Goal: Communication & Community: Connect with others

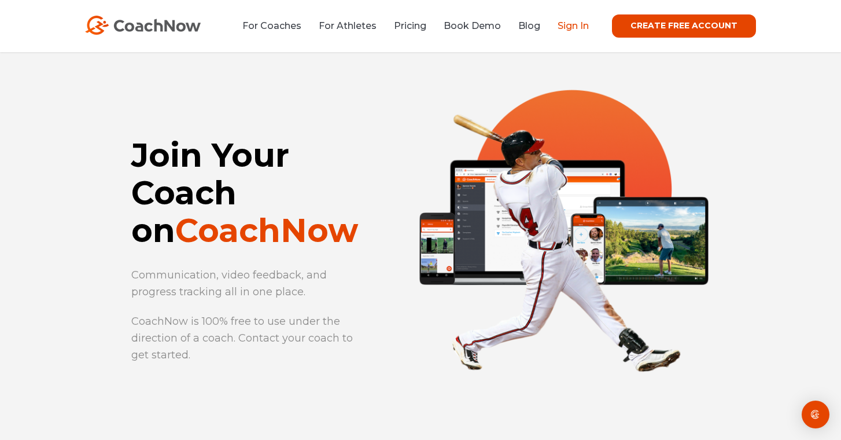
click at [576, 28] on link "Sign In" at bounding box center [573, 25] width 31 height 11
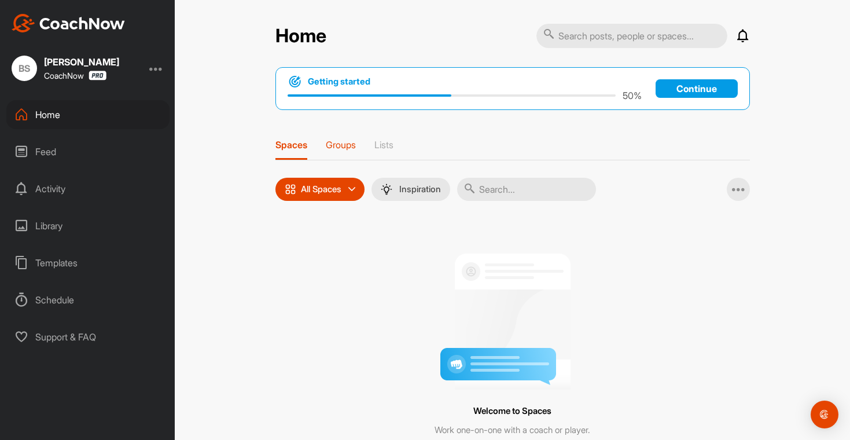
click at [345, 149] on p "Groups" at bounding box center [341, 145] width 30 height 12
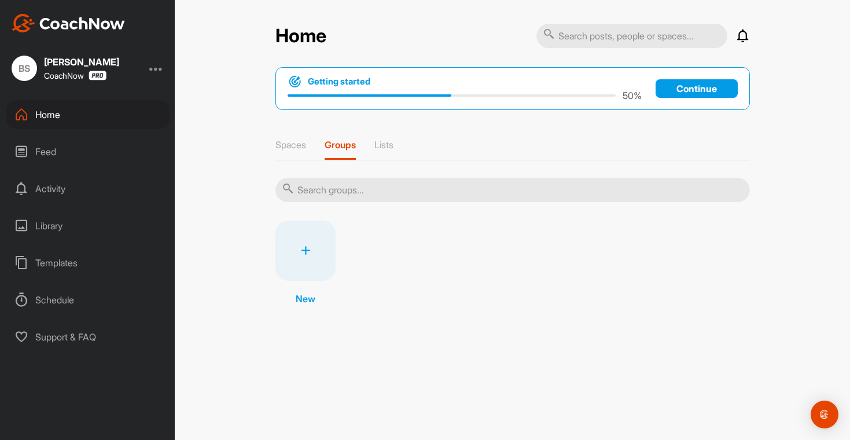
click at [406, 154] on div "Spaces Groups Lists" at bounding box center [512, 149] width 474 height 21
click at [387, 142] on p "Lists" at bounding box center [383, 145] width 19 height 12
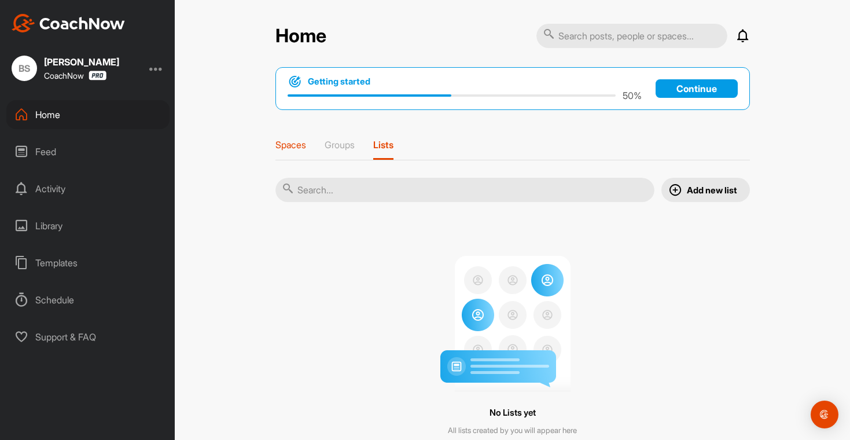
click at [280, 142] on p "Spaces" at bounding box center [290, 145] width 31 height 12
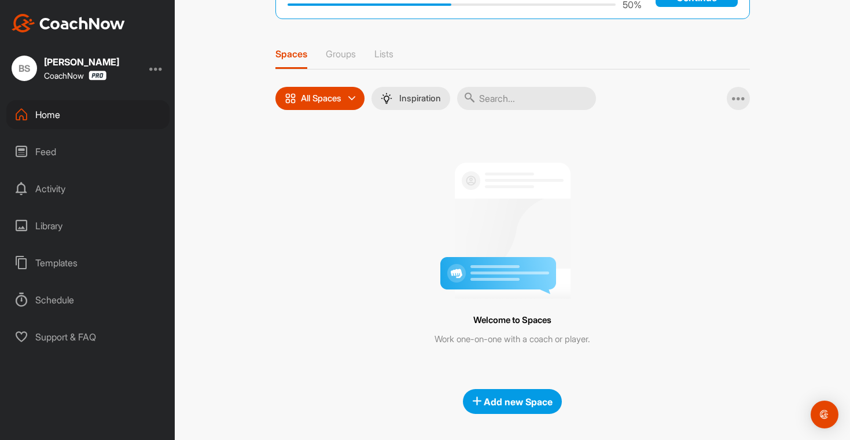
scroll to position [91, 0]
click at [504, 394] on div "Add new Space" at bounding box center [512, 401] width 80 height 14
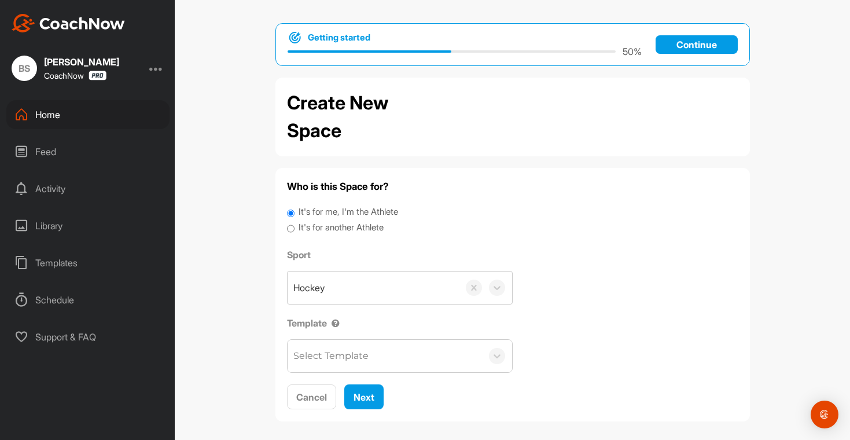
click at [338, 231] on label "It's for another Athlete" at bounding box center [340, 227] width 85 height 13
click at [294, 231] on input "It's for another Athlete" at bounding box center [291, 229] width 8 height 16
radio input "true"
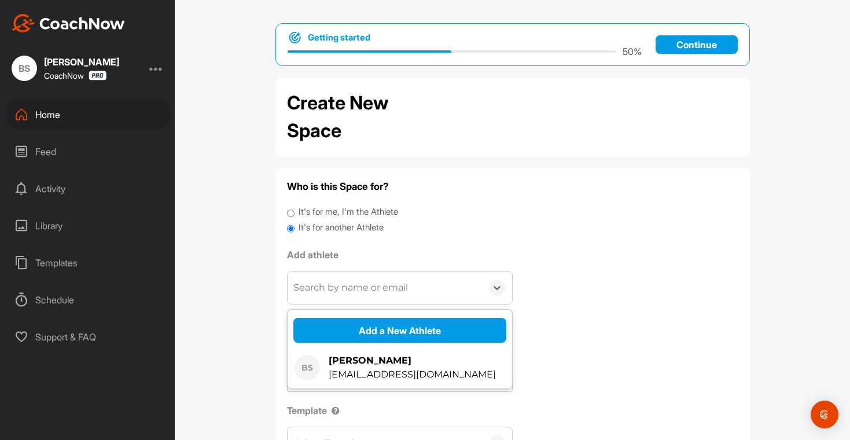
click at [378, 287] on div "Search by name or email" at bounding box center [350, 287] width 115 height 14
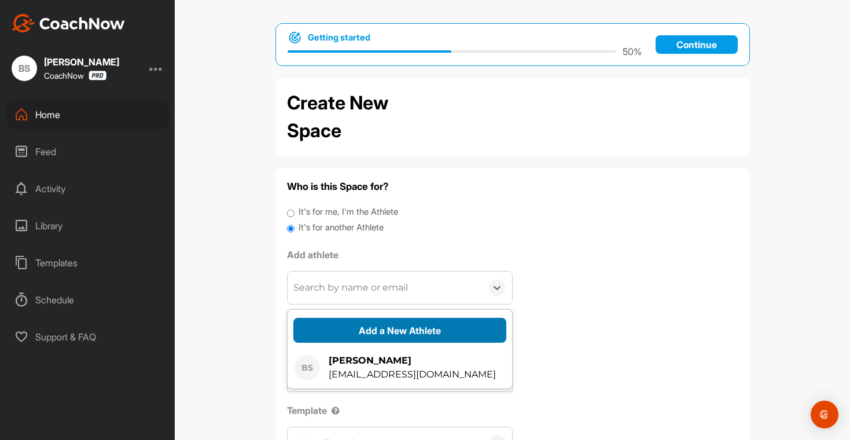
click at [405, 334] on button "Add a New Athlete" at bounding box center [399, 330] width 213 height 25
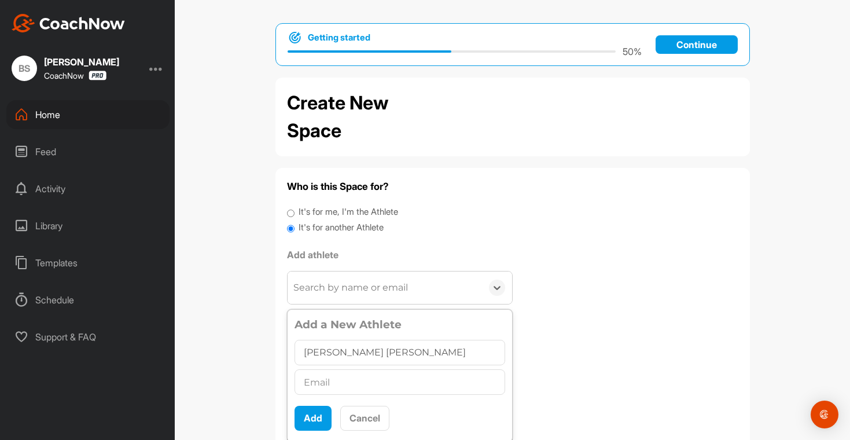
type input "Connor Sculley"
type input "[EMAIL_ADDRESS][DOMAIN_NAME]"
click at [654, 270] on div "Who is this Space for? It's for me, I'm the Athlete It's for another Athlete Ad…" at bounding box center [512, 338] width 451 height 318
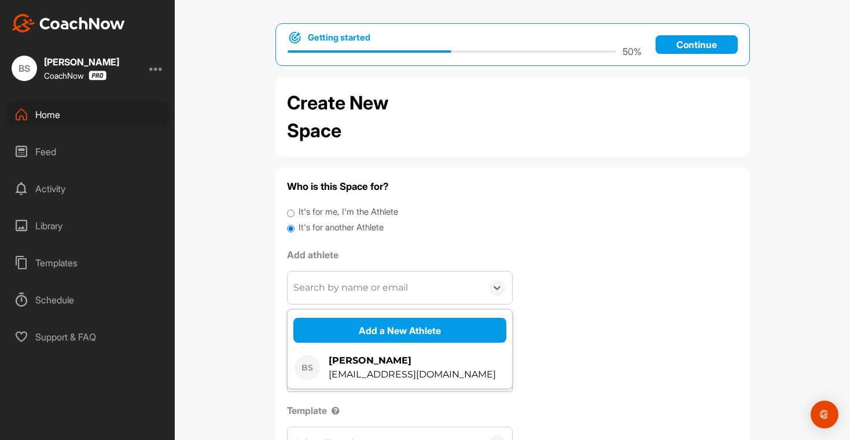
click at [423, 282] on div "Search by name or email" at bounding box center [384, 287] width 194 height 32
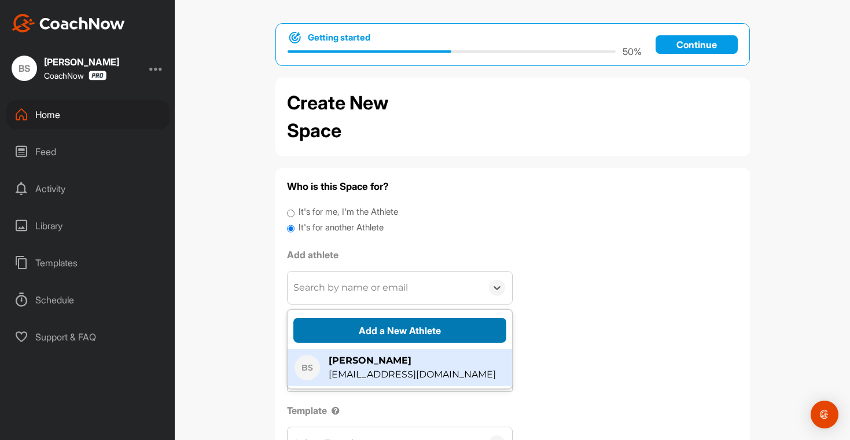
click at [393, 335] on button "Add a New Athlete" at bounding box center [399, 330] width 213 height 25
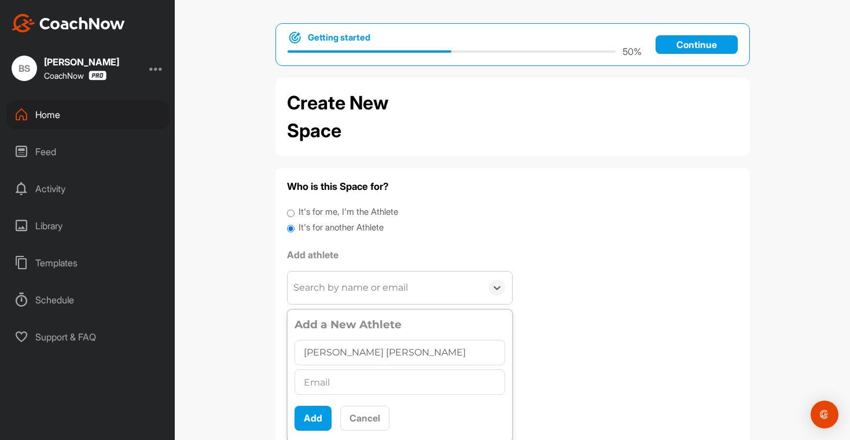
type input "Connor Sculley"
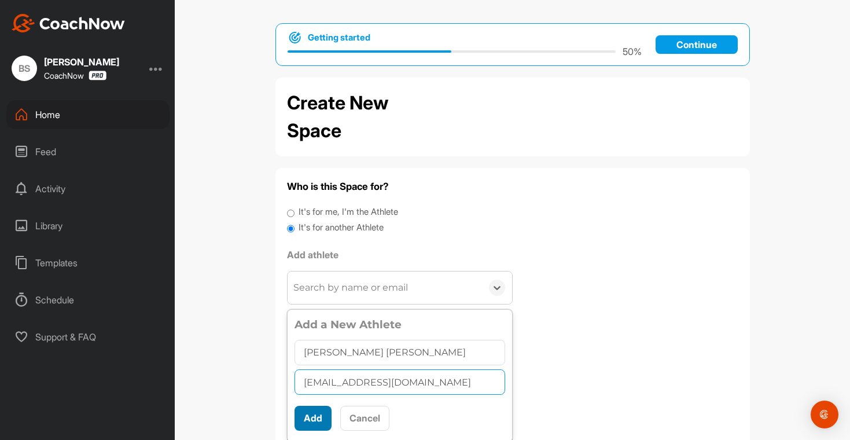
type input "absculley@gmail.com"
click at [300, 415] on button "Add" at bounding box center [312, 417] width 37 height 25
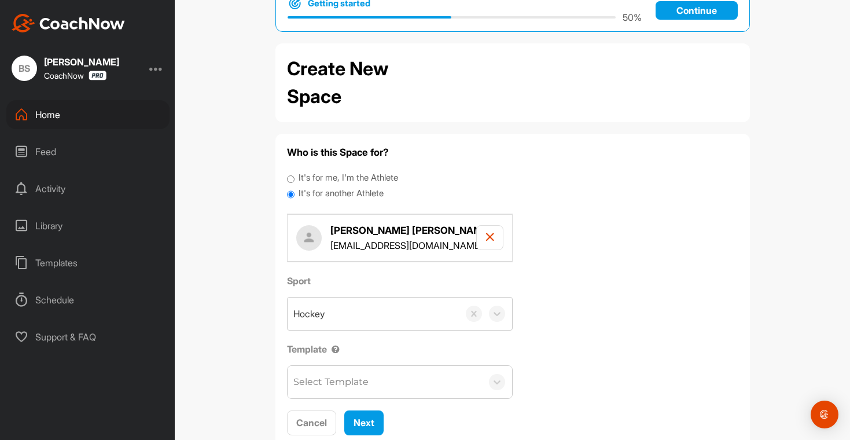
scroll to position [68, 0]
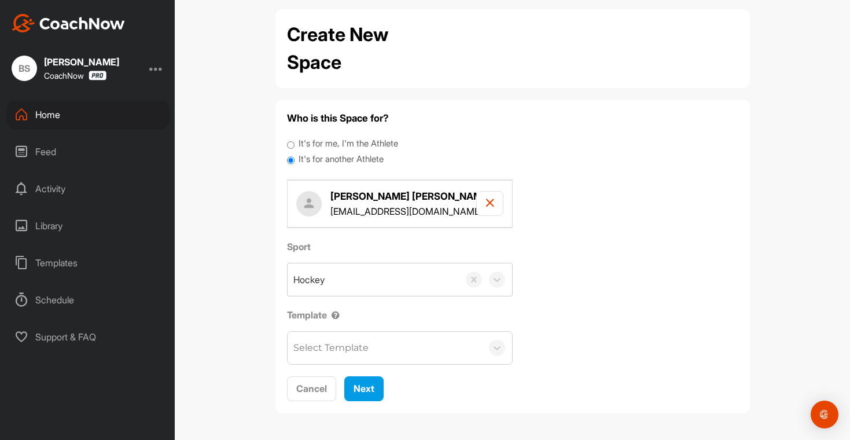
click at [489, 357] on div "Select Template" at bounding box center [399, 347] width 224 height 32
click at [495, 349] on icon at bounding box center [497, 348] width 12 height 12
click at [77, 264] on div "Templates" at bounding box center [87, 262] width 163 height 29
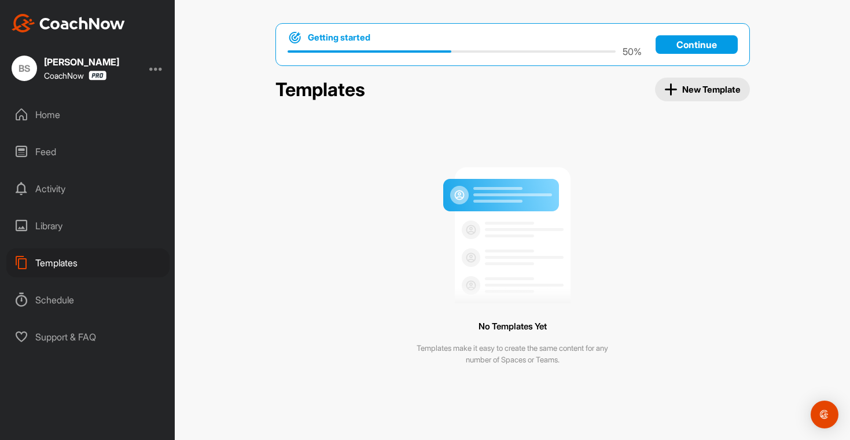
click at [700, 97] on button "New Template" at bounding box center [702, 89] width 95 height 24
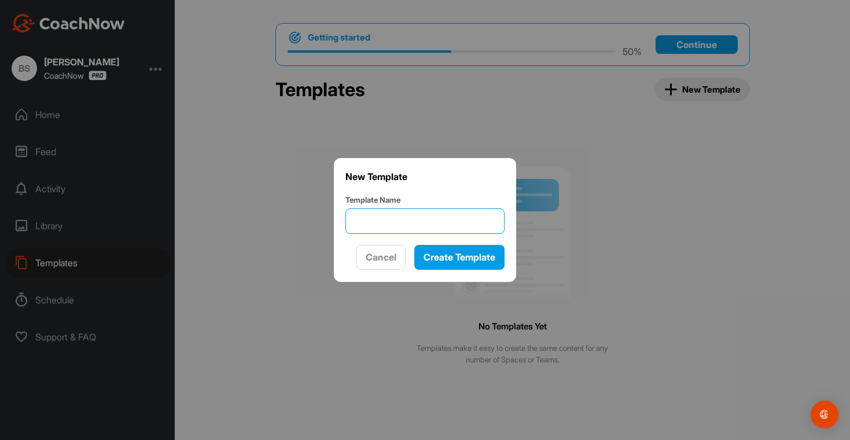
click at [419, 226] on input "Template Name" at bounding box center [424, 220] width 159 height 25
type input "Opening Email"
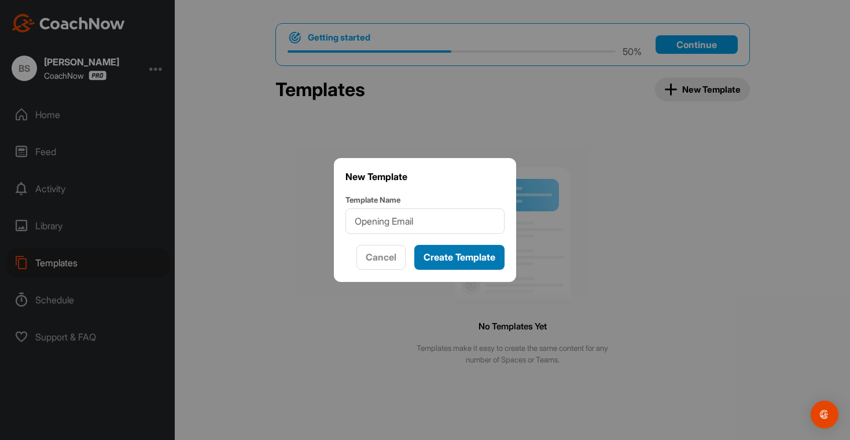
click at [458, 257] on span "Create Template" at bounding box center [459, 257] width 72 height 12
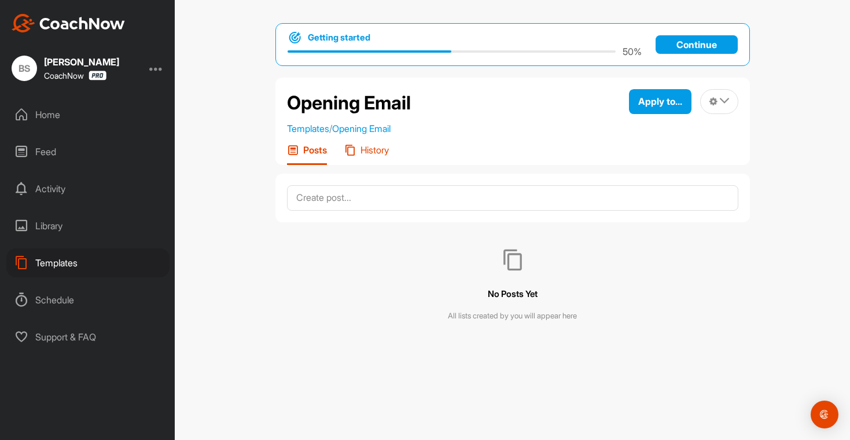
click at [372, 149] on p "History" at bounding box center [374, 150] width 28 height 12
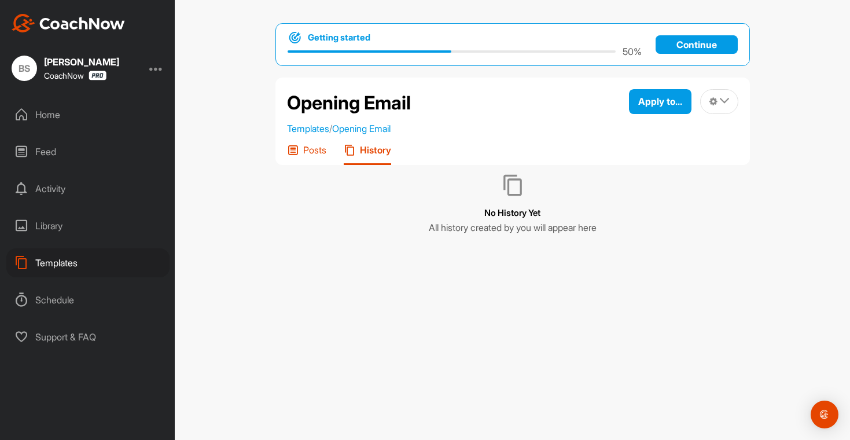
click at [314, 150] on p "Posts" at bounding box center [314, 150] width 23 height 12
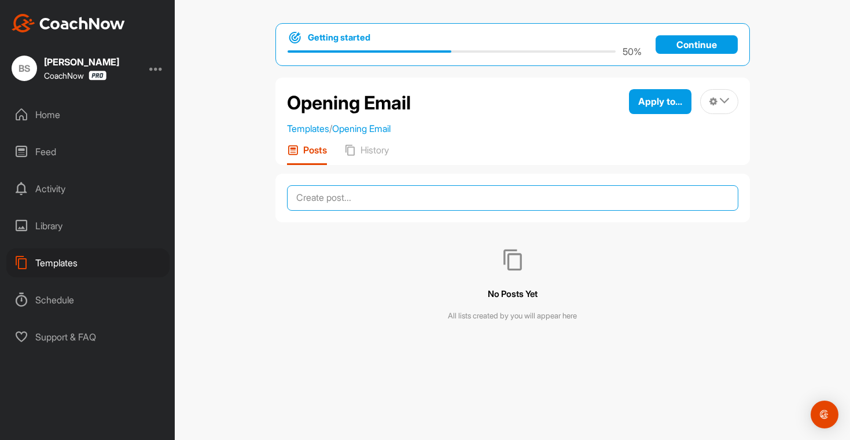
click at [343, 208] on textarea at bounding box center [512, 197] width 451 height 25
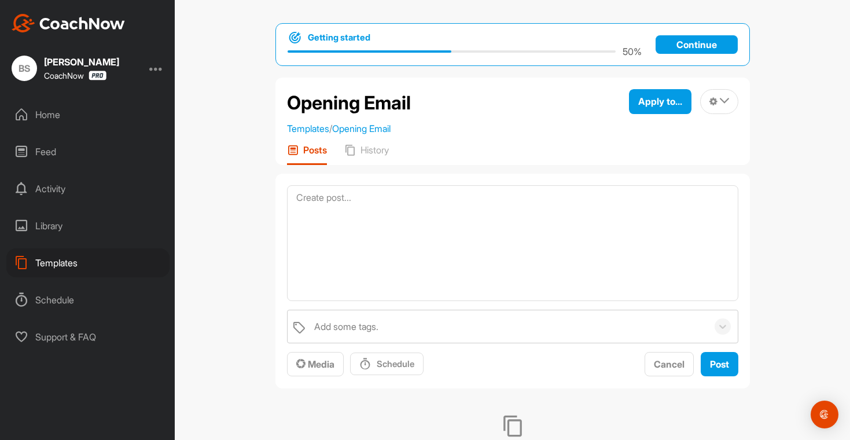
click at [58, 123] on div "Home" at bounding box center [87, 114] width 163 height 29
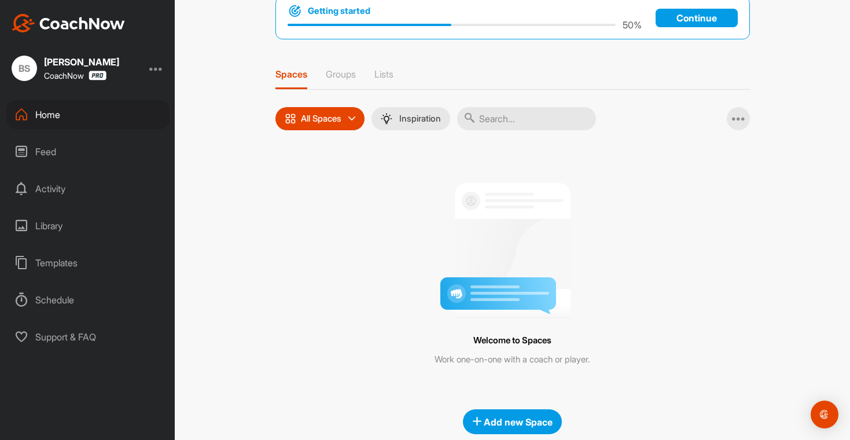
scroll to position [73, 0]
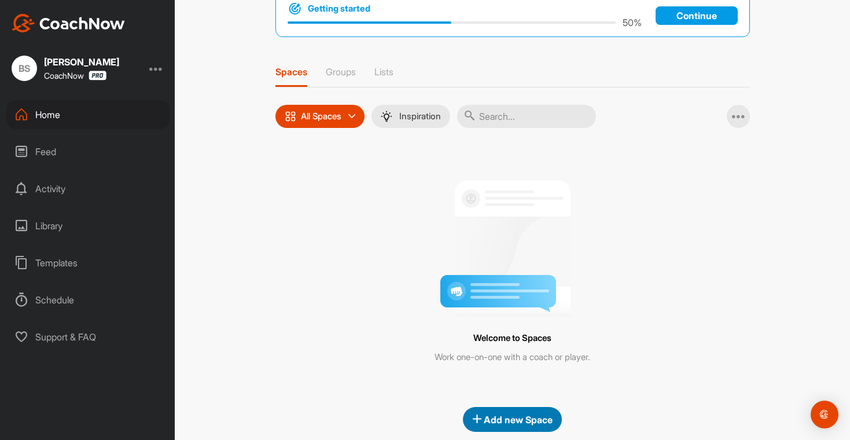
click at [510, 412] on div "Add new Space" at bounding box center [512, 419] width 80 height 14
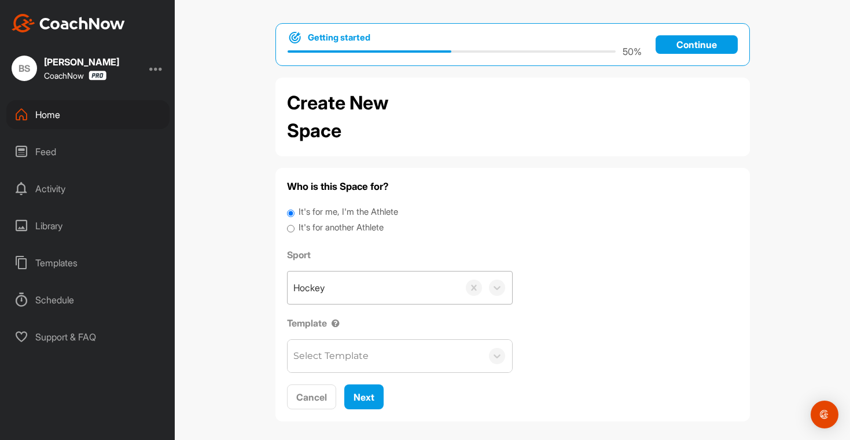
scroll to position [8, 0]
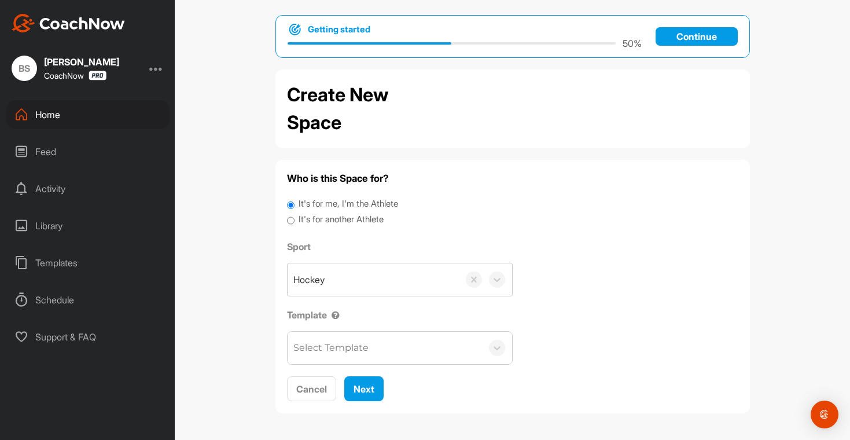
click at [359, 215] on label "It's for another Athlete" at bounding box center [340, 219] width 85 height 13
click at [294, 215] on input "It's for another Athlete" at bounding box center [291, 221] width 8 height 16
radio input "true"
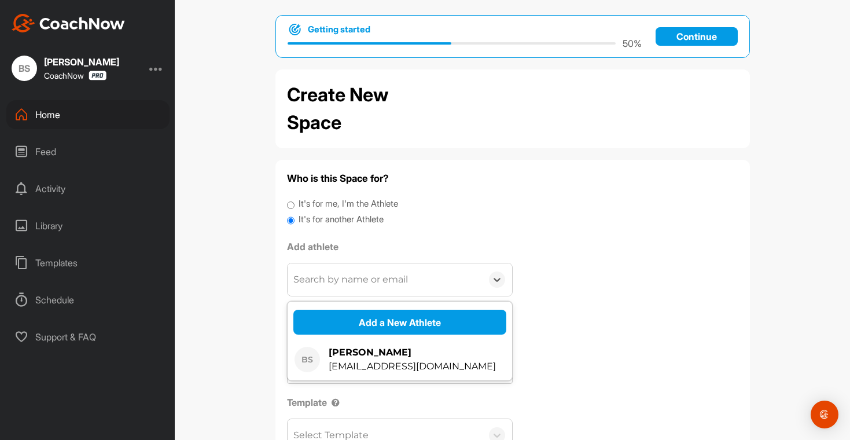
click at [379, 284] on div "Search by name or email" at bounding box center [350, 279] width 115 height 14
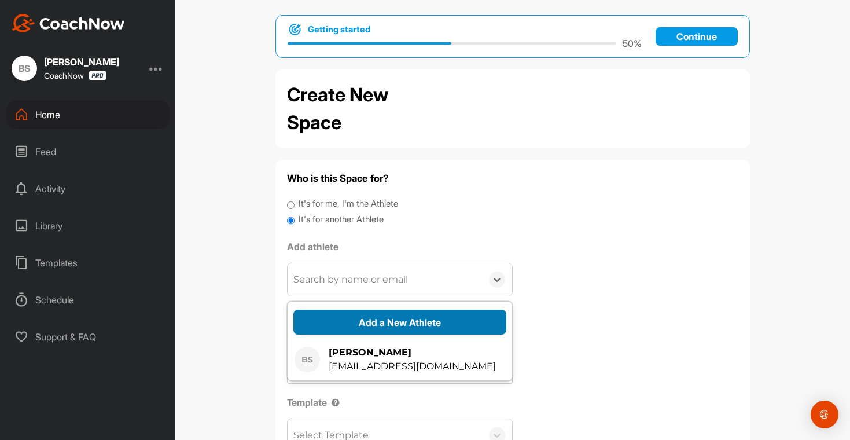
click at [420, 317] on button "Add a New Athlete" at bounding box center [399, 321] width 213 height 25
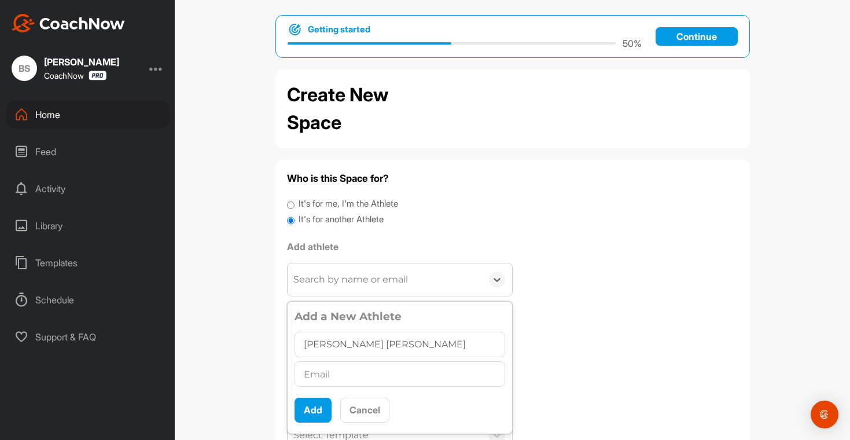
type input "[PERSON_NAME] [PERSON_NAME]"
type input "[EMAIL_ADDRESS][DOMAIN_NAME]"
click at [302, 414] on button "Add" at bounding box center [312, 409] width 37 height 25
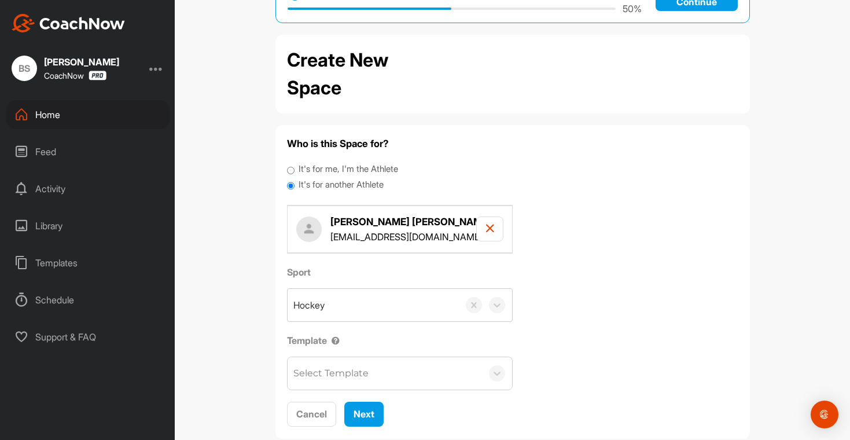
scroll to position [68, 0]
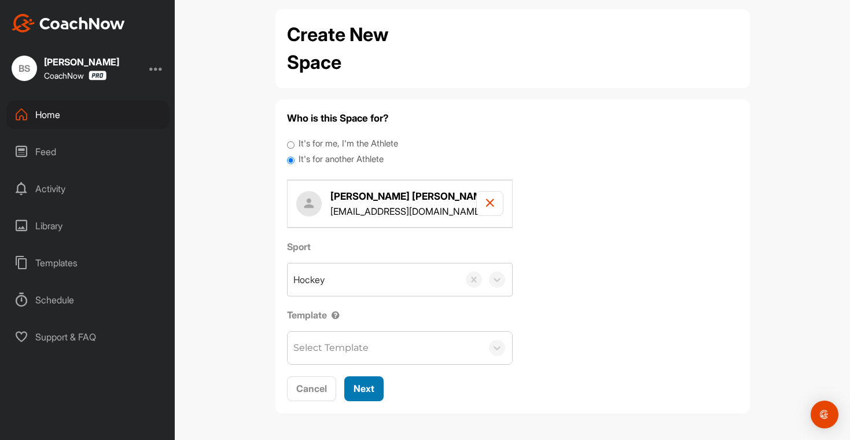
click at [369, 398] on button "Next" at bounding box center [363, 388] width 39 height 25
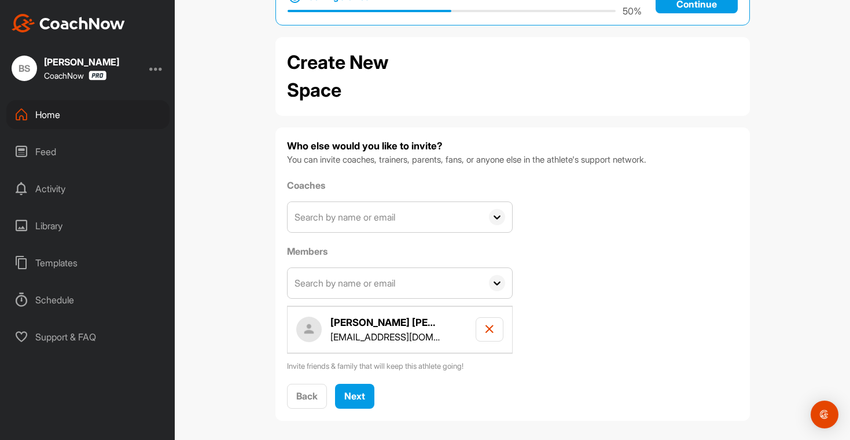
scroll to position [48, 0]
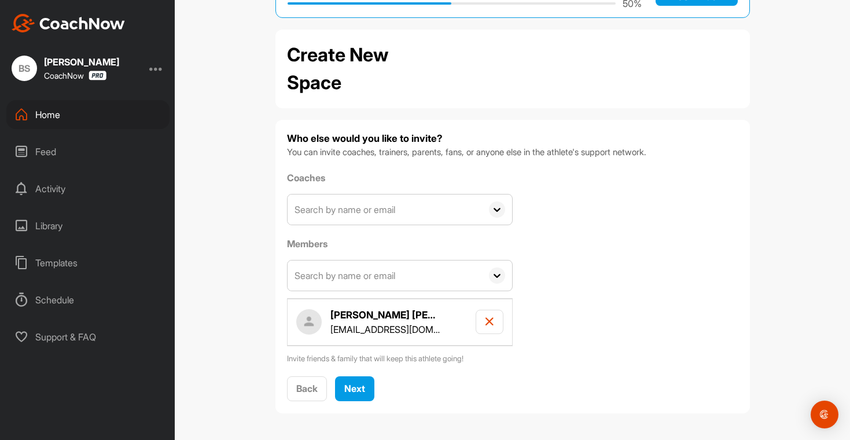
click at [337, 216] on input "text" at bounding box center [384, 209] width 194 height 30
click at [655, 287] on div "Coaches BS Brian Sculley brianmsculley@gmail.com Members BS Brian Sculley brian…" at bounding box center [512, 268] width 451 height 194
click at [338, 270] on input "text" at bounding box center [384, 275] width 194 height 30
click at [631, 276] on div "Coaches BS Brian Sculley brianmsculley@gmail.com Members BS Brian Sculley brian…" at bounding box center [512, 268] width 451 height 194
click at [351, 390] on span "Next" at bounding box center [354, 388] width 21 height 12
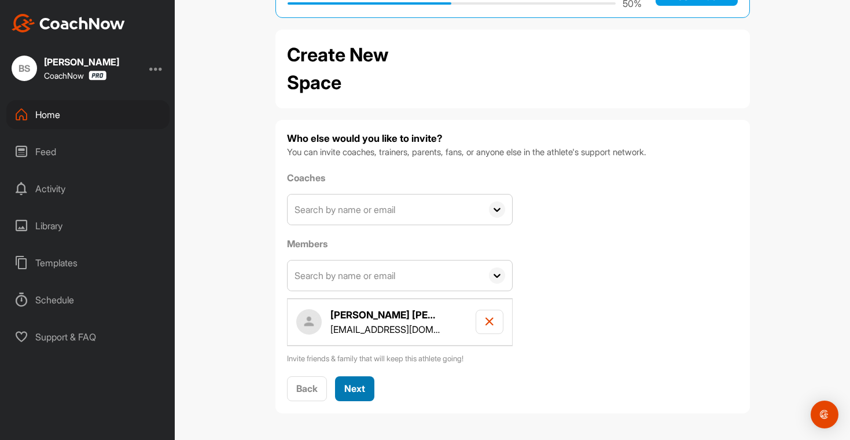
scroll to position [0, 0]
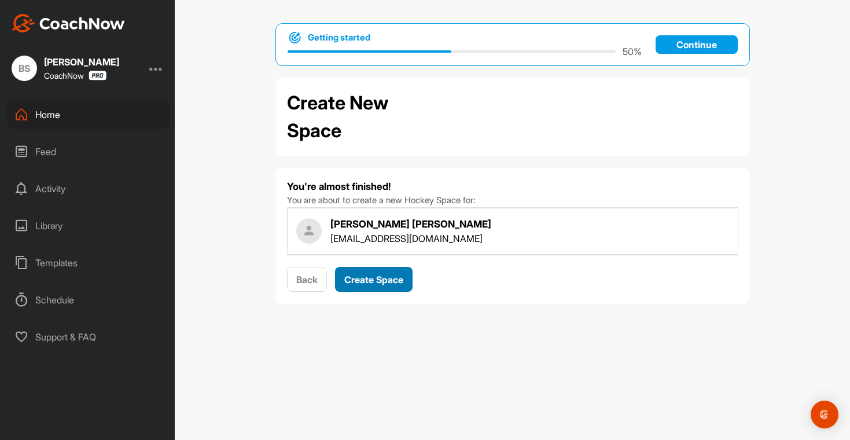
click at [374, 278] on span "Create Space" at bounding box center [373, 280] width 59 height 12
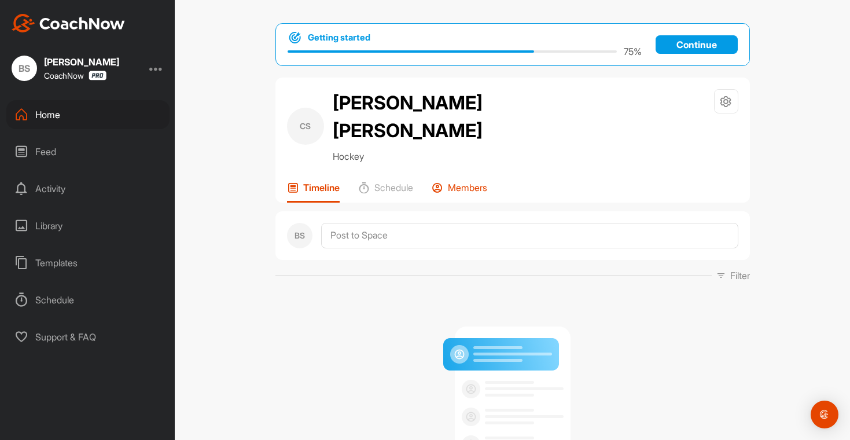
click at [453, 182] on div "Members" at bounding box center [459, 192] width 56 height 21
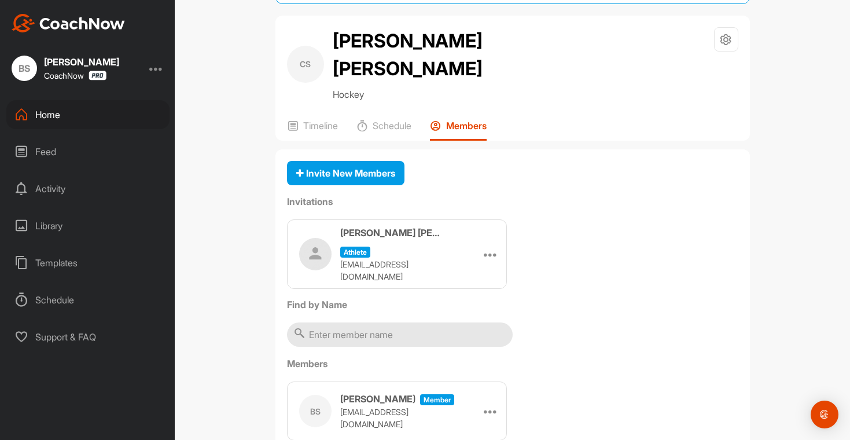
scroll to position [62, 0]
click at [821, 415] on img "Open Intercom Messenger" at bounding box center [824, 414] width 15 height 15
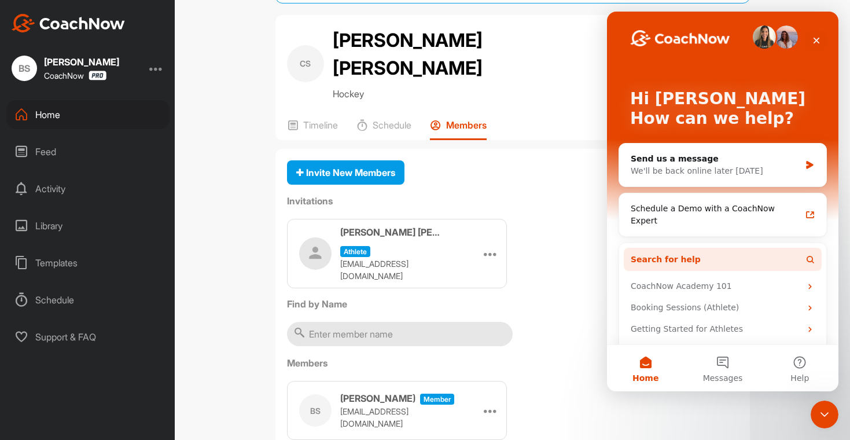
scroll to position [20, 0]
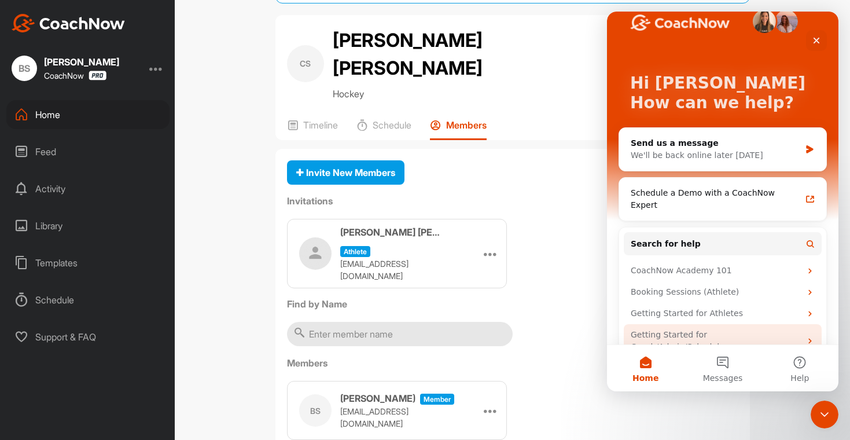
click at [702, 328] on div "Getting Started for Coach/Admin/Scheduler" at bounding box center [715, 340] width 170 height 24
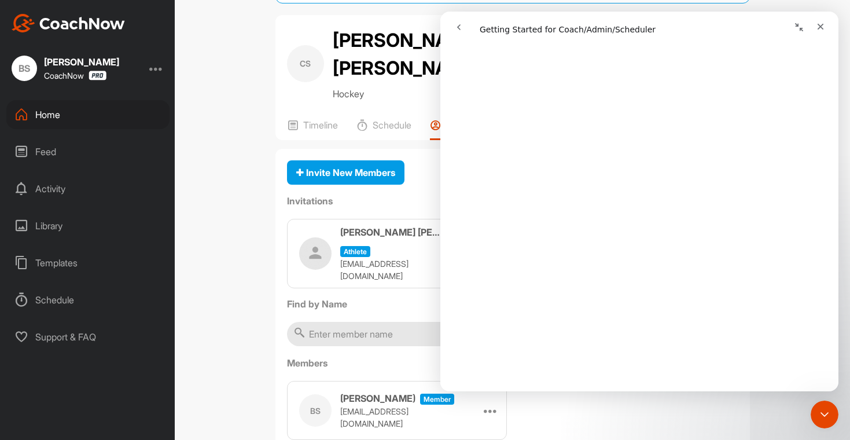
scroll to position [1762, 0]
click at [458, 31] on icon "go back" at bounding box center [458, 27] width 9 height 9
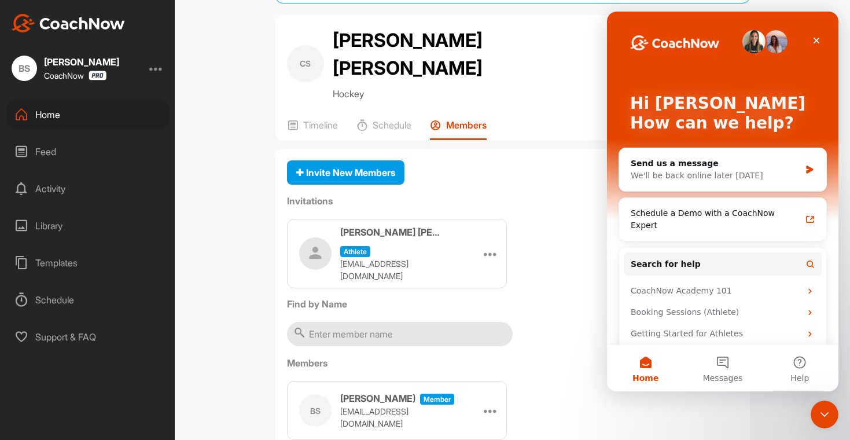
click at [571, 221] on div "Connor Sculley athlete absculley@gmail.com Edit Re-send Copy Link" at bounding box center [512, 253] width 451 height 69
click at [372, 119] on p "Schedule" at bounding box center [391, 125] width 39 height 12
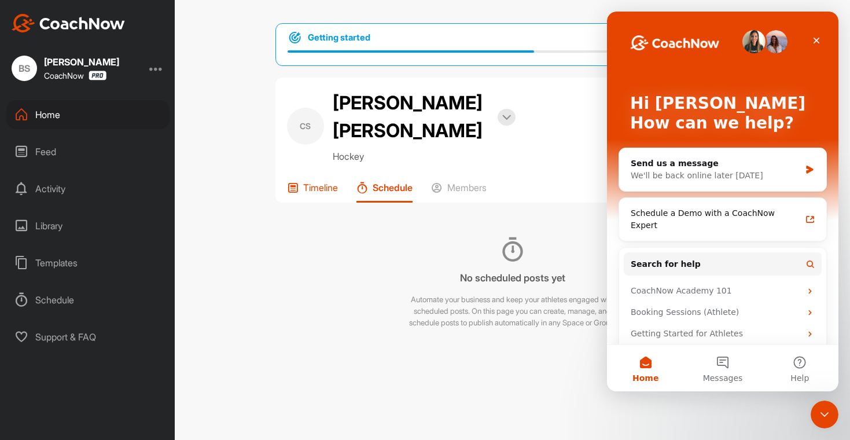
click at [315, 182] on p "Timeline" at bounding box center [320, 188] width 35 height 12
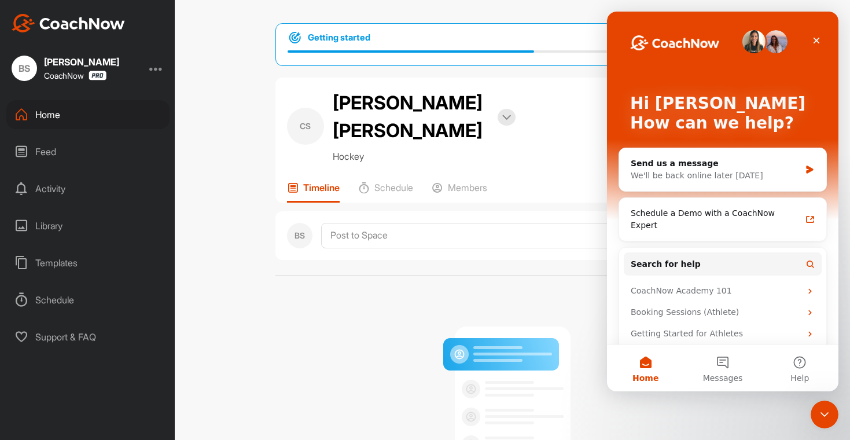
click at [49, 117] on div "Home" at bounding box center [87, 114] width 163 height 29
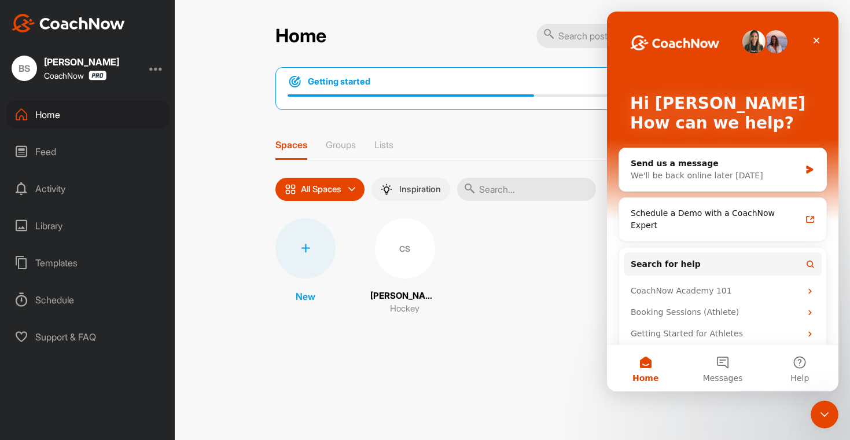
click at [390, 193] on img at bounding box center [387, 189] width 12 height 12
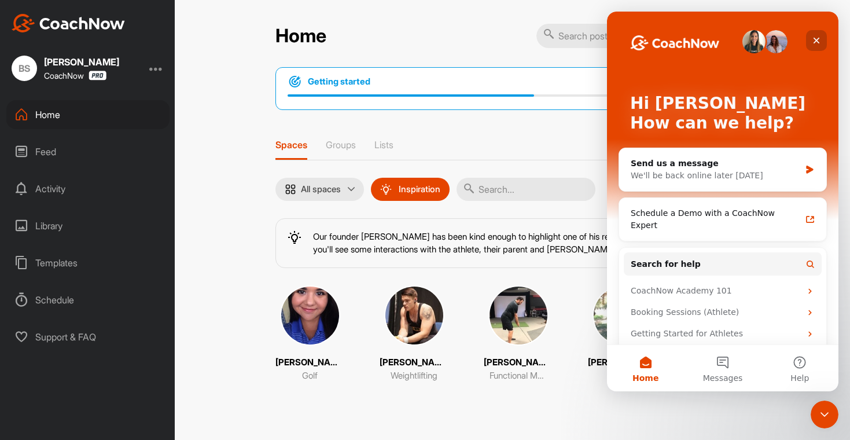
click at [822, 43] on div "Close" at bounding box center [816, 40] width 21 height 21
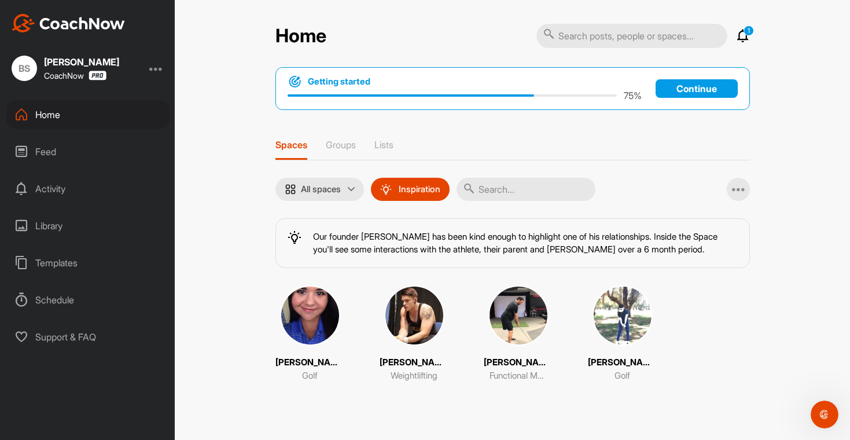
click at [398, 325] on img at bounding box center [414, 315] width 60 height 60
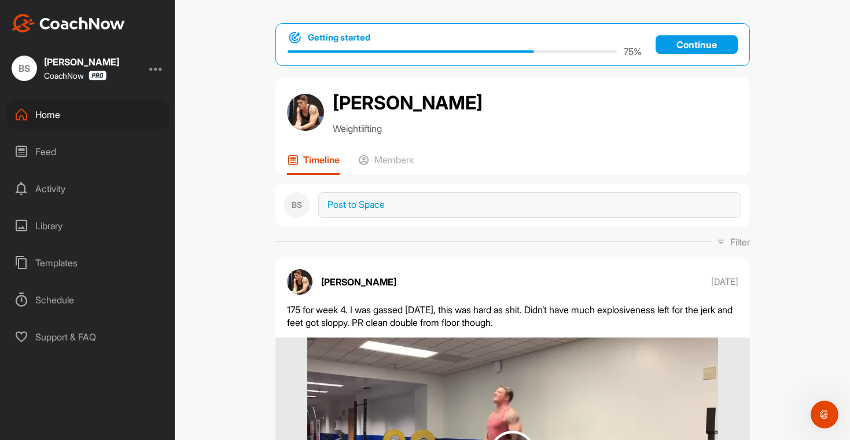
click at [681, 44] on p "Continue" at bounding box center [696, 44] width 82 height 19
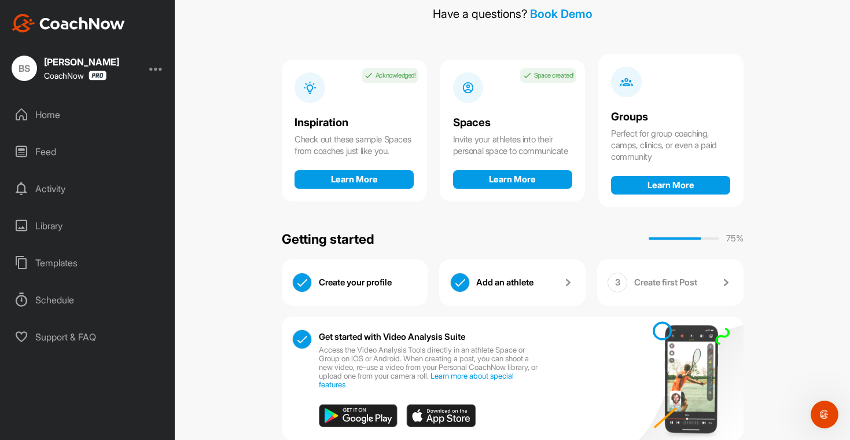
scroll to position [96, 0]
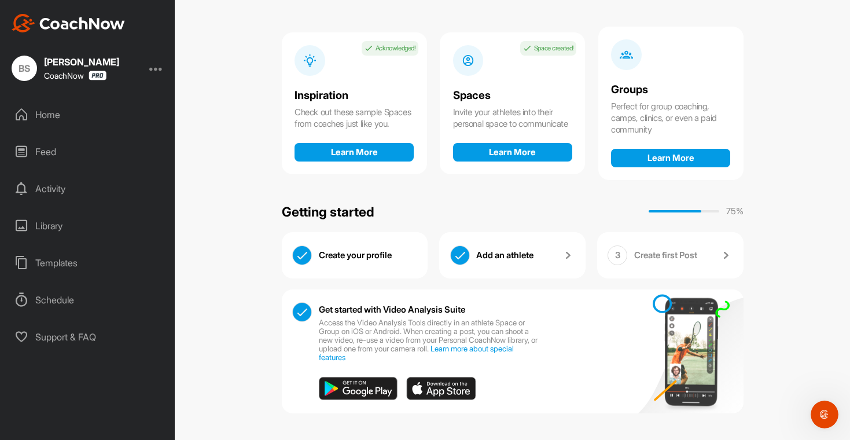
click at [681, 254] on p "Create first Post" at bounding box center [665, 255] width 63 height 12
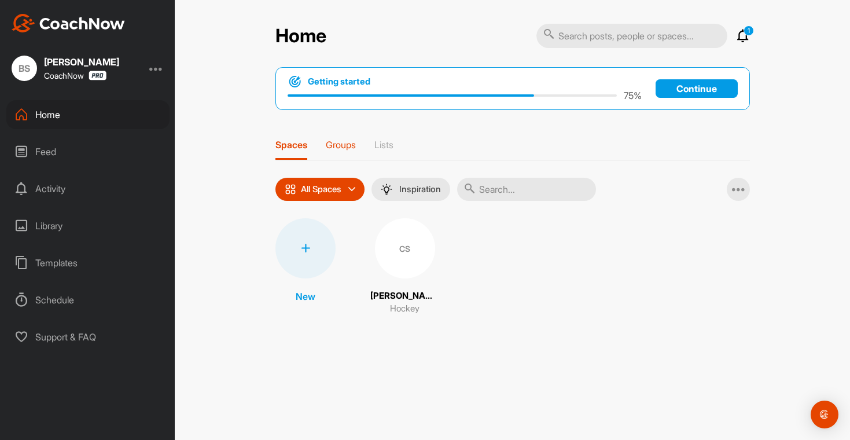
click at [347, 147] on p "Groups" at bounding box center [341, 145] width 30 height 12
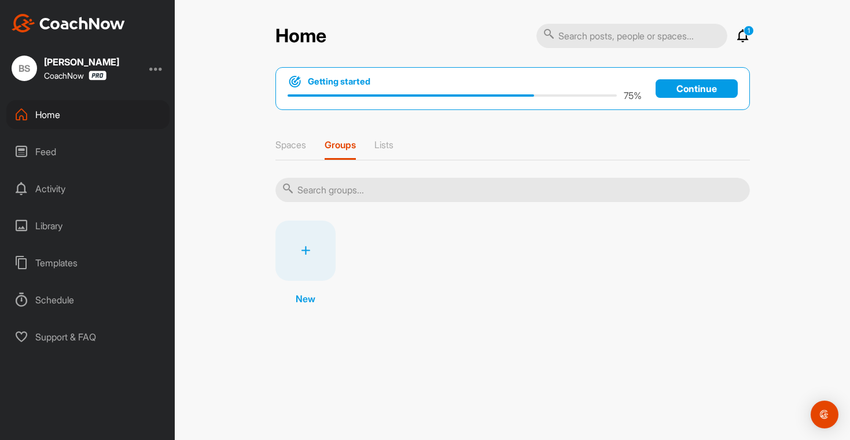
click at [370, 147] on div "Spaces Groups Lists" at bounding box center [512, 149] width 474 height 21
click at [375, 147] on div "Spaces Groups Lists" at bounding box center [512, 149] width 474 height 21
click at [378, 147] on p "Lists" at bounding box center [383, 145] width 19 height 12
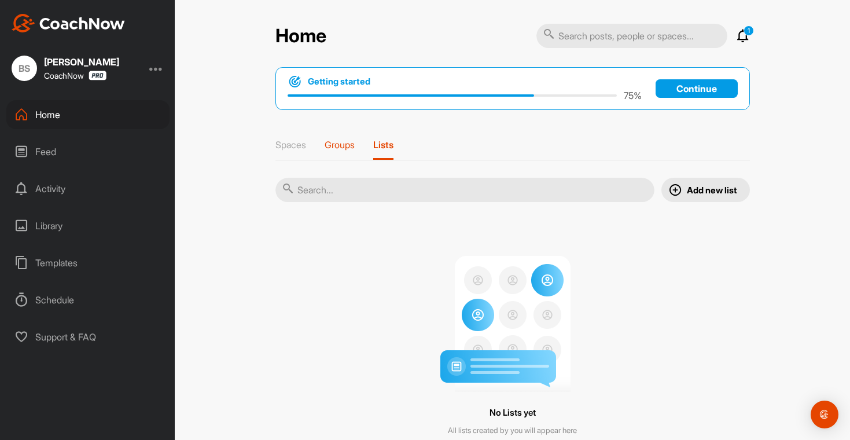
click at [347, 149] on p "Groups" at bounding box center [339, 145] width 30 height 12
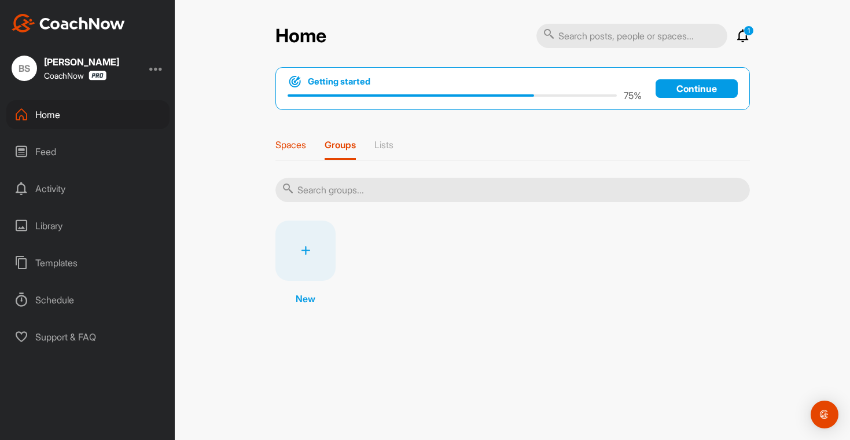
click at [300, 152] on div "Spaces" at bounding box center [290, 149] width 31 height 21
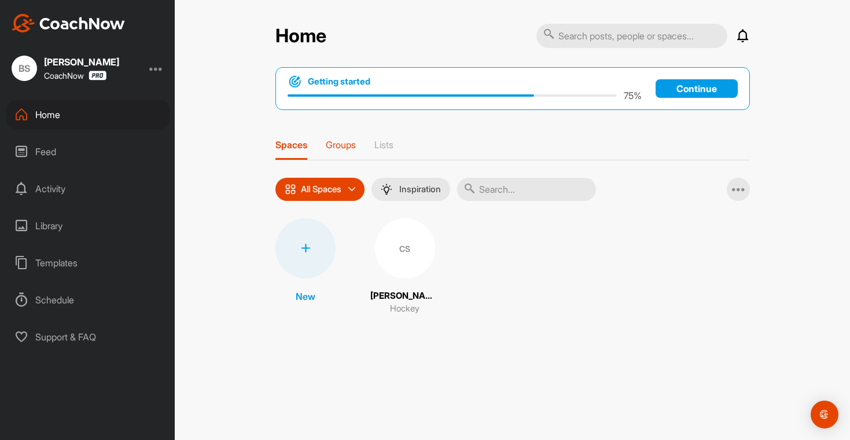
click at [330, 147] on p "Groups" at bounding box center [341, 145] width 30 height 12
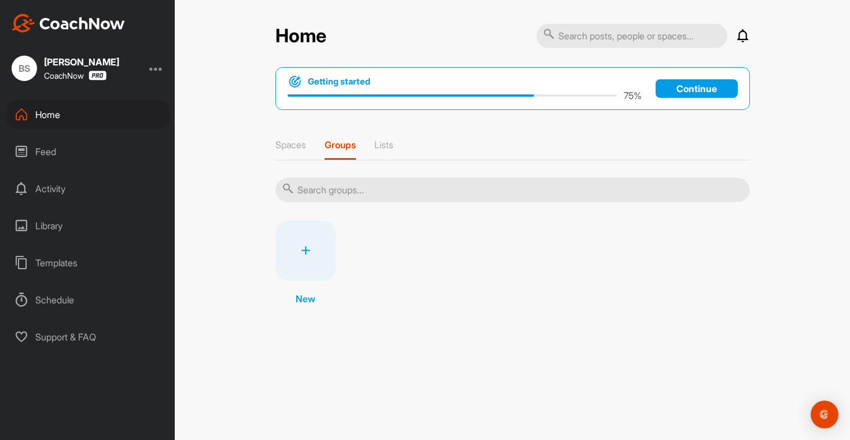
click at [293, 257] on div at bounding box center [305, 250] width 60 height 60
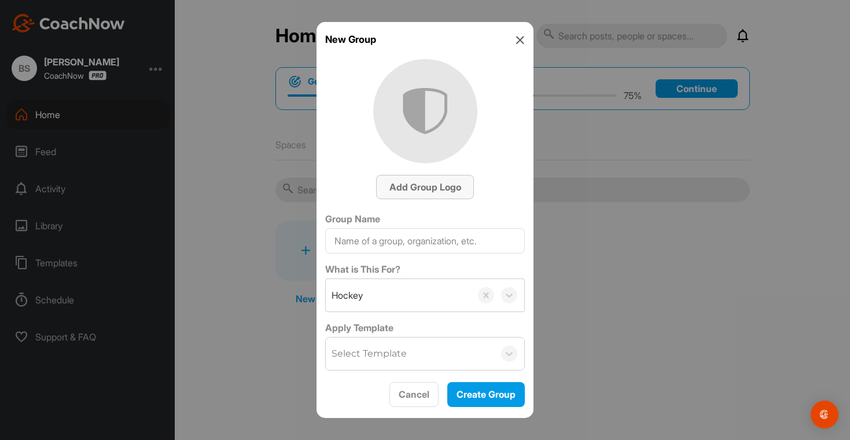
click at [422, 182] on span "Add Group Logo" at bounding box center [425, 187] width 72 height 12
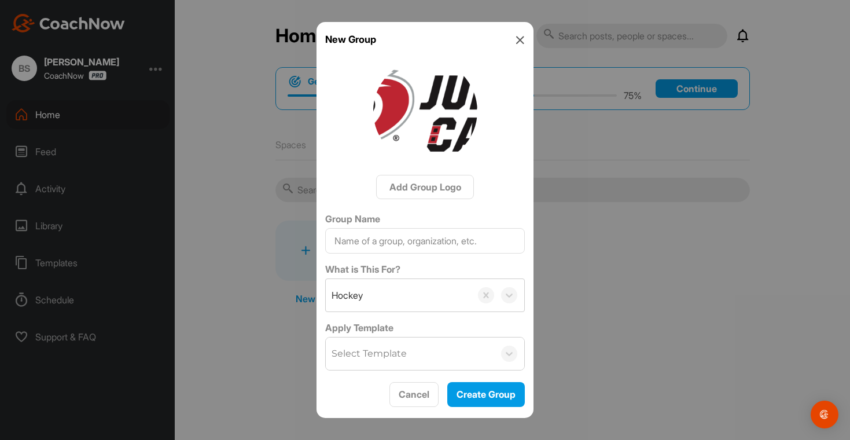
click at [433, 126] on img at bounding box center [425, 111] width 104 height 104
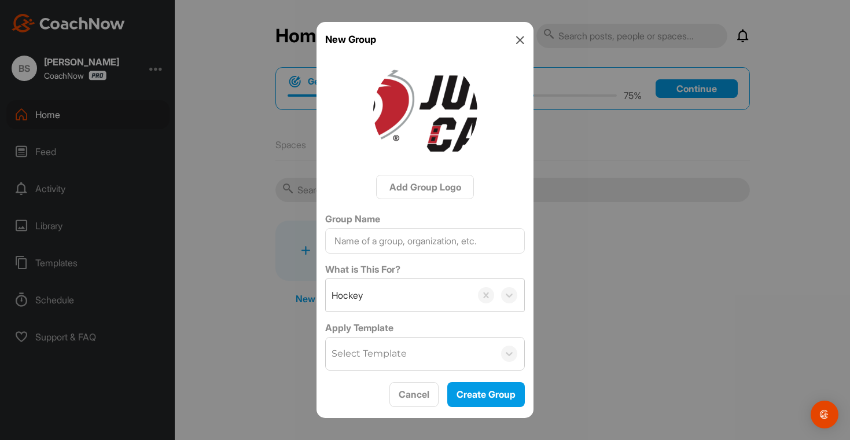
click at [433, 126] on img at bounding box center [425, 111] width 104 height 104
click at [419, 391] on span "Cancel" at bounding box center [413, 394] width 31 height 12
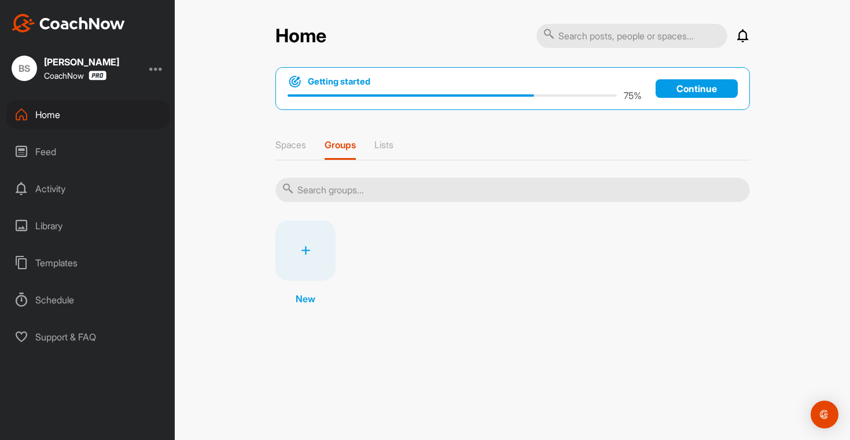
click at [89, 341] on div "Support & FAQ" at bounding box center [87, 336] width 163 height 29
click at [57, 259] on div "Templates" at bounding box center [87, 262] width 163 height 29
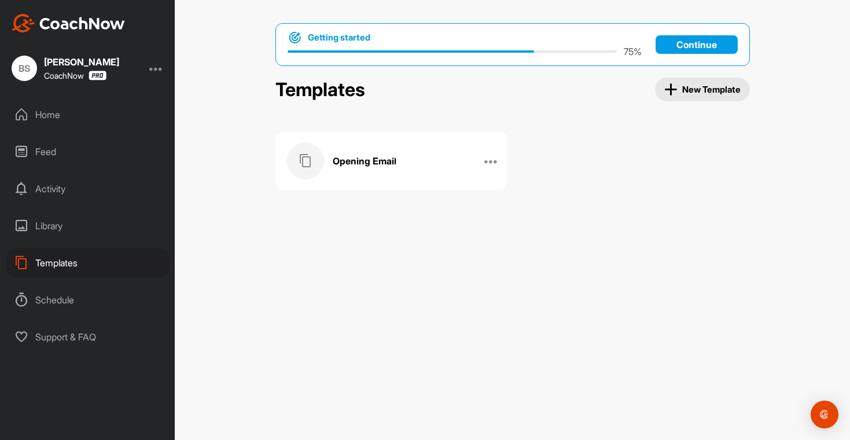
click at [404, 163] on div "Opening Email" at bounding box center [379, 160] width 184 height 37
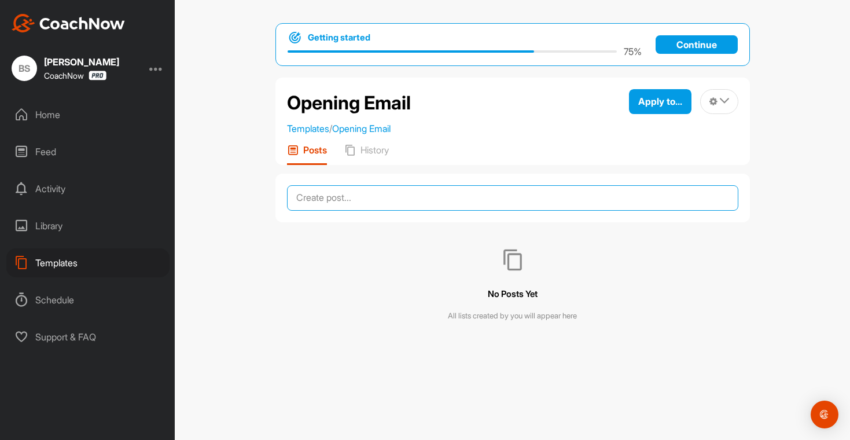
click at [399, 205] on textarea at bounding box center [512, 197] width 451 height 25
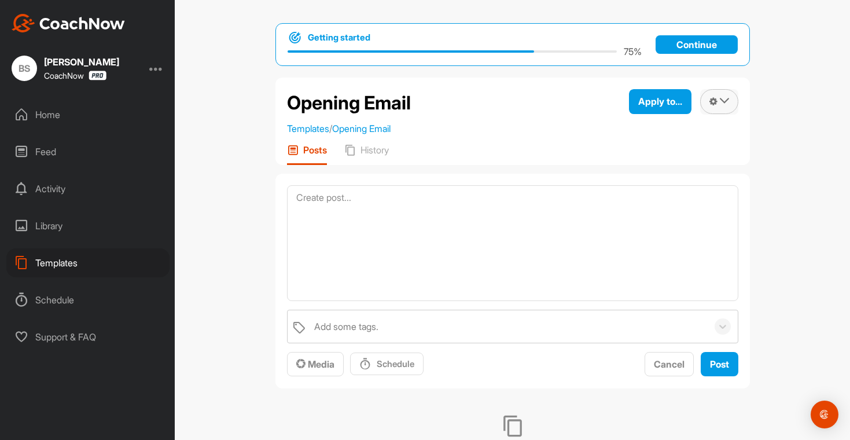
click at [719, 101] on icon at bounding box center [723, 100] width 9 height 9
click at [705, 165] on li "Delete" at bounding box center [706, 170] width 64 height 36
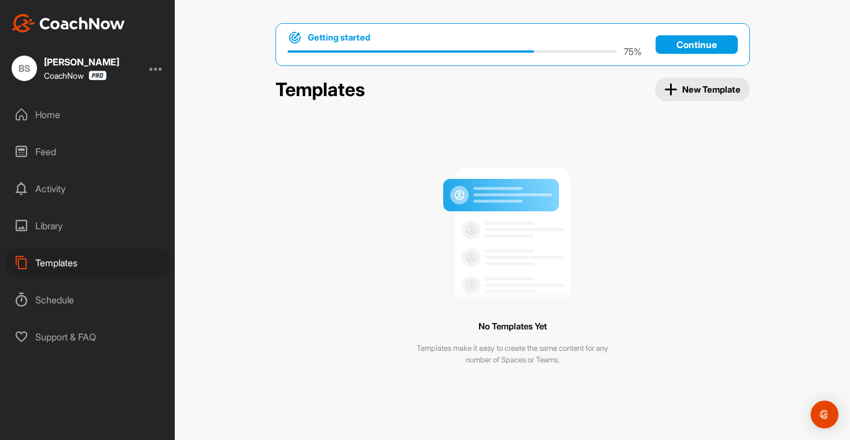
click at [709, 87] on span "New Template" at bounding box center [702, 89] width 76 height 13
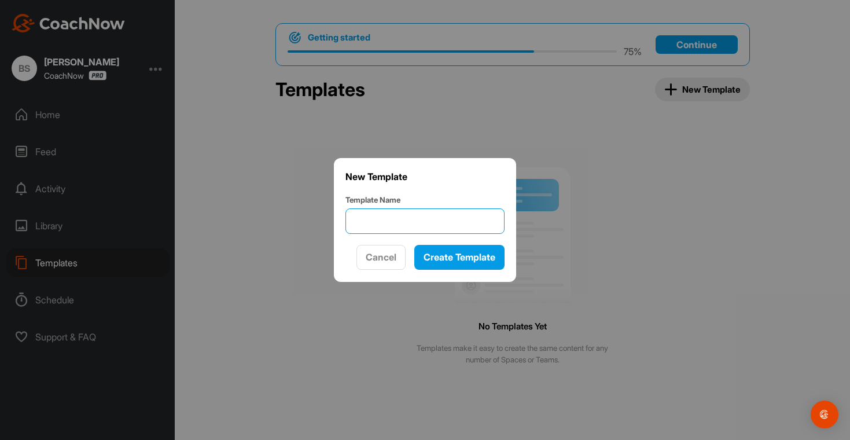
click at [391, 224] on input "Template Name" at bounding box center [424, 220] width 159 height 25
paste input "🏒 Welcome to CoachNow – [Team Name & Season]"
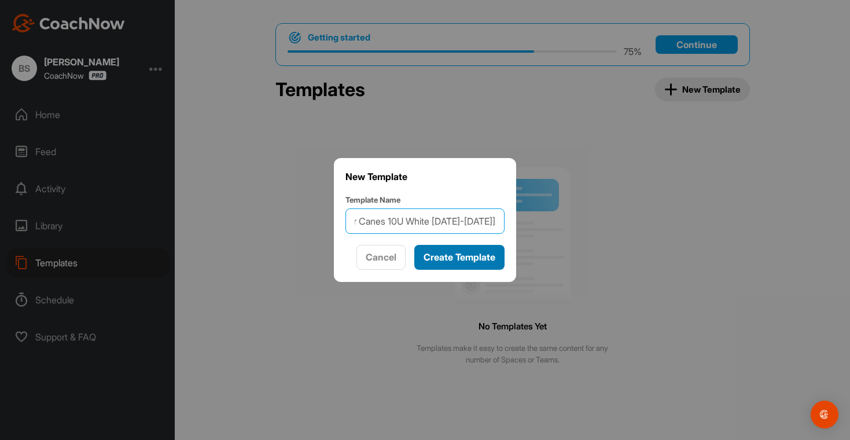
type input "🏒 Welcome to CoachNow – [Junior Canes 10U White 2025-2026]"
click at [462, 252] on span "Create Template" at bounding box center [459, 257] width 72 height 12
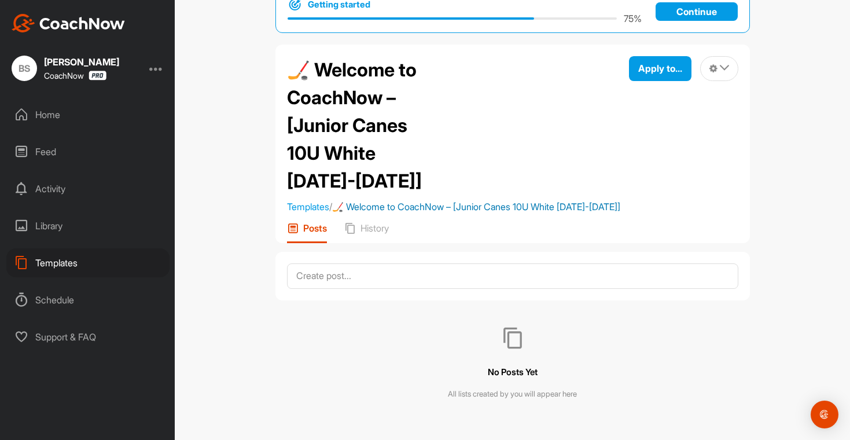
scroll to position [31, 0]
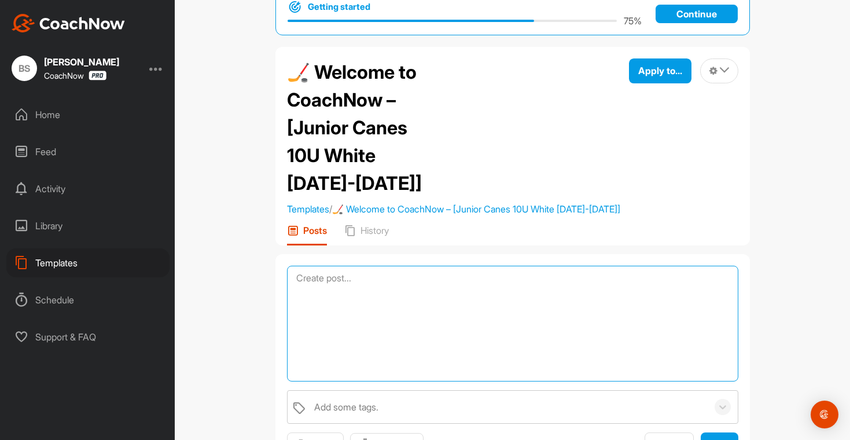
click at [383, 284] on textarea at bounding box center [512, 323] width 451 height 116
paste textarea "Hi Team, Welcome to our CoachNow Team Space! This will be our central hub for e…"
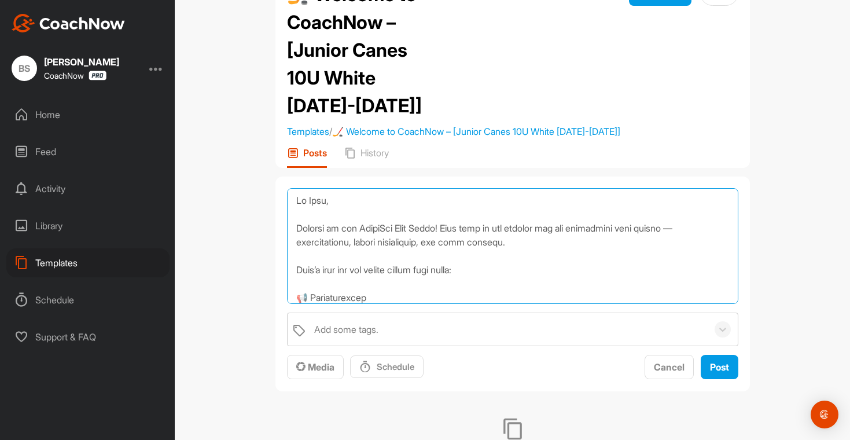
scroll to position [125, 0]
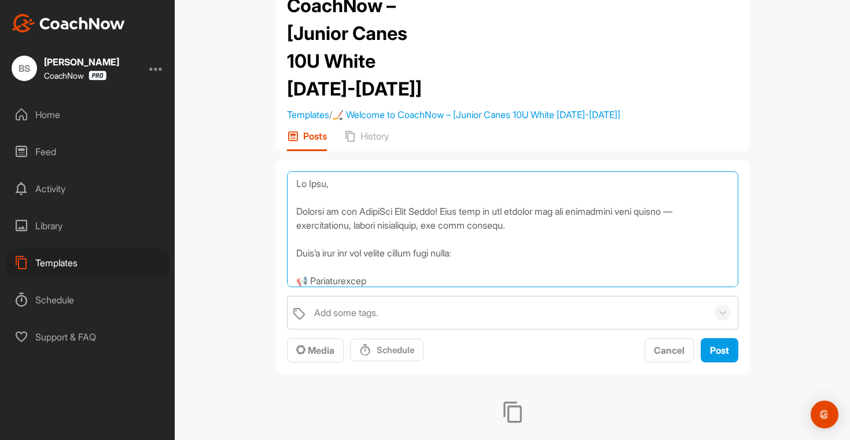
click at [360, 232] on textarea at bounding box center [512, 229] width 451 height 116
click at [500, 258] on textarea at bounding box center [512, 229] width 451 height 116
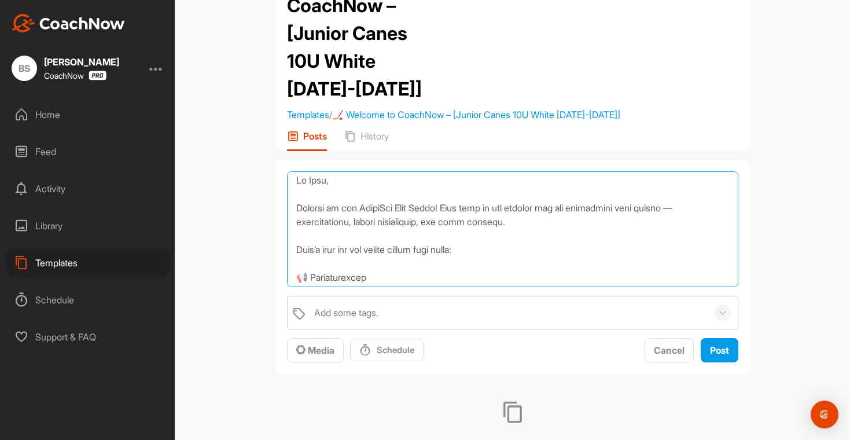
scroll to position [0, 0]
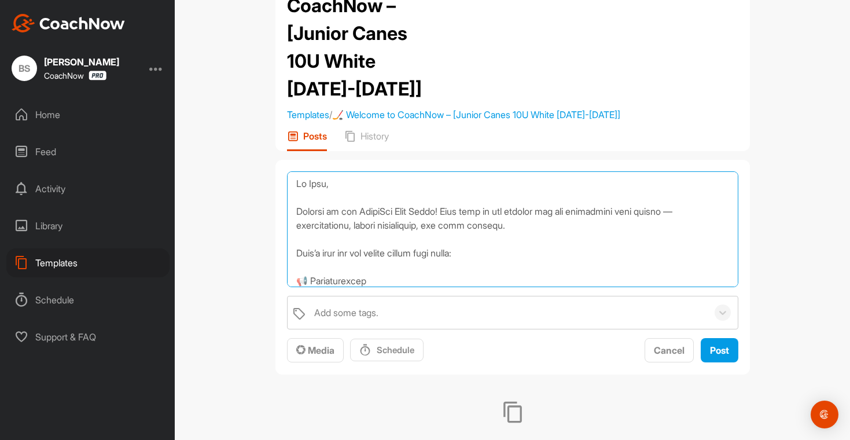
drag, startPoint x: 361, startPoint y: 241, endPoint x: 289, endPoint y: 233, distance: 72.7
click at [289, 233] on textarea at bounding box center [512, 229] width 451 height 116
click at [446, 238] on textarea at bounding box center [512, 229] width 451 height 116
click at [461, 238] on textarea at bounding box center [512, 229] width 451 height 116
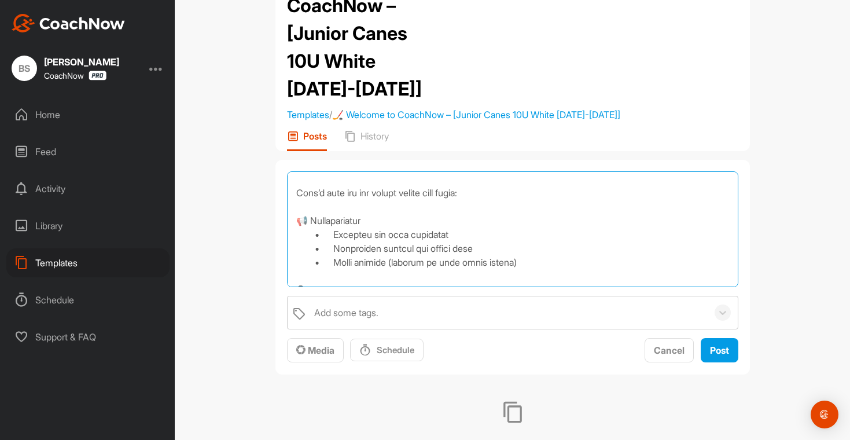
scroll to position [79, 0]
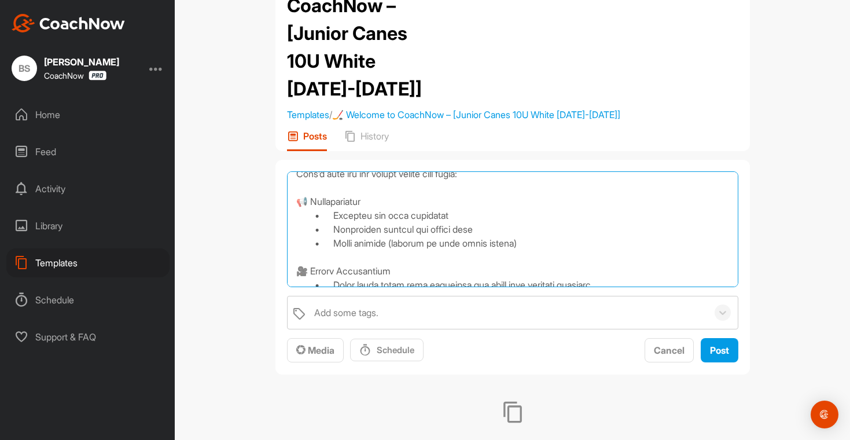
drag, startPoint x: 536, startPoint y: 259, endPoint x: 335, endPoint y: 230, distance: 202.8
click at [335, 230] on textarea at bounding box center [512, 229] width 451 height 116
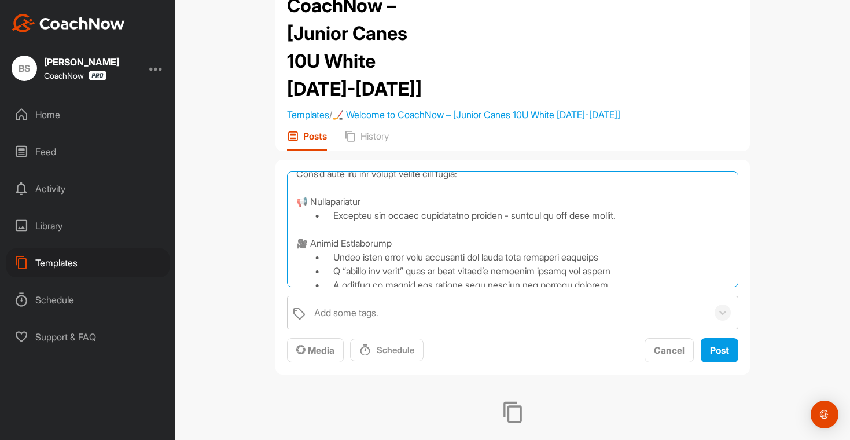
click at [416, 235] on textarea at bounding box center [512, 229] width 451 height 116
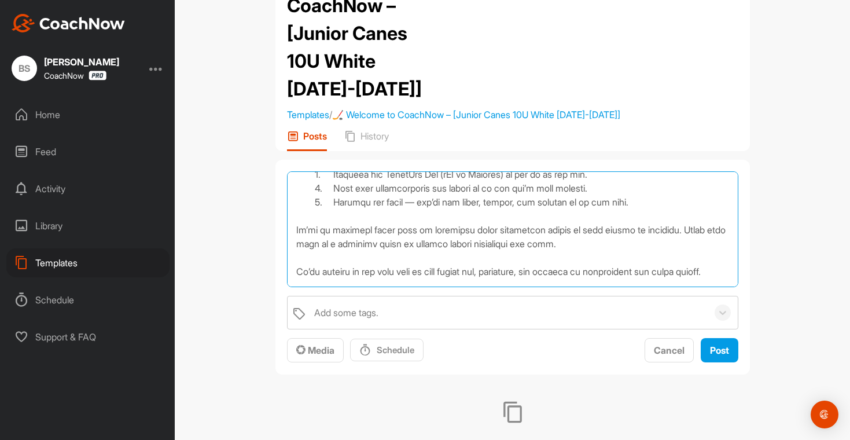
scroll to position [312, 0]
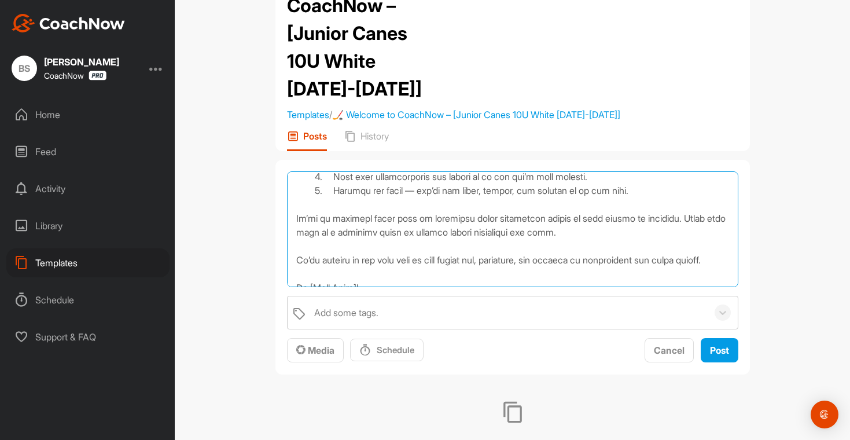
click at [680, 230] on textarea at bounding box center [512, 229] width 451 height 116
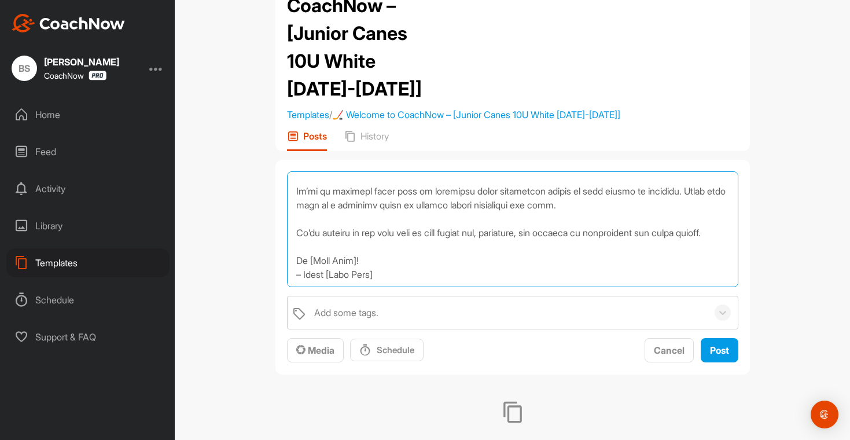
scroll to position [367, 0]
click at [362, 263] on textarea at bounding box center [512, 229] width 451 height 116
click at [366, 261] on textarea at bounding box center [512, 229] width 451 height 116
click at [398, 275] on textarea at bounding box center [512, 229] width 451 height 116
drag, startPoint x: 395, startPoint y: 275, endPoint x: 329, endPoint y: 278, distance: 66.0
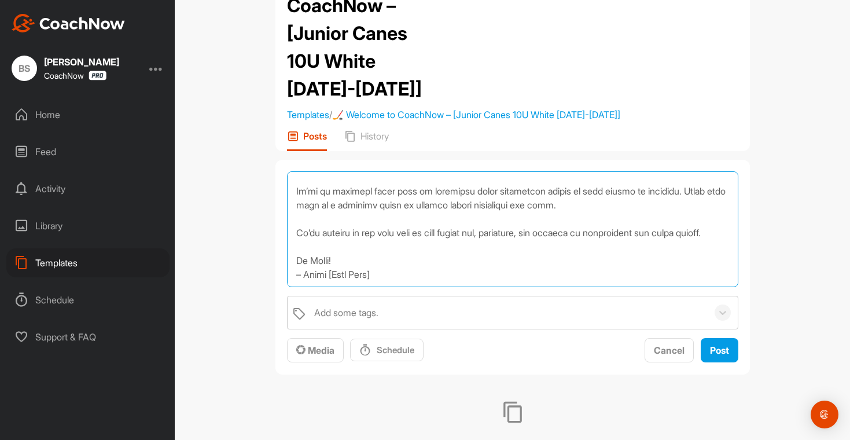
click at [329, 278] on textarea at bounding box center [512, 229] width 451 height 116
click at [346, 257] on textarea at bounding box center [512, 229] width 451 height 116
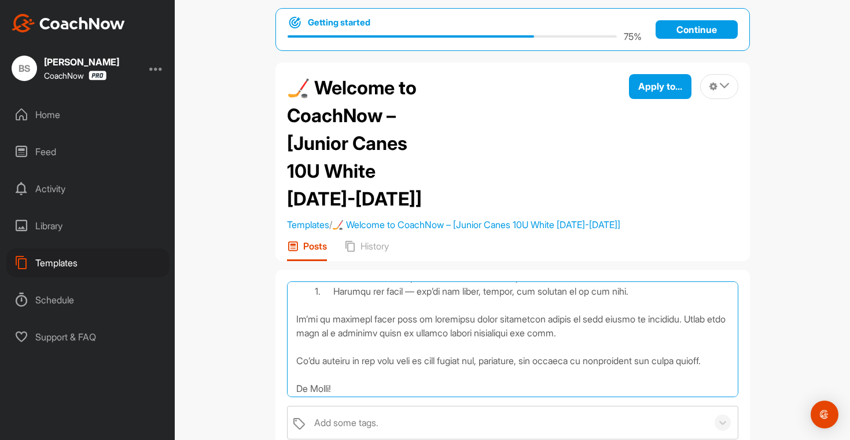
scroll to position [0, 0]
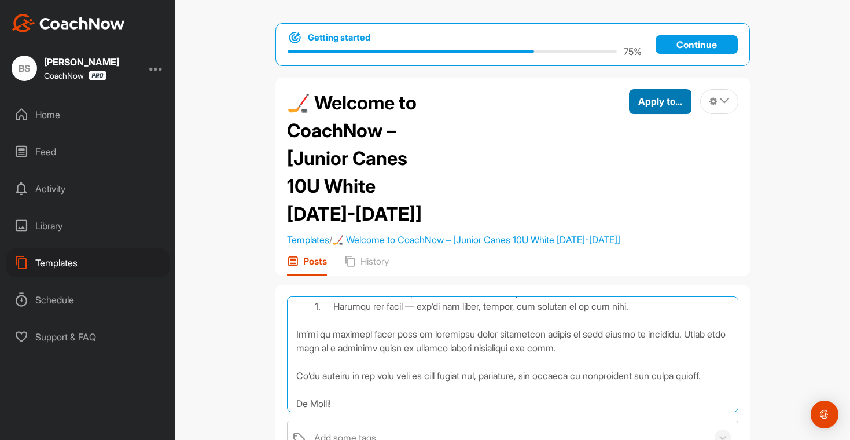
type textarea "Hi Team, Welcome to our CoachNow Team Space! This will be our central hub for e…"
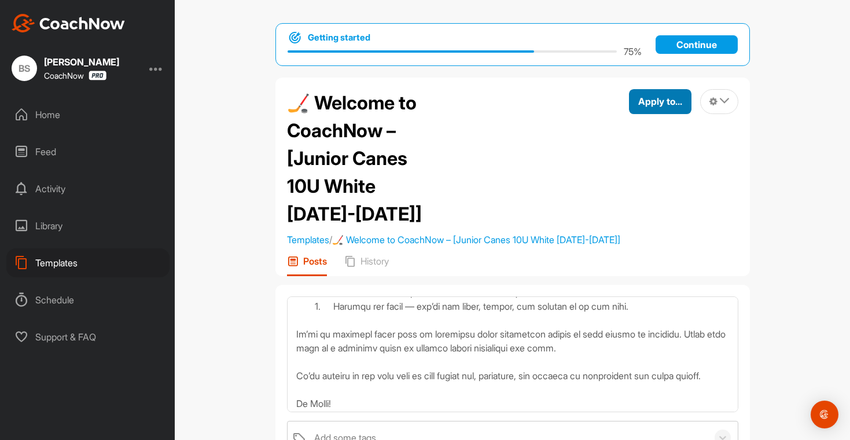
click at [671, 105] on span "Apply to..." at bounding box center [660, 101] width 44 height 12
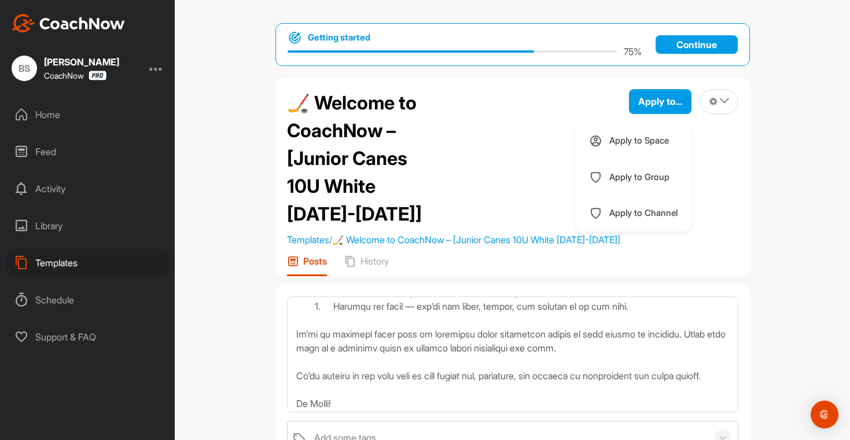
click at [523, 140] on div "🏒 Welcome to CoachNow – [Junior Canes 10U White 2025-2026]" at bounding box center [453, 158] width 333 height 139
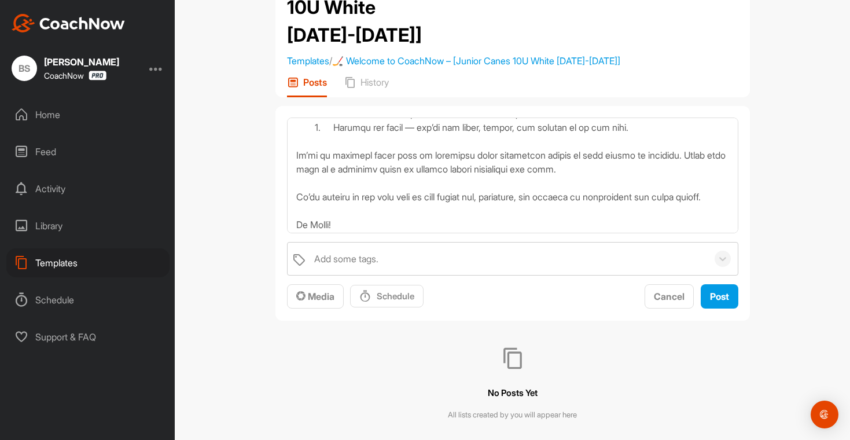
scroll to position [181, 0]
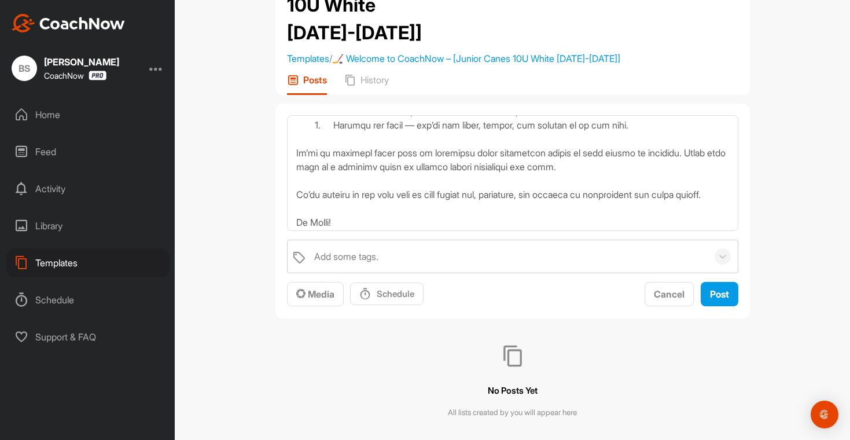
click at [707, 307] on div "Cancel Post" at bounding box center [690, 294] width 93 height 25
click at [710, 307] on button "Post" at bounding box center [719, 294] width 38 height 25
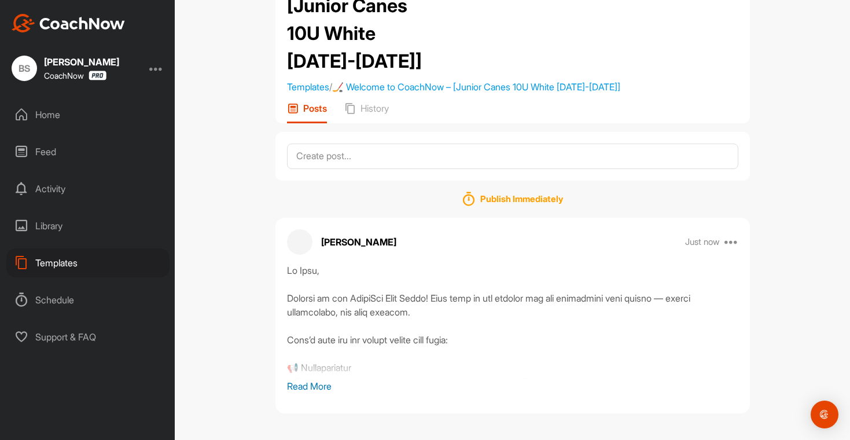
scroll to position [167, 0]
click at [53, 121] on div "Home" at bounding box center [87, 114] width 163 height 29
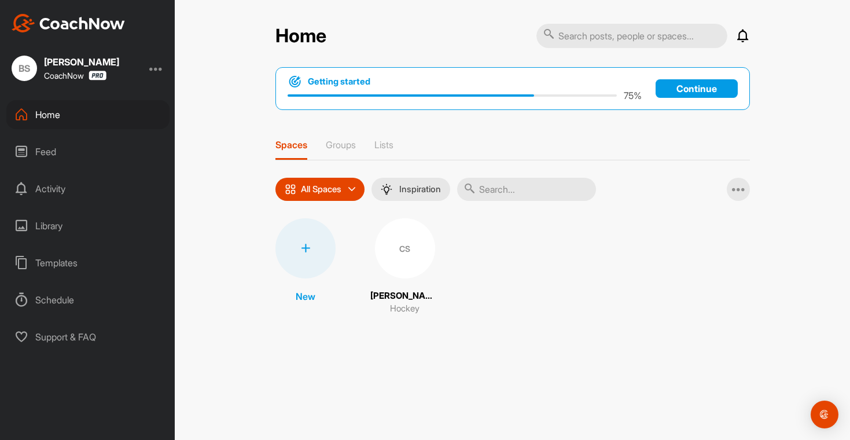
click at [408, 261] on div "CS" at bounding box center [405, 248] width 60 height 60
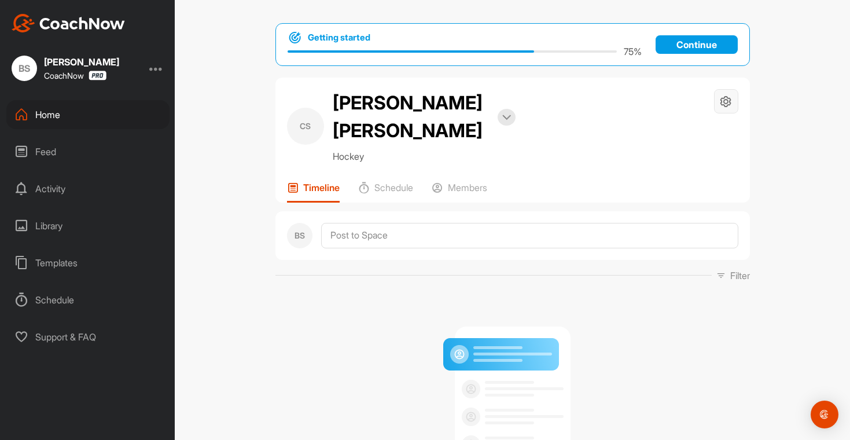
click at [729, 102] on div at bounding box center [726, 101] width 24 height 24
click at [688, 134] on li "Space Settings" at bounding box center [691, 134] width 94 height 37
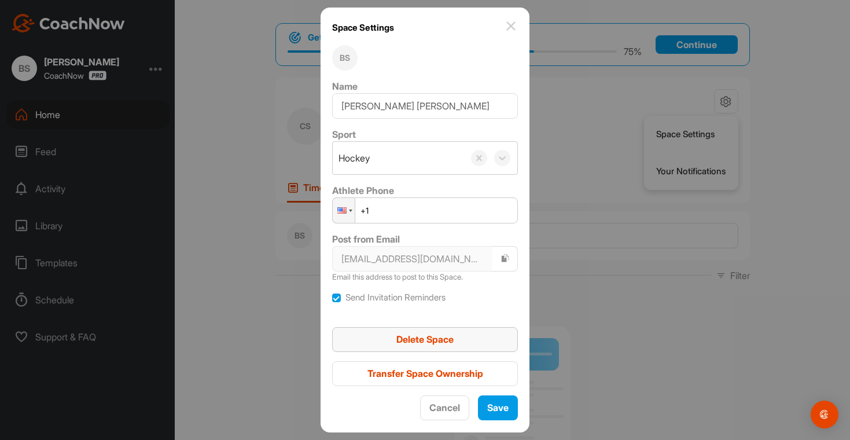
click at [441, 346] on button "Delete Space" at bounding box center [425, 339] width 186 height 25
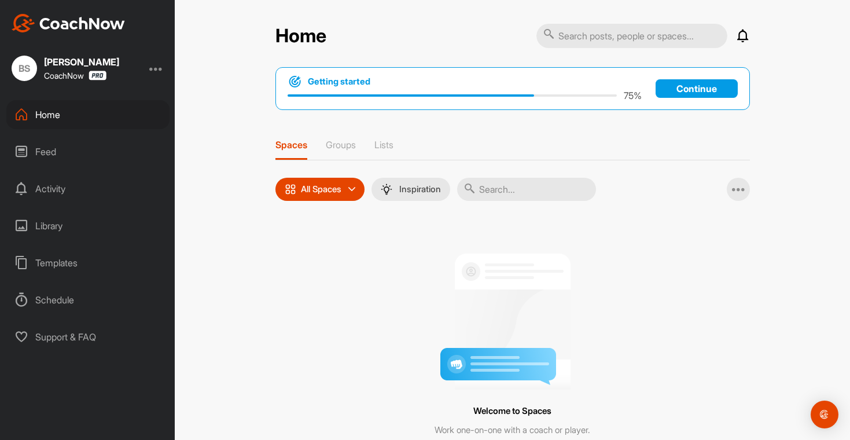
click at [150, 68] on div "BS Brian Sculley CoachNow" at bounding box center [87, 68] width 175 height 25
click at [154, 69] on div at bounding box center [156, 68] width 14 height 14
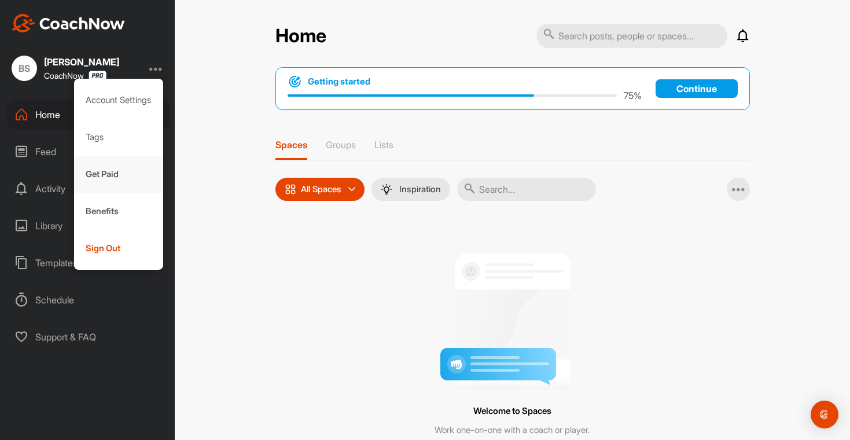
click at [113, 183] on div "Get Paid" at bounding box center [119, 174] width 90 height 37
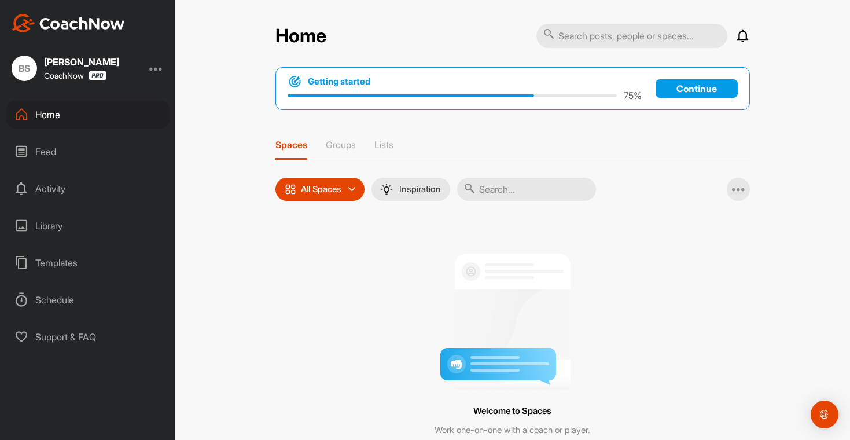
click at [161, 64] on div at bounding box center [156, 68] width 14 height 14
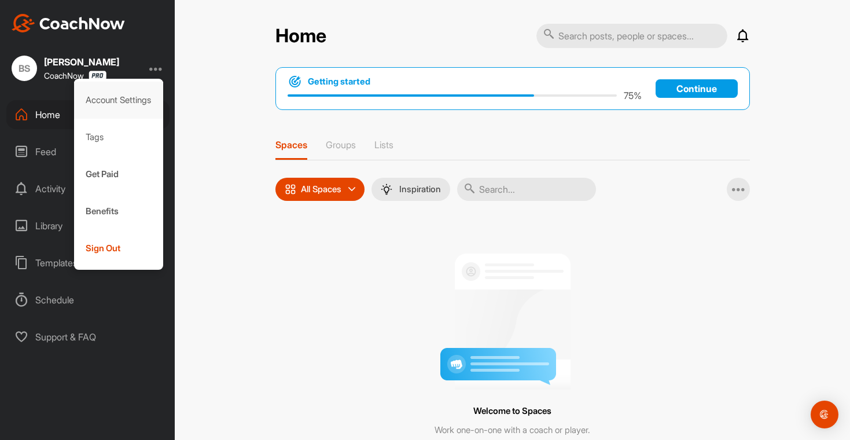
click at [106, 108] on div "Account Settings" at bounding box center [119, 100] width 90 height 37
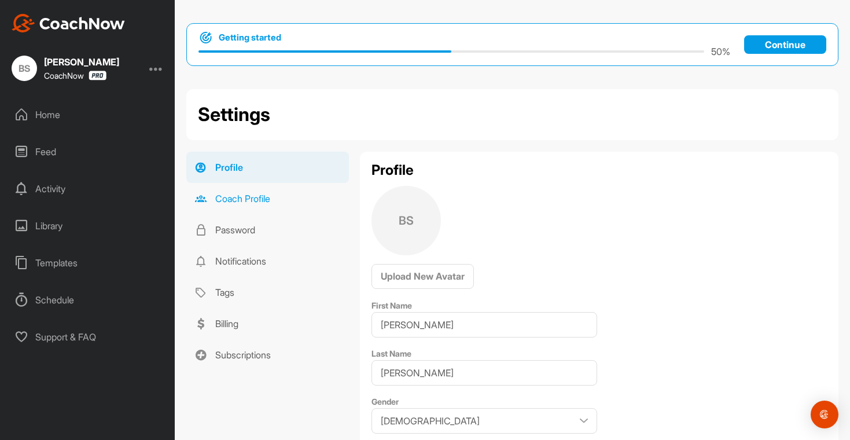
click at [252, 202] on link "Coach Profile" at bounding box center [267, 198] width 163 height 31
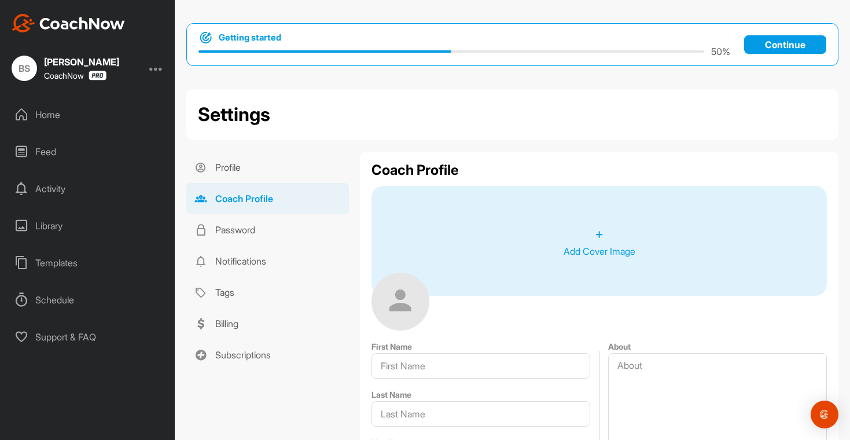
type input "Brian"
type input "Sculley"
click at [593, 245] on p "Add Cover Image" at bounding box center [599, 251] width 72 height 14
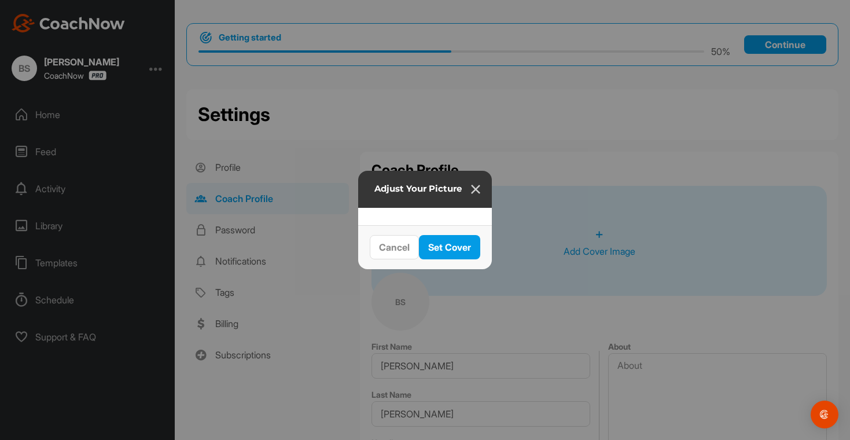
drag, startPoint x: 335, startPoint y: 246, endPoint x: 445, endPoint y: 243, distance: 109.4
click at [445, 243] on div at bounding box center [593, 285] width 415 height 138
drag, startPoint x: 640, startPoint y: 282, endPoint x: 692, endPoint y: 314, distance: 61.0
click at [692, 314] on div "Adjust Your Picture Cancel Set Cover" at bounding box center [425, 220] width 850 height 440
click at [482, 182] on img at bounding box center [475, 189] width 14 height 14
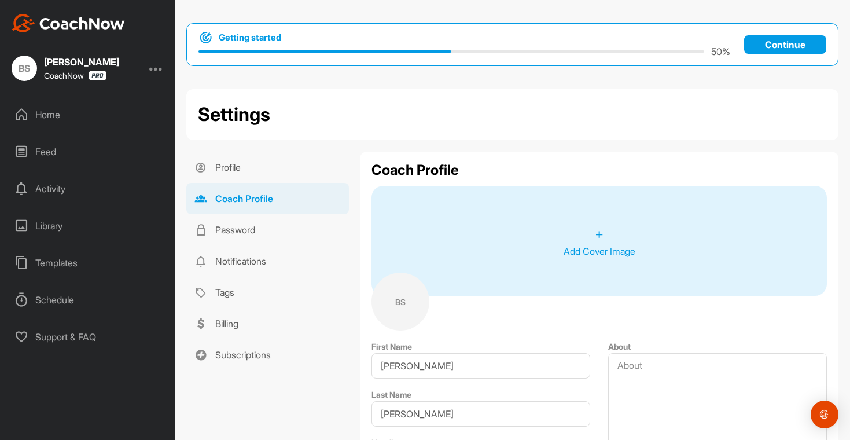
click at [538, 257] on div "+ Add Cover Image" at bounding box center [598, 241] width 455 height 110
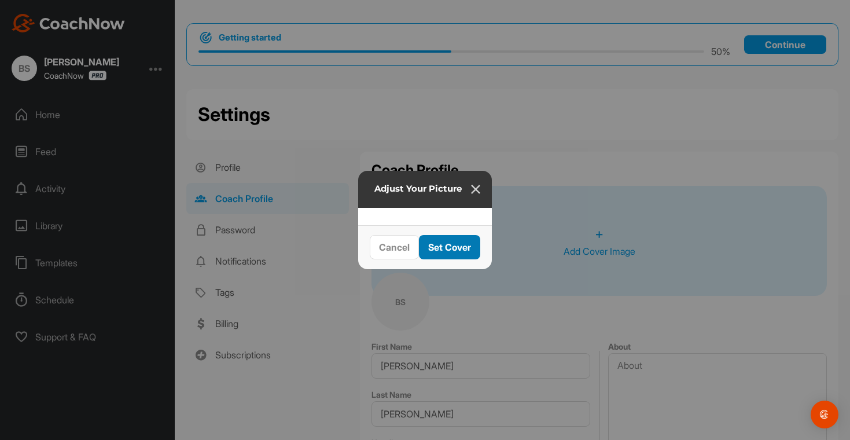
click at [471, 254] on div "Set Cover" at bounding box center [449, 247] width 43 height 14
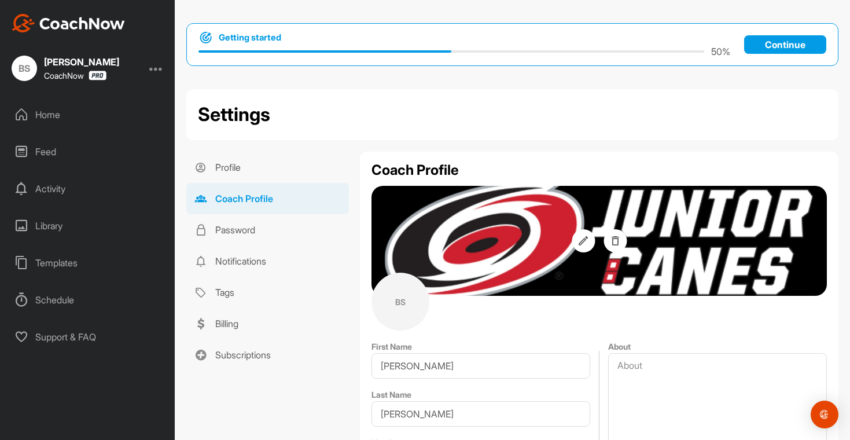
click at [397, 301] on div "BS" at bounding box center [400, 301] width 58 height 58
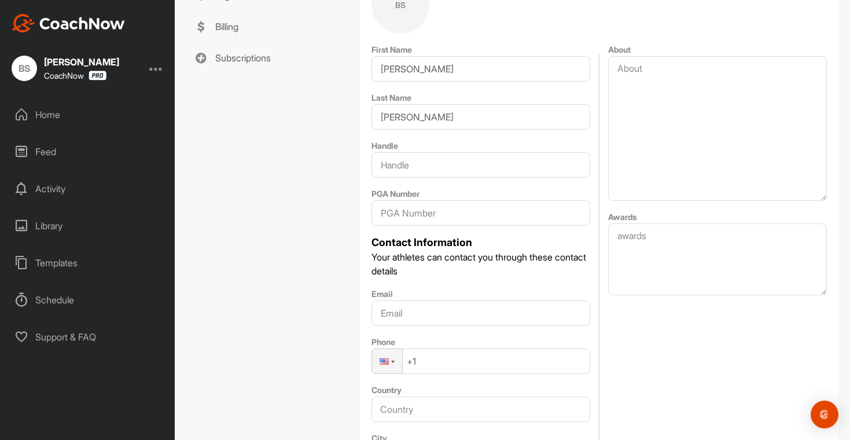
scroll to position [267, 0]
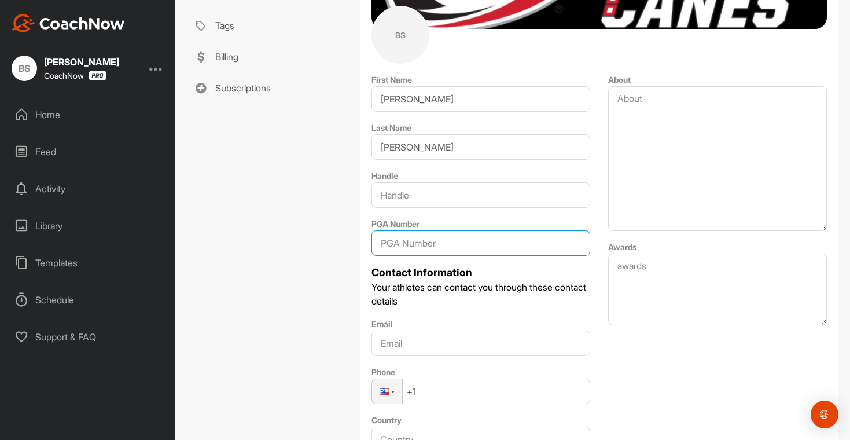
drag, startPoint x: 446, startPoint y: 243, endPoint x: 376, endPoint y: 244, distance: 70.6
click at [376, 244] on input "PGA Number" at bounding box center [480, 242] width 219 height 25
click at [408, 197] on input "text" at bounding box center [480, 194] width 219 height 25
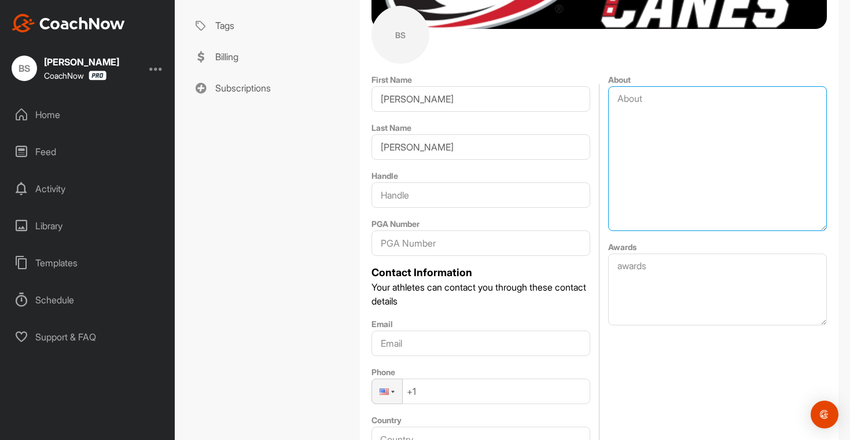
click at [687, 172] on textarea "About" at bounding box center [717, 158] width 219 height 145
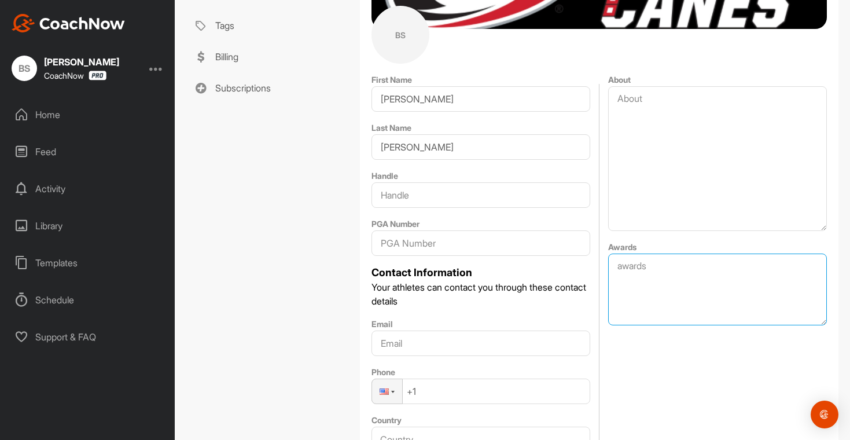
click at [632, 274] on textarea "Awards" at bounding box center [717, 289] width 219 height 72
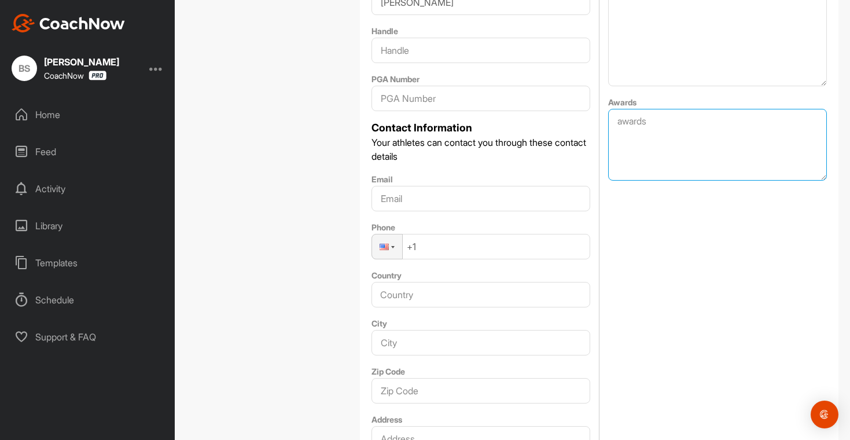
scroll to position [415, 0]
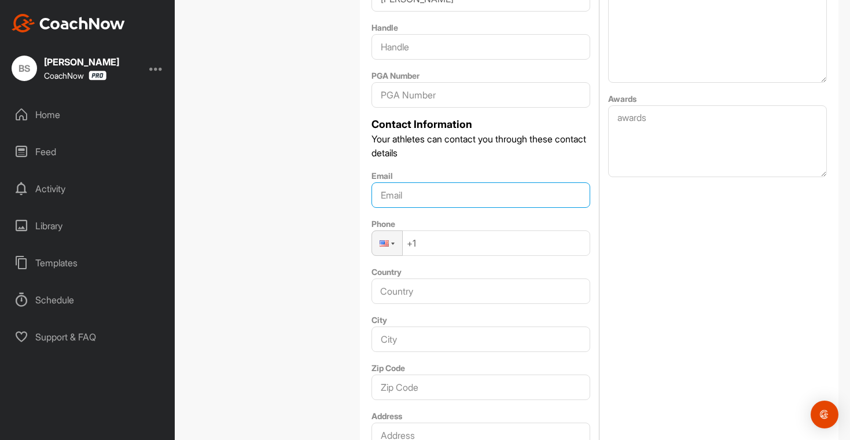
click at [430, 195] on input "Email" at bounding box center [480, 194] width 219 height 25
type input "[EMAIL_ADDRESS][DOMAIN_NAME]"
type input "United States"
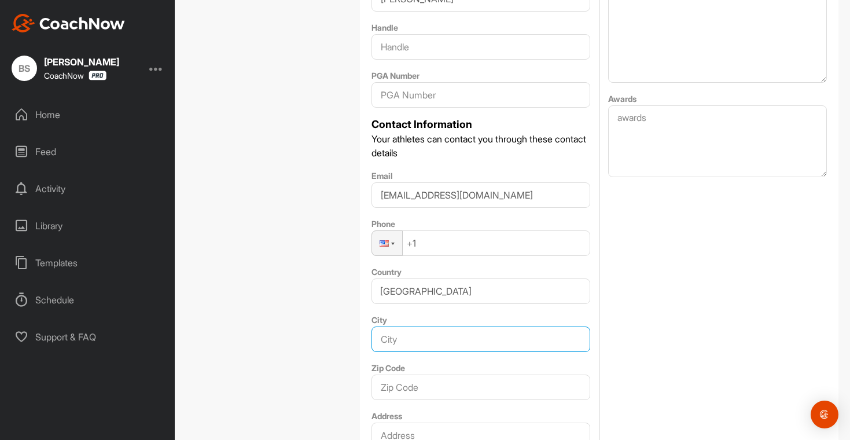
type input "Raleigh"
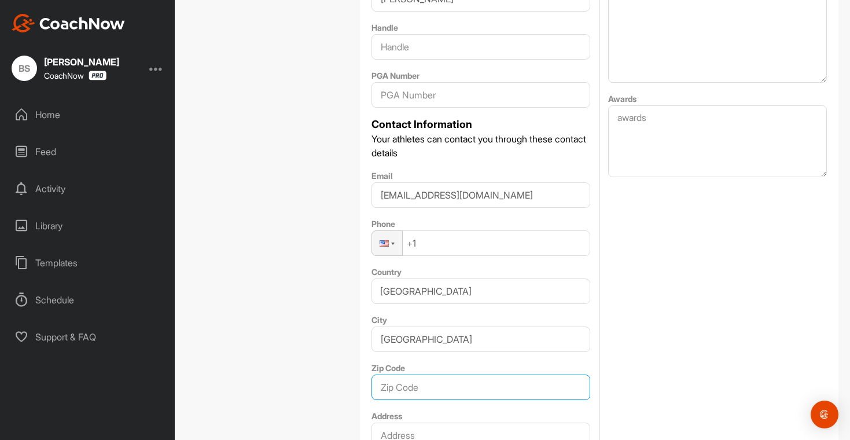
type input "27613"
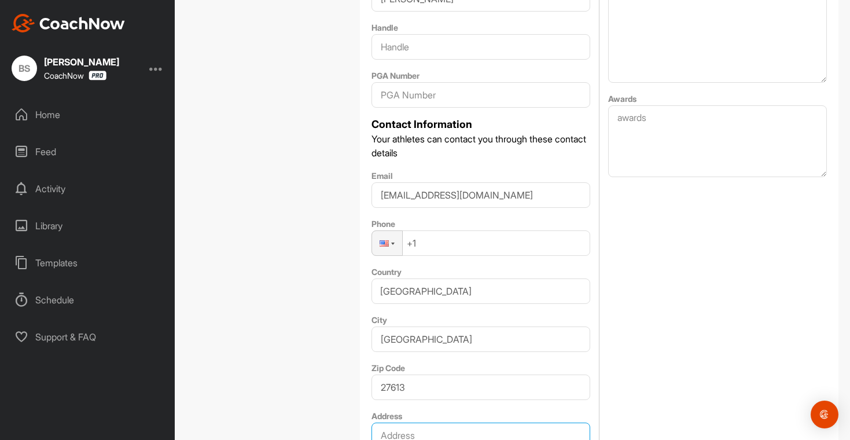
type input "10104 East Roadstead Way"
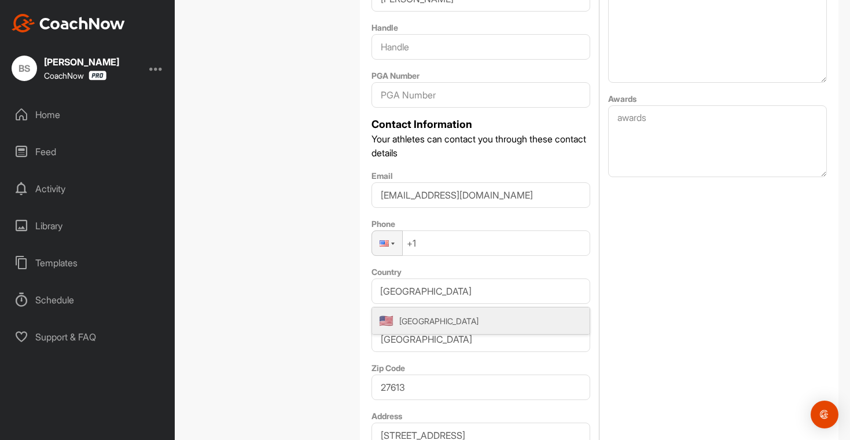
click at [510, 257] on div "First Name Brian Last Name Sculley Handle PGA Number Contact Information Your a…" at bounding box center [480, 290] width 219 height 733
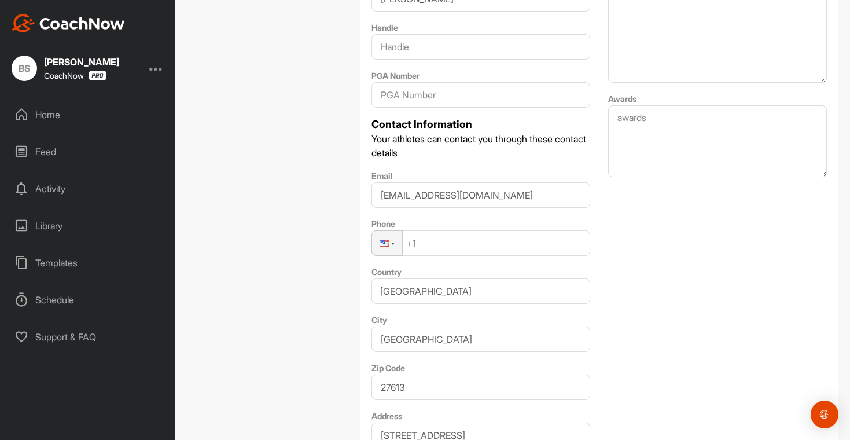
click at [489, 238] on input "+1" at bounding box center [480, 242] width 219 height 25
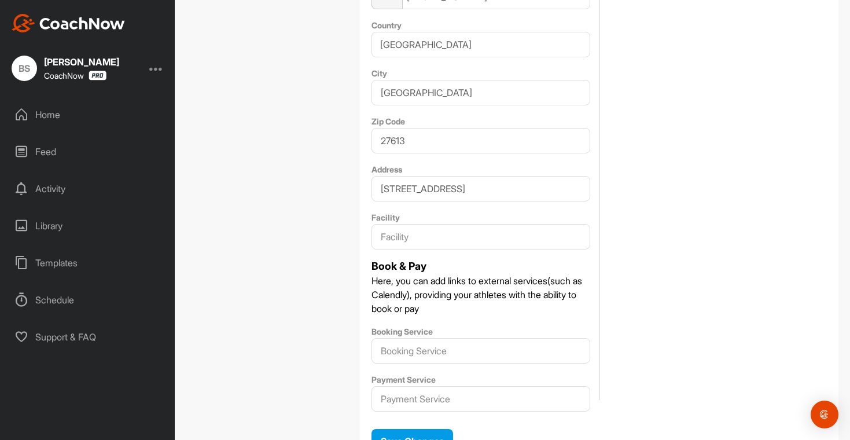
scroll to position [684, 0]
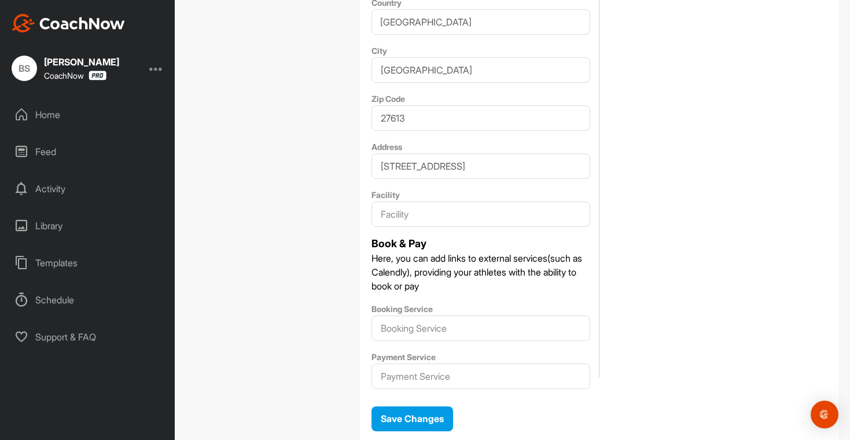
type input "+1 (919) 703-8809"
click at [494, 216] on input "Facility" at bounding box center [480, 213] width 219 height 25
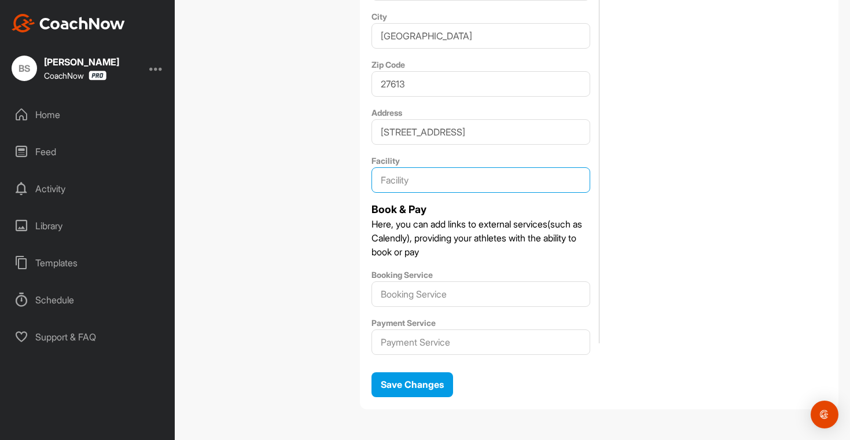
scroll to position [722, 0]
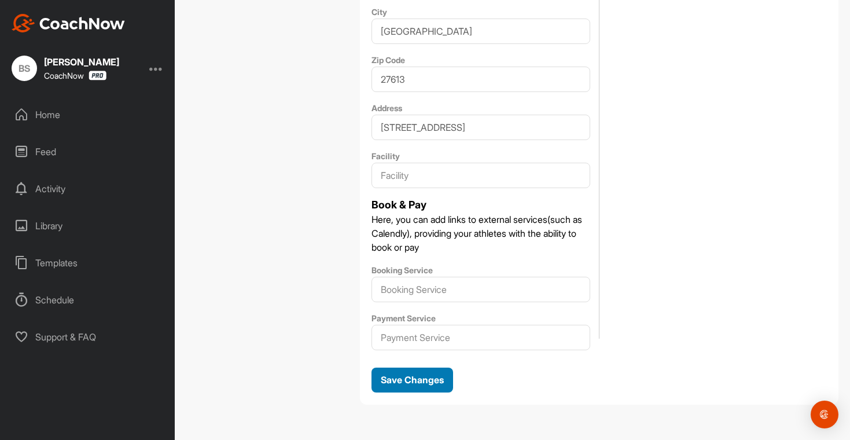
click at [416, 387] on button "Save Changes" at bounding box center [412, 379] width 82 height 25
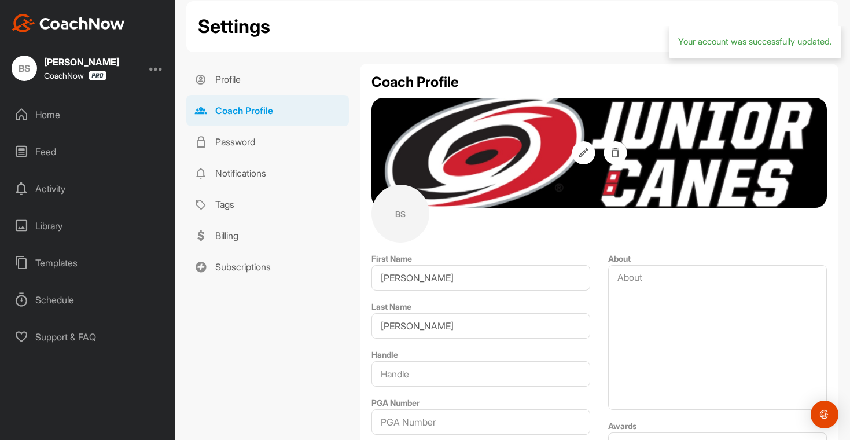
scroll to position [53, 0]
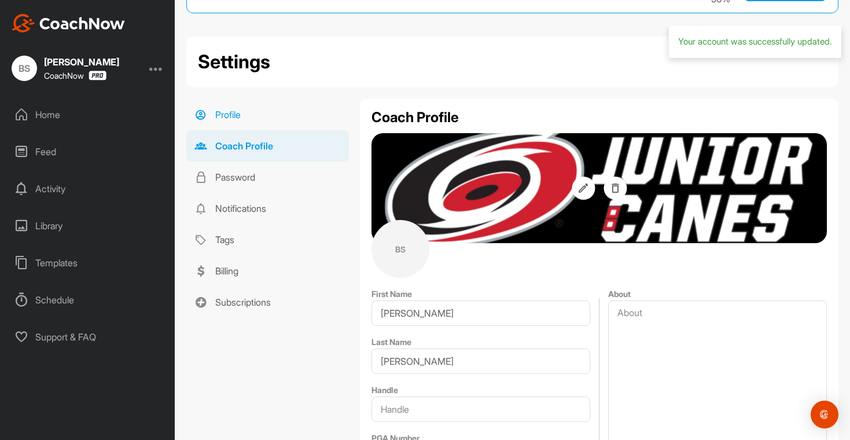
click at [219, 120] on link "Profile" at bounding box center [267, 114] width 163 height 31
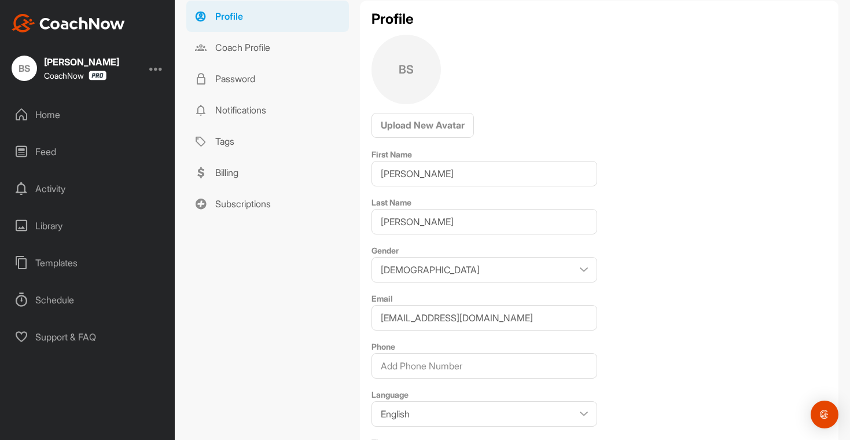
scroll to position [149, 0]
click at [60, 116] on div "Home" at bounding box center [87, 114] width 163 height 29
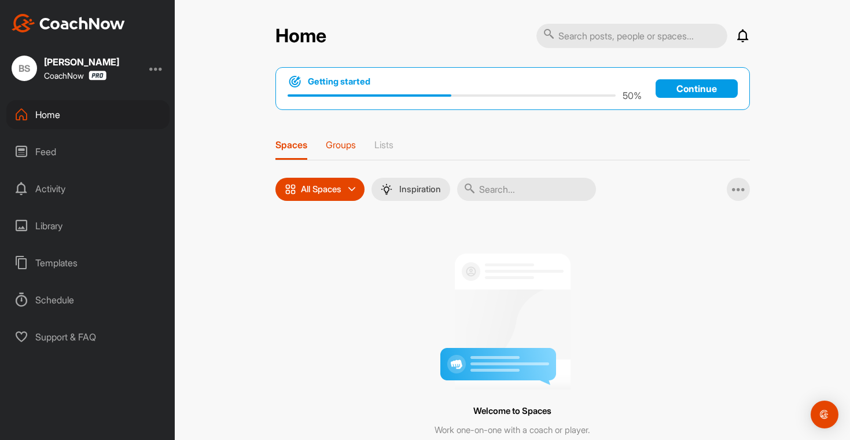
click at [333, 141] on p "Groups" at bounding box center [341, 145] width 30 height 12
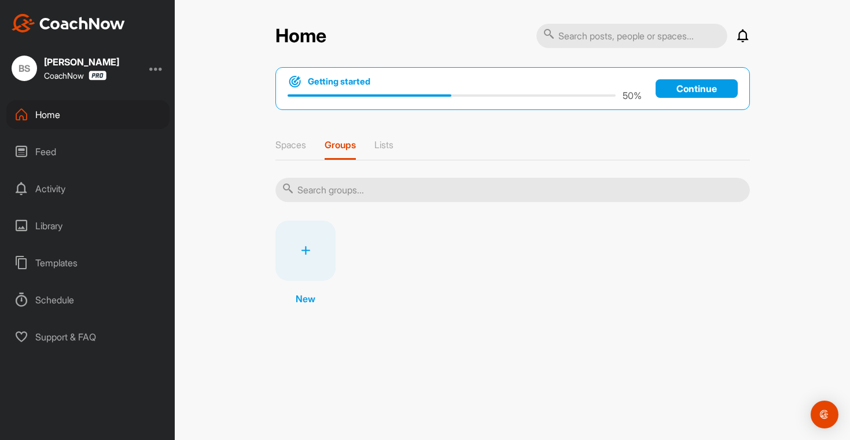
click at [303, 254] on icon at bounding box center [305, 250] width 9 height 9
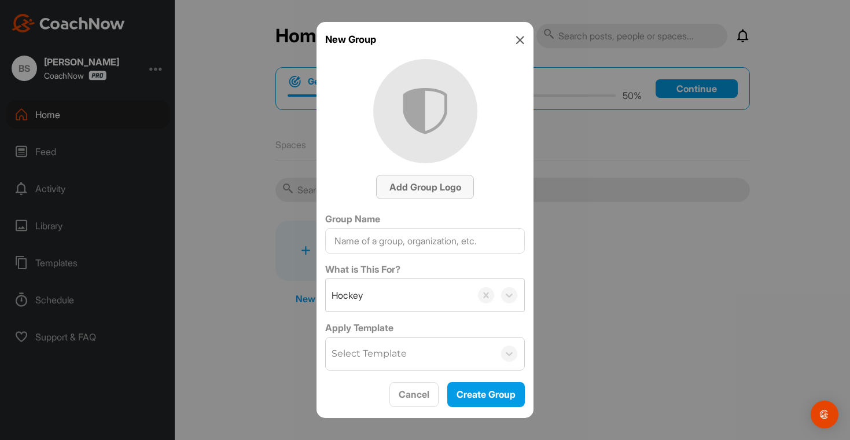
click at [420, 189] on span "Add Group Logo" at bounding box center [425, 187] width 72 height 12
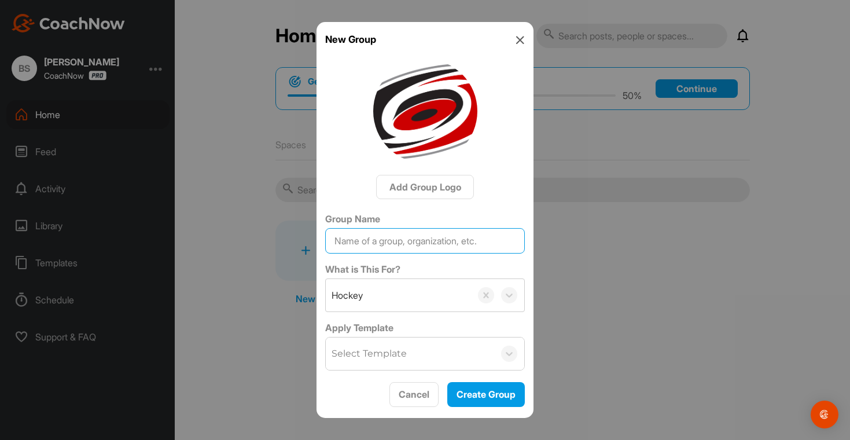
click at [371, 240] on input "Group Name" at bounding box center [425, 240] width 200 height 25
type input "Junior Canes 10U White [DATE]-[DATE]"
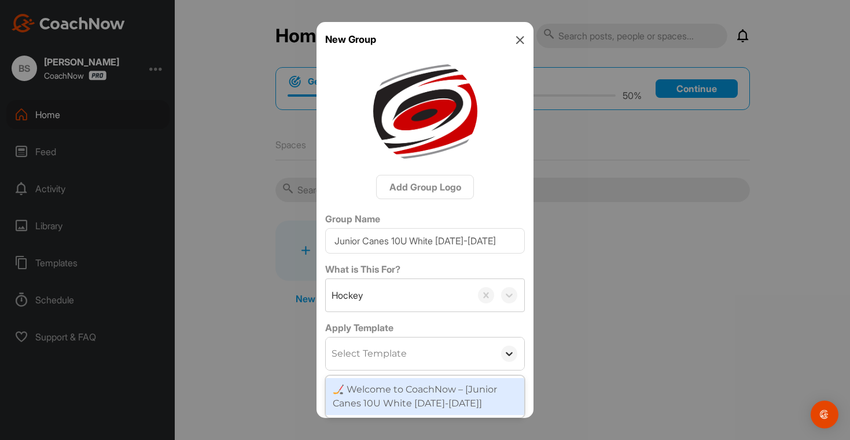
click at [512, 351] on icon at bounding box center [509, 354] width 12 height 12
click at [457, 397] on div "🏒 Welcome to CoachNow – [Junior Canes 10U White 2025-2026]" at bounding box center [425, 396] width 198 height 37
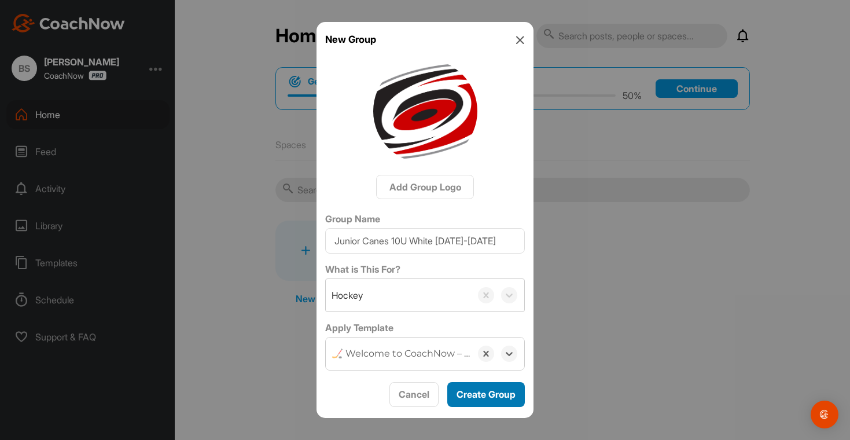
click at [476, 394] on span "Create Group" at bounding box center [485, 394] width 59 height 12
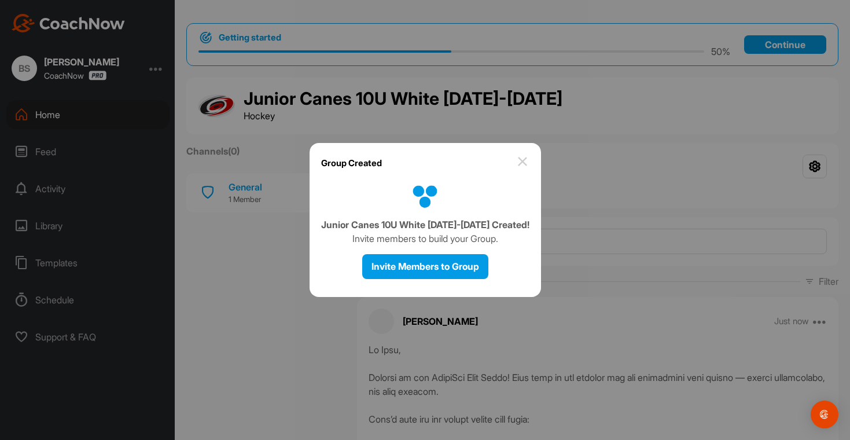
click at [515, 162] on img at bounding box center [522, 161] width 14 height 14
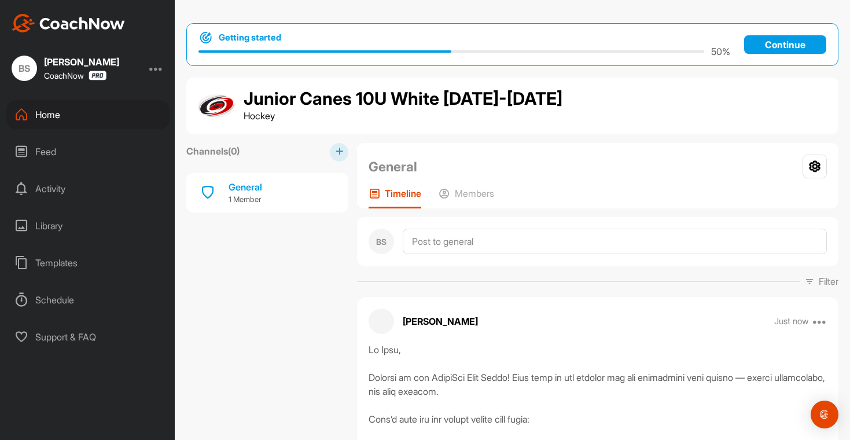
scroll to position [136, 0]
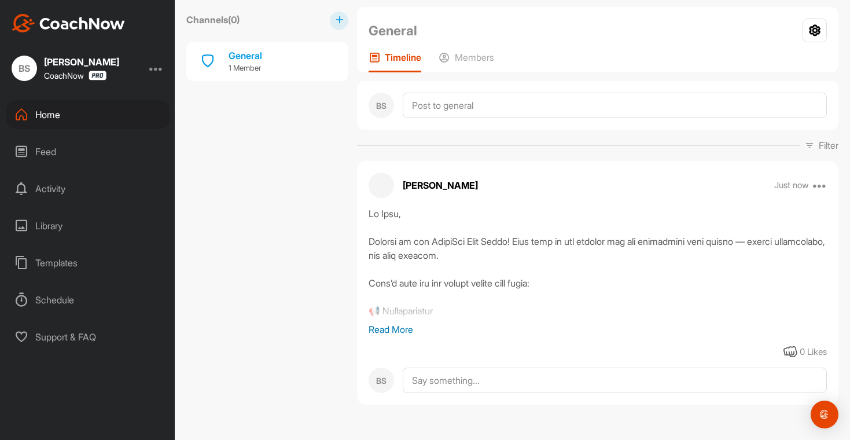
click at [398, 324] on p "Read More" at bounding box center [597, 329] width 458 height 14
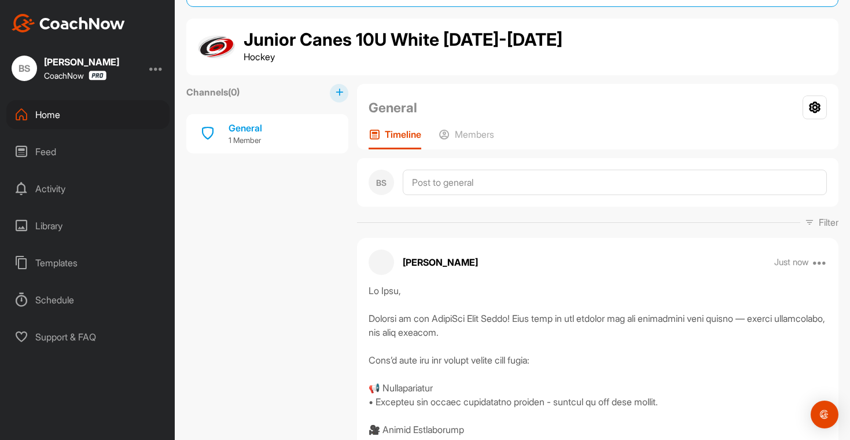
scroll to position [57, 0]
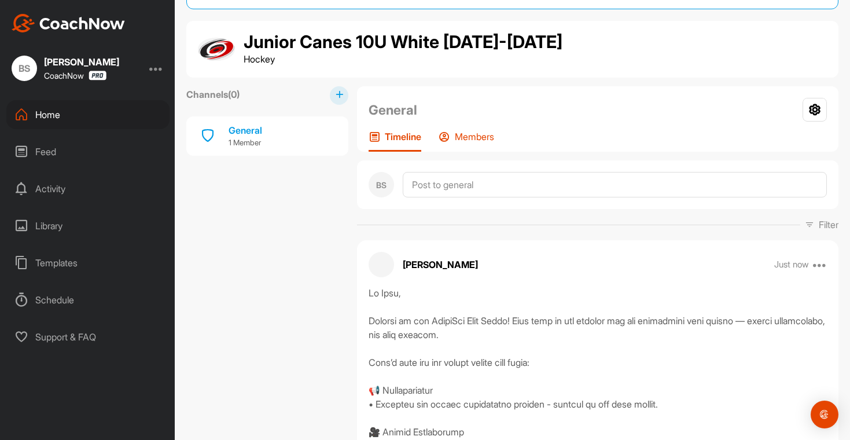
click at [456, 143] on div "Members" at bounding box center [466, 141] width 56 height 21
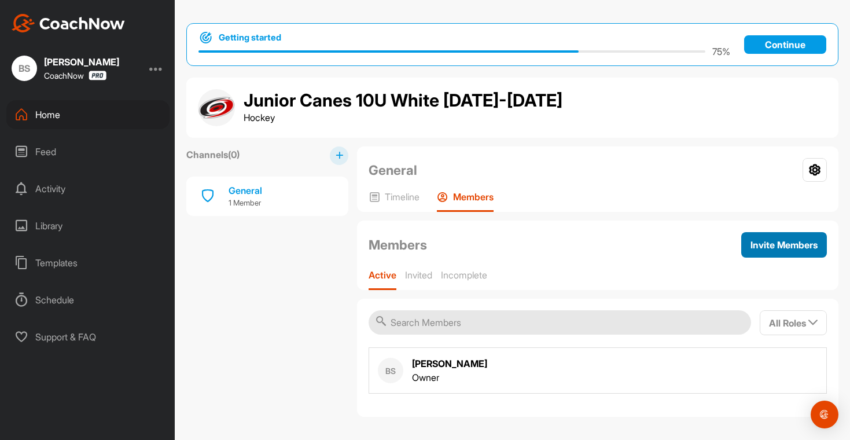
click at [806, 251] on button "Invite Members" at bounding box center [784, 244] width 86 height 25
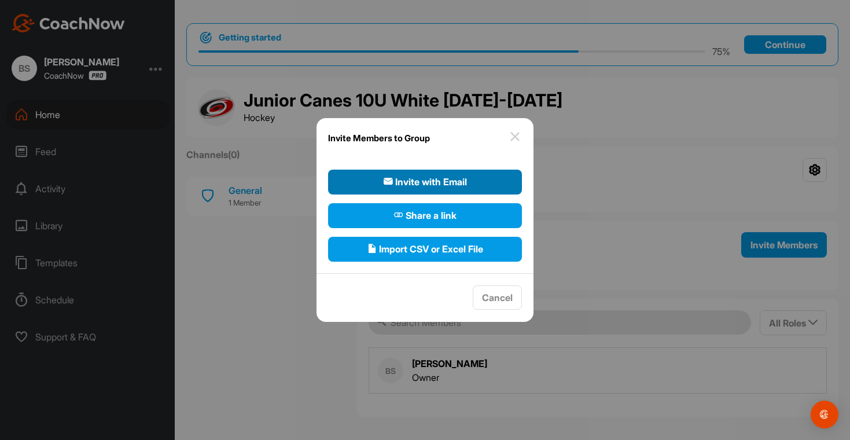
click at [441, 191] on button "Invite with Email" at bounding box center [425, 181] width 194 height 25
select select"] "player"
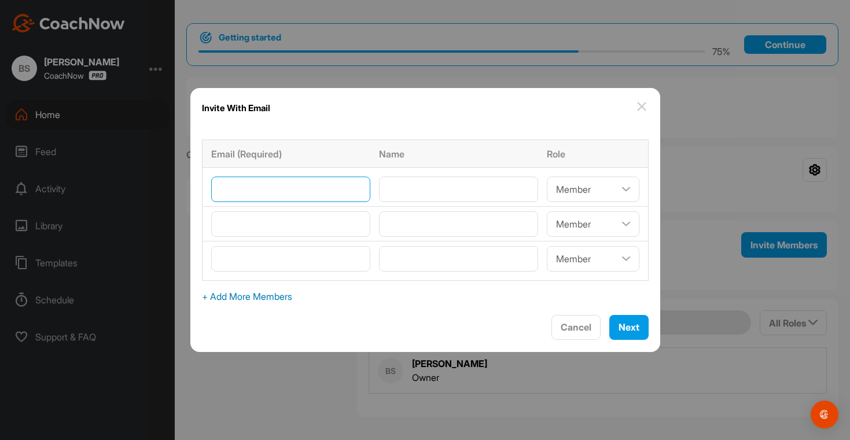
click at [348, 198] on input"] "email" at bounding box center [290, 188] width 159 height 25
type input"] "absculley@gmail.com"
type input"] "[PERSON_NAME]"
click at [547, 190] on select"] "Coach/Admin Member Viewer" at bounding box center [593, 188] width 93 height 25
click at [547, 176] on select"] "Coach/Admin Member Viewer" at bounding box center [593, 188] width 93 height 25
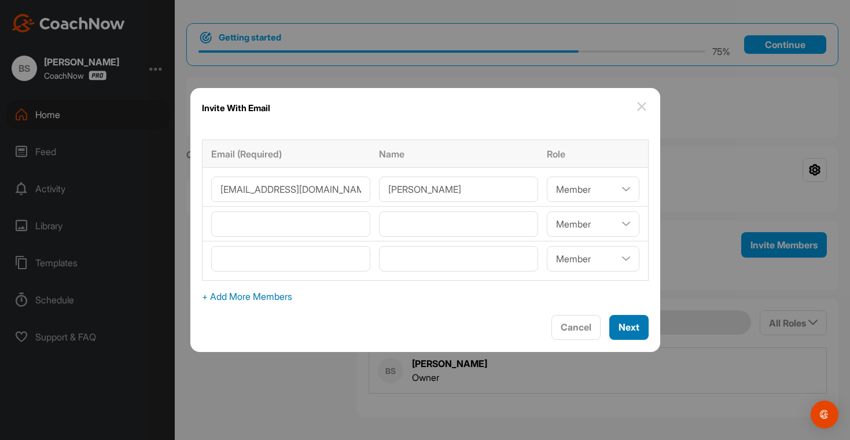
click at [618, 330] on span "Next" at bounding box center [628, 327] width 21 height 12
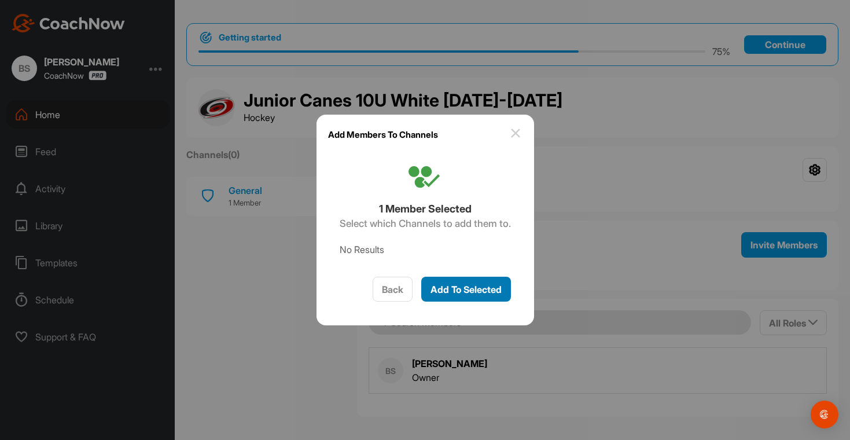
click at [470, 293] on span "Add To Selected" at bounding box center [465, 289] width 71 height 12
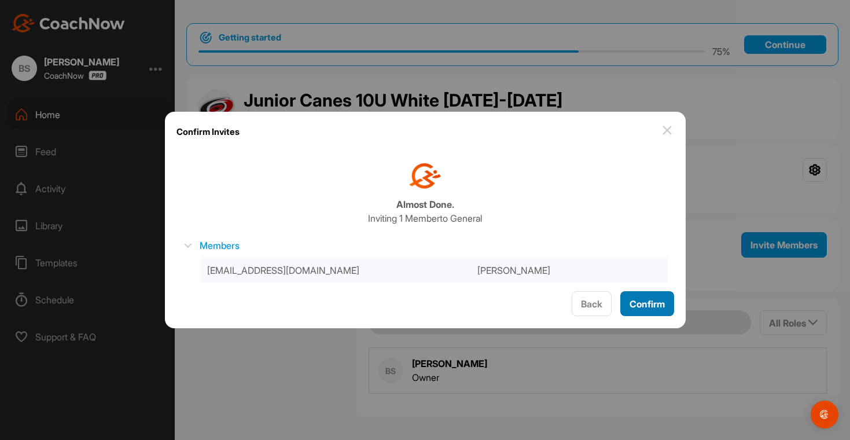
click at [636, 301] on span "Confirm" at bounding box center [646, 304] width 35 height 12
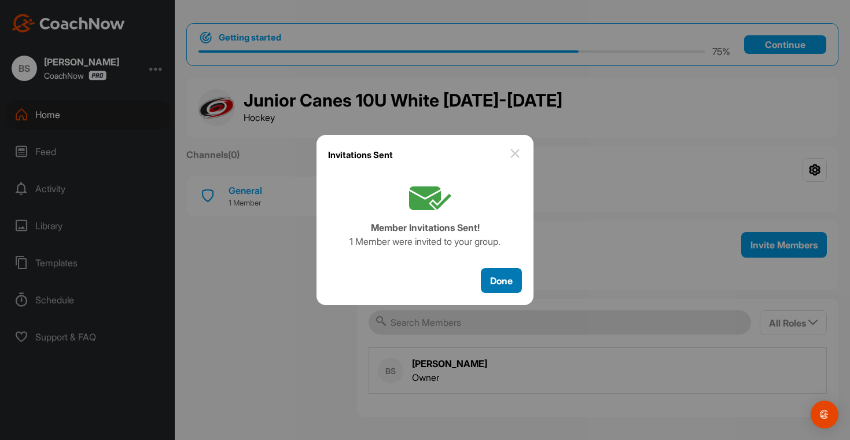
click at [509, 282] on span "Done" at bounding box center [501, 281] width 23 height 12
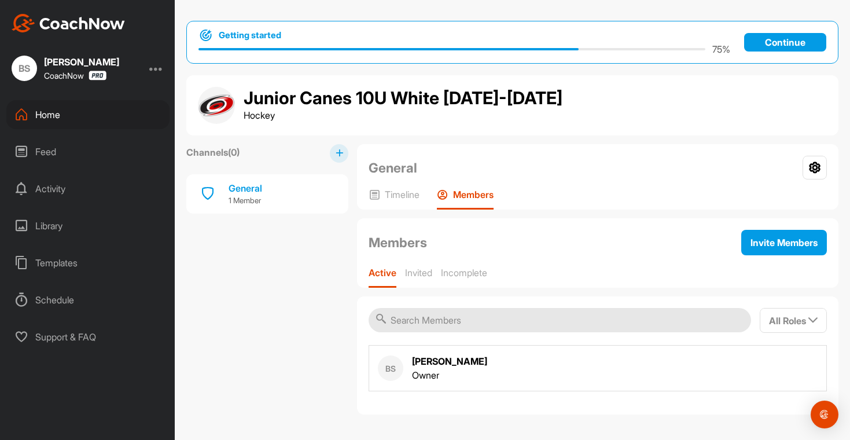
scroll to position [3, 0]
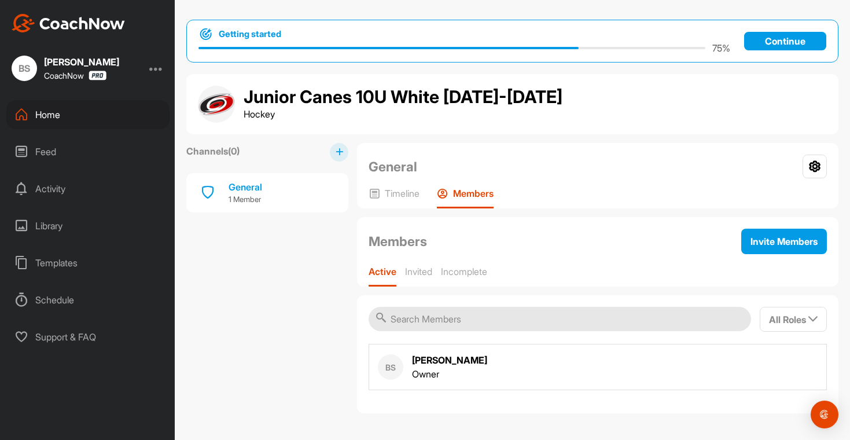
click at [58, 120] on div "Home" at bounding box center [87, 114] width 163 height 29
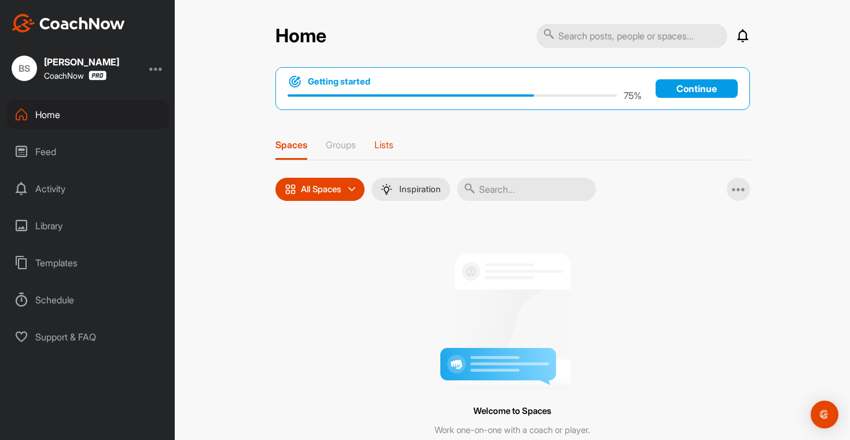
click at [389, 143] on p "Lists" at bounding box center [383, 145] width 19 height 12
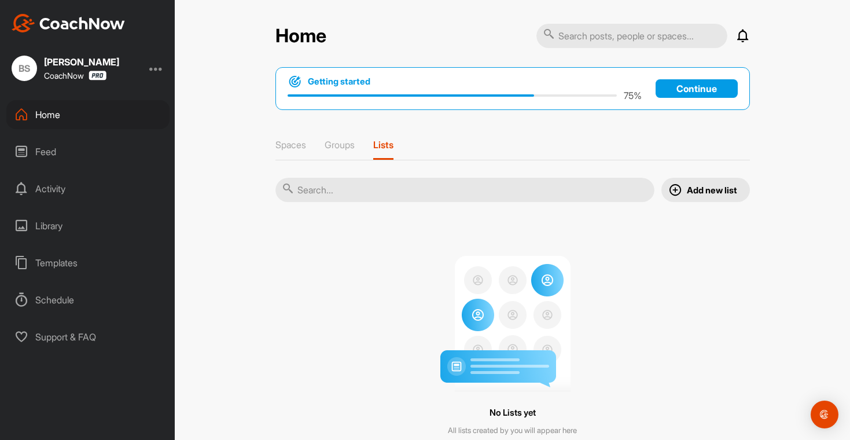
click at [690, 86] on p "Continue" at bounding box center [696, 88] width 82 height 19
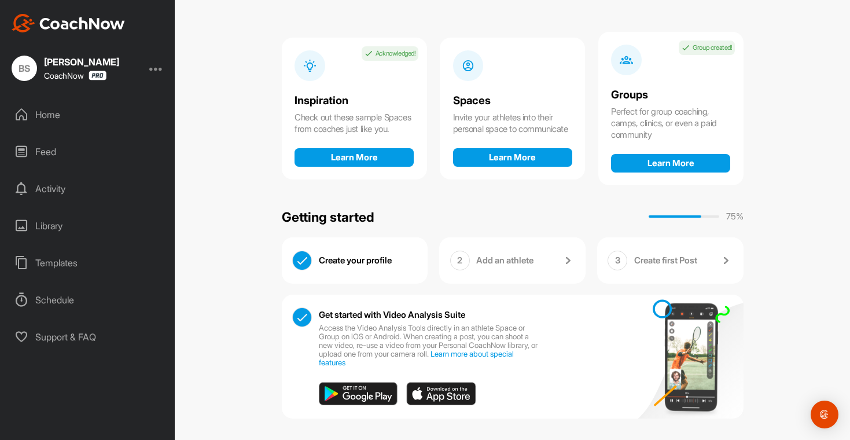
scroll to position [96, 0]
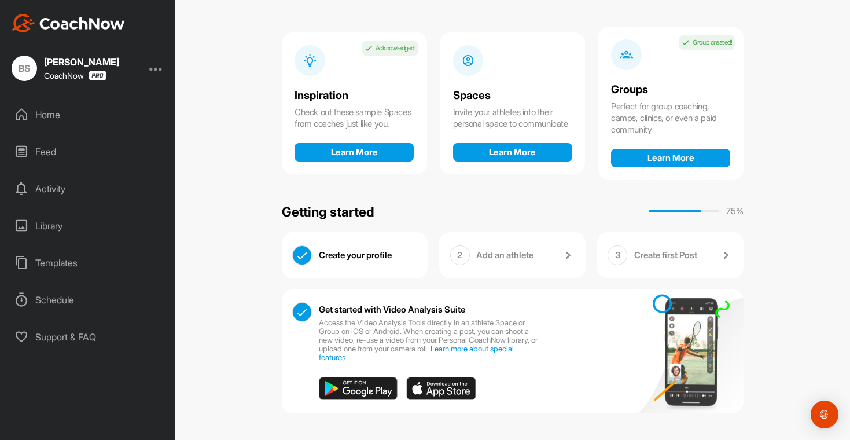
click at [526, 261] on link "Add an athlete" at bounding box center [525, 255] width 98 height 20
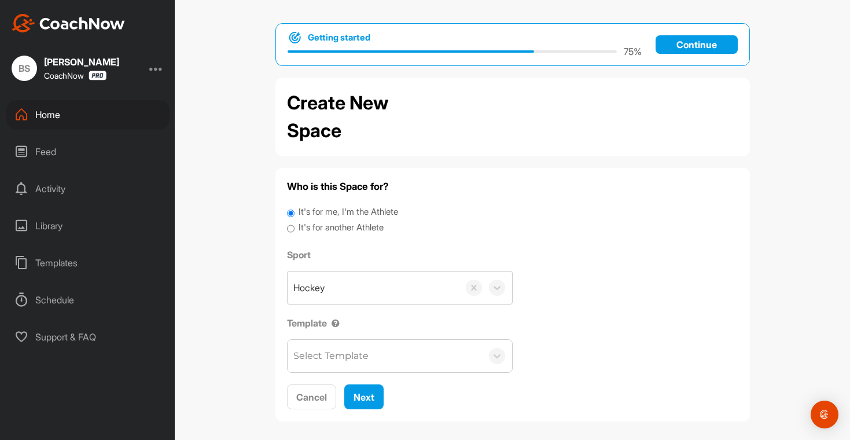
click at [374, 227] on label "It's for another Athlete" at bounding box center [340, 227] width 85 height 13
click at [294, 227] on input "It's for another Athlete" at bounding box center [291, 229] width 8 height 16
radio input "true"
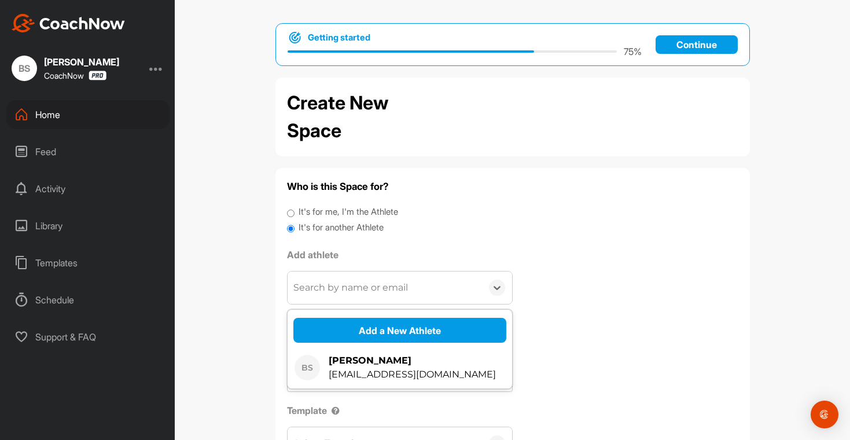
click at [401, 282] on div "Search by name or email" at bounding box center [350, 287] width 115 height 14
click at [423, 209] on div "It's for me, I'm the Athlete" at bounding box center [512, 213] width 451 height 16
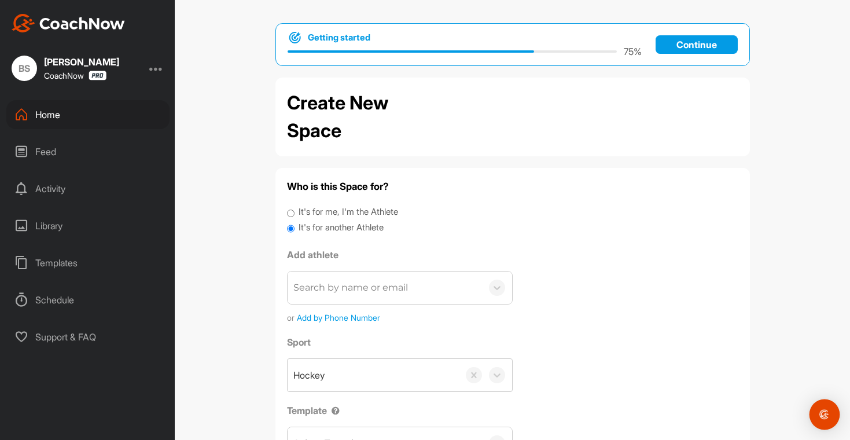
click at [816, 410] on div "Open Intercom Messenger" at bounding box center [824, 414] width 31 height 31
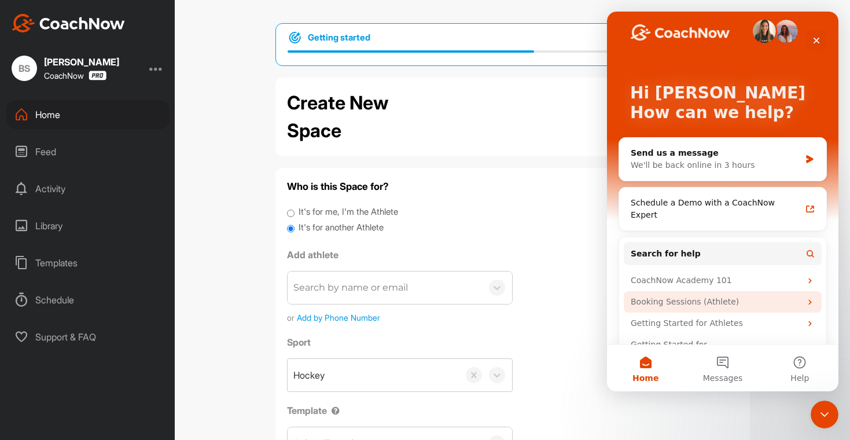
scroll to position [20, 0]
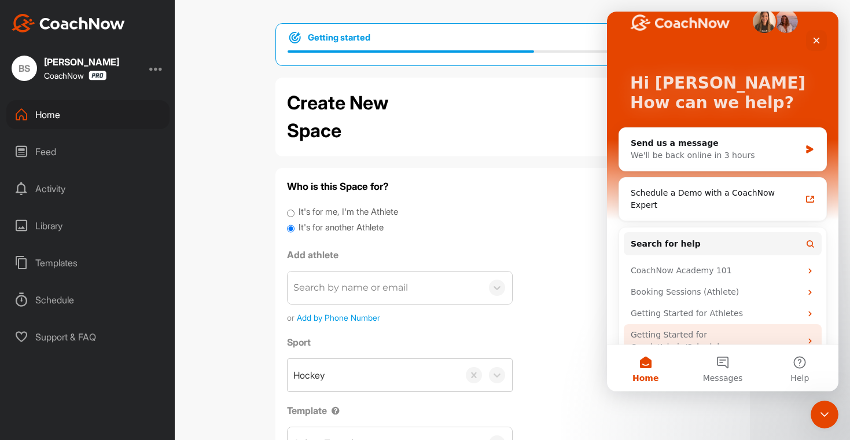
click at [680, 328] on div "Getting Started for Coach/Admin/Scheduler" at bounding box center [715, 340] width 170 height 24
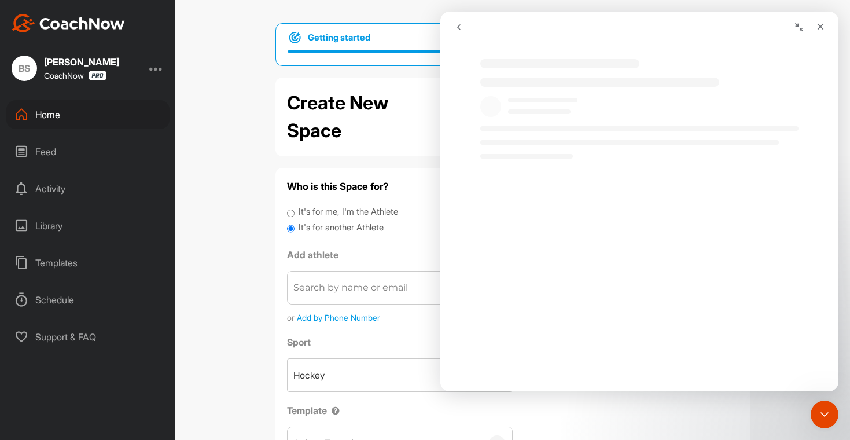
scroll to position [0, 0]
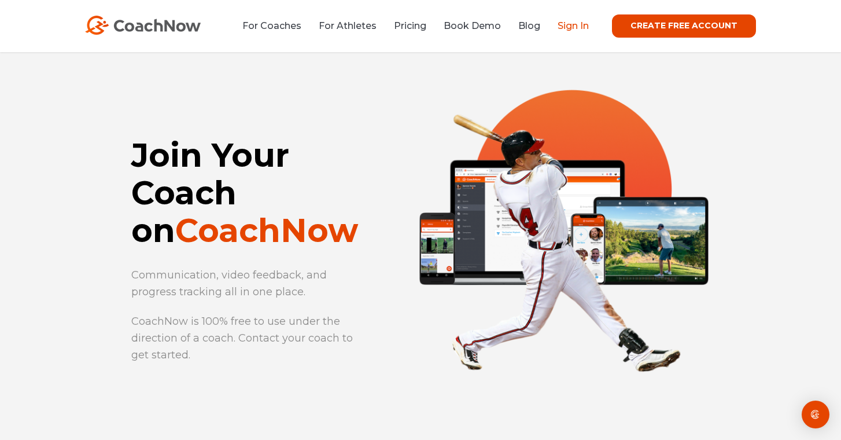
click at [575, 22] on link "Sign In" at bounding box center [573, 25] width 31 height 11
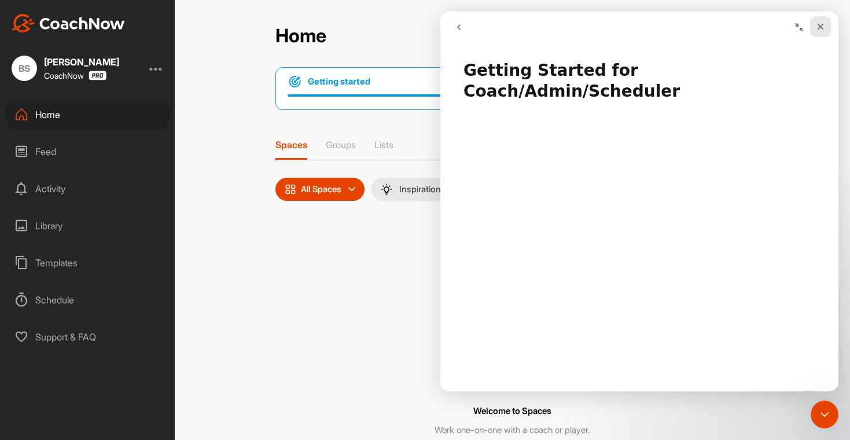
click at [817, 29] on icon "Close" at bounding box center [820, 27] width 6 height 6
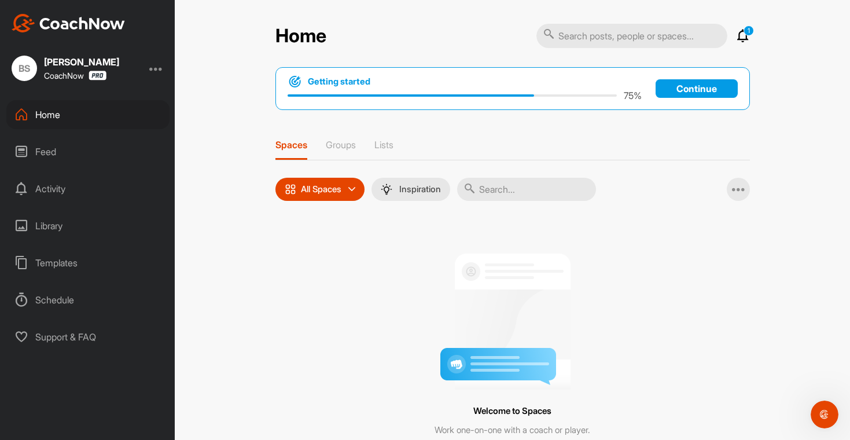
drag, startPoint x: 747, startPoint y: 35, endPoint x: 743, endPoint y: 39, distance: 6.1
click at [745, 36] on div "Home 1 Notifications Invitations Today CS Connor S. joined the Junior Canes 10U…" at bounding box center [512, 268] width 497 height 490
click at [742, 40] on icon at bounding box center [743, 36] width 14 height 14
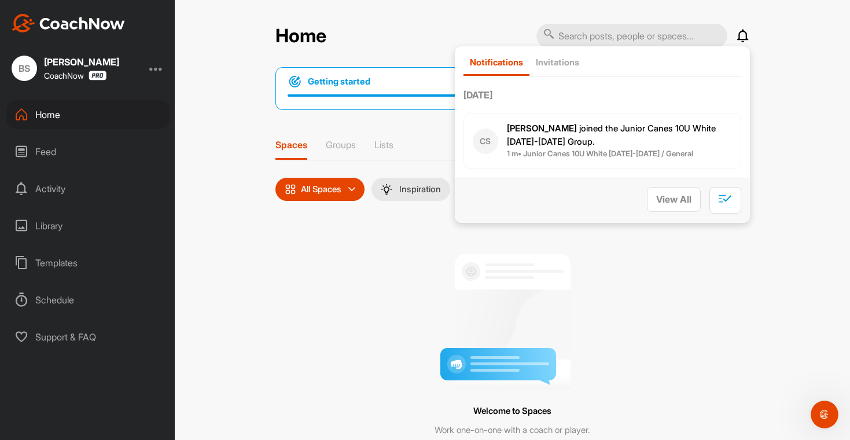
click at [742, 40] on icon at bounding box center [743, 36] width 14 height 14
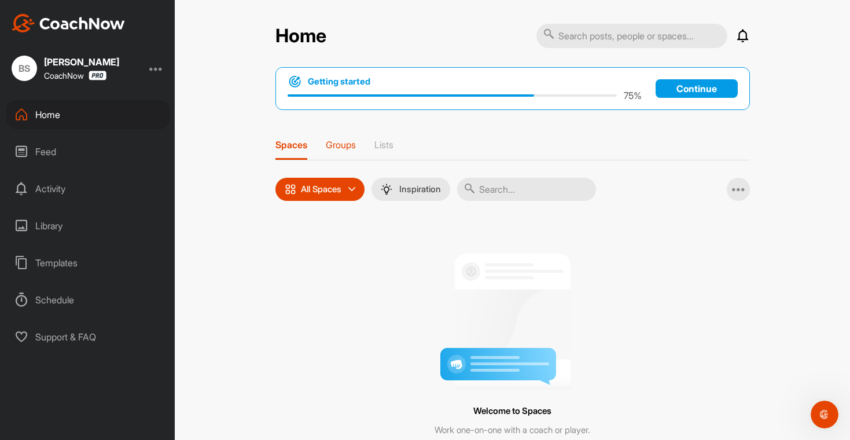
click at [346, 156] on div "Groups" at bounding box center [341, 149] width 30 height 21
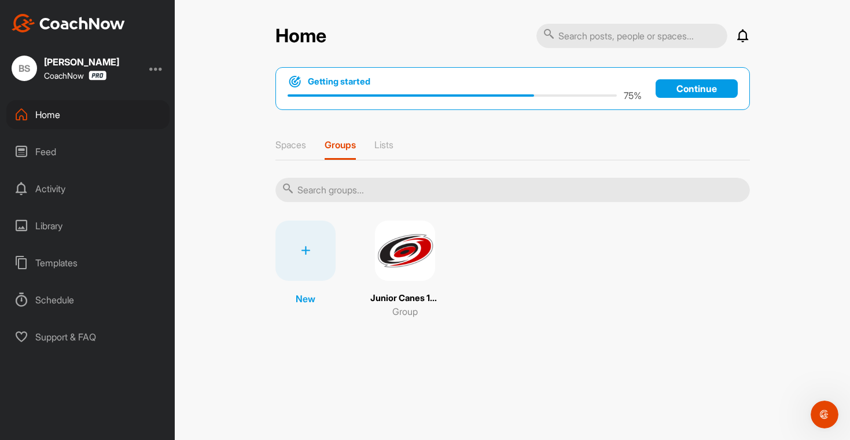
click at [415, 262] on img at bounding box center [405, 250] width 60 height 60
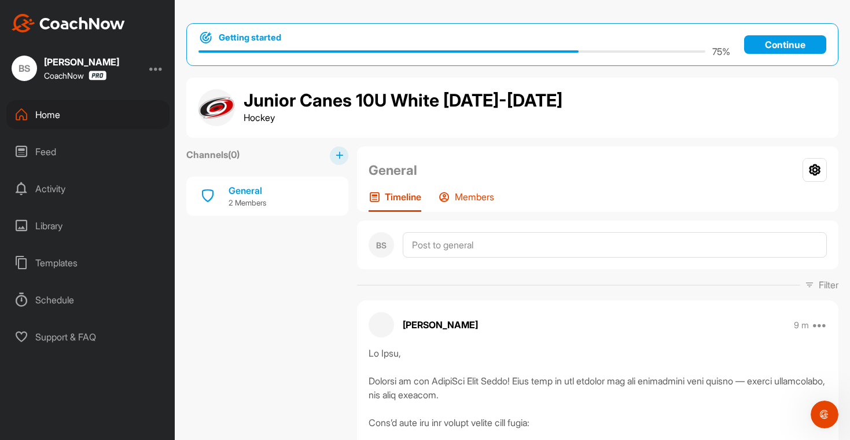
click at [494, 199] on p "Members" at bounding box center [474, 197] width 39 height 12
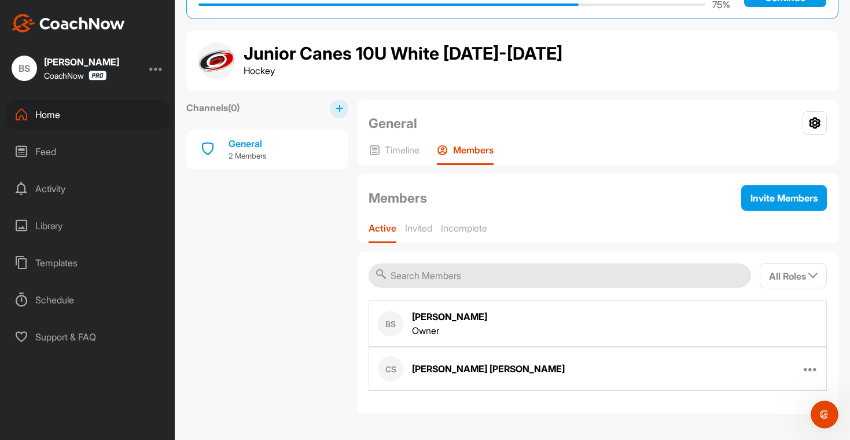
scroll to position [47, 0]
click at [803, 367] on icon at bounding box center [810, 368] width 14 height 14
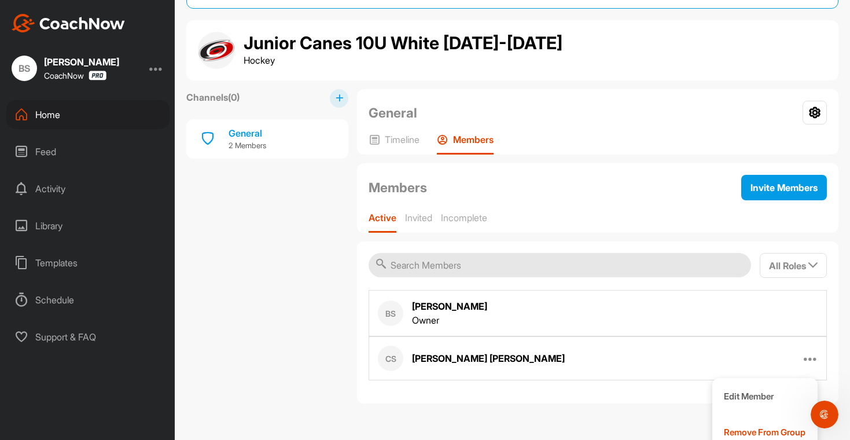
scroll to position [68, 0]
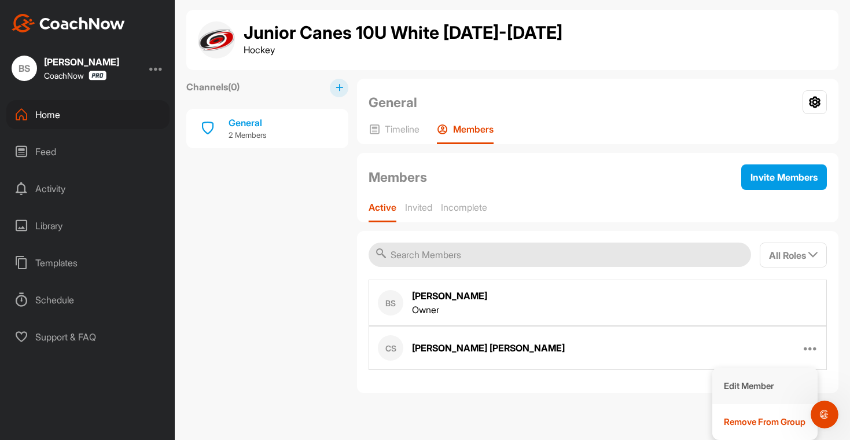
click at [725, 380] on p "Edit Member" at bounding box center [748, 385] width 50 height 12
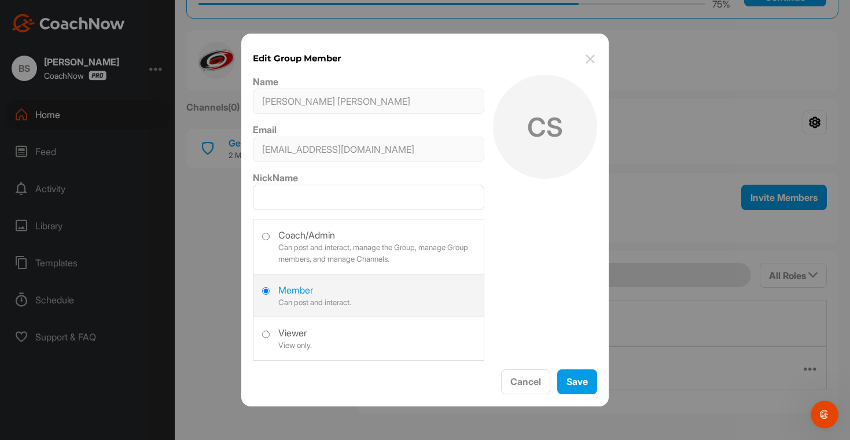
scroll to position [47, 0]
click at [511, 375] on button "Cancel" at bounding box center [525, 381] width 49 height 25
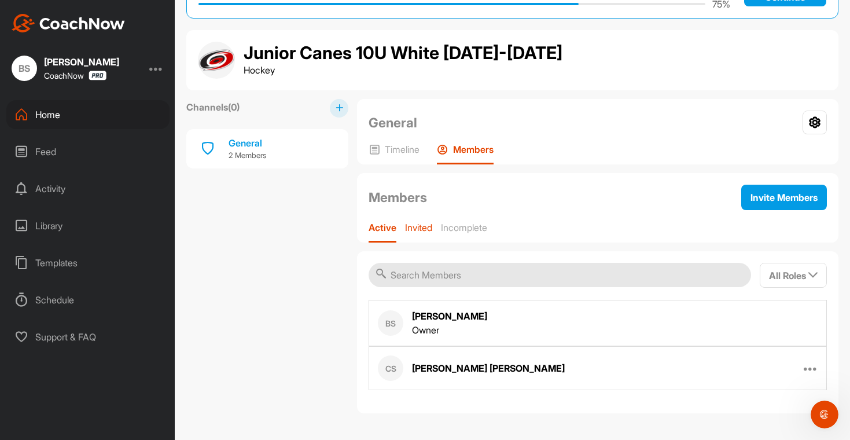
click at [412, 228] on p "Invited" at bounding box center [418, 228] width 27 height 12
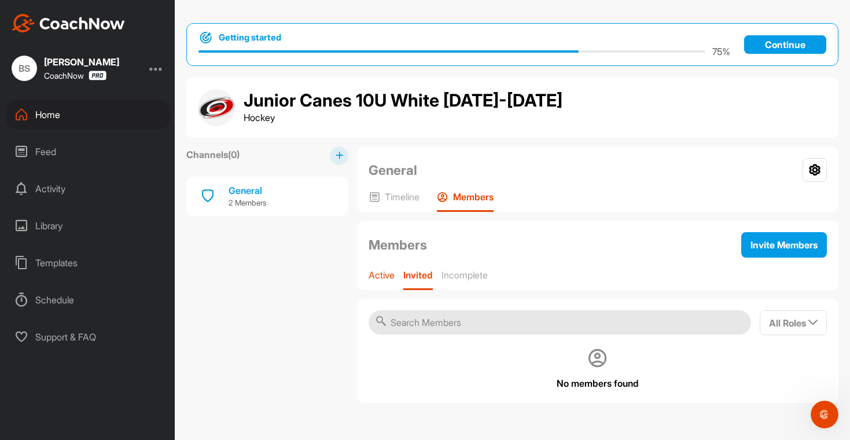
click at [387, 280] on p "Active" at bounding box center [381, 275] width 26 height 12
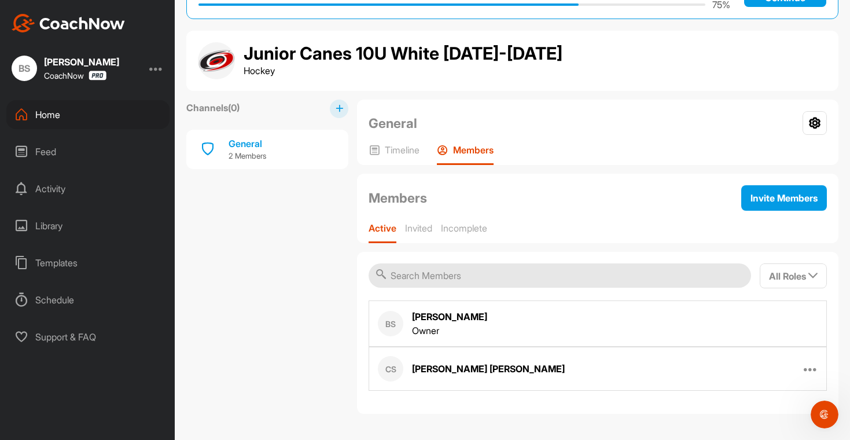
scroll to position [47, 0]
drag, startPoint x: 442, startPoint y: 328, endPoint x: 396, endPoint y: 312, distance: 48.3
click at [396, 312] on div "BS Brian Sculley Owner" at bounding box center [432, 323] width 109 height 28
click at [478, 336] on div "BS Brian Sculley Owner" at bounding box center [597, 323] width 458 height 46
drag, startPoint x: 478, startPoint y: 336, endPoint x: 395, endPoint y: 319, distance: 84.5
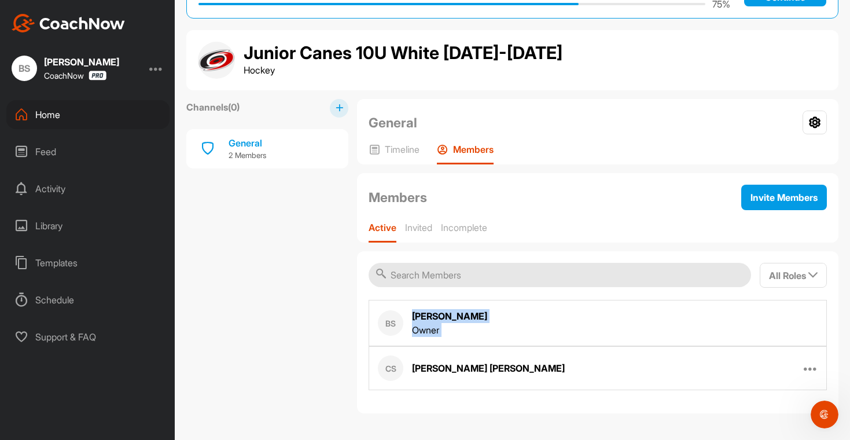
click at [395, 319] on div "BS Brian Sculley Owner" at bounding box center [597, 323] width 458 height 46
click at [479, 326] on div "BS Brian Sculley Owner" at bounding box center [597, 323] width 458 height 46
drag, startPoint x: 479, startPoint y: 326, endPoint x: 408, endPoint y: 316, distance: 71.8
click at [408, 316] on div "BS Brian Sculley Owner" at bounding box center [597, 323] width 458 height 46
click at [516, 345] on div "BS Brian Sculley Owner" at bounding box center [597, 323] width 458 height 46
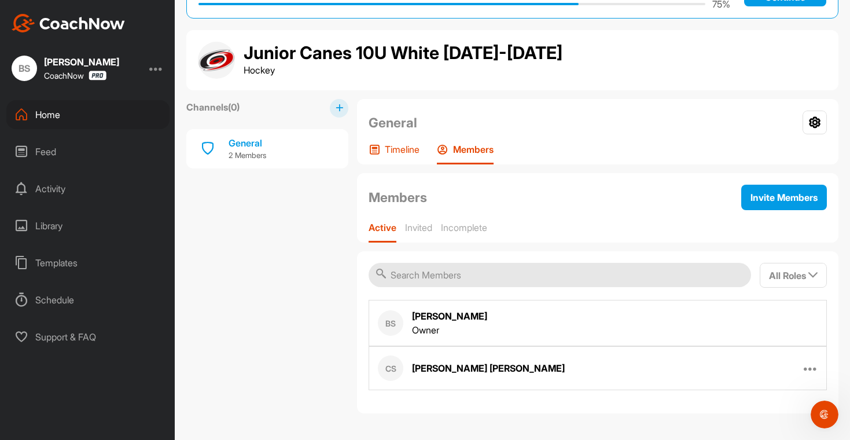
click at [413, 145] on p "Timeline" at bounding box center [402, 149] width 35 height 12
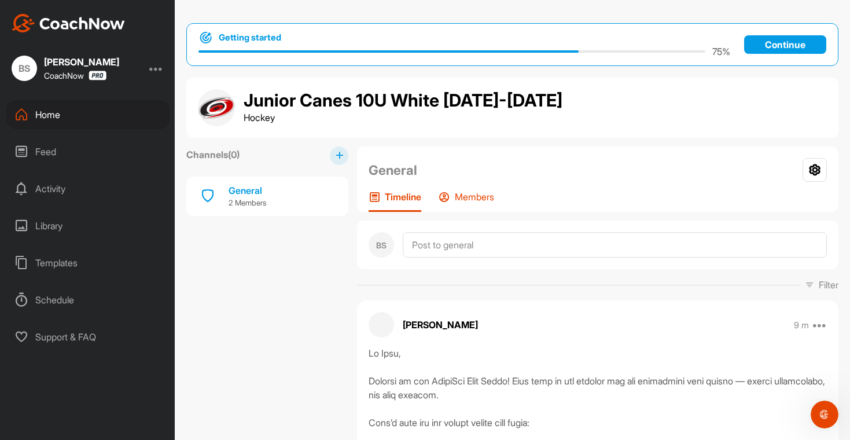
click at [468, 198] on p "Members" at bounding box center [474, 197] width 39 height 12
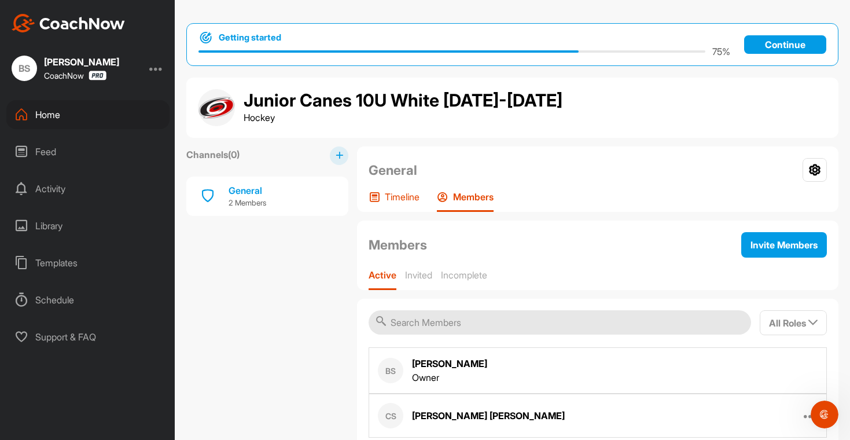
click at [394, 203] on div "Timeline" at bounding box center [393, 201] width 51 height 21
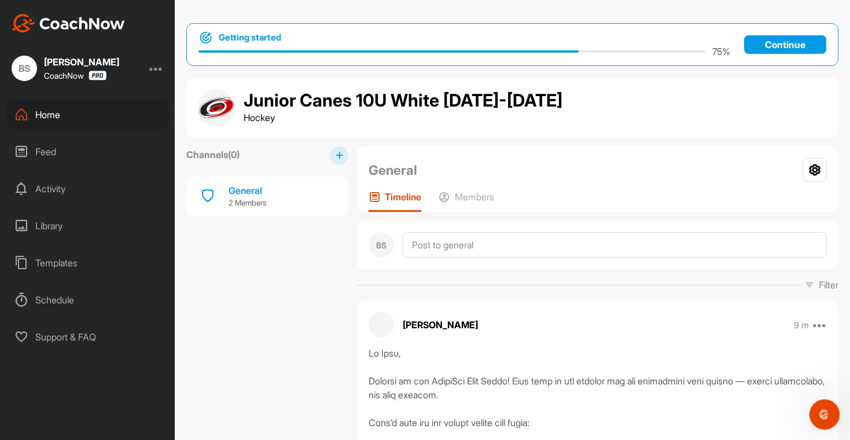
click at [816, 418] on div "Open Intercom Messenger" at bounding box center [822, 412] width 38 height 38
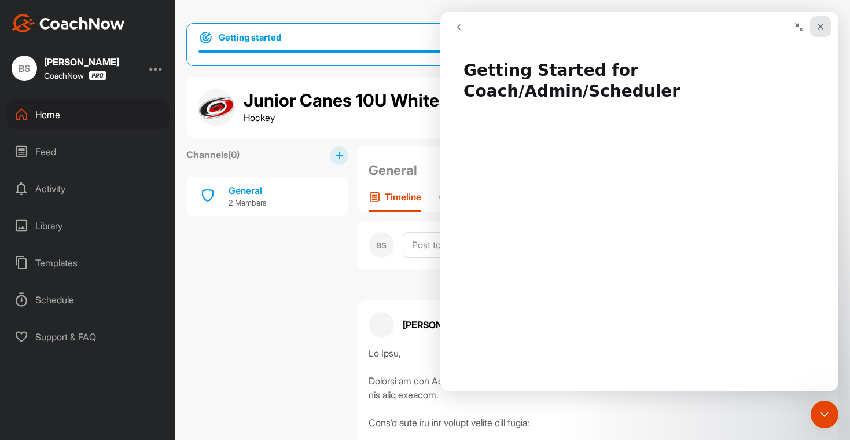
click at [826, 24] on div "Close" at bounding box center [820, 26] width 21 height 21
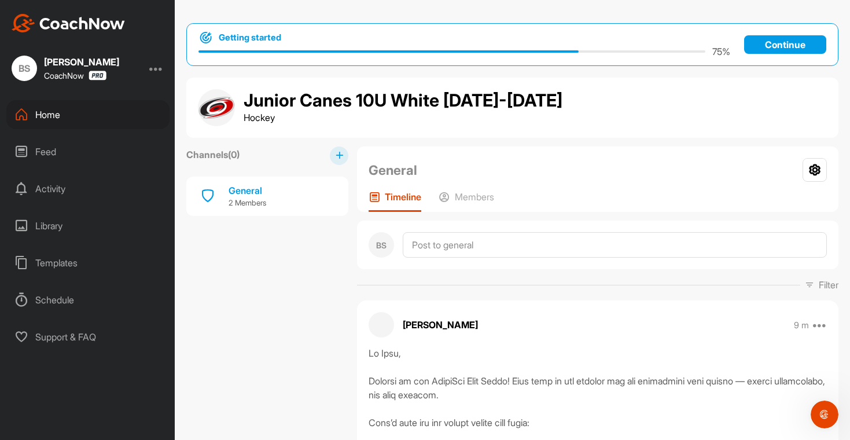
scroll to position [18, 0]
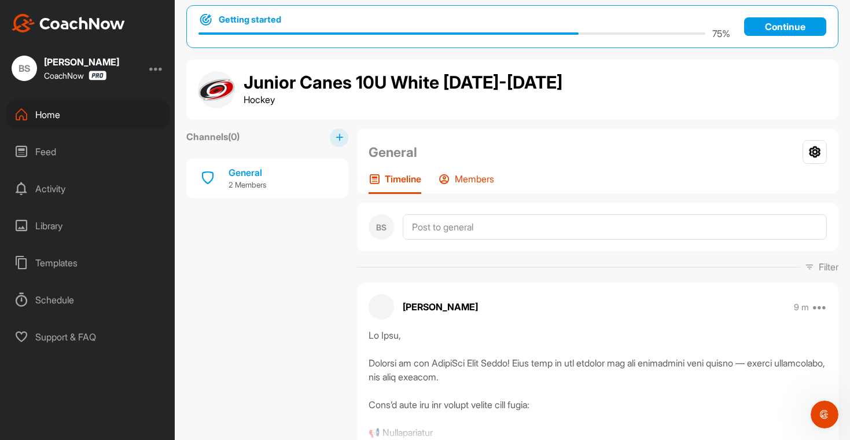
click at [483, 180] on p "Members" at bounding box center [474, 179] width 39 height 12
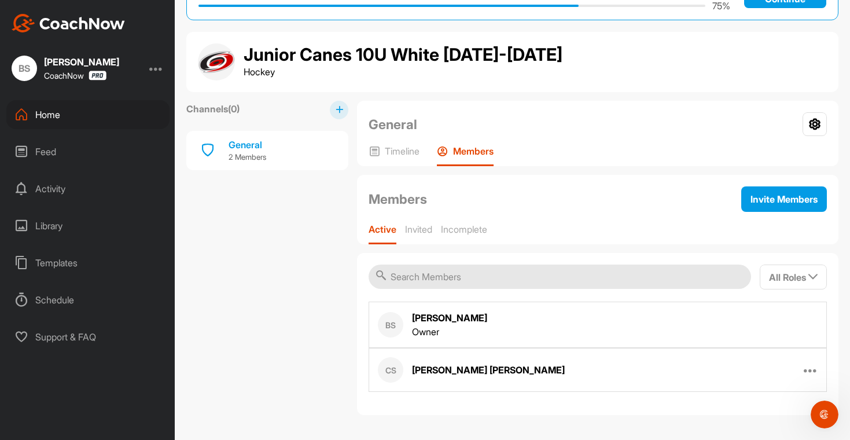
scroll to position [47, 0]
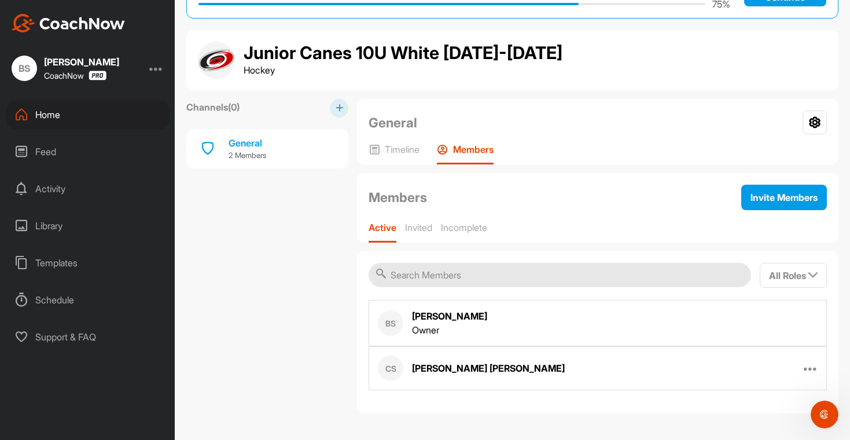
click at [468, 361] on div "Connor Sculley" at bounding box center [488, 368] width 153 height 14
drag, startPoint x: 503, startPoint y: 374, endPoint x: 408, endPoint y: 367, distance: 95.1
click at [408, 367] on div "CS Connor Sculley Edit Member Remove From Group" at bounding box center [597, 368] width 458 height 44
click at [520, 363] on div "CS Connor Sculley Edit Member Remove From Group" at bounding box center [597, 368] width 458 height 44
click at [806, 370] on icon at bounding box center [810, 368] width 14 height 14
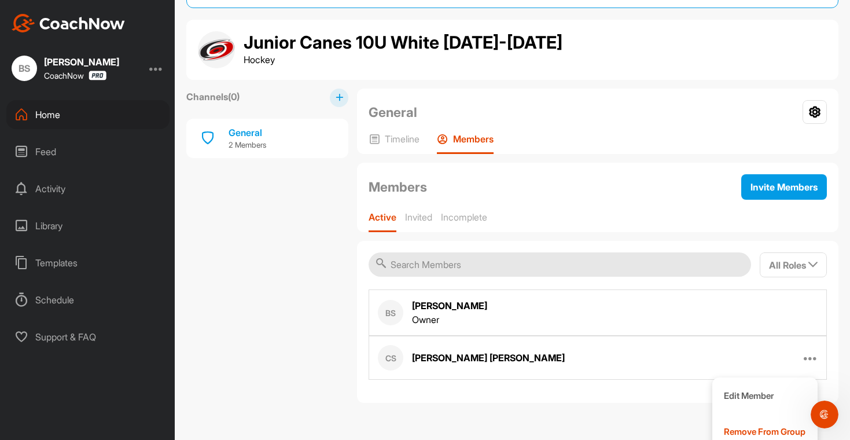
scroll to position [68, 0]
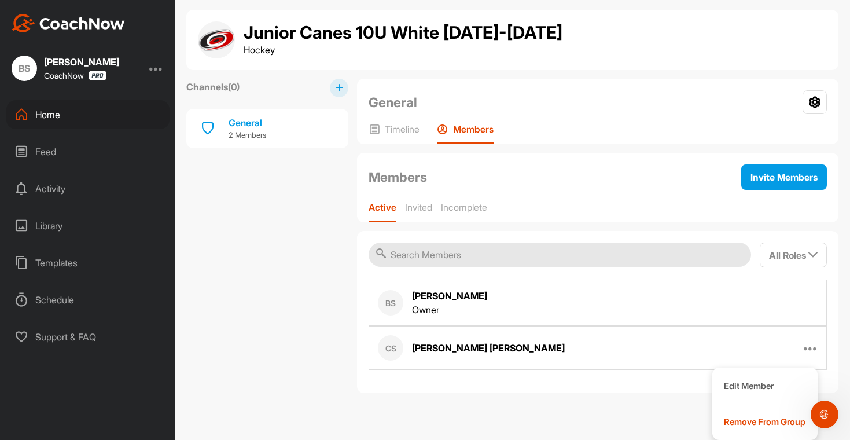
click at [561, 337] on div "CS Connor Sculley Edit Member Remove From Group" at bounding box center [597, 348] width 458 height 44
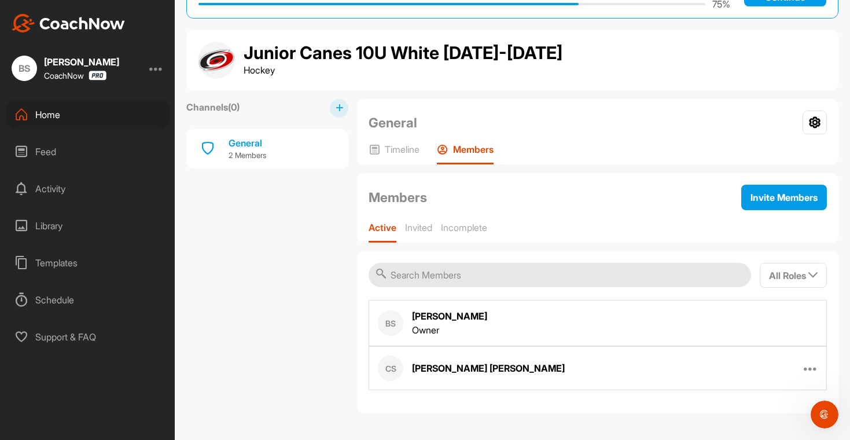
scroll to position [47, 0]
click at [803, 370] on icon at bounding box center [810, 368] width 14 height 14
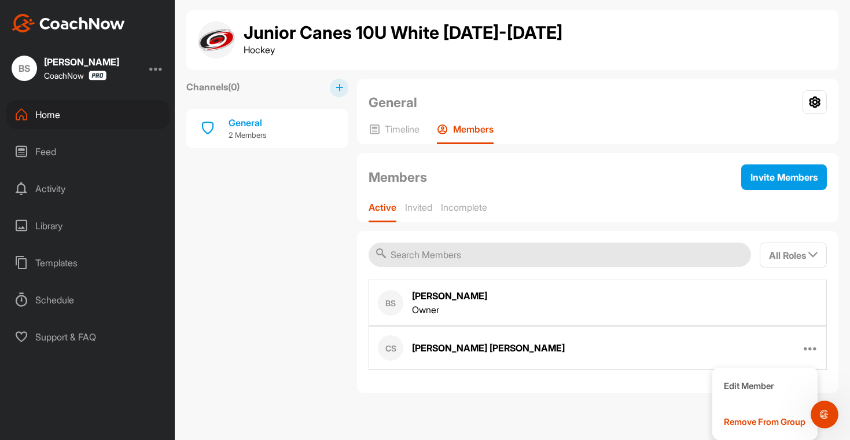
click at [493, 414] on div "Getting started 75 % Continue Junior Canes 10U White 2025-2026 Hockey Channels …" at bounding box center [512, 220] width 675 height 440
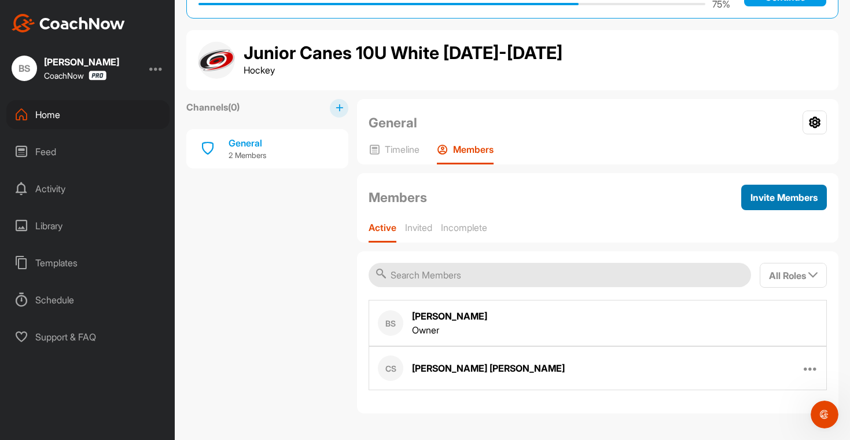
click at [758, 198] on span "Invite Members" at bounding box center [783, 197] width 67 height 12
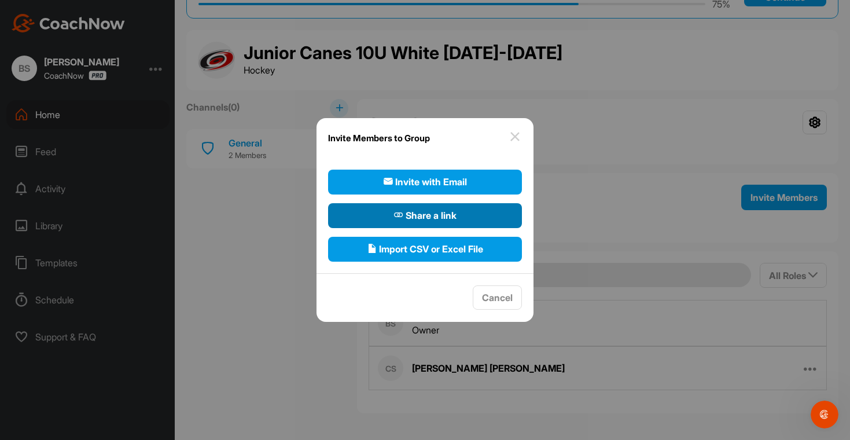
click at [439, 216] on span "Share a link" at bounding box center [425, 215] width 62 height 14
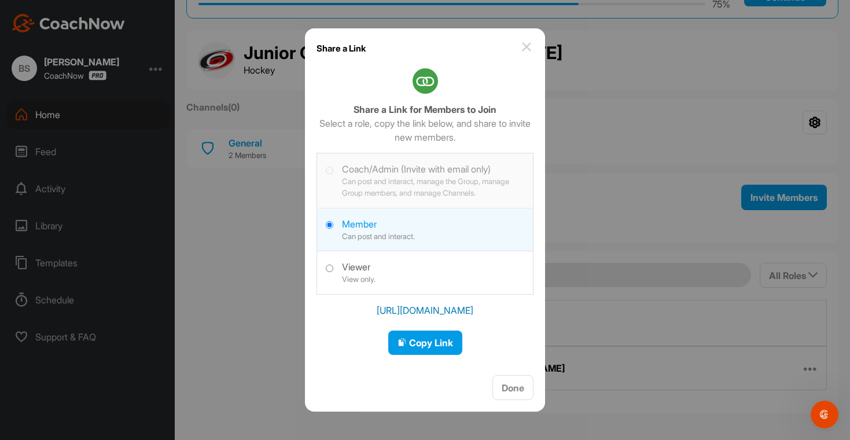
click at [529, 49] on img at bounding box center [526, 47] width 14 height 14
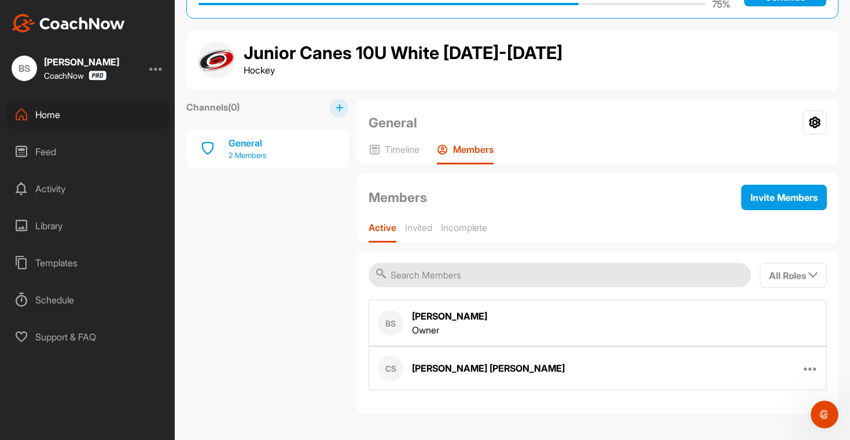
click at [239, 150] on p "2 Members" at bounding box center [247, 156] width 38 height 12
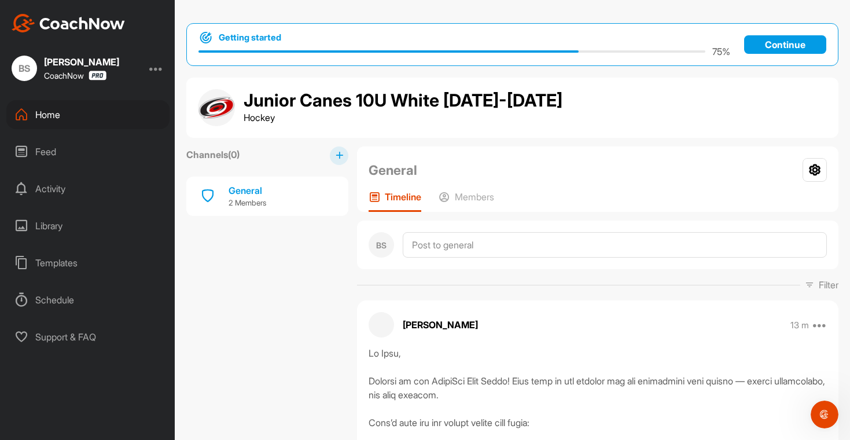
scroll to position [139, 0]
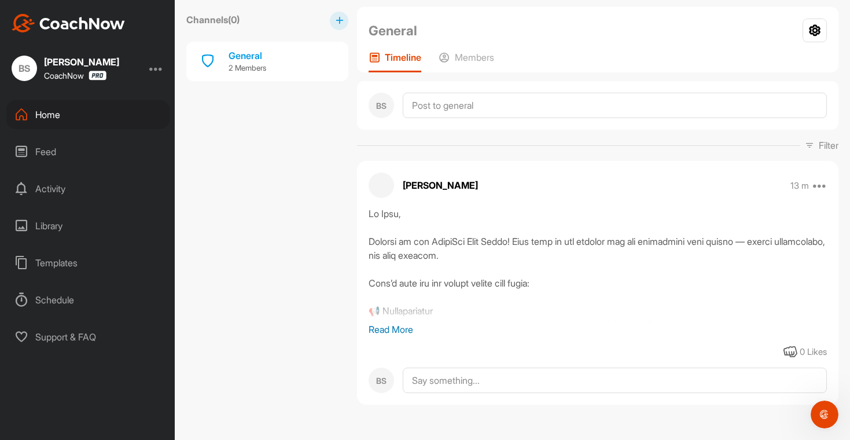
click at [401, 330] on p "Read More" at bounding box center [597, 329] width 458 height 14
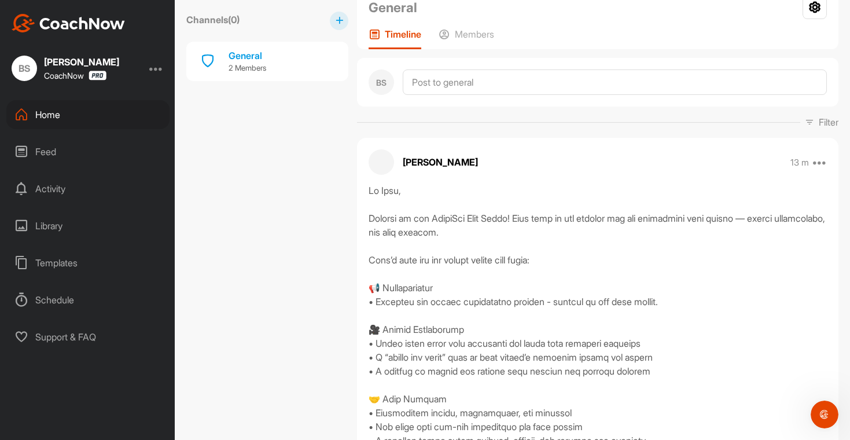
scroll to position [40, 0]
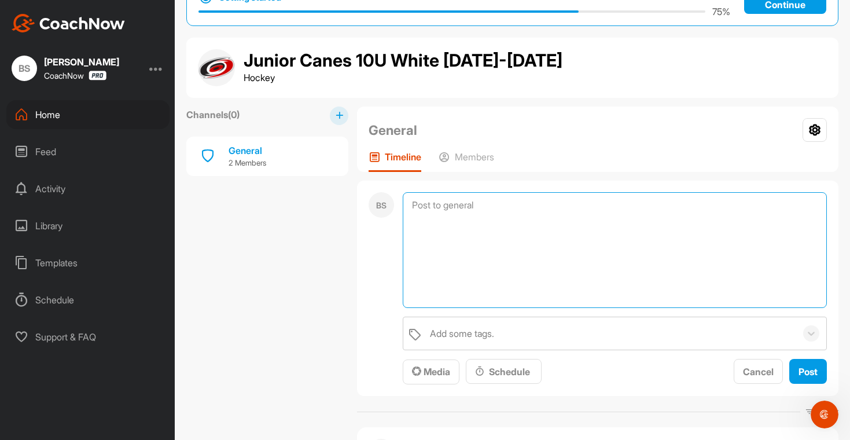
click at [429, 207] on textarea at bounding box center [615, 250] width 424 height 116
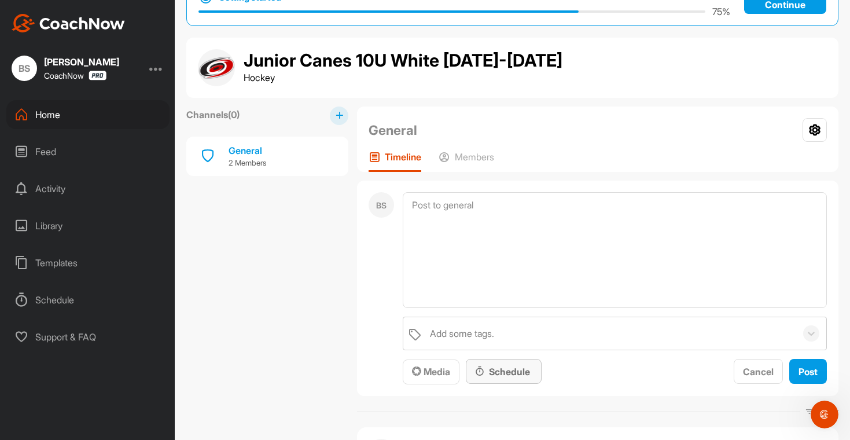
click at [503, 371] on div "Schedule" at bounding box center [503, 371] width 57 height 14
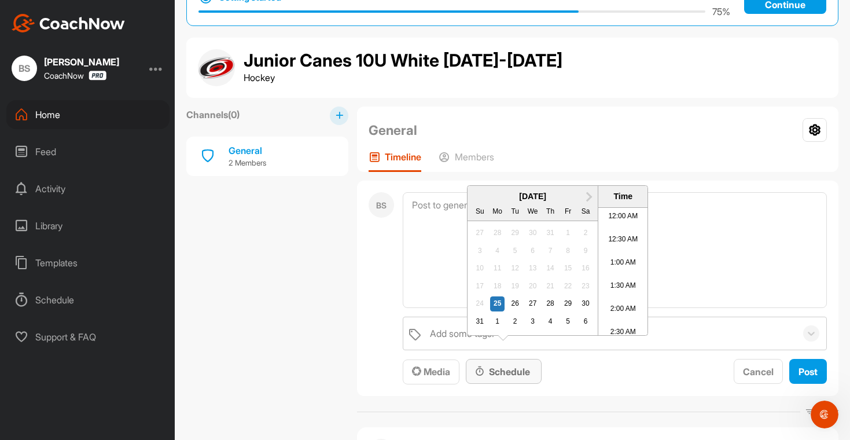
scroll to position [364, 0]
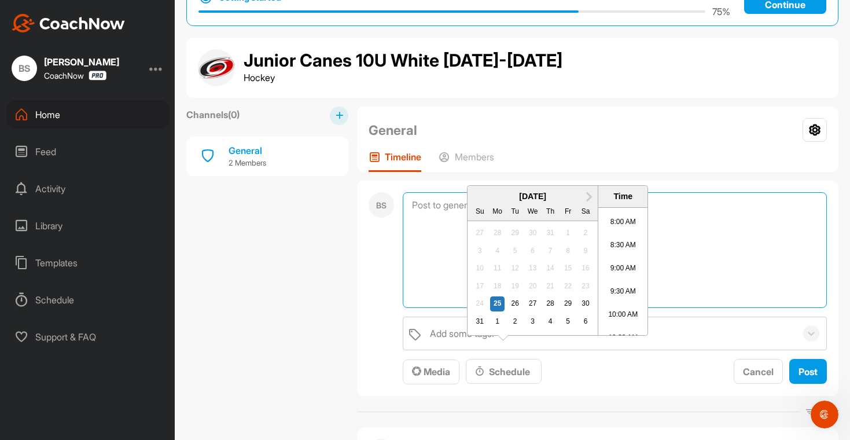
click at [719, 243] on textarea at bounding box center [615, 250] width 424 height 116
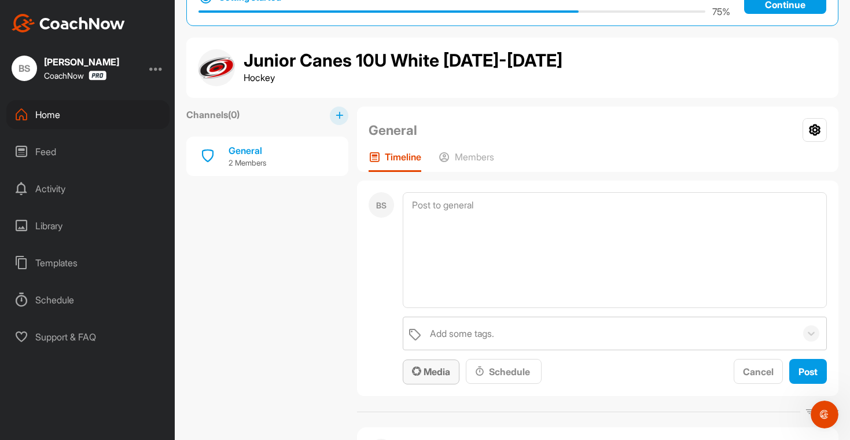
click at [438, 368] on span "Media" at bounding box center [431, 372] width 38 height 12
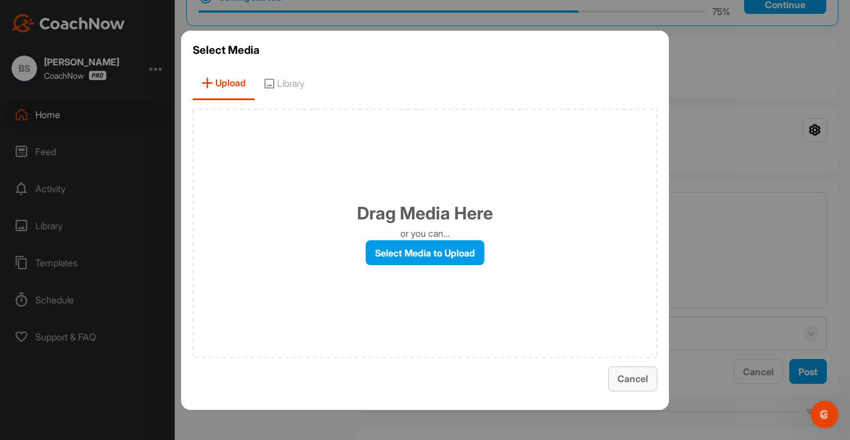
click at [646, 384] on div "Cancel" at bounding box center [632, 378] width 31 height 14
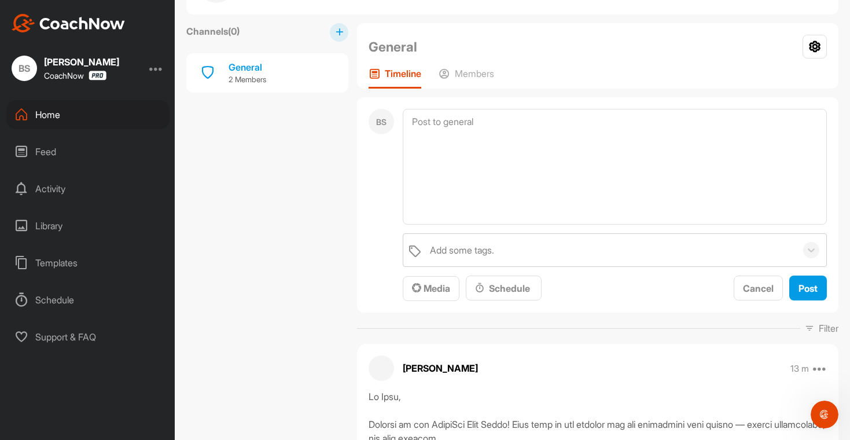
scroll to position [124, 0]
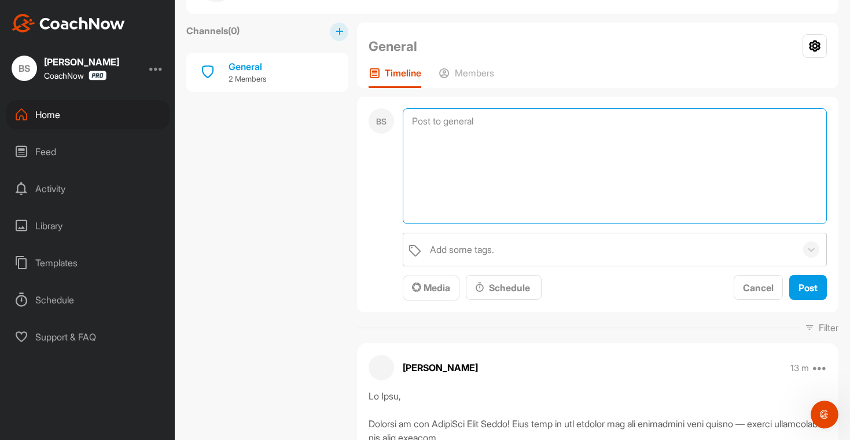
click at [525, 154] on textarea at bounding box center [615, 166] width 424 height 116
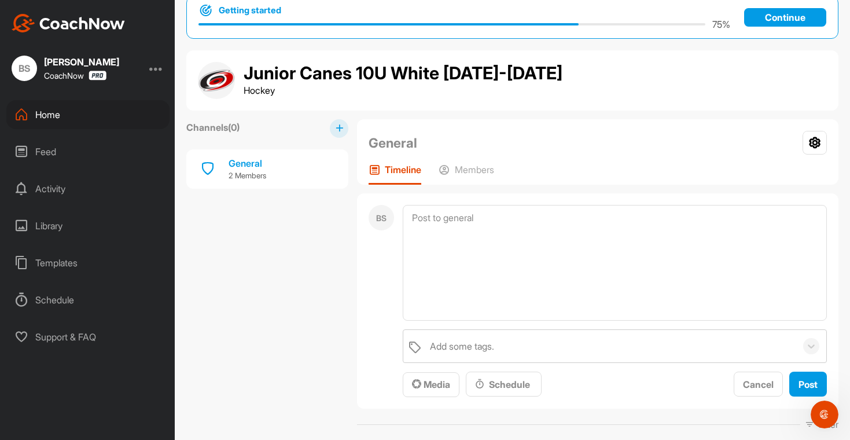
scroll to position [0, 0]
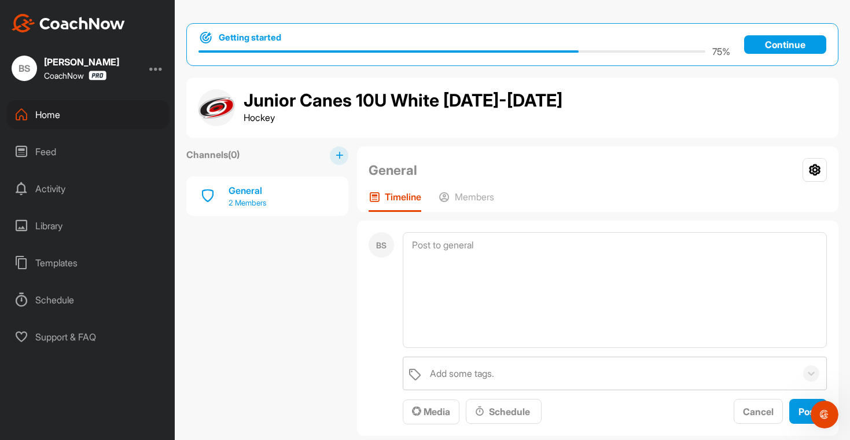
click at [257, 195] on div "General" at bounding box center [247, 190] width 38 height 14
click at [251, 188] on div "General" at bounding box center [247, 190] width 38 height 14
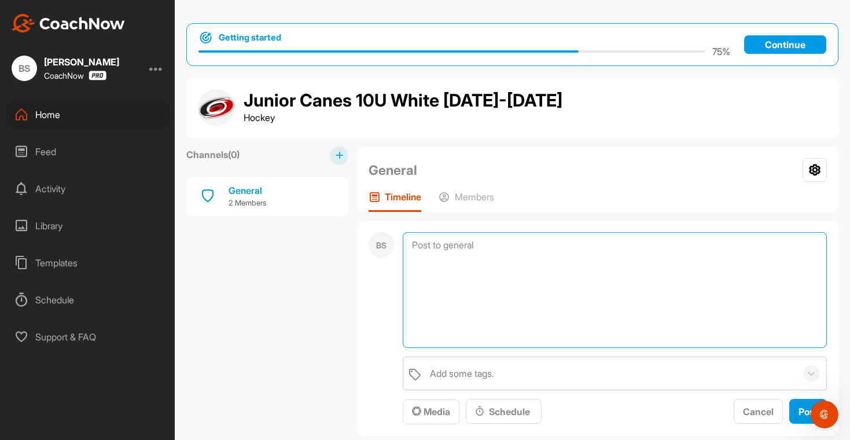
click at [557, 287] on textarea at bounding box center [615, 290] width 424 height 116
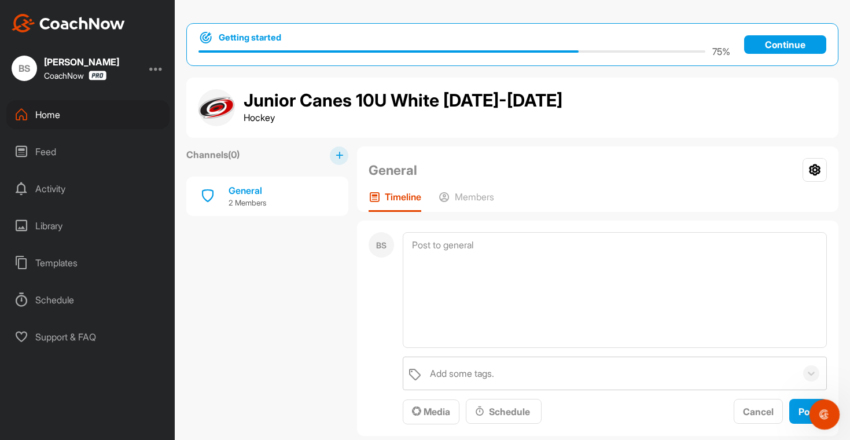
click at [817, 408] on icon "Open Intercom Messenger" at bounding box center [822, 412] width 19 height 19
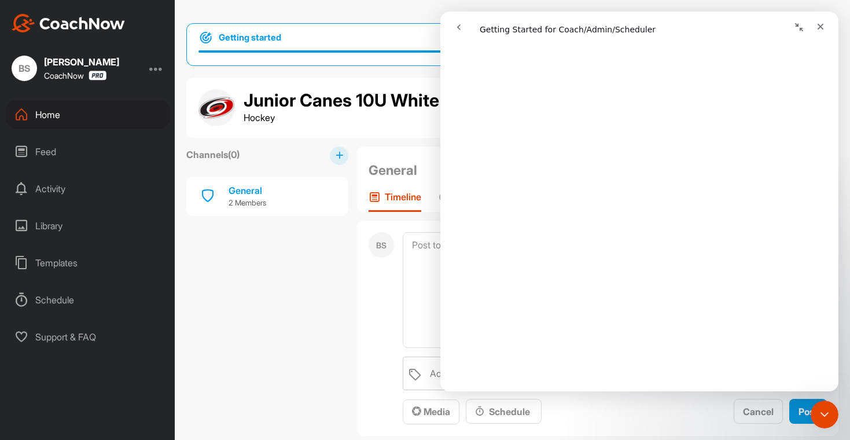
scroll to position [1729, 0]
click at [456, 32] on button "go back" at bounding box center [459, 27] width 22 height 22
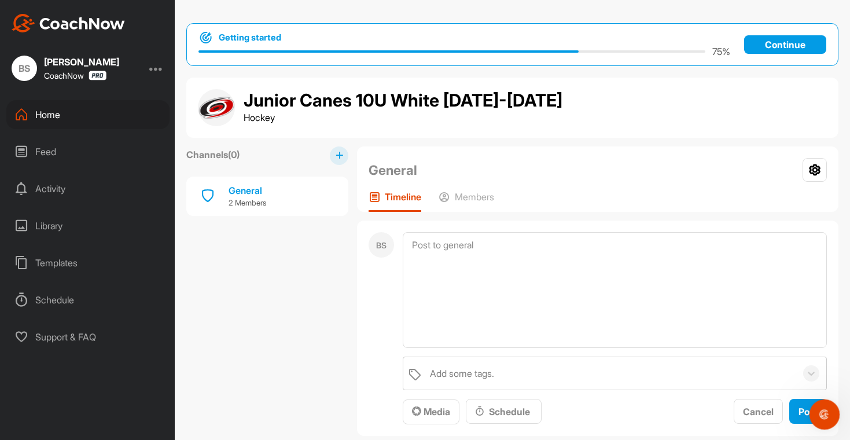
click at [816, 418] on icon "Open Intercom Messenger" at bounding box center [822, 412] width 19 height 19
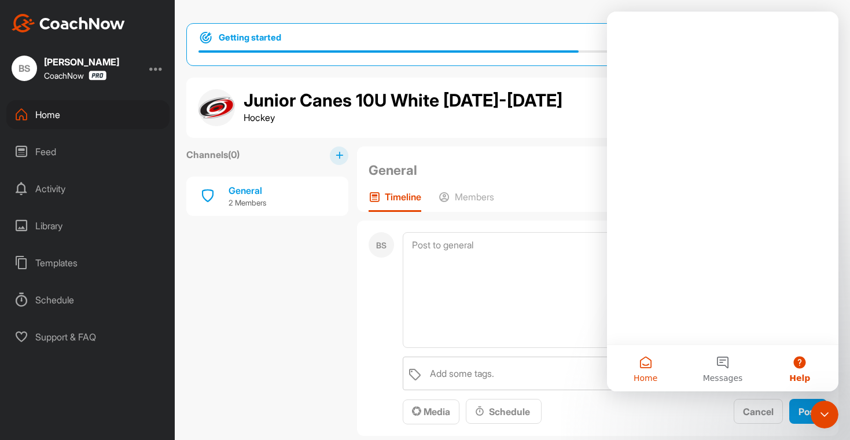
click at [643, 368] on button "Home" at bounding box center [645, 368] width 77 height 46
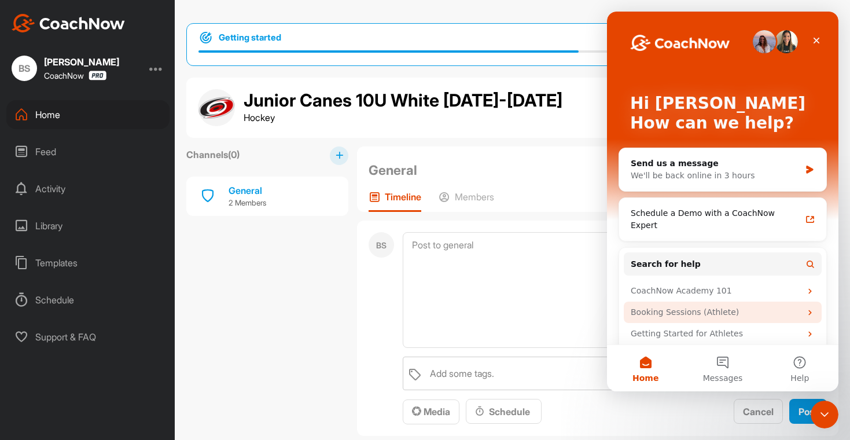
scroll to position [20, 0]
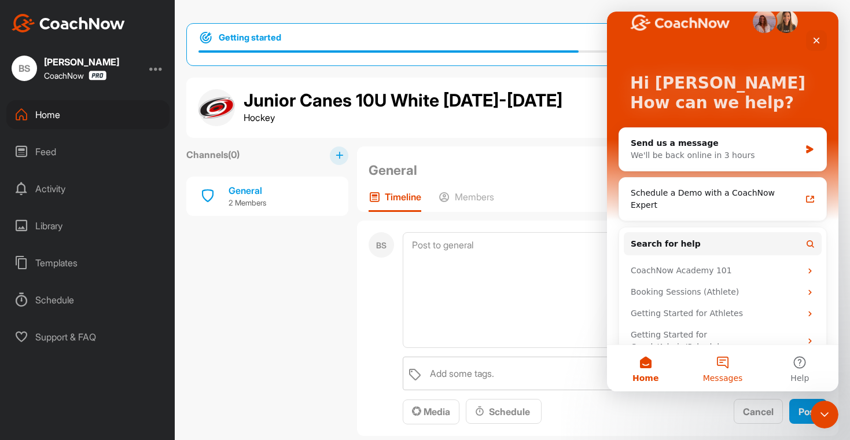
click at [725, 363] on button "Messages" at bounding box center [722, 368] width 77 height 46
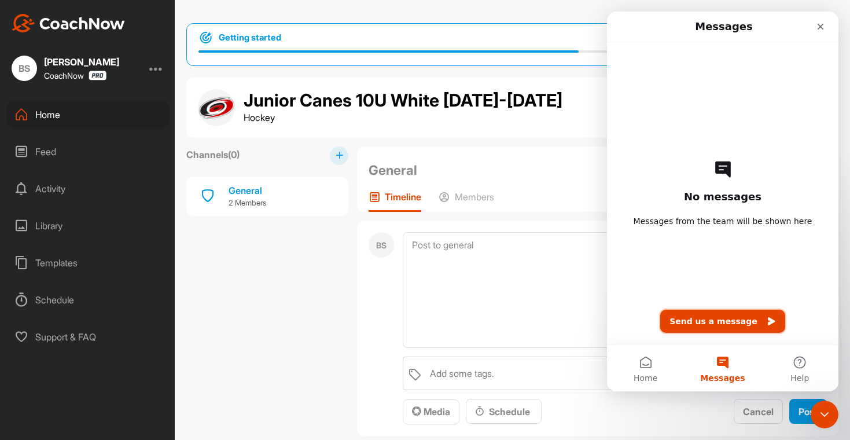
click at [721, 321] on button "Send us a message" at bounding box center [722, 320] width 125 height 23
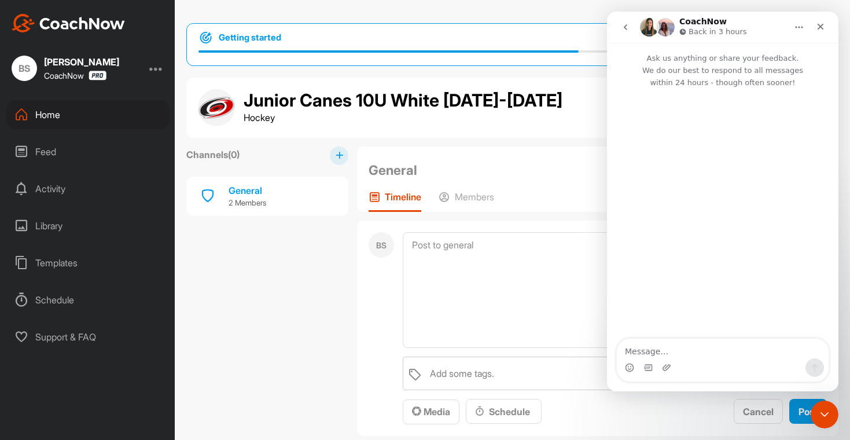
click at [625, 29] on icon "go back" at bounding box center [625, 27] width 9 height 9
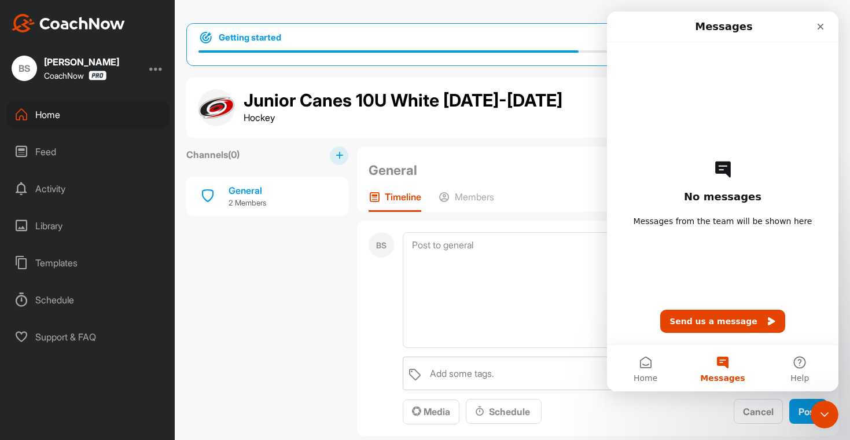
click at [818, 391] on div "BS Add some tags. Media Schedule Cancel Post" at bounding box center [597, 327] width 481 height 215
click at [811, 376] on button "Help" at bounding box center [799, 368] width 77 height 46
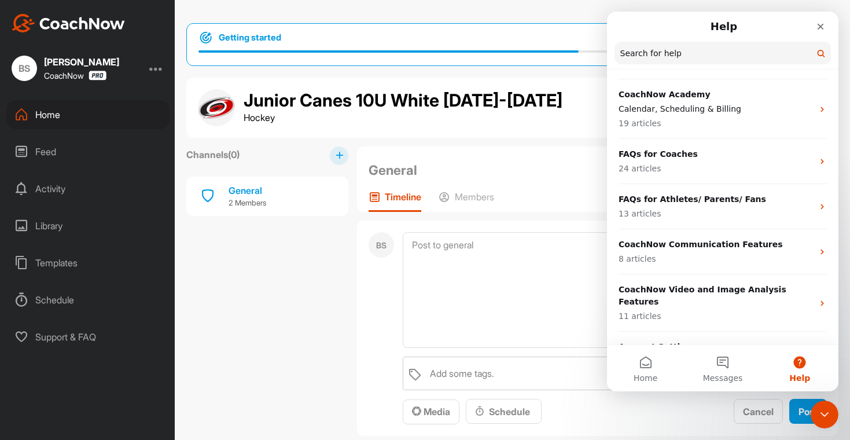
scroll to position [224, 0]
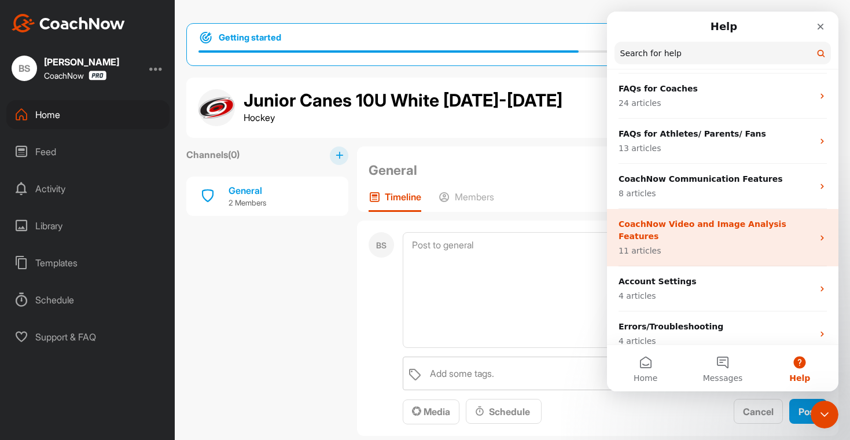
click at [684, 245] on p "11 articles" at bounding box center [715, 251] width 194 height 12
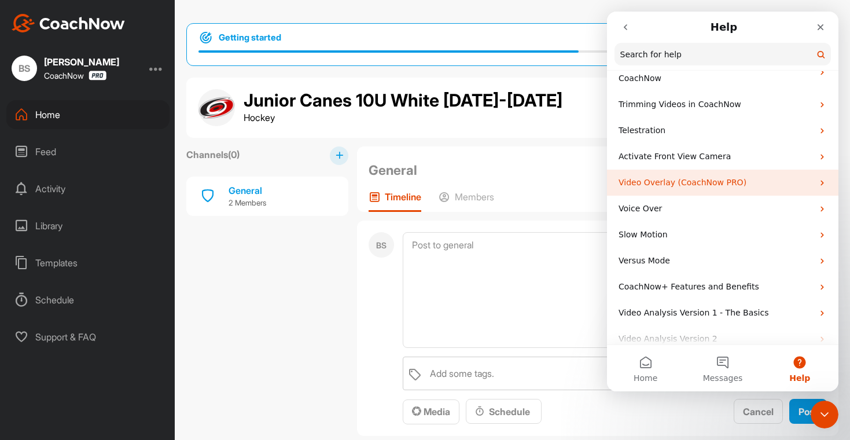
scroll to position [0, 0]
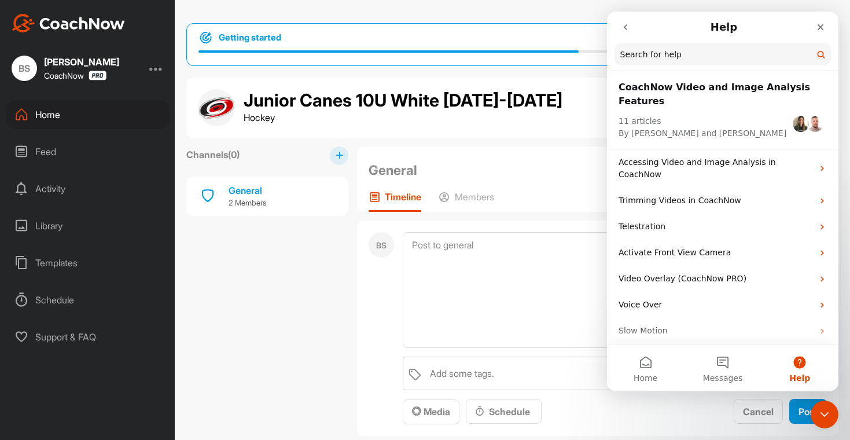
click at [633, 28] on button "go back" at bounding box center [625, 27] width 22 height 22
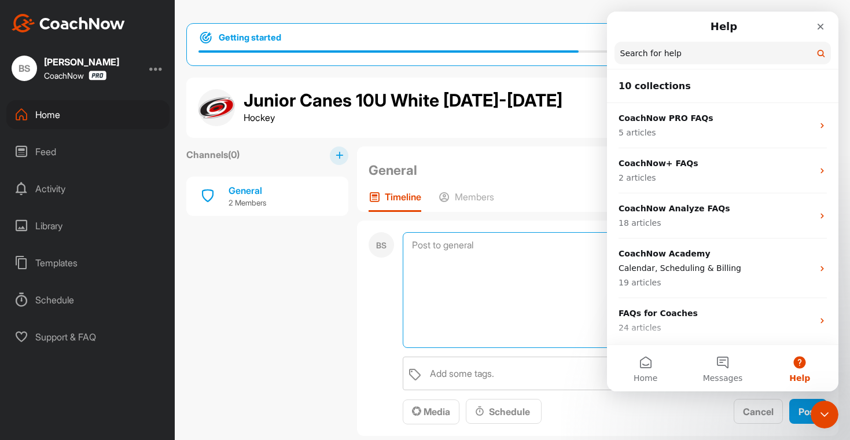
click at [525, 249] on textarea at bounding box center [615, 290] width 424 height 116
click at [817, 22] on icon "Close" at bounding box center [819, 26] width 9 height 9
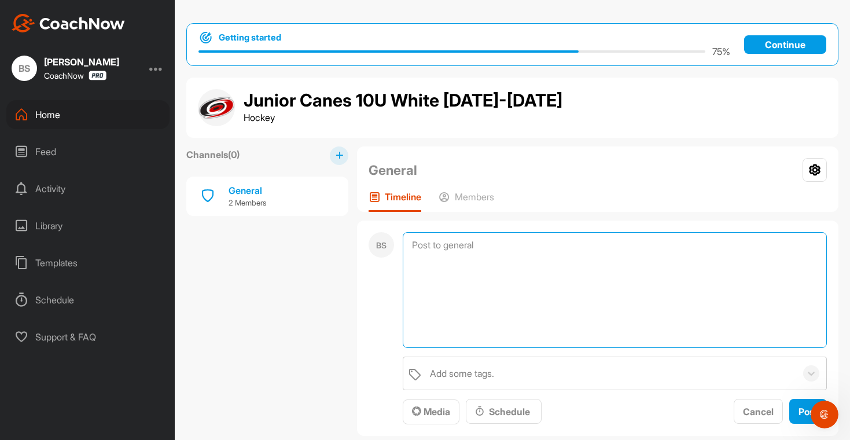
click at [523, 263] on textarea at bounding box center [615, 290] width 424 height 116
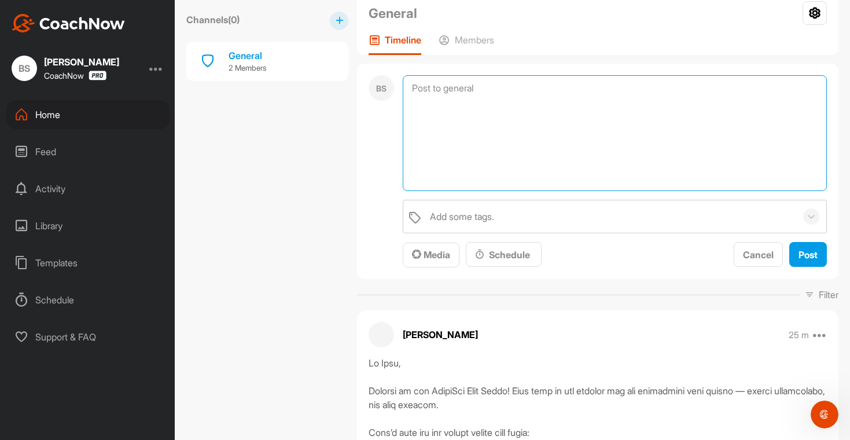
scroll to position [159, 0]
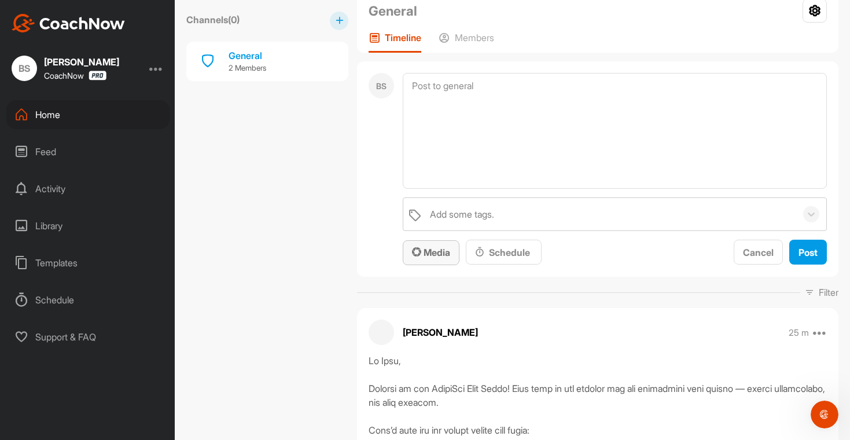
click at [452, 253] on button "Media" at bounding box center [431, 252] width 57 height 25
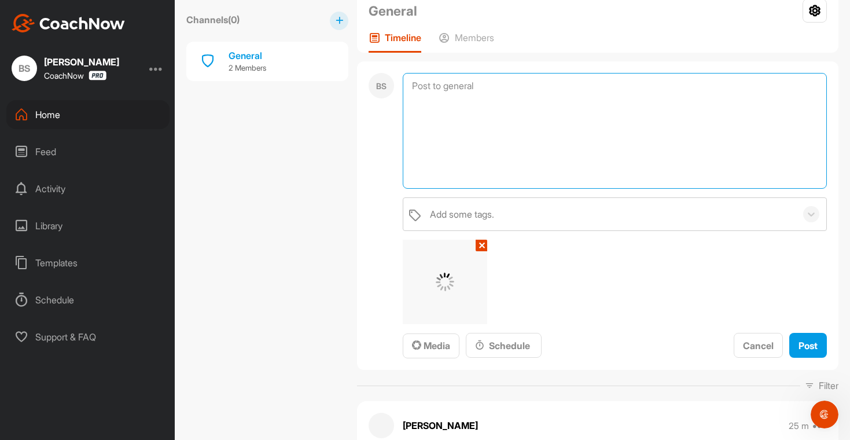
click at [438, 91] on textarea at bounding box center [615, 131] width 424 height 116
paste textarea "Hi Team, Here’s a great video with at-home exercises that will help improve ska…"
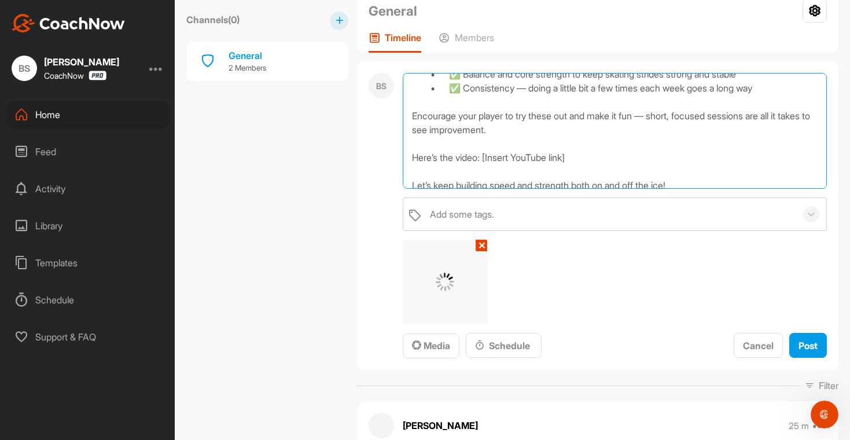
scroll to position [137, 0]
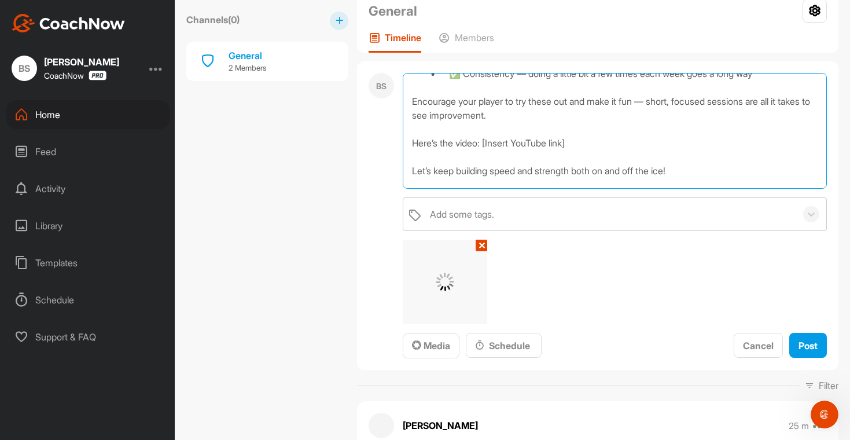
drag, startPoint x: 598, startPoint y: 145, endPoint x: 394, endPoint y: 141, distance: 204.2
click at [394, 141] on div "BS Hi Team, Here’s a great video with at-home exercises that will help improve …" at bounding box center [597, 215] width 481 height 308
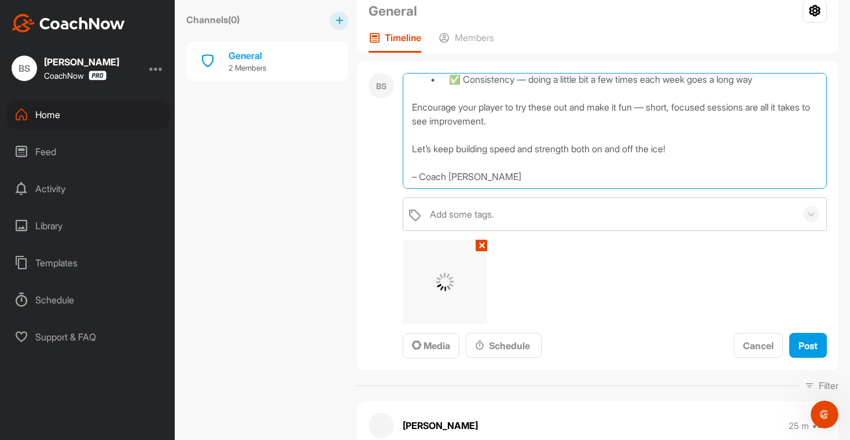
scroll to position [131, 0]
click at [652, 153] on textarea "Hi Team, Here’s a great video with at-home exercises that will help improve ska…" at bounding box center [615, 131] width 424 height 116
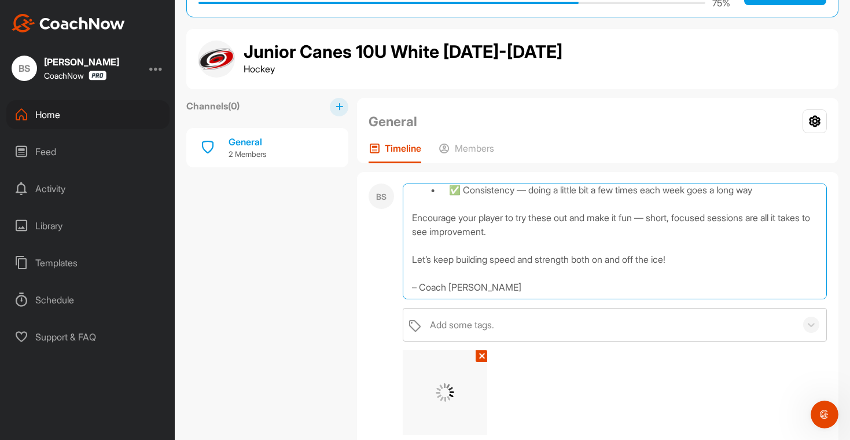
scroll to position [49, 0]
type textarea "Hi Team, Here’s a great video with at-home exercises that will help improve ska…"
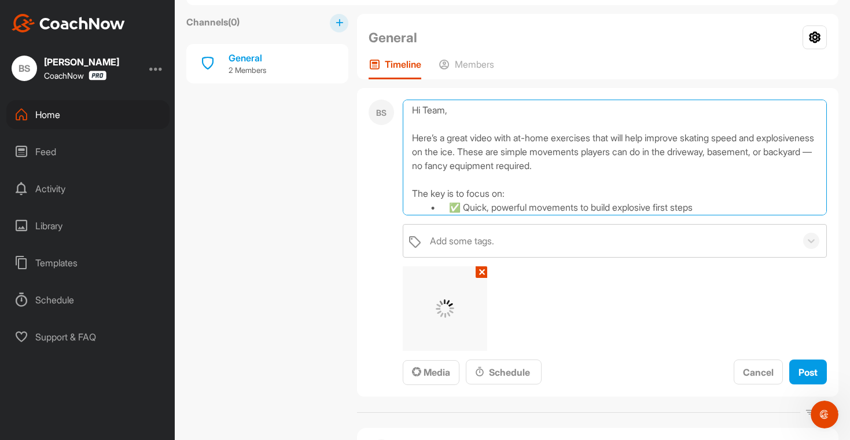
scroll to position [0, 0]
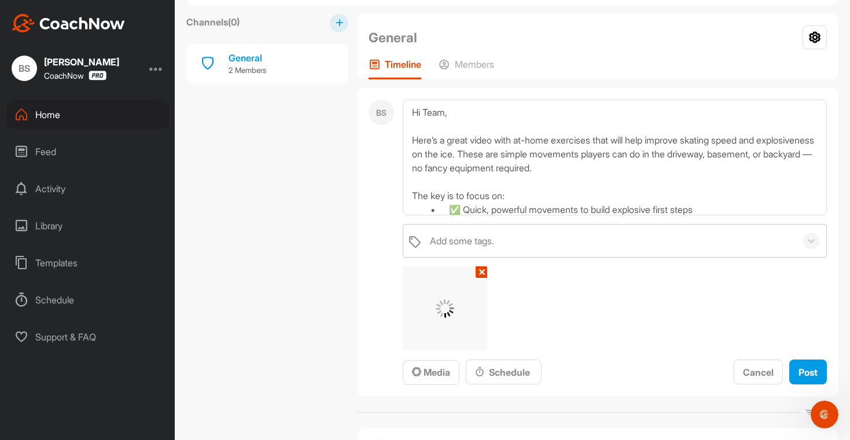
click at [481, 274] on button "✕" at bounding box center [481, 272] width 12 height 12
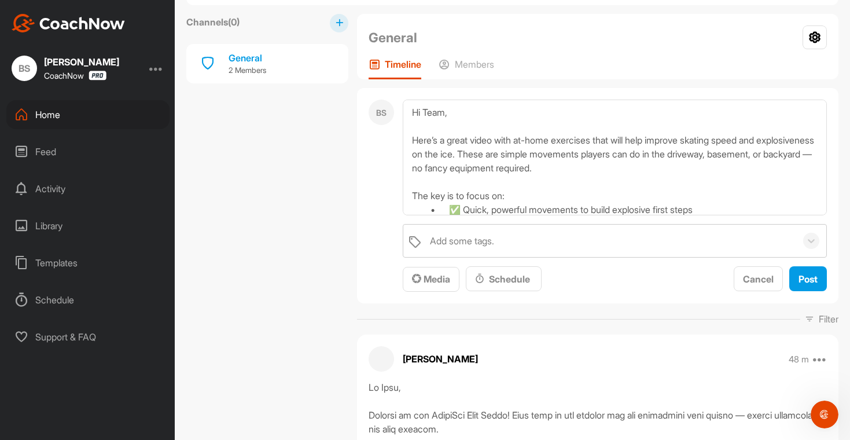
click at [43, 228] on div "Library" at bounding box center [87, 225] width 163 height 29
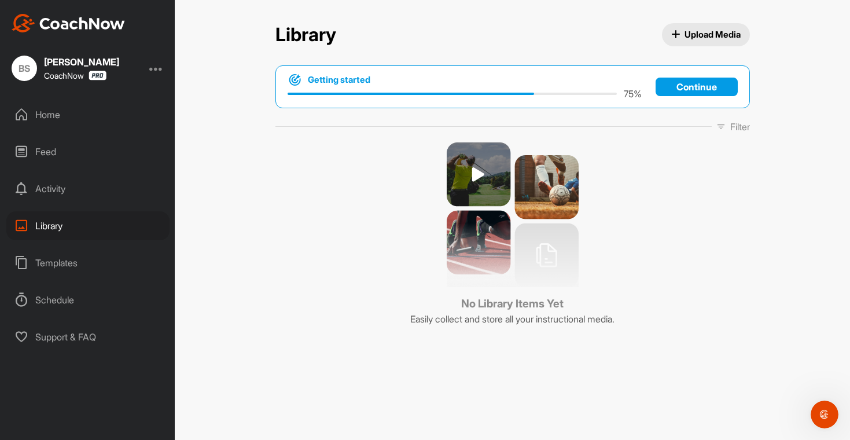
click at [717, 29] on span "Upload Media" at bounding box center [705, 34] width 69 height 12
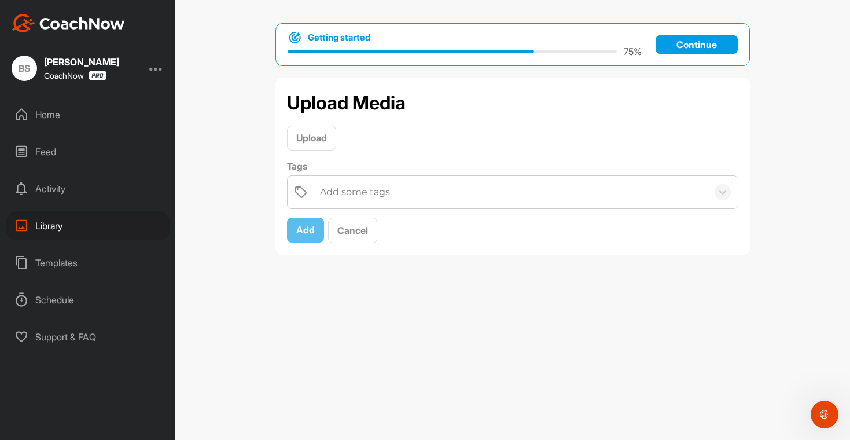
click at [346, 188] on div "Add some tags." at bounding box center [356, 192] width 72 height 14
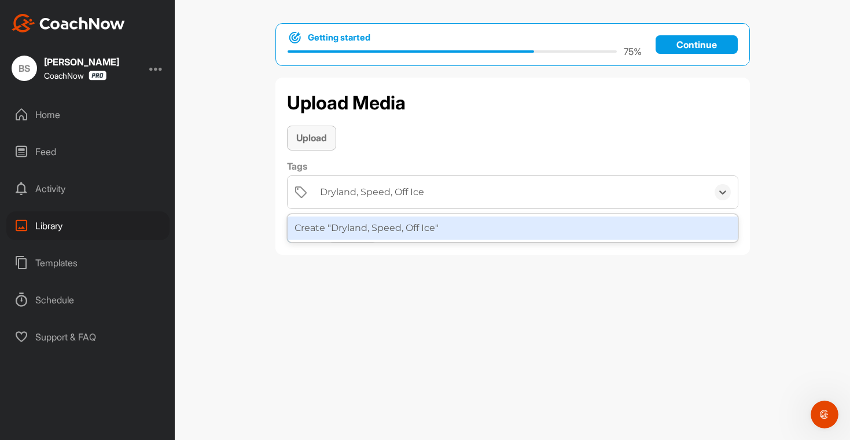
type input "Dryland, Speed, Off Ice"
click at [319, 136] on span "Upload" at bounding box center [311, 138] width 31 height 12
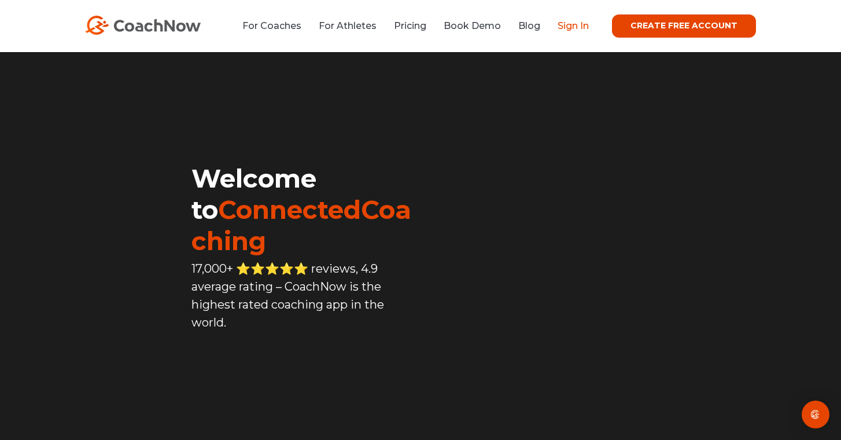
click at [571, 25] on link "Sign In" at bounding box center [573, 25] width 31 height 11
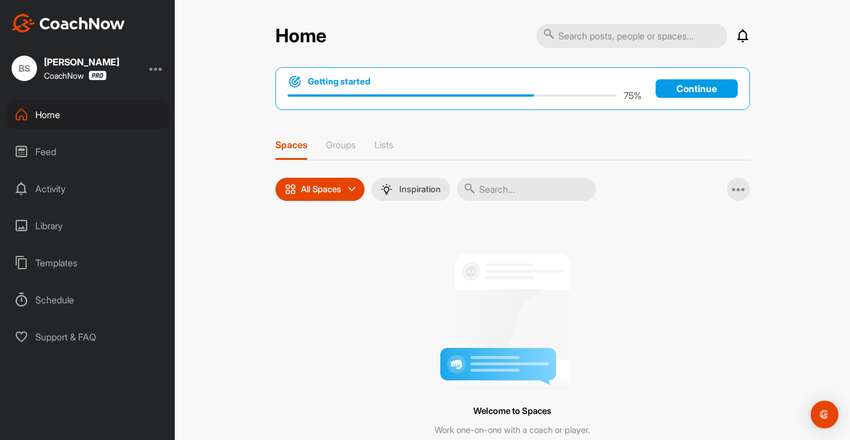
click at [49, 232] on div "Library" at bounding box center [87, 225] width 163 height 29
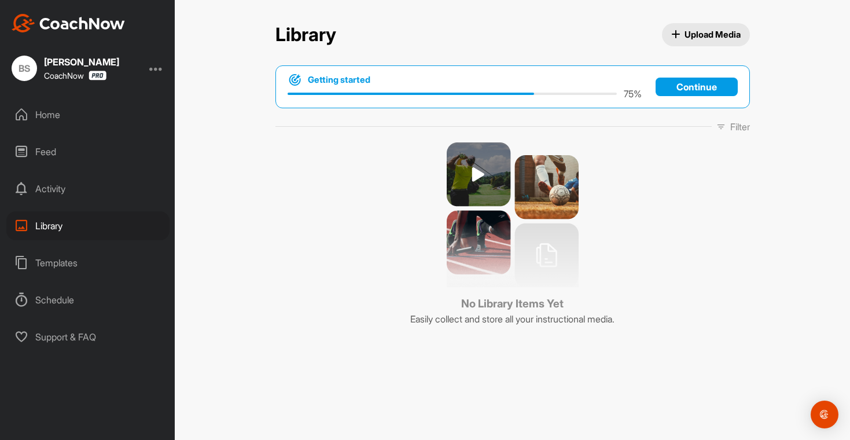
click at [708, 33] on span "Upload Media" at bounding box center [705, 34] width 69 height 12
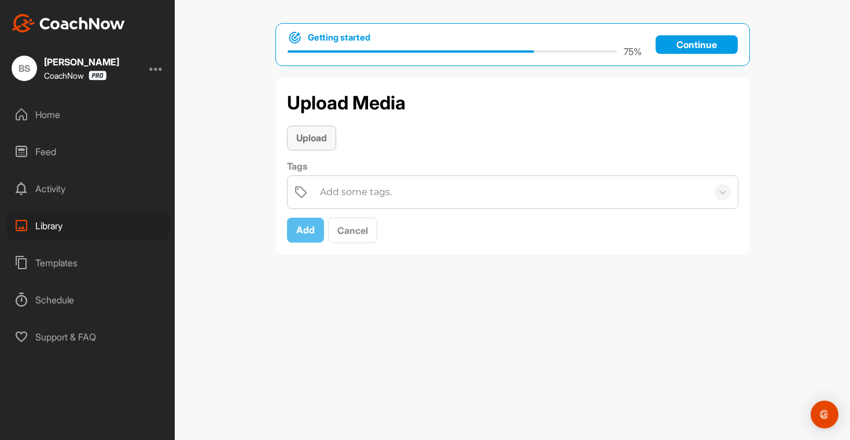
click at [324, 145] on button "Upload" at bounding box center [311, 137] width 49 height 25
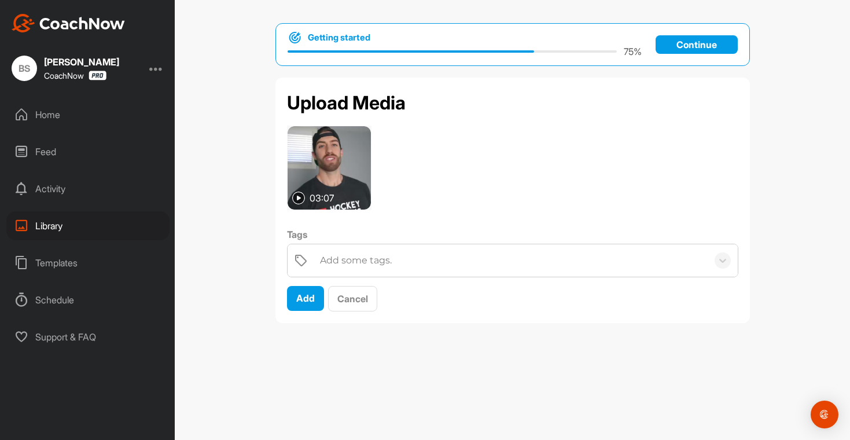
click at [342, 256] on div "Add some tags." at bounding box center [356, 260] width 72 height 14
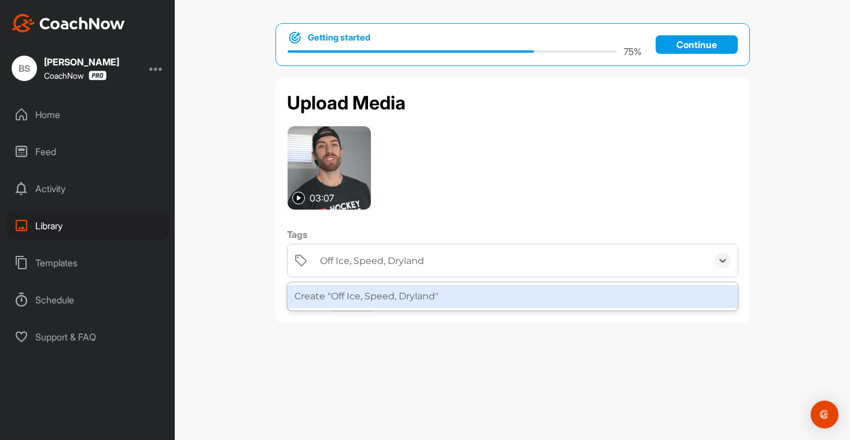
type input "Off Ice, Speed, Dryland"
click at [546, 360] on div "Getting started 75 % Continue Upload Media 03:07 Tags option Create "Off Ice, S…" at bounding box center [512, 220] width 675 height 440
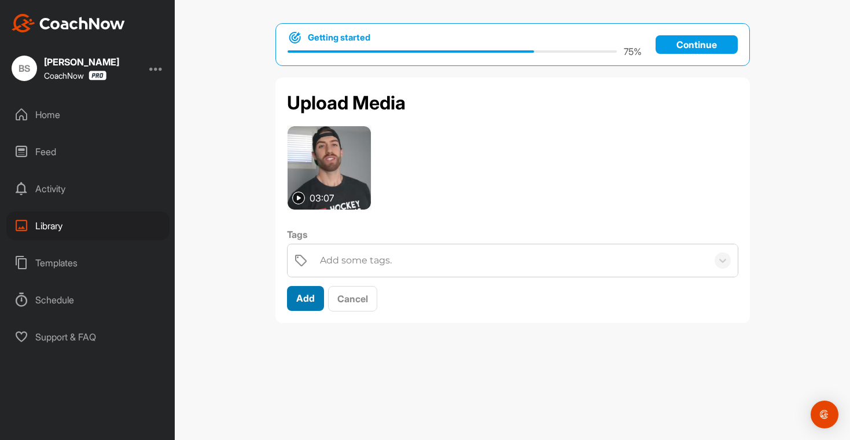
click at [300, 305] on button "Add" at bounding box center [305, 298] width 37 height 25
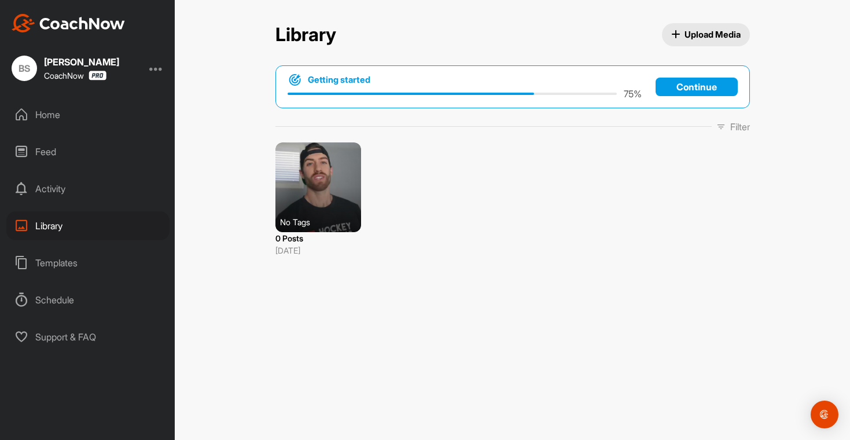
click at [327, 197] on div at bounding box center [318, 187] width 86 height 90
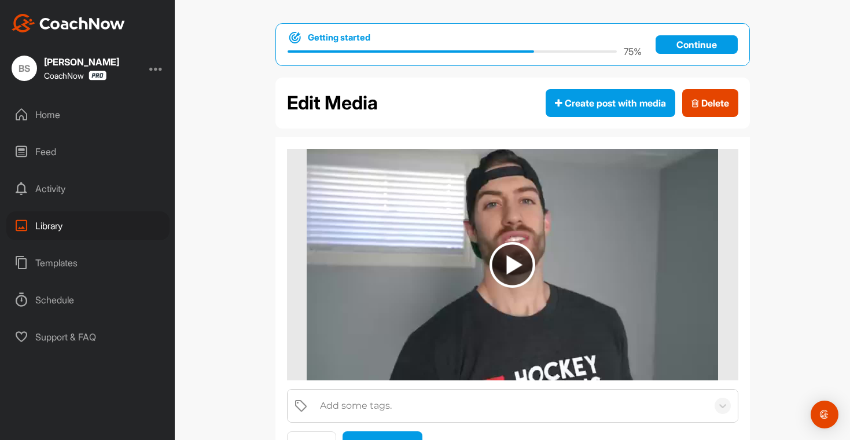
click at [510, 265] on img at bounding box center [512, 265] width 46 height 46
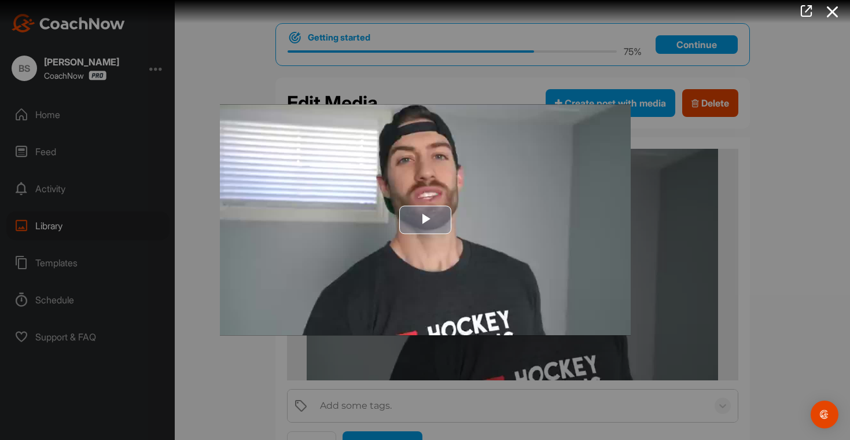
click at [425, 220] on span "Video Player" at bounding box center [425, 220] width 0 height 0
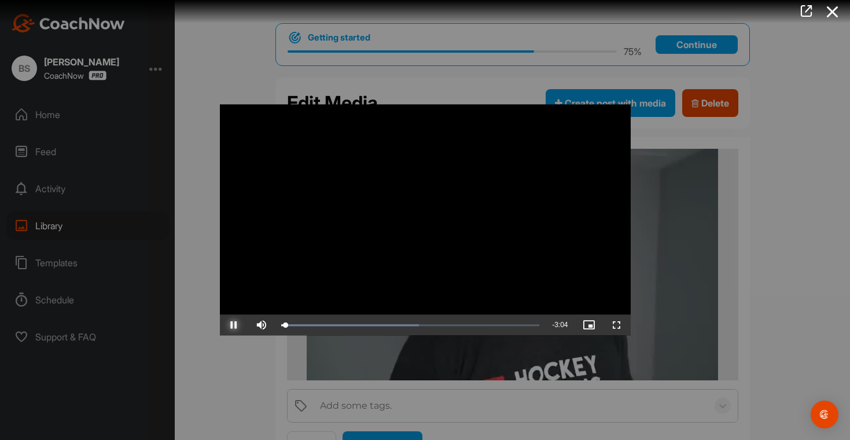
click at [235, 325] on span "Video Player" at bounding box center [234, 325] width 28 height 0
click at [812, 285] on div at bounding box center [425, 220] width 850 height 440
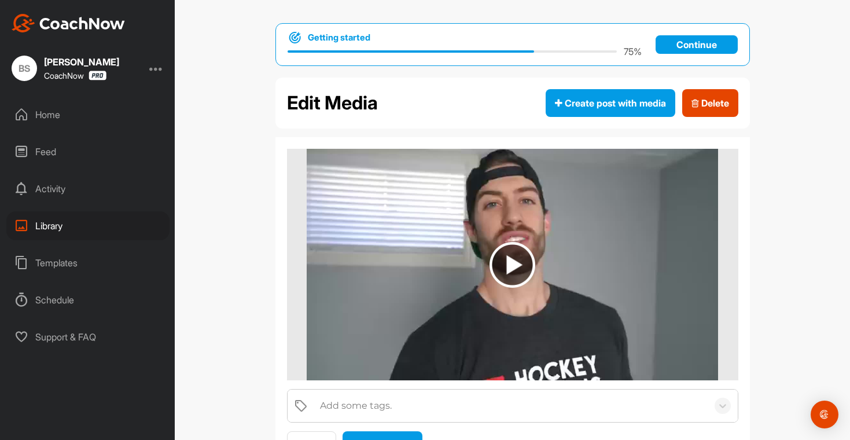
click at [82, 119] on div "Home" at bounding box center [87, 114] width 163 height 29
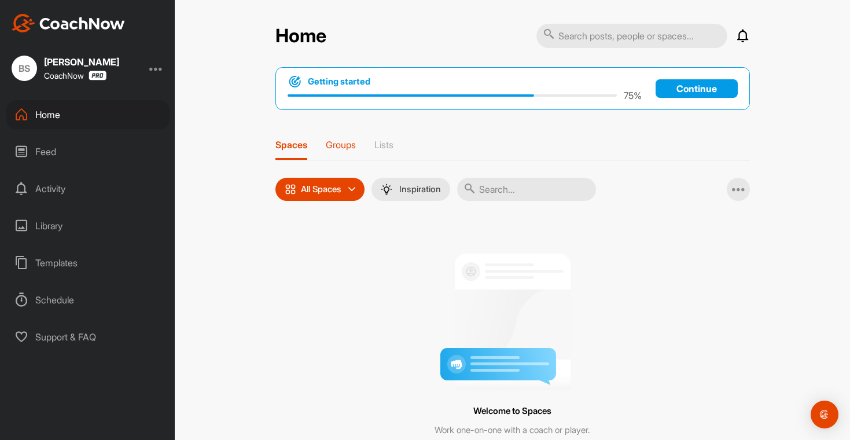
click at [326, 145] on p "Groups" at bounding box center [341, 145] width 30 height 12
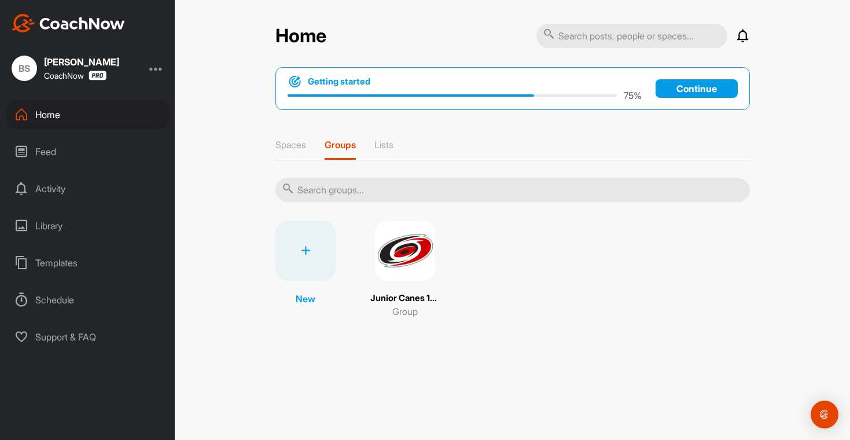
click at [423, 269] on img at bounding box center [405, 250] width 60 height 60
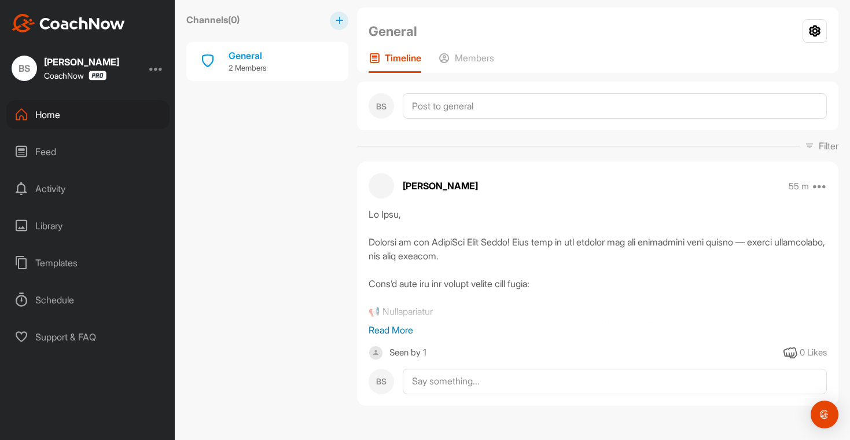
scroll to position [140, 0]
click at [386, 327] on p "Read More" at bounding box center [597, 329] width 458 height 14
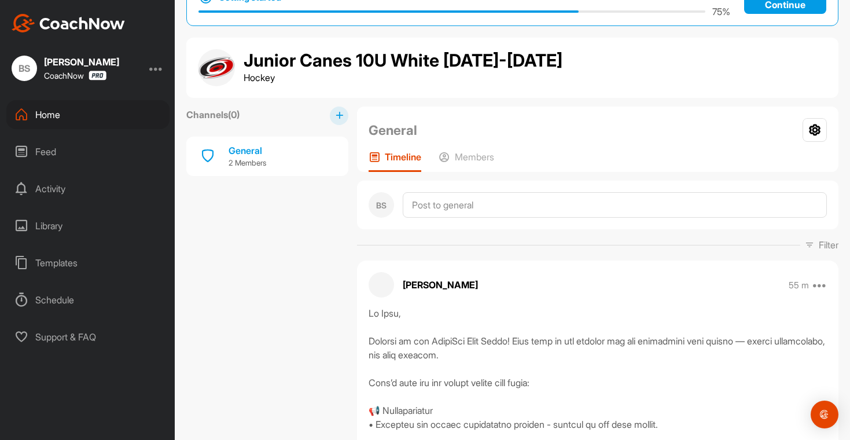
scroll to position [37, 0]
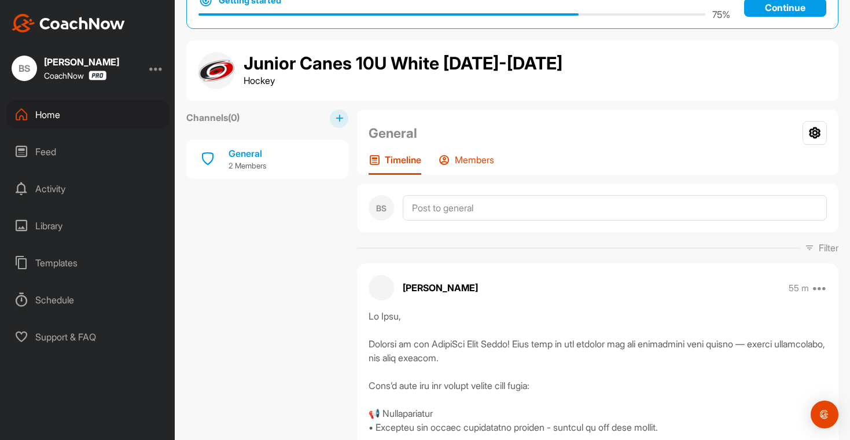
click at [478, 172] on div "Members" at bounding box center [466, 164] width 56 height 21
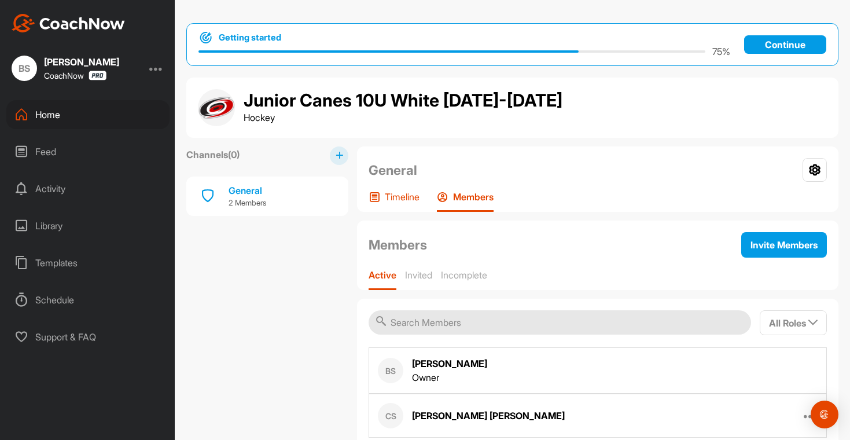
click at [396, 197] on p "Timeline" at bounding box center [402, 197] width 35 height 12
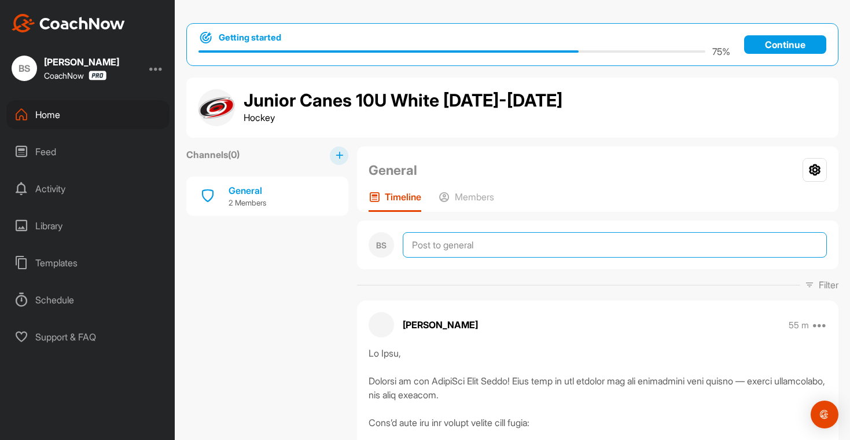
click at [457, 253] on textarea at bounding box center [615, 244] width 424 height 25
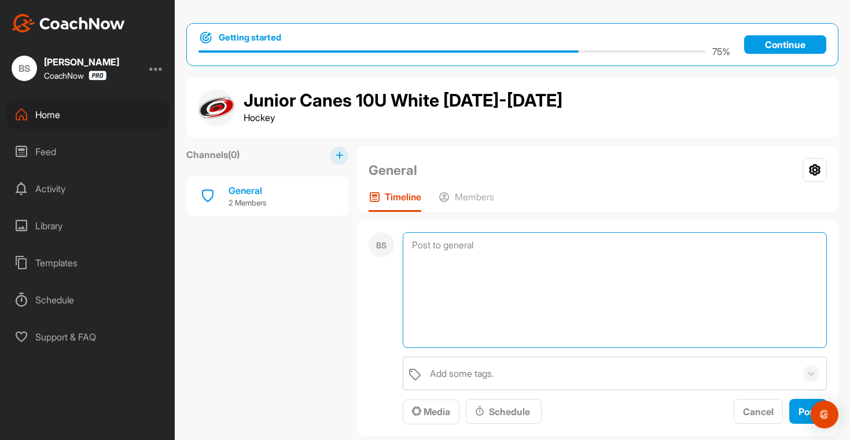
paste textarea "At-Home Training: Building Skating Speed Hi Team, Here’s a great video with at-…"
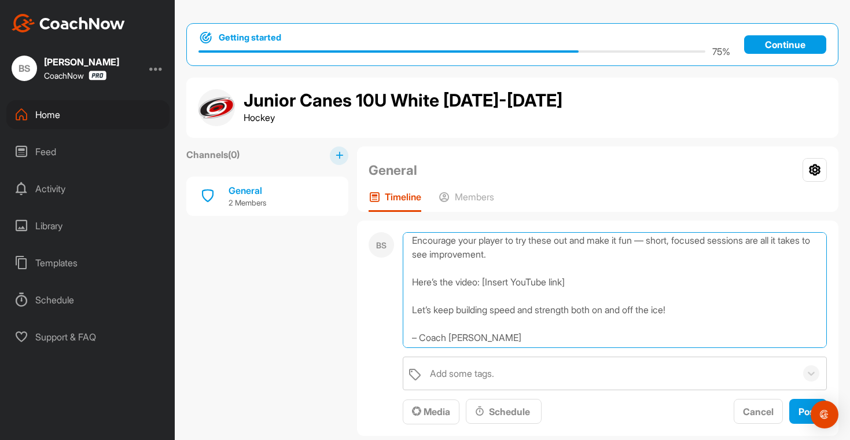
scroll to position [184, 0]
drag, startPoint x: 607, startPoint y: 288, endPoint x: 412, endPoint y: 278, distance: 195.1
click at [412, 278] on textarea "At-Home Training: Building Skating Speed Hi Team, Here’s a great video with at-…" at bounding box center [615, 290] width 424 height 116
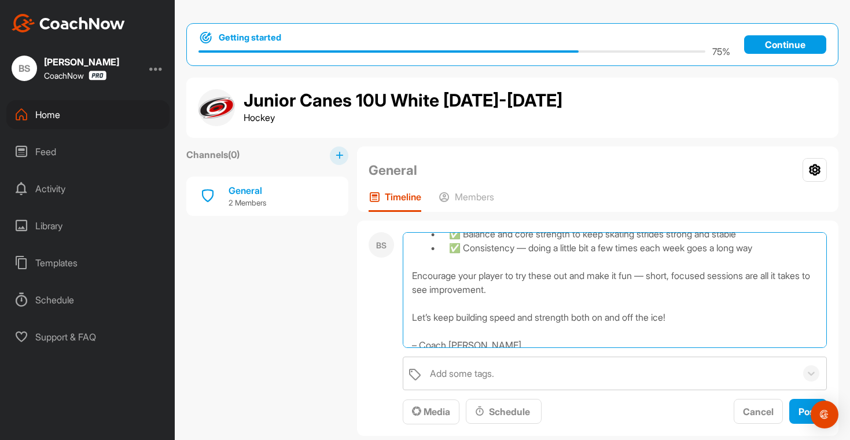
scroll to position [159, 0]
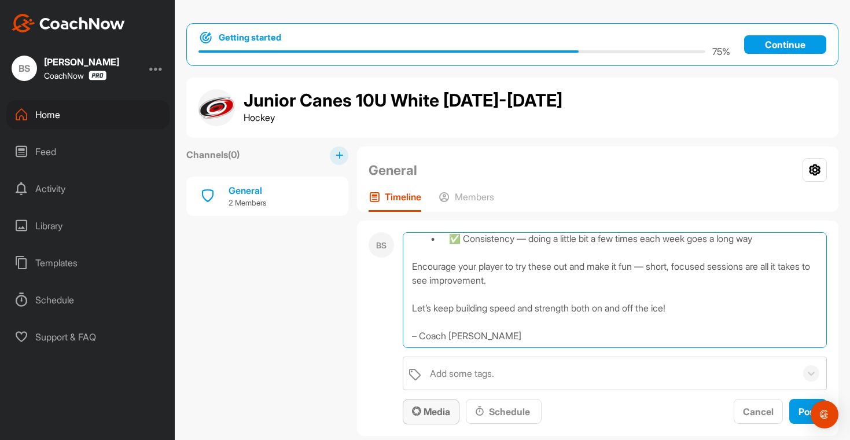
type textarea "At-Home Training: Building Skating Speed Hi Team, Here’s a great video with at-…"
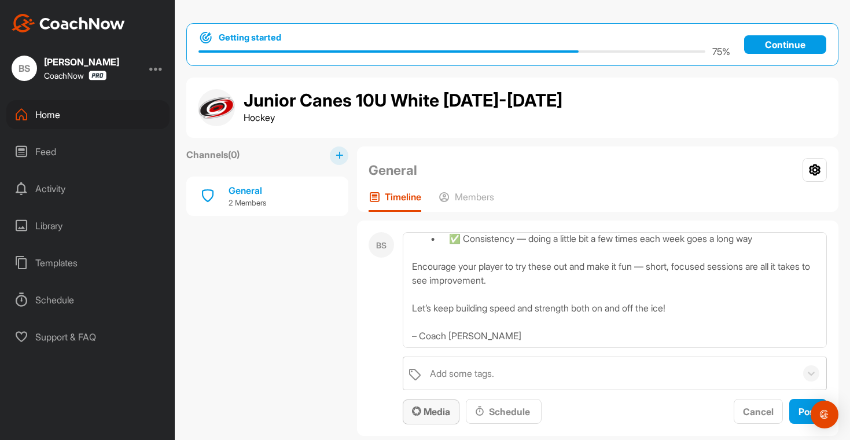
click at [424, 405] on span "Media" at bounding box center [431, 411] width 38 height 12
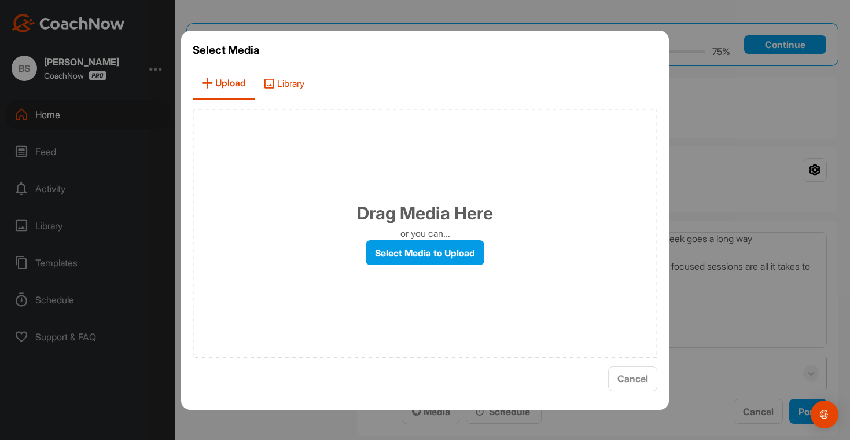
click at [301, 90] on span "Library" at bounding box center [283, 83] width 58 height 33
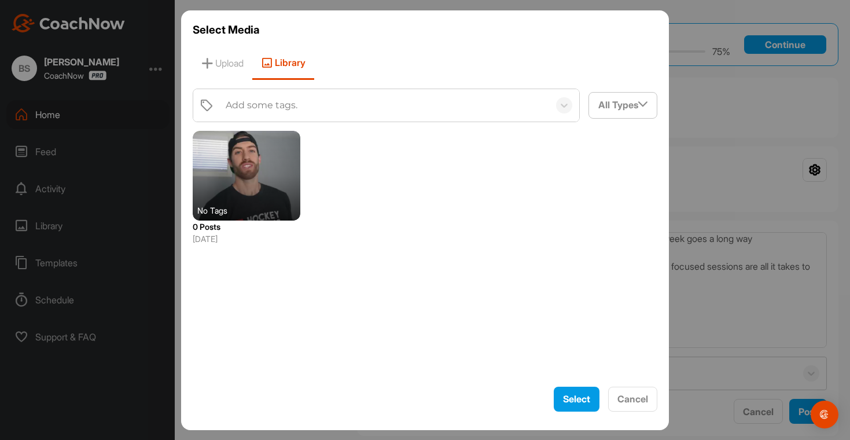
click at [270, 176] on div at bounding box center [247, 176] width 108 height 90
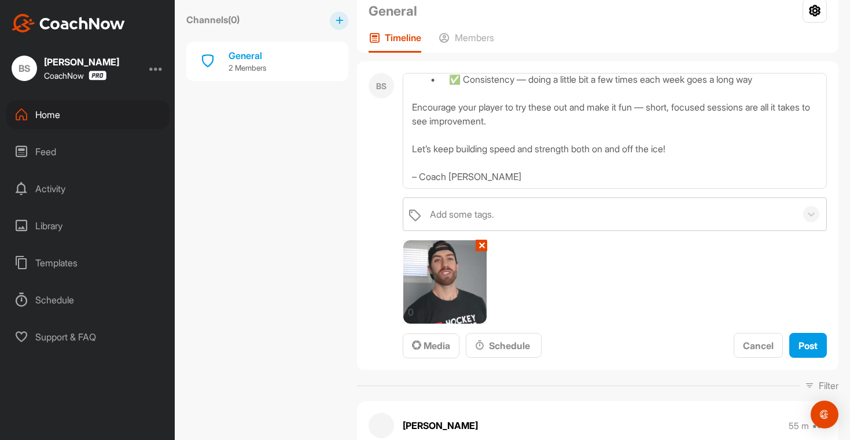
scroll to position [318, 0]
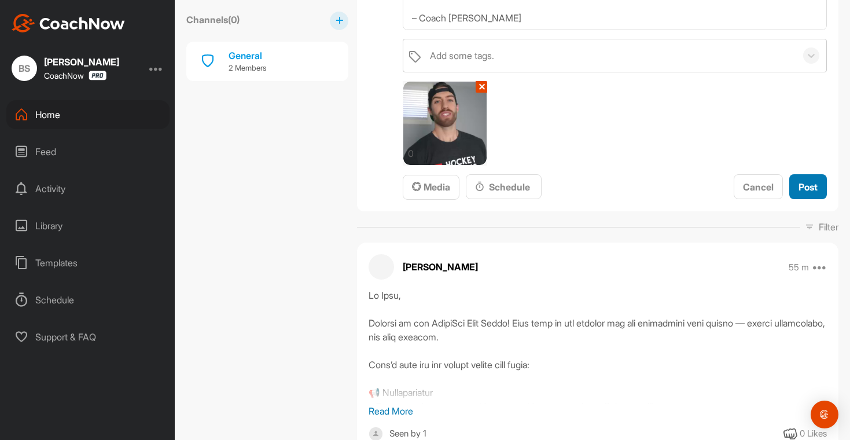
click at [789, 178] on button "Post" at bounding box center [808, 186] width 38 height 25
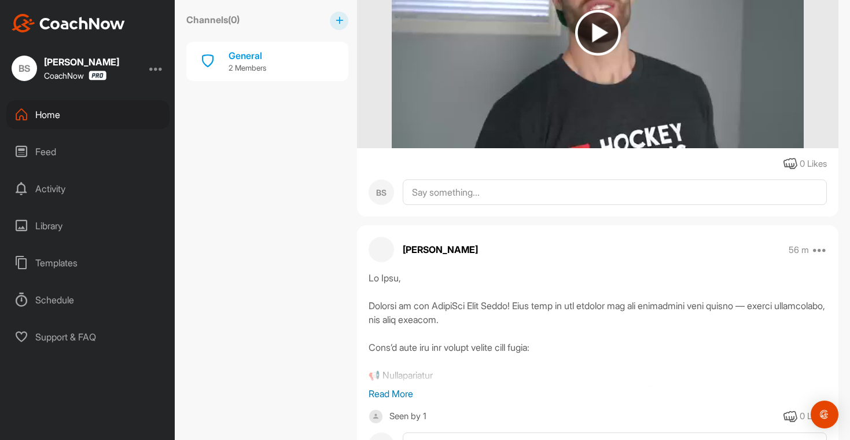
scroll to position [632, 0]
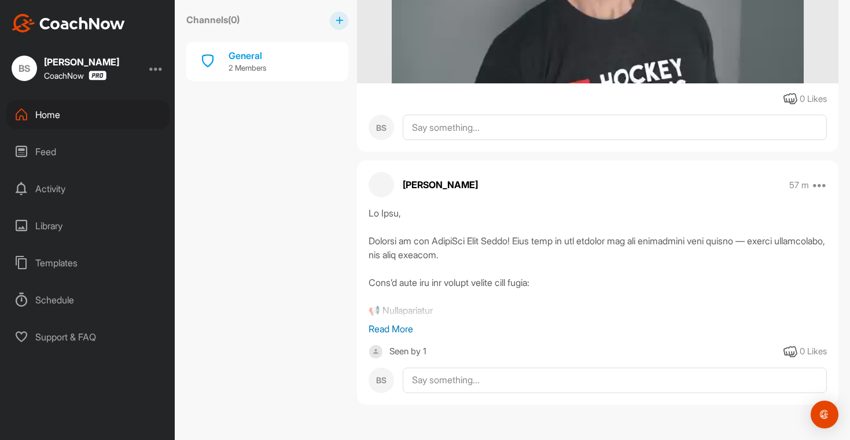
click at [401, 324] on p "Read More" at bounding box center [597, 329] width 458 height 14
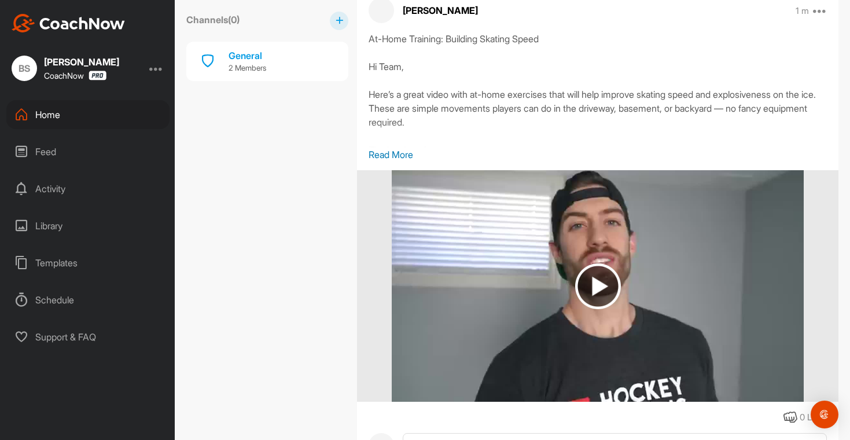
scroll to position [334, 0]
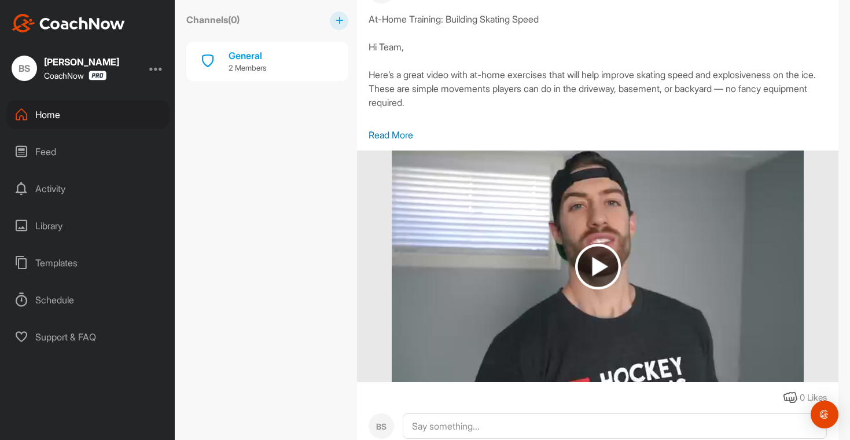
click at [405, 132] on p "Read More" at bounding box center [597, 135] width 458 height 14
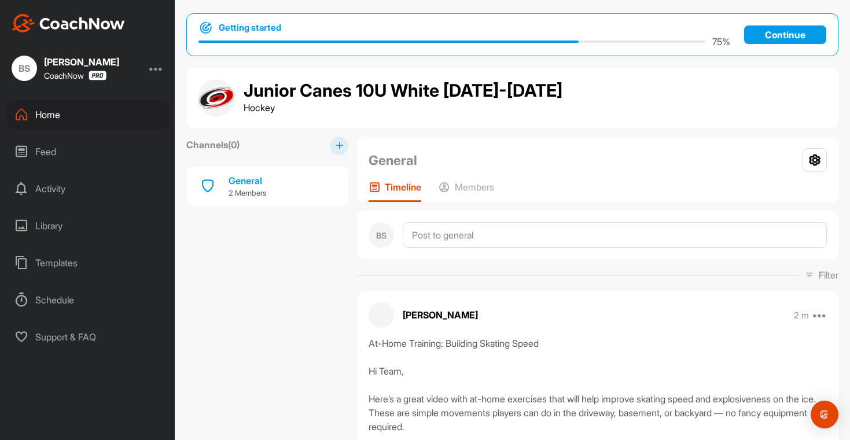
scroll to position [0, 0]
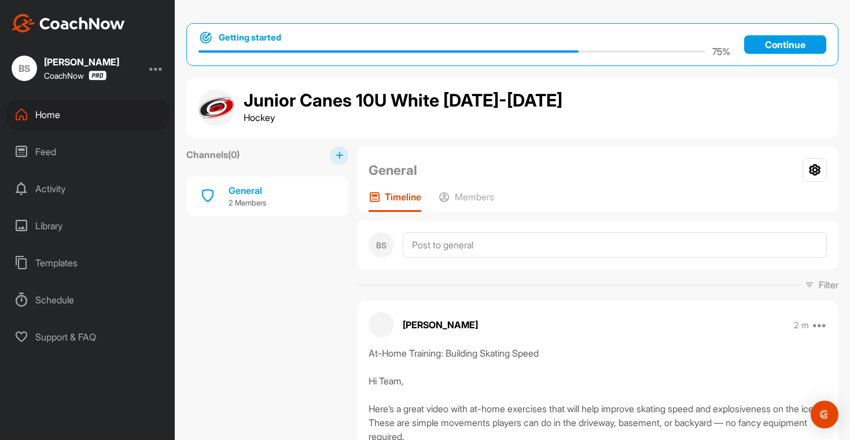
click at [777, 42] on p "Continue" at bounding box center [785, 44] width 82 height 19
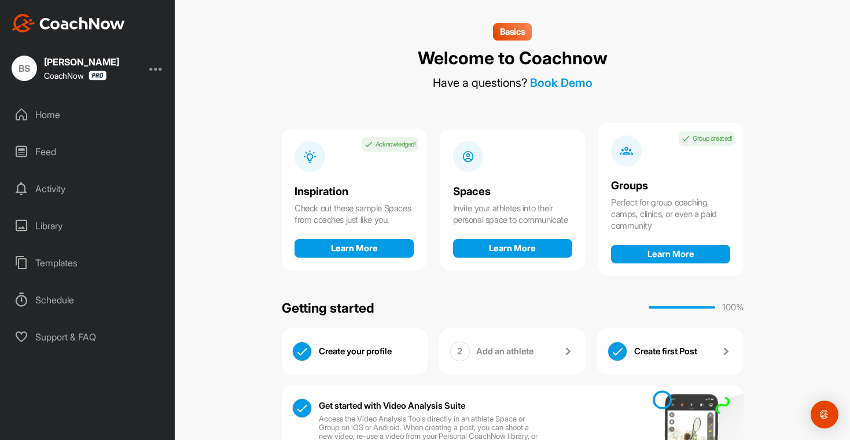
click at [46, 115] on div "Home" at bounding box center [87, 114] width 163 height 29
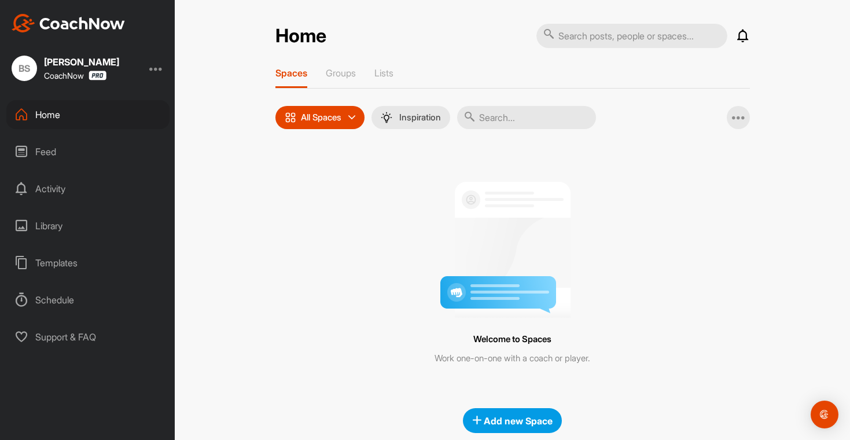
click at [354, 82] on div "Spaces Groups Lists" at bounding box center [512, 77] width 474 height 21
click at [326, 67] on p "Groups" at bounding box center [341, 73] width 30 height 12
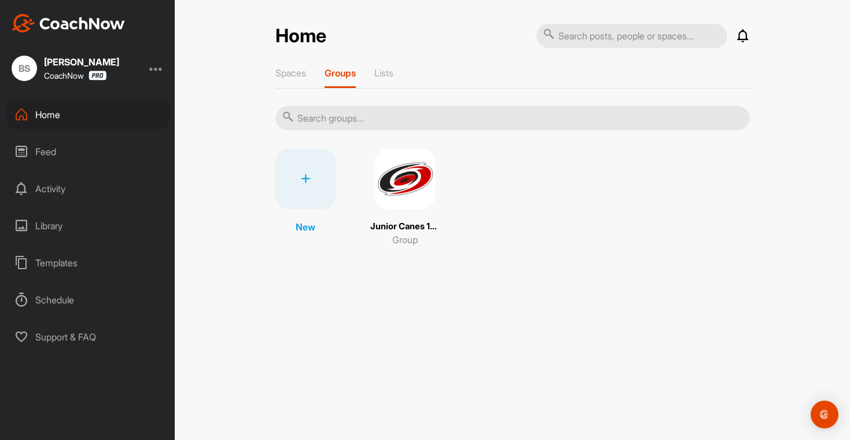
click at [408, 193] on img at bounding box center [405, 179] width 60 height 60
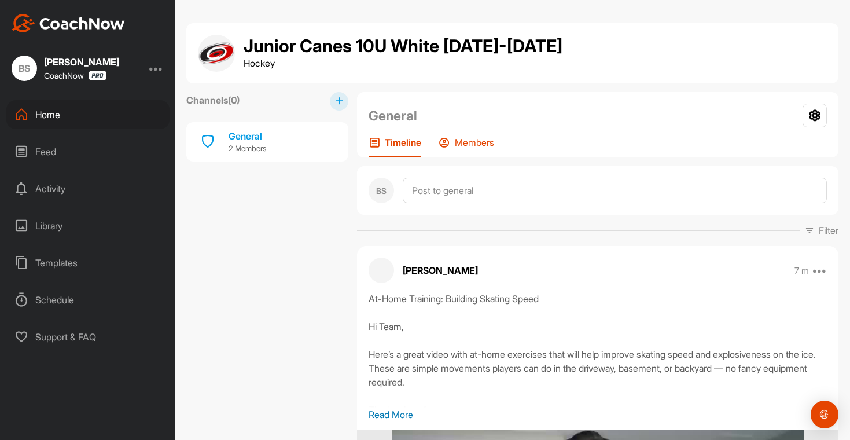
click at [474, 152] on div "Members" at bounding box center [466, 146] width 56 height 21
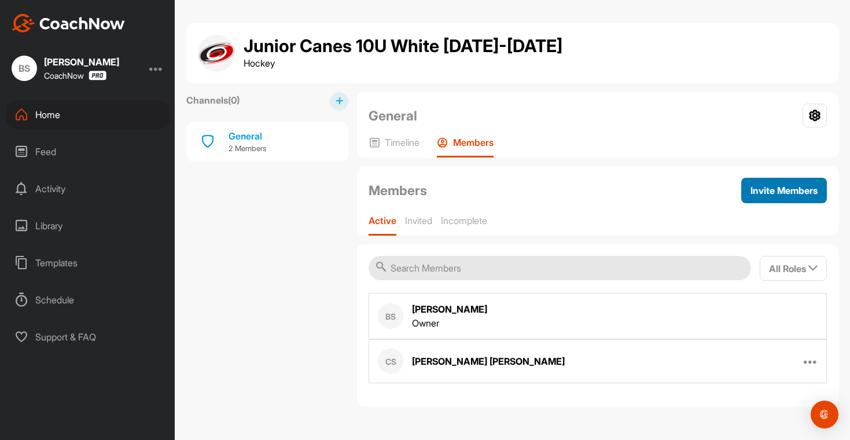
click at [790, 193] on span "Invite Members" at bounding box center [783, 190] width 67 height 12
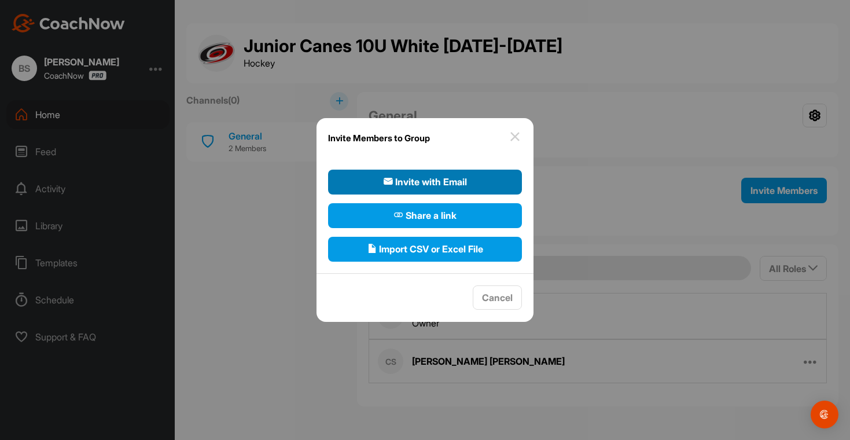
click at [431, 184] on span "Invite with Email" at bounding box center [424, 182] width 83 height 14
select select"] "player"
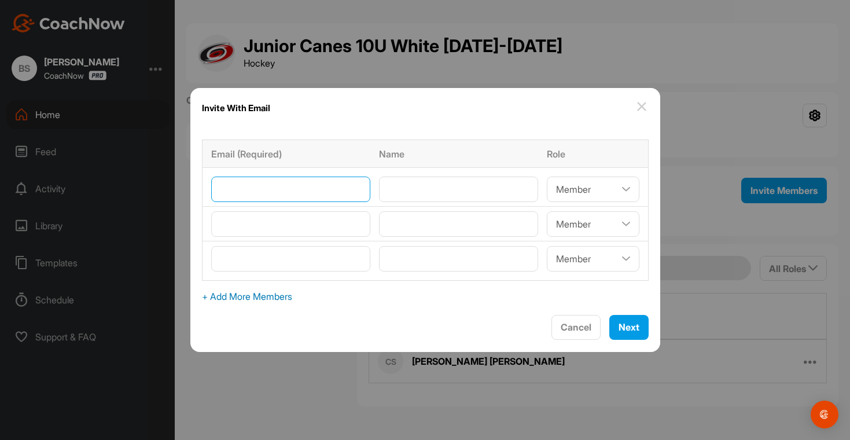
click at [342, 197] on input"] "email" at bounding box center [290, 188] width 159 height 25
type input"] "[EMAIL_ADDRESS][DOMAIN_NAME]"
type input"] "[PERSON_NAME]"
click at [403, 229] on input"] "text" at bounding box center [458, 223] width 159 height 25
click at [321, 235] on input"] "email" at bounding box center [290, 223] width 159 height 25
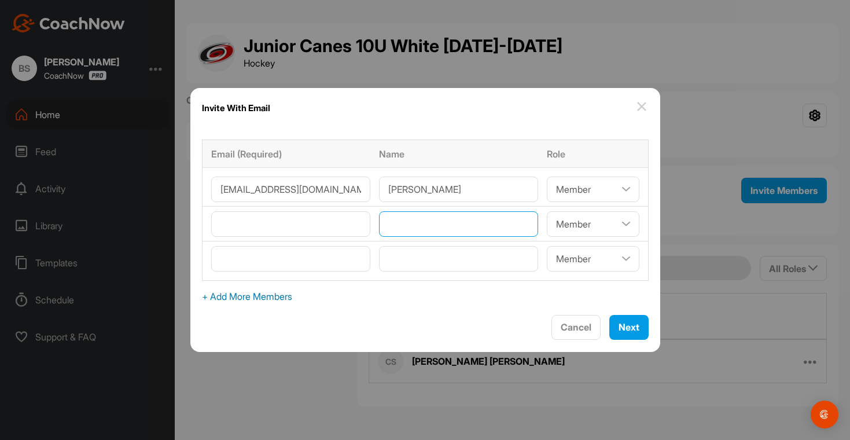
click at [416, 231] on input"] "text" at bounding box center [458, 223] width 159 height 25
click at [324, 227] on input"] "email" at bounding box center [290, 223] width 159 height 25
click at [618, 326] on span "Next" at bounding box center [628, 327] width 21 height 12
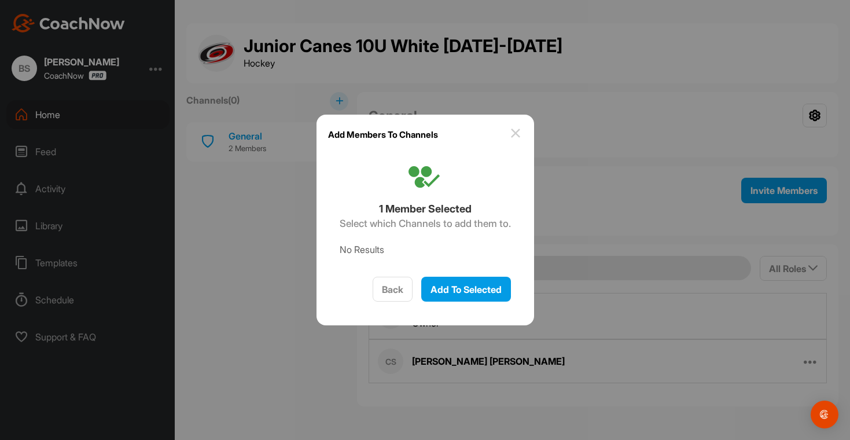
click at [440, 219] on h6 "Select which Channels to add them to." at bounding box center [424, 223] width 171 height 15
click at [402, 296] on button "Back" at bounding box center [392, 288] width 40 height 25
select select"] "player"
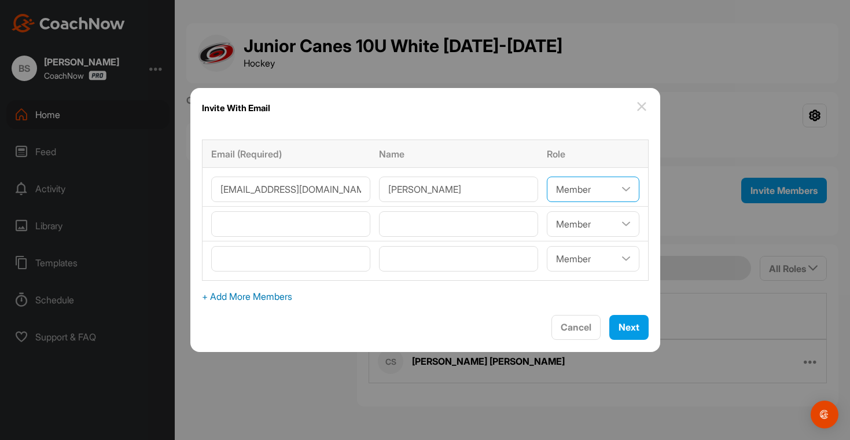
click at [588, 189] on select"] "Coach/Admin Member Viewer" at bounding box center [593, 188] width 93 height 25
click at [547, 176] on select"] "Coach/Admin Member Viewer" at bounding box center [593, 188] width 93 height 25
click at [618, 321] on span "Next" at bounding box center [628, 327] width 21 height 12
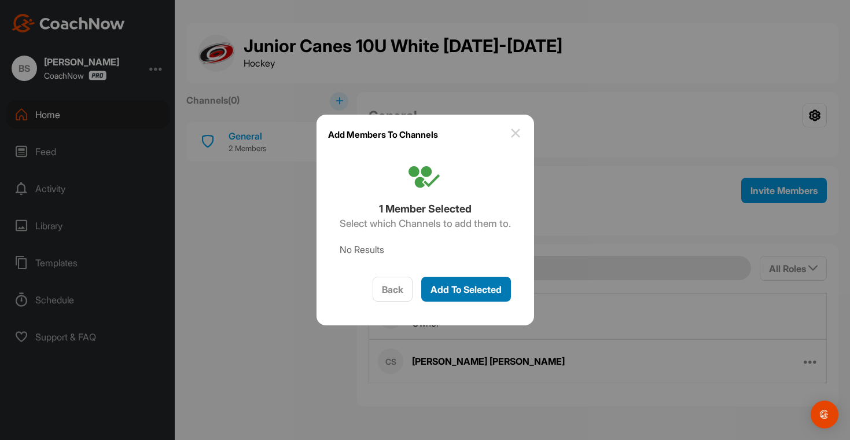
click at [481, 294] on span "Add To Selected" at bounding box center [465, 289] width 71 height 12
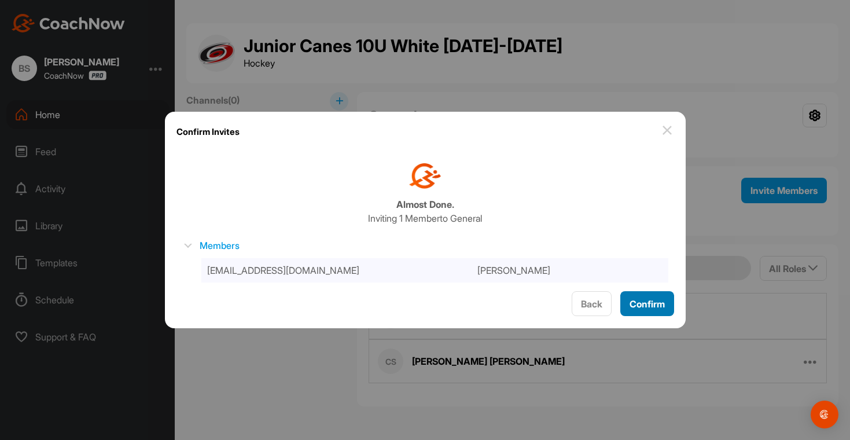
click at [639, 301] on span "Confirm" at bounding box center [646, 304] width 35 height 12
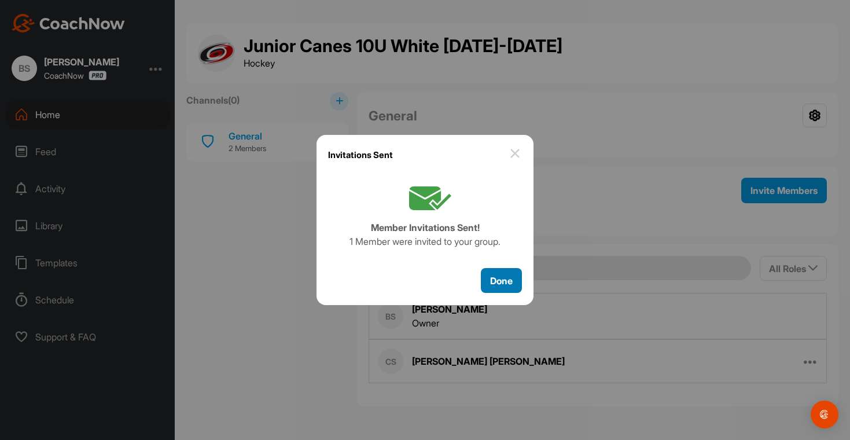
click at [510, 283] on span "Done" at bounding box center [501, 281] width 23 height 12
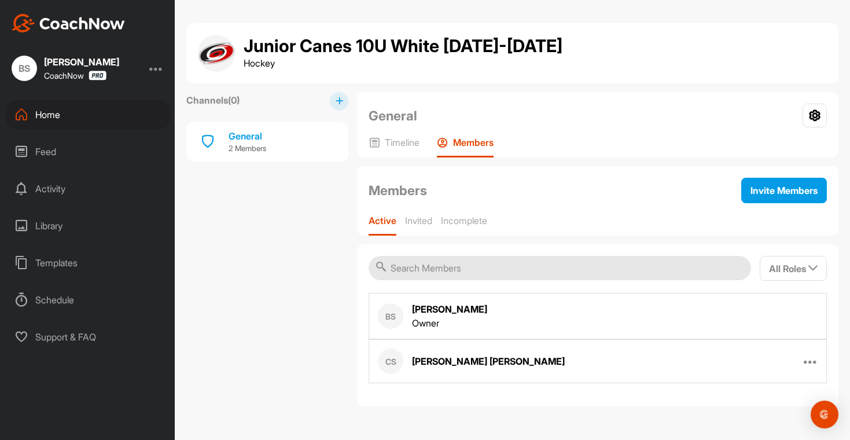
click at [418, 211] on div "Members Invite Members Active Invited Incomplete" at bounding box center [597, 200] width 481 height 69
click at [415, 218] on p "Invited" at bounding box center [418, 221] width 27 height 12
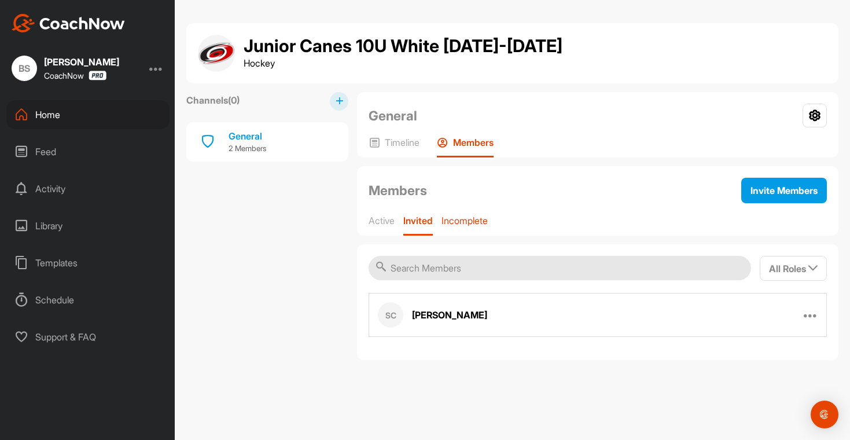
click at [464, 224] on p "Incomplete" at bounding box center [464, 221] width 46 height 12
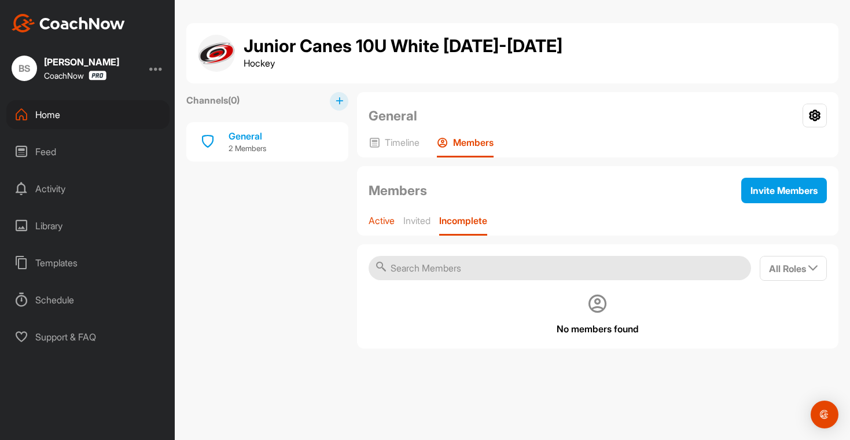
click at [387, 226] on p "Active" at bounding box center [381, 221] width 26 height 12
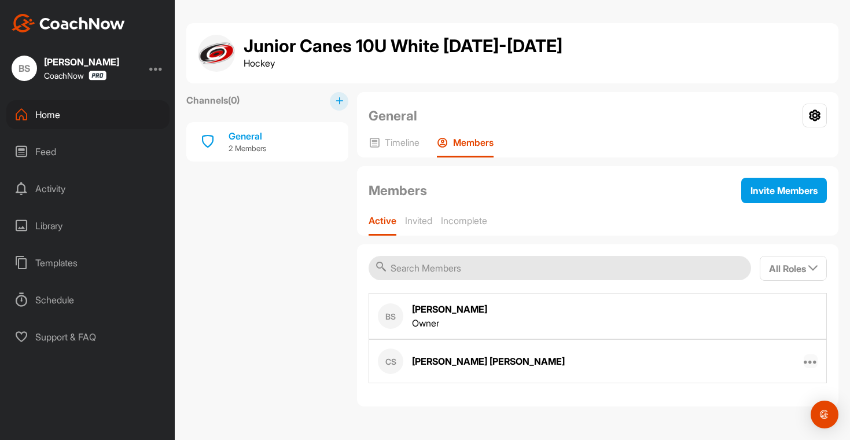
click at [806, 361] on icon at bounding box center [810, 361] width 14 height 14
click at [766, 393] on button "Edit Member" at bounding box center [765, 399] width 106 height 36
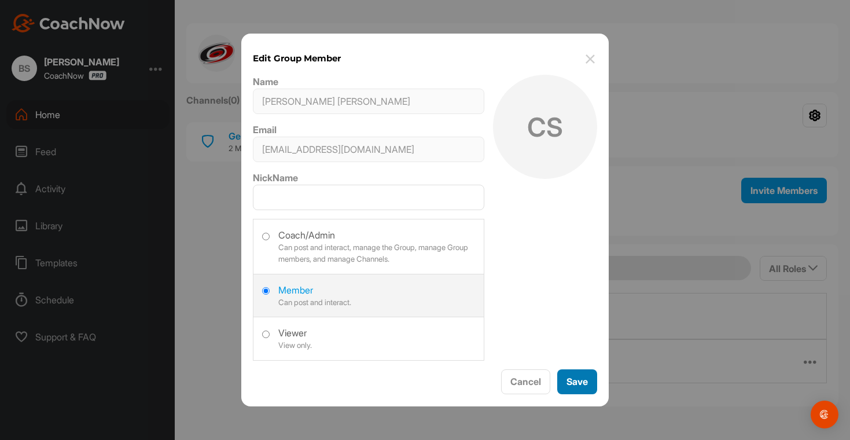
click at [572, 382] on button "Save" at bounding box center [577, 381] width 40 height 25
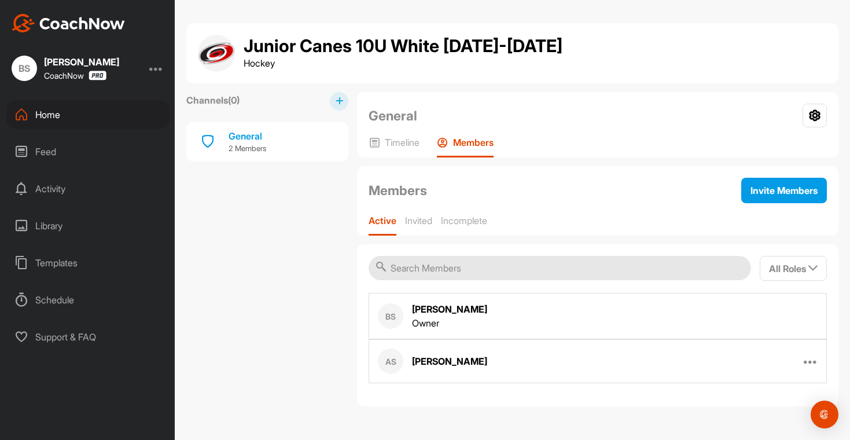
click at [278, 284] on div "Channels ( 0 ) General 2 Members" at bounding box center [267, 249] width 162 height 314
click at [806, 361] on icon at bounding box center [810, 361] width 14 height 14
click at [768, 426] on button "Remove From Group" at bounding box center [765, 435] width 106 height 36
click at [772, 178] on button "Invite Members" at bounding box center [784, 190] width 86 height 25
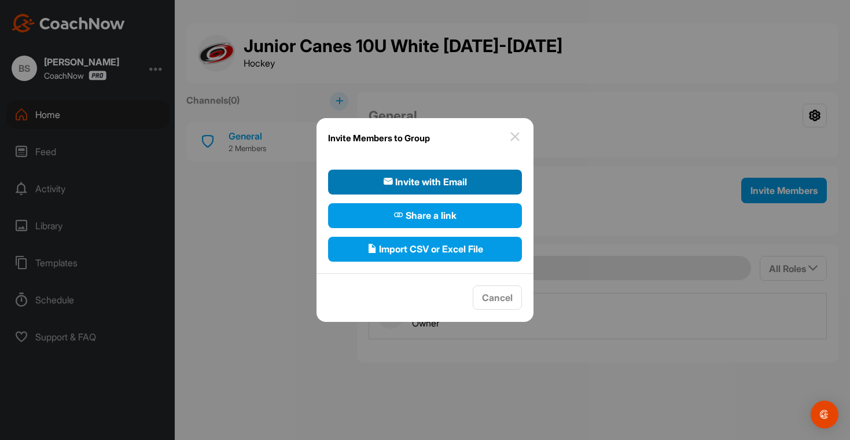
click at [464, 184] on span "Invite with Email" at bounding box center [424, 182] width 83 height 14
select select"] "player"
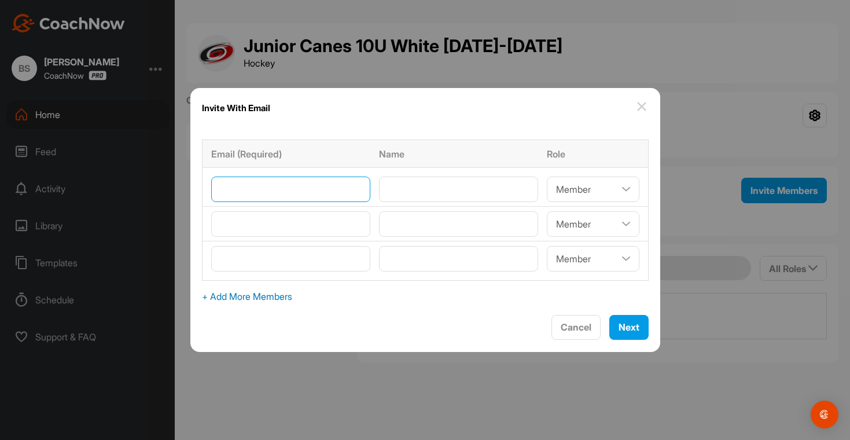
click at [323, 199] on input"] "email" at bounding box center [290, 188] width 159 height 25
type input"] "[EMAIL_ADDRESS][DOMAIN_NAME]"
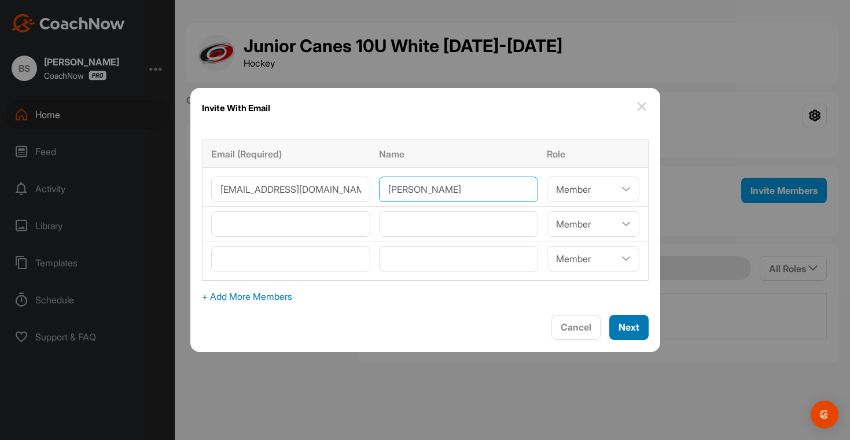
type input"] "[PERSON_NAME]"
click at [618, 328] on span "Next" at bounding box center [628, 327] width 21 height 12
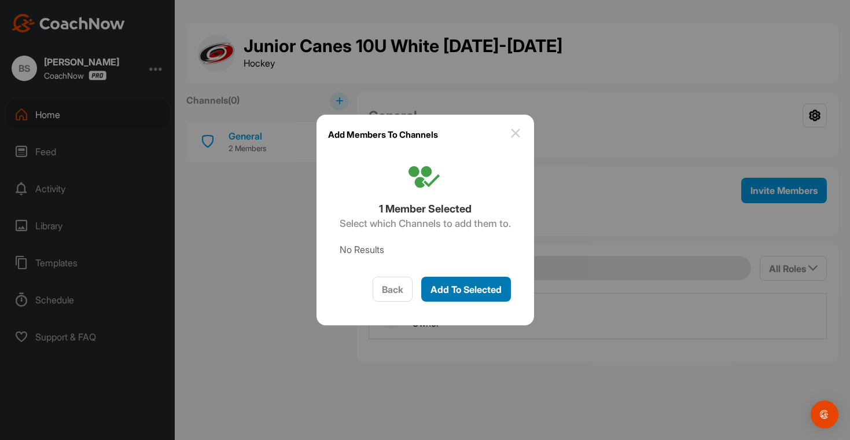
click at [462, 284] on span "Add To Selected" at bounding box center [465, 289] width 71 height 12
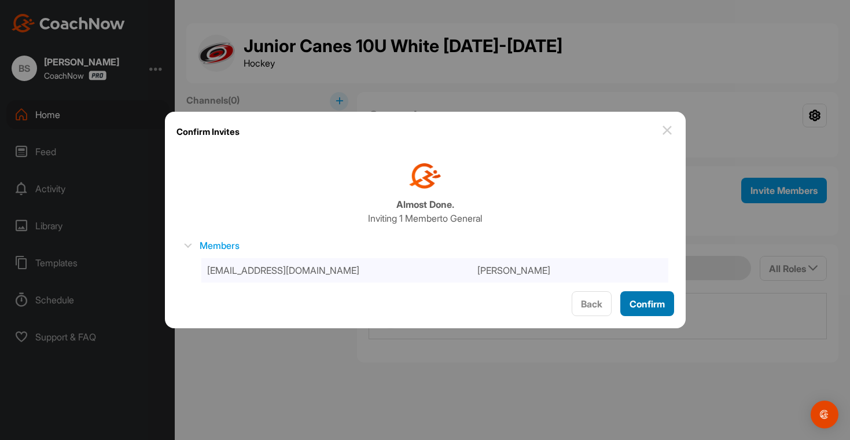
click at [637, 301] on span "Confirm" at bounding box center [646, 304] width 35 height 12
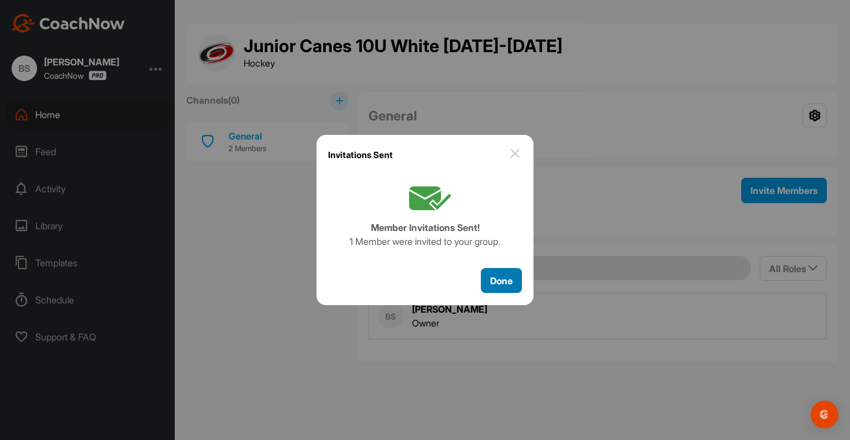
click at [497, 271] on button "Done" at bounding box center [501, 280] width 41 height 25
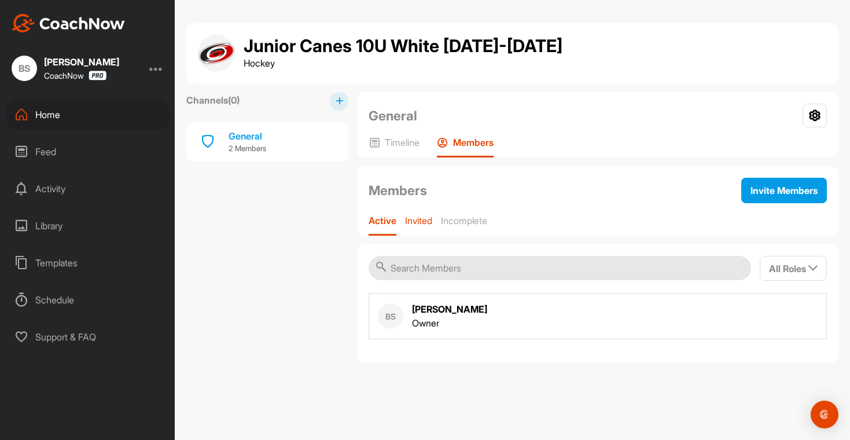
click at [428, 227] on div "Invited" at bounding box center [418, 225] width 27 height 21
click at [640, 357] on div "SC [PERSON_NAME] Resend Invitation Edit Member Remove From Group" at bounding box center [597, 359] width 458 height 44
click at [435, 307] on div "AS [PERSON_NAME]" at bounding box center [432, 314] width 109 height 25
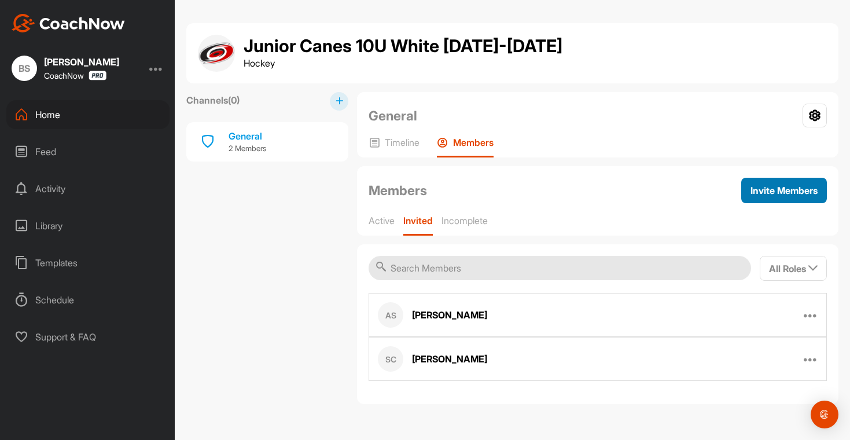
click at [782, 200] on button "Invite Members" at bounding box center [784, 190] width 86 height 25
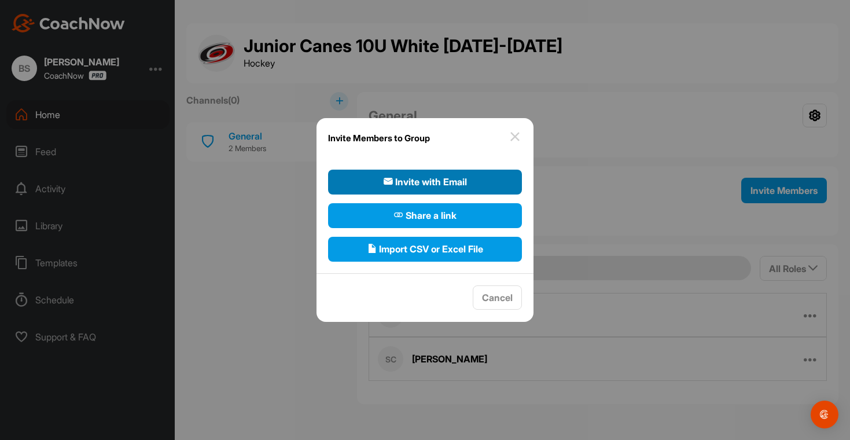
click at [429, 183] on span "Invite with Email" at bounding box center [424, 182] width 83 height 14
select select"] "player"
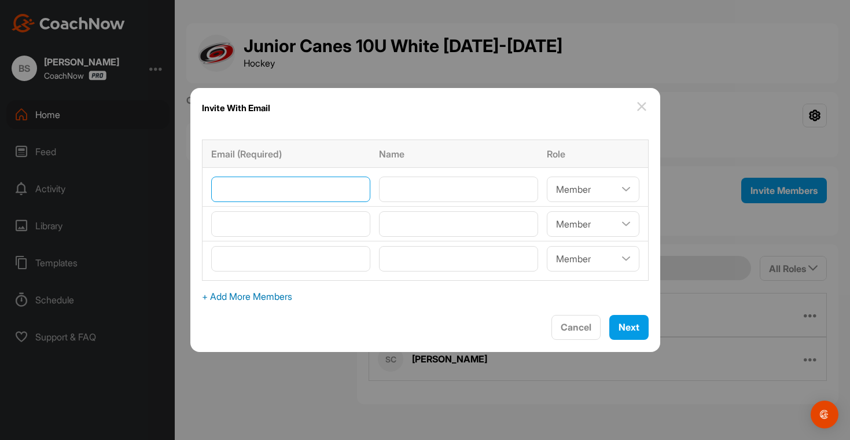
click at [311, 196] on input"] "email" at bounding box center [290, 188] width 159 height 25
click at [547, 189] on select"] "Coach/Admin Member Viewer" at bounding box center [593, 188] width 93 height 25
select select"] "coach"
click at [547, 176] on select"] "Coach/Admin Member Viewer" at bounding box center [593, 188] width 93 height 25
click at [297, 197] on input"] "email" at bounding box center [290, 188] width 159 height 25
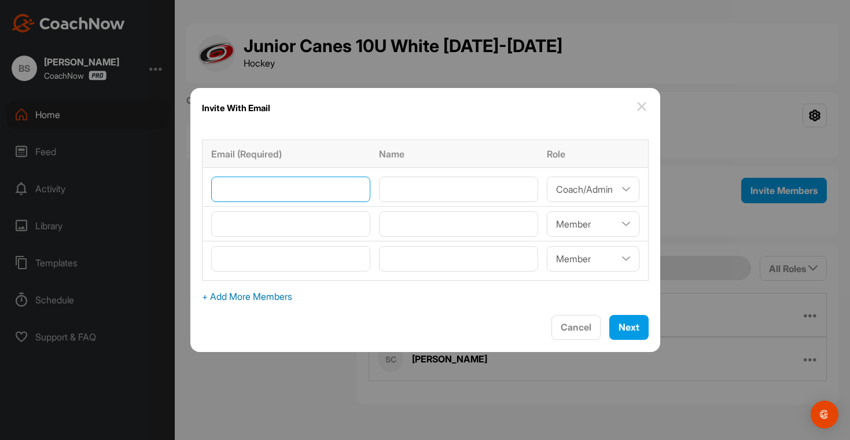
paste input"] "[EMAIL_ADDRESS][DOMAIN_NAME]"
type input"] "chrisefaw@gmail.com"
click at [398, 190] on input"] "text" at bounding box center [458, 188] width 159 height 25
type input"] "S"
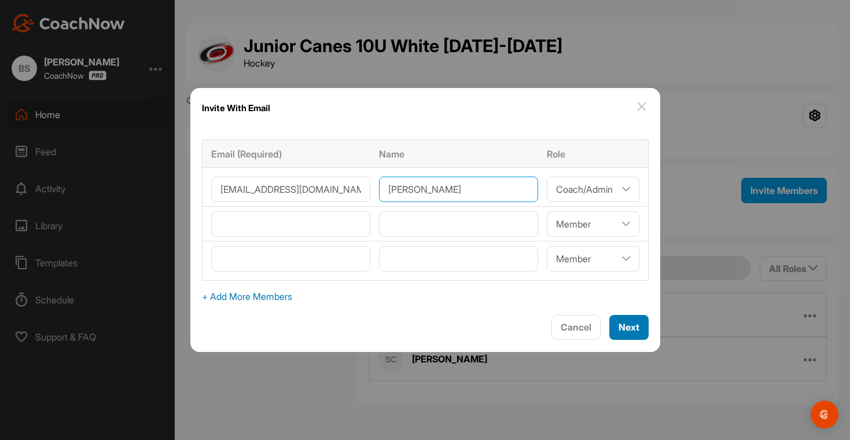
type input"] "Chris Faw"
click at [618, 324] on span "Next" at bounding box center [628, 327] width 21 height 12
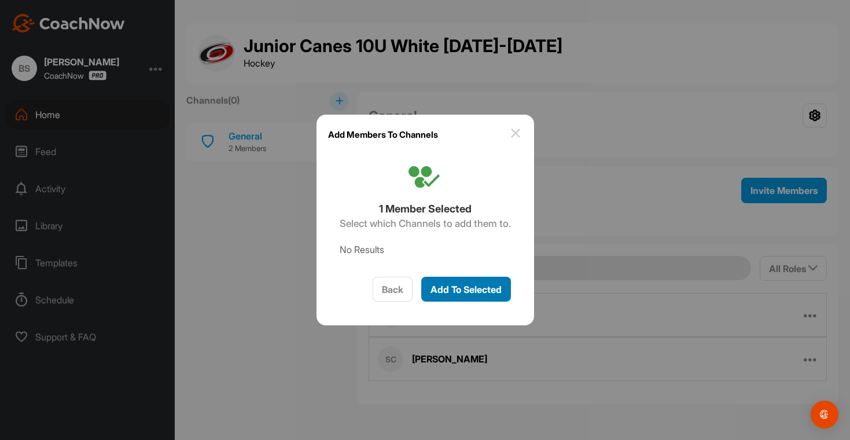
click at [455, 288] on span "Add To Selected" at bounding box center [465, 289] width 71 height 12
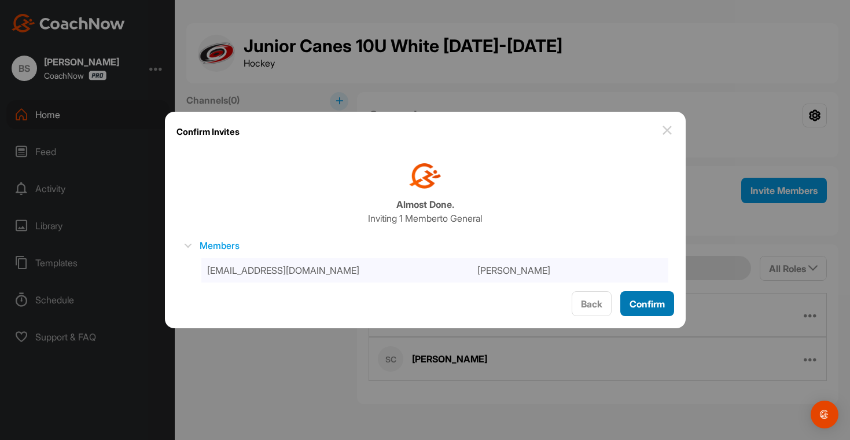
click at [641, 305] on span "Confirm" at bounding box center [646, 304] width 35 height 12
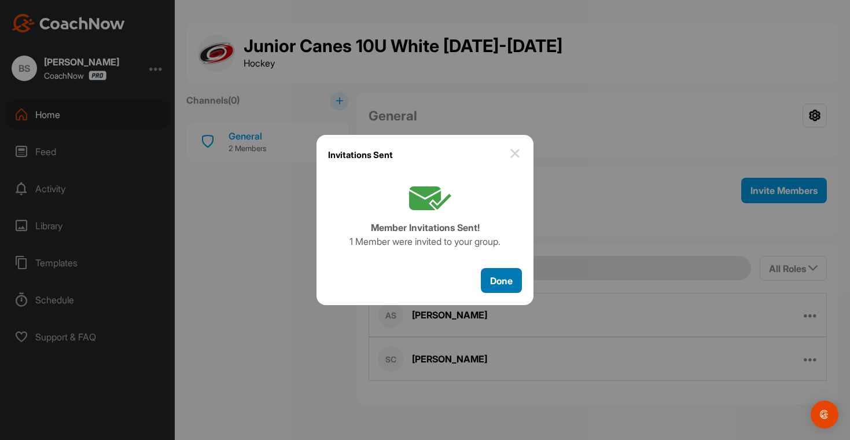
click at [495, 278] on span "Done" at bounding box center [501, 281] width 23 height 12
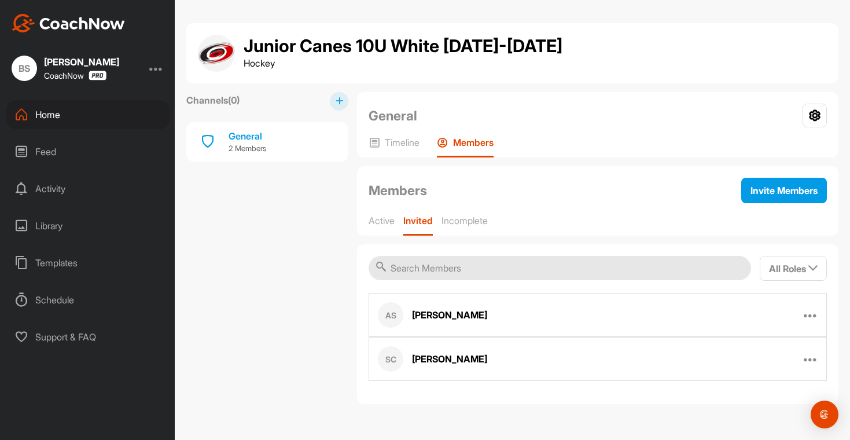
click at [58, 110] on div "Home" at bounding box center [87, 114] width 163 height 29
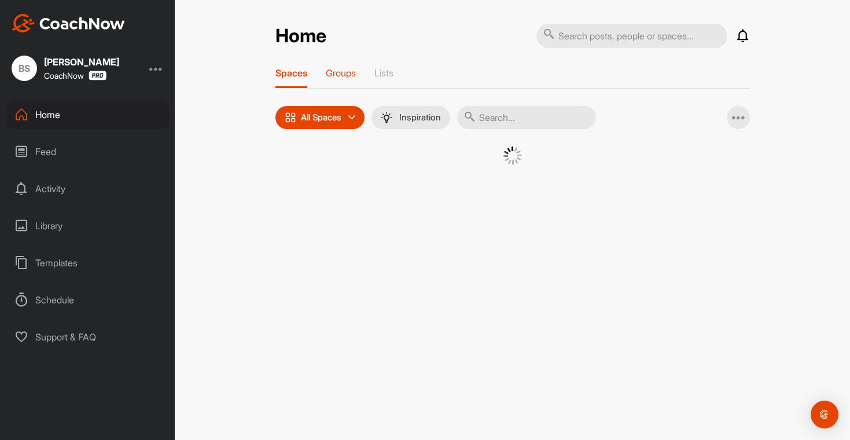
click at [346, 75] on p "Groups" at bounding box center [341, 73] width 30 height 12
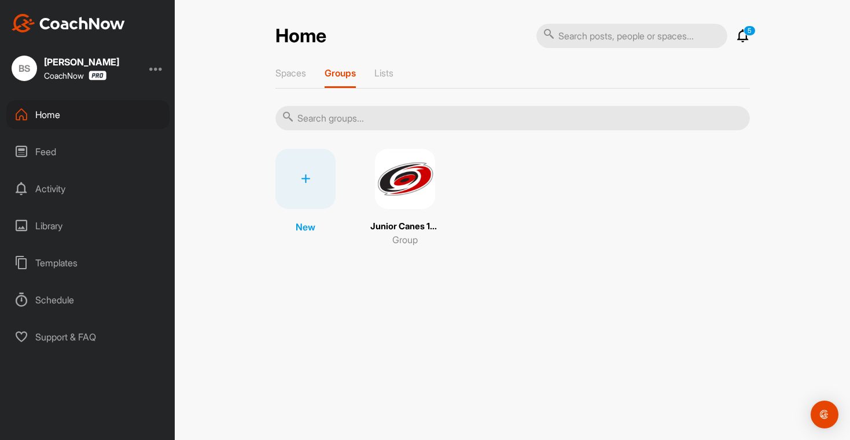
click at [396, 190] on img at bounding box center [405, 179] width 60 height 60
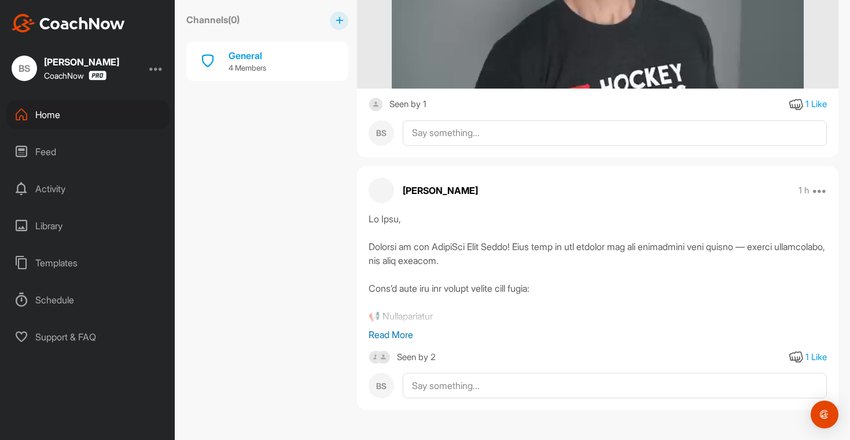
scroll to position [578, 0]
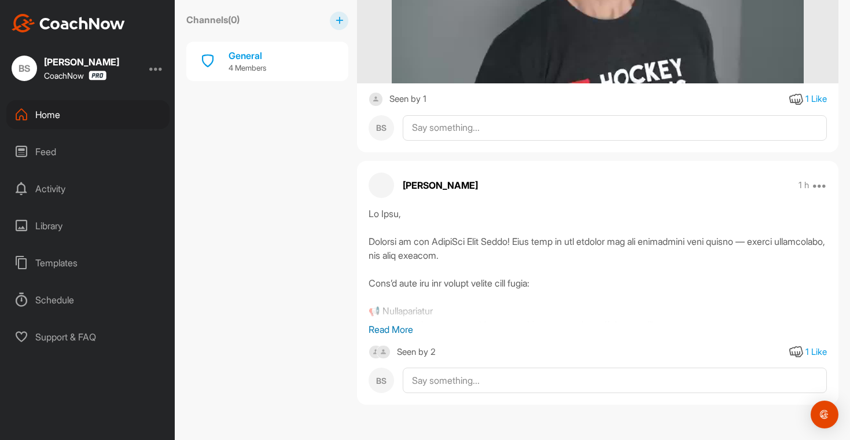
click at [381, 355] on img at bounding box center [383, 352] width 14 height 14
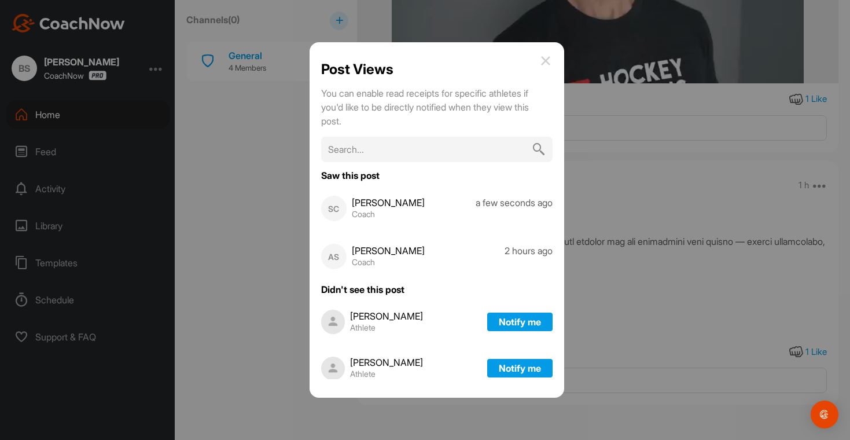
click at [549, 61] on img at bounding box center [545, 61] width 14 height 14
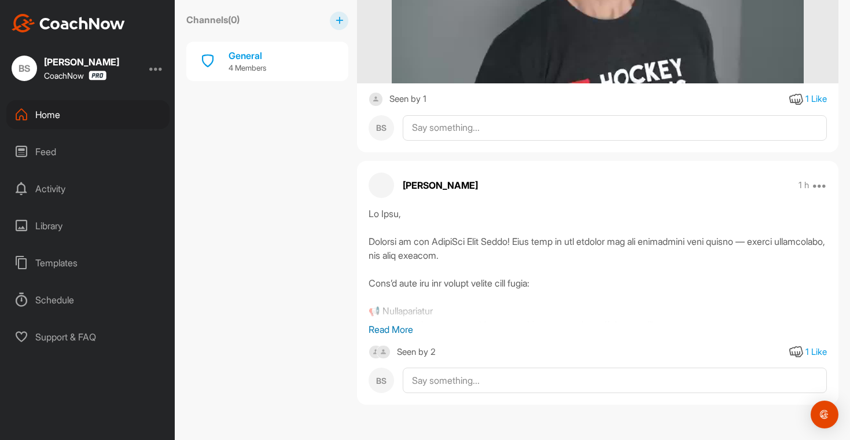
click at [160, 69] on div at bounding box center [156, 68] width 14 height 14
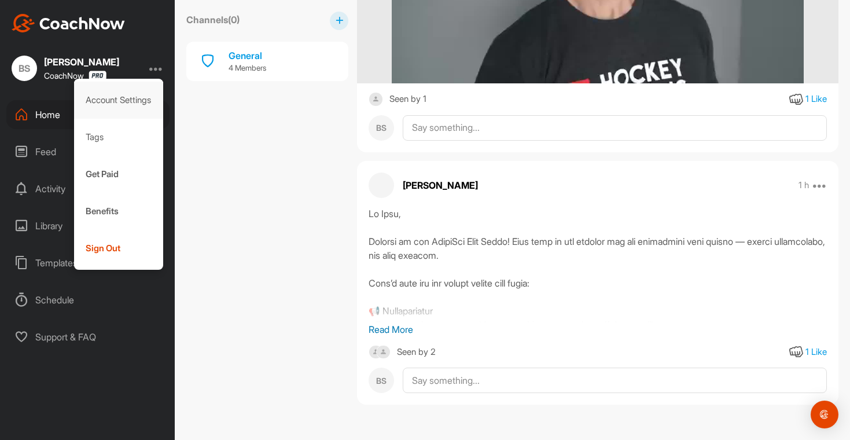
click at [128, 94] on div "Account Settings" at bounding box center [119, 100] width 90 height 37
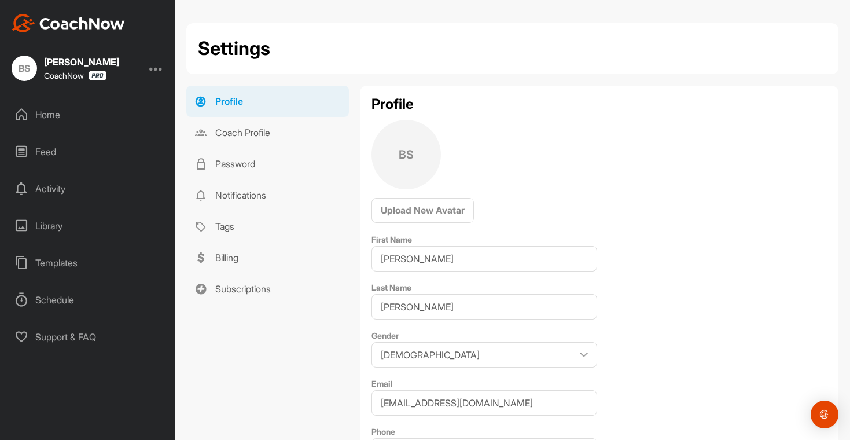
click at [43, 120] on div "Home" at bounding box center [87, 114] width 163 height 29
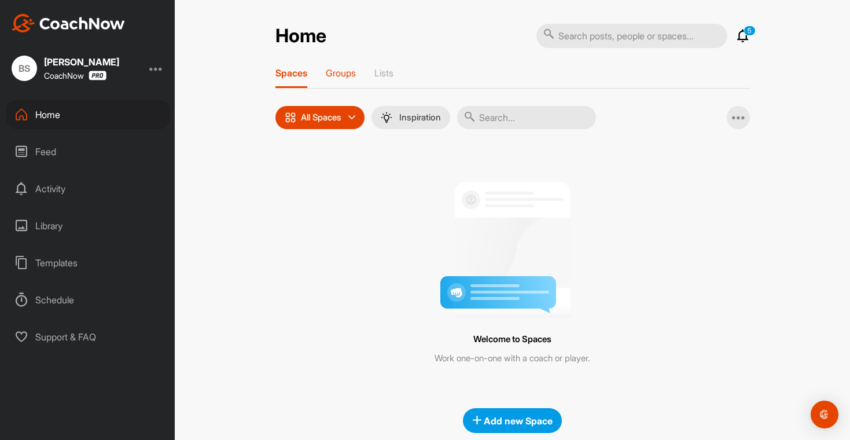
click at [343, 72] on p "Groups" at bounding box center [341, 73] width 30 height 12
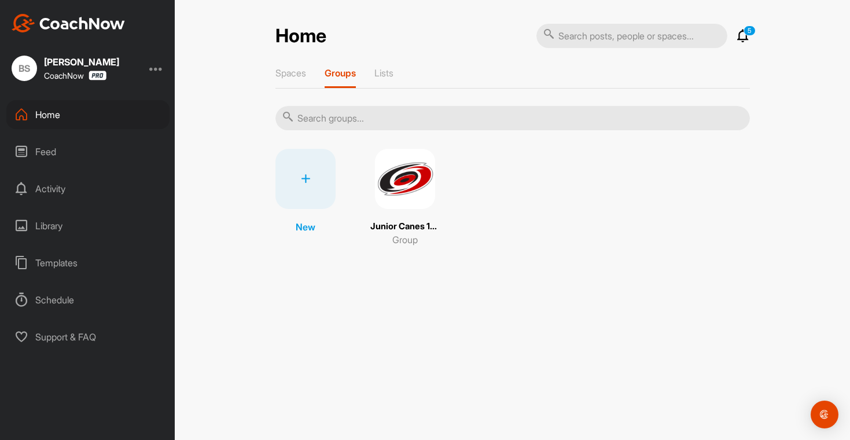
click at [398, 208] on img at bounding box center [405, 179] width 60 height 60
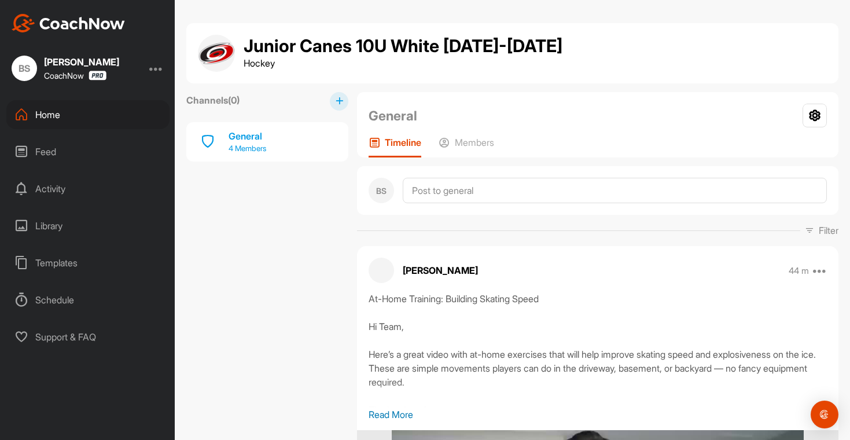
click at [278, 141] on div "General 4 Members" at bounding box center [267, 141] width 162 height 39
click at [230, 136] on div "General" at bounding box center [247, 136] width 38 height 14
click at [461, 139] on p "Members" at bounding box center [474, 142] width 39 height 12
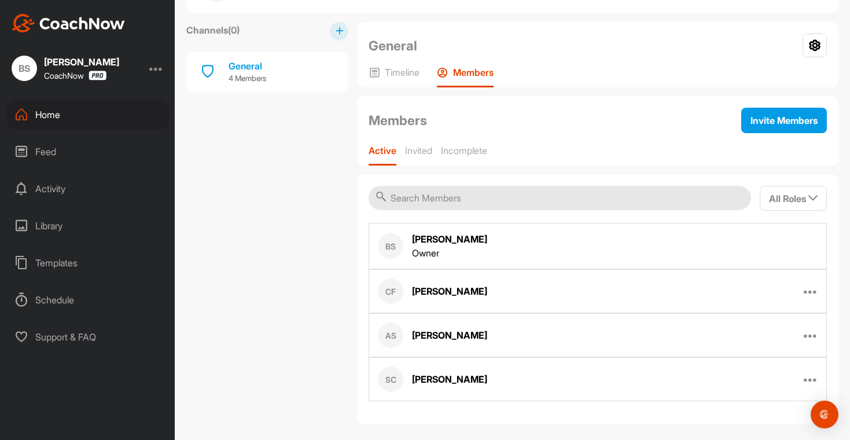
scroll to position [81, 0]
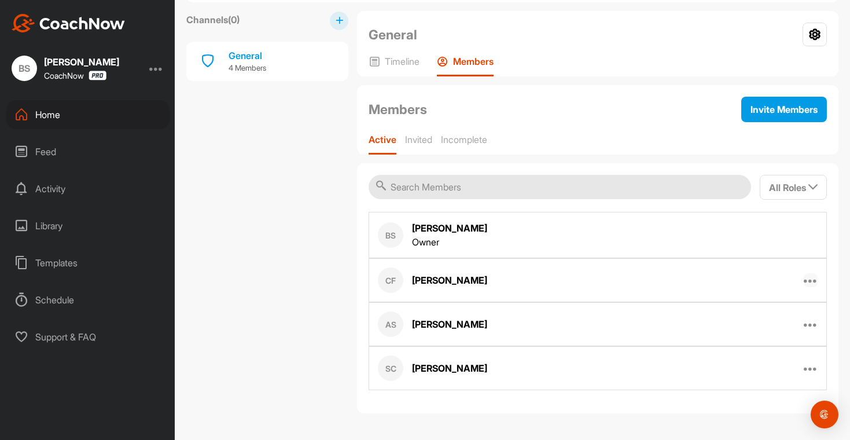
click at [806, 283] on icon at bounding box center [810, 280] width 14 height 14
click at [743, 318] on p "Edit Member" at bounding box center [748, 318] width 50 height 12
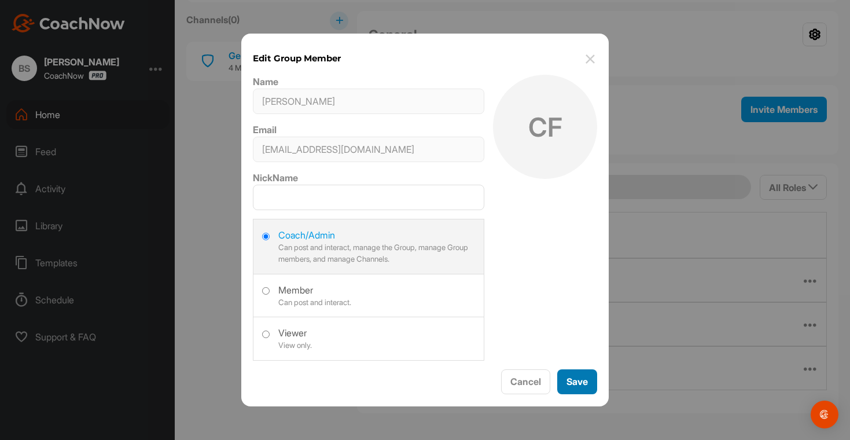
click at [571, 383] on button "Save" at bounding box center [577, 381] width 40 height 25
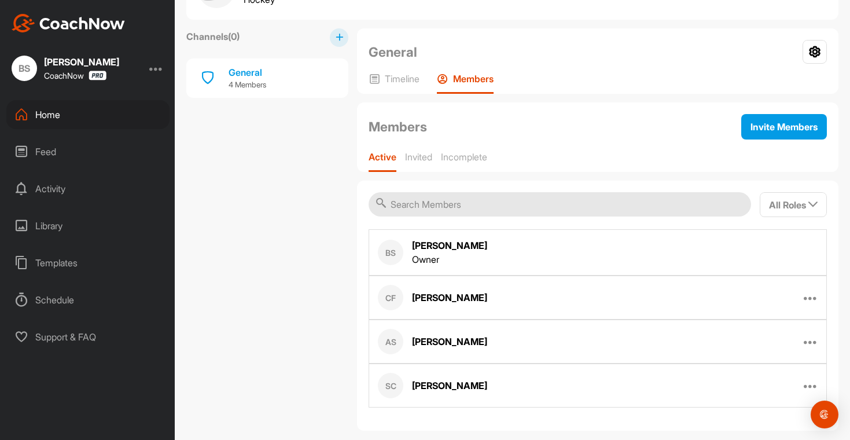
scroll to position [60, 0]
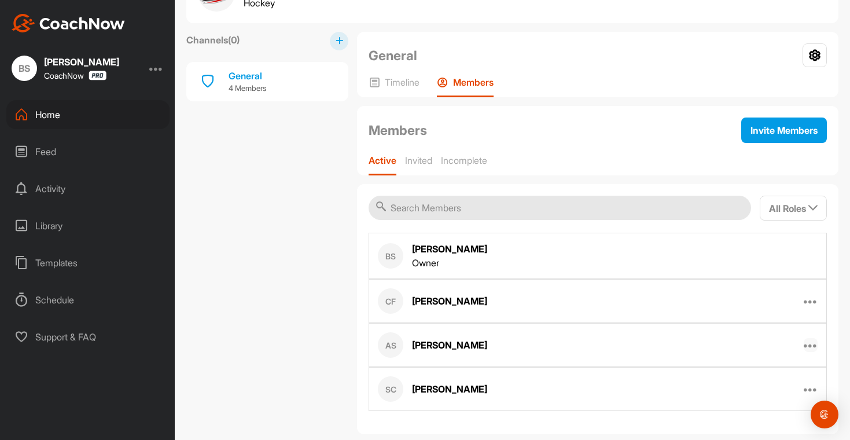
click at [803, 346] on icon at bounding box center [810, 345] width 14 height 14
click at [762, 390] on button "Edit Member" at bounding box center [765, 382] width 106 height 36
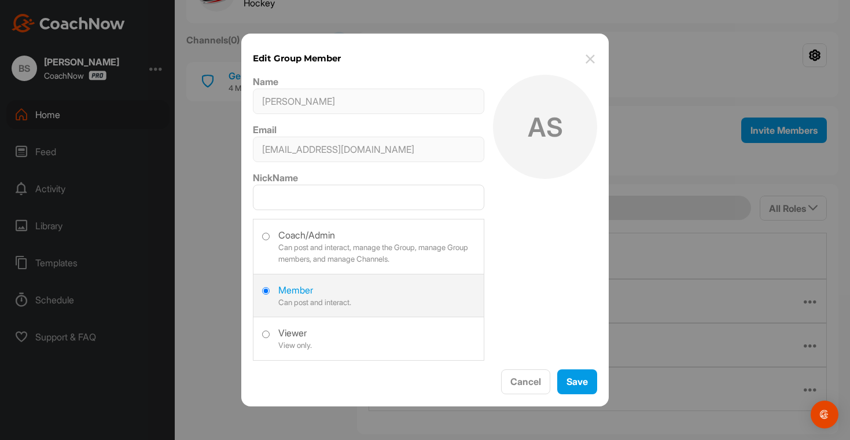
click at [298, 245] on label at bounding box center [368, 244] width 230 height 51
click at [270, 240] on input "radio" at bounding box center [266, 236] width 8 height 8
radio input "true"
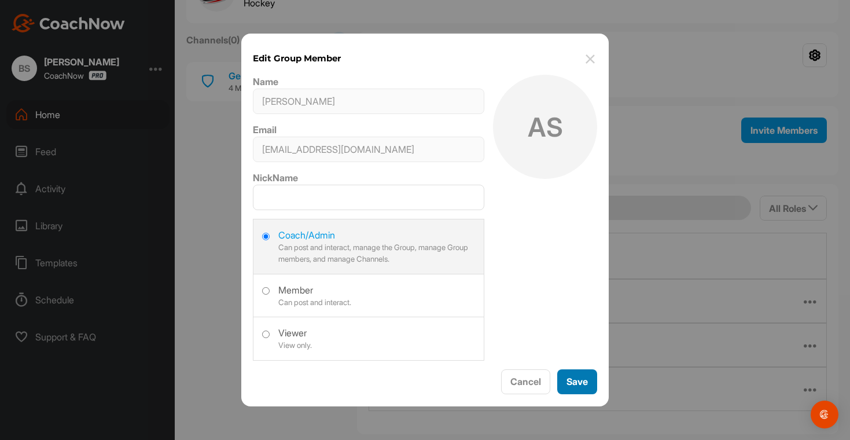
click at [582, 376] on button "Save" at bounding box center [577, 381] width 40 height 25
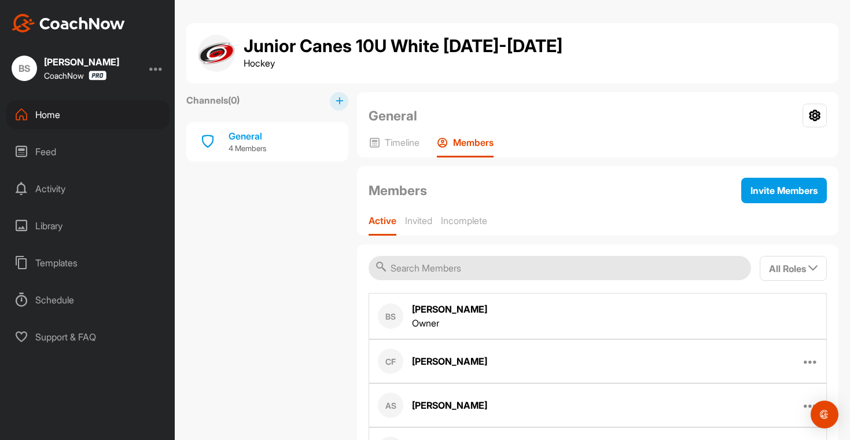
scroll to position [2, 0]
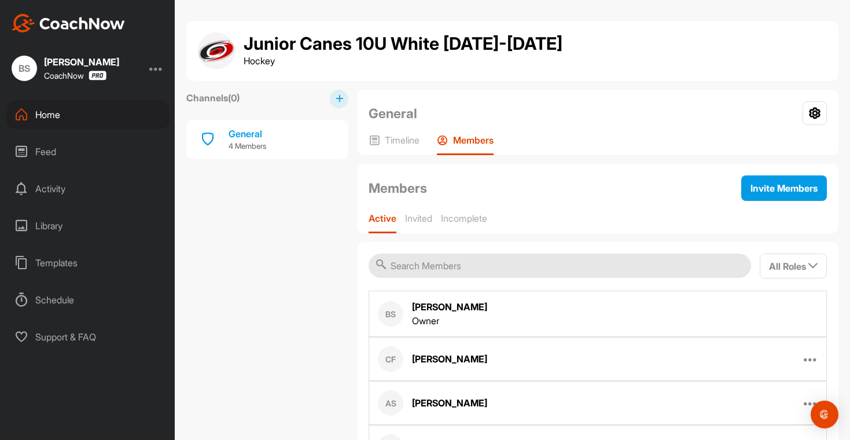
click at [45, 122] on div "Home" at bounding box center [87, 114] width 163 height 29
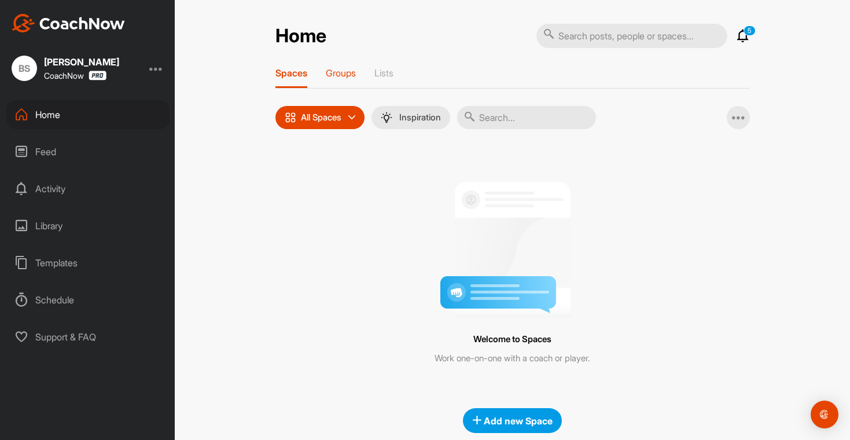
click at [333, 74] on p "Groups" at bounding box center [341, 73] width 30 height 12
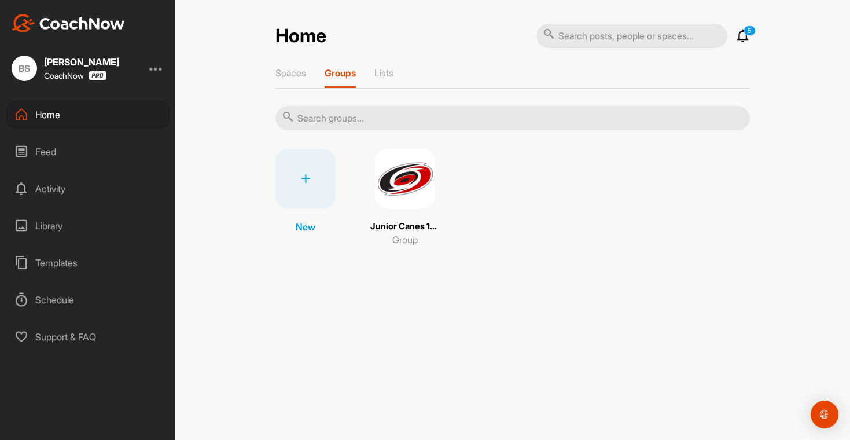
click at [401, 205] on img at bounding box center [405, 179] width 60 height 60
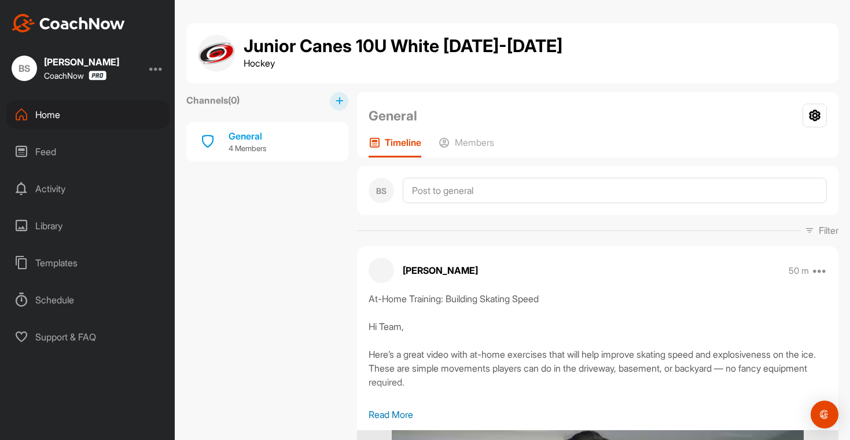
click at [331, 102] on button at bounding box center [339, 101] width 19 height 19
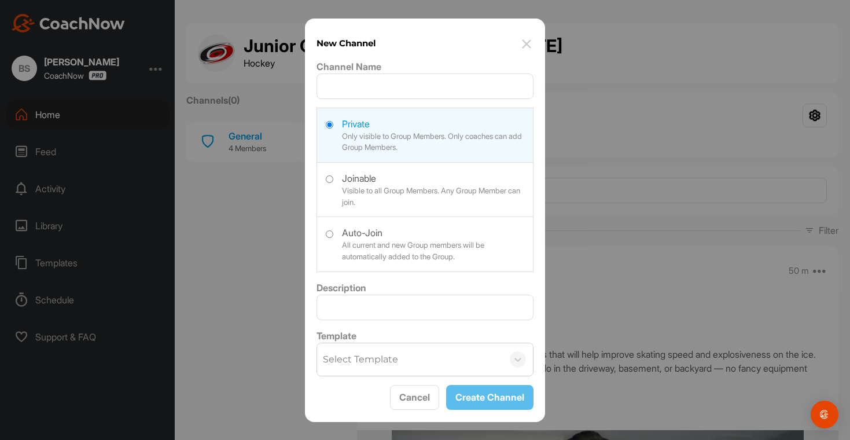
click at [525, 45] on img at bounding box center [526, 44] width 14 height 14
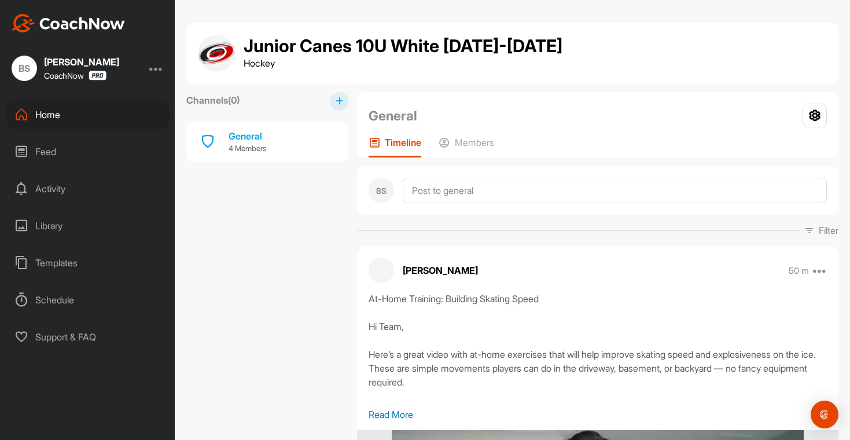
click at [90, 120] on div "Home" at bounding box center [87, 114] width 163 height 29
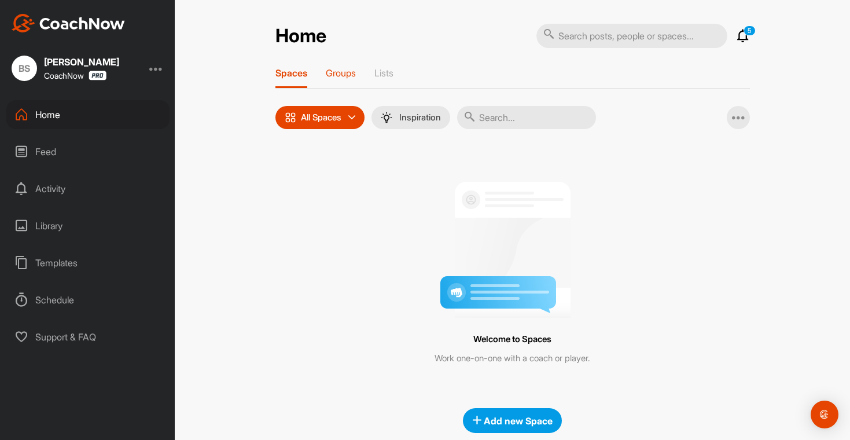
click at [334, 73] on p "Groups" at bounding box center [341, 73] width 30 height 12
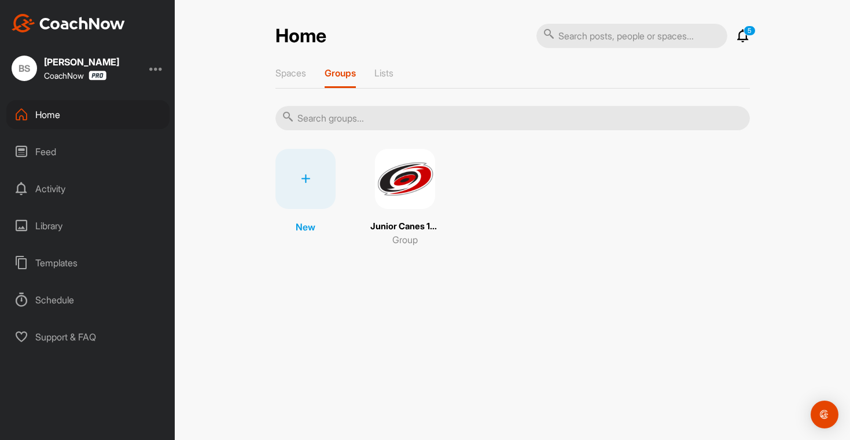
click at [415, 202] on img at bounding box center [405, 179] width 60 height 60
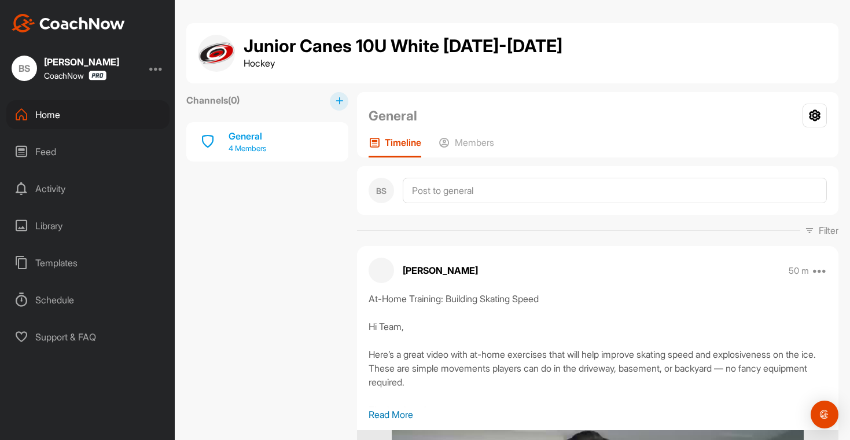
click at [289, 139] on div "General 4 Members" at bounding box center [267, 141] width 162 height 39
click at [803, 112] on icon at bounding box center [814, 116] width 24 height 24
click at [447, 143] on icon at bounding box center [444, 142] width 12 height 12
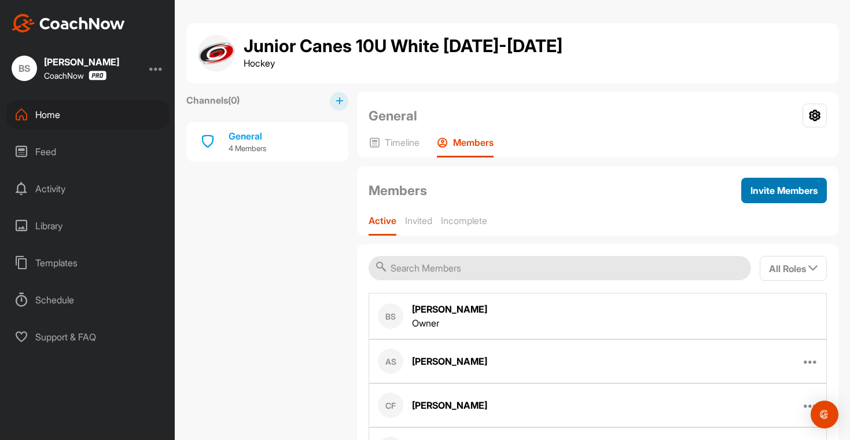
click at [777, 194] on span "Invite Members" at bounding box center [783, 190] width 67 height 12
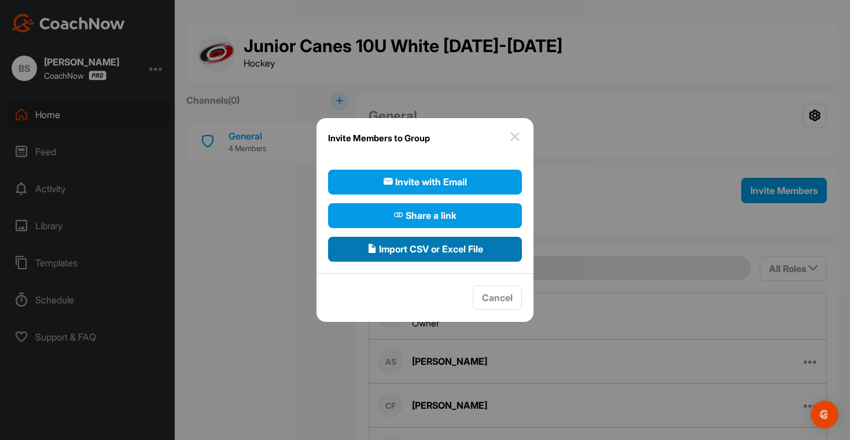
click at [396, 252] on span "Import CSV or Excel File" at bounding box center [425, 249] width 116 height 14
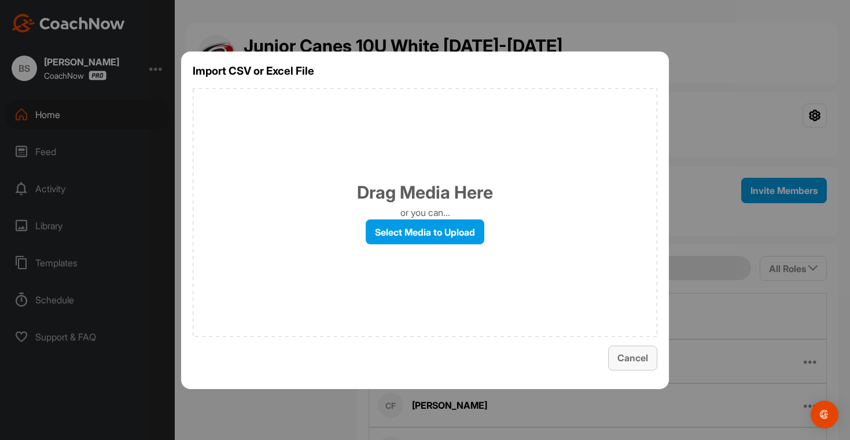
click at [626, 355] on span "Cancel" at bounding box center [632, 358] width 31 height 12
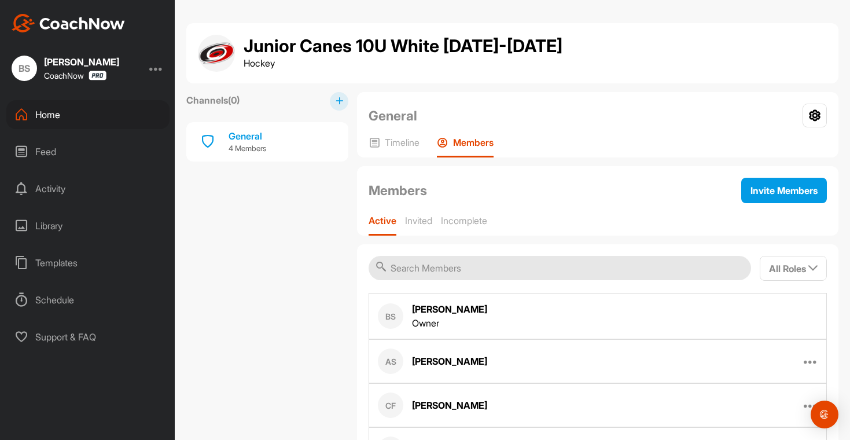
click at [463, 149] on div "Members" at bounding box center [465, 146] width 57 height 21
click at [755, 192] on span "Invite Members" at bounding box center [783, 190] width 67 height 12
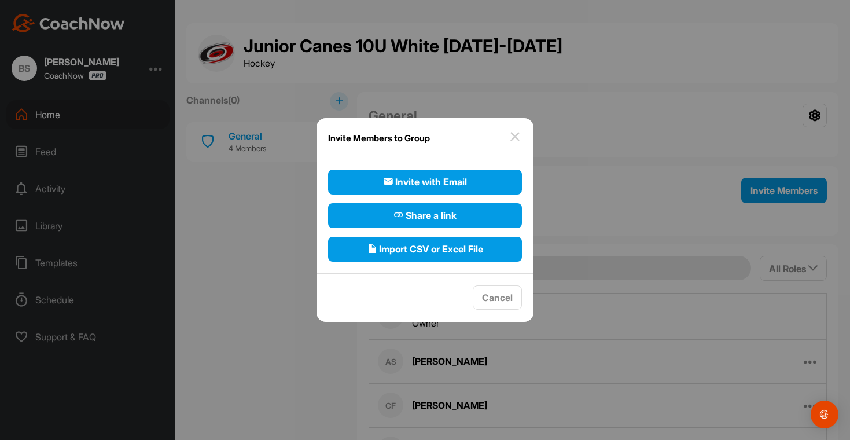
click at [518, 133] on img at bounding box center [515, 137] width 14 height 14
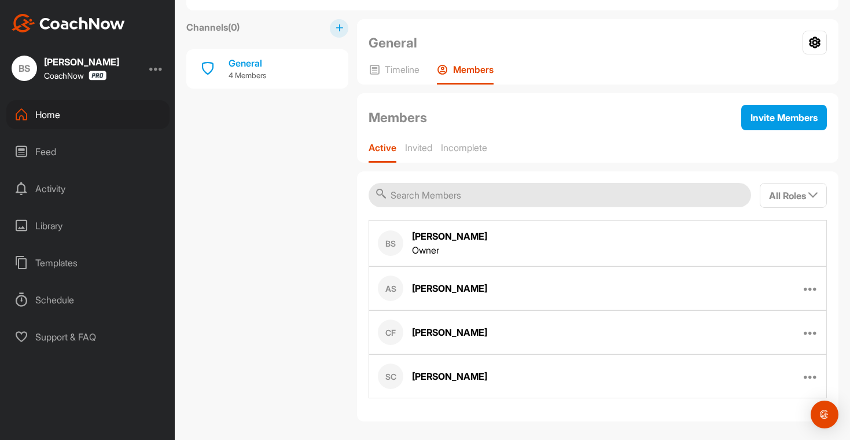
scroll to position [72, 0]
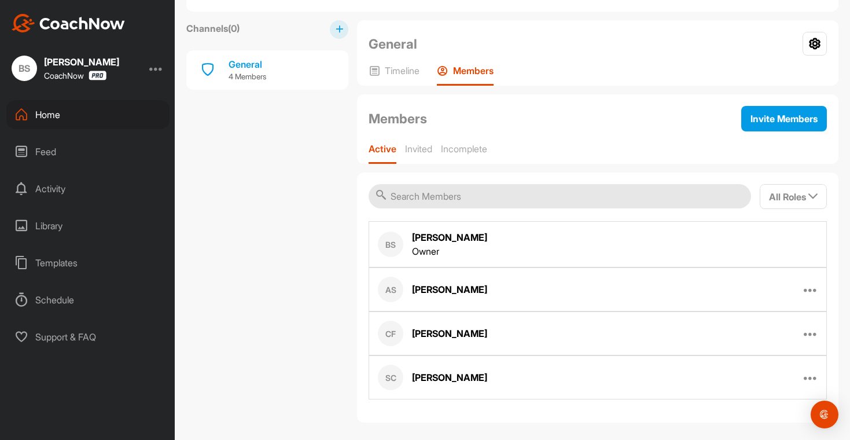
click at [508, 294] on div "AS Alison Sculley Edit Member Remove From Group" at bounding box center [597, 289] width 458 height 44
click at [776, 127] on button "Invite Members" at bounding box center [784, 118] width 86 height 25
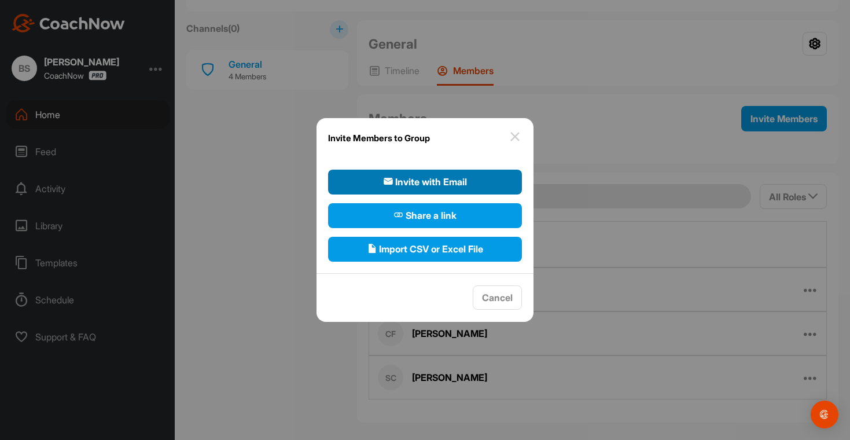
click at [449, 188] on button "Invite with Email" at bounding box center [425, 181] width 194 height 25
select select"] "player"
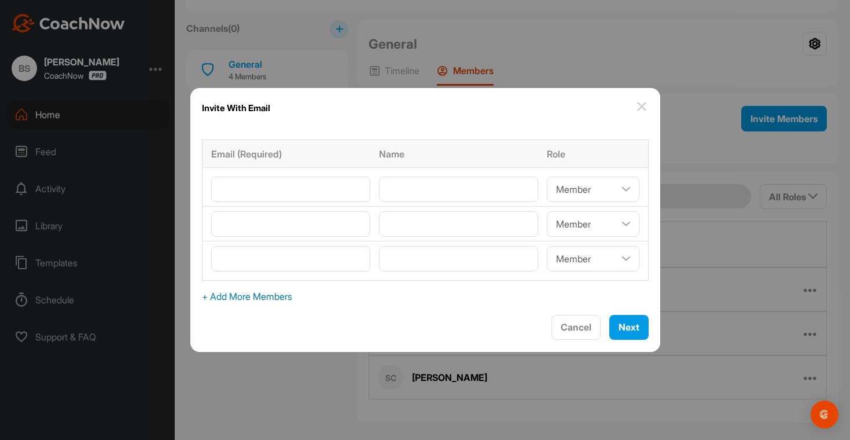
click at [303, 302] on span "+ Add More Members" at bounding box center [425, 296] width 446 height 14
select select"] "player"
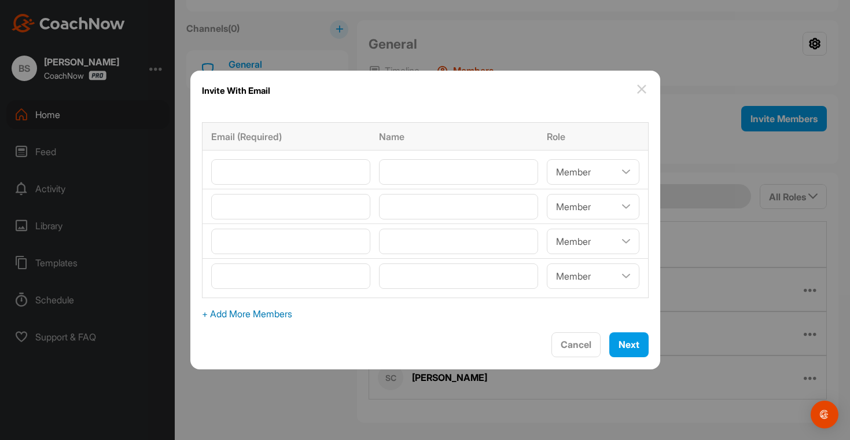
click at [297, 318] on span "+ Add More Members" at bounding box center [425, 314] width 446 height 14
select select"] "player"
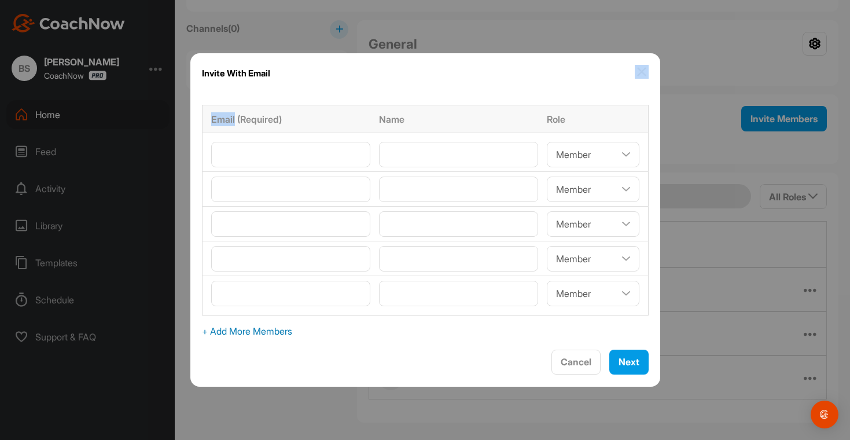
click at [297, 318] on div "Email (Required) Name Role Coach/Admin Member Viewer Coach/Admin Member Viewer …" at bounding box center [425, 221] width 470 height 256
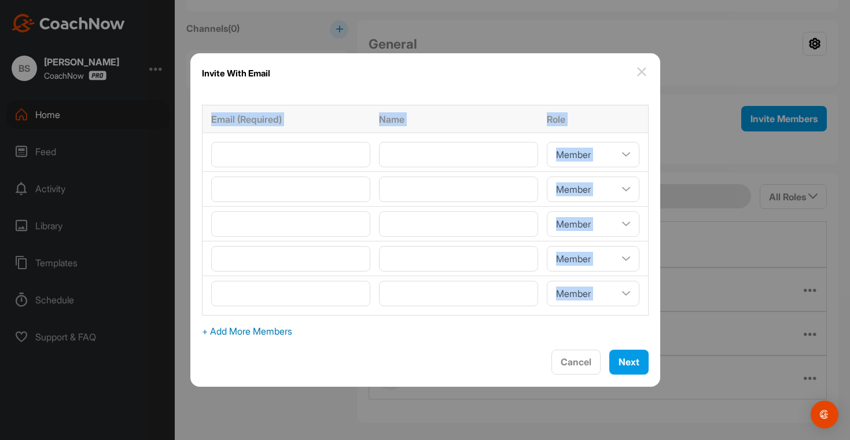
click at [297, 318] on div "Email (Required) Name Role Coach/Admin Member Viewer Coach/Admin Member Viewer …" at bounding box center [425, 221] width 470 height 256
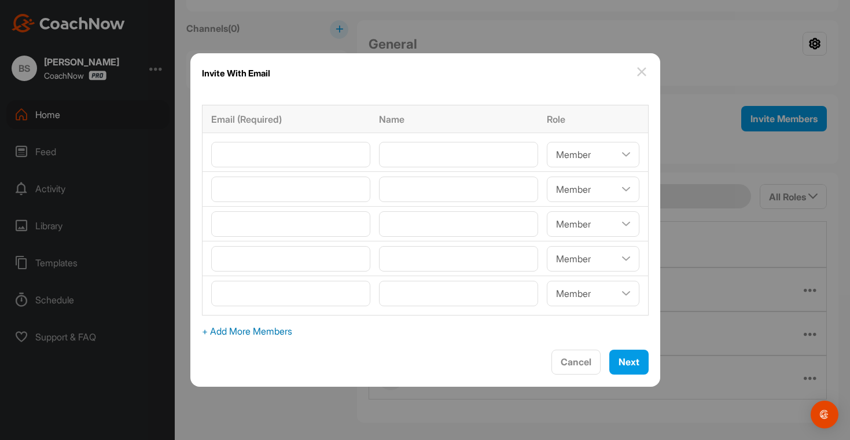
click at [295, 326] on span "+ Add More Members" at bounding box center [425, 331] width 446 height 14
select select"] "player"
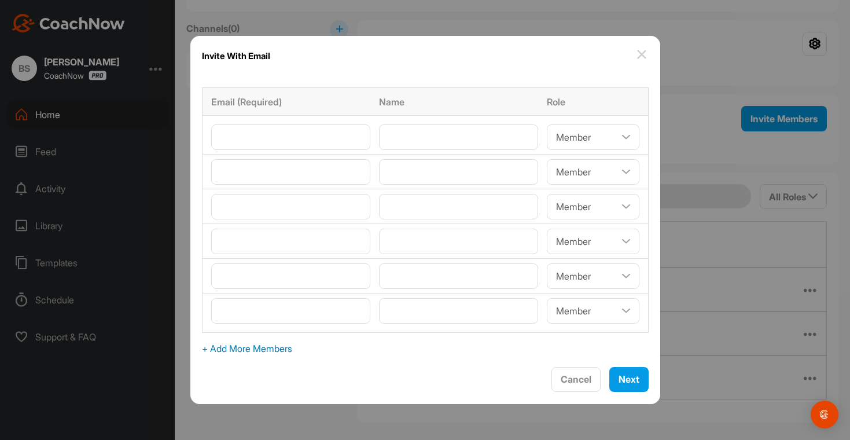
click at [291, 343] on span "+ Add More Members" at bounding box center [425, 348] width 446 height 14
select select"] "player"
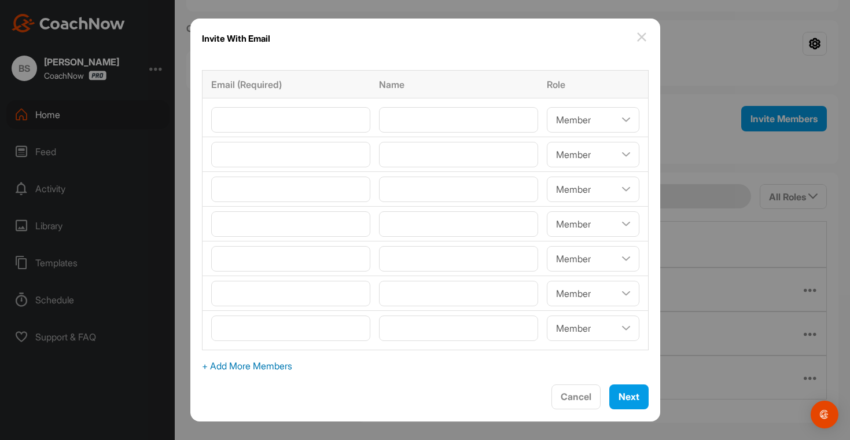
click at [287, 366] on span "+ Add More Members" at bounding box center [425, 366] width 446 height 14
select select"] "player"
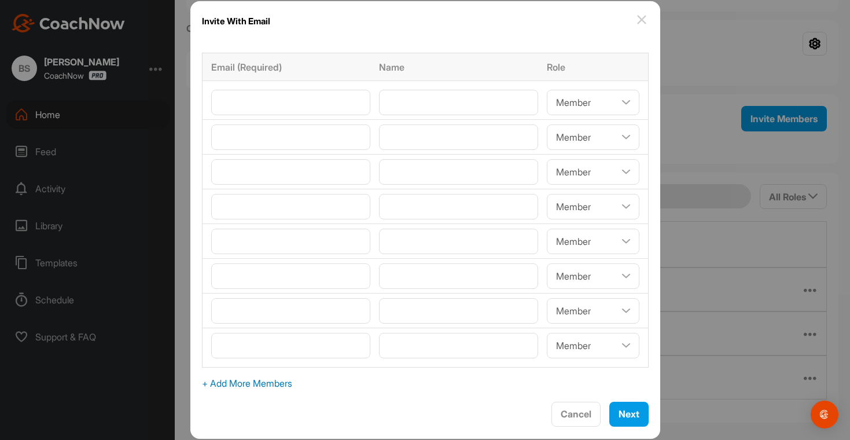
click at [285, 382] on span "+ Add More Members" at bounding box center [425, 383] width 446 height 14
select select"] "player"
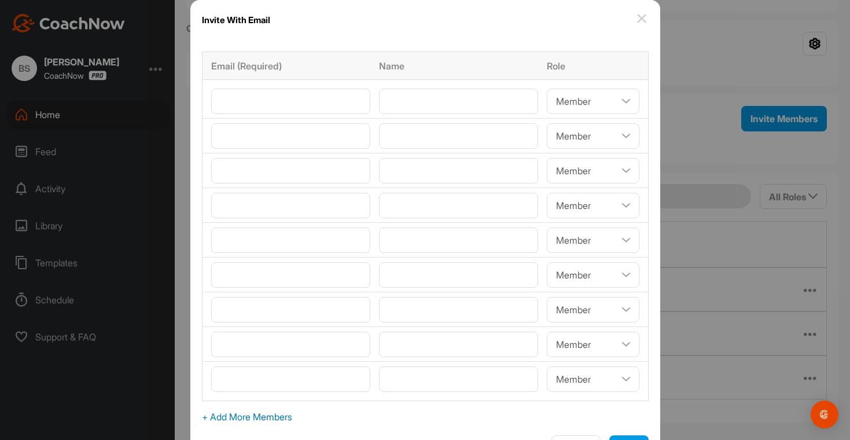
click at [276, 418] on span "+ Add More Members" at bounding box center [425, 416] width 446 height 14
select select"] "player"
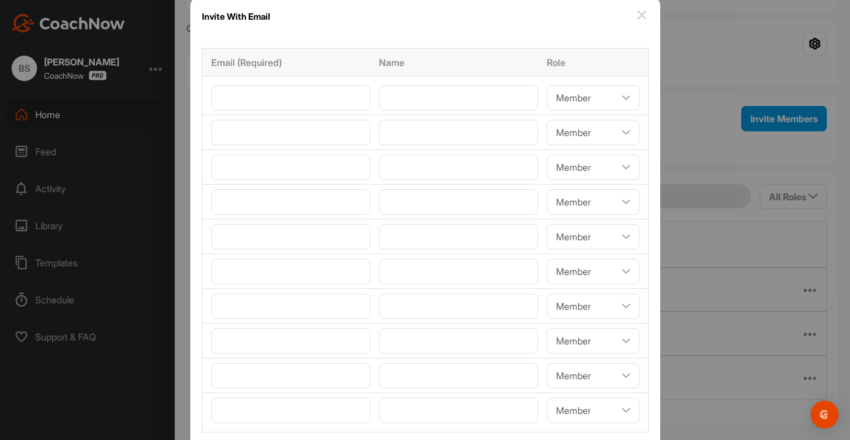
scroll to position [0, 0]
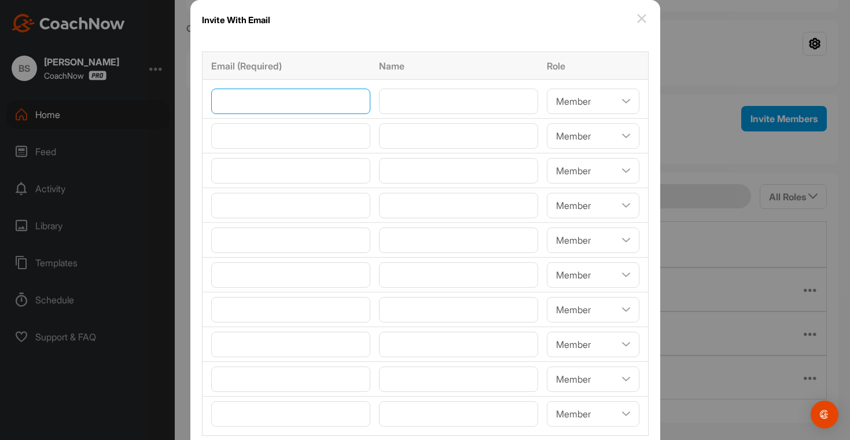
click at [295, 113] on input"] "email" at bounding box center [290, 100] width 159 height 25
paste input"] "renee.stegman@gmail.com"
type input"] "renee.stegman@gmail.com"
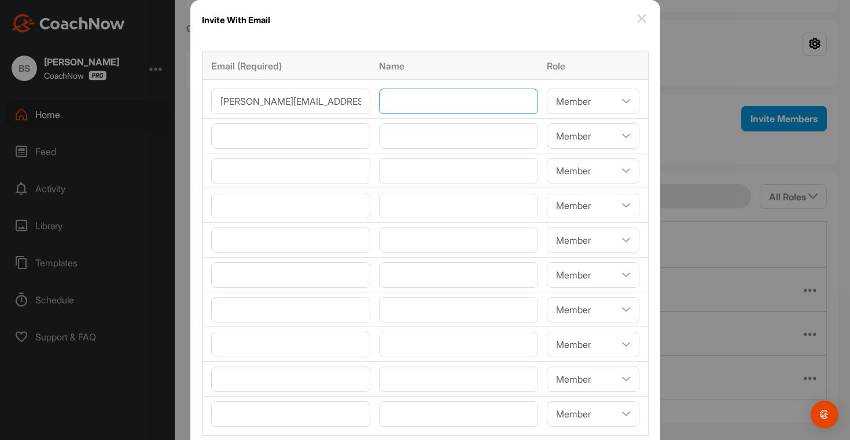
click at [410, 105] on input"] "text" at bounding box center [458, 100] width 159 height 25
paste input"] "Renee Stegman"
type input"] "Renee Stegman"
click at [411, 138] on input"] "text" at bounding box center [458, 135] width 159 height 25
paste input"] "Kelly Cantwell"
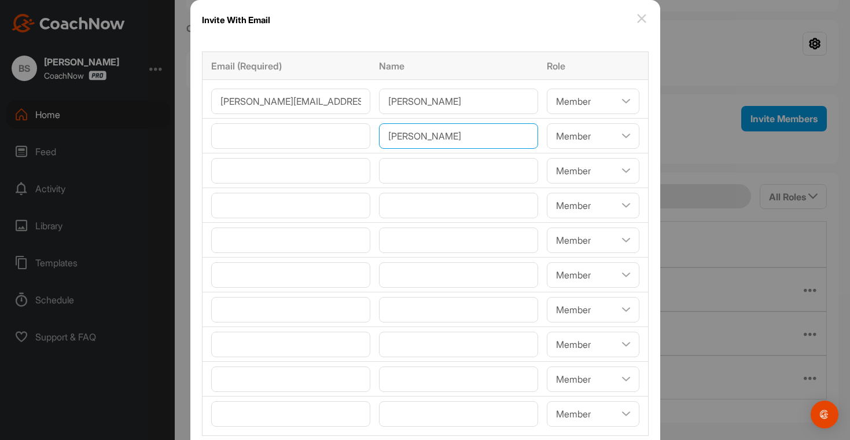
type input"] "Kelly Cantwell"
click at [251, 135] on input"] "email" at bounding box center [290, 135] width 159 height 25
paste input"] "kelcrun18@yahoo.com"
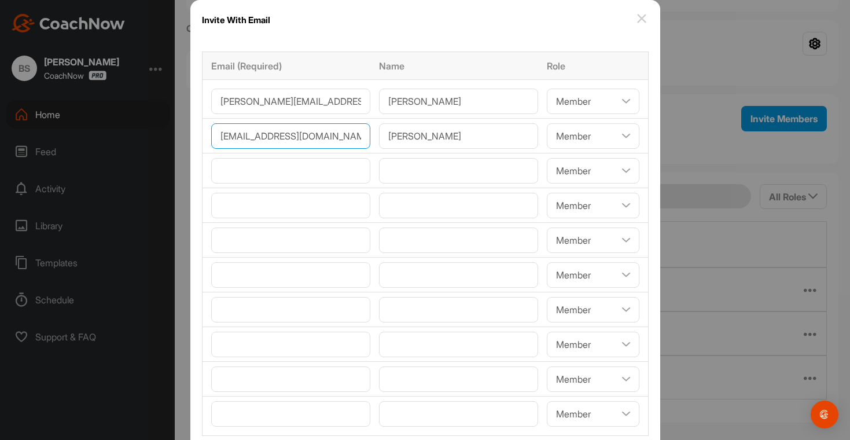
type input"] "kelcrun18@yahoo.com"
click at [389, 171] on input"] "text" at bounding box center [458, 170] width 159 height 25
paste input"] "griffisjm@gmail.com"
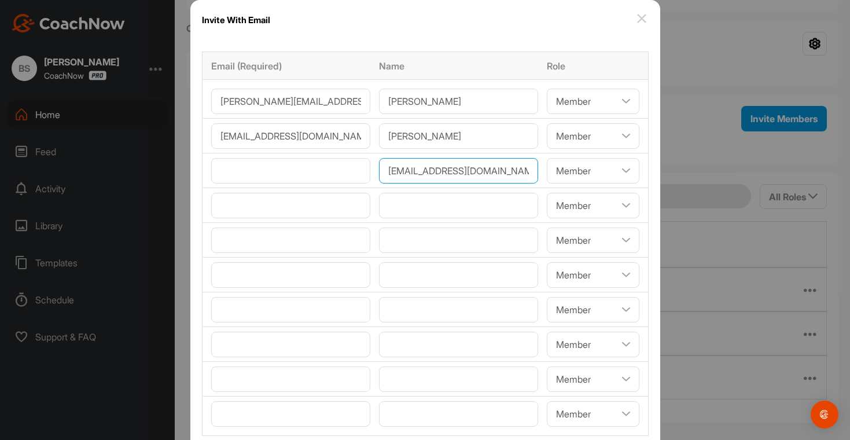
type input"] "griffisjm@gmail.com"
paste input"] "griffisjm@gmail.com"
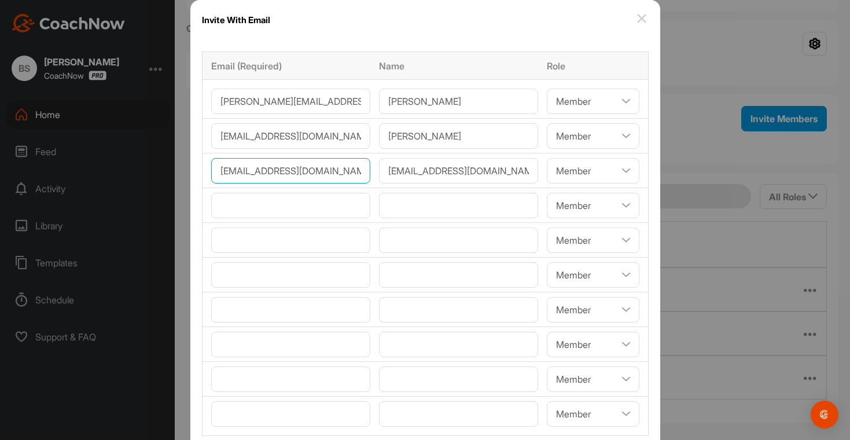
type input"] "griffisjm@gmail.com"
click at [395, 178] on input"] "griffisjm@gmail.com" at bounding box center [458, 170] width 159 height 25
type input"] "John Griffis"
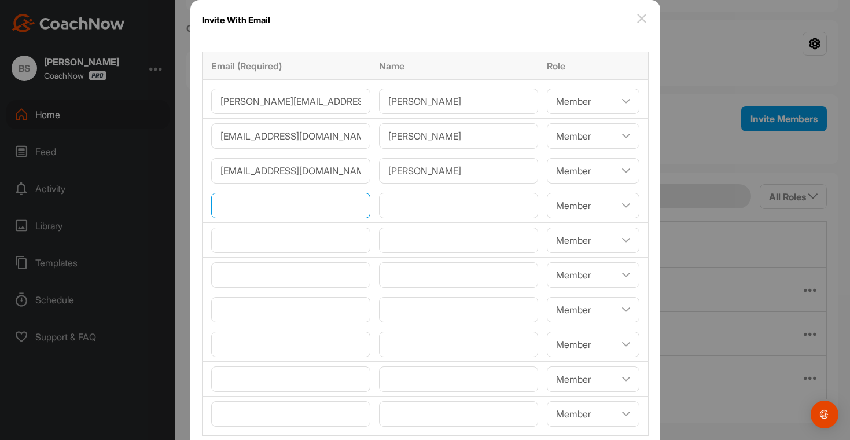
click at [272, 201] on input"] "email" at bounding box center [290, 205] width 159 height 25
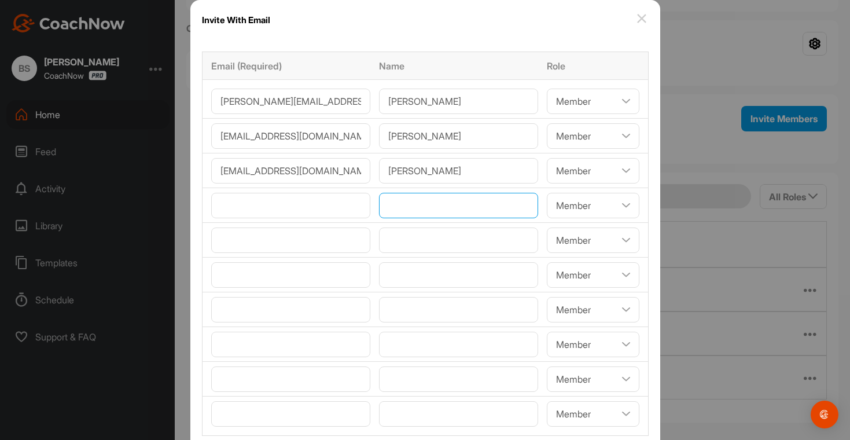
click at [397, 206] on input"] "text" at bounding box center [458, 205] width 159 height 25
paste input"] "Rebecca Schniepp"
type input"] "Rebecca Schniepp"
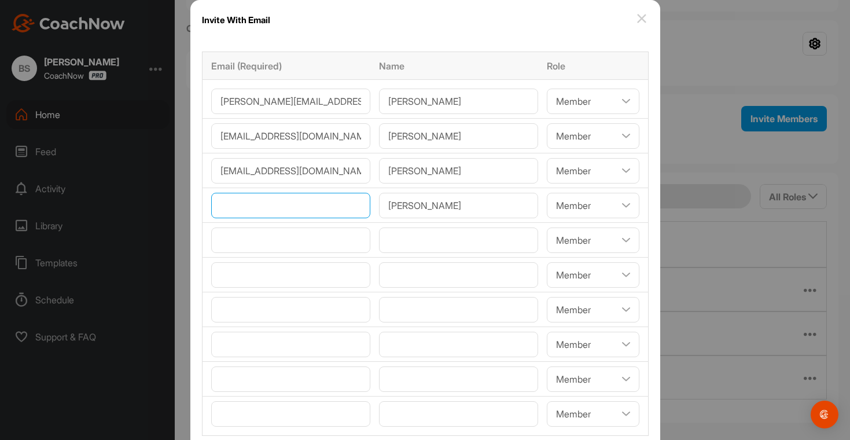
click at [263, 204] on input"] "email" at bounding box center [290, 205] width 159 height 25
paste input"] "rebeccaturbish@gmail.com"
type input"] "rebeccaturbish@gmail.com"
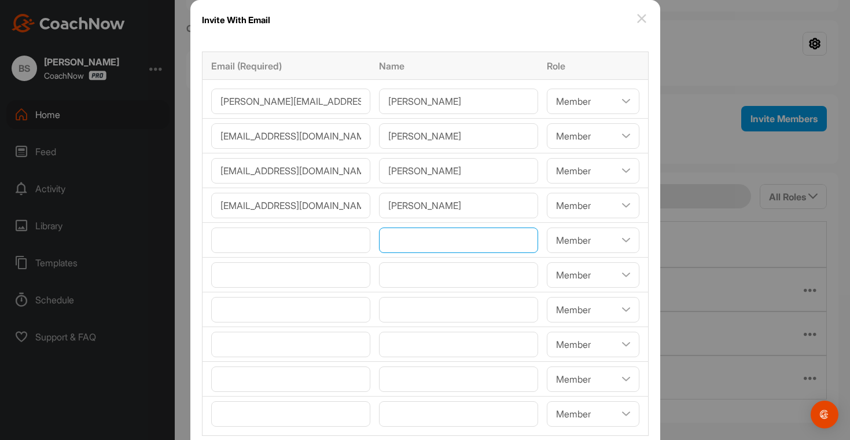
click at [396, 239] on input"] "text" at bounding box center [458, 239] width 159 height 25
paste input"] "Ben Bobay"
type input"] "Ben Bobay"
click at [269, 244] on input"] "email" at bounding box center [290, 239] width 159 height 25
paste input"] "[EMAIL_ADDRESS][PERSON_NAME][DOMAIN_NAME]"
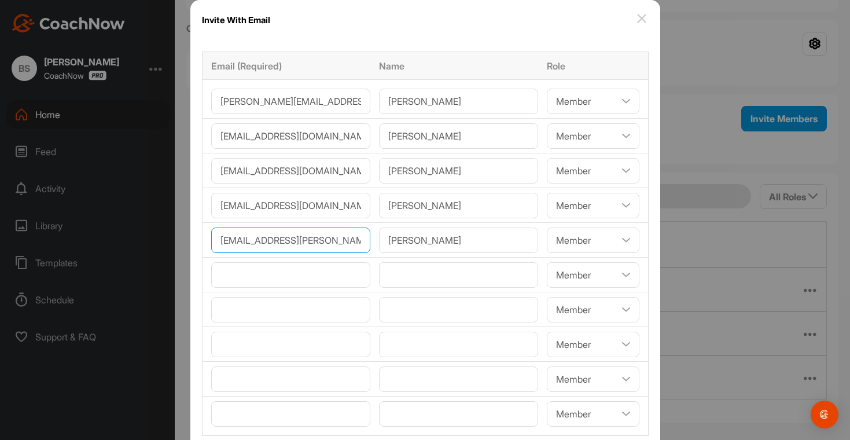
type input"] "[EMAIL_ADDRESS][PERSON_NAME][DOMAIN_NAME]"
click at [250, 278] on input"] "email" at bounding box center [290, 274] width 159 height 25
paste input"] "[EMAIL_ADDRESS][DOMAIN_NAME]"
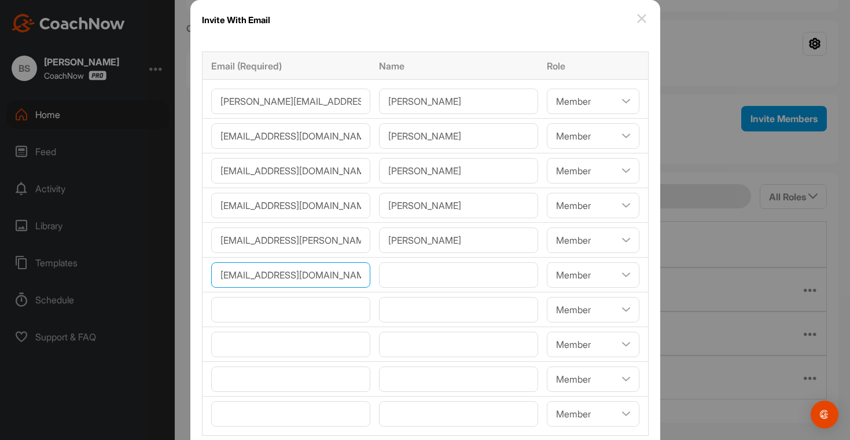
scroll to position [0, 8]
type input"] "[EMAIL_ADDRESS][DOMAIN_NAME]"
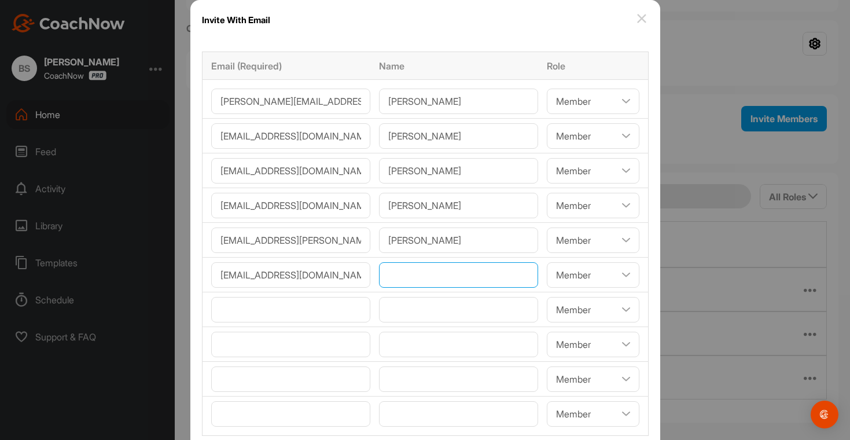
click at [390, 279] on input"] "text" at bounding box center [458, 274] width 159 height 25
paste input"] "[PERSON_NAME]"
type input"] "[PERSON_NAME]"
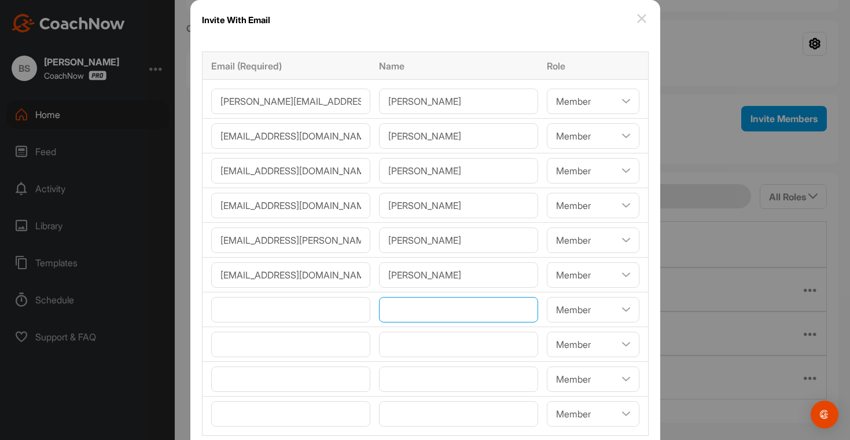
click at [392, 314] on input"] "text" at bounding box center [458, 309] width 159 height 25
paste input"] "Krystle Nelson"
type input"] "Krystle Nelson"
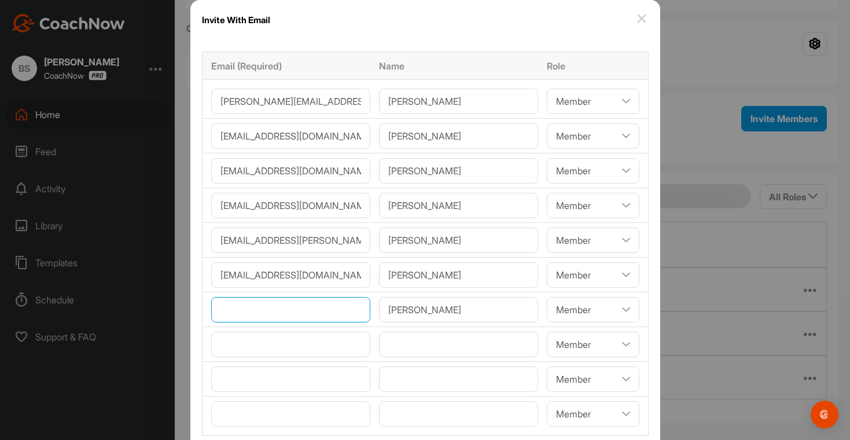
click at [274, 308] on input"] "email" at bounding box center [290, 309] width 159 height 25
paste input"] "krystle.m.nelson@gmail.com"
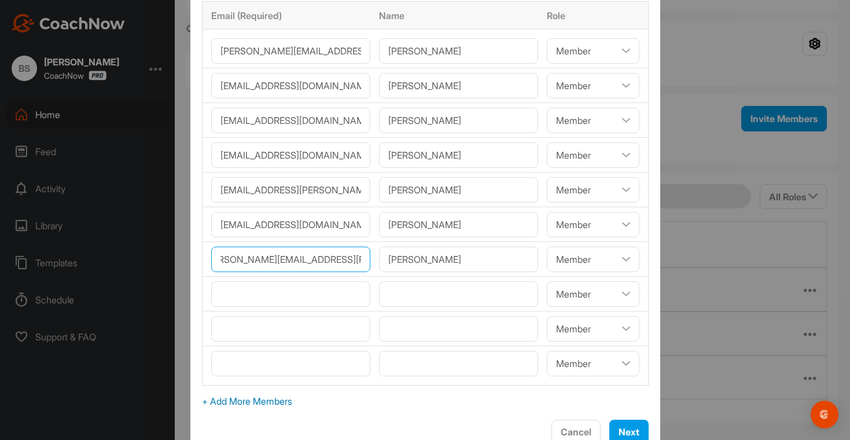
scroll to position [67, 0]
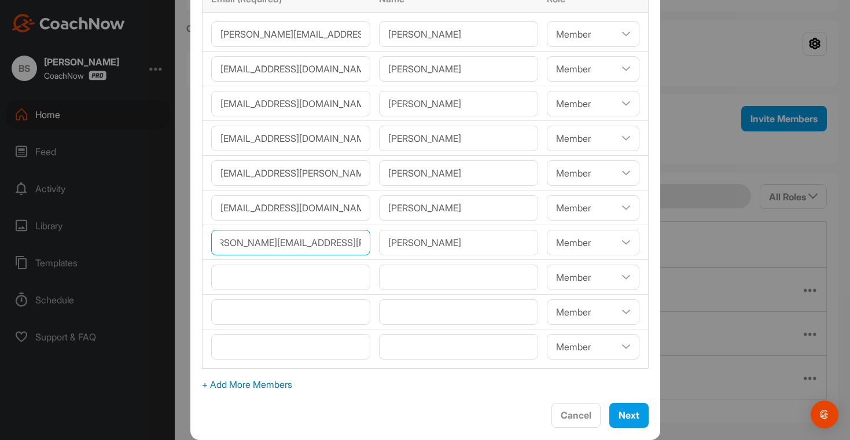
type input"] "krystle.m.nelson@gmail.com"
click at [315, 381] on span "+ Add More Members" at bounding box center [425, 384] width 446 height 14
select select"] "player"
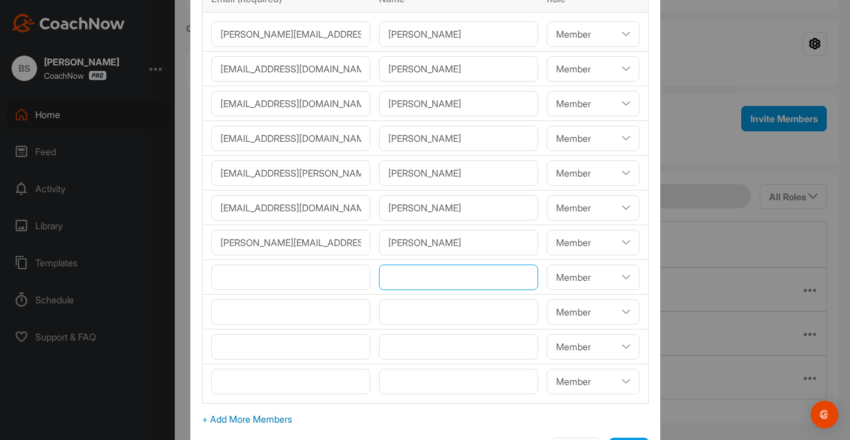
click at [394, 279] on input"] "text" at bounding box center [458, 276] width 159 height 25
paste input"] "Jim Green"
type input"] "Jim Green"
click at [252, 275] on input"] "email" at bounding box center [290, 276] width 159 height 25
paste input"] "greenjc3@gmail.com"
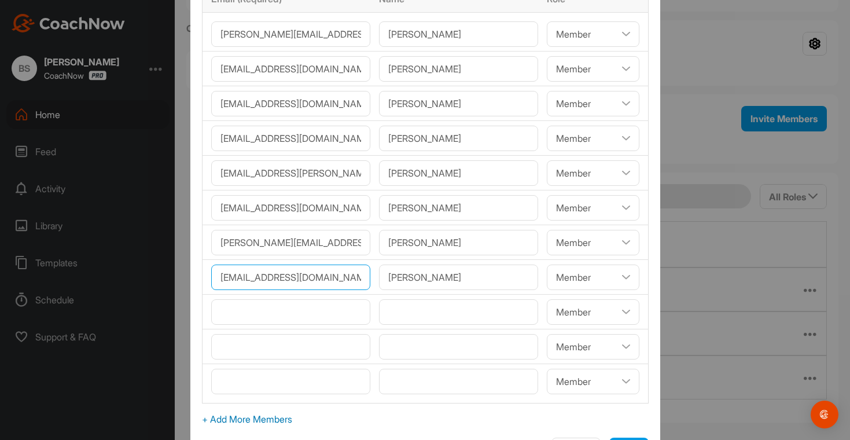
type input"] "greenjc3@gmail.com"
click at [405, 315] on input"] "text" at bounding box center [458, 311] width 159 height 25
paste input"] "Kurt Lansberry"
type input"] "Kurt Lansberry"
click at [262, 312] on input"] "email" at bounding box center [290, 311] width 159 height 25
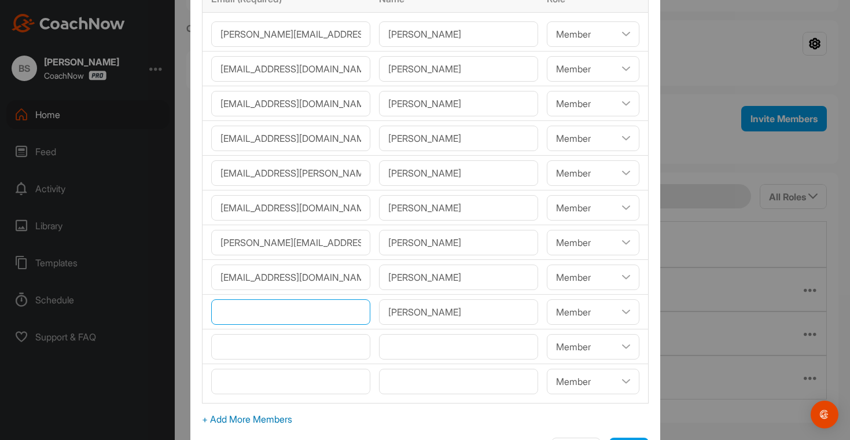
paste input"] "kjlansberry@gmail.com"
type input"] "kjlansberry@gmail.com"
click at [264, 353] on input"] "email" at bounding box center [290, 346] width 159 height 25
paste input"] "[EMAIL_ADDRESS][DOMAIN_NAME]"
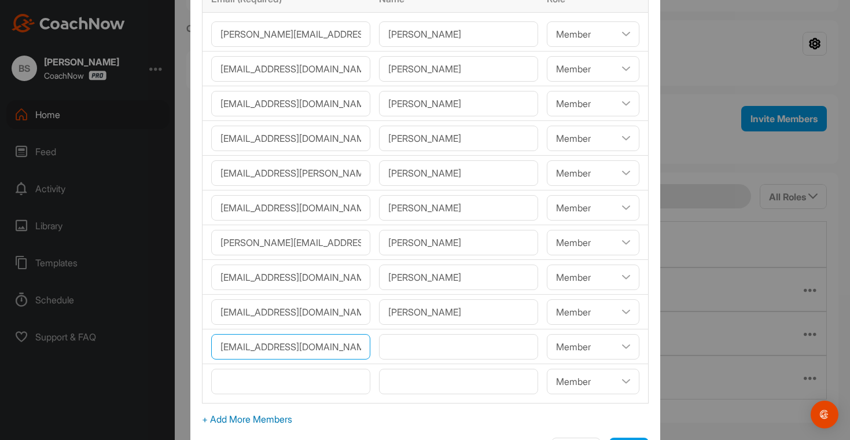
type input"] "[EMAIL_ADDRESS][DOMAIN_NAME]"
click at [405, 349] on input"] "text" at bounding box center [458, 346] width 159 height 25
paste input"] "Casey Hager"
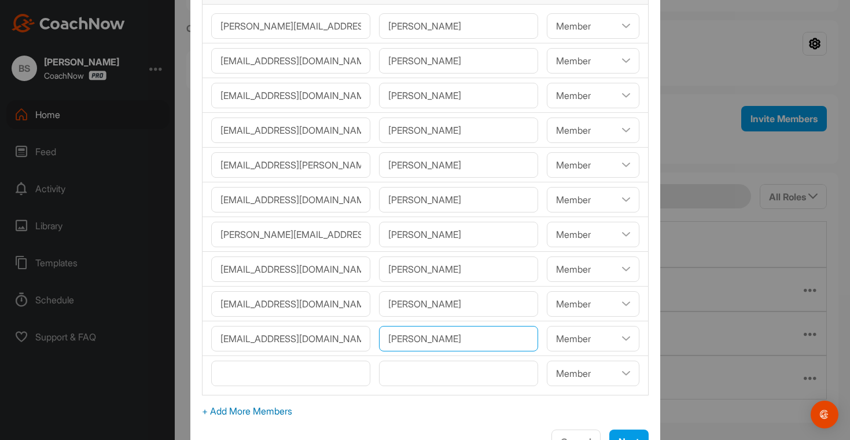
scroll to position [76, 0]
type input"] "Casey Hager"
click at [286, 410] on span "+ Add More Members" at bounding box center [425, 410] width 446 height 14
select select"] "player"
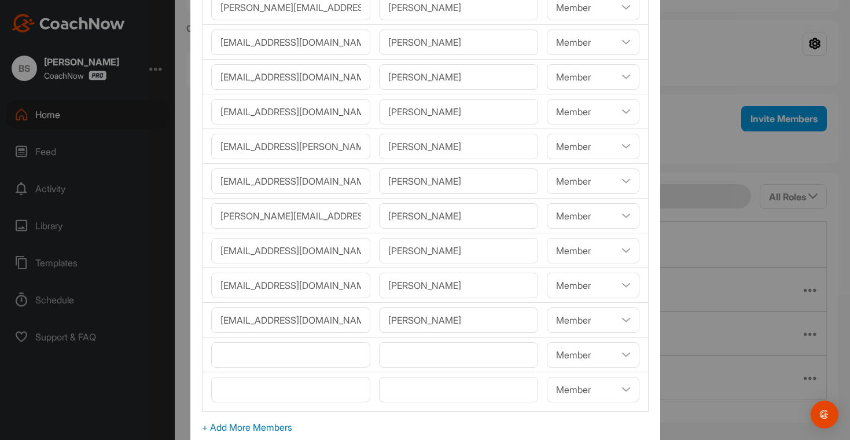
scroll to position [110, 0]
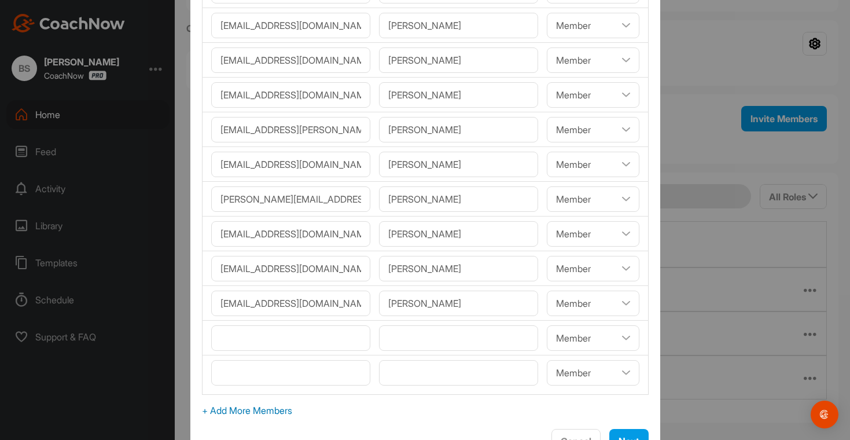
click at [292, 411] on span "+ Add More Members" at bounding box center [425, 410] width 446 height 14
select select"] "player"
click at [396, 339] on input"] "text" at bounding box center [458, 337] width 159 height 25
paste input"] "Luis Gomez"
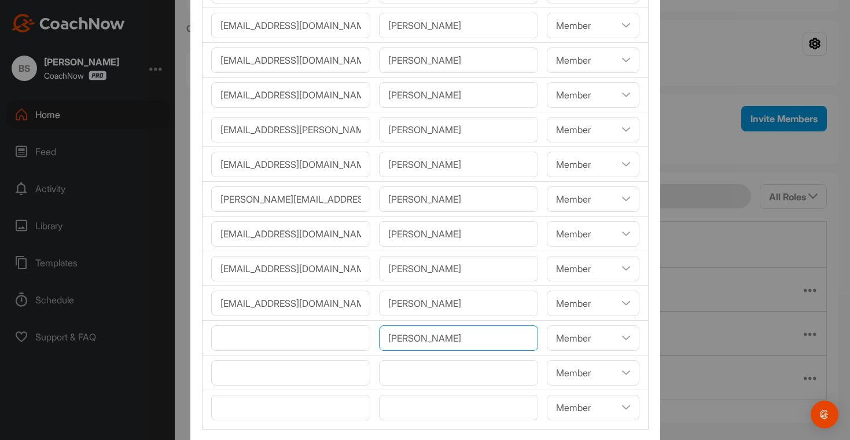
type input"] "Luis Gomez"
click at [252, 341] on input"] "email" at bounding box center [290, 337] width 159 height 25
paste input"] "Lgomez9633@yahoo.com"
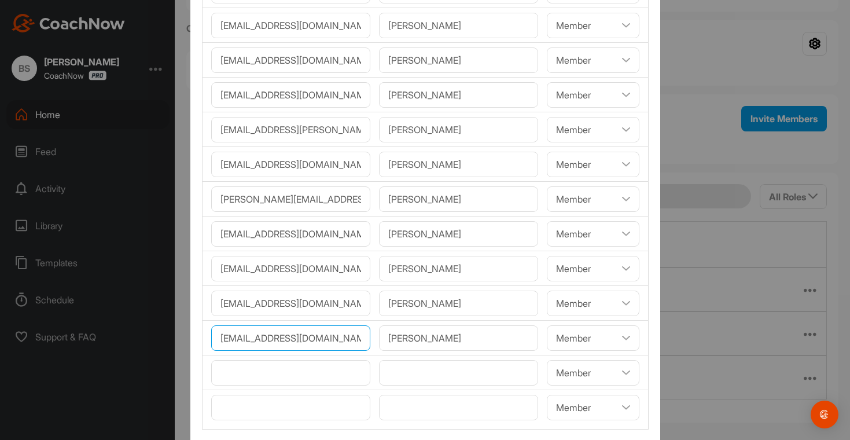
scroll to position [0, 6]
type input"] "Lgomez9633@yahoo.com"
click at [409, 374] on input"] "text" at bounding box center [458, 372] width 159 height 25
paste input"] "Kinga Unocic"
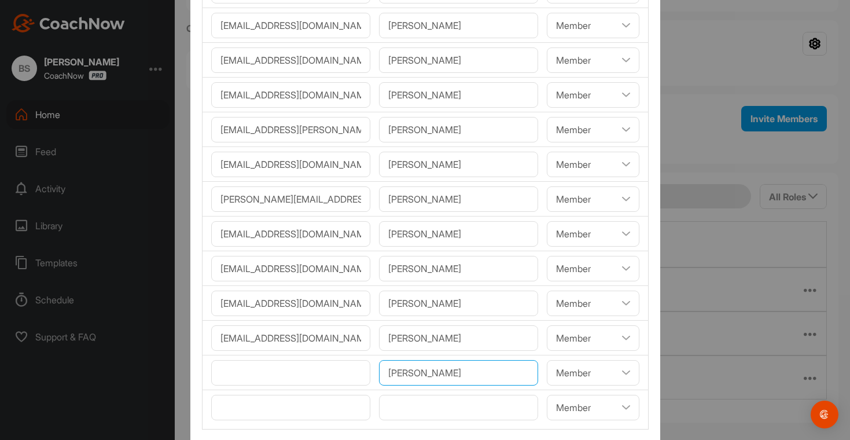
type input"] "Kinga Unocic"
click at [262, 376] on input"] "email" at bounding box center [290, 372] width 159 height 25
paste input"] "Unocicka@gmail.com"
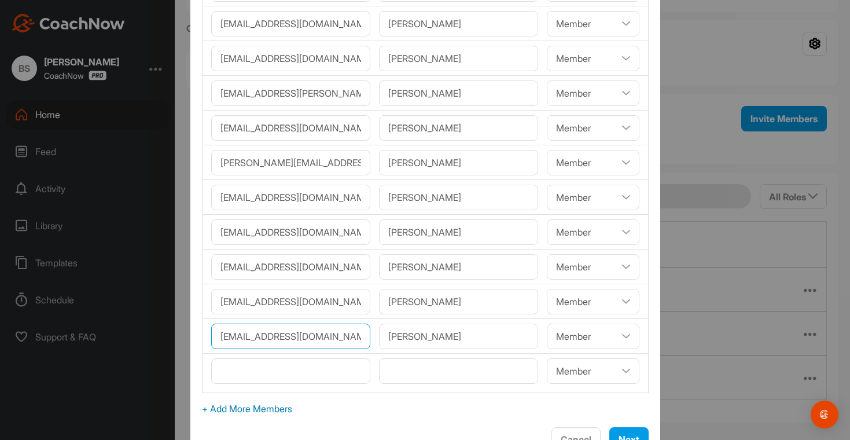
scroll to position [149, 0]
type input"] "Unocicka@gmail.com"
click at [291, 408] on span "+ Add More Members" at bounding box center [425, 407] width 446 height 14
select select"] "player"
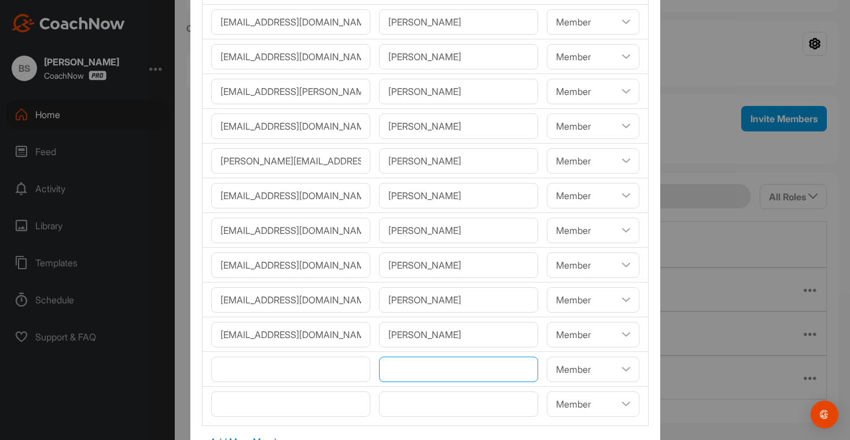
click at [390, 370] on input"] "text" at bounding box center [458, 368] width 159 height 25
paste input"] "Kathryn Curry"
type input"] "Kathryn Curry"
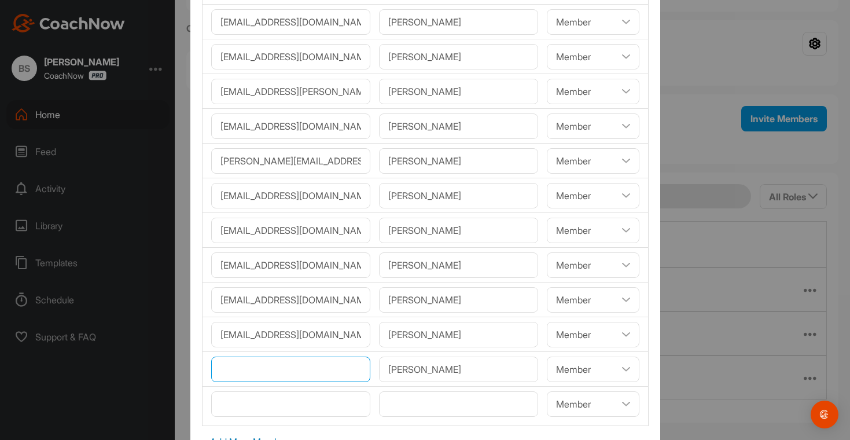
click at [256, 372] on input"] "email" at bounding box center [290, 368] width 159 height 25
paste input"] "kacurry22@gmail.com"
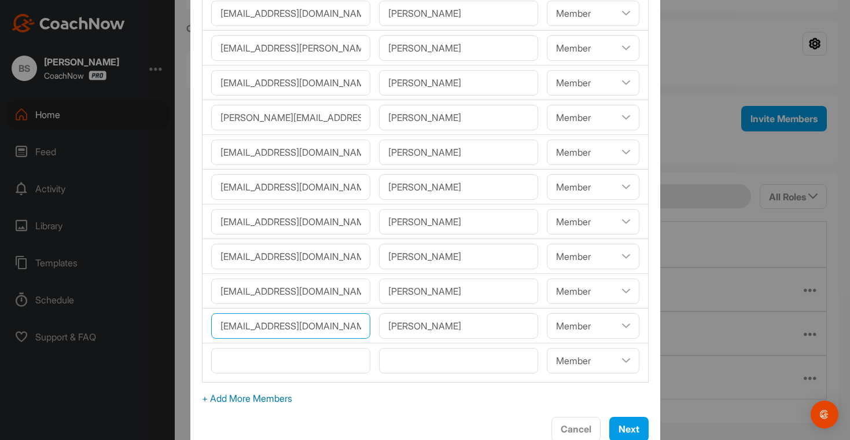
scroll to position [206, 0]
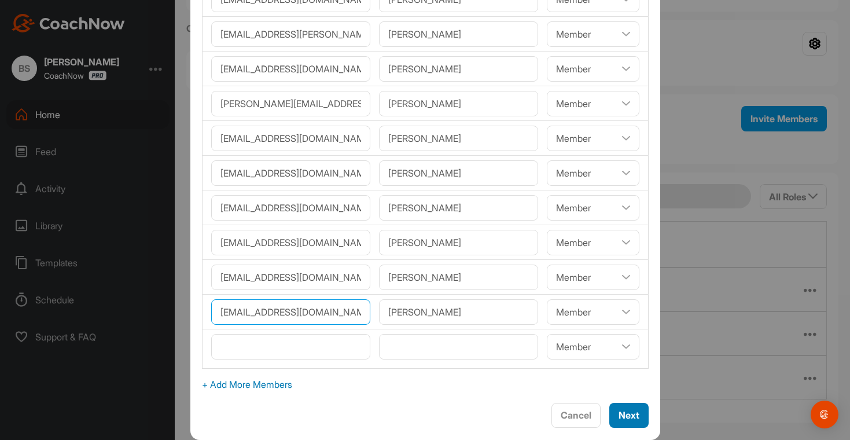
type input"] "kacurry22@gmail.com"
click at [618, 415] on span "Next" at bounding box center [628, 415] width 21 height 12
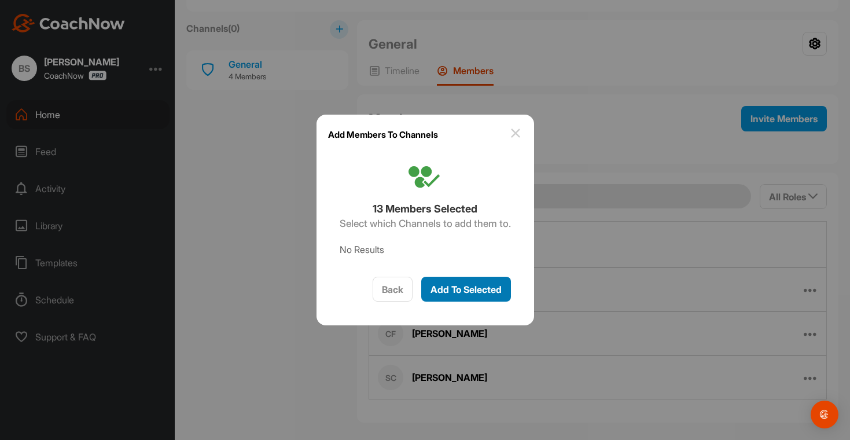
click at [455, 295] on div "Add To Selected" at bounding box center [465, 289] width 71 height 14
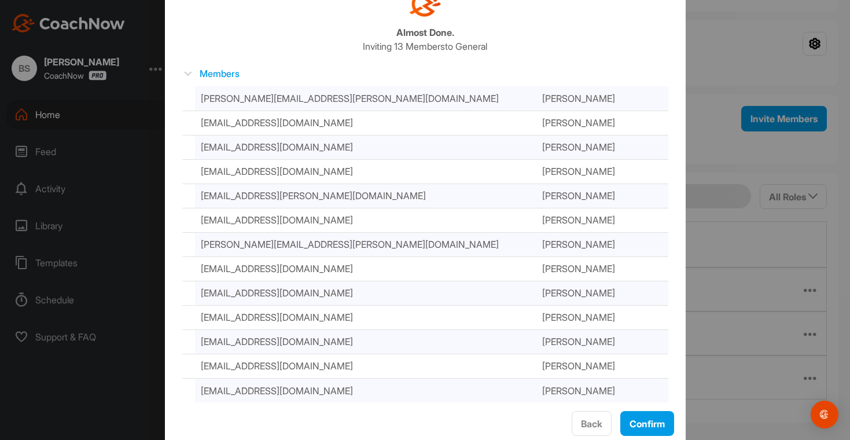
scroll to position [68, 0]
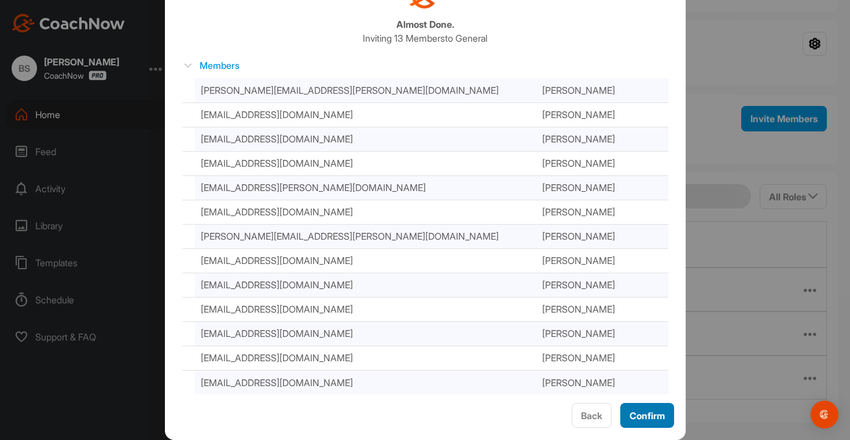
click at [641, 415] on span "Confirm" at bounding box center [646, 415] width 35 height 12
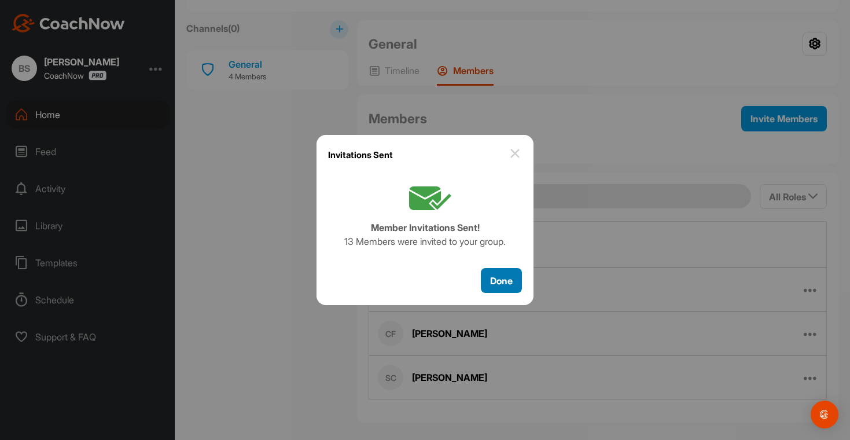
click at [500, 280] on span "Done" at bounding box center [501, 281] width 23 height 12
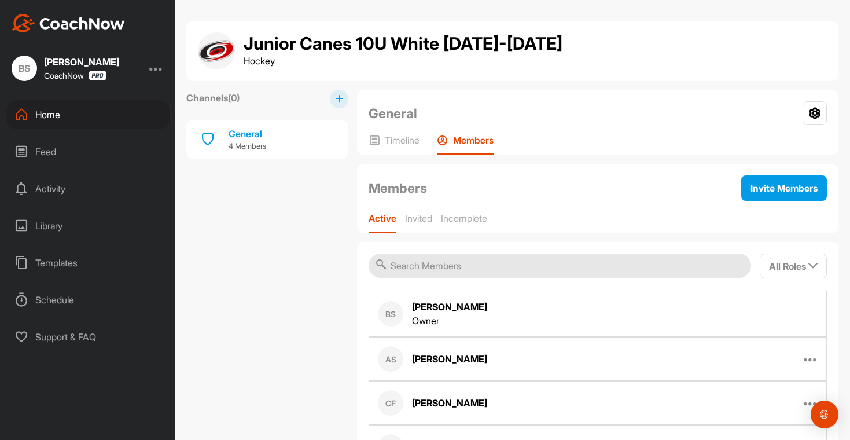
scroll to position [0, 0]
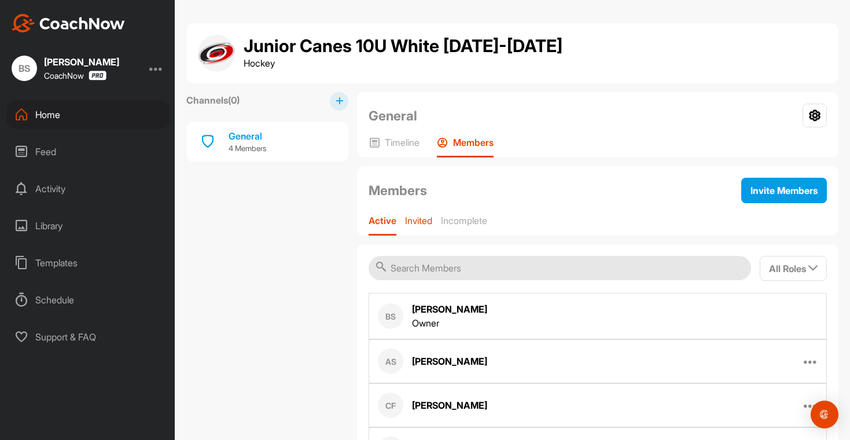
click at [431, 221] on p "Invited" at bounding box center [418, 221] width 27 height 12
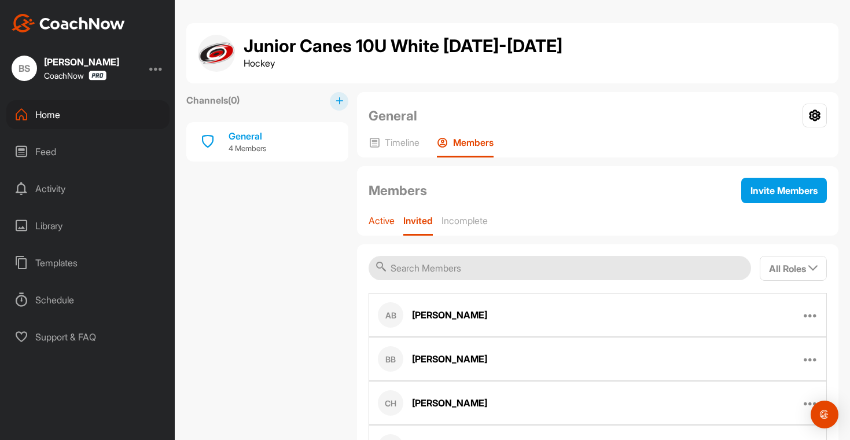
click at [385, 216] on p "Active" at bounding box center [381, 221] width 26 height 12
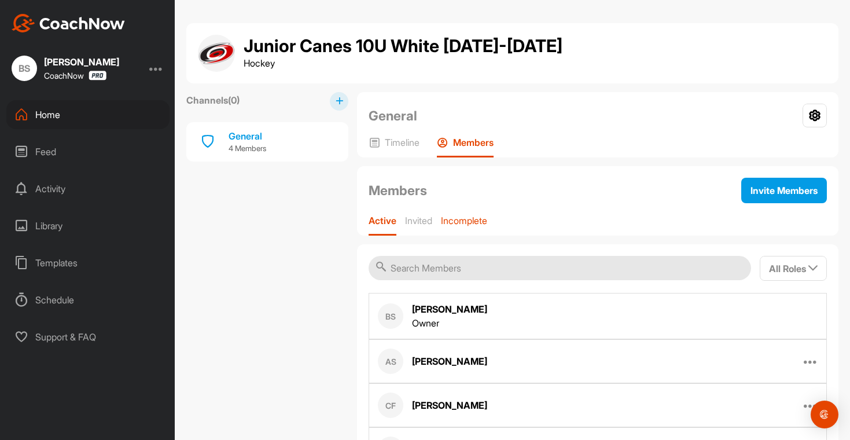
click at [459, 227] on div "Incomplete" at bounding box center [464, 225] width 46 height 21
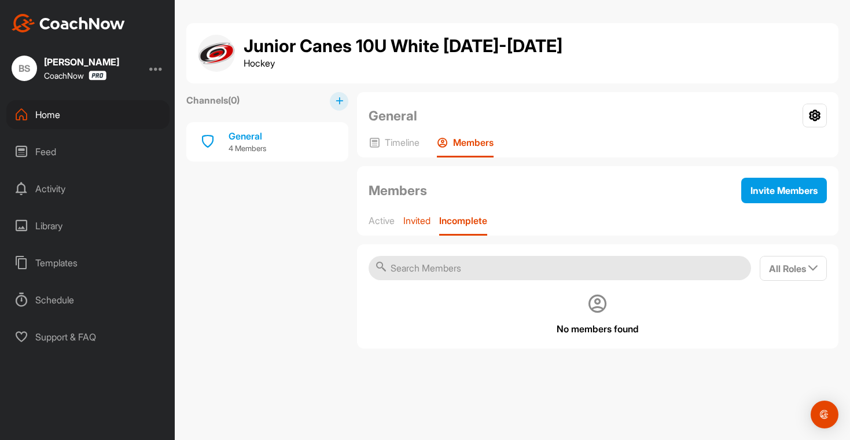
click at [419, 215] on p "Invited" at bounding box center [416, 221] width 27 height 12
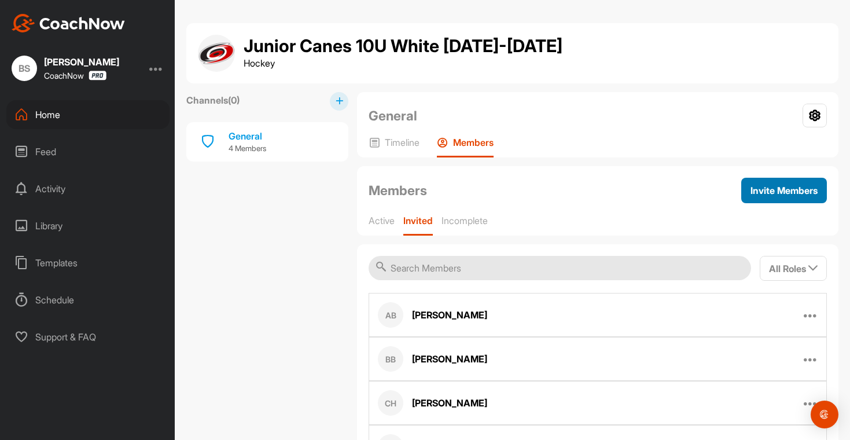
click at [750, 187] on span "Invite Members" at bounding box center [783, 190] width 67 height 12
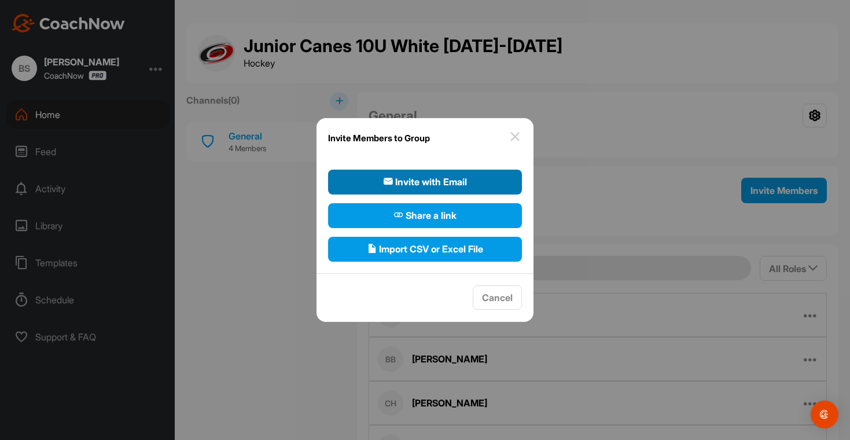
click at [431, 186] on span "Invite with Email" at bounding box center [424, 182] width 83 height 14
select select"] "player"
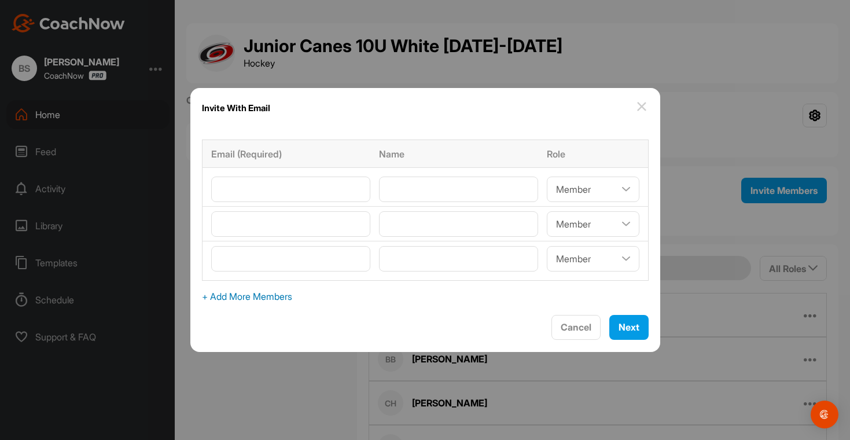
click at [274, 299] on span "+ Add More Members" at bounding box center [425, 296] width 446 height 14
select select"] "player"
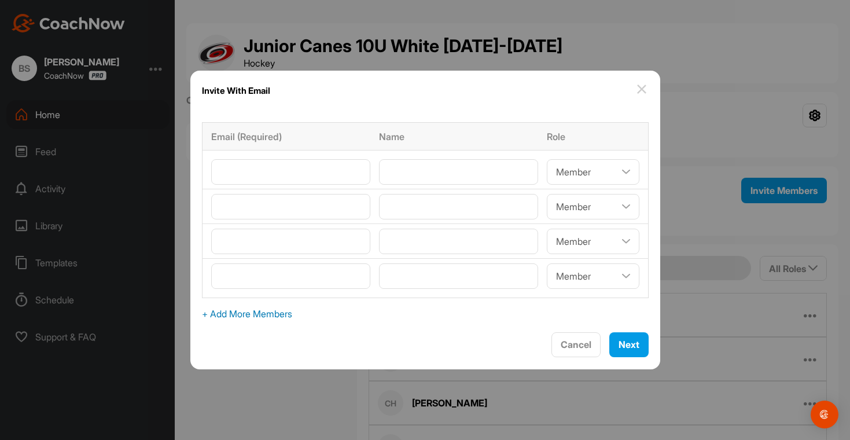
click at [265, 320] on div "Email (Required) Name Role Coach/Admin Member Viewer Coach/Admin Member Viewer …" at bounding box center [425, 221] width 470 height 222
click at [266, 319] on span "+ Add More Members" at bounding box center [425, 314] width 446 height 14
select select"] "player"
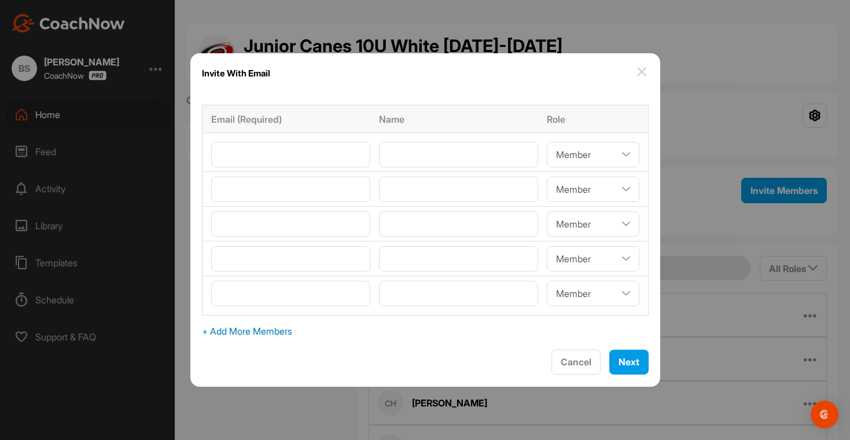
click at [265, 327] on span "+ Add More Members" at bounding box center [425, 331] width 446 height 14
select select"] "player"
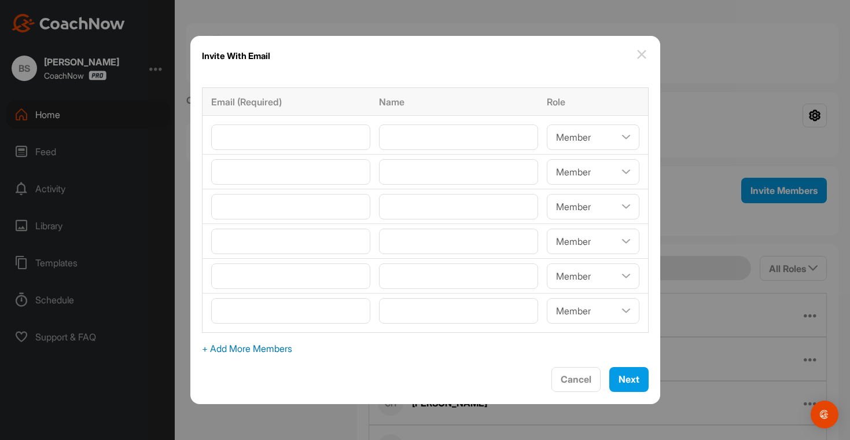
click at [262, 346] on span "+ Add More Members" at bounding box center [425, 348] width 446 height 14
select select"] "player"
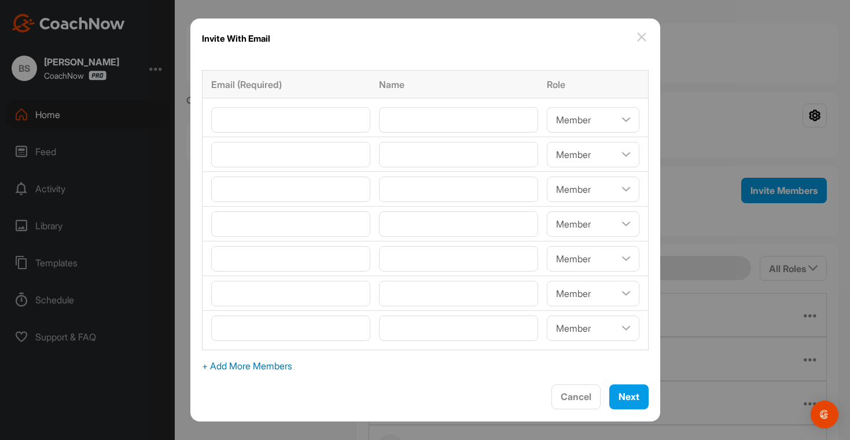
click at [261, 364] on span "+ Add More Members" at bounding box center [425, 366] width 446 height 14
select select"] "player"
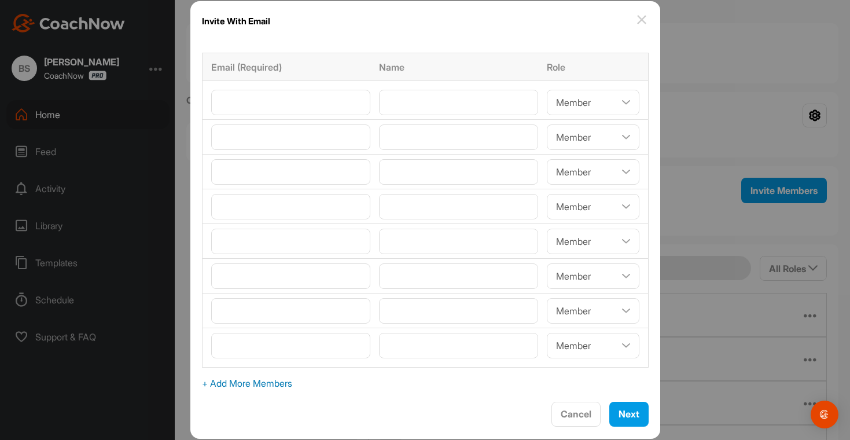
click at [261, 381] on span "+ Add More Members" at bounding box center [425, 383] width 446 height 14
select select"] "player"
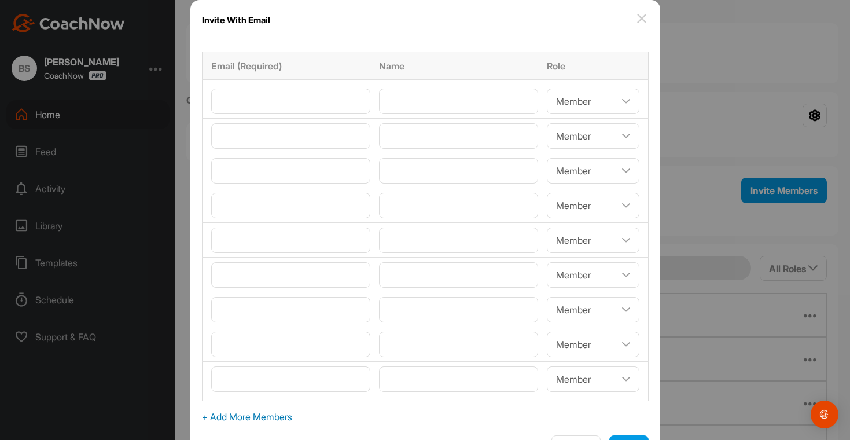
click at [254, 415] on span "+ Add More Members" at bounding box center [425, 416] width 446 height 14
select select"] "player"
click at [257, 103] on input"] "email" at bounding box center [290, 100] width 159 height 25
paste input"] "[EMAIL_ADDRESS][DOMAIN_NAME]"
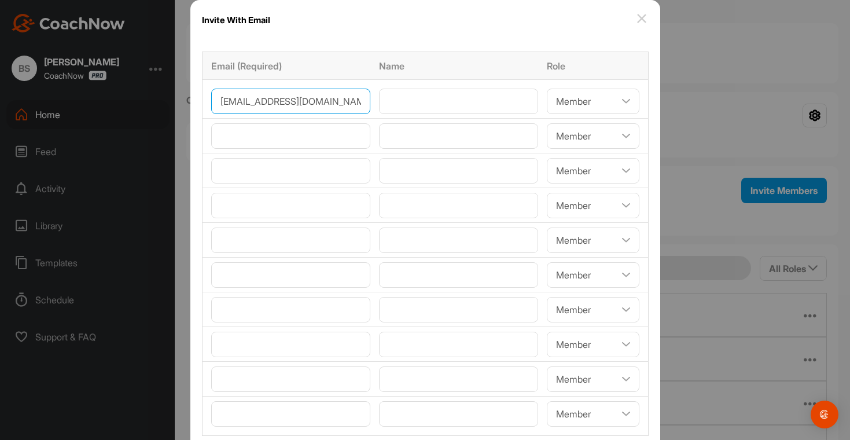
type input"] "[EMAIL_ADDRESS][DOMAIN_NAME]"
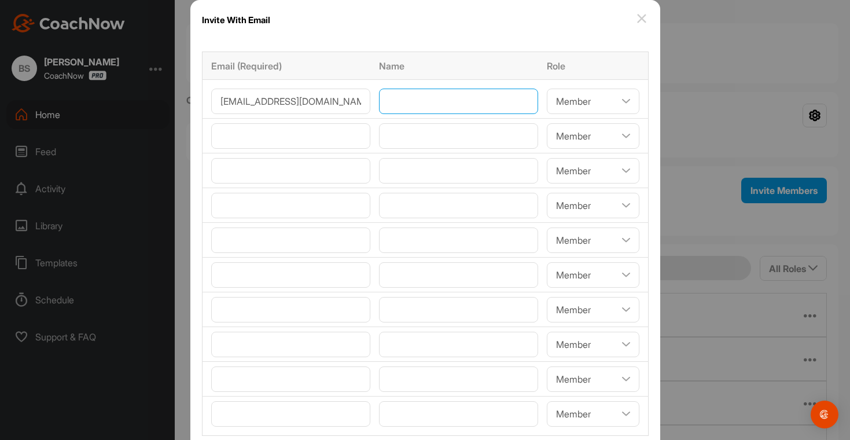
click at [407, 103] on input"] "text" at bounding box center [458, 100] width 159 height 25
paste input"] "[PERSON_NAME]"
type input"] "[PERSON_NAME]"
click at [398, 139] on input"] "text" at bounding box center [458, 135] width 159 height 25
paste input"] "Elizabeth Griffis"
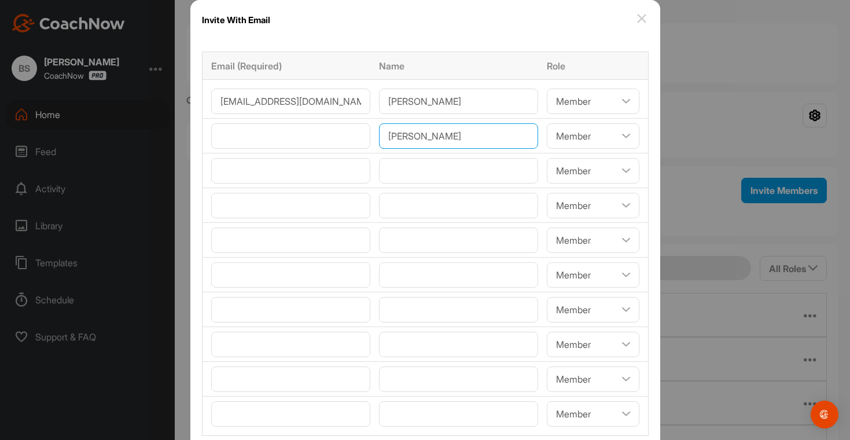
type input"] "Elizabeth Griffis"
click at [264, 138] on input"] "email" at bounding box center [290, 135] width 159 height 25
paste input"] "sechaj@live.com"
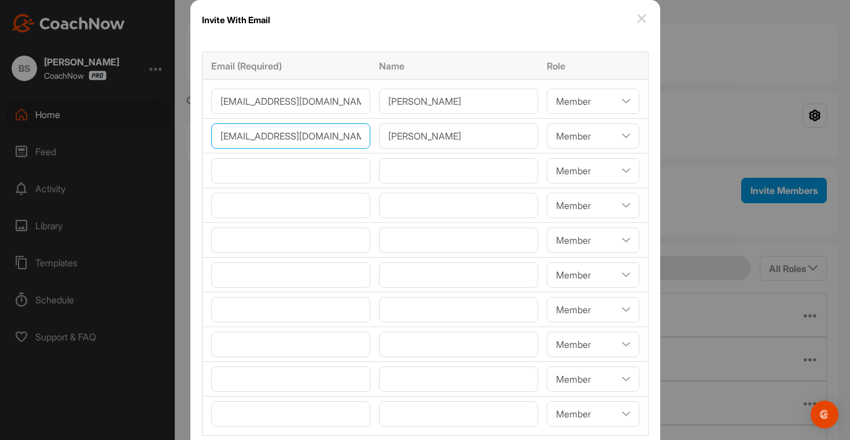
type input"] "sechaj@live.com"
click at [399, 172] on input"] "text" at bounding box center [458, 170] width 159 height 25
paste input"] "Laura Faw"
type input"] "Laura Faw"
click at [265, 172] on input"] "email" at bounding box center [290, 170] width 159 height 25
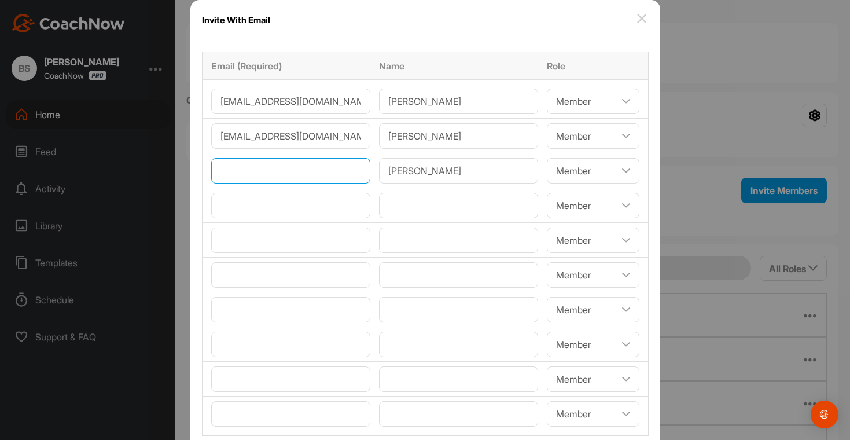
paste input"] "laurabfaw@gmail.com"
type input"] "laurabfaw@gmail.com"
click at [394, 205] on input"] "text" at bounding box center [458, 205] width 159 height 25
paste input"] "Jon Schniepp"
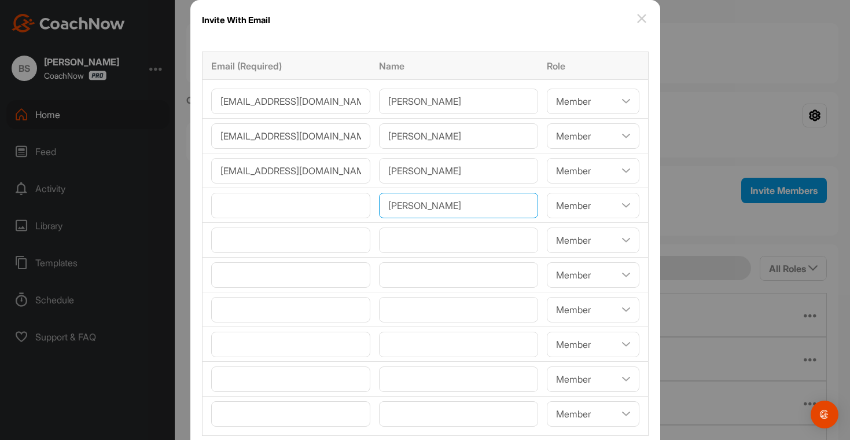
type input"] "Jon Schniepp"
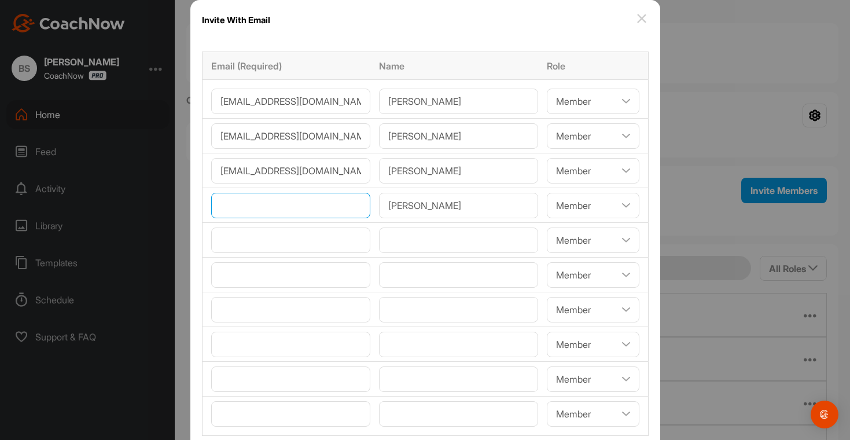
click at [253, 208] on input"] "email" at bounding box center [290, 205] width 159 height 25
paste input"] "[EMAIL_ADDRESS][DOMAIN_NAME]"
type input"] "[EMAIL_ADDRESS][DOMAIN_NAME]"
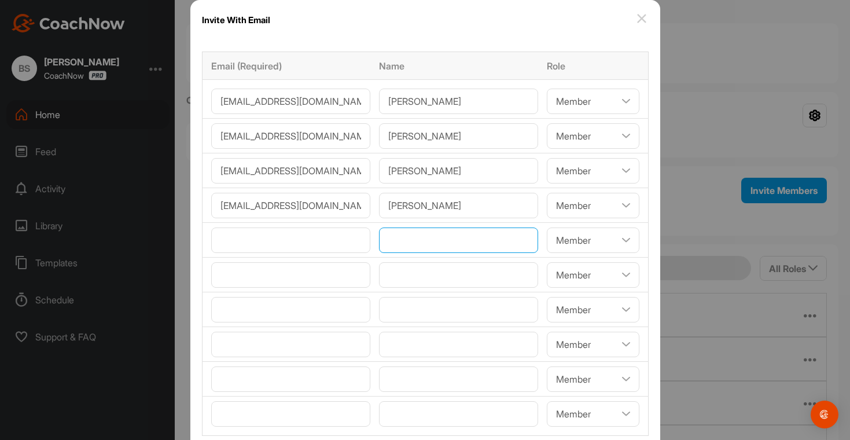
click at [394, 242] on input"] "text" at bounding box center [458, 239] width 159 height 25
paste input"] "Erin Bobay"
type input"] "Erin Bobay"
click at [253, 248] on input"] "email" at bounding box center [290, 239] width 159 height 25
paste input"] "erin.regel@gmail.com"
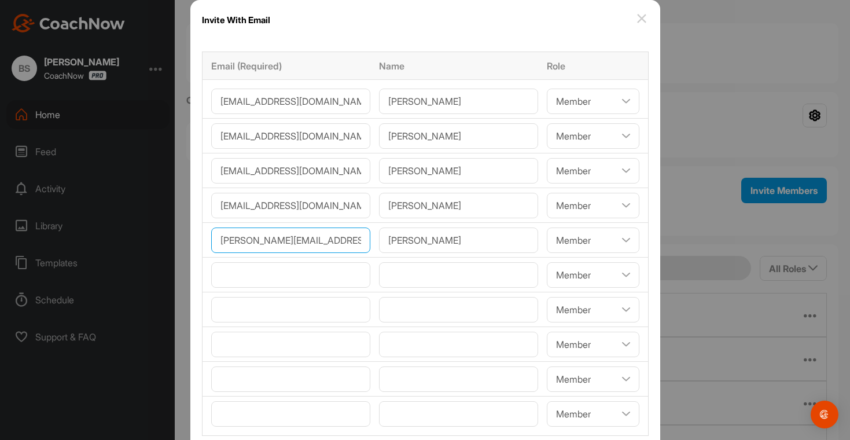
type input"] "erin.regel@gmail.com"
click at [406, 278] on input"] "text" at bounding box center [458, 274] width 159 height 25
paste input"] "Vic Buchanan"
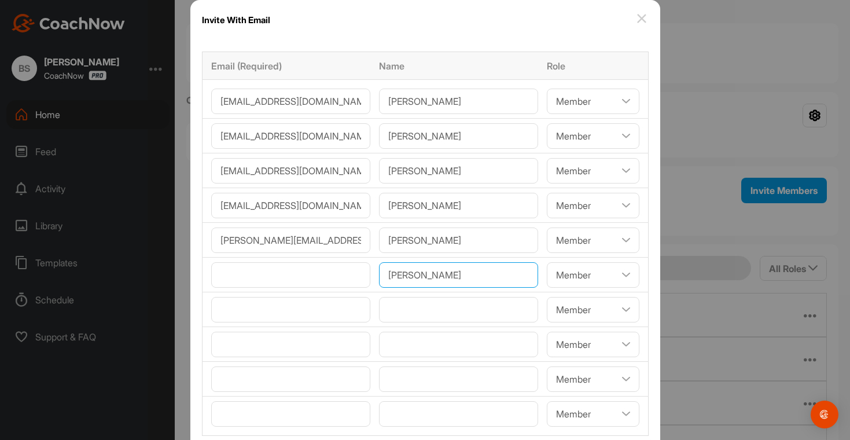
type input"] "Vic Buchanan"
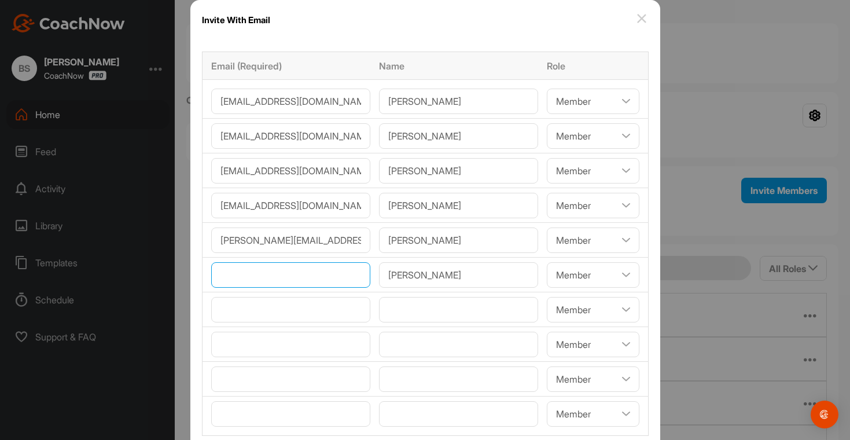
click at [254, 276] on input"] "email" at bounding box center [290, 274] width 159 height 25
paste input"] "[EMAIL_ADDRESS][DOMAIN_NAME]"
type input"] "[EMAIL_ADDRESS][DOMAIN_NAME]"
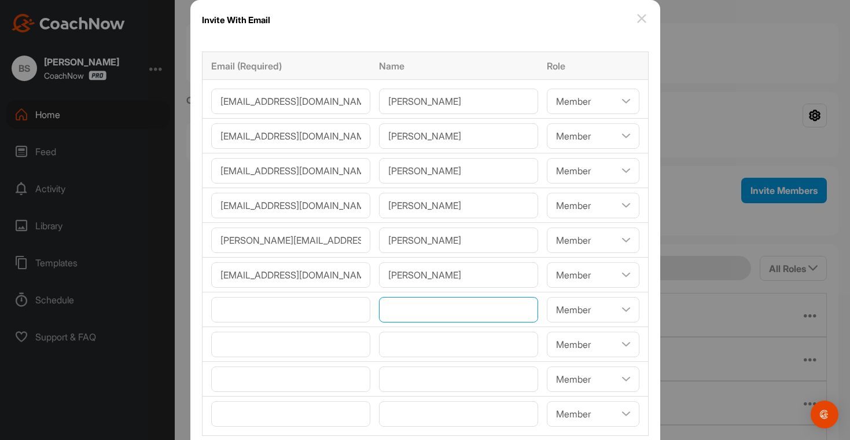
click at [395, 313] on input"] "text" at bounding box center [458, 309] width 159 height 25
paste input"] "[PERSON_NAME]"
type input"] "[PERSON_NAME]"
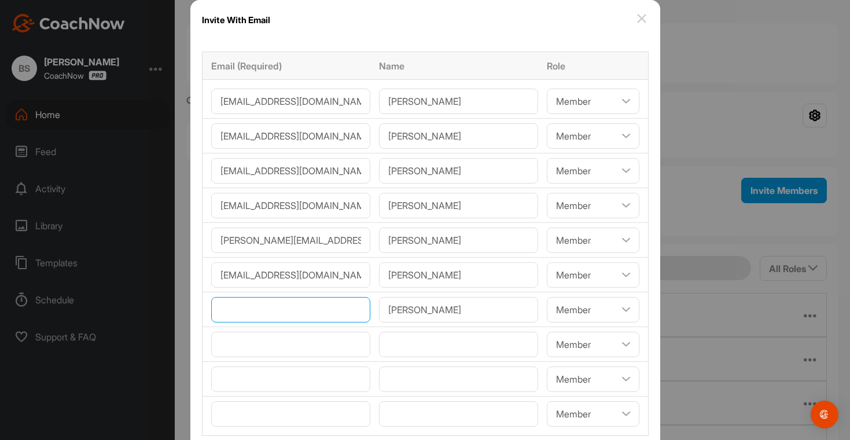
click at [267, 312] on input"] "email" at bounding box center [290, 309] width 159 height 25
paste input"] "[PERSON_NAME][EMAIL_ADDRESS][DOMAIN_NAME]"
type input"] "[PERSON_NAME][EMAIL_ADDRESS][DOMAIN_NAME]"
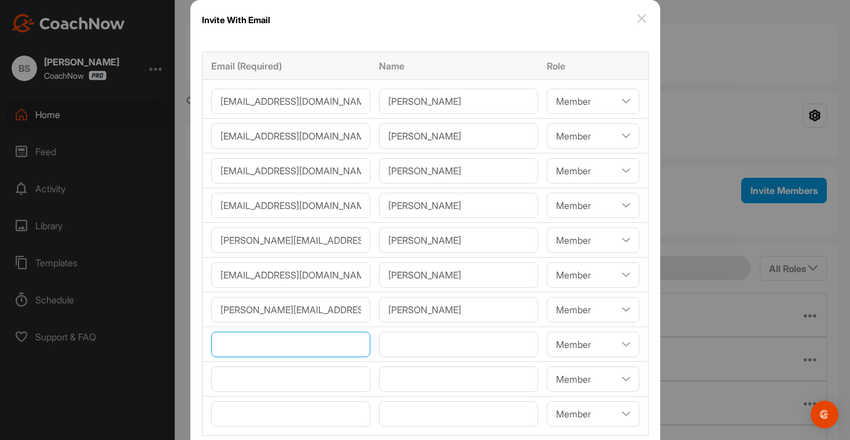
click at [257, 347] on input"] "email" at bounding box center [290, 343] width 159 height 25
paste input"] "[PERSON_NAME]"
type input"] "[PERSON_NAME]"
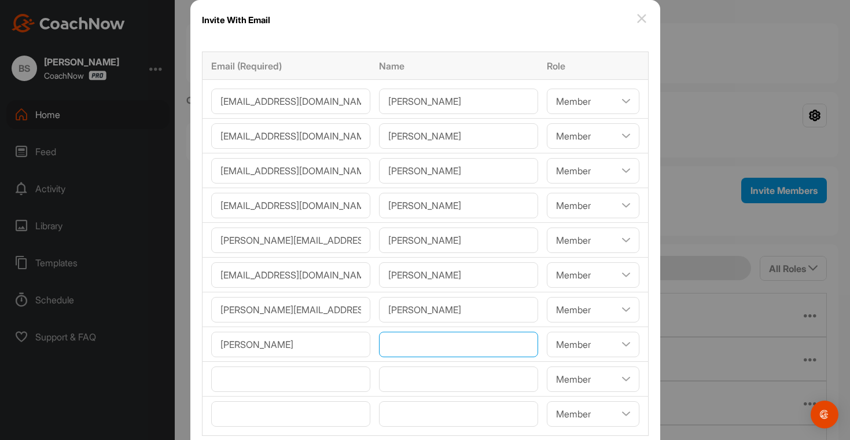
paste input"] "[PERSON_NAME]"
type input"] "[PERSON_NAME]"
click at [281, 342] on input"] "[PERSON_NAME]" at bounding box center [290, 343] width 159 height 25
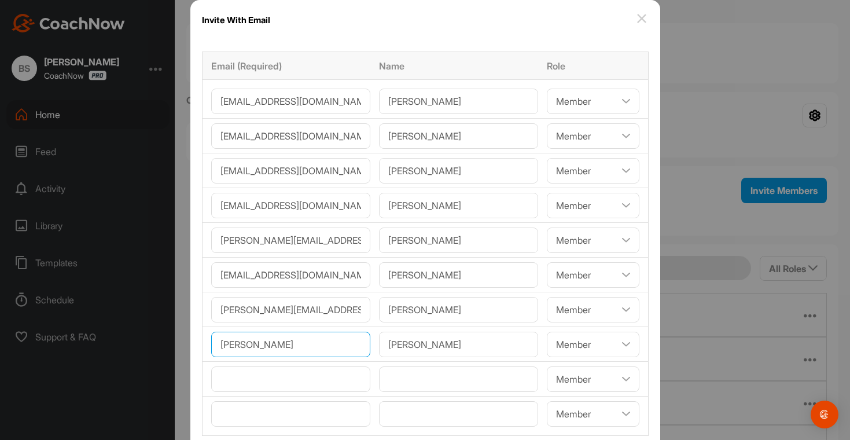
click at [281, 342] on input"] "[PERSON_NAME]" at bounding box center [290, 343] width 159 height 25
paste input"] "[EMAIL_ADDRESS][DOMAIN_NAME]"
type input"] "[EMAIL_ADDRESS][DOMAIN_NAME]"
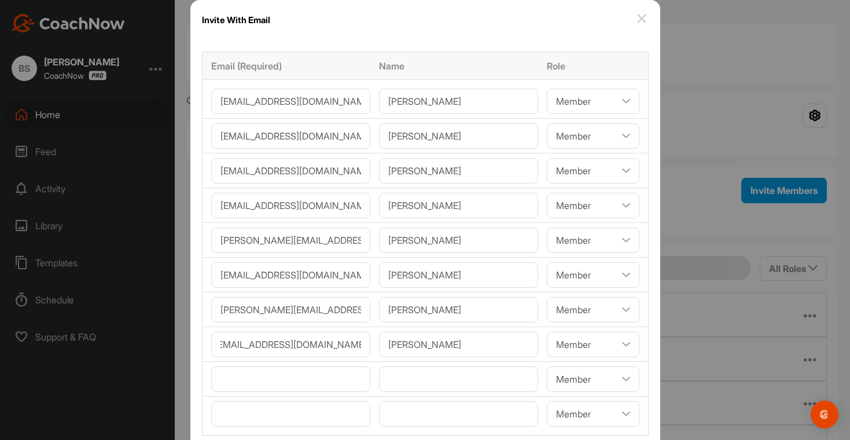
scroll to position [0, 0]
click at [257, 381] on input"] "email" at bounding box center [290, 378] width 159 height 25
paste input"] "kklansberry@gmail.com"
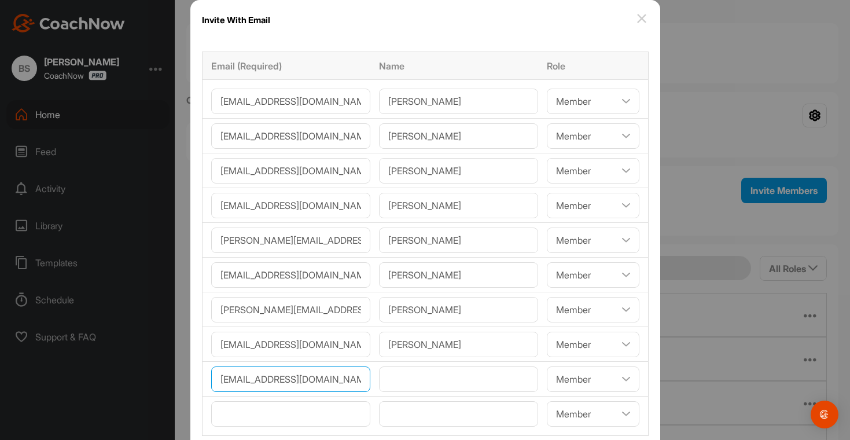
type input"] "kklansberry@gmail.com"
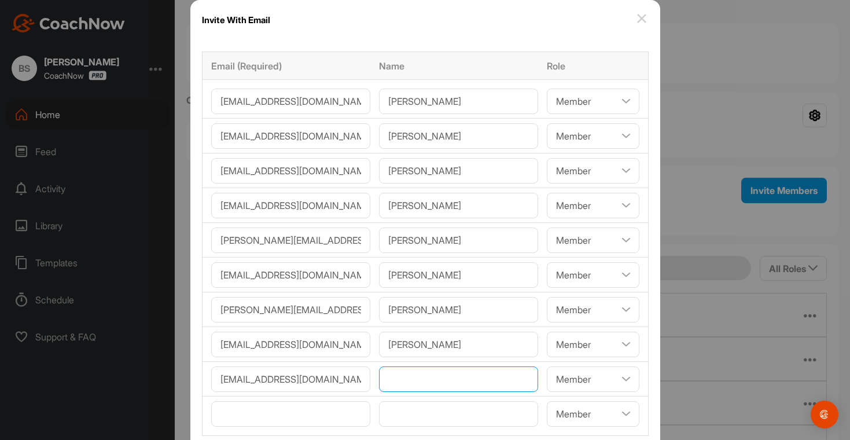
click at [392, 381] on input"] "text" at bounding box center [458, 378] width 159 height 25
paste input"] "Kristen Lansberry"
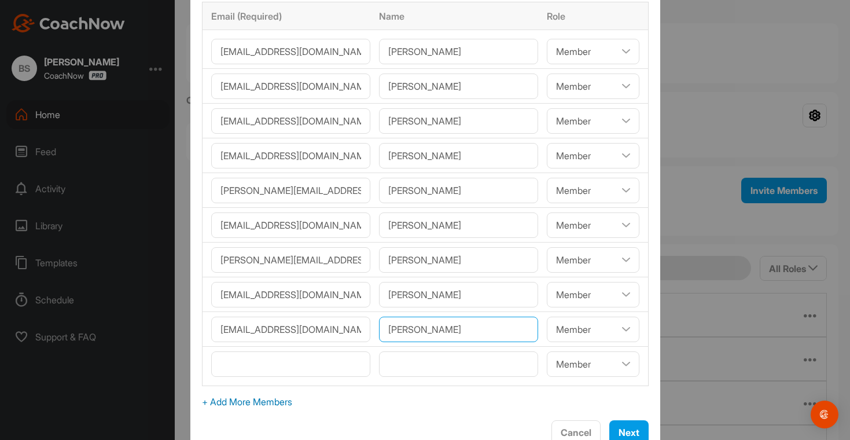
scroll to position [67, 0]
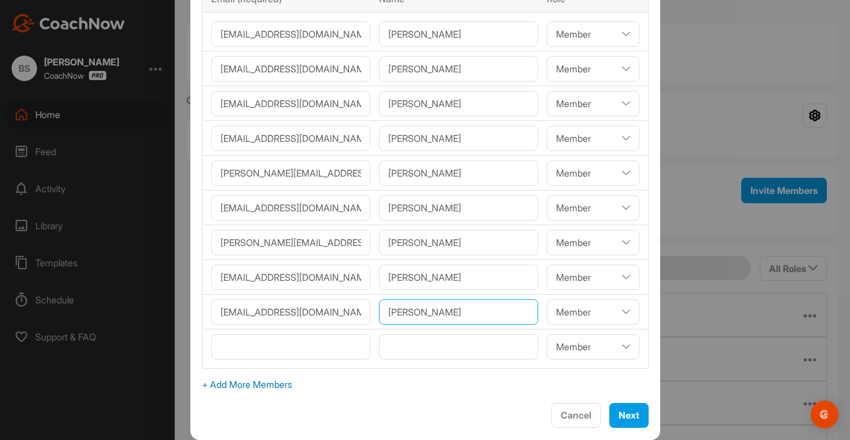
type input"] "Kristen Lansberry"
click at [269, 388] on span "+ Add More Members" at bounding box center [425, 384] width 446 height 14
select select"] "player"
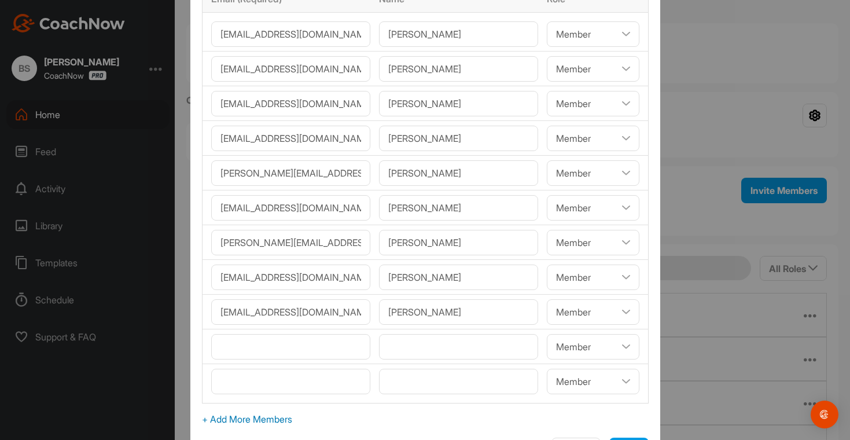
click at [270, 419] on span "+ Add More Members" at bounding box center [425, 419] width 446 height 14
select select"] "player"
click at [261, 346] on input"] "email" at bounding box center [290, 346] width 159 height 25
paste input"] "rachaelg@southernlightsinfo.com"
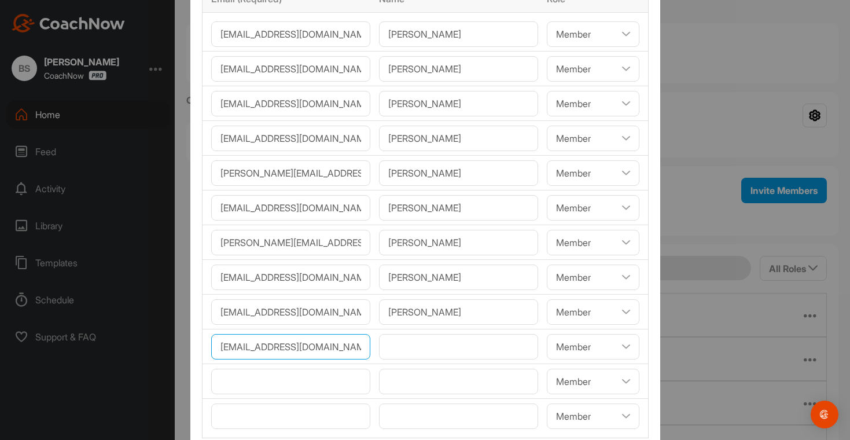
scroll to position [0, 38]
type input"] "rachaelg@southernlightsinfo.com"
click at [390, 350] on input"] "text" at bounding box center [458, 346] width 159 height 25
paste input"] "Rachael Garner"
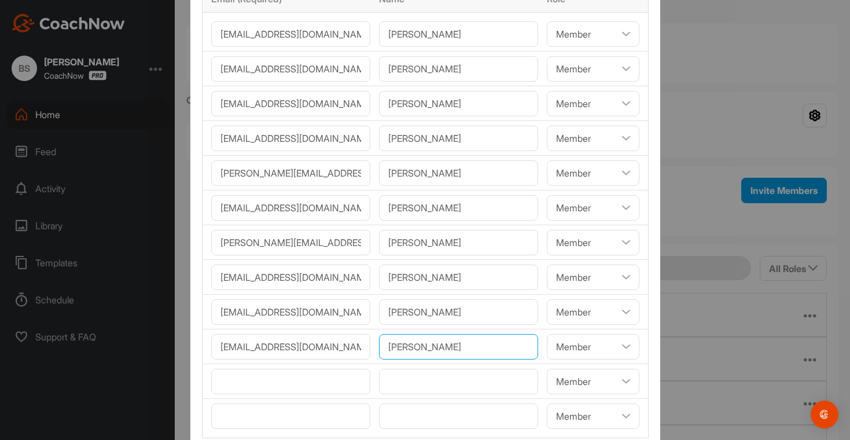
type input"] "Rachael Garner"
click at [245, 378] on input"] "email" at bounding box center [290, 380] width 159 height 25
paste input"] "Nalanibird@icloud.com"
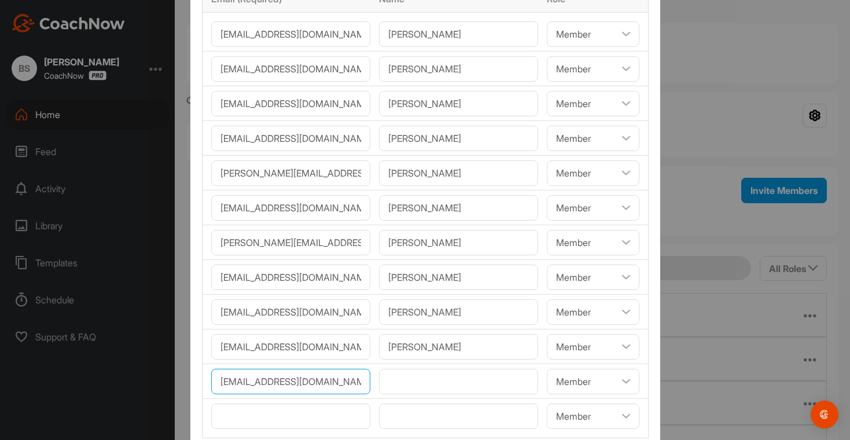
type input"] "Nalanibird@icloud.com"
click at [410, 385] on input"] "text" at bounding box center [458, 380] width 159 height 25
paste input"] "[PERSON_NAME]"
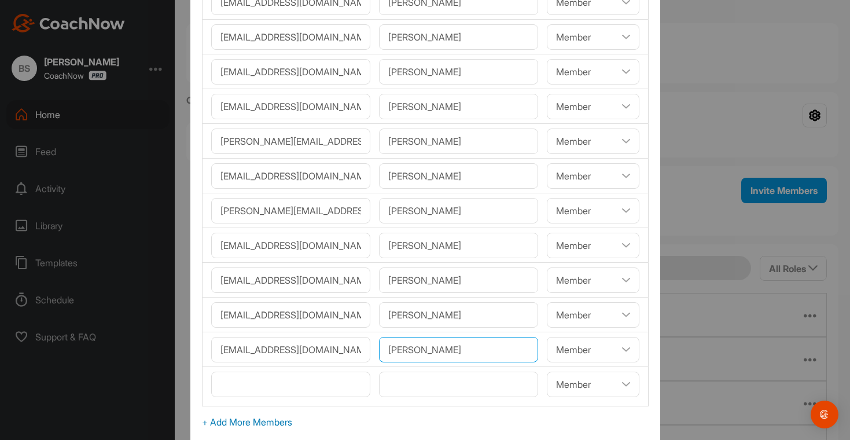
scroll to position [130, 0]
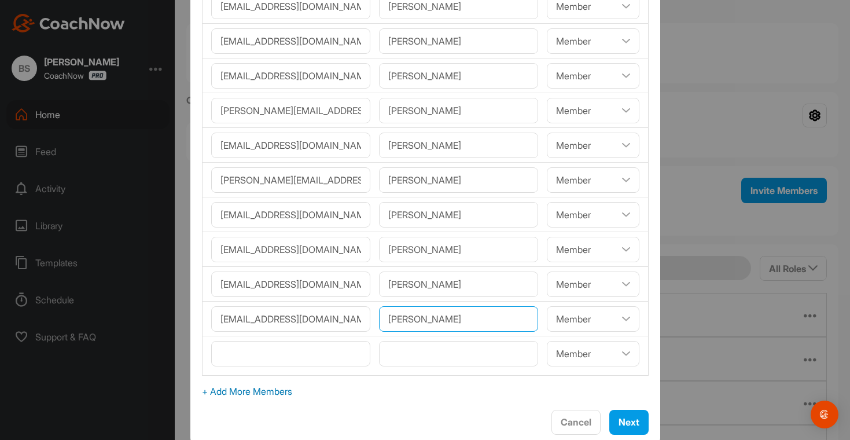
type input"] "[PERSON_NAME]"
click at [401, 352] on input"] "text" at bounding box center [458, 353] width 159 height 25
paste input"] "Raymond Unocic"
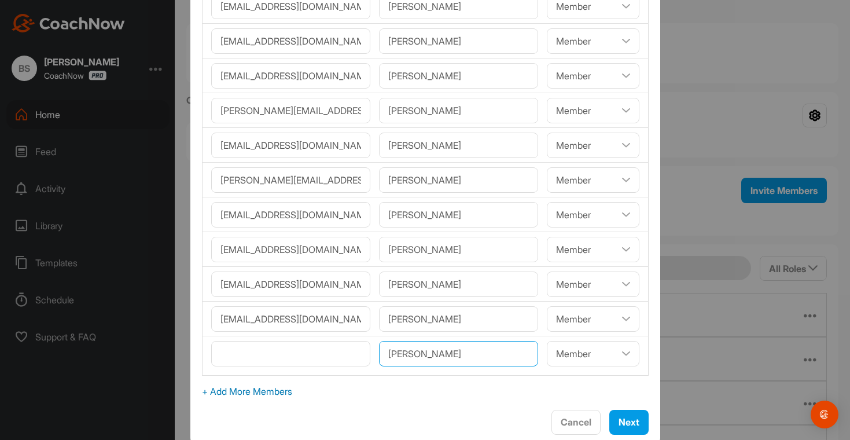
type input"] "Raymond Unocic"
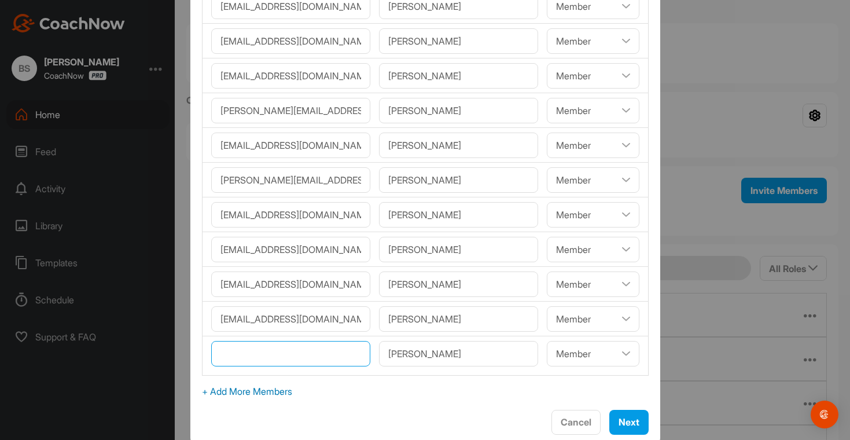
click at [280, 355] on input"] "email" at bounding box center [290, 353] width 159 height 25
paste input"] "Unocicka@gmail.com"
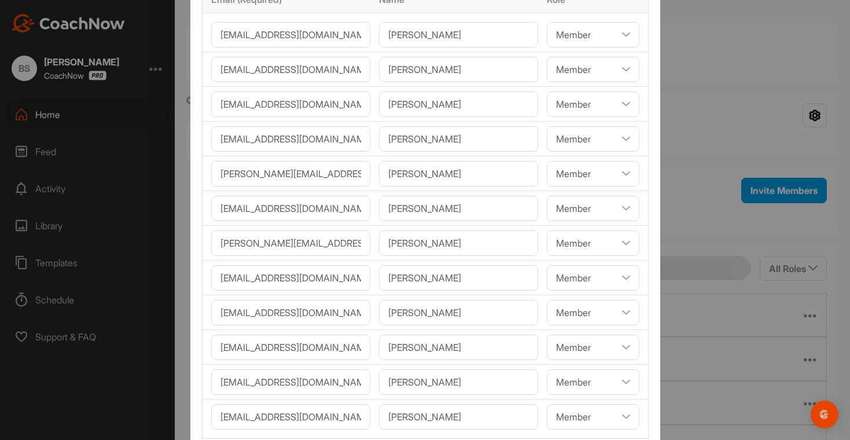
scroll to position [94, 0]
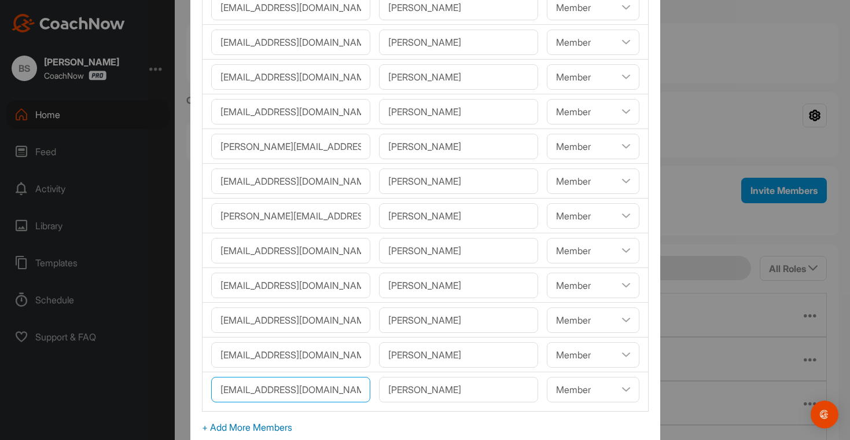
click at [324, 395] on input"] "Unocicka@gmail.com" at bounding box center [290, 388] width 159 height 25
paste input"] "Runocic"
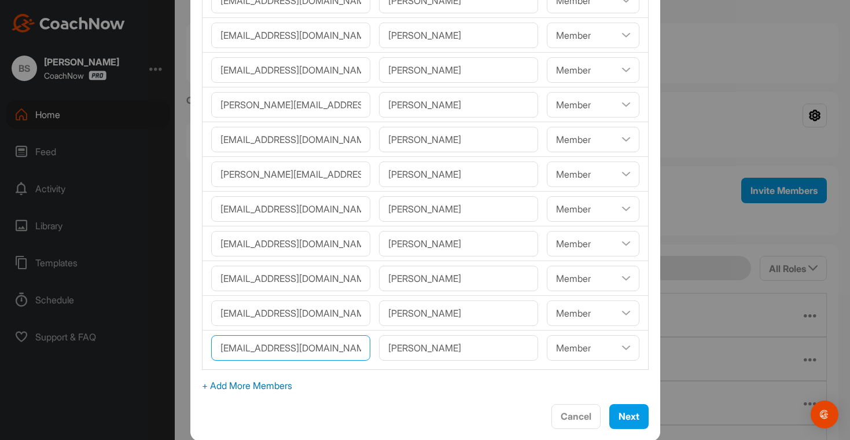
scroll to position [136, 0]
type input"] "Runocic@gmail.com"
click at [296, 387] on span "+ Add More Members" at bounding box center [425, 384] width 446 height 14
select select"] "player"
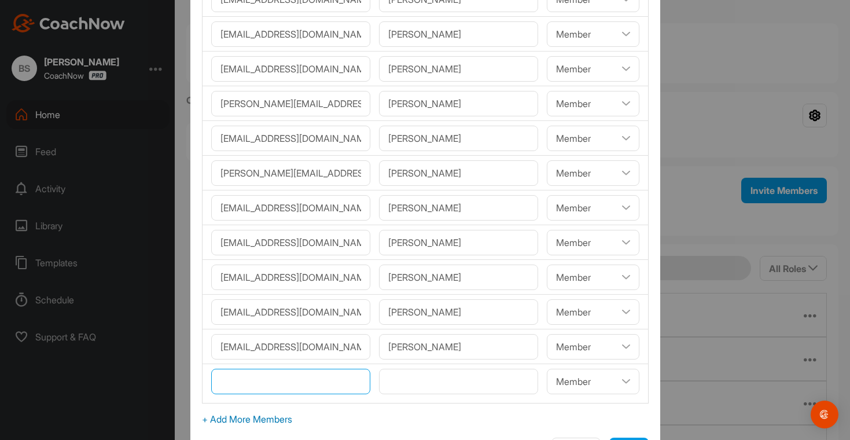
click at [294, 380] on input"] "email" at bounding box center [290, 380] width 159 height 25
paste input"] "ccinkowskirn@gmail.com"
type input"] "ccinkowskirn@gmail.com"
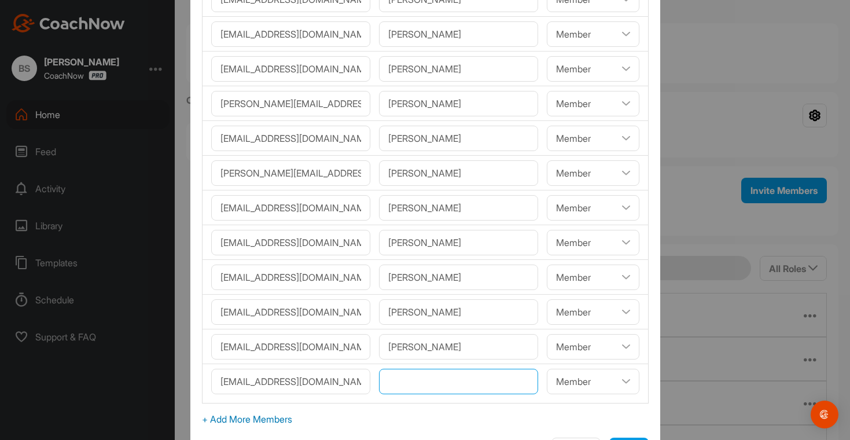
click at [411, 378] on input"] "text" at bounding box center [458, 380] width 159 height 25
paste input"] "Chris Cinkowksi"
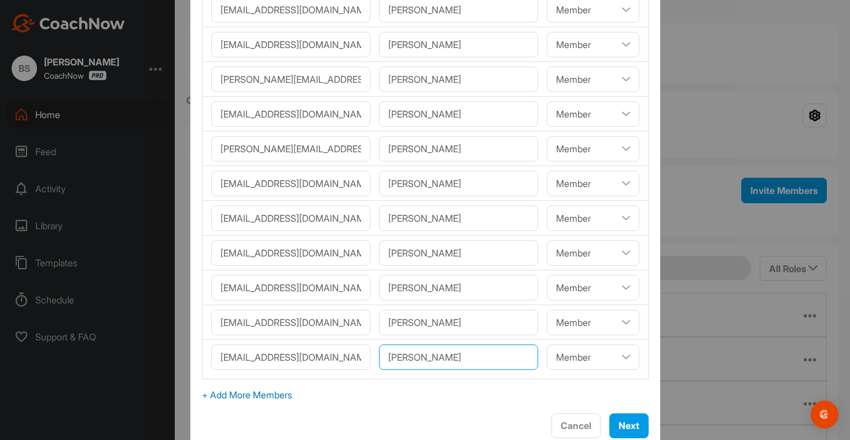
scroll to position [171, 0]
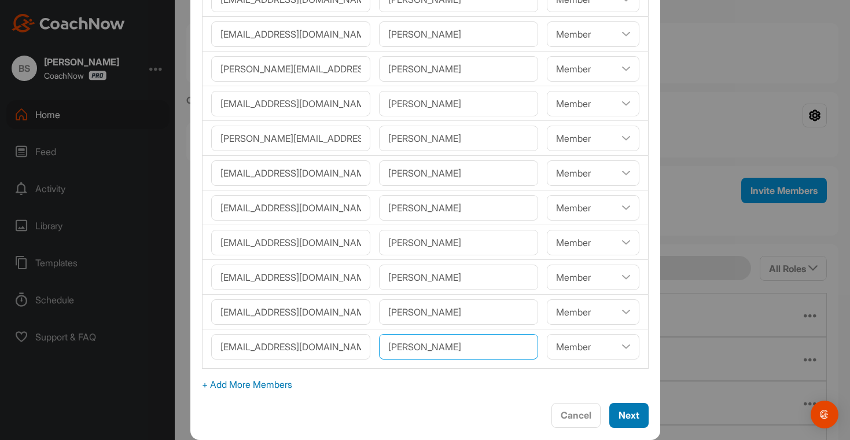
type input"] "Chris Cinkowksi"
click at [618, 418] on span "Next" at bounding box center [628, 415] width 21 height 12
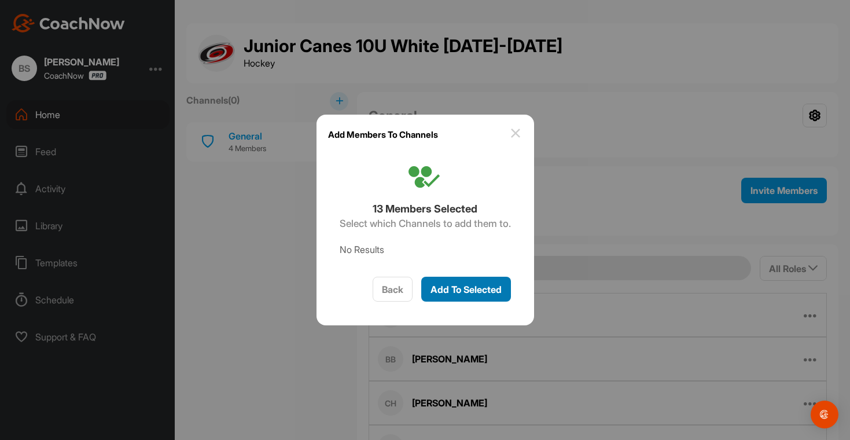
click at [466, 290] on span "Add To Selected" at bounding box center [465, 289] width 71 height 12
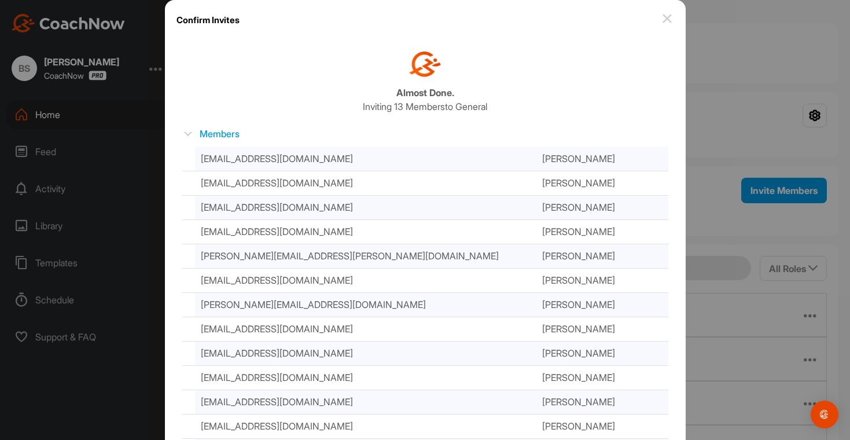
scroll to position [68, 0]
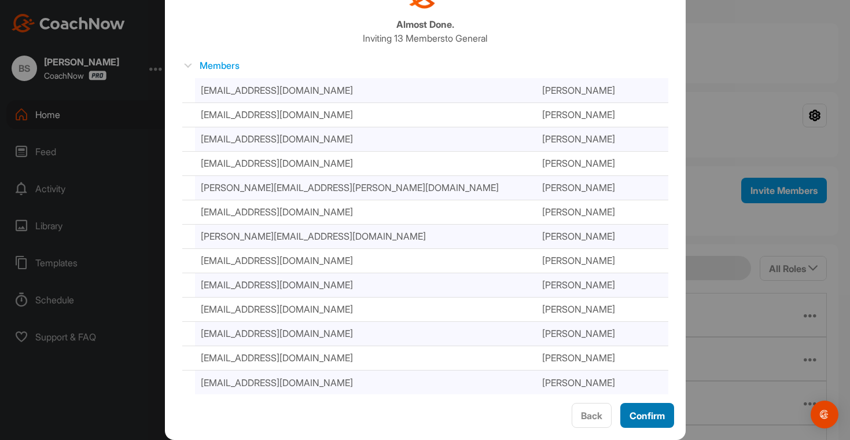
click at [651, 414] on span "Confirm" at bounding box center [646, 415] width 35 height 12
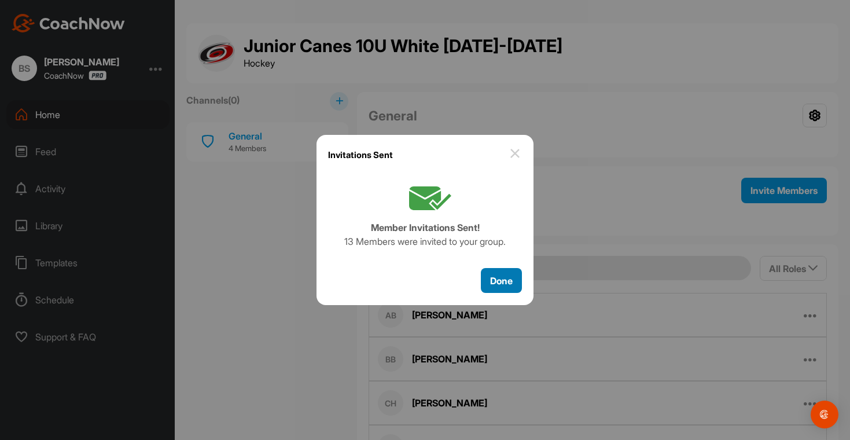
click at [511, 279] on span "Done" at bounding box center [501, 281] width 23 height 12
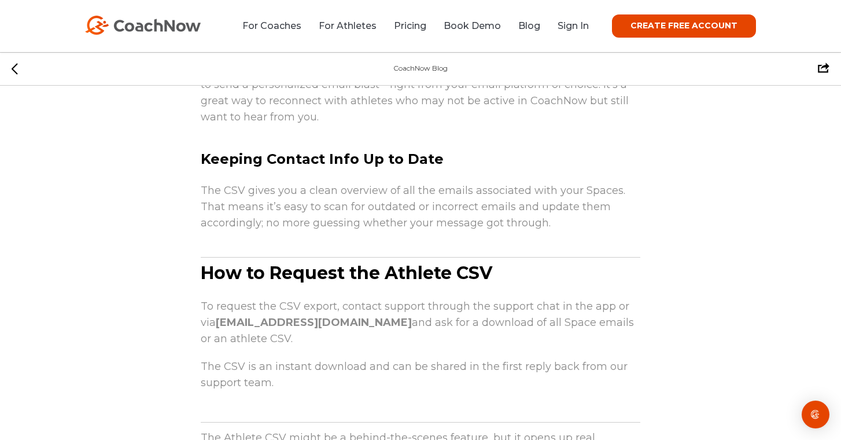
scroll to position [1022, 0]
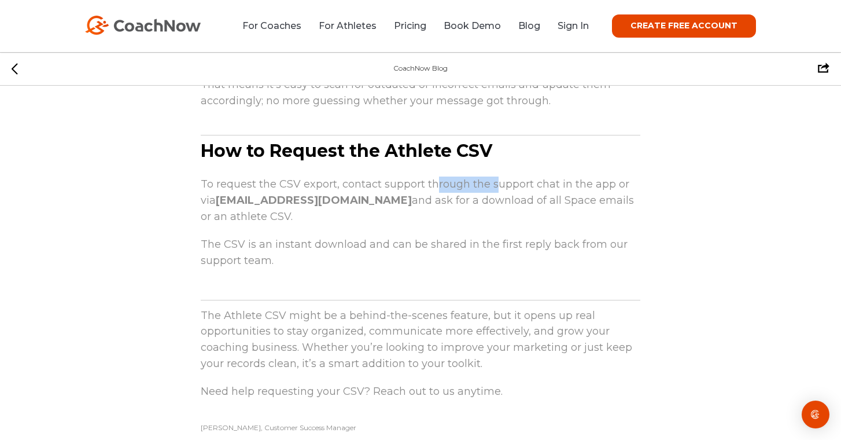
drag, startPoint x: 496, startPoint y: 186, endPoint x: 433, endPoint y: 192, distance: 63.4
click at [437, 189] on p "To request the CSV export, contact support through the support chat in the app …" at bounding box center [421, 200] width 440 height 53
click at [431, 202] on p "To request the CSV export, contact support through the support chat in the app …" at bounding box center [421, 200] width 440 height 53
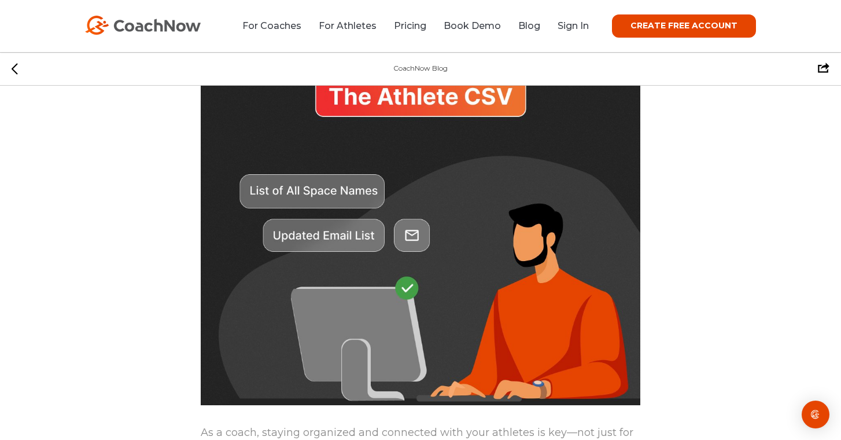
scroll to position [0, 0]
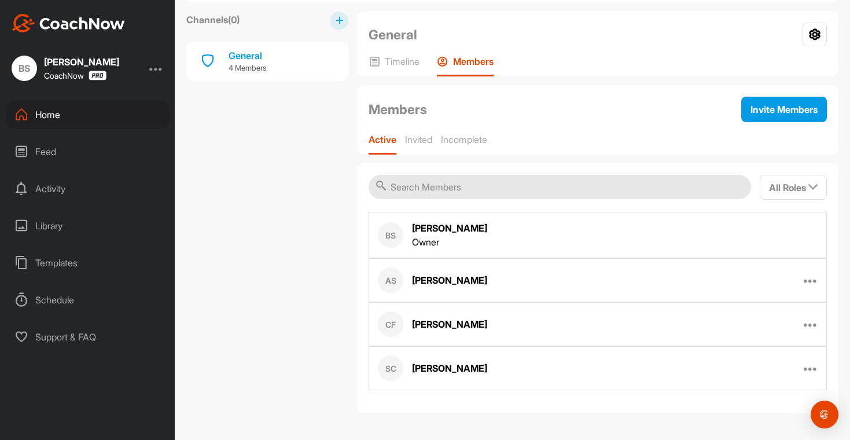
scroll to position [50, 0]
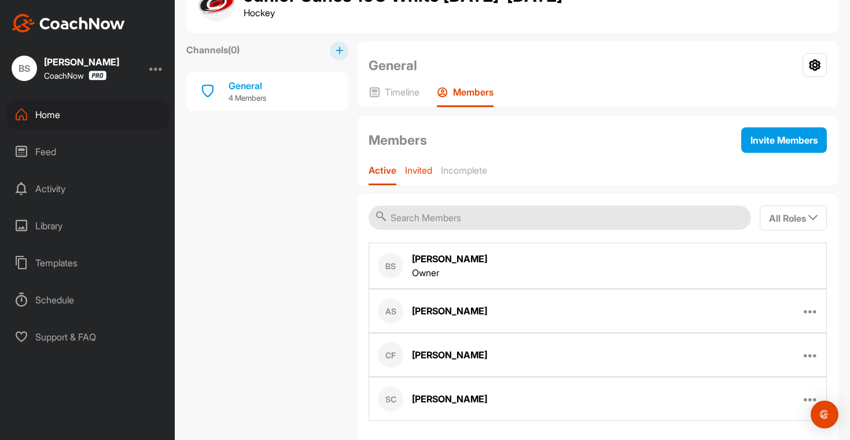
click at [422, 165] on p "Invited" at bounding box center [418, 170] width 27 height 12
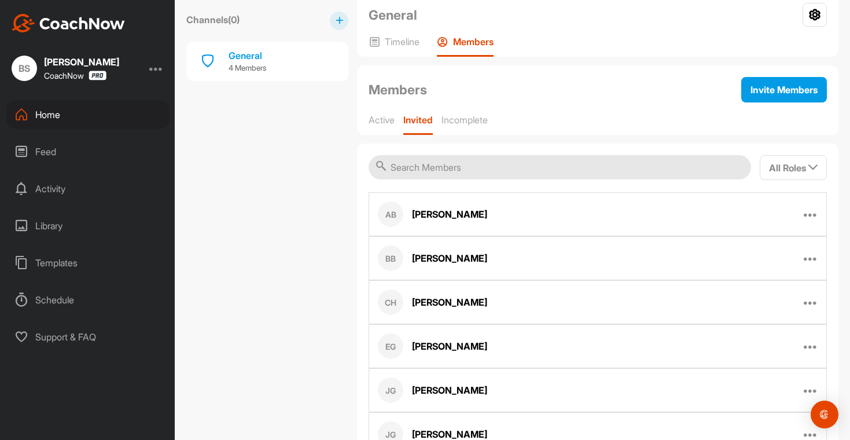
scroll to position [89, 0]
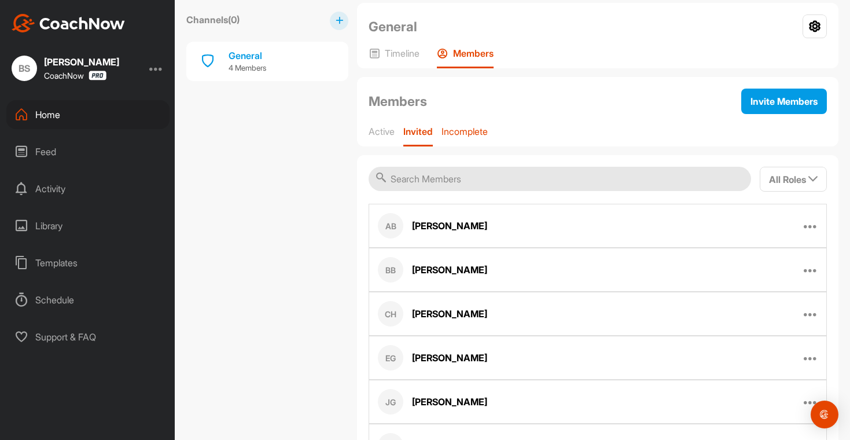
click at [465, 133] on p "Incomplete" at bounding box center [464, 131] width 46 height 12
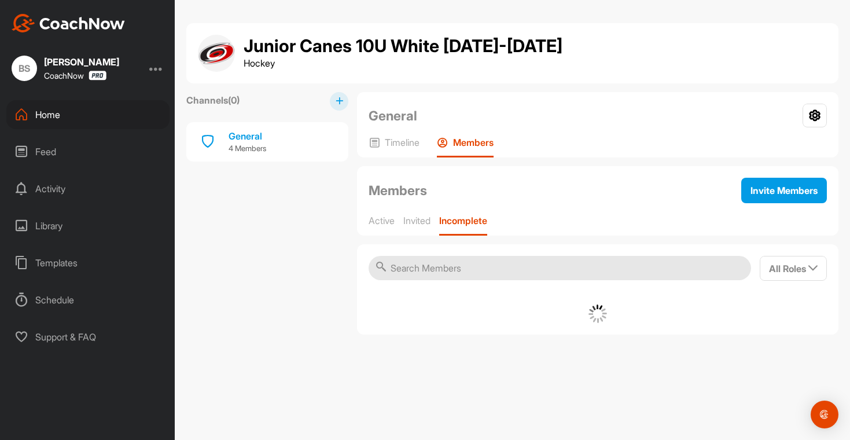
scroll to position [0, 0]
click at [404, 223] on p "Invited" at bounding box center [416, 221] width 27 height 12
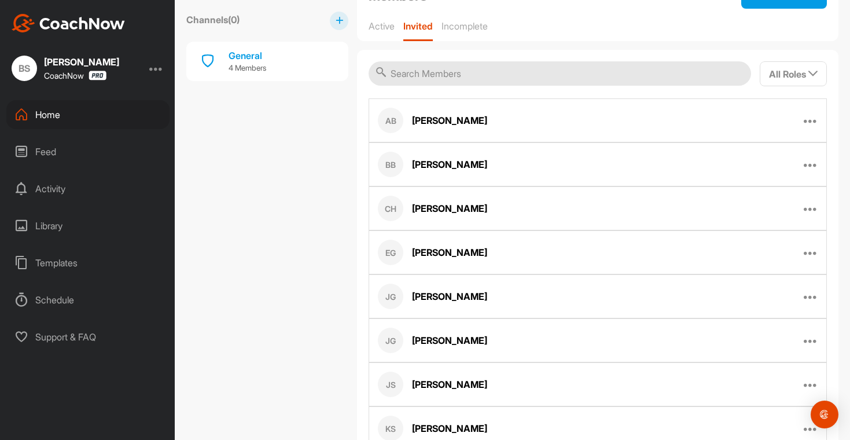
scroll to position [179, 0]
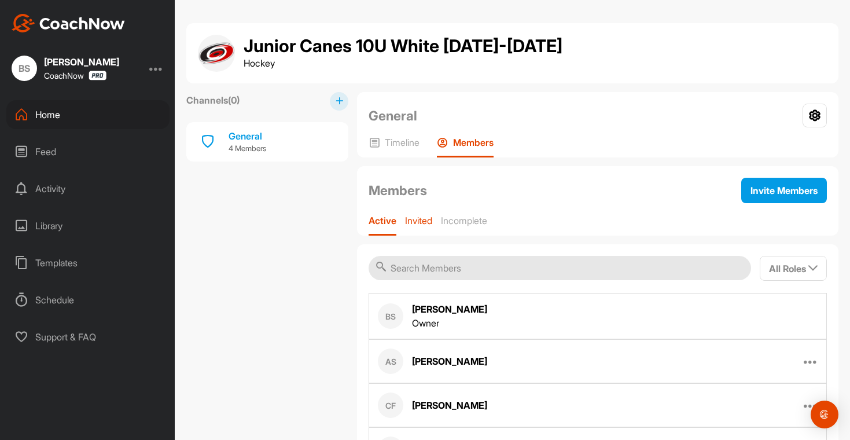
click at [423, 220] on p "Invited" at bounding box center [418, 221] width 27 height 12
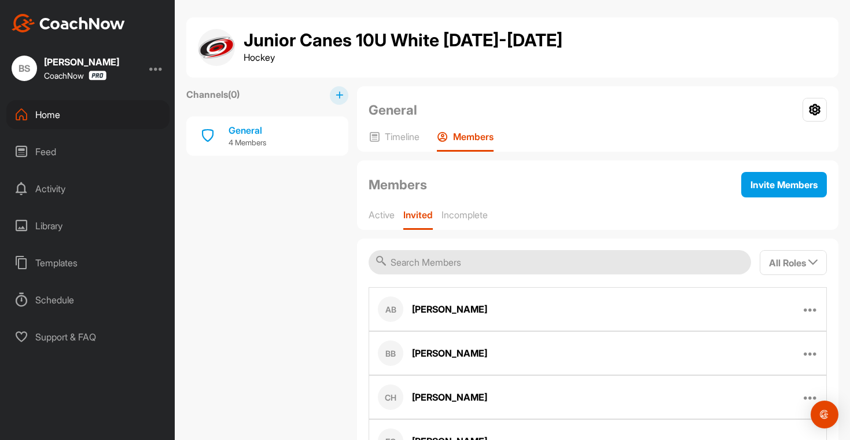
scroll to position [4, 0]
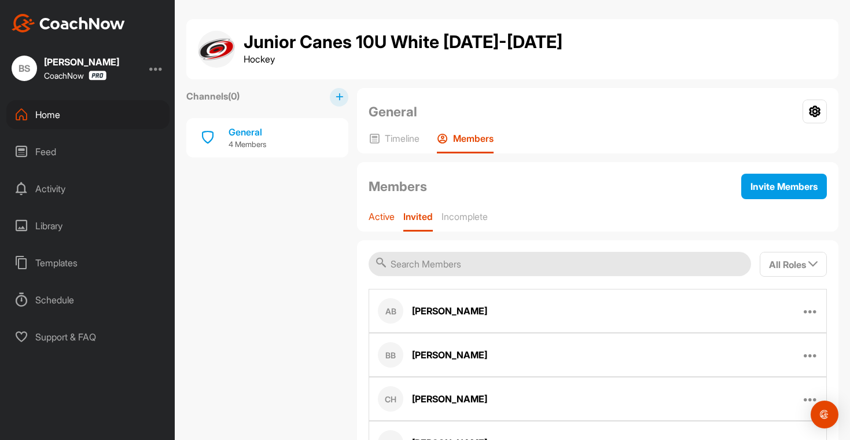
click at [380, 211] on p "Active" at bounding box center [381, 217] width 26 height 12
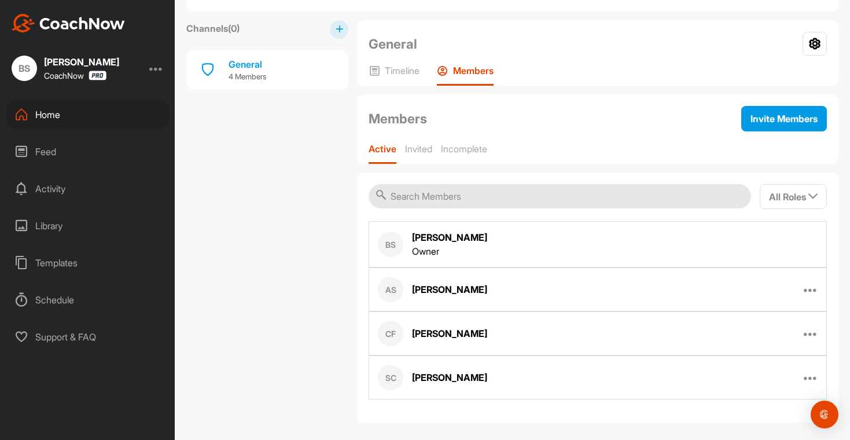
scroll to position [81, 0]
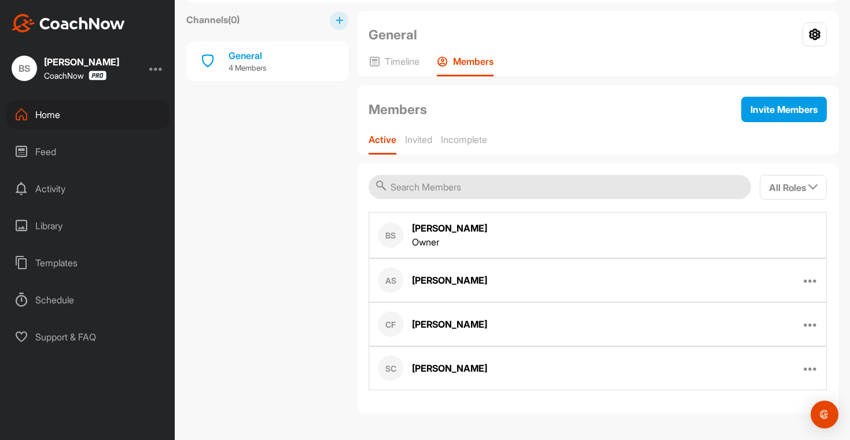
click at [802, 287] on div "AS Alison Sculley Edit Member Remove From Group" at bounding box center [597, 280] width 458 height 44
click at [803, 285] on icon at bounding box center [810, 280] width 14 height 14
click at [773, 312] on button "Edit Member" at bounding box center [765, 318] width 106 height 36
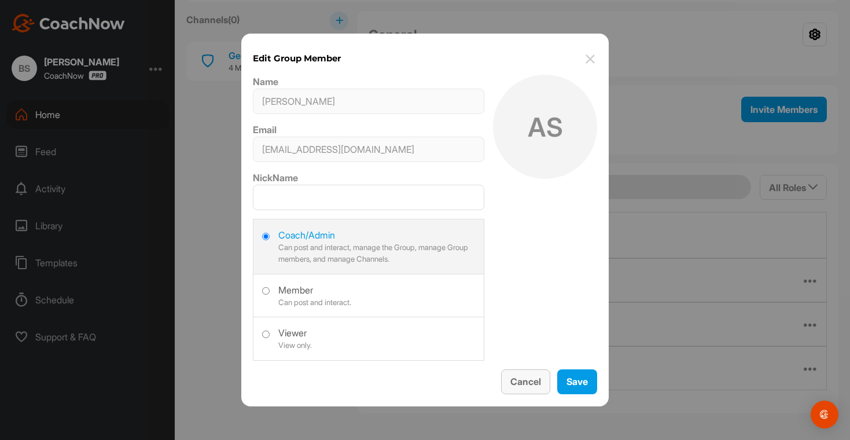
click at [525, 379] on button "Cancel" at bounding box center [525, 381] width 49 height 25
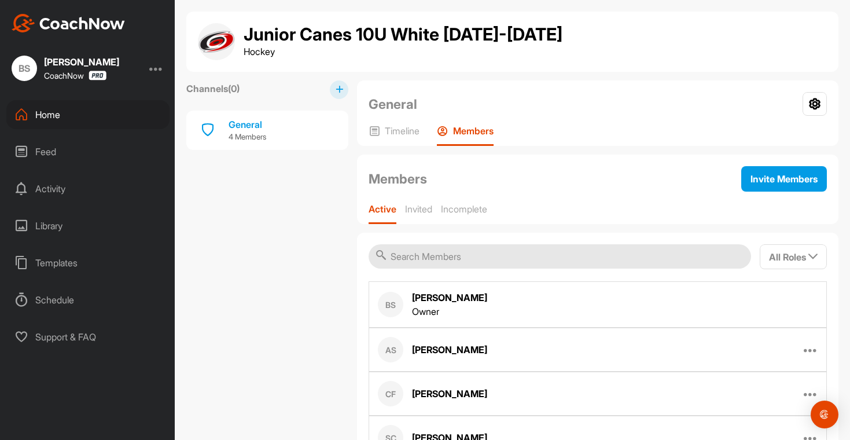
scroll to position [0, 0]
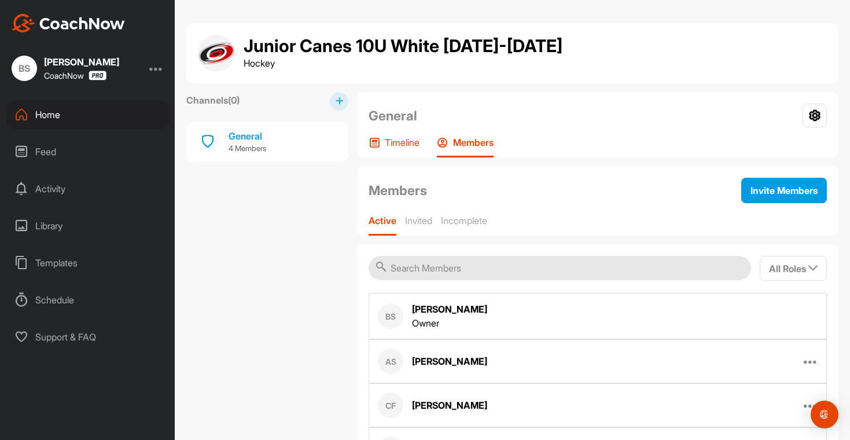
click at [411, 151] on div "Timeline" at bounding box center [393, 146] width 51 height 21
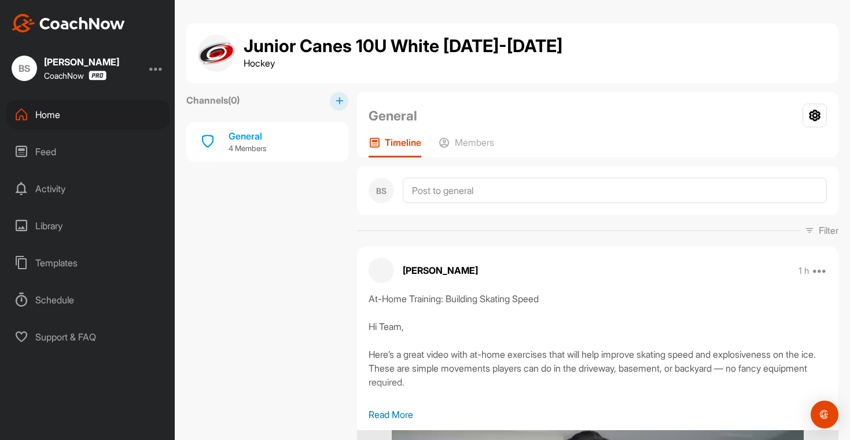
click at [51, 117] on div "Home" at bounding box center [87, 114] width 163 height 29
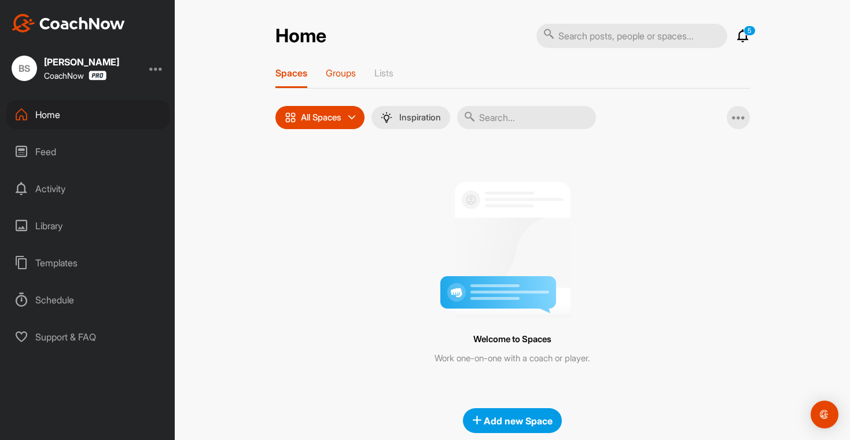
click at [339, 80] on div "Groups" at bounding box center [341, 77] width 30 height 21
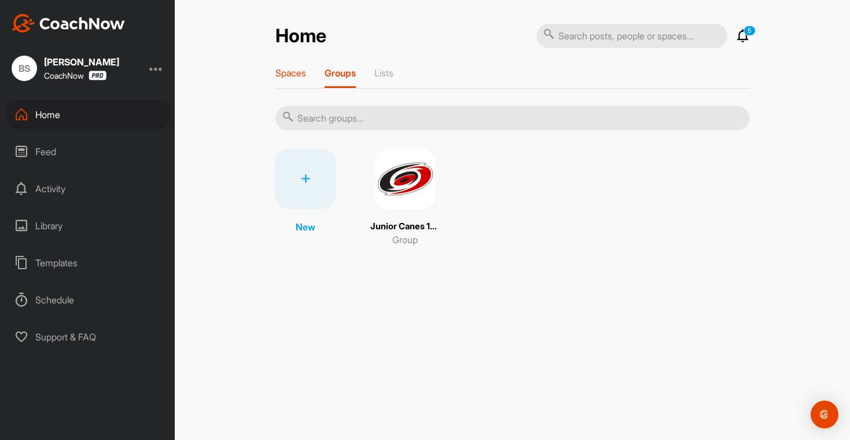
click at [305, 78] on p "Spaces" at bounding box center [290, 73] width 31 height 12
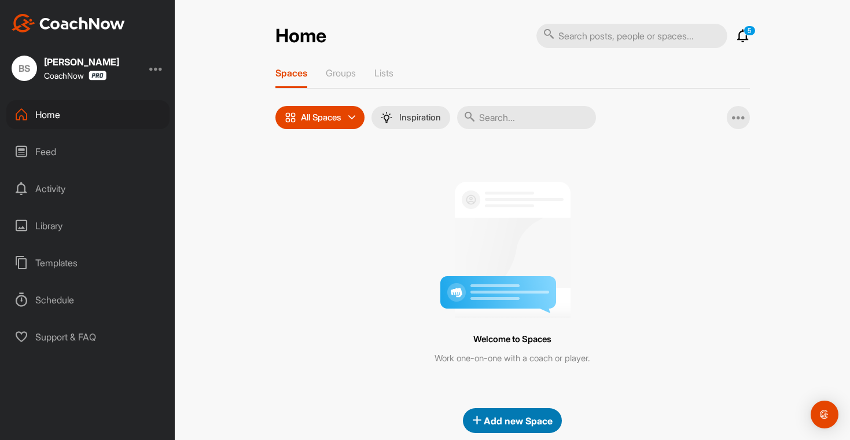
click at [490, 426] on div "Add new Space" at bounding box center [512, 421] width 80 height 14
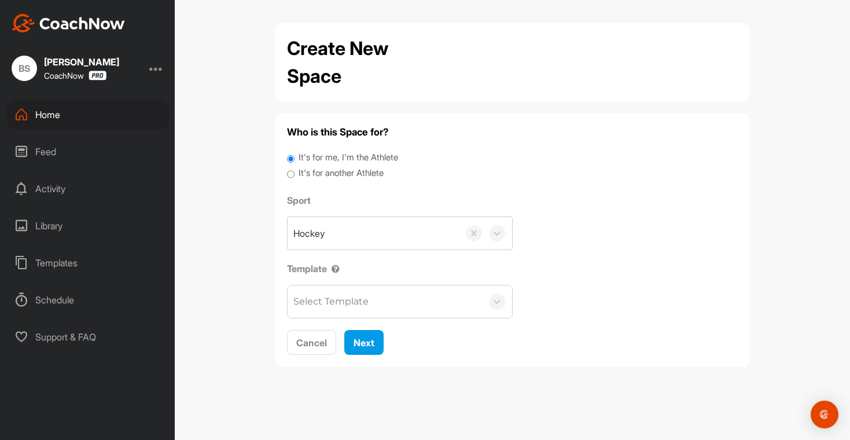
click at [343, 174] on label "It's for another Athlete" at bounding box center [340, 173] width 85 height 13
click at [294, 174] on input "It's for another Athlete" at bounding box center [291, 175] width 8 height 16
radio input "true"
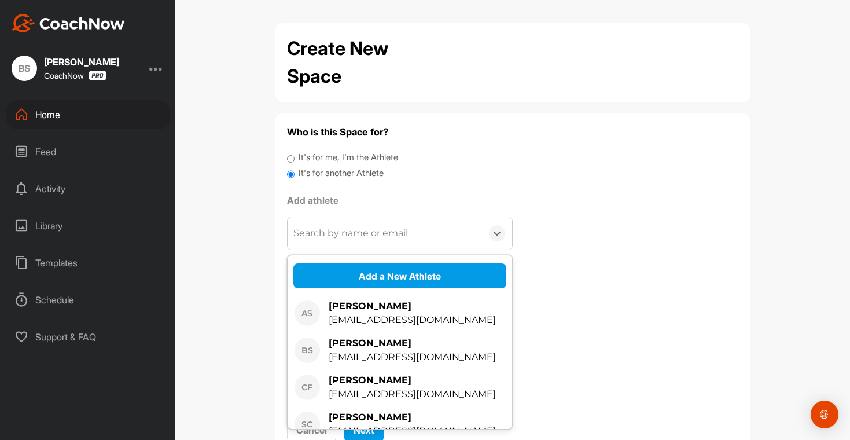
click at [396, 236] on div "Search by name or email" at bounding box center [350, 233] width 115 height 14
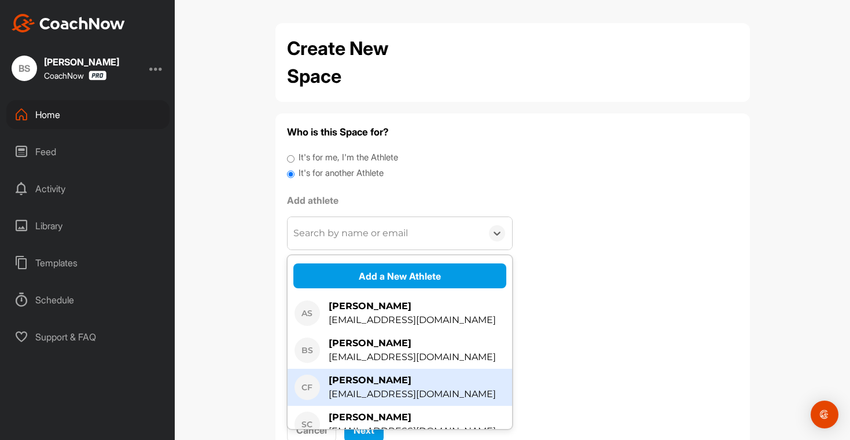
scroll to position [16, 0]
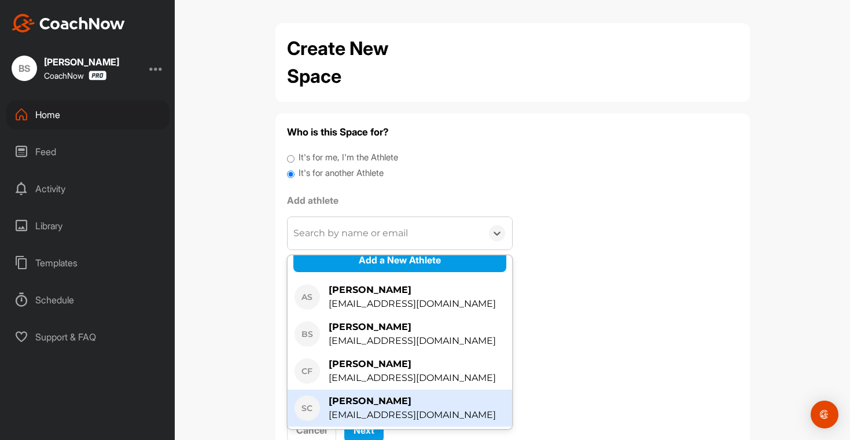
click at [387, 408] on div "[EMAIL_ADDRESS][DOMAIN_NAME]" at bounding box center [411, 415] width 167 height 14
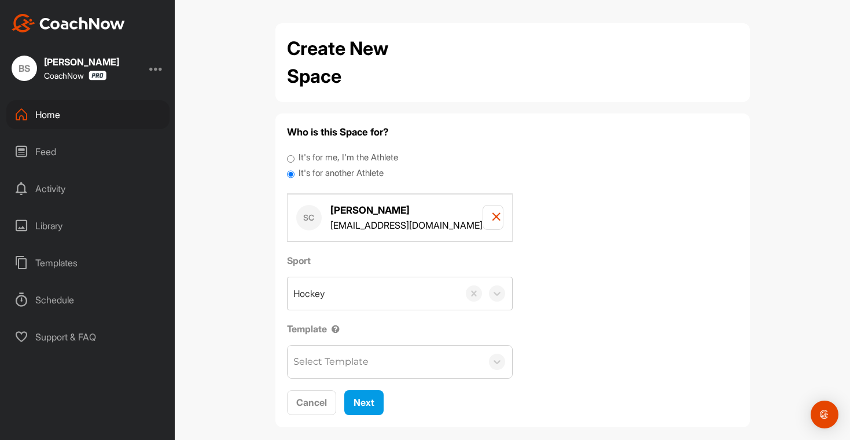
click at [348, 358] on div "Select Template" at bounding box center [330, 362] width 75 height 14
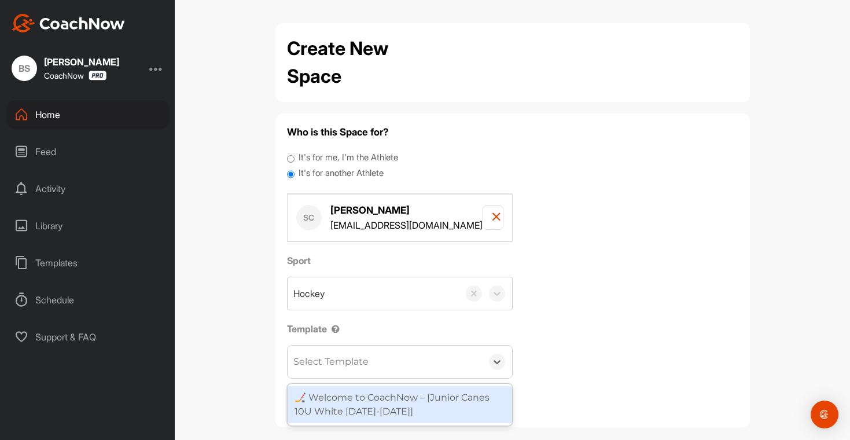
scroll to position [14, 0]
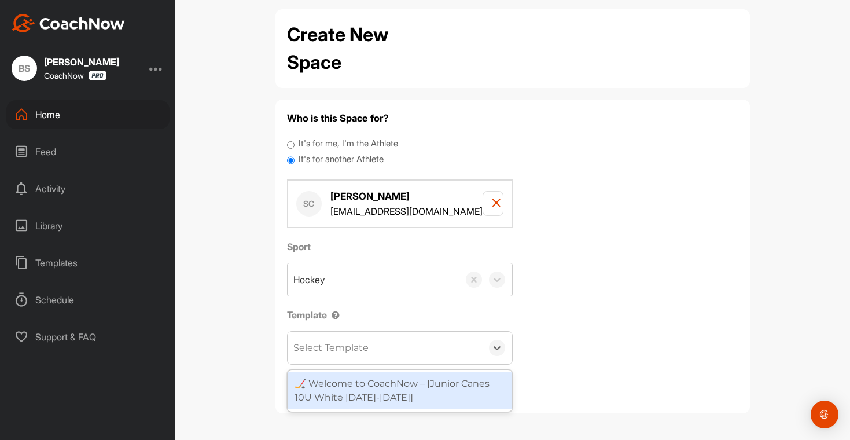
click at [464, 389] on div "🏒 Welcome to CoachNow – [Junior Canes 10U White 2025-2026]" at bounding box center [399, 390] width 224 height 37
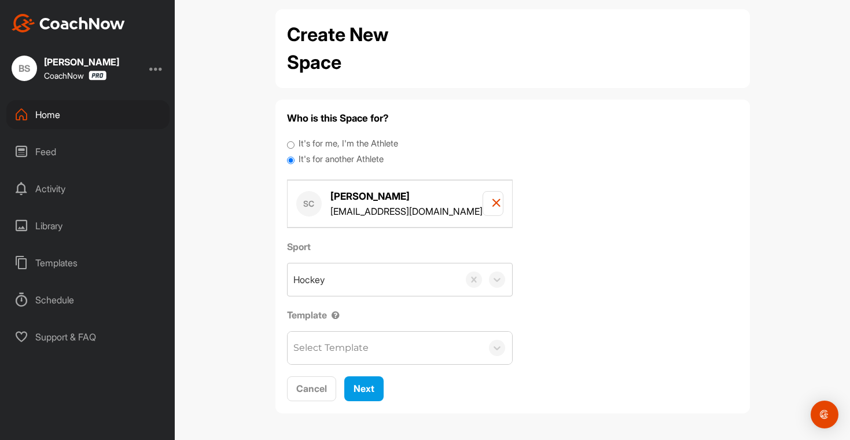
click at [42, 268] on div "Templates" at bounding box center [87, 262] width 163 height 29
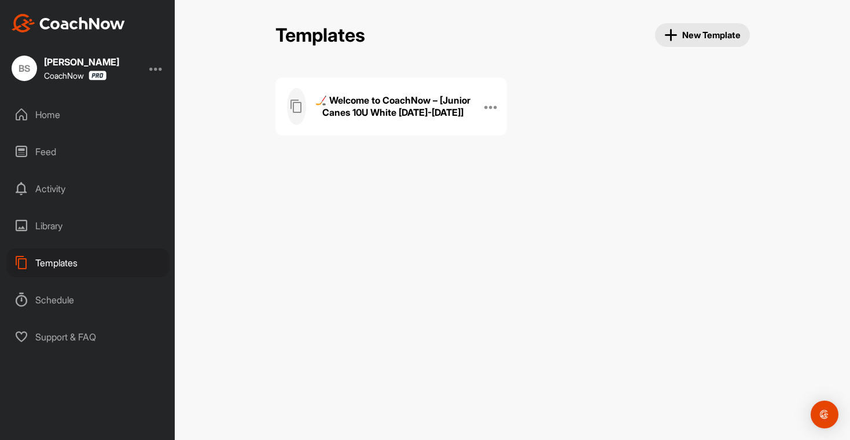
click at [401, 117] on h3 "🏒 Welcome to CoachNow – [Junior Canes 10U White 2025-2026]" at bounding box center [393, 106] width 156 height 24
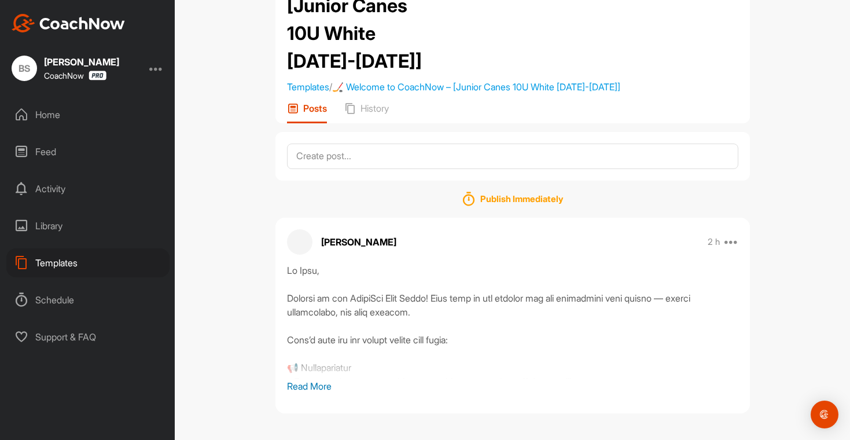
scroll to position [112, 0]
click at [298, 379] on p "Read More" at bounding box center [512, 386] width 451 height 14
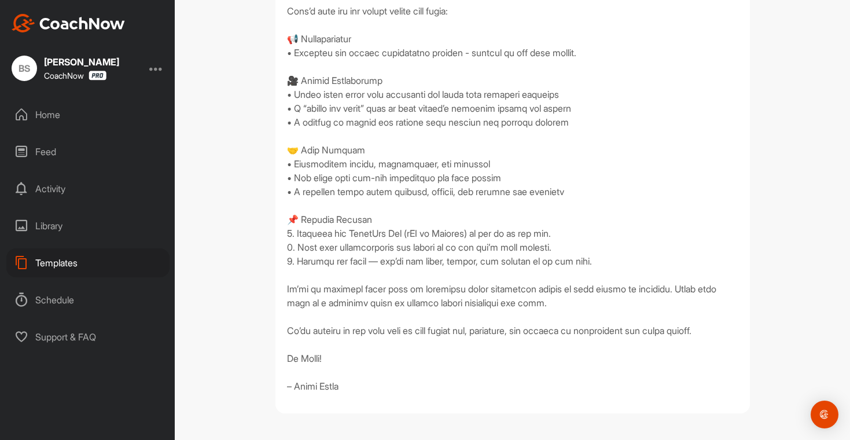
scroll to position [455, 0]
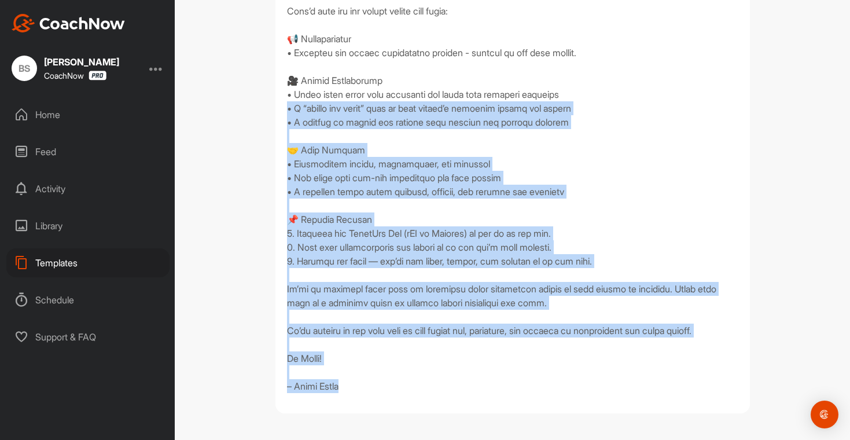
drag, startPoint x: 392, startPoint y: 390, endPoint x: 278, endPoint y: 92, distance: 319.1
click at [278, 92] on div at bounding box center [512, 164] width 474 height 458
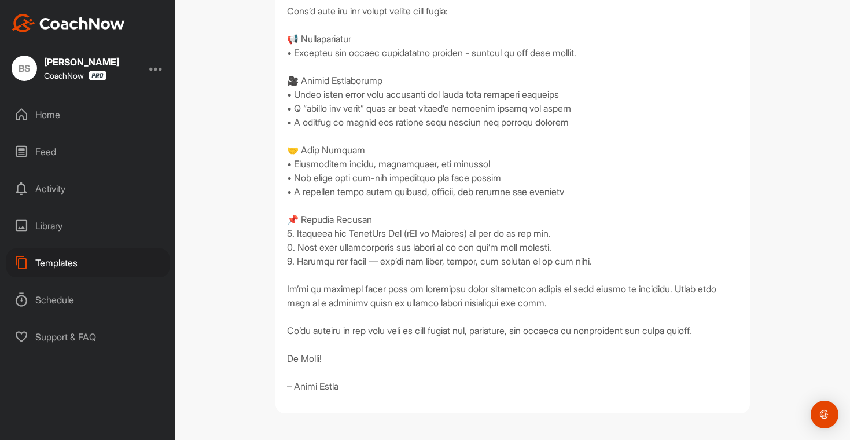
click at [80, 259] on div "Templates" at bounding box center [87, 262] width 163 height 29
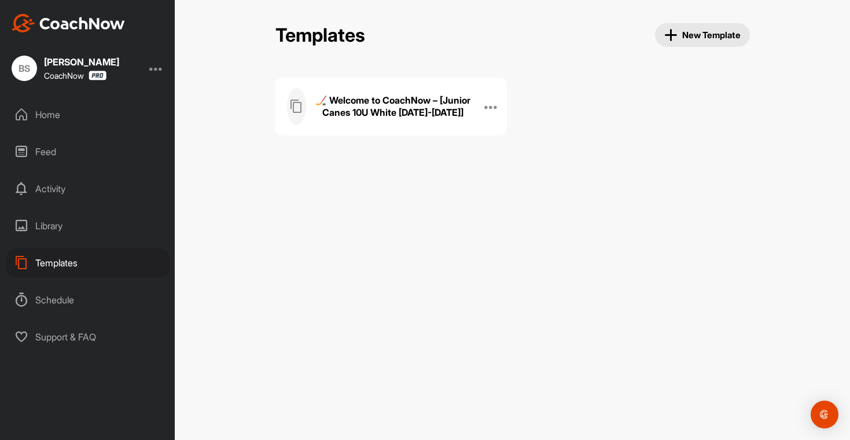
click at [401, 110] on h3 "🏒 Welcome to CoachNow – [Junior Canes 10U White 2025-2026]" at bounding box center [393, 106] width 156 height 24
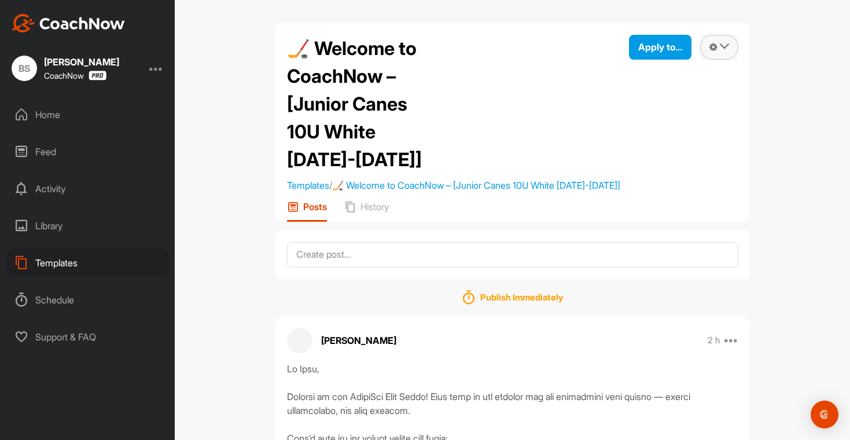
click at [711, 51] on icon at bounding box center [713, 47] width 8 height 10
click at [699, 107] on li "Delete" at bounding box center [706, 116] width 64 height 36
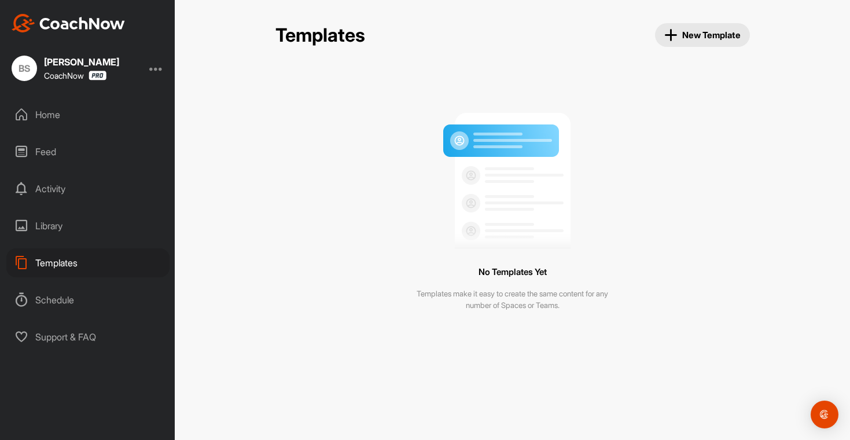
click at [686, 35] on span "New Template" at bounding box center [702, 34] width 76 height 13
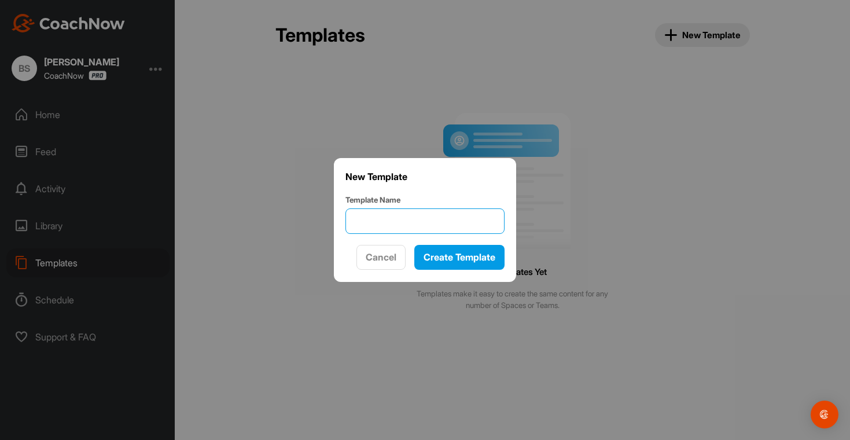
click at [416, 215] on input "Template Name" at bounding box center [424, 220] width 159 height 25
type input "Spaces Initial Post"
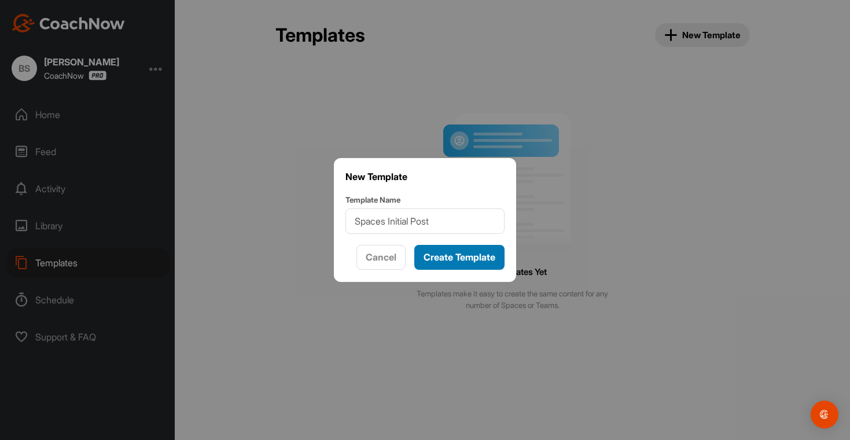
click at [472, 257] on span "Create Template" at bounding box center [459, 257] width 72 height 12
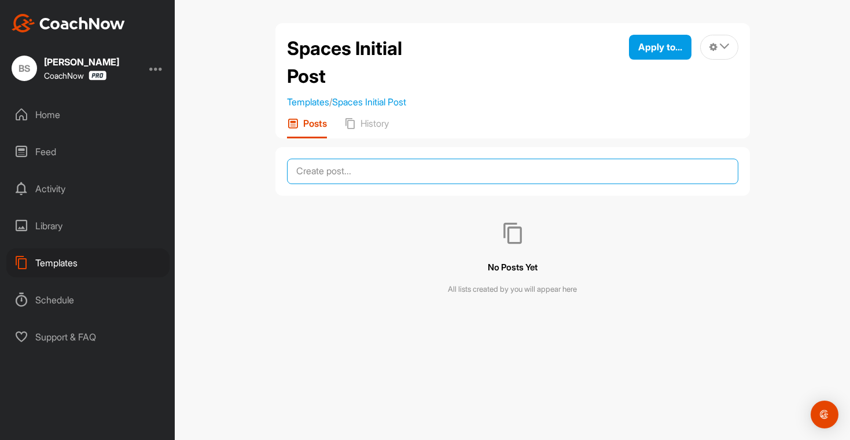
click at [315, 175] on textarea at bounding box center [512, 170] width 451 height 25
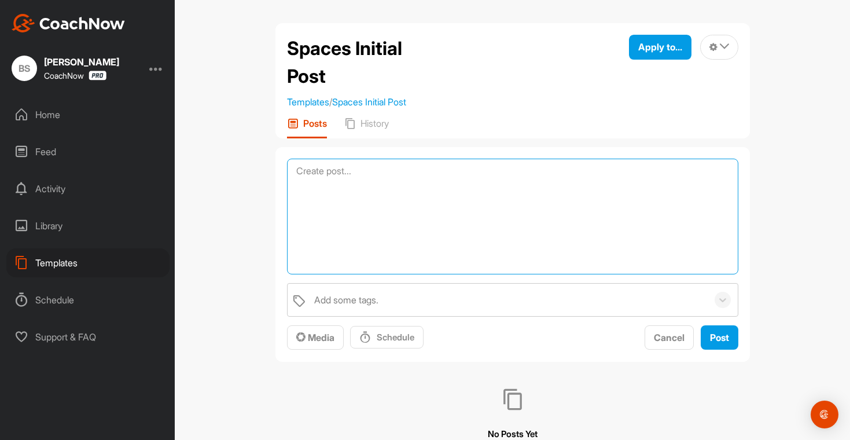
paste textarea "👋 Welcome to Your Player Space! Hi [Player Name], Welcome to your personal Play…"
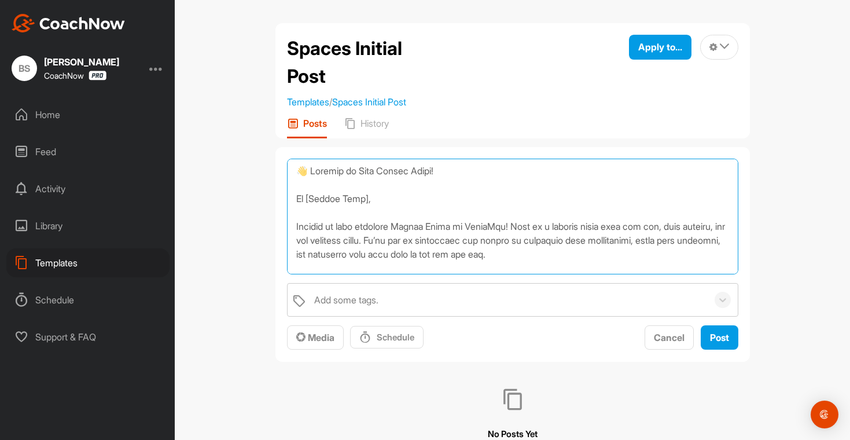
click at [306, 169] on textarea at bounding box center [512, 216] width 451 height 116
drag, startPoint x: 370, startPoint y: 200, endPoint x: 272, endPoint y: 201, distance: 97.2
click at [275, 201] on div "Add some tags. Media Schedule Cancel Post" at bounding box center [512, 254] width 474 height 215
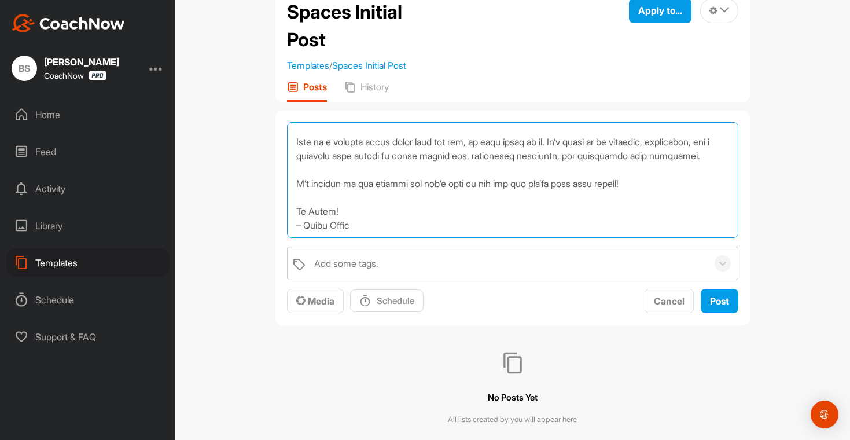
scroll to position [65, 0]
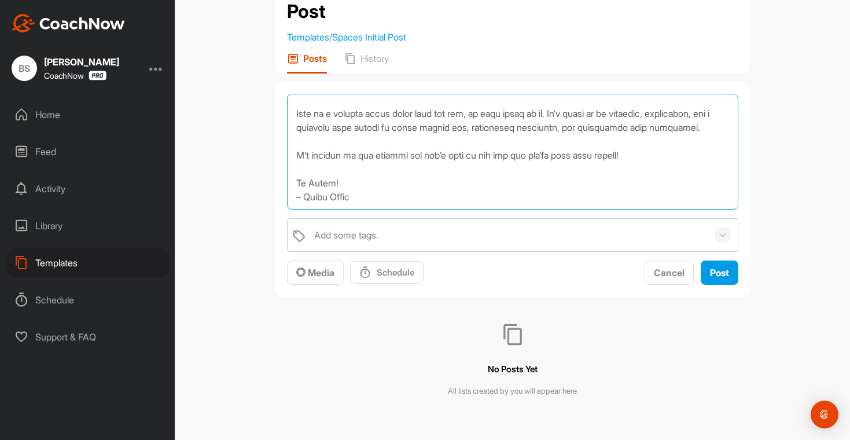
click at [358, 189] on textarea at bounding box center [512, 152] width 451 height 116
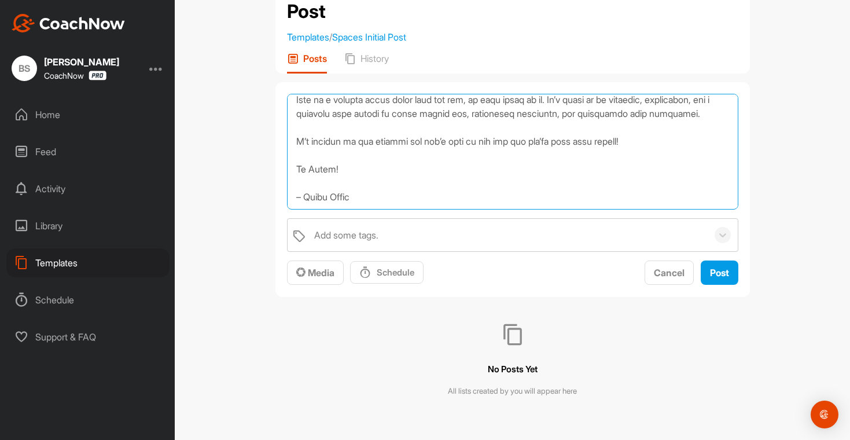
scroll to position [617, 0]
click at [303, 195] on textarea at bounding box center [512, 152] width 451 height 116
click at [302, 198] on textarea at bounding box center [512, 152] width 451 height 116
click at [301, 198] on textarea at bounding box center [512, 152] width 451 height 116
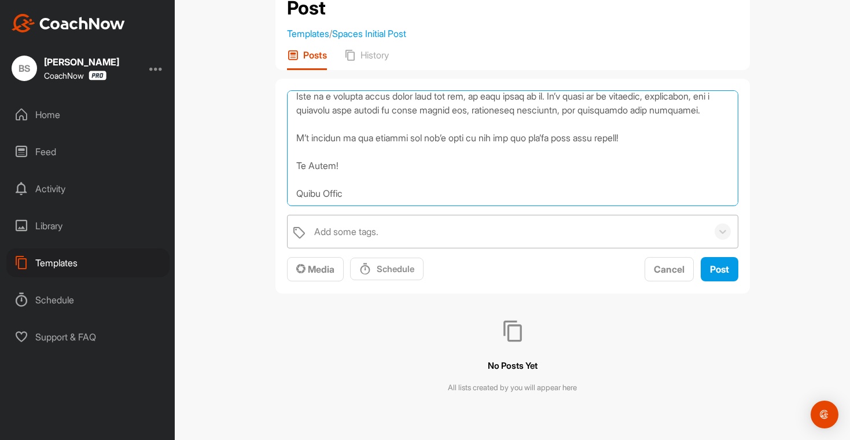
scroll to position [75, 0]
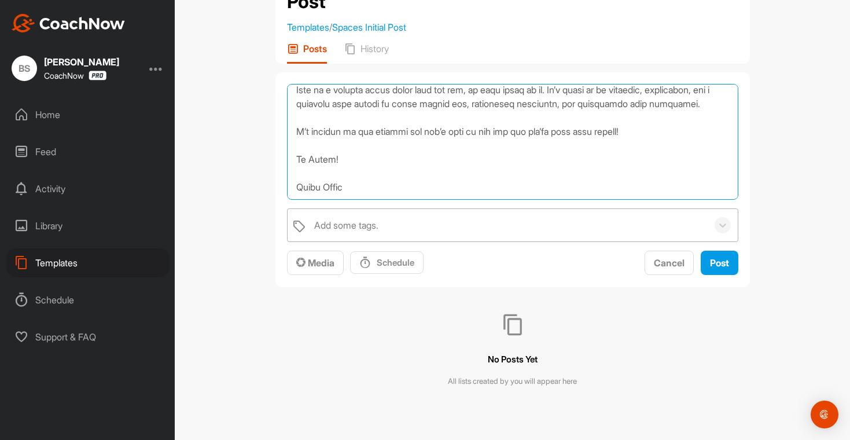
type textarea "👋Welcome to Your Player Space! Welcome to your personal Player Space in CoachNo…"
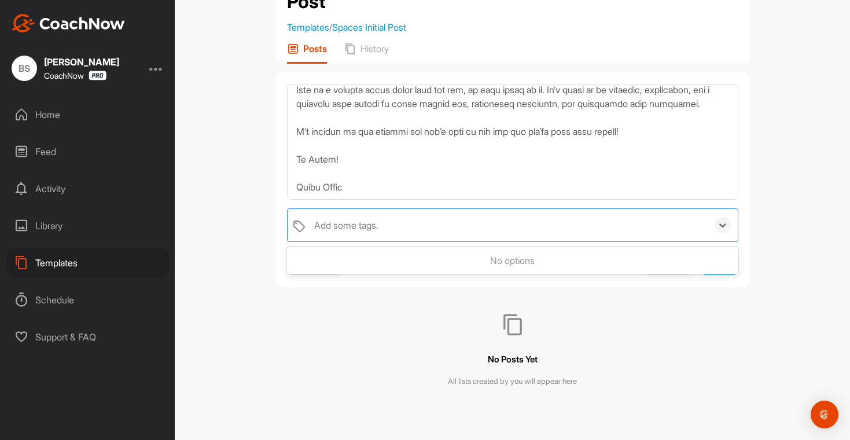
click at [333, 220] on div "Add some tags." at bounding box center [346, 225] width 64 height 14
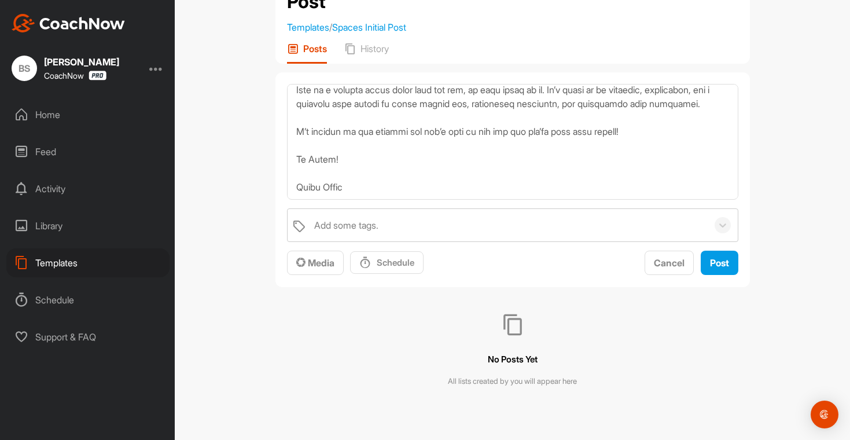
click at [363, 384] on div "No Posts Yet All lists created by you will appear here" at bounding box center [512, 350] width 474 height 126
click at [327, 272] on button "Media" at bounding box center [315, 262] width 57 height 25
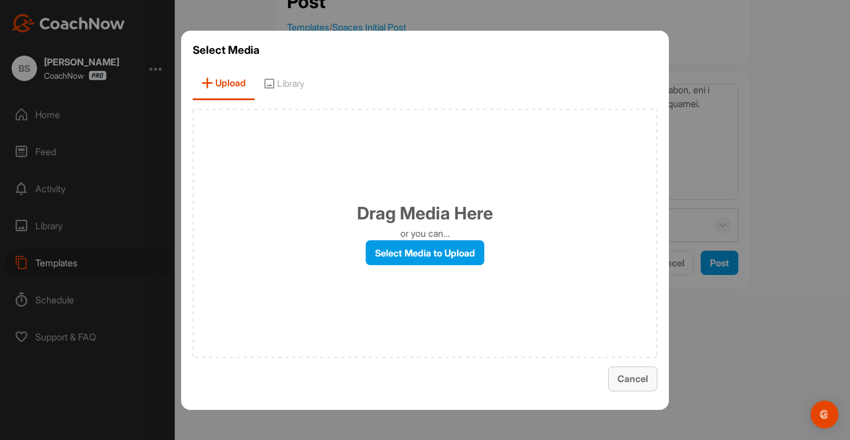
click at [640, 374] on span "Cancel" at bounding box center [632, 378] width 31 height 12
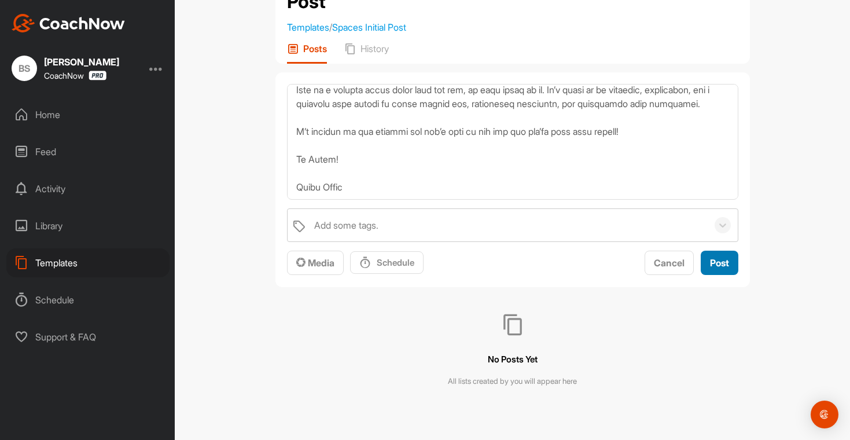
click at [710, 261] on span "Post" at bounding box center [719, 263] width 19 height 12
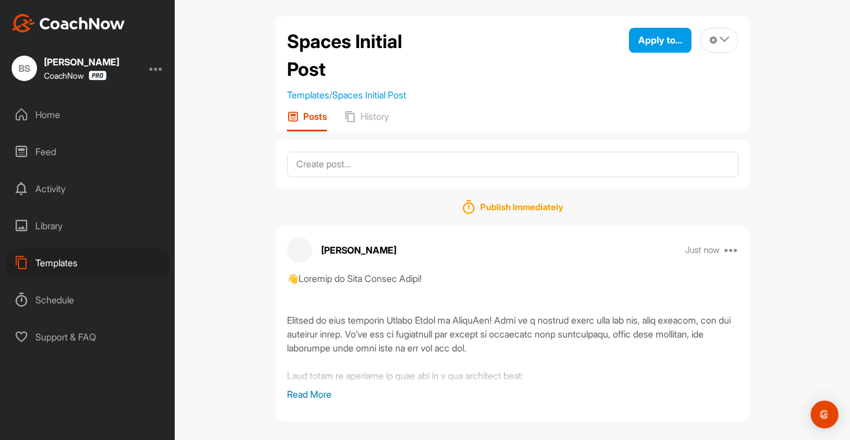
scroll to position [15, 0]
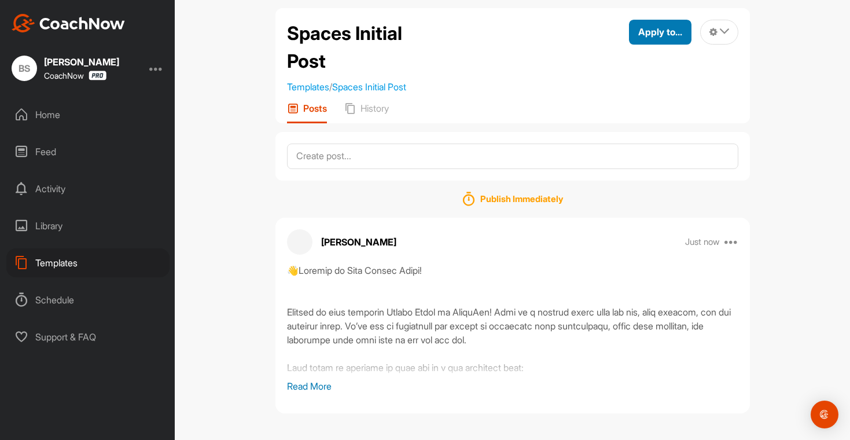
click at [678, 36] on button "Apply to..." at bounding box center [660, 32] width 62 height 25
click at [760, 96] on div "Spaces Initial Post Templates / Spaces Initial Post Apply to... Apply to Space …" at bounding box center [512, 220] width 675 height 440
click at [67, 262] on div "Templates" at bounding box center [87, 262] width 163 height 29
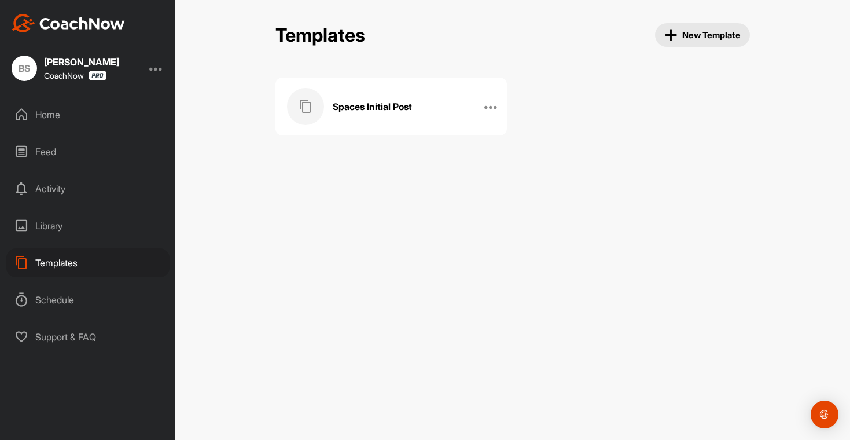
click at [32, 115] on div "Home" at bounding box center [87, 114] width 163 height 29
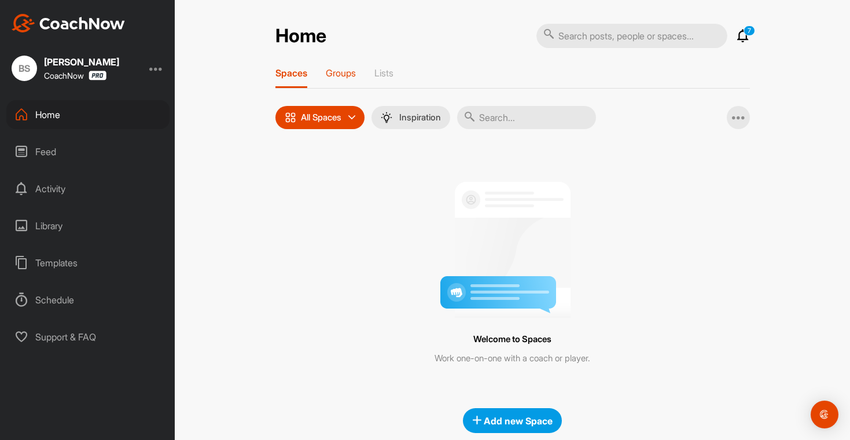
click at [326, 69] on p "Groups" at bounding box center [341, 73] width 30 height 12
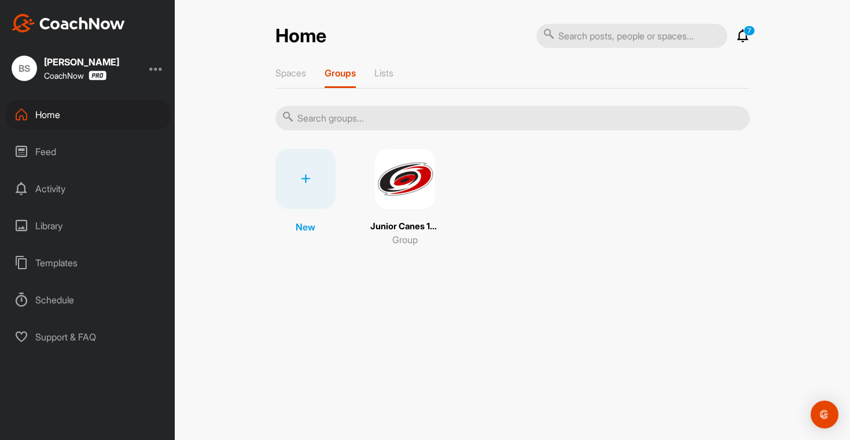
click at [405, 172] on img at bounding box center [405, 179] width 60 height 60
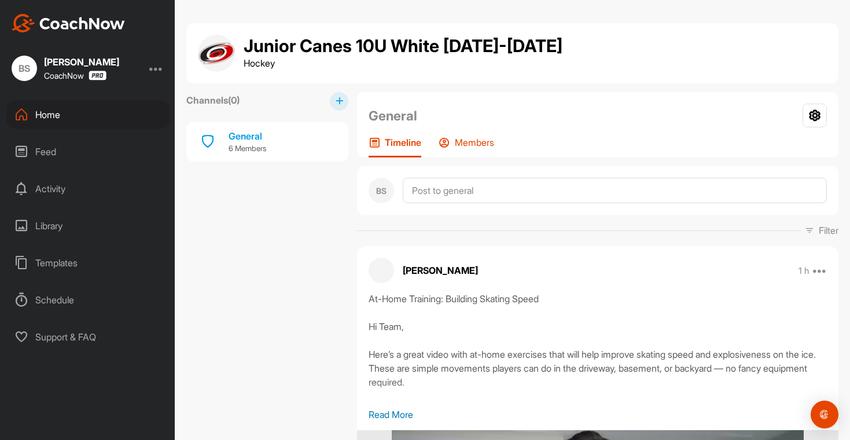
click at [472, 150] on div "Members" at bounding box center [466, 146] width 56 height 21
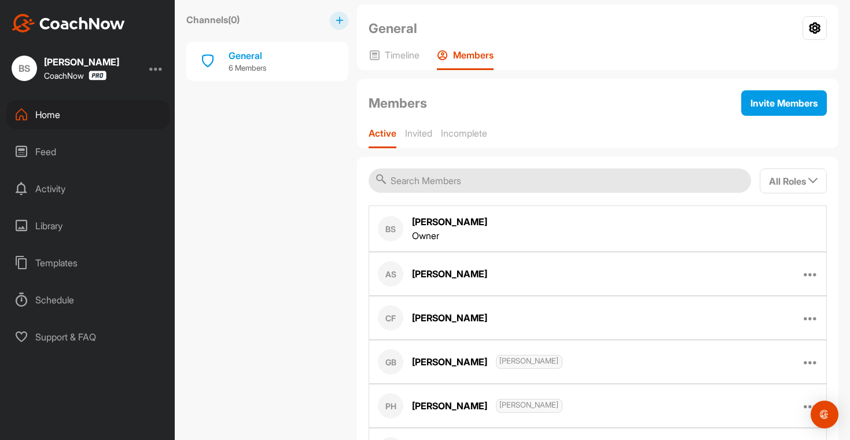
scroll to position [169, 0]
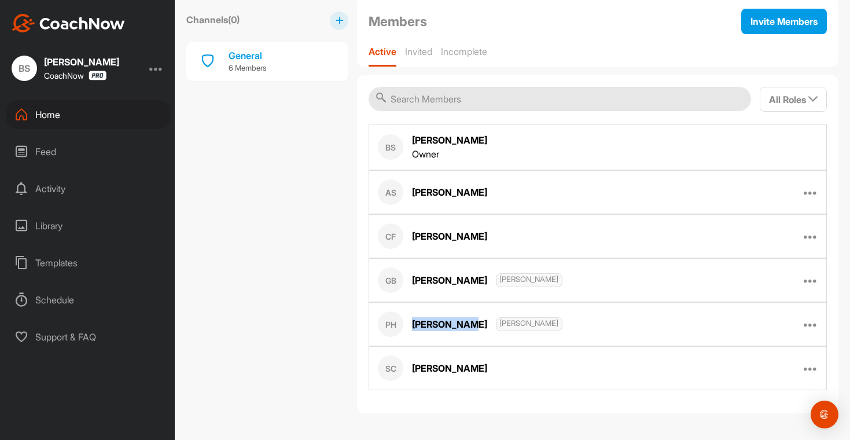
drag, startPoint x: 468, startPoint y: 326, endPoint x: 411, endPoint y: 324, distance: 57.3
click at [412, 324] on div "Pearl Hager Casey Hager" at bounding box center [487, 324] width 150 height 14
click at [414, 329] on div "Pearl Hager Casey Hager" at bounding box center [487, 324] width 150 height 14
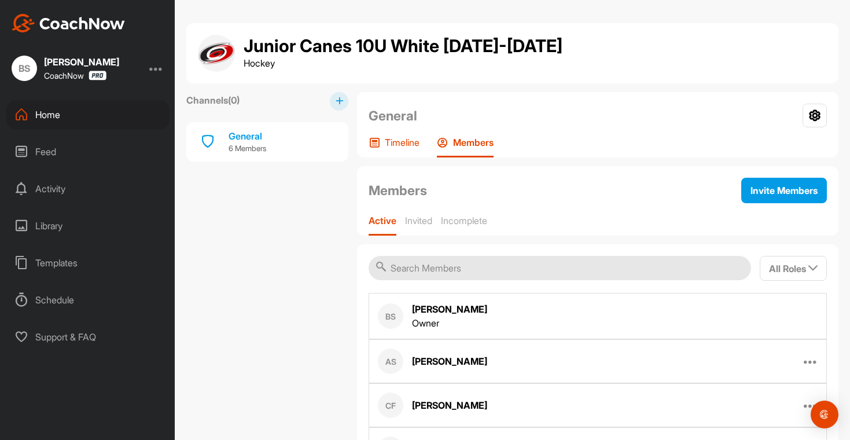
click at [409, 143] on p "Timeline" at bounding box center [402, 142] width 35 height 12
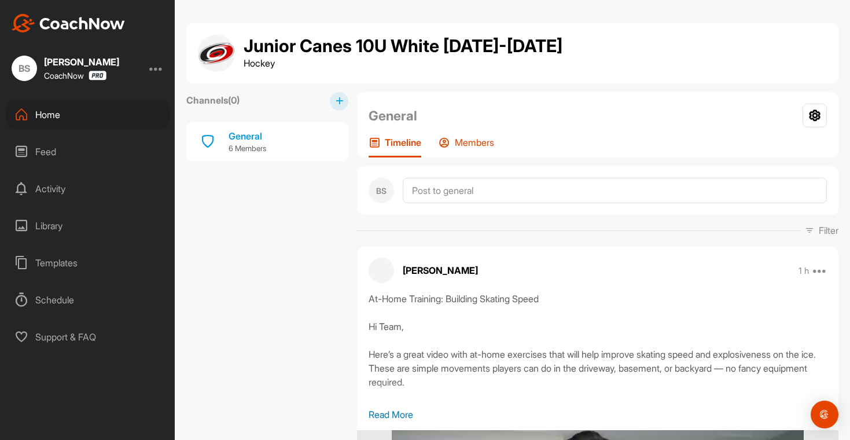
click at [472, 143] on p "Members" at bounding box center [474, 142] width 39 height 12
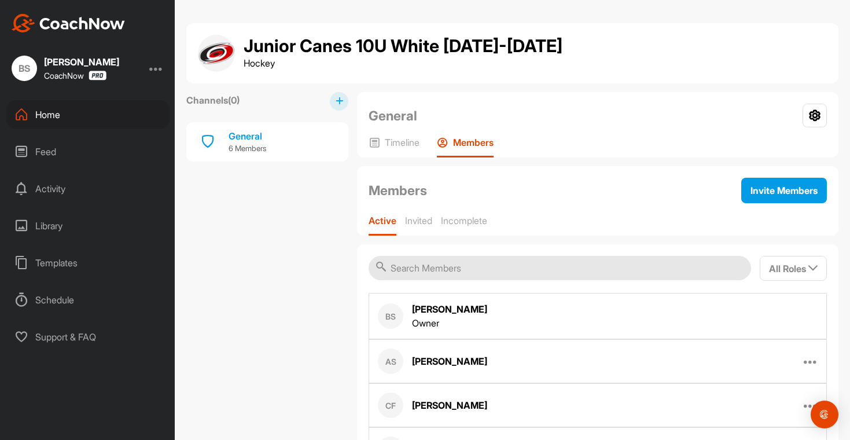
click at [38, 109] on div "Home" at bounding box center [87, 114] width 163 height 29
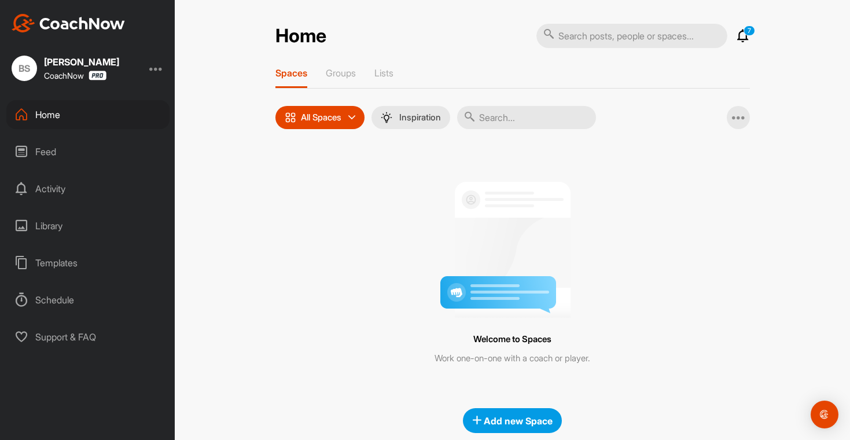
scroll to position [20, 0]
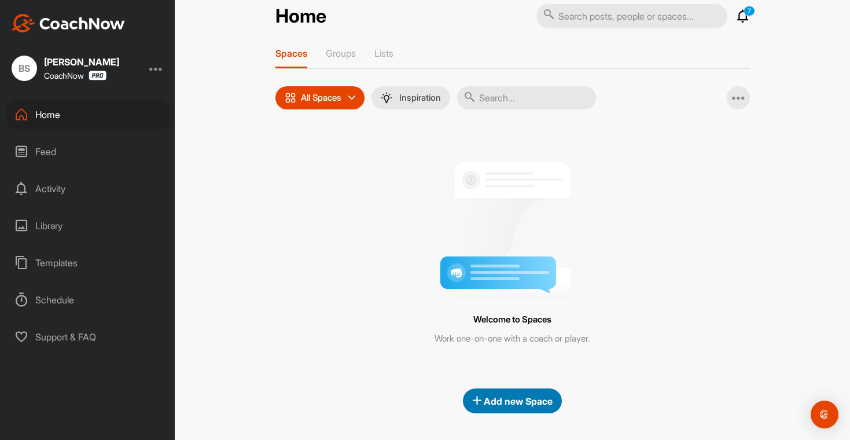
click at [490, 403] on span "Add new Space" at bounding box center [512, 401] width 80 height 12
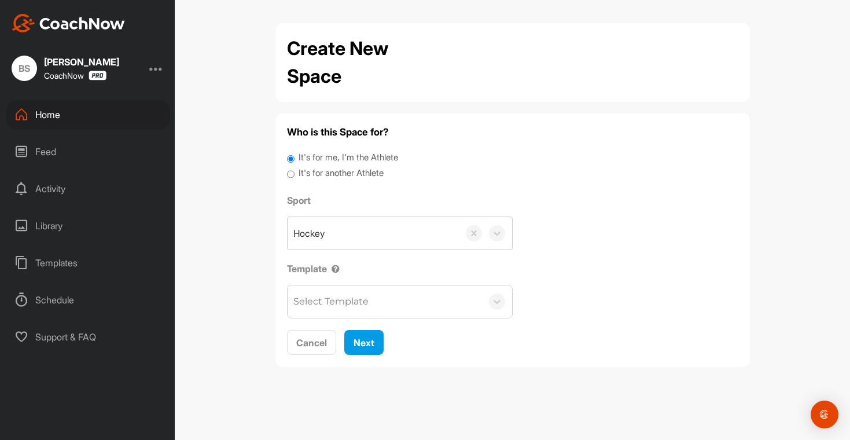
click at [348, 176] on label "It's for another Athlete" at bounding box center [340, 173] width 85 height 13
click at [294, 176] on input "It's for another Athlete" at bounding box center [291, 175] width 8 height 16
radio input "true"
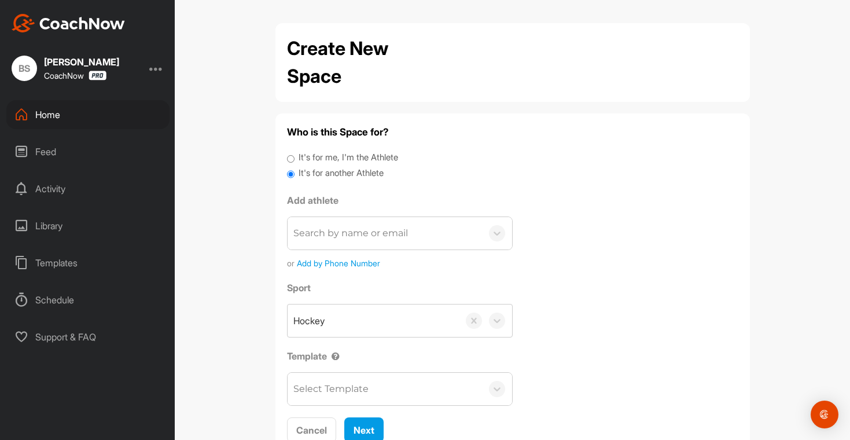
click at [351, 234] on div "Search by name or email" at bounding box center [350, 233] width 115 height 14
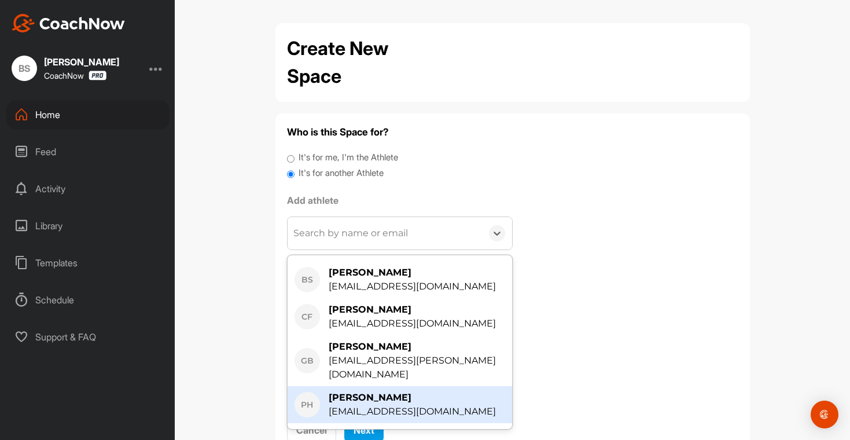
scroll to position [90, 0]
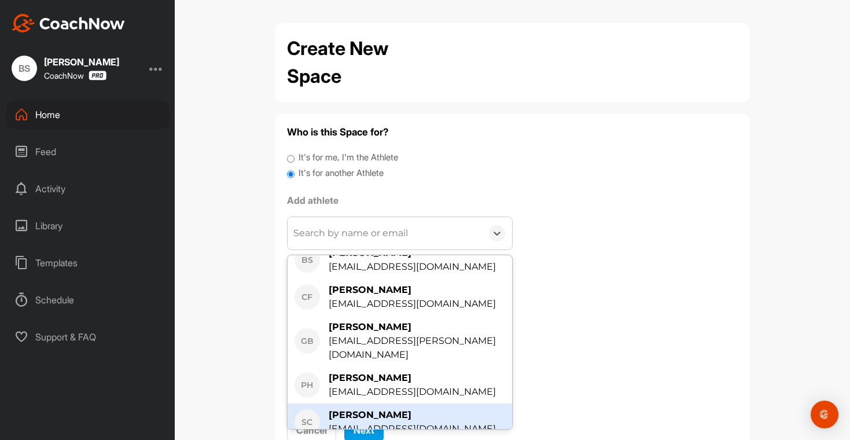
click at [385, 422] on div "[EMAIL_ADDRESS][DOMAIN_NAME]" at bounding box center [411, 429] width 167 height 14
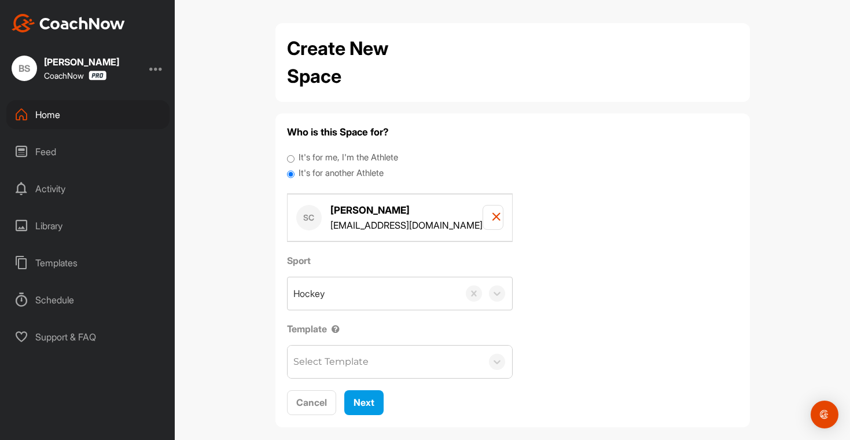
click at [360, 366] on div "Select Template" at bounding box center [330, 362] width 75 height 14
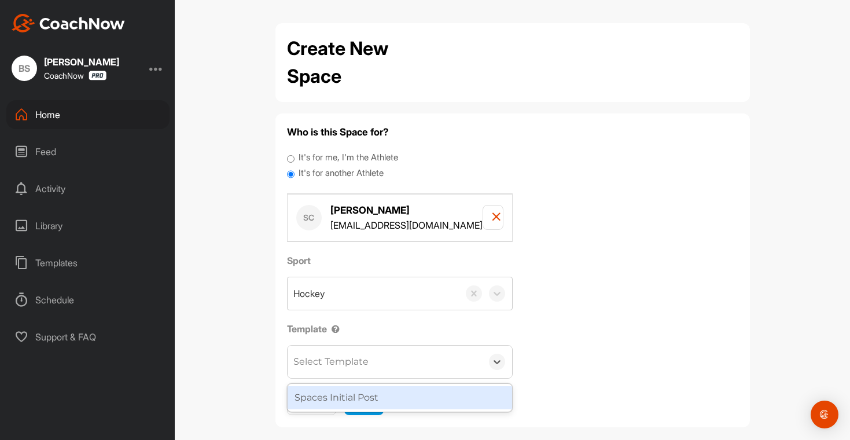
click at [352, 395] on div "Spaces Initial Post" at bounding box center [399, 397] width 224 height 23
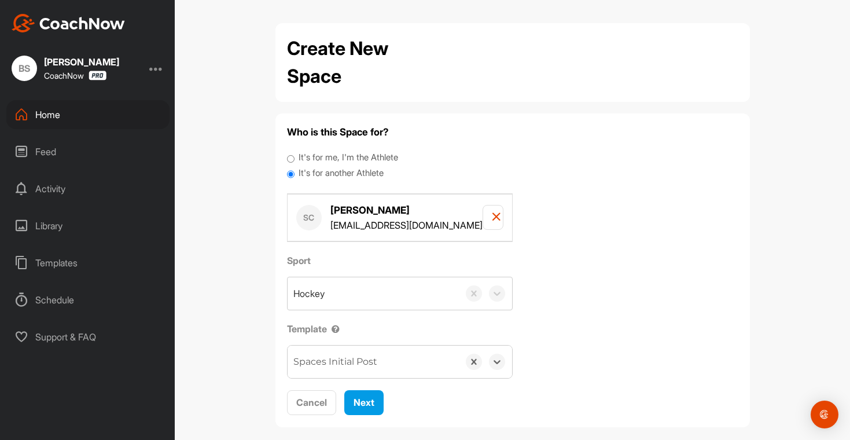
scroll to position [2, 0]
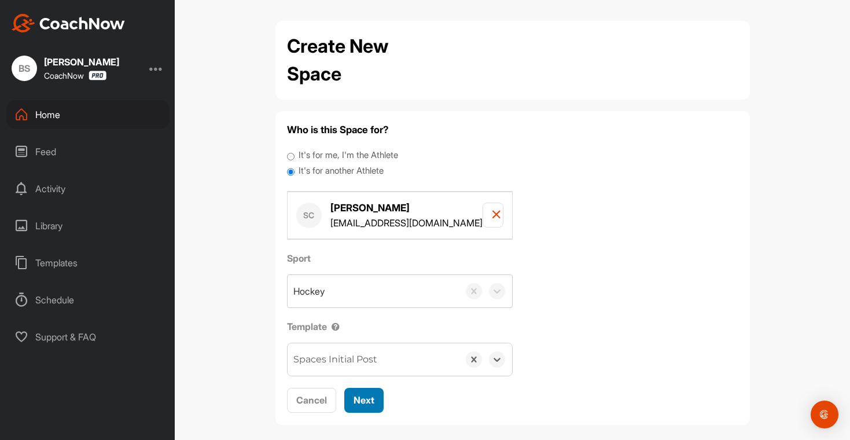
click at [365, 399] on span "Next" at bounding box center [363, 400] width 21 height 12
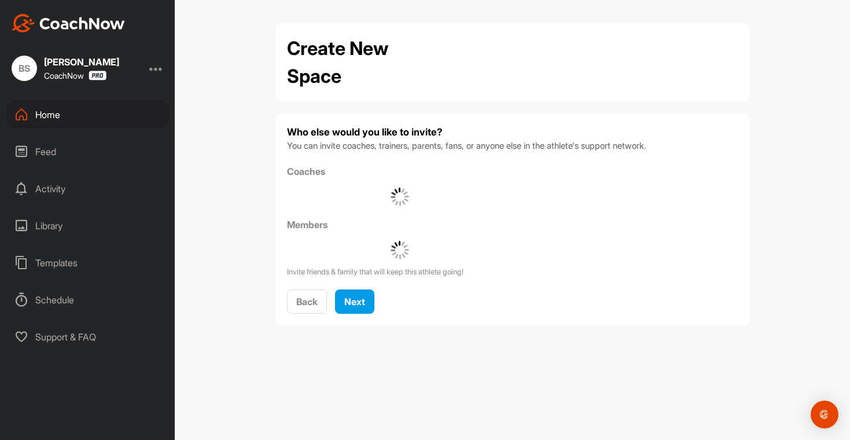
scroll to position [0, 0]
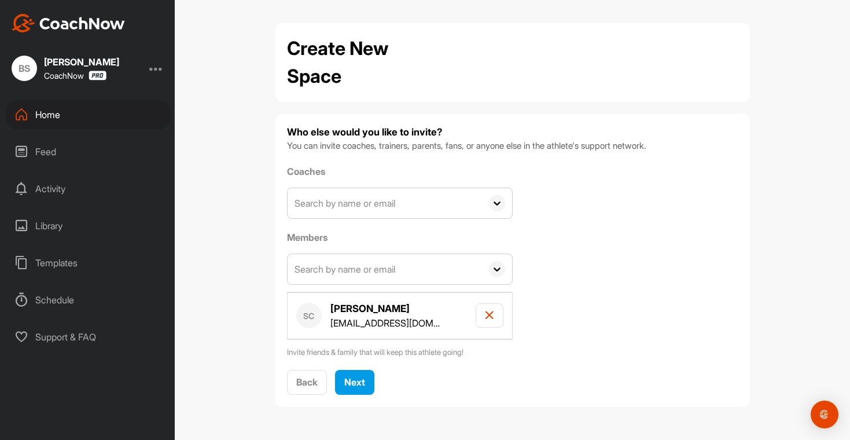
click at [353, 205] on input "text" at bounding box center [384, 203] width 194 height 30
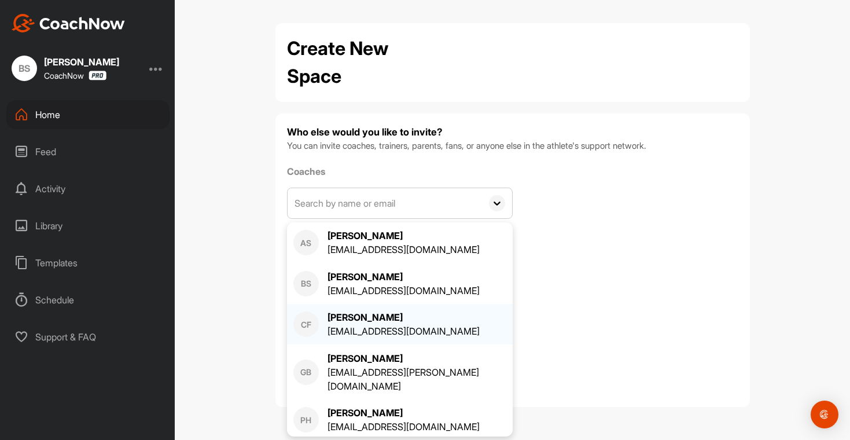
click at [363, 329] on div "[EMAIL_ADDRESS][DOMAIN_NAME]" at bounding box center [403, 331] width 152 height 14
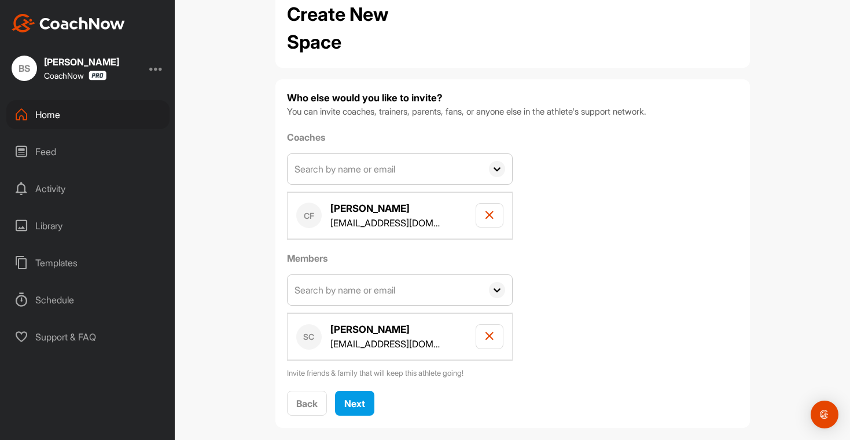
scroll to position [49, 0]
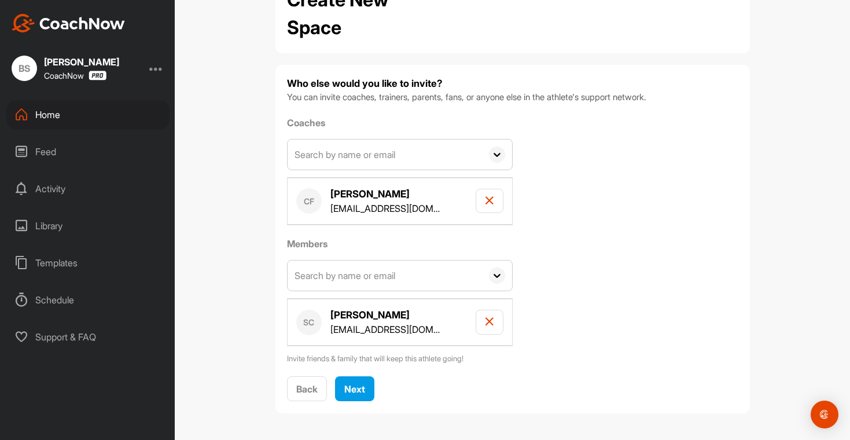
click at [389, 275] on input "text" at bounding box center [384, 275] width 194 height 30
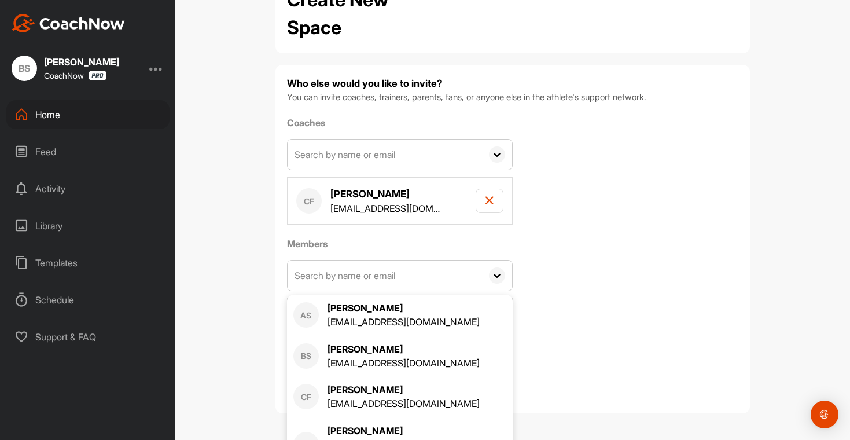
click at [665, 261] on div "Coaches AS Alison Sculley sculleyab@gmail.com BS Brian Sculley brianmsculley@gm…" at bounding box center [512, 240] width 451 height 249
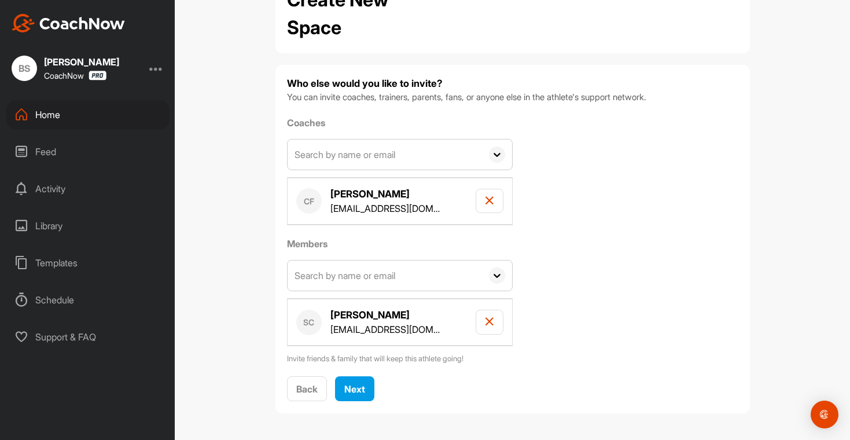
click at [376, 280] on input "text" at bounding box center [384, 275] width 194 height 30
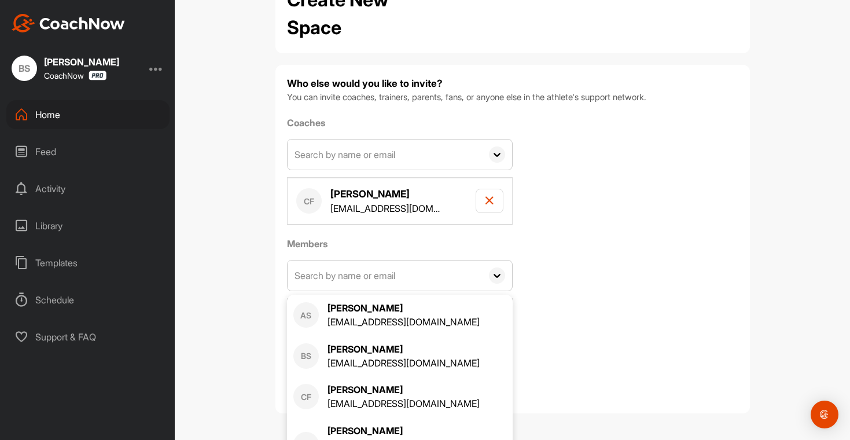
click at [622, 272] on div "Coaches AS Alison Sculley sculleyab@gmail.com BS Brian Sculley brianmsculley@gm…" at bounding box center [512, 240] width 451 height 249
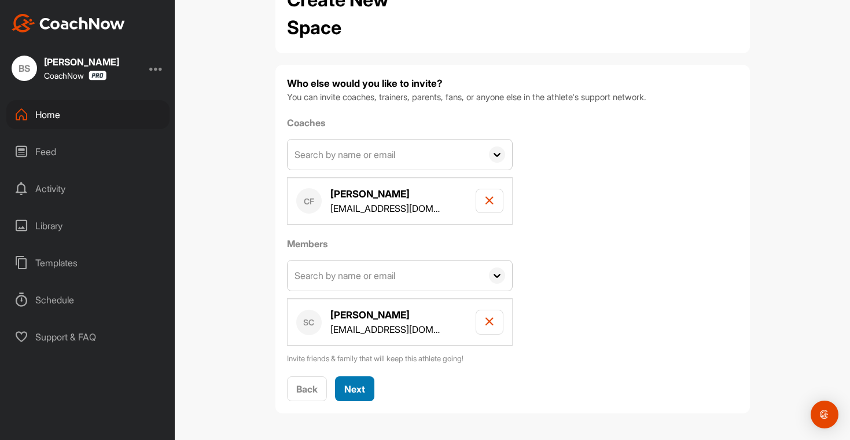
click at [344, 388] on span "Next" at bounding box center [354, 389] width 21 height 12
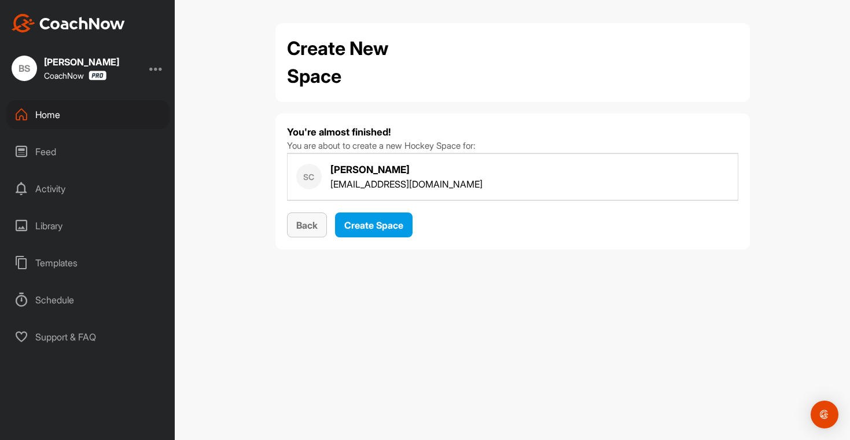
click at [301, 231] on div "Back" at bounding box center [306, 225] width 21 height 14
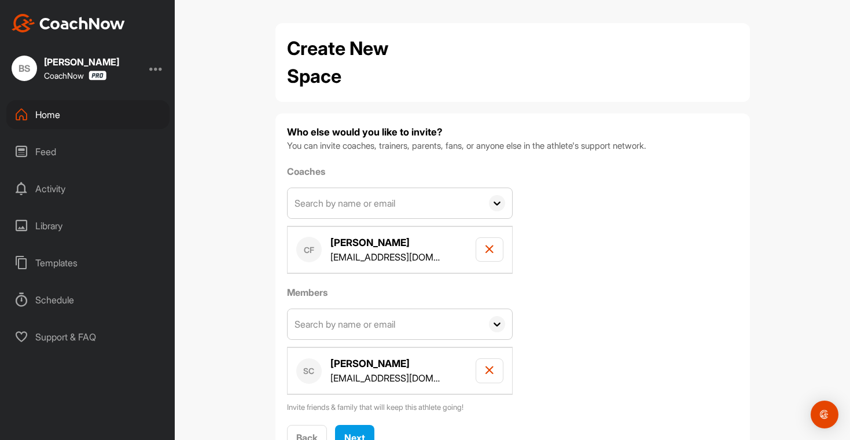
click at [379, 327] on input "text" at bounding box center [384, 324] width 194 height 30
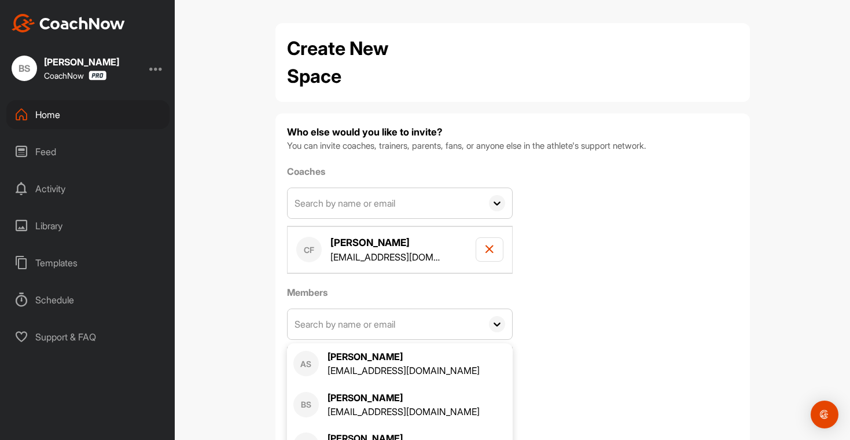
click at [650, 278] on div "Coaches AS Alison Sculley sculleyab@gmail.com BS Brian Sculley brianmsculley@gm…" at bounding box center [512, 288] width 451 height 249
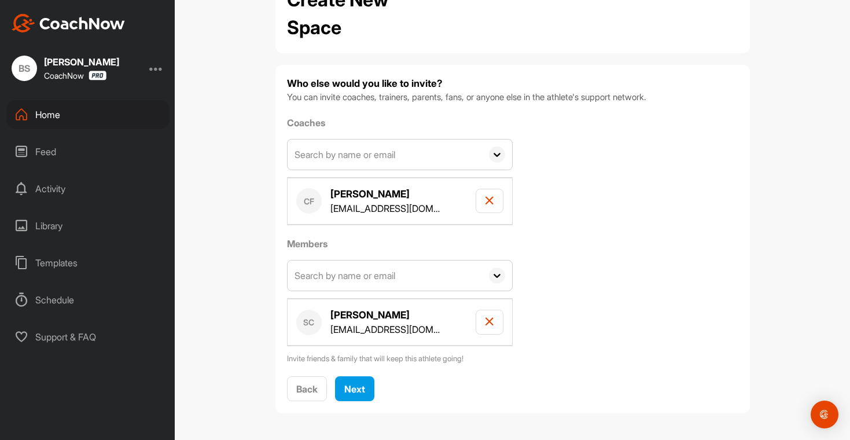
scroll to position [18, 0]
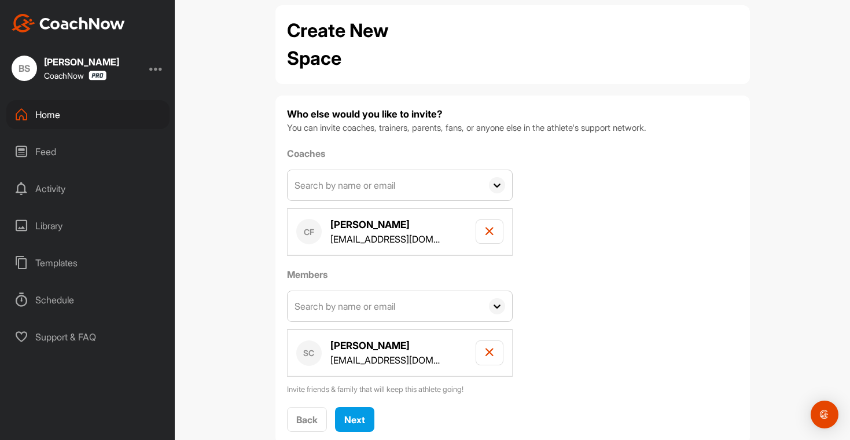
click at [497, 305] on icon at bounding box center [497, 306] width 16 height 16
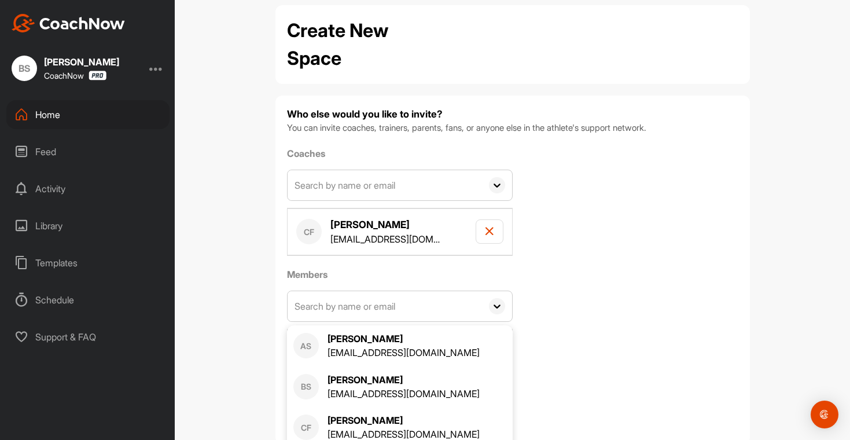
click at [497, 305] on icon at bounding box center [497, 306] width 16 height 16
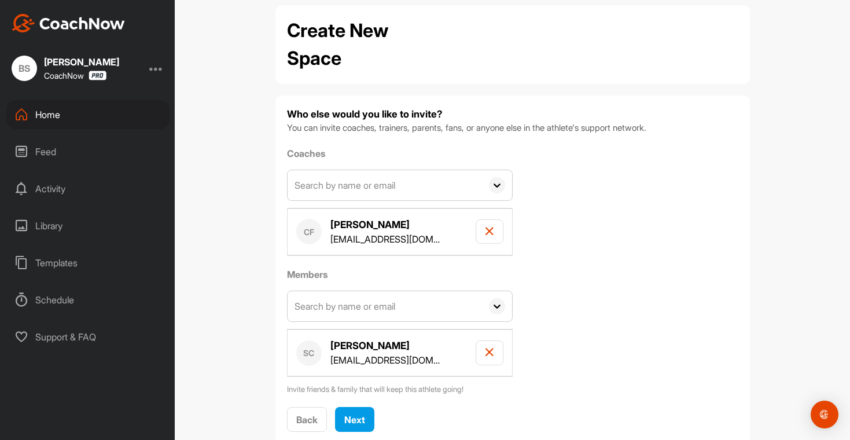
scroll to position [45, 0]
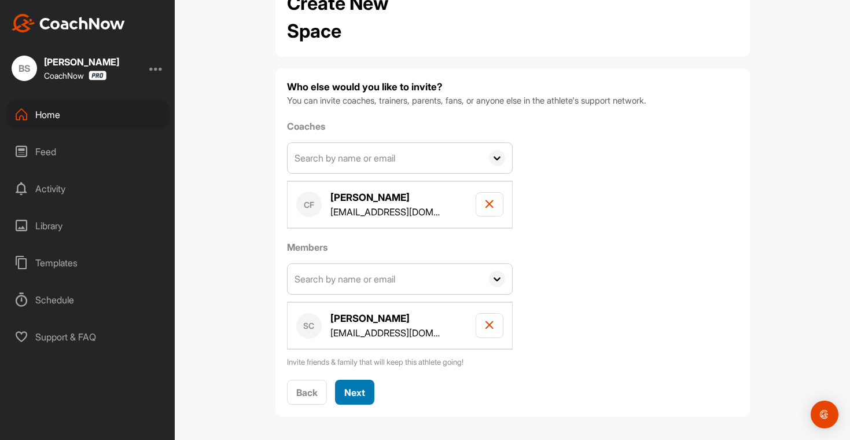
click at [345, 391] on span "Next" at bounding box center [354, 392] width 21 height 12
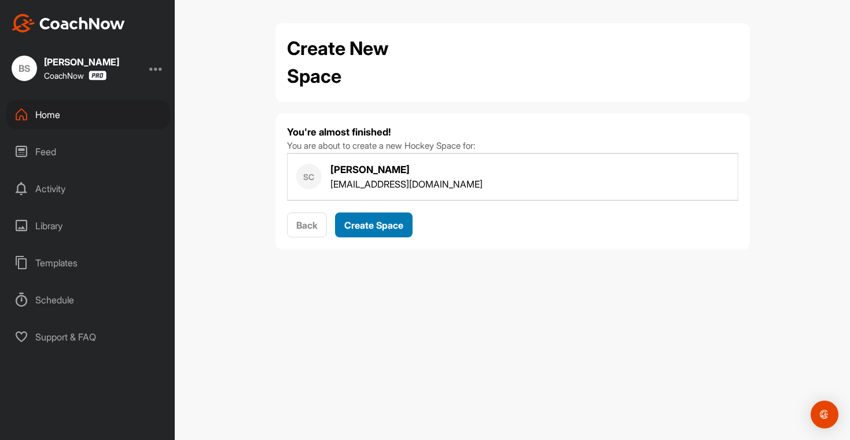
click at [371, 222] on span "Create Space" at bounding box center [373, 225] width 59 height 12
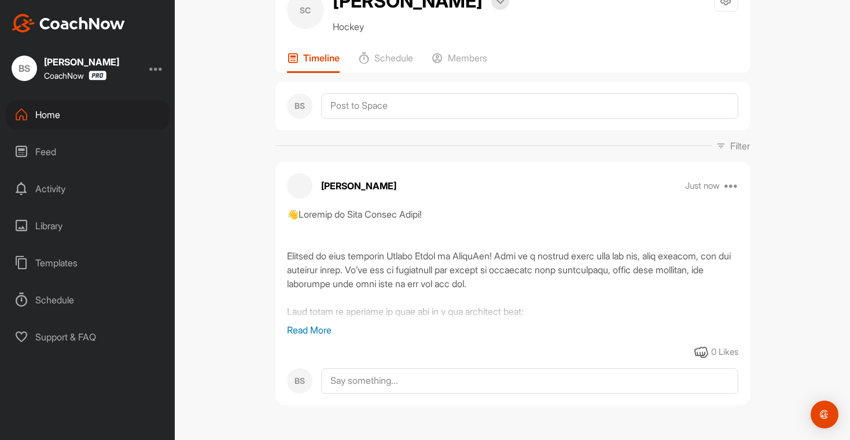
scroll to position [48, 0]
click at [306, 331] on p "Read More" at bounding box center [512, 329] width 451 height 14
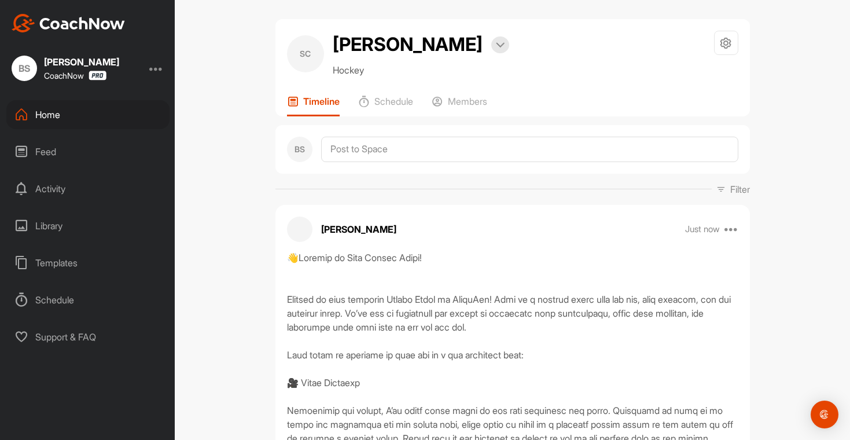
scroll to position [0, 0]
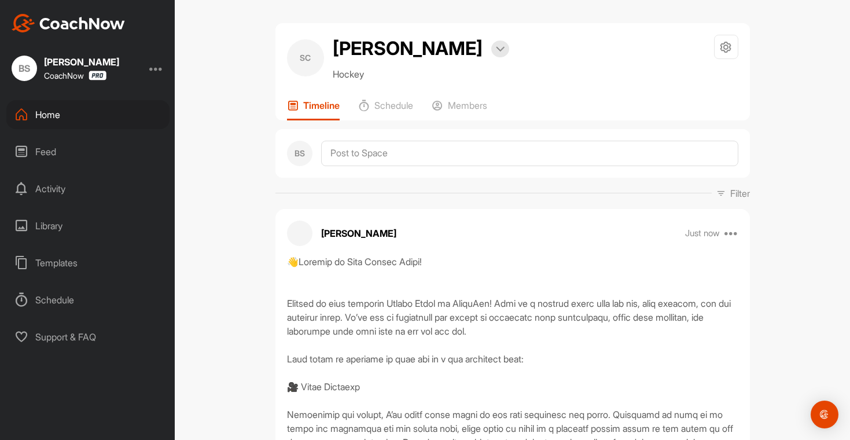
click at [155, 76] on div "BS Brian Sculley CoachNow" at bounding box center [87, 68] width 175 height 25
click at [156, 69] on div at bounding box center [156, 68] width 14 height 14
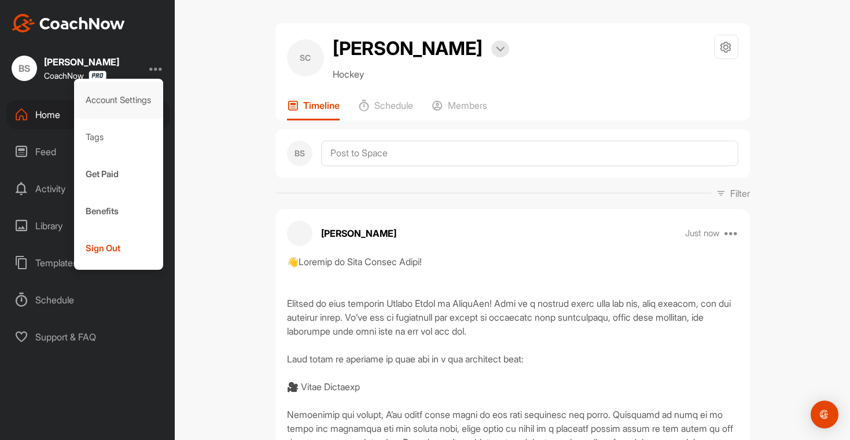
click at [130, 91] on div "Account Settings" at bounding box center [119, 100] width 90 height 37
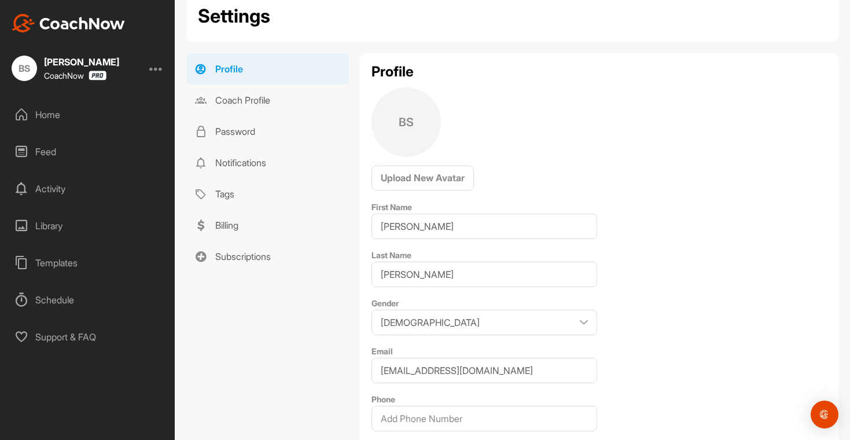
scroll to position [30, 0]
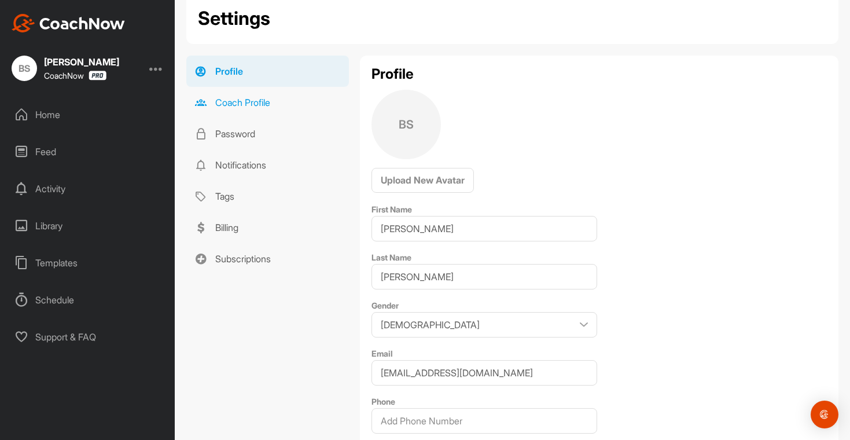
click at [256, 102] on link "Coach Profile" at bounding box center [267, 102] width 163 height 31
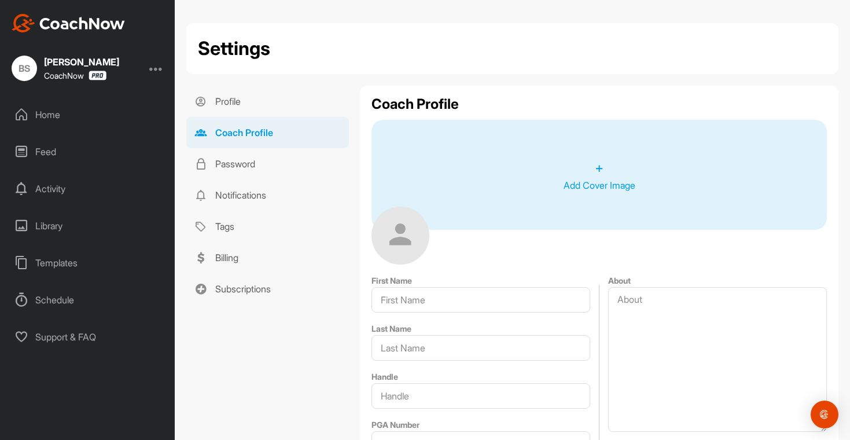
type input "Brian"
type input "Sculley"
type input "[EMAIL_ADDRESS][DOMAIN_NAME]"
type input "+1 (919) 703-8809"
type input "Raleigh"
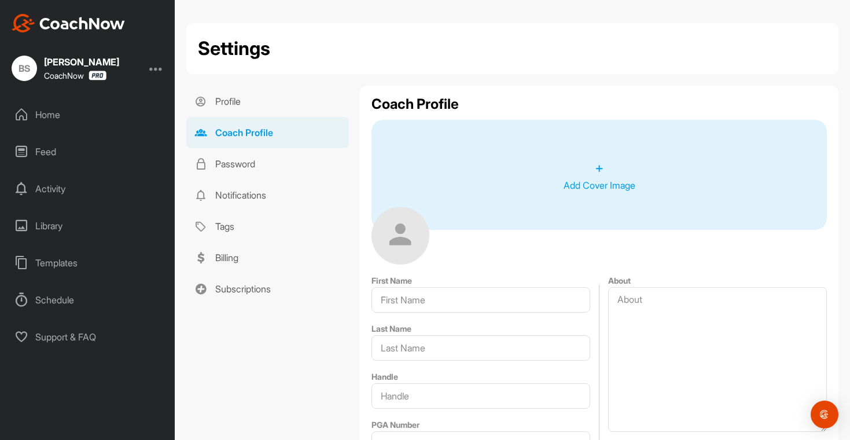
type input "27613"
type input "10104 East Roadstead Way"
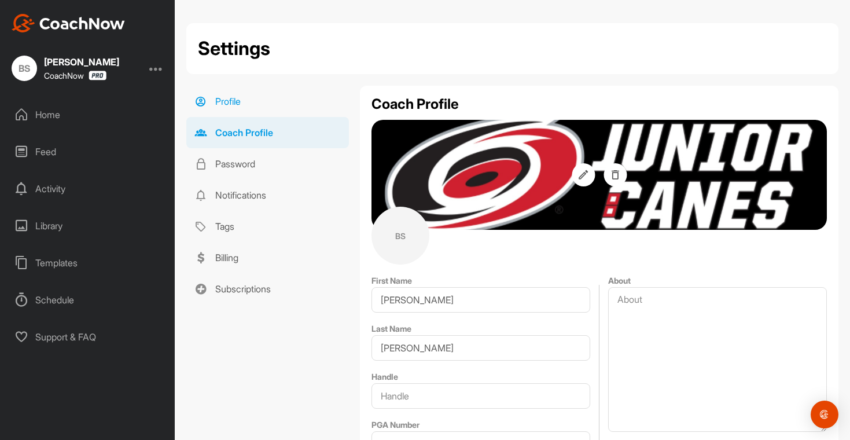
click at [237, 105] on link "Profile" at bounding box center [267, 101] width 163 height 31
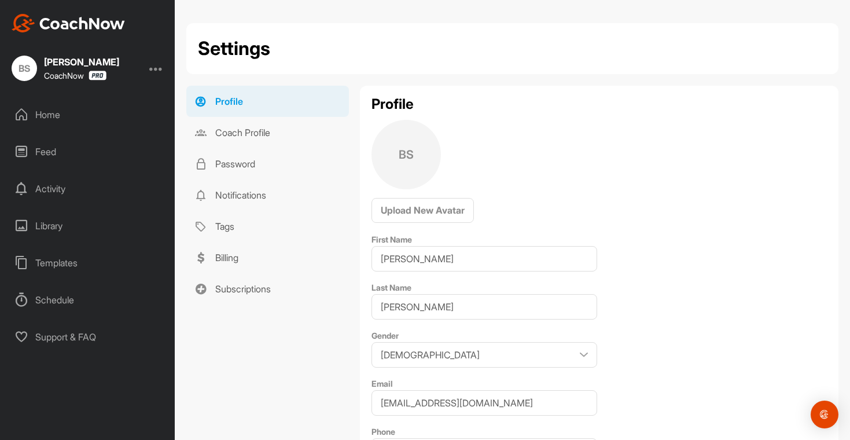
click at [73, 115] on div "Home" at bounding box center [87, 114] width 163 height 29
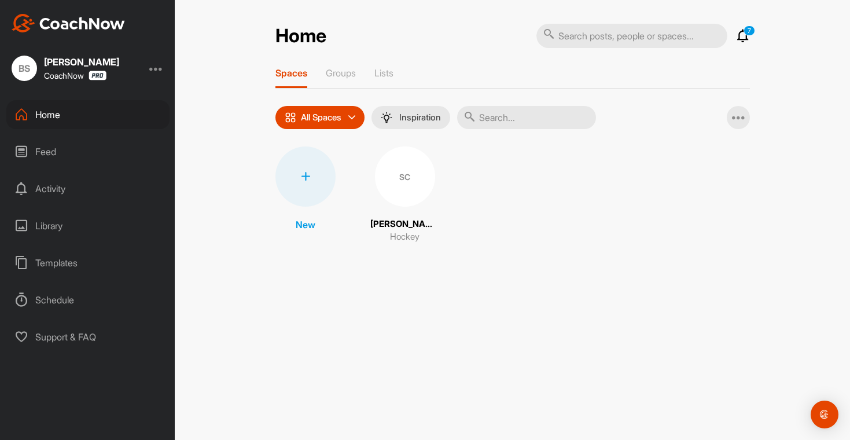
click at [413, 189] on div "SC" at bounding box center [405, 176] width 60 height 60
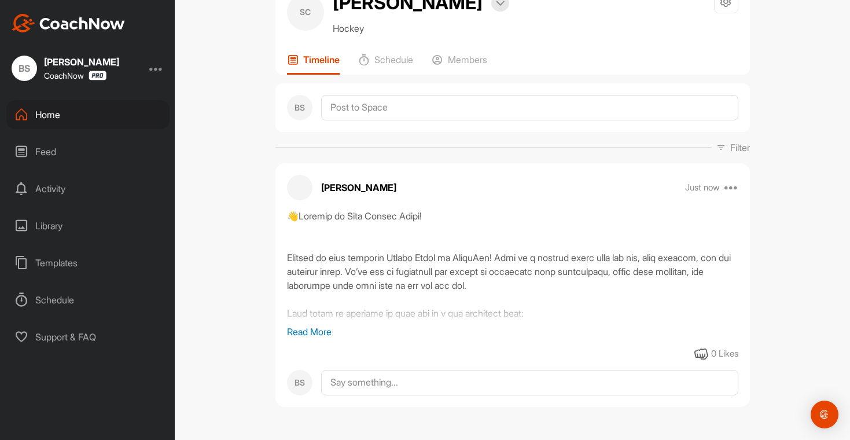
scroll to position [48, 0]
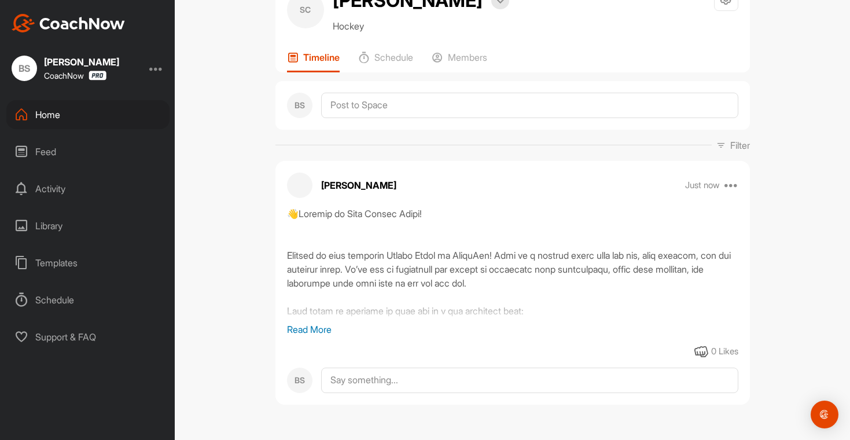
click at [307, 324] on p "Read More" at bounding box center [512, 329] width 451 height 14
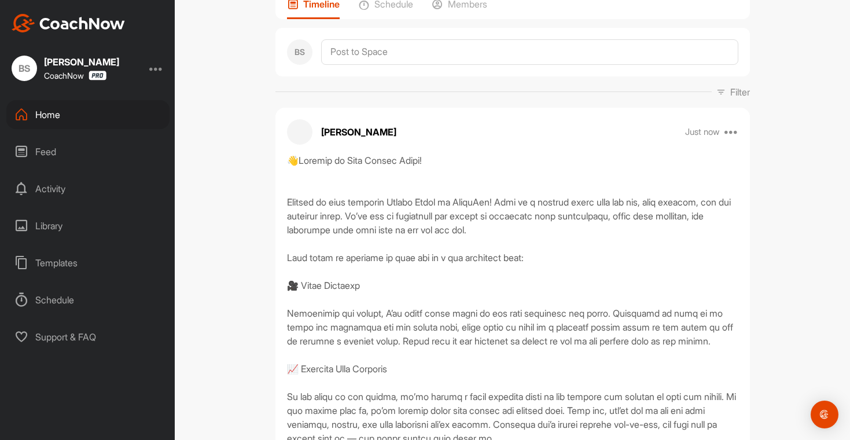
scroll to position [0, 0]
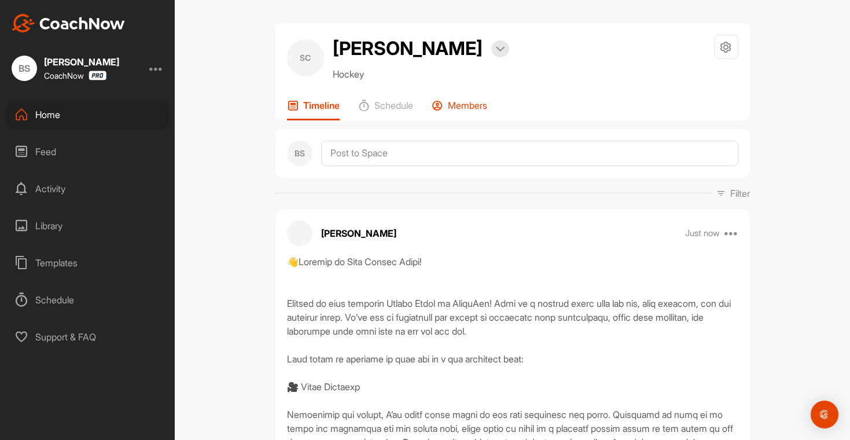
click at [448, 104] on p "Members" at bounding box center [467, 105] width 39 height 12
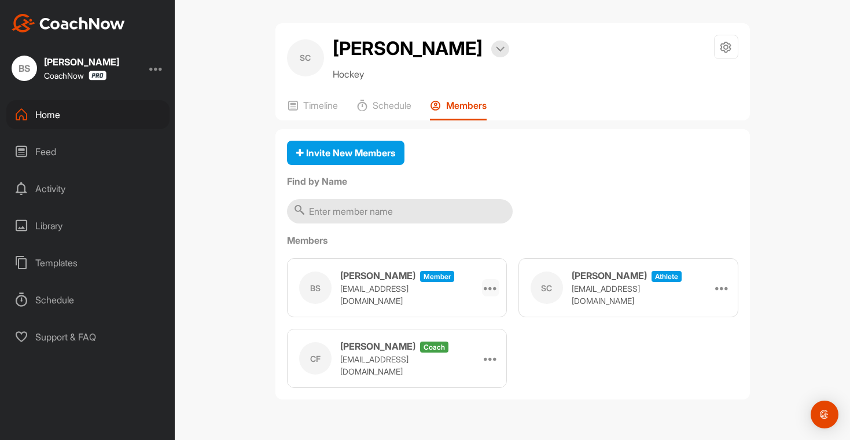
click at [486, 289] on icon at bounding box center [490, 287] width 14 height 14
click at [603, 358] on div "BS Brian Sculley Member brianmsculley@gmail.com Make Athlete SC Sean Cantwell a…" at bounding box center [512, 323] width 451 height 130
click at [49, 116] on div "Home" at bounding box center [87, 114] width 163 height 29
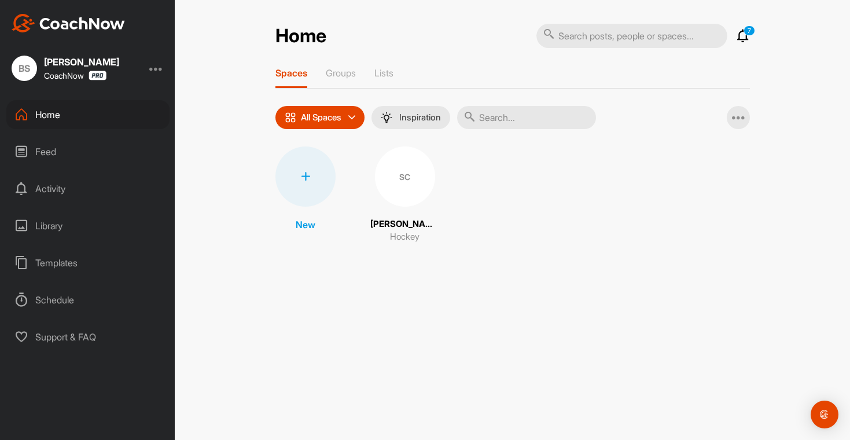
click at [155, 64] on div at bounding box center [156, 68] width 14 height 14
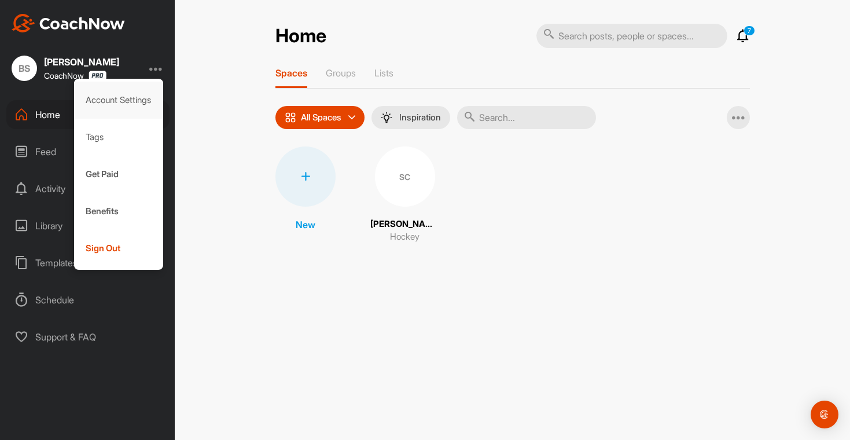
click at [116, 110] on div "Account Settings" at bounding box center [119, 100] width 90 height 37
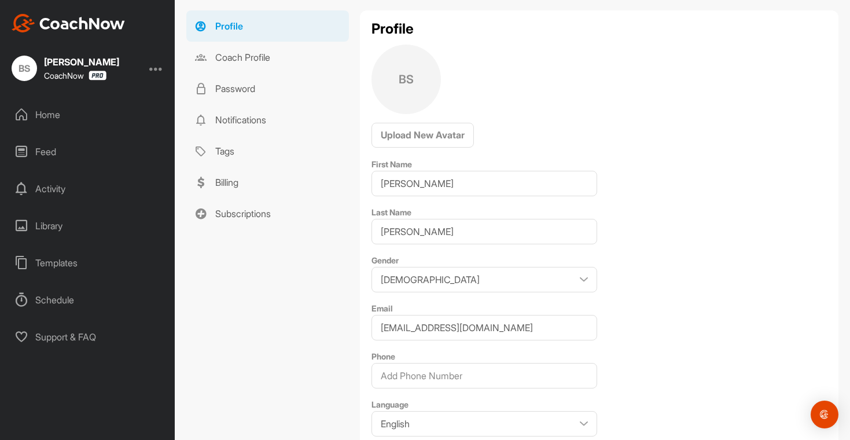
scroll to position [73, 0]
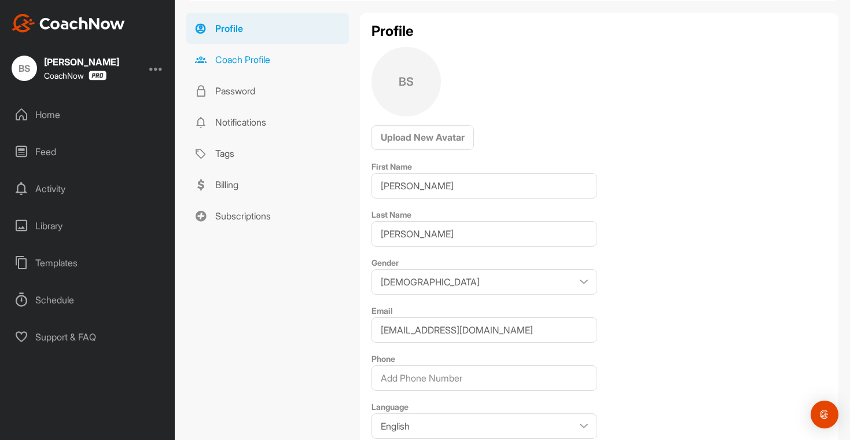
click at [257, 58] on link "Coach Profile" at bounding box center [267, 59] width 163 height 31
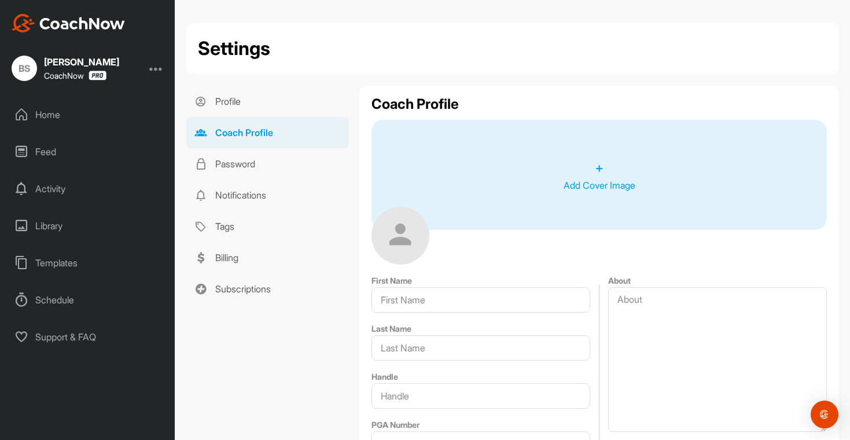
type input "Brian"
type input "Sculley"
type input "[EMAIL_ADDRESS][DOMAIN_NAME]"
type input "+1 (919) 703-8809"
type input "Raleigh"
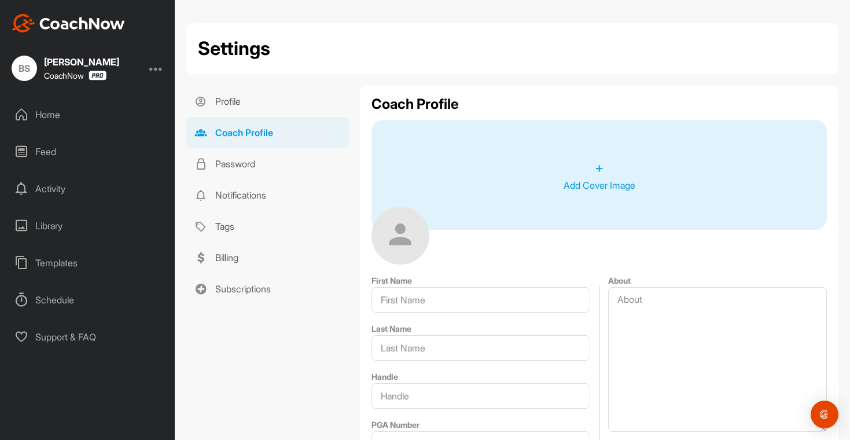
type input "27613"
type input "10104 East Roadstead Way"
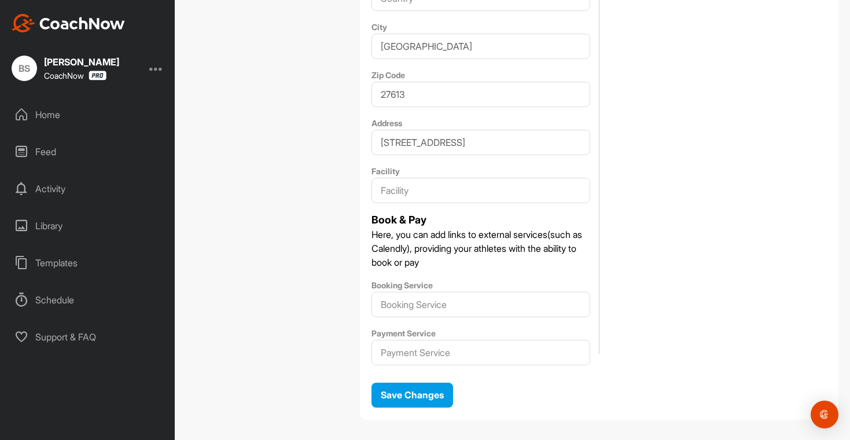
scroll to position [656, 0]
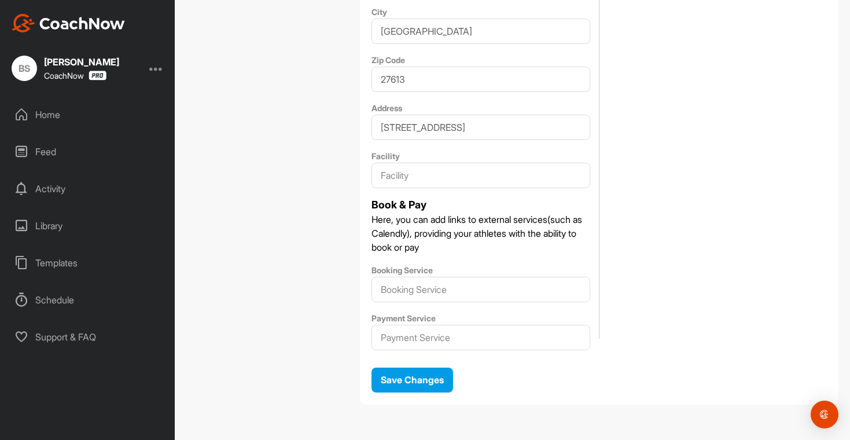
click at [66, 114] on div "Home" at bounding box center [87, 114] width 163 height 29
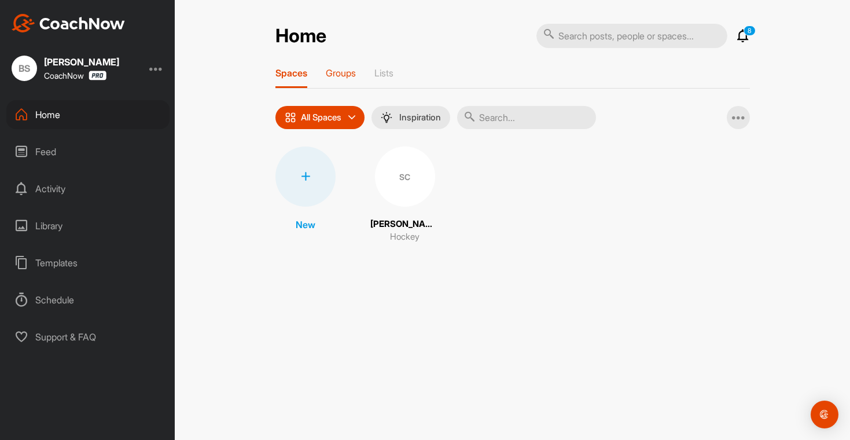
click at [350, 75] on p "Groups" at bounding box center [341, 73] width 30 height 12
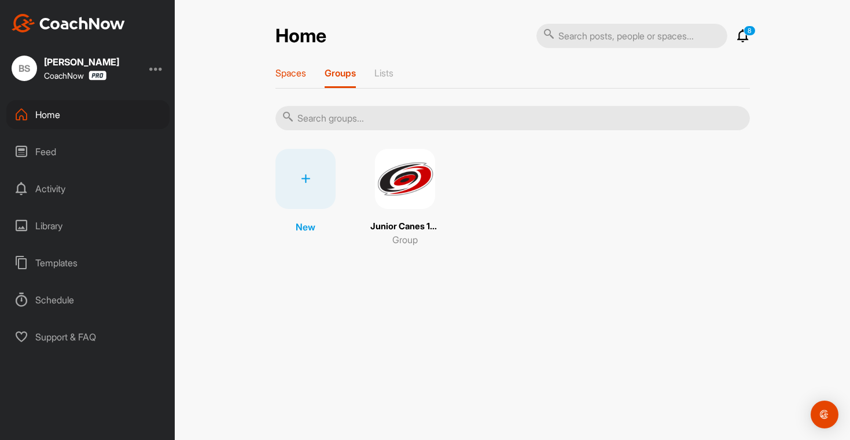
click at [295, 70] on p "Spaces" at bounding box center [290, 73] width 31 height 12
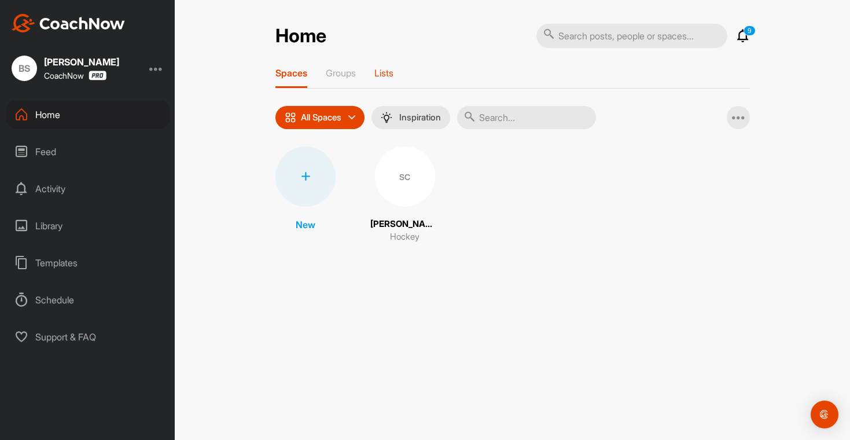
click at [393, 76] on p "Lists" at bounding box center [383, 73] width 19 height 12
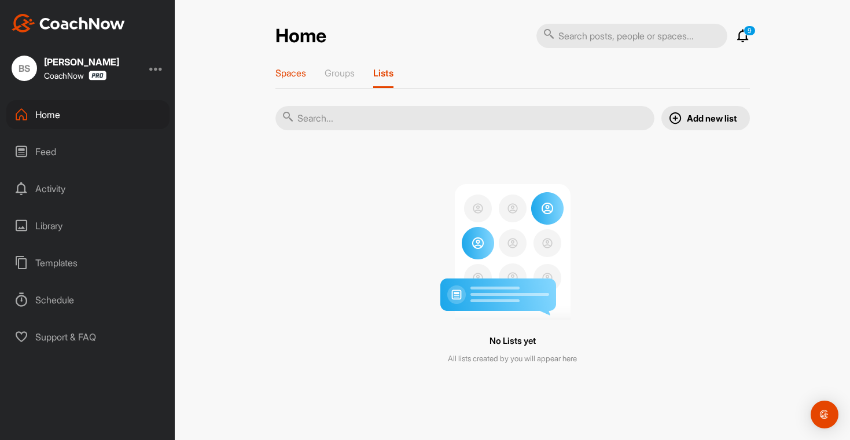
click at [298, 74] on p "Spaces" at bounding box center [290, 73] width 31 height 12
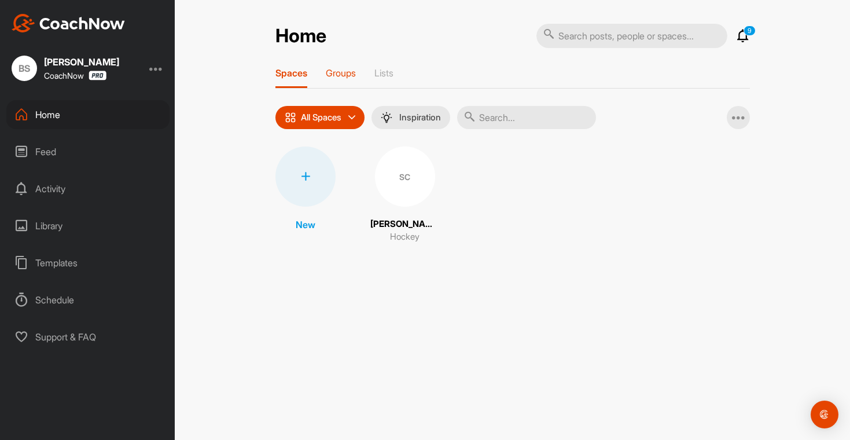
click at [348, 77] on p "Groups" at bounding box center [341, 73] width 30 height 12
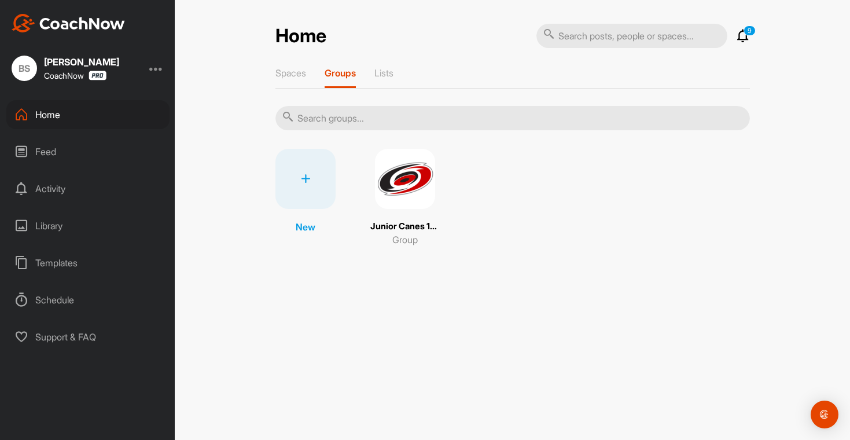
click at [408, 195] on img at bounding box center [405, 179] width 60 height 60
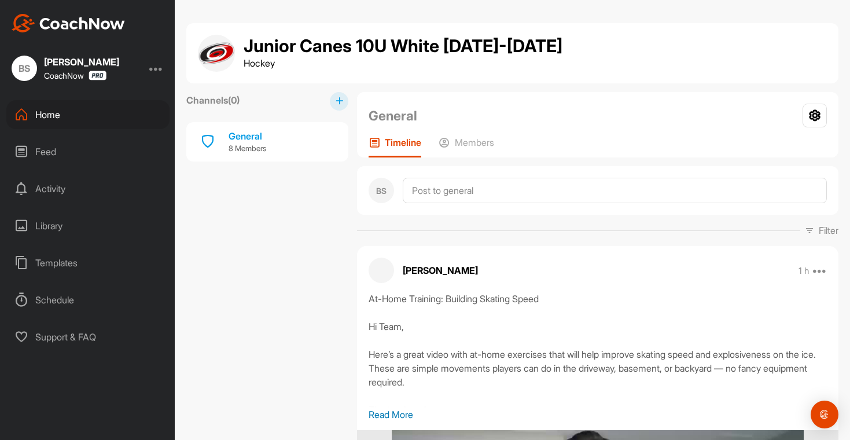
scroll to position [2, 0]
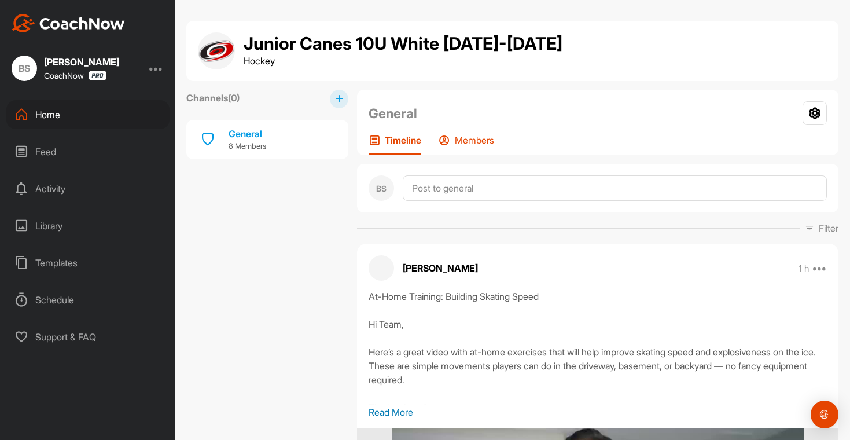
click at [477, 138] on p "Members" at bounding box center [474, 140] width 39 height 12
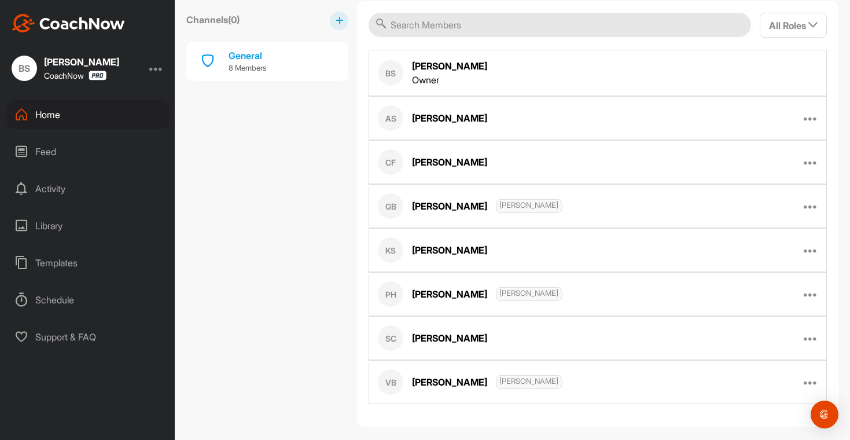
scroll to position [257, 0]
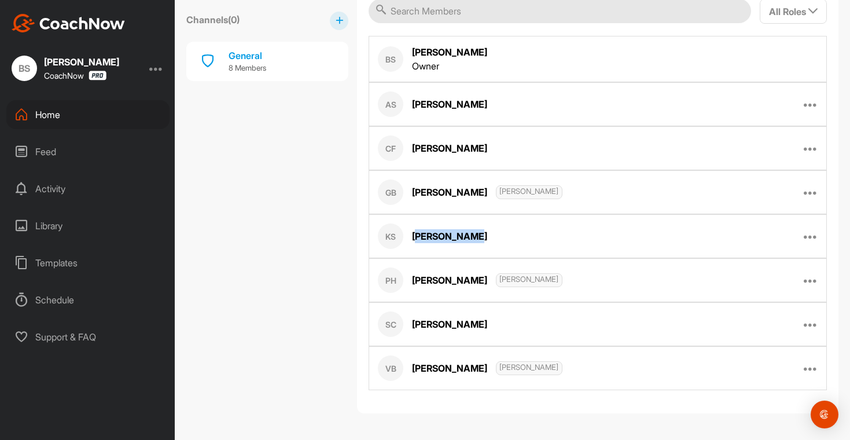
drag, startPoint x: 501, startPoint y: 236, endPoint x: 416, endPoint y: 239, distance: 85.1
click at [416, 239] on div "KS Karl Stegman Edit Member Remove From Group" at bounding box center [597, 236] width 458 height 44
click at [531, 230] on div "KS Karl Stegman Edit Member Remove From Group" at bounding box center [597, 236] width 458 height 44
click at [61, 119] on div "Home" at bounding box center [87, 114] width 163 height 29
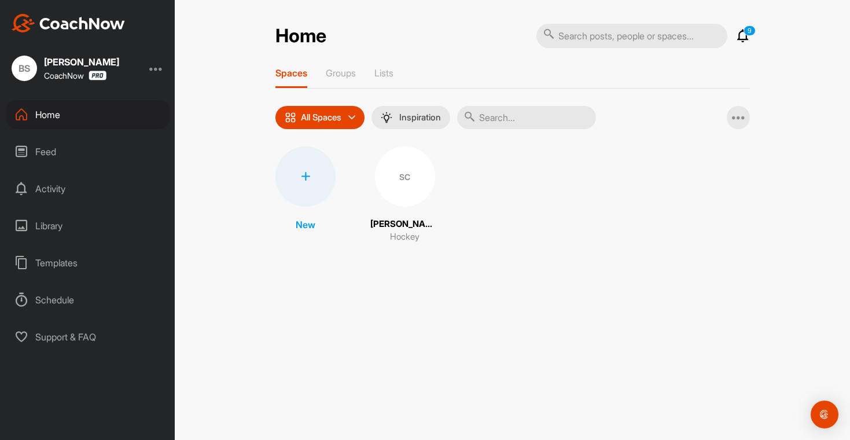
click at [405, 187] on div "SC" at bounding box center [405, 176] width 60 height 60
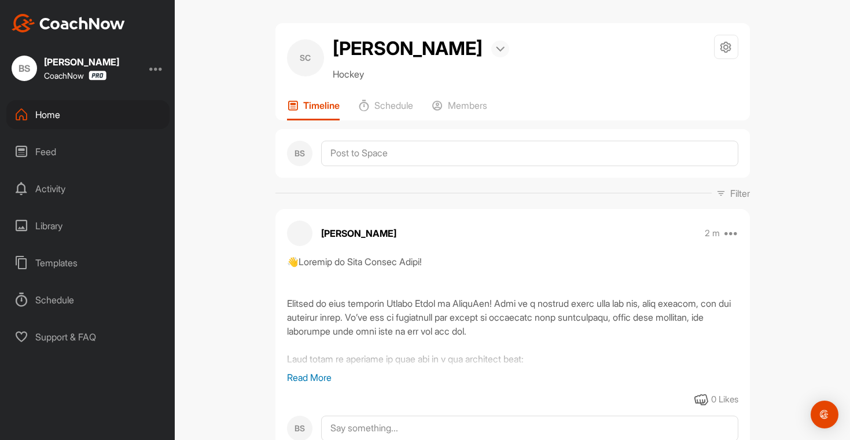
click at [496, 49] on img at bounding box center [500, 49] width 9 height 6
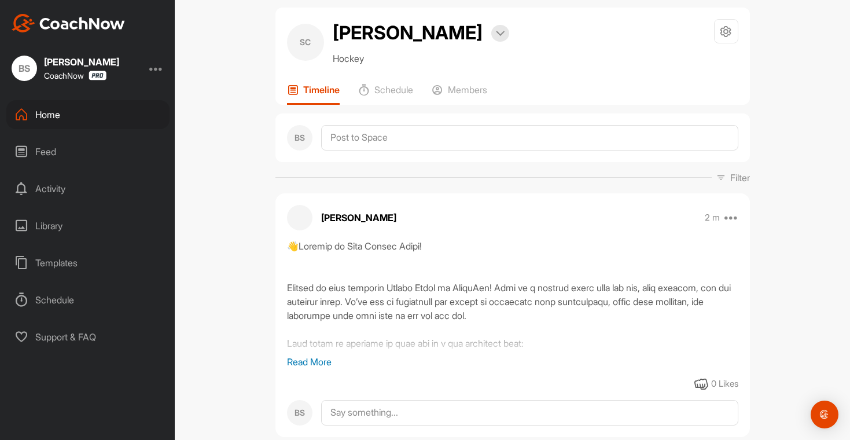
scroll to position [34, 0]
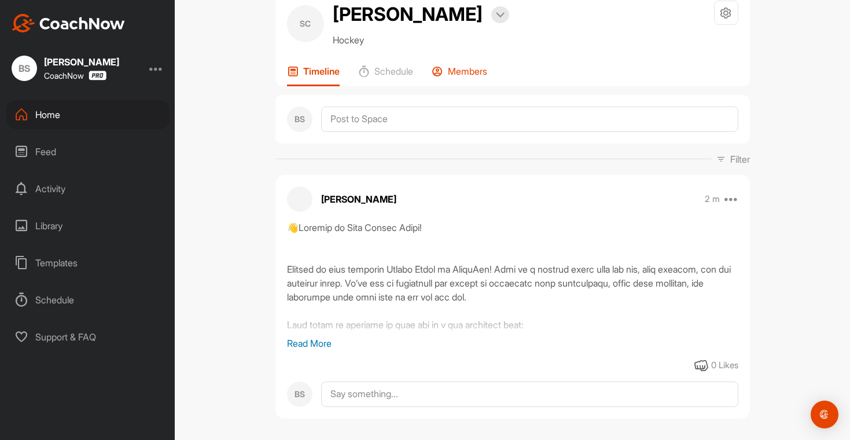
click at [462, 66] on p "Members" at bounding box center [467, 71] width 39 height 12
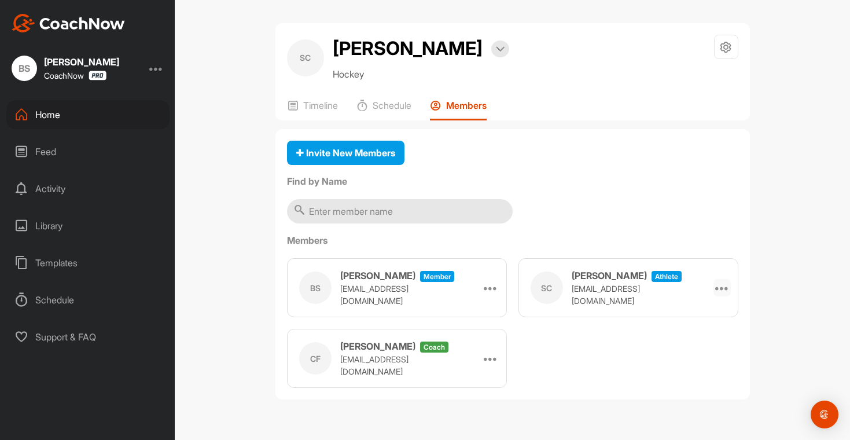
click at [717, 288] on icon at bounding box center [722, 287] width 14 height 14
click at [692, 211] on div "Invite New Members Find by Name Members BS Brian Sculley Member brianmsculley@g…" at bounding box center [512, 264] width 474 height 271
click at [361, 211] on input "text" at bounding box center [400, 211] width 226 height 24
click at [323, 108] on p "Timeline" at bounding box center [320, 105] width 35 height 12
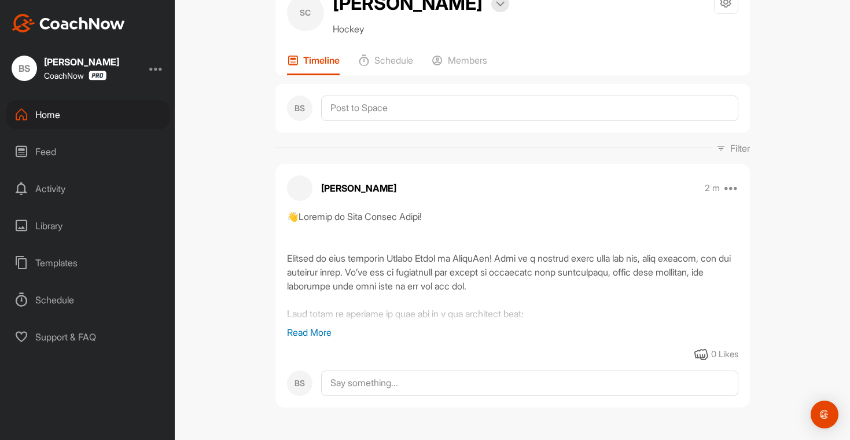
scroll to position [48, 0]
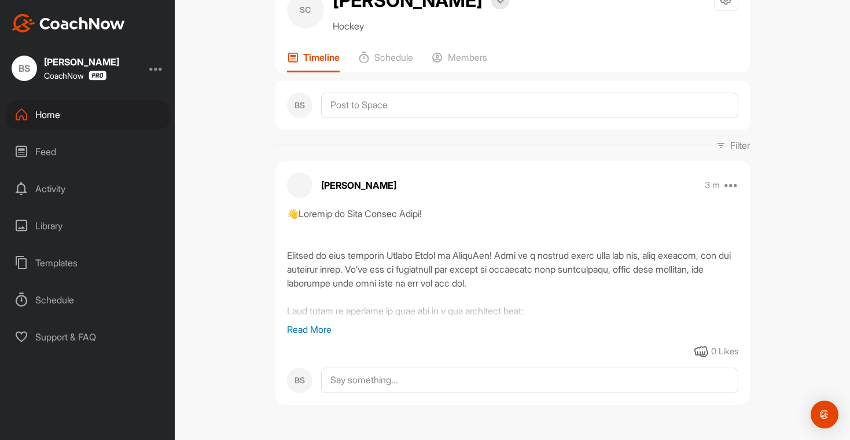
click at [297, 327] on p "Read More" at bounding box center [512, 329] width 451 height 14
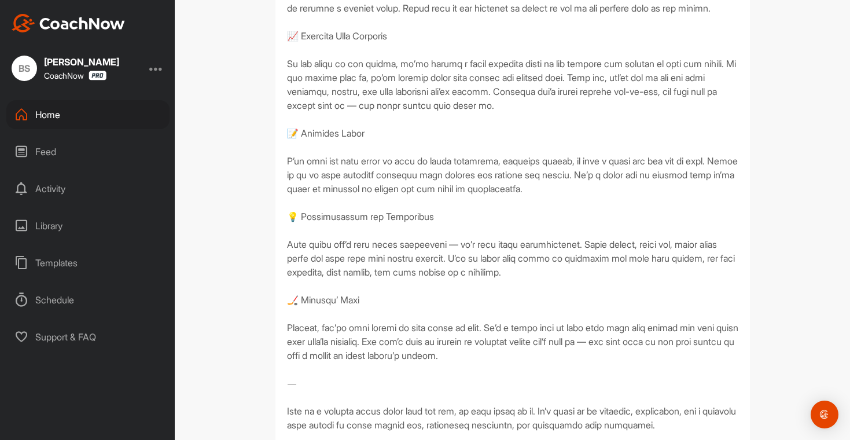
scroll to position [0, 0]
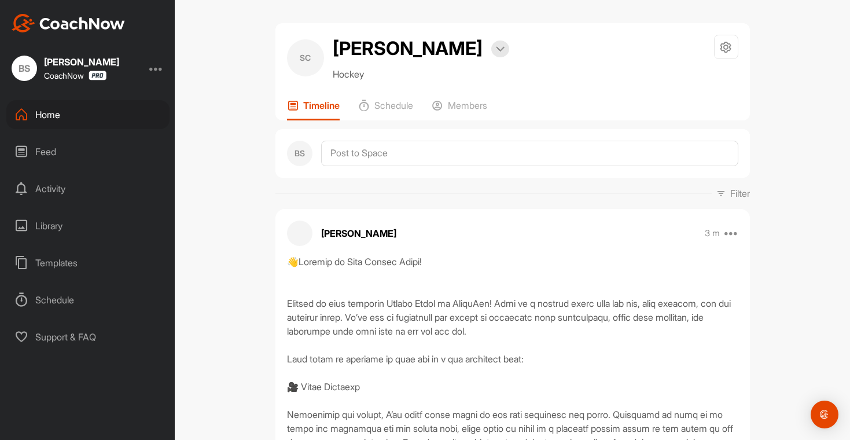
click at [45, 117] on div "Home" at bounding box center [87, 114] width 163 height 29
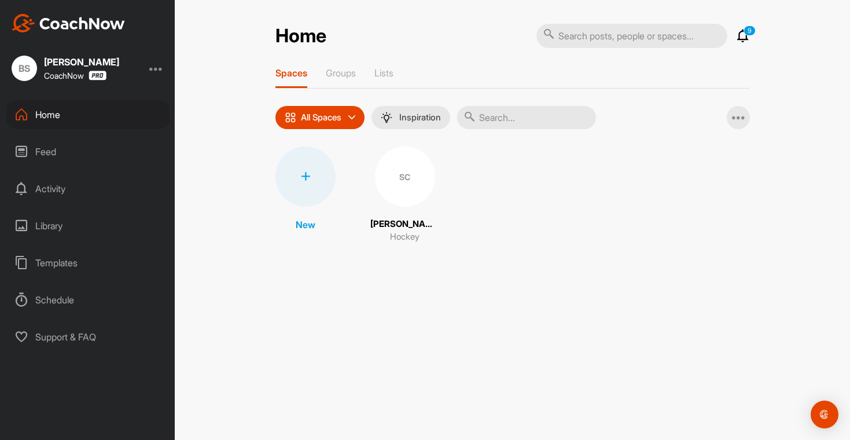
click at [323, 182] on div at bounding box center [305, 176] width 60 height 60
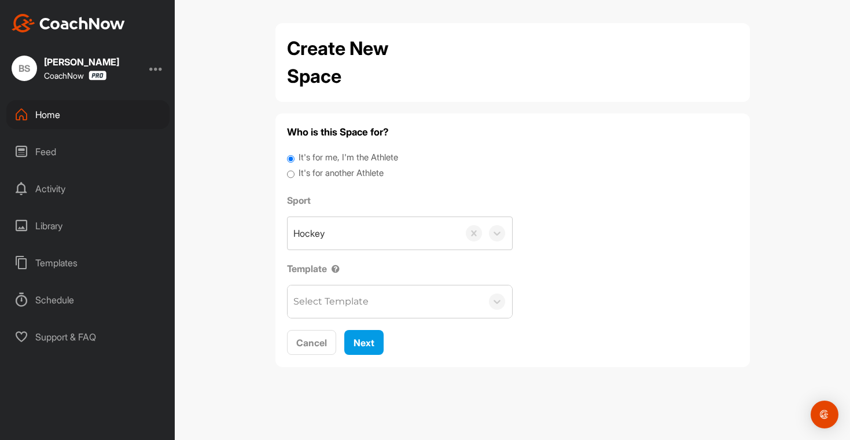
click at [330, 176] on label "It's for another Athlete" at bounding box center [340, 173] width 85 height 13
click at [294, 176] on input "It's for another Athlete" at bounding box center [291, 175] width 8 height 16
radio input "true"
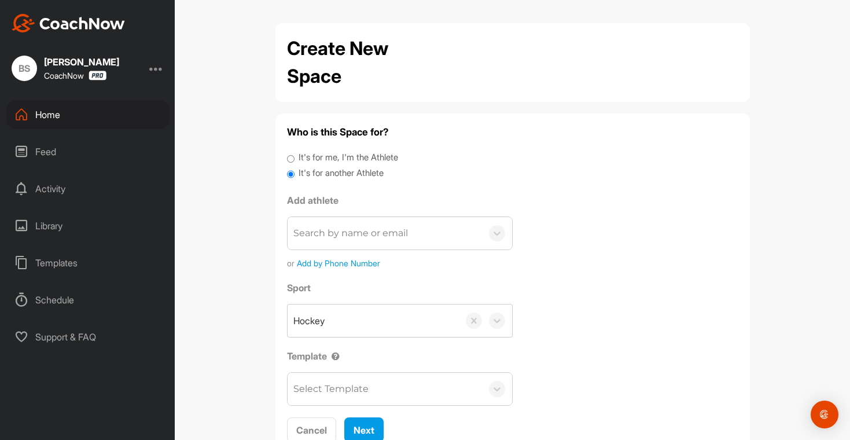
click at [374, 238] on div "Search by name or email" at bounding box center [350, 233] width 115 height 14
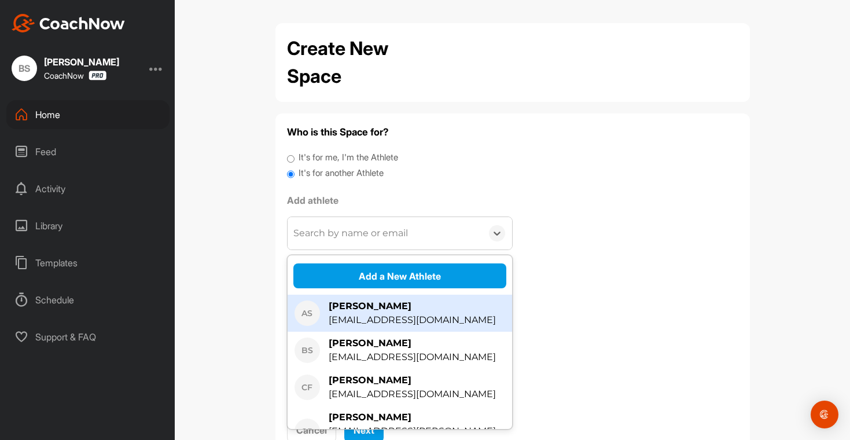
click at [371, 314] on div "[EMAIL_ADDRESS][DOMAIN_NAME]" at bounding box center [411, 320] width 167 height 14
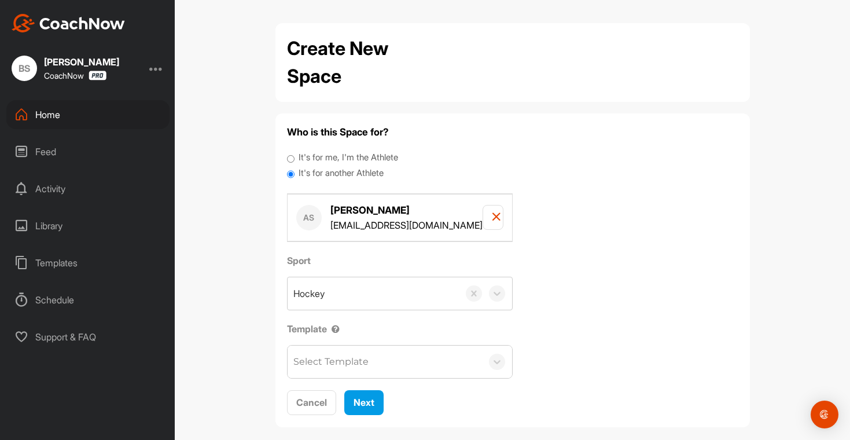
click at [349, 360] on div "Select Template" at bounding box center [330, 362] width 75 height 14
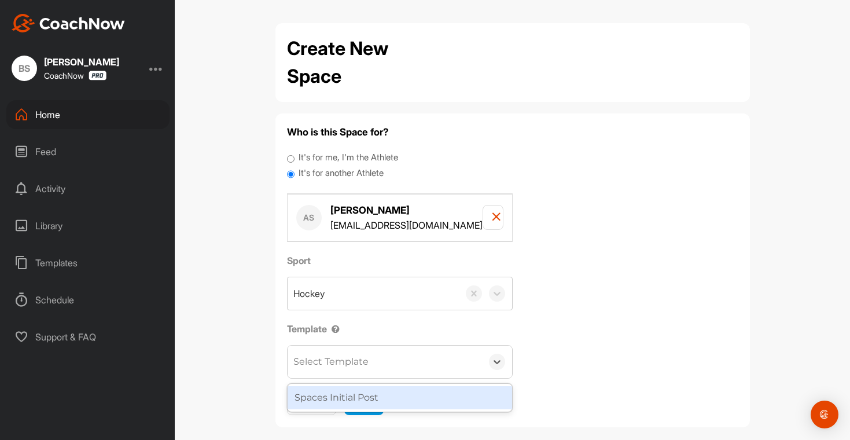
click at [347, 400] on div "Spaces Initial Post" at bounding box center [399, 397] width 224 height 23
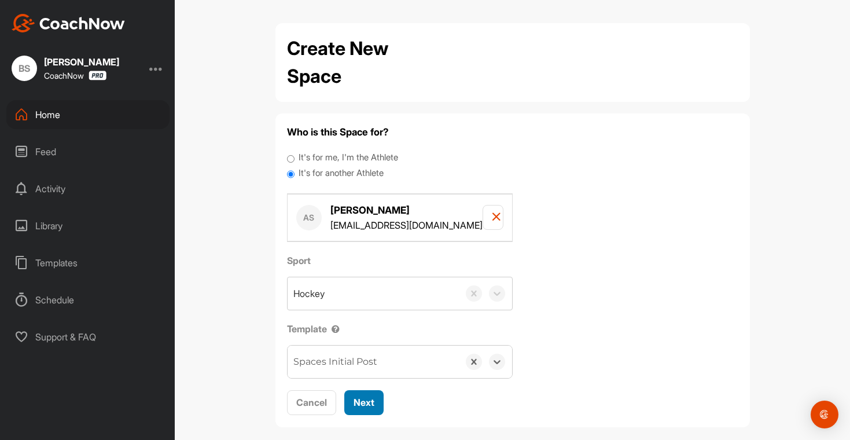
click at [366, 397] on span "Next" at bounding box center [363, 402] width 21 height 12
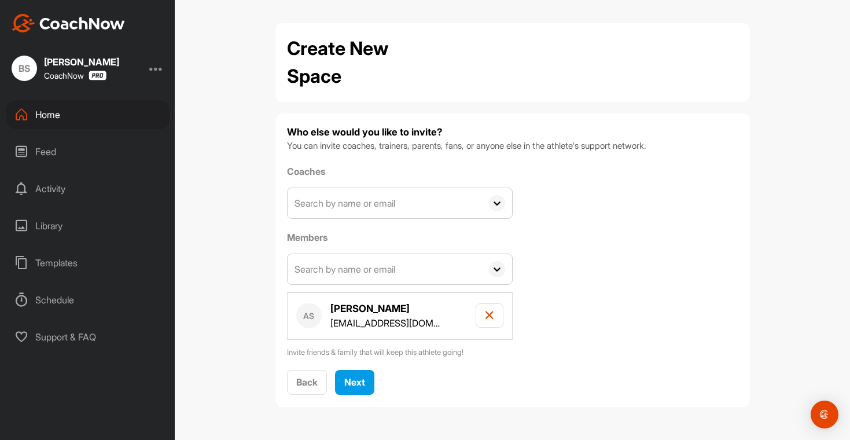
click at [460, 276] on input "text" at bounding box center [384, 269] width 194 height 30
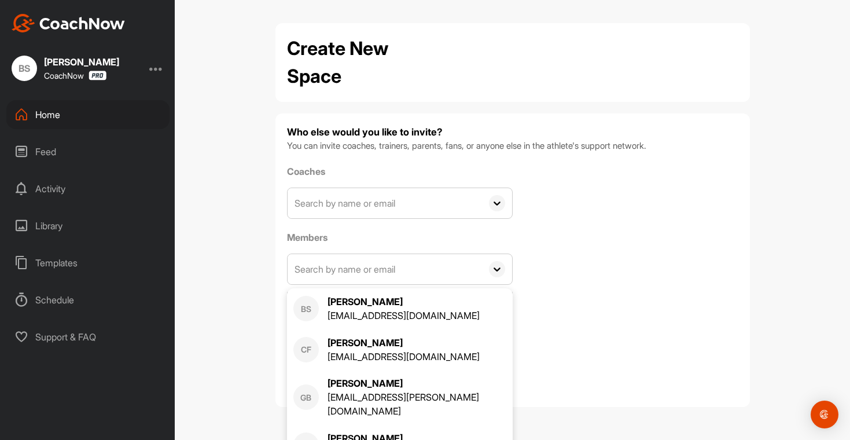
click at [588, 318] on div "Coaches AS Alison Sculley sculleyab@gmail.com BS Brian Sculley brianmsculley@gm…" at bounding box center [512, 261] width 451 height 194
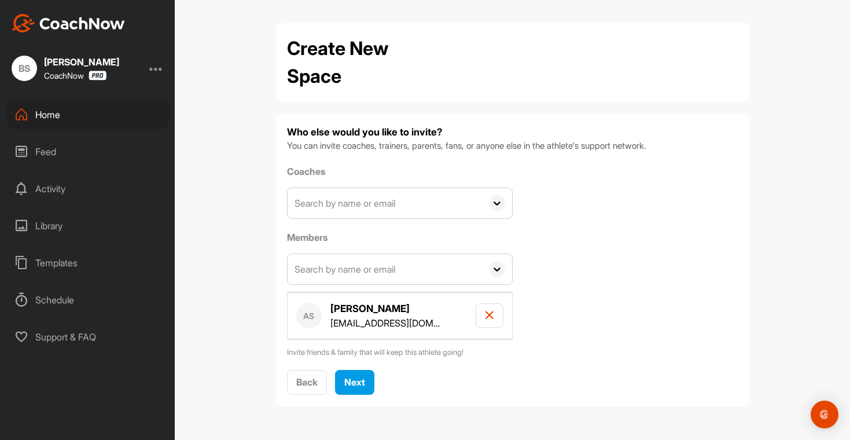
click at [499, 272] on icon at bounding box center [497, 269] width 16 height 16
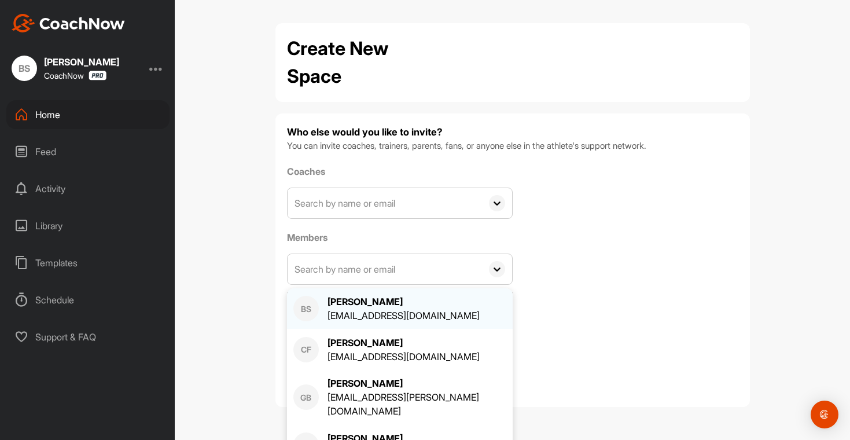
click at [376, 321] on div "[EMAIL_ADDRESS][DOMAIN_NAME]" at bounding box center [403, 315] width 152 height 14
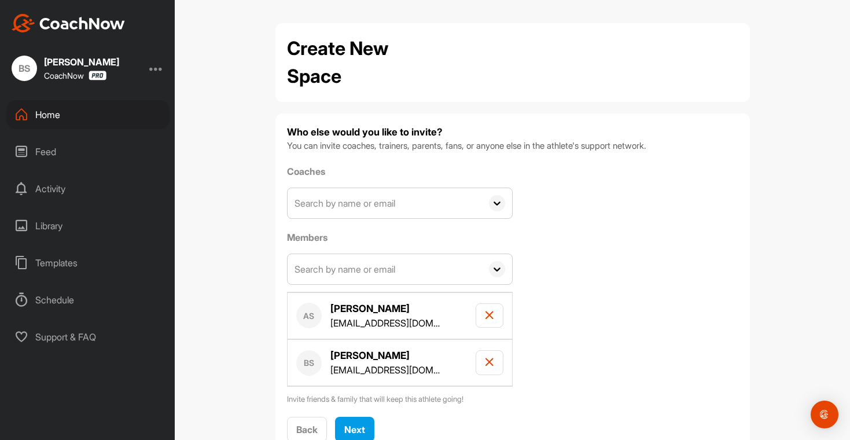
click at [648, 315] on div "Coaches AS Alison Sculley sculleyab@gmail.com BS Brian Sculley brianmsculley@gm…" at bounding box center [512, 284] width 451 height 241
click at [489, 202] on icon at bounding box center [497, 203] width 16 height 16
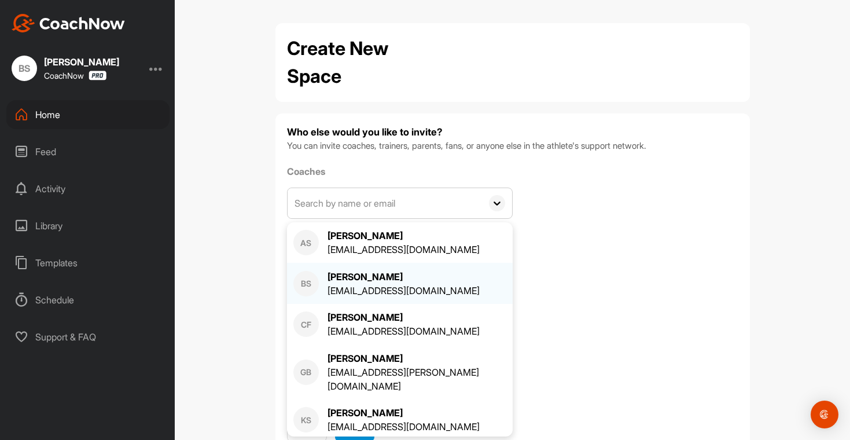
click at [430, 279] on div "[PERSON_NAME]" at bounding box center [403, 277] width 152 height 14
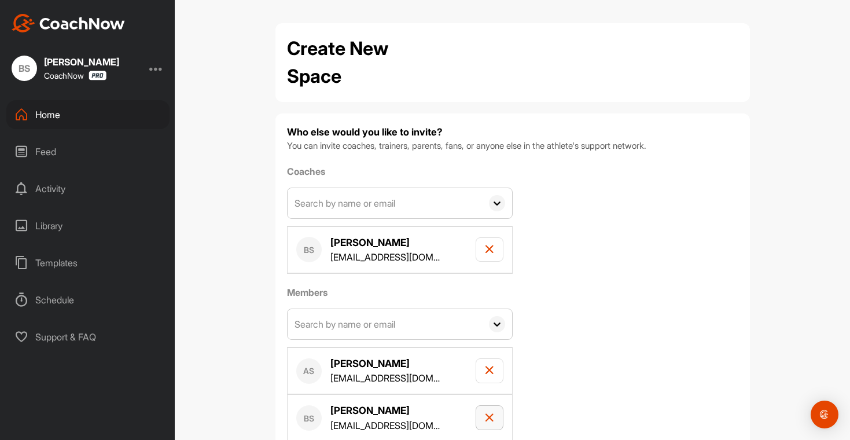
click at [478, 413] on button "button" at bounding box center [489, 417] width 28 height 25
click at [489, 204] on icon at bounding box center [497, 203] width 16 height 16
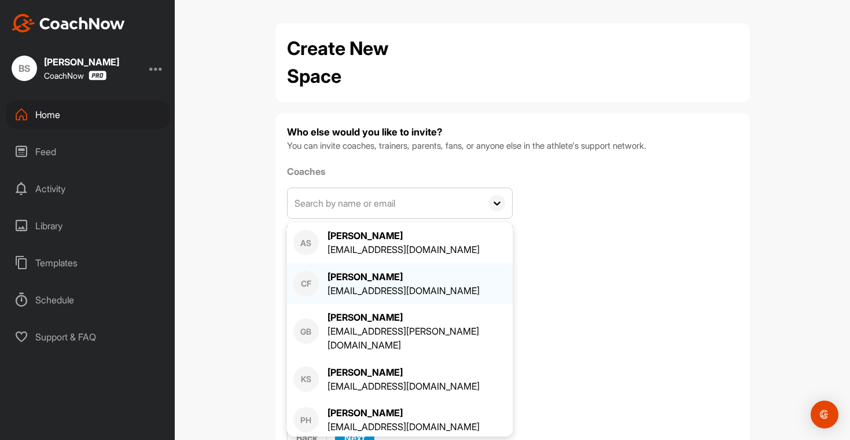
click at [401, 296] on div "[EMAIL_ADDRESS][DOMAIN_NAME]" at bounding box center [403, 290] width 152 height 14
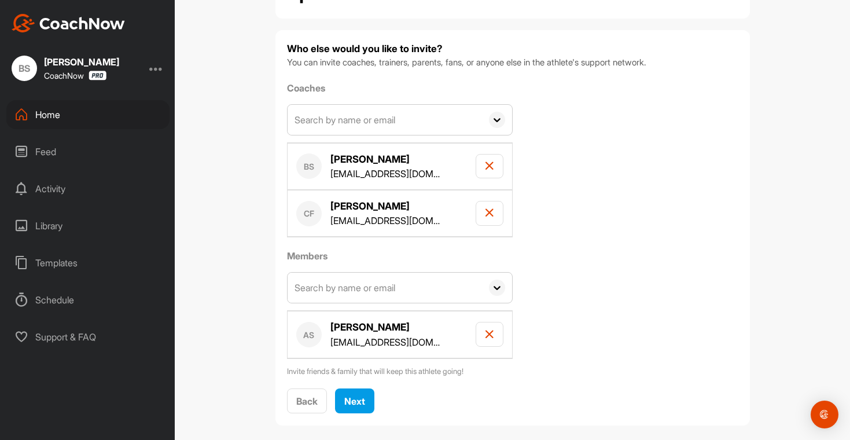
scroll to position [95, 0]
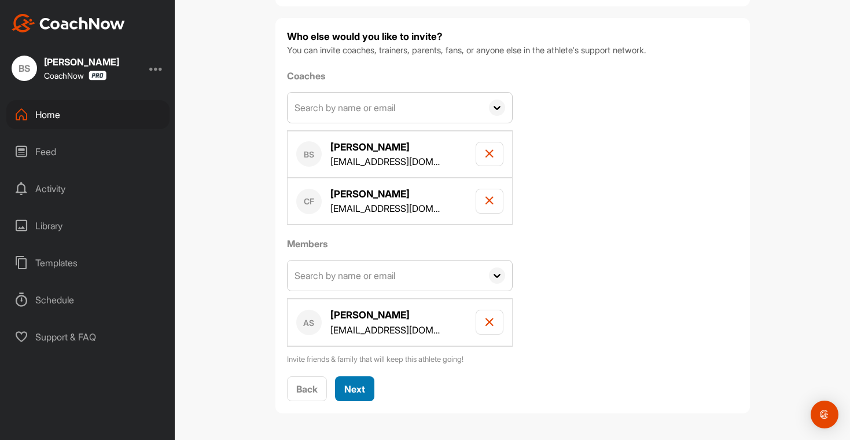
click at [356, 393] on span "Next" at bounding box center [354, 389] width 21 height 12
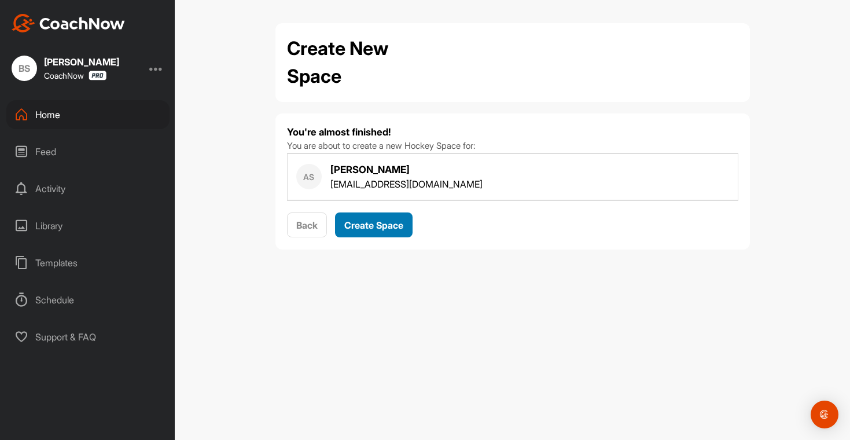
click at [374, 230] on span "Create Space" at bounding box center [373, 225] width 59 height 12
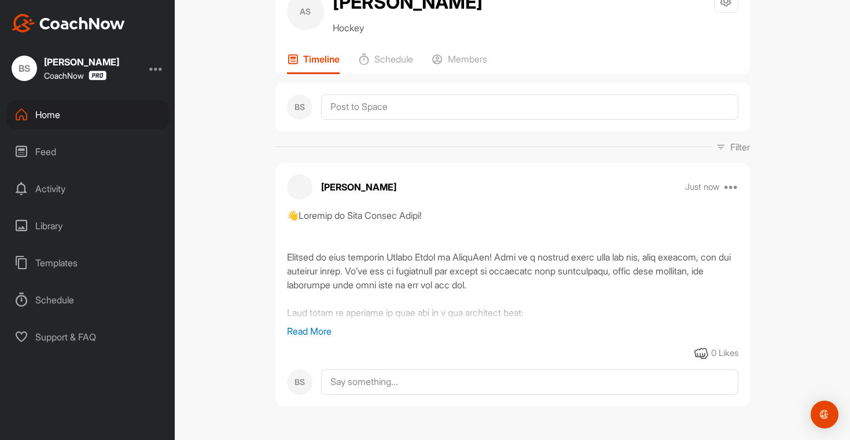
scroll to position [48, 0]
click at [56, 109] on div "Home" at bounding box center [87, 114] width 163 height 29
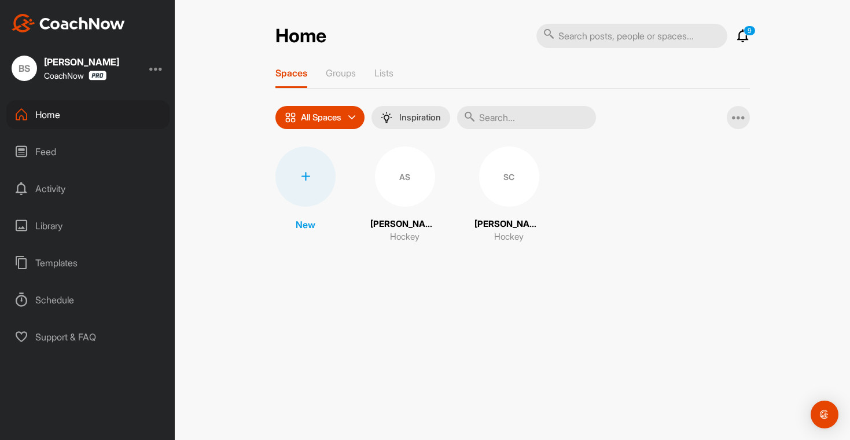
click at [407, 230] on p "Hockey" at bounding box center [404, 236] width 29 height 13
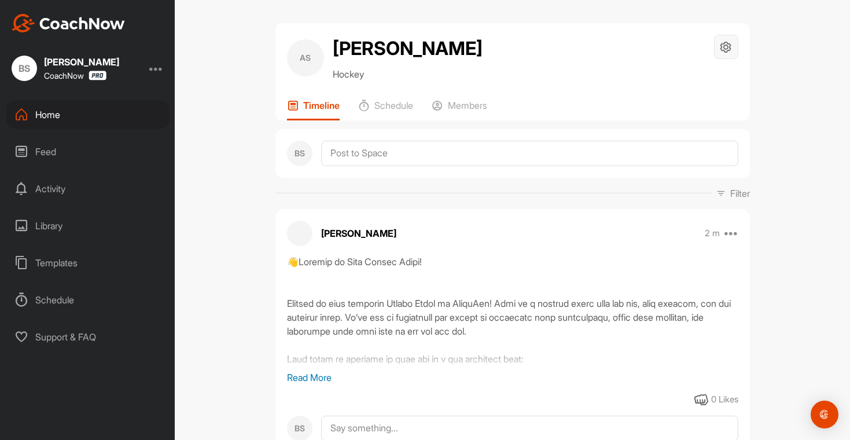
click at [726, 54] on div at bounding box center [726, 47] width 24 height 24
click at [688, 74] on li "Space Settings" at bounding box center [691, 79] width 94 height 37
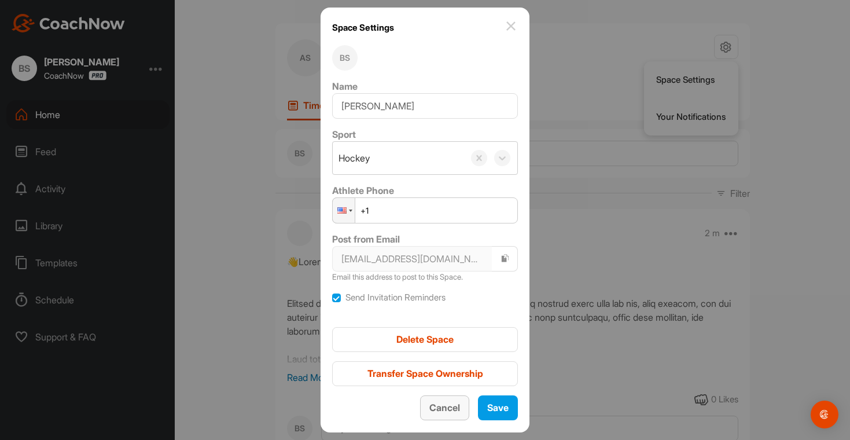
click at [438, 410] on span "Cancel" at bounding box center [444, 407] width 31 height 12
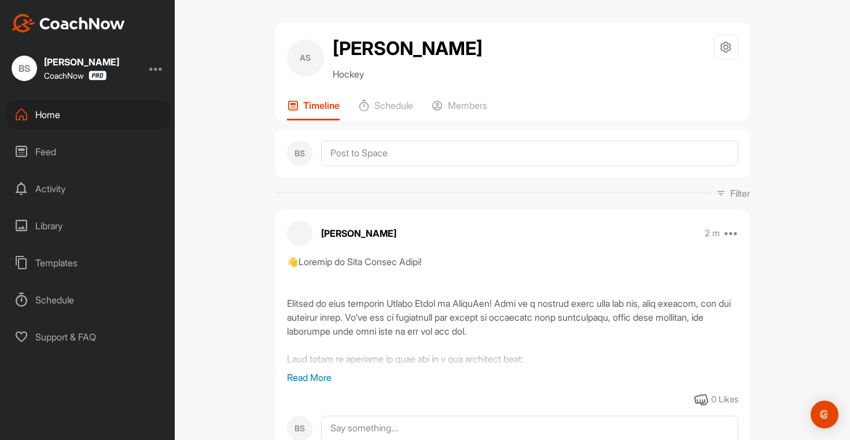
click at [101, 342] on div "Support & FAQ" at bounding box center [87, 336] width 163 height 29
click at [823, 408] on img "Open Intercom Messenger" at bounding box center [824, 414] width 15 height 15
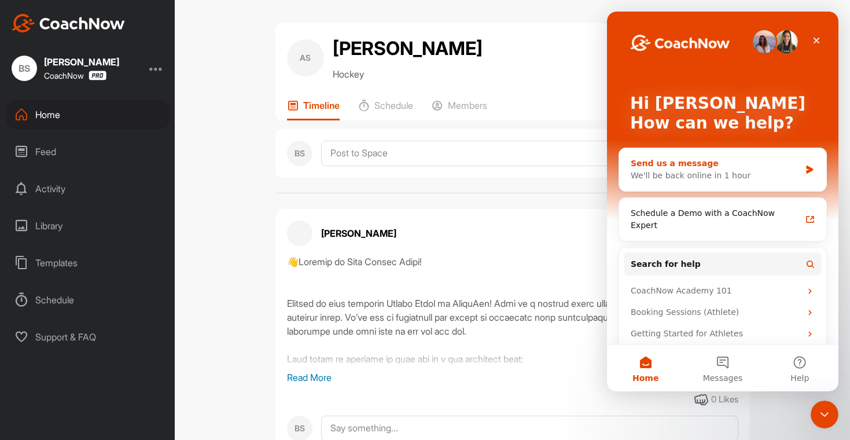
click at [703, 170] on div "We'll be back online in 1 hour" at bounding box center [714, 175] width 169 height 12
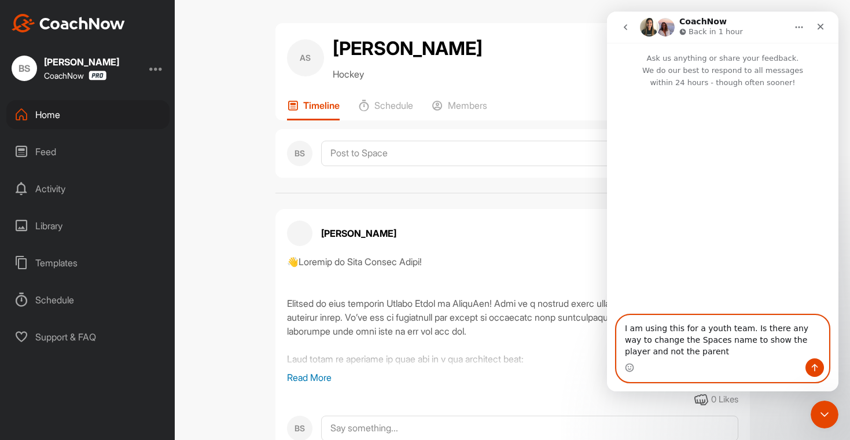
type textarea "I am using this for a youth team. Is there any way to change the Spaces name to…"
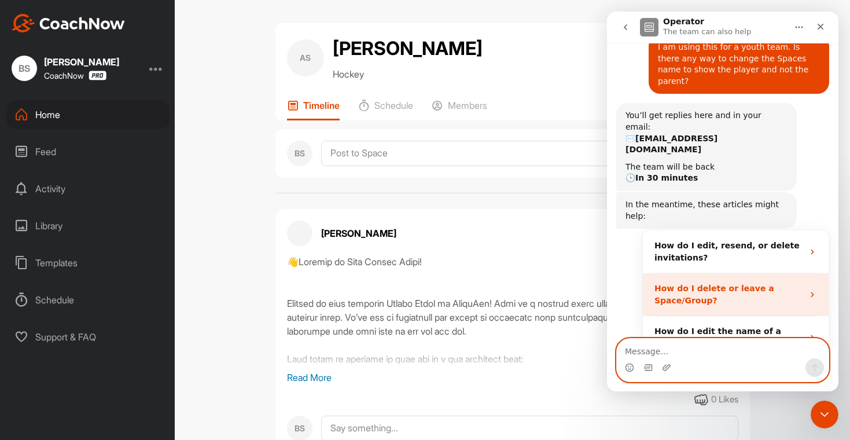
scroll to position [40, 0]
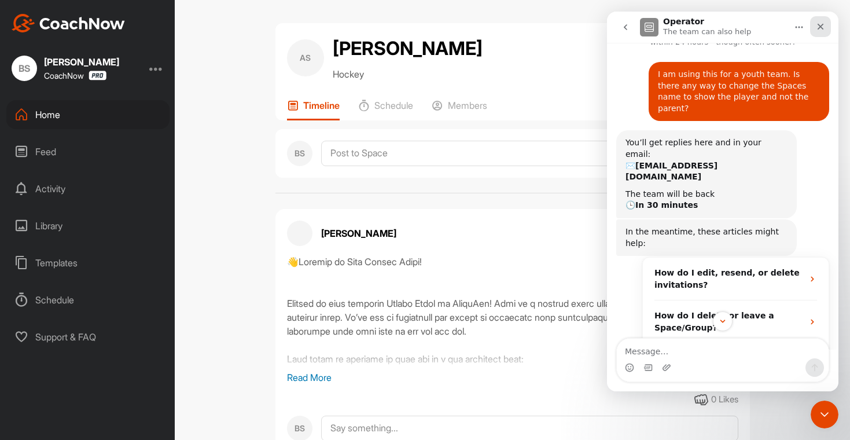
click at [817, 25] on icon "Close" at bounding box center [819, 26] width 9 height 9
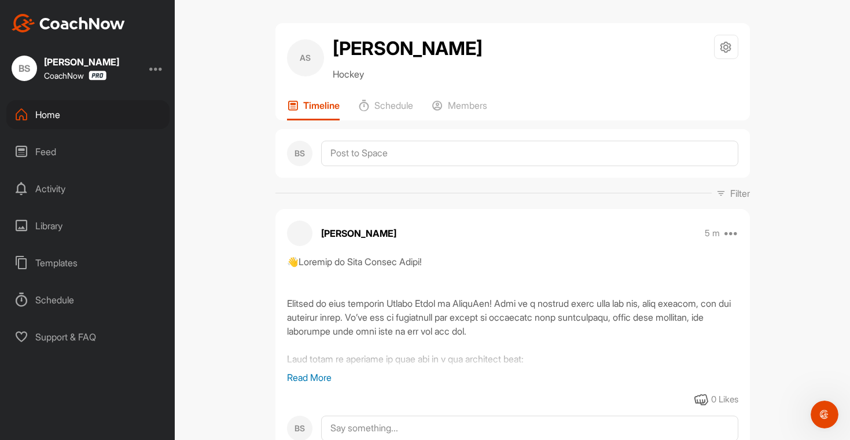
scroll to position [91, 0]
click at [27, 113] on icon at bounding box center [21, 115] width 14 height 14
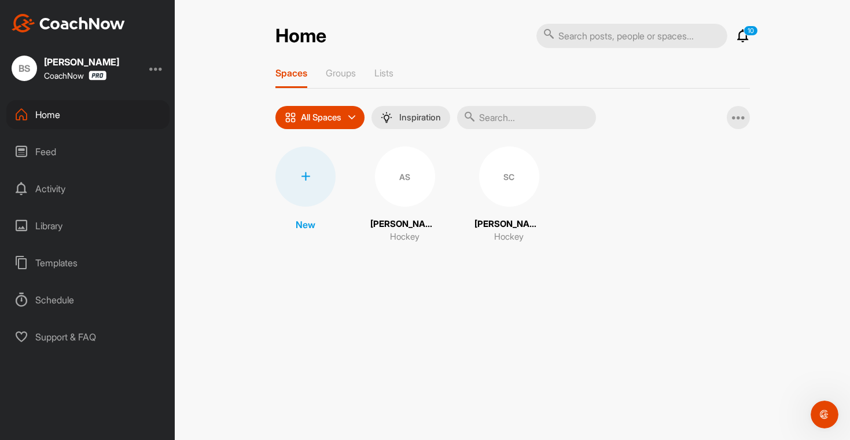
click at [501, 201] on div "SC" at bounding box center [509, 176] width 60 height 60
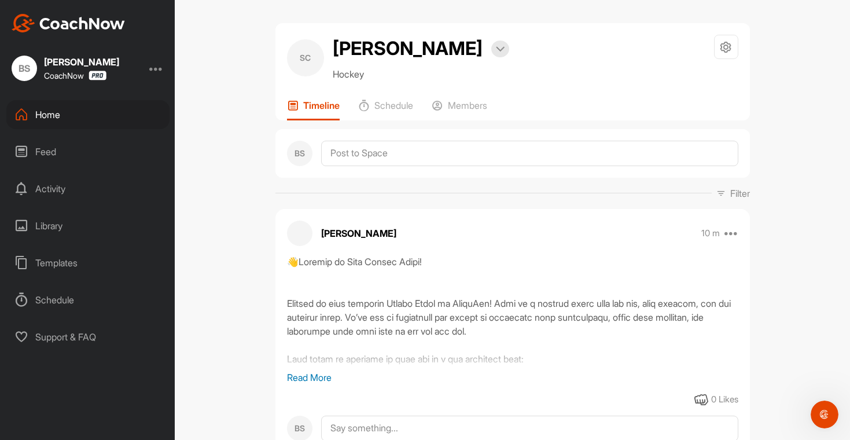
click at [23, 109] on icon at bounding box center [21, 115] width 14 height 14
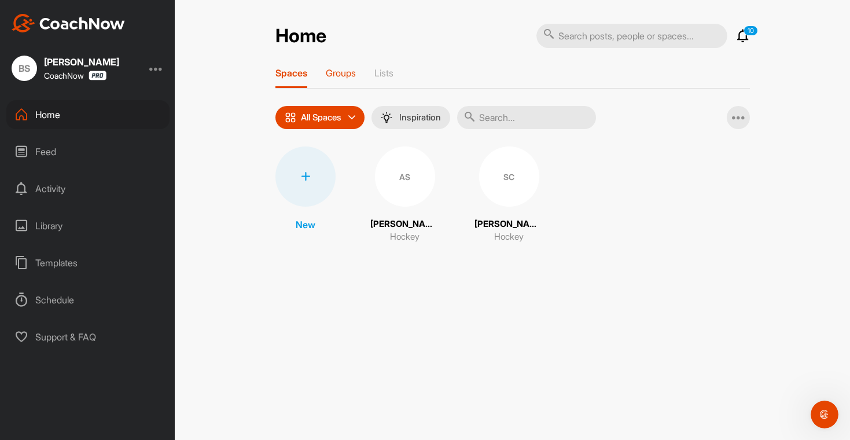
click at [352, 77] on p "Groups" at bounding box center [341, 73] width 30 height 12
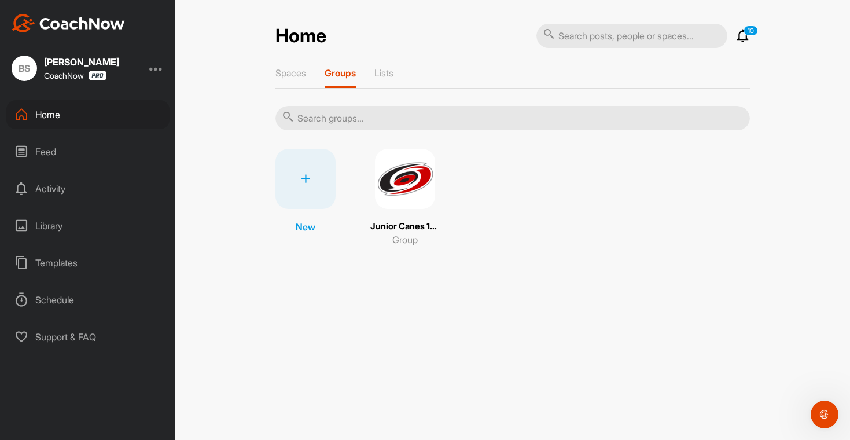
click at [418, 208] on img at bounding box center [405, 179] width 60 height 60
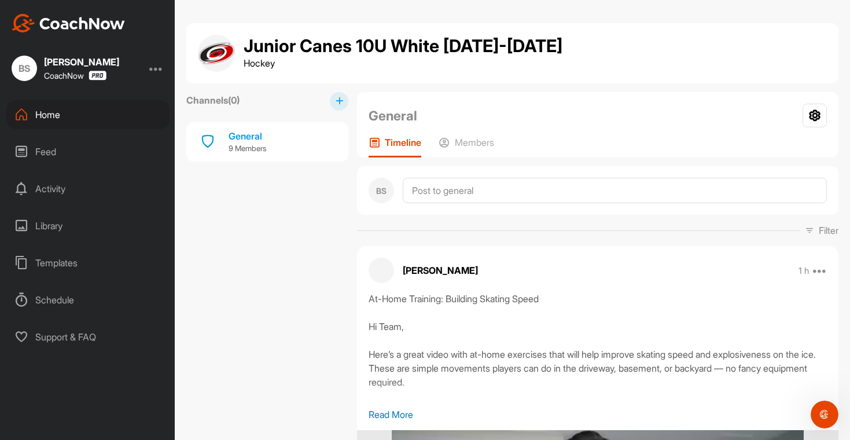
scroll to position [578, 0]
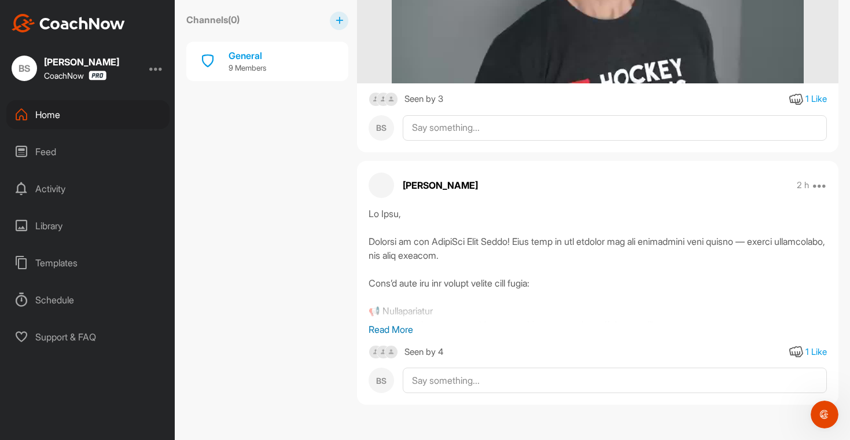
click at [389, 350] on img at bounding box center [391, 352] width 14 height 14
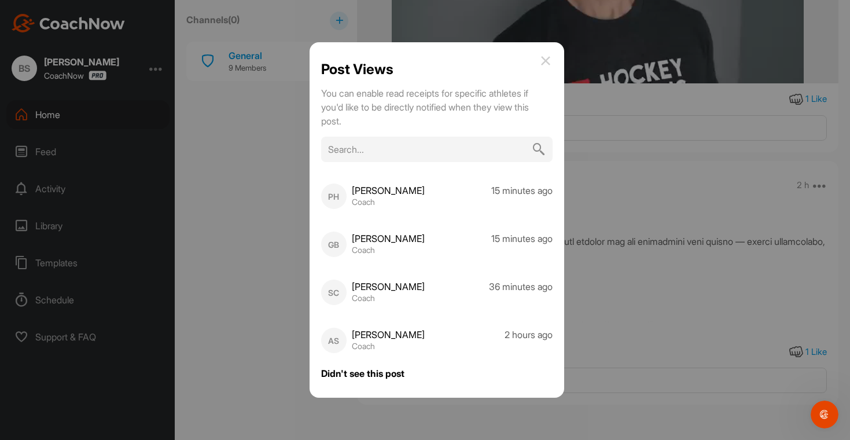
scroll to position [0, 0]
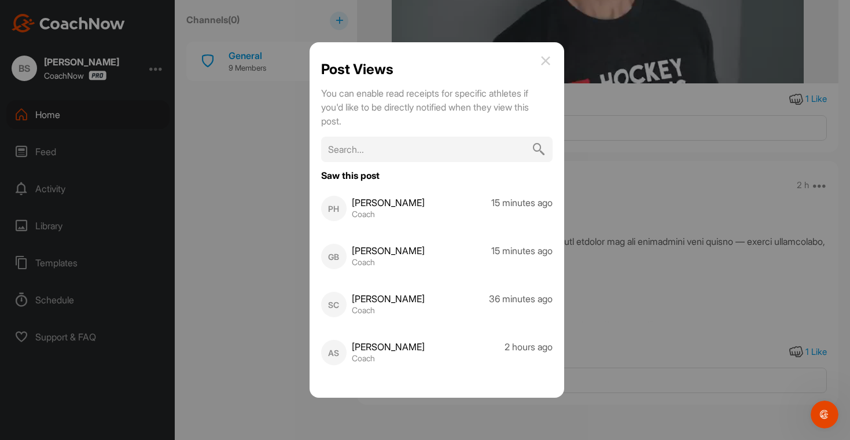
click at [547, 60] on img at bounding box center [545, 61] width 14 height 14
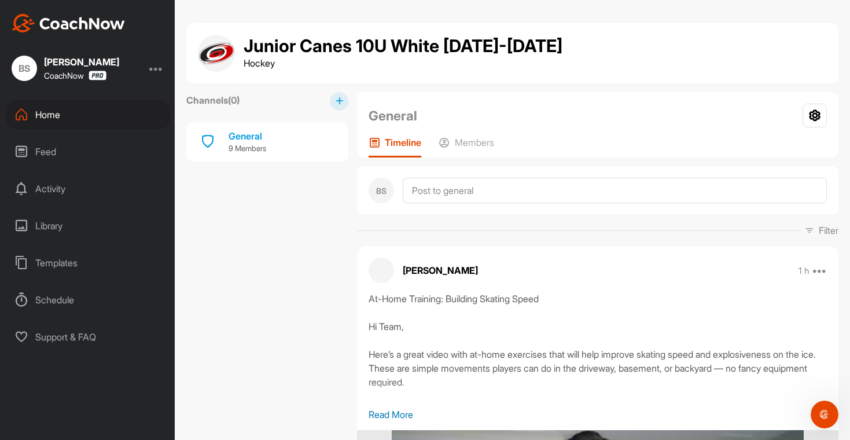
click at [39, 112] on div "Home" at bounding box center [87, 114] width 163 height 29
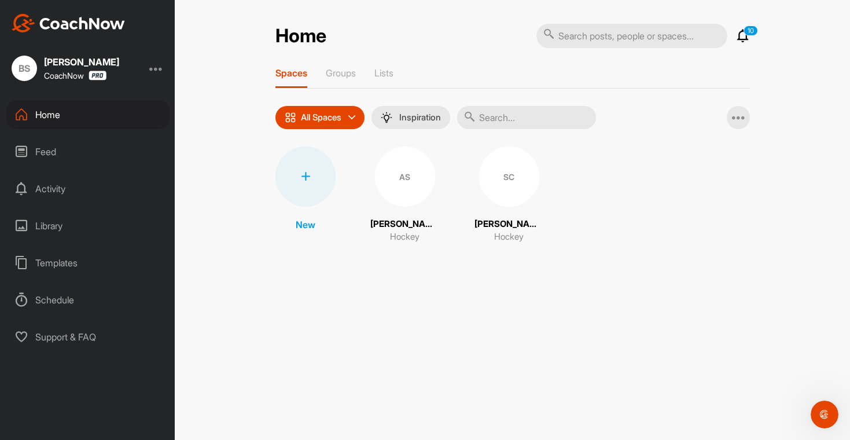
click at [408, 188] on div "AS" at bounding box center [405, 176] width 60 height 60
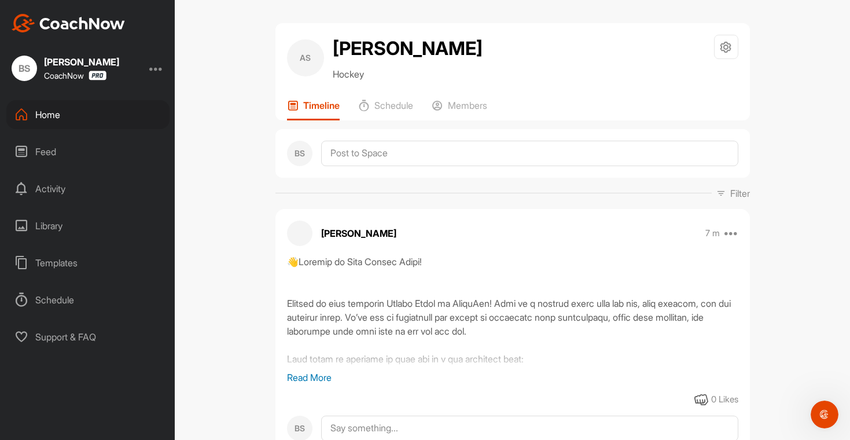
click at [39, 124] on div "Home" at bounding box center [87, 114] width 163 height 29
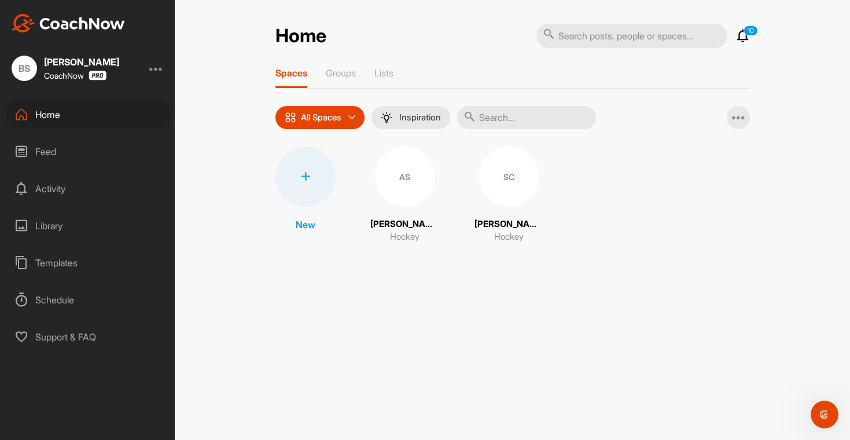
click at [399, 197] on div "AS" at bounding box center [405, 176] width 60 height 60
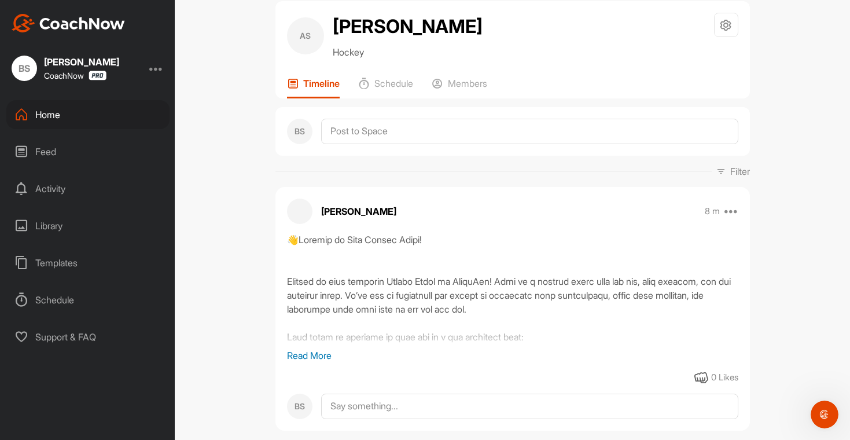
scroll to position [48, 0]
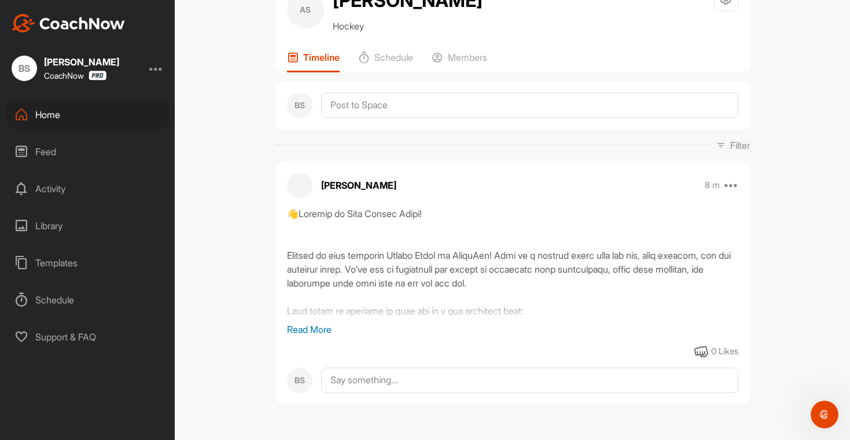
click at [317, 330] on p "Read More" at bounding box center [512, 329] width 451 height 14
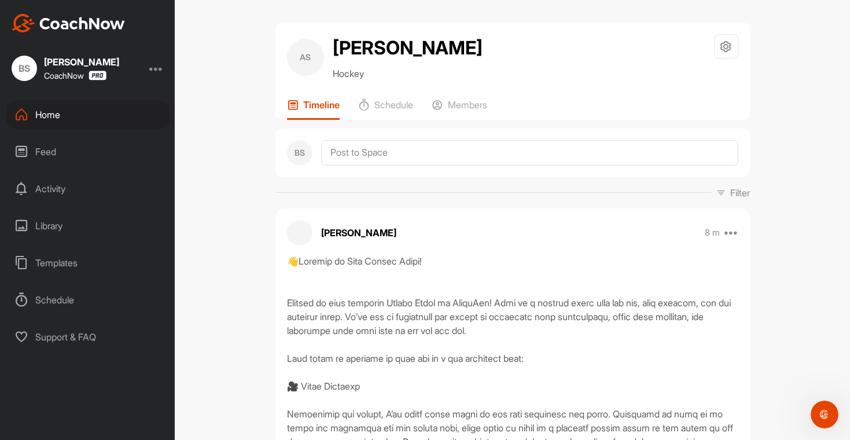
scroll to position [0, 0]
click at [24, 120] on icon at bounding box center [21, 115] width 14 height 14
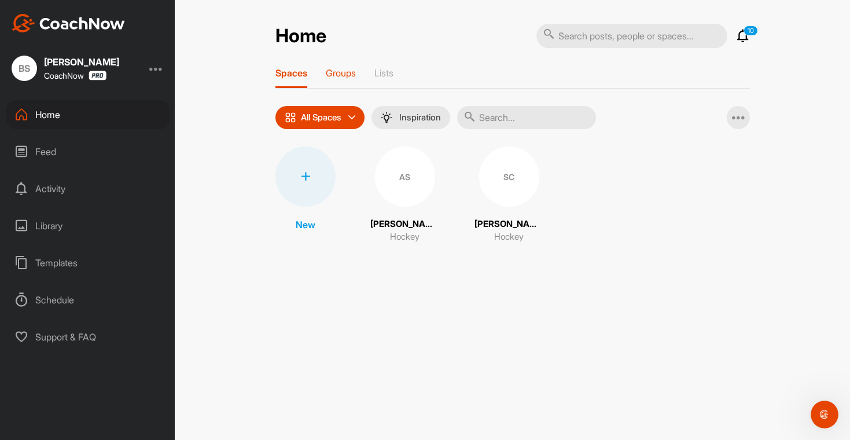
click at [352, 75] on p "Groups" at bounding box center [341, 73] width 30 height 12
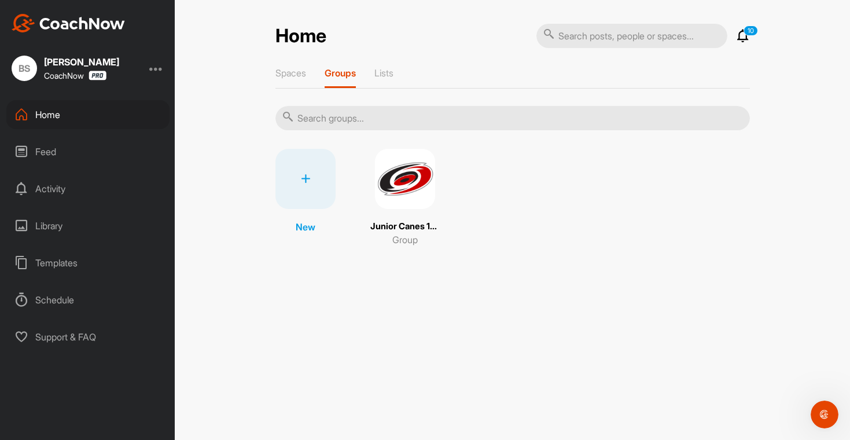
click at [401, 186] on img at bounding box center [405, 179] width 60 height 60
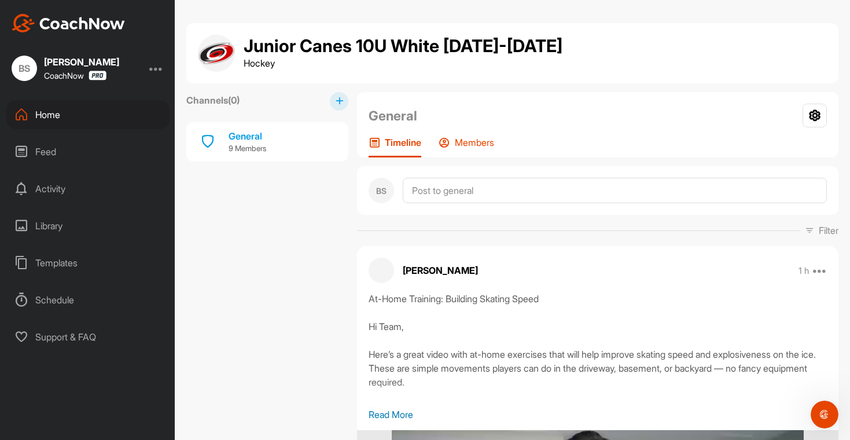
click at [479, 141] on p "Members" at bounding box center [474, 142] width 39 height 12
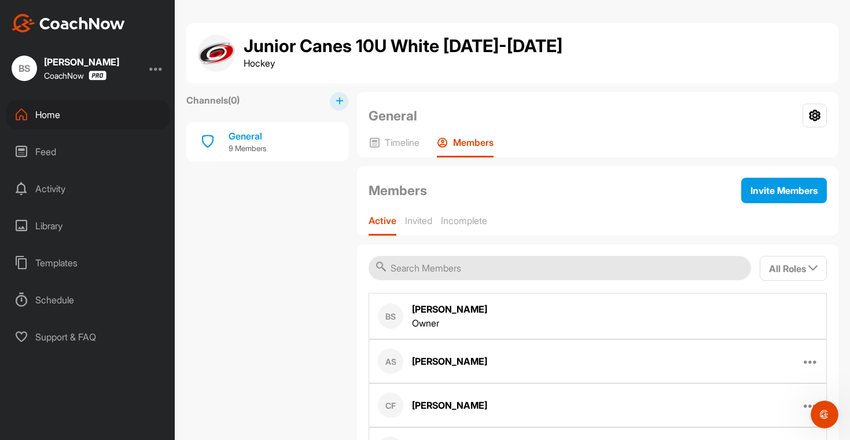
click at [63, 121] on div "Home" at bounding box center [87, 114] width 163 height 29
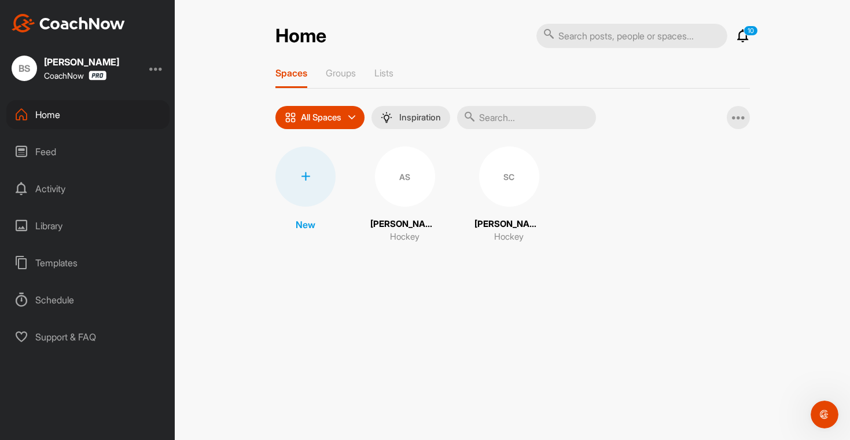
click at [313, 181] on div at bounding box center [305, 176] width 60 height 60
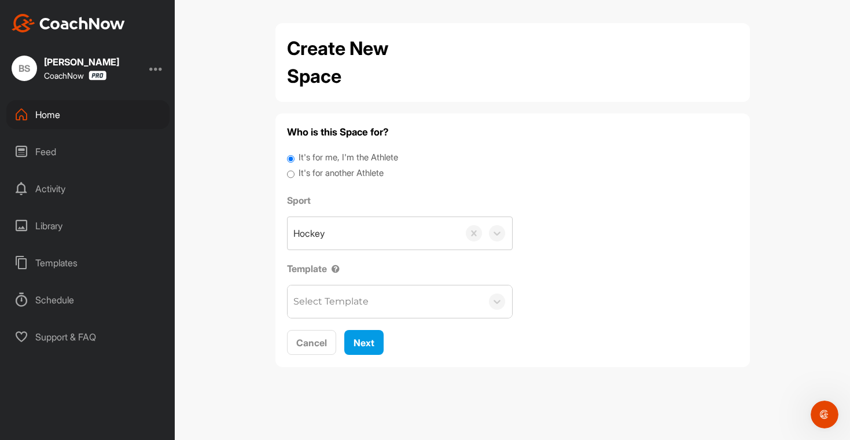
click at [348, 175] on label "It's for another Athlete" at bounding box center [340, 173] width 85 height 13
click at [294, 175] on input "It's for another Athlete" at bounding box center [291, 175] width 8 height 16
radio input "true"
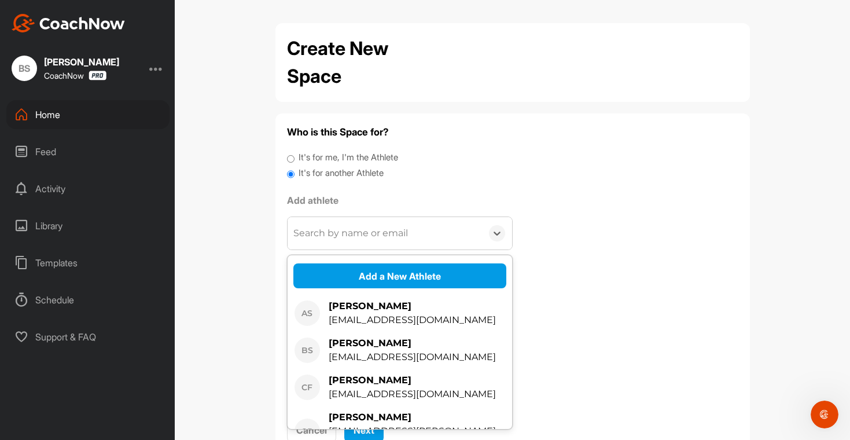
click at [333, 236] on div "Search by name or email" at bounding box center [350, 233] width 115 height 14
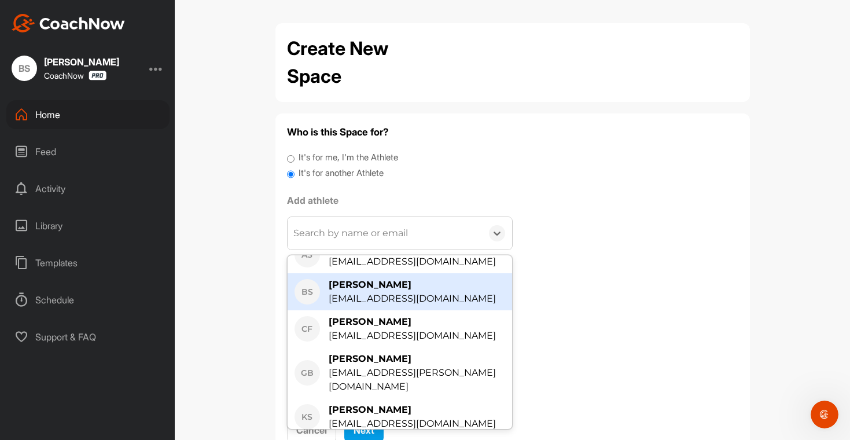
scroll to position [201, 0]
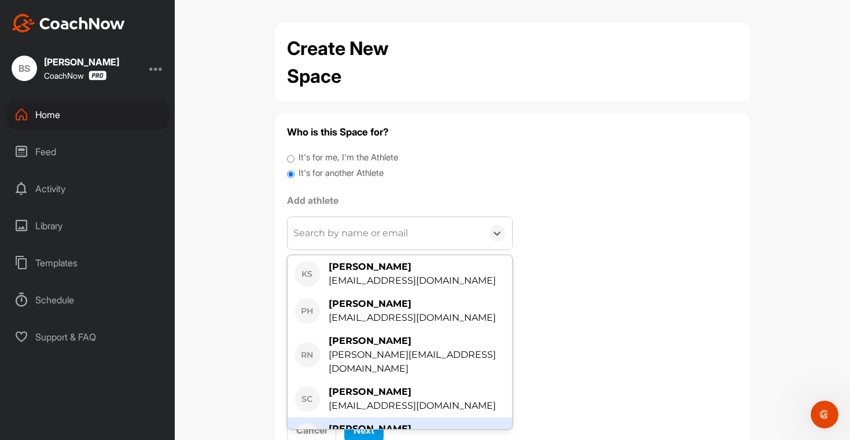
click at [379, 422] on div "[PERSON_NAME]" at bounding box center [411, 429] width 167 height 14
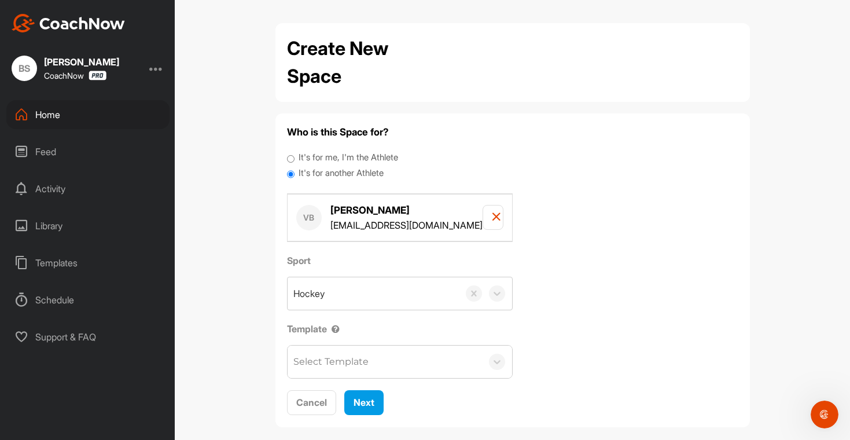
click at [361, 362] on div "Select Template" at bounding box center [330, 362] width 75 height 14
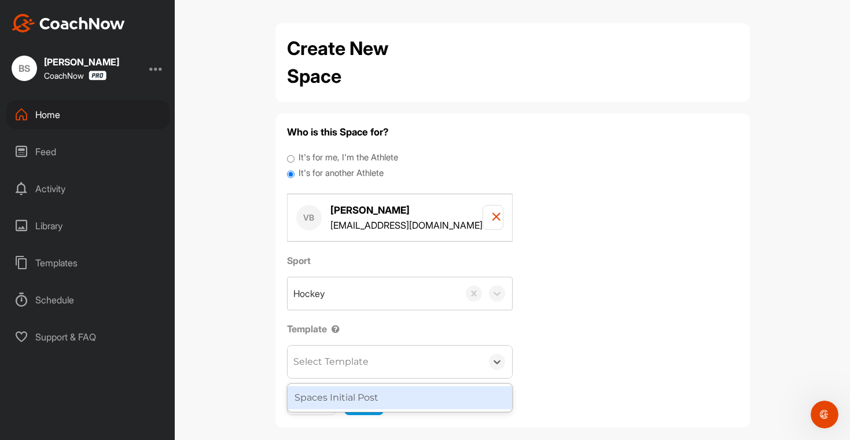
click at [354, 392] on div "Spaces Initial Post" at bounding box center [399, 397] width 224 height 23
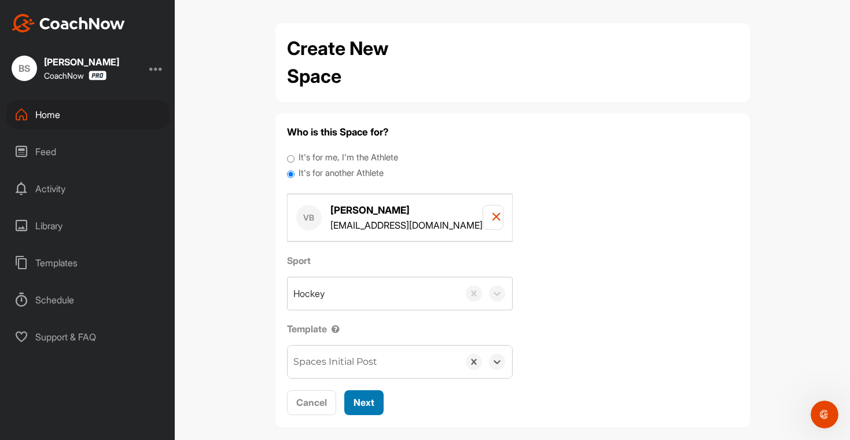
click at [353, 397] on span "Next" at bounding box center [363, 402] width 21 height 12
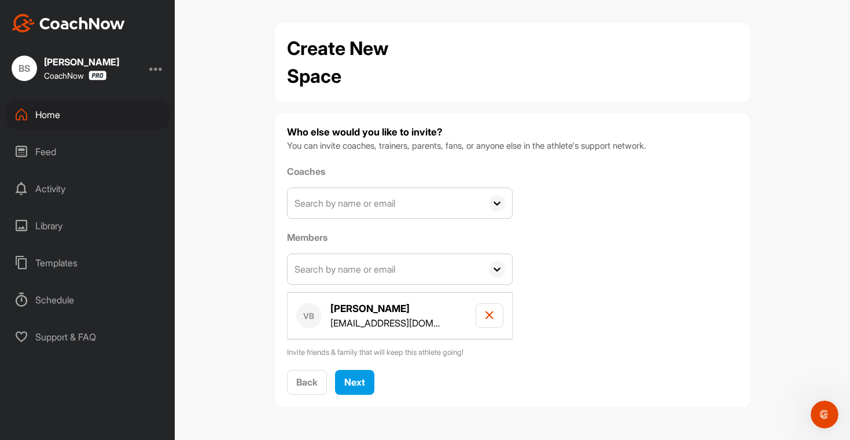
click at [382, 271] on input "text" at bounding box center [384, 269] width 194 height 30
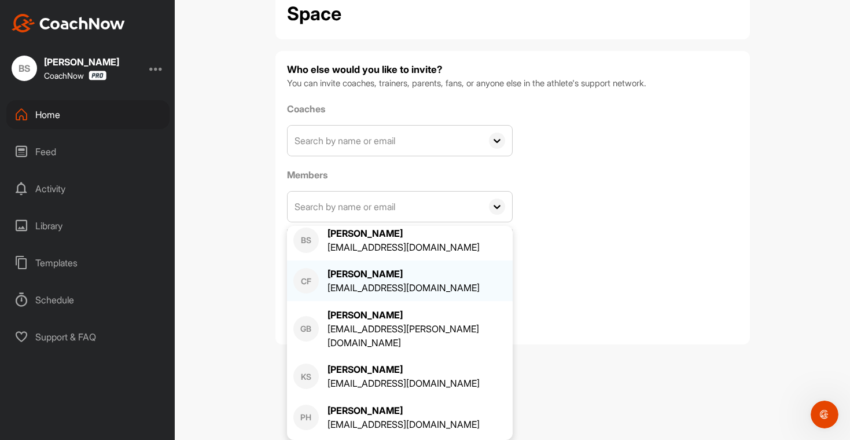
scroll to position [0, 0]
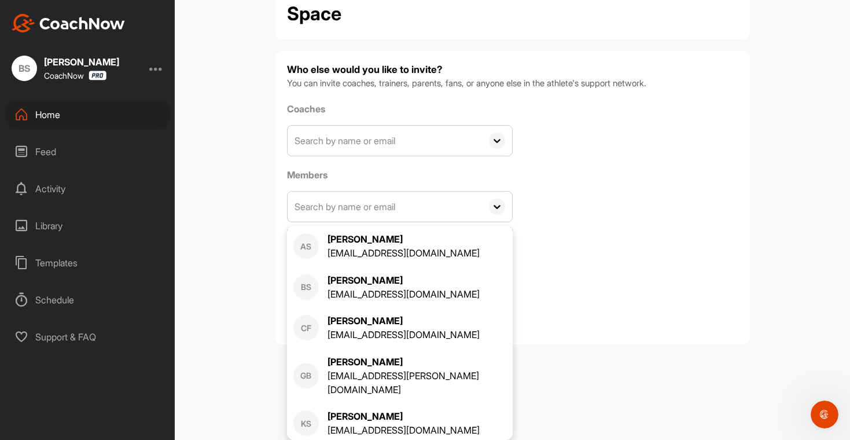
click at [628, 381] on div "Create New Space Who else would you like to invite? You can invite coaches, tra…" at bounding box center [512, 220] width 675 height 440
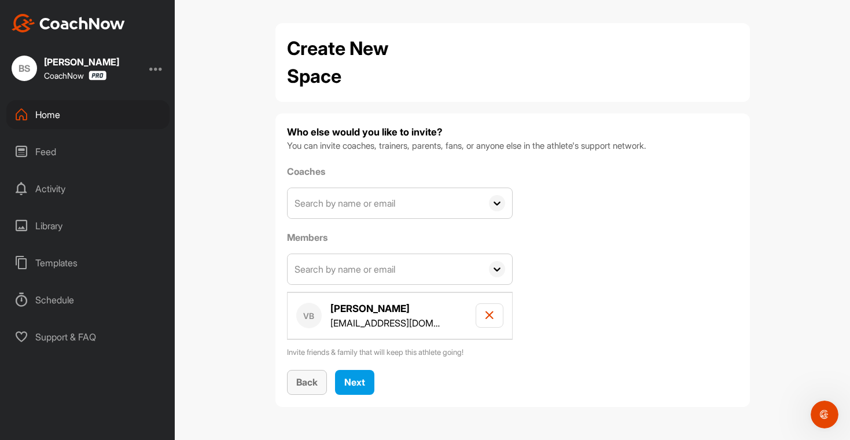
click at [308, 382] on span "Back" at bounding box center [306, 382] width 21 height 12
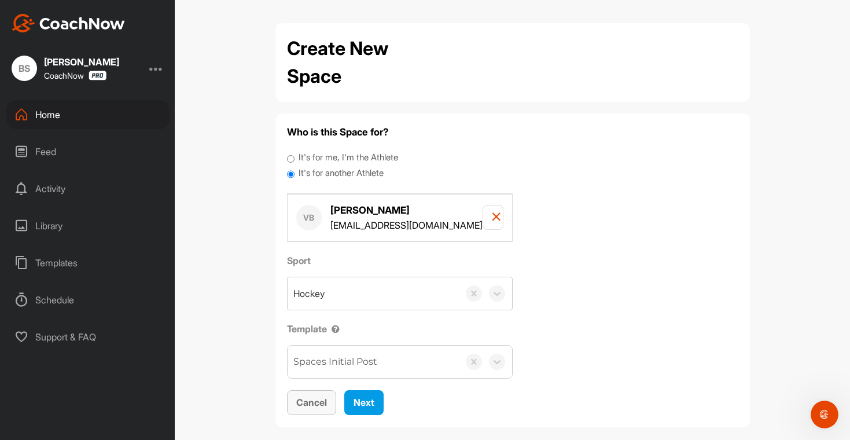
click at [305, 397] on span "Cancel" at bounding box center [311, 402] width 31 height 12
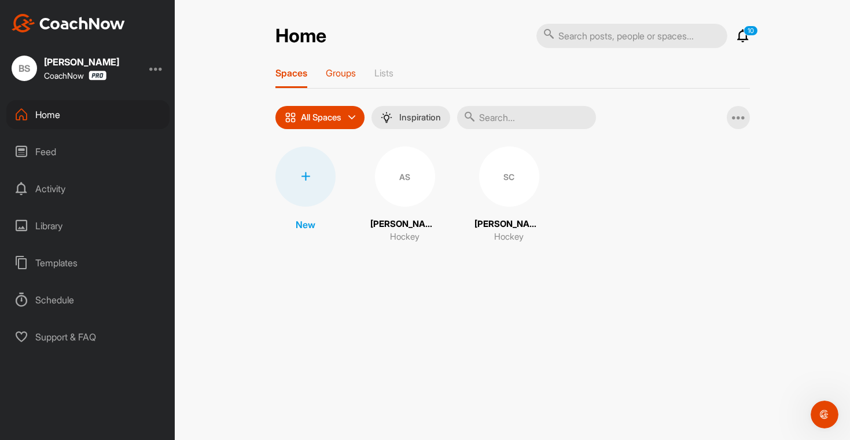
click at [336, 72] on p "Groups" at bounding box center [341, 73] width 30 height 12
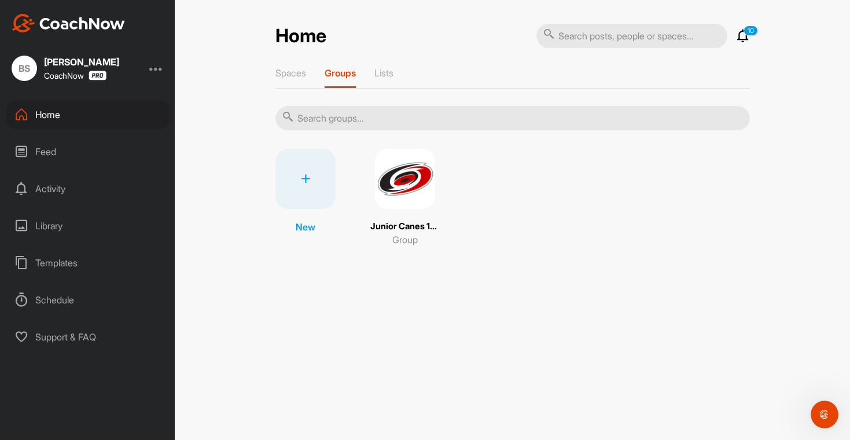
click at [392, 186] on img at bounding box center [405, 179] width 60 height 60
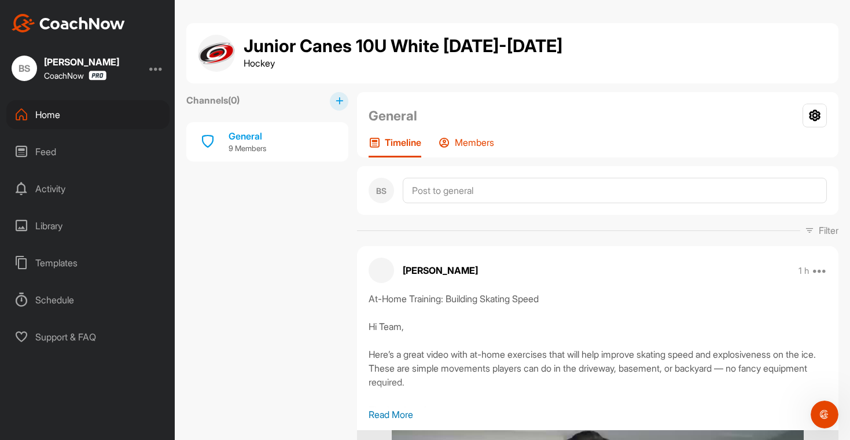
click at [462, 143] on p "Members" at bounding box center [474, 142] width 39 height 12
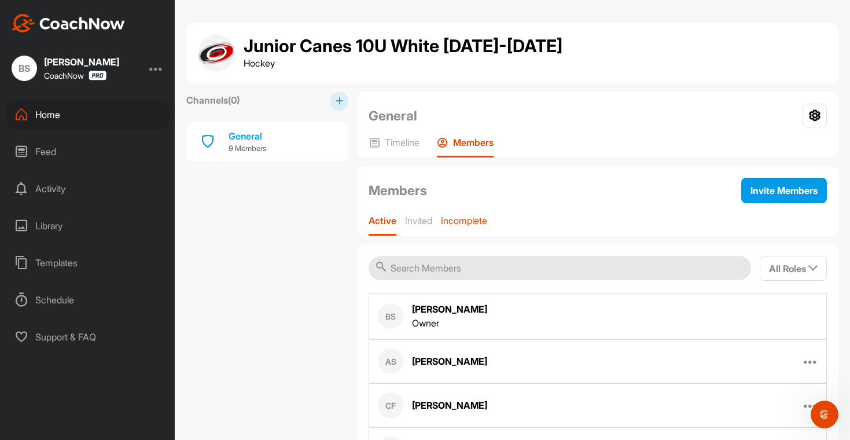
click at [471, 216] on p "Incomplete" at bounding box center [464, 221] width 46 height 12
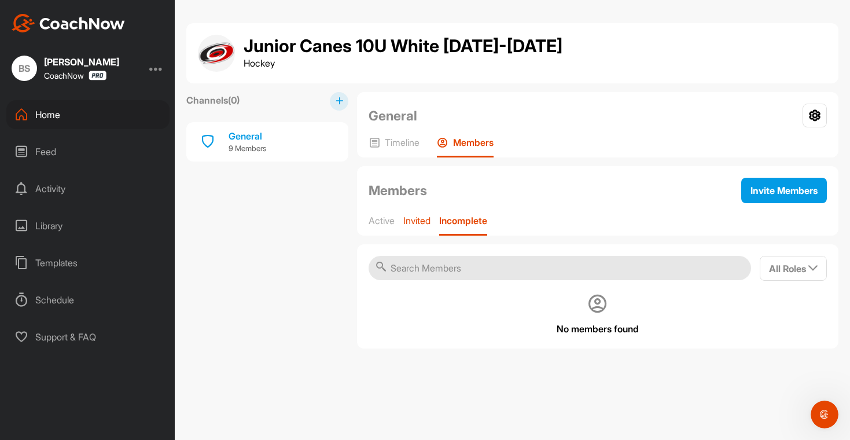
click at [412, 223] on p "Invited" at bounding box center [416, 221] width 27 height 12
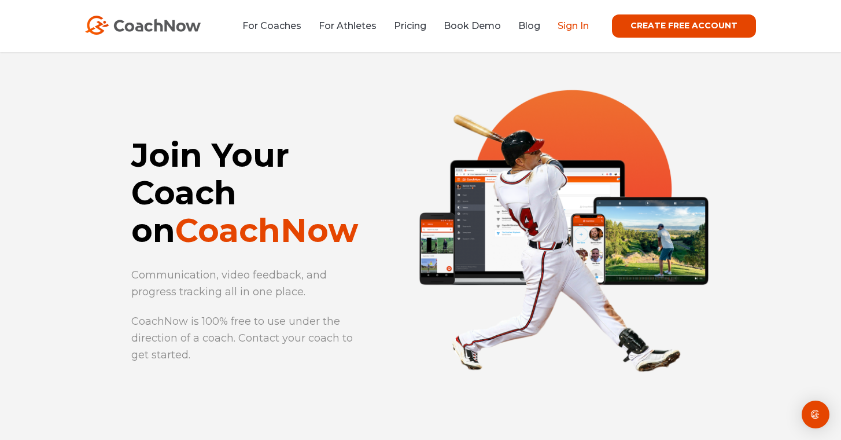
click at [574, 26] on link "Sign In" at bounding box center [573, 25] width 31 height 11
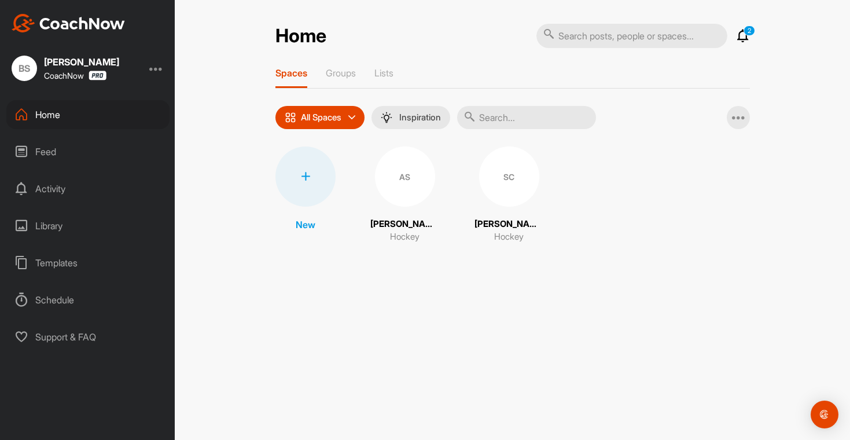
click at [309, 186] on div at bounding box center [305, 176] width 60 height 60
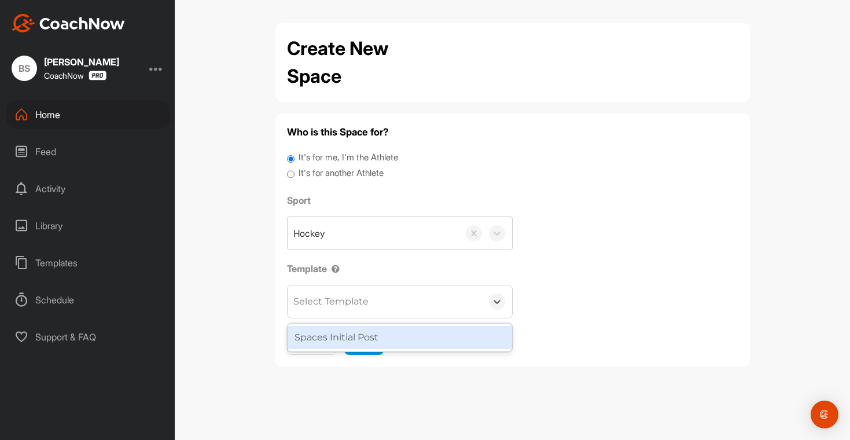
click at [368, 300] on div "Select Template" at bounding box center [384, 301] width 194 height 32
click at [373, 337] on div "Spaces Initial Post" at bounding box center [399, 337] width 224 height 23
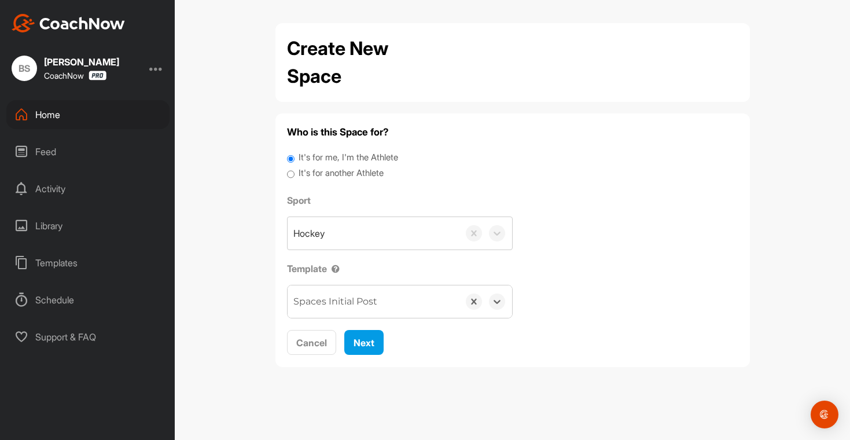
click at [366, 172] on label "It's for another Athlete" at bounding box center [340, 173] width 85 height 13
click at [294, 172] on input "It's for another Athlete" at bounding box center [291, 175] width 8 height 16
radio input "true"
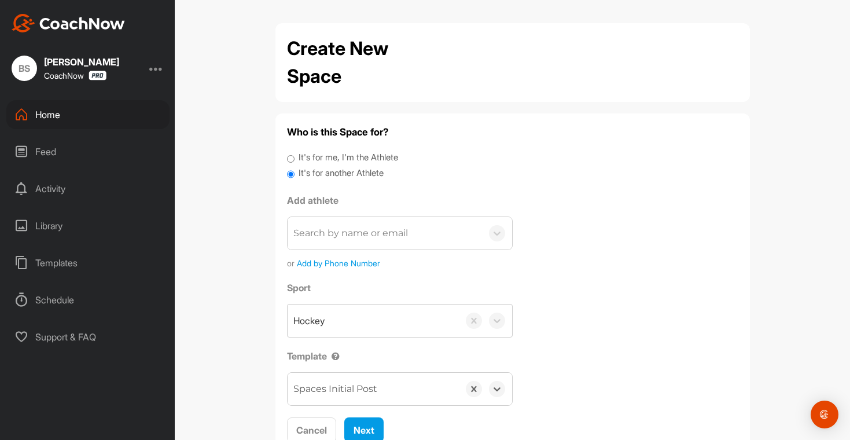
scroll to position [41, 0]
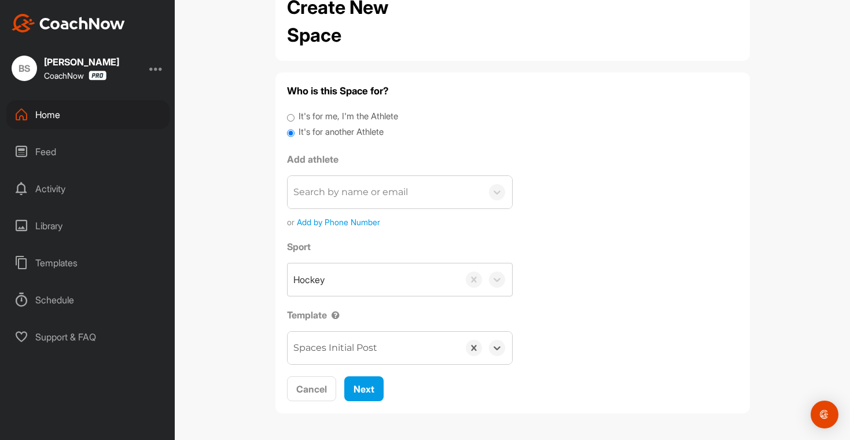
click at [375, 186] on div "Search by name or email" at bounding box center [350, 192] width 115 height 14
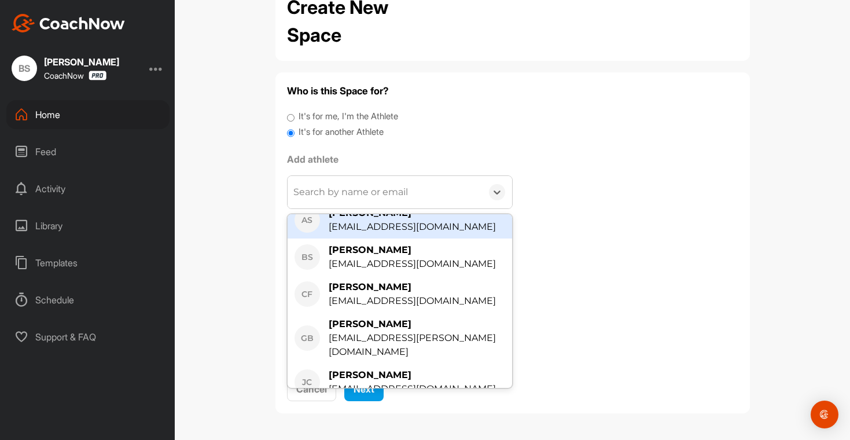
scroll to position [83, 0]
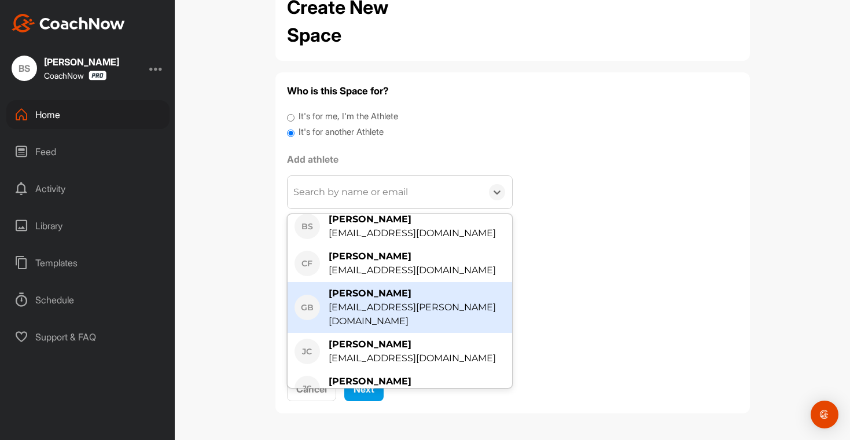
click at [398, 296] on div "[PERSON_NAME]" at bounding box center [416, 293] width 176 height 14
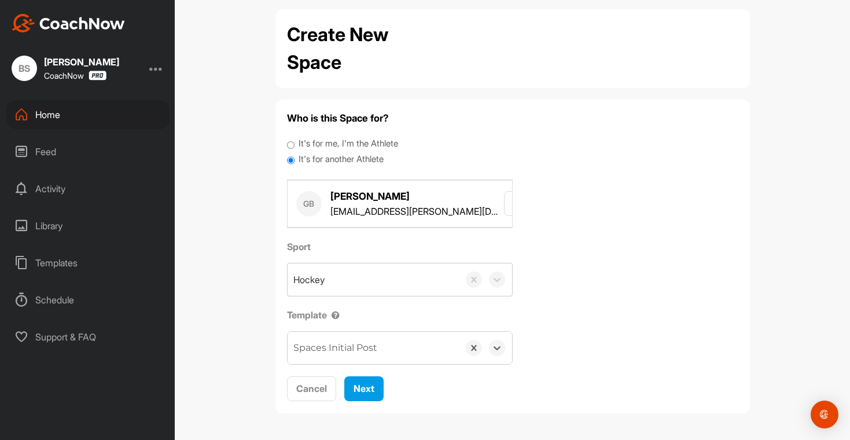
scroll to position [14, 0]
click at [364, 383] on span "Next" at bounding box center [363, 388] width 21 height 12
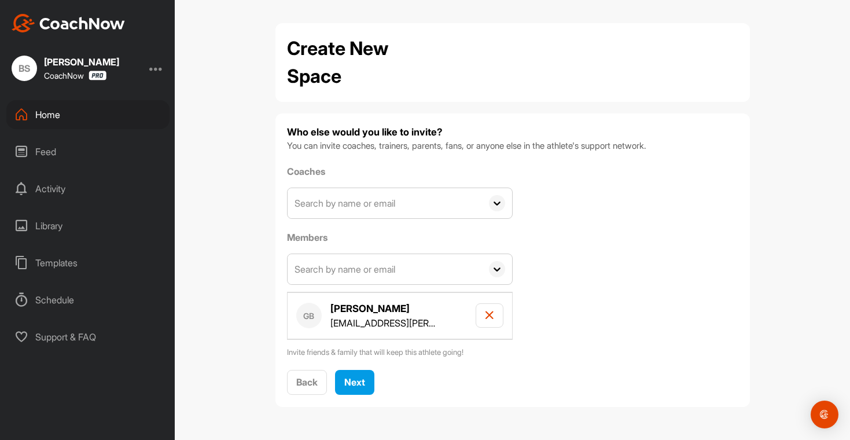
click at [462, 276] on input "text" at bounding box center [384, 269] width 194 height 30
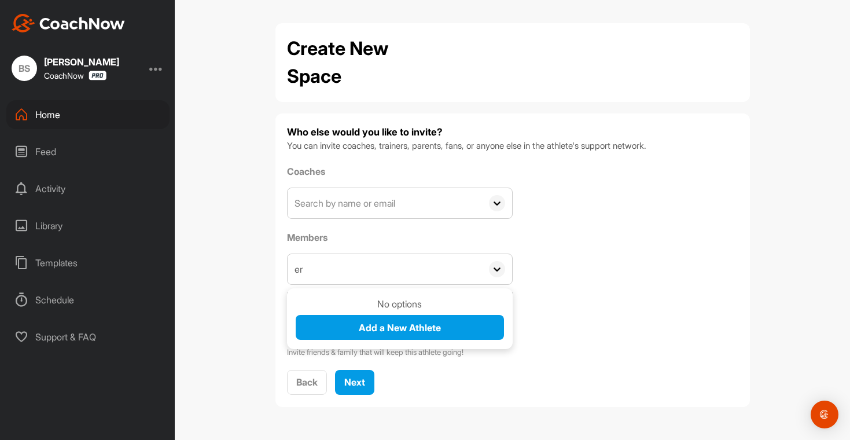
type input "e"
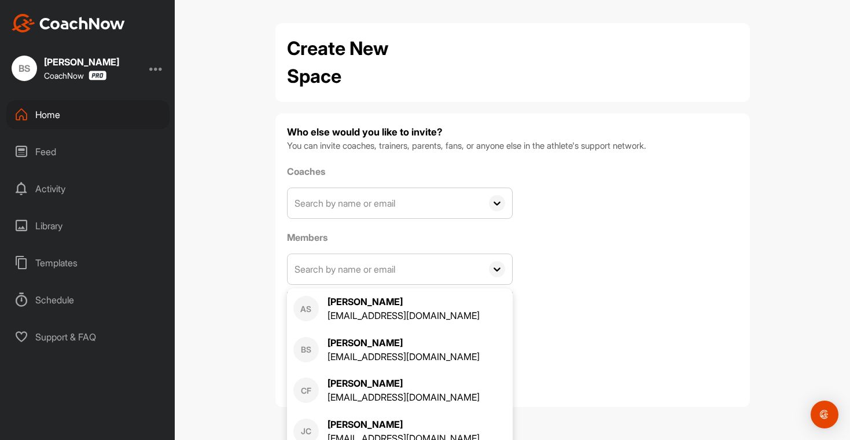
click at [666, 307] on div "Coaches AS [PERSON_NAME] [EMAIL_ADDRESS][DOMAIN_NAME] BS [PERSON_NAME] [EMAIL_A…" at bounding box center [512, 261] width 451 height 194
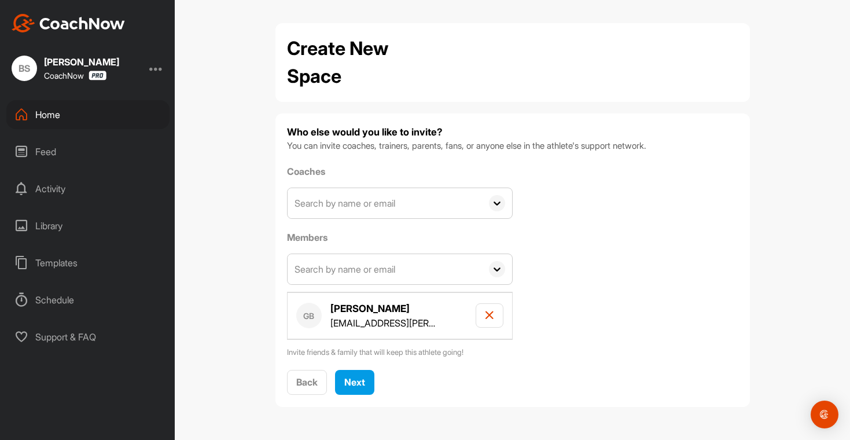
click at [432, 200] on input "text" at bounding box center [384, 203] width 194 height 30
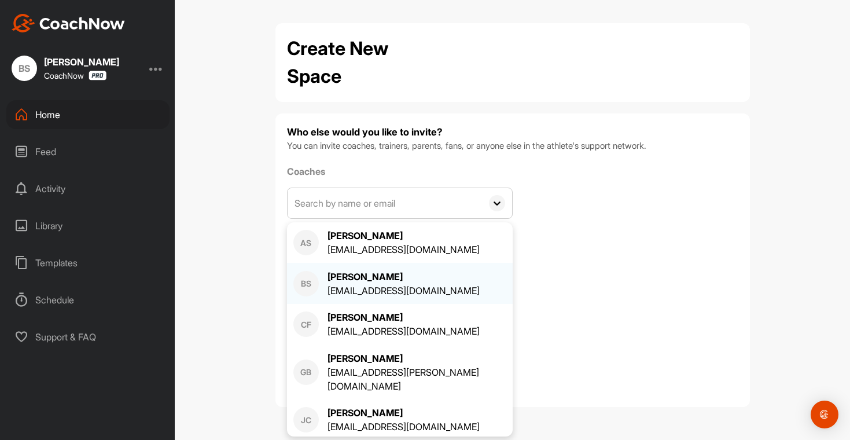
click at [383, 283] on div "[EMAIL_ADDRESS][DOMAIN_NAME]" at bounding box center [403, 290] width 152 height 14
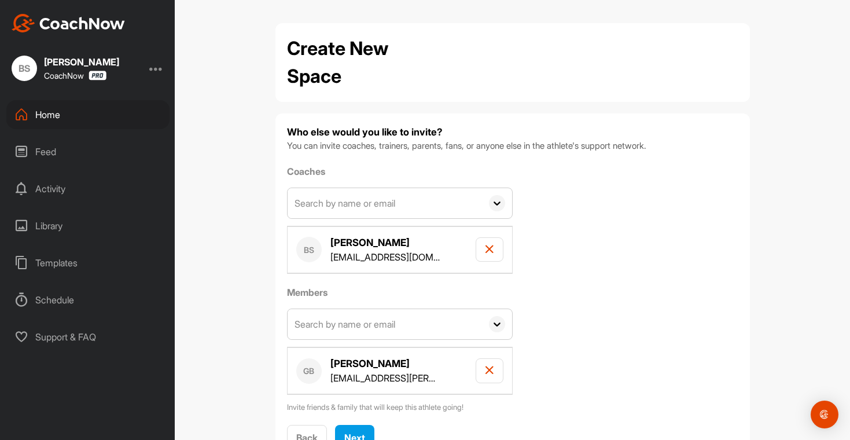
click at [427, 209] on input "text" at bounding box center [384, 203] width 194 height 30
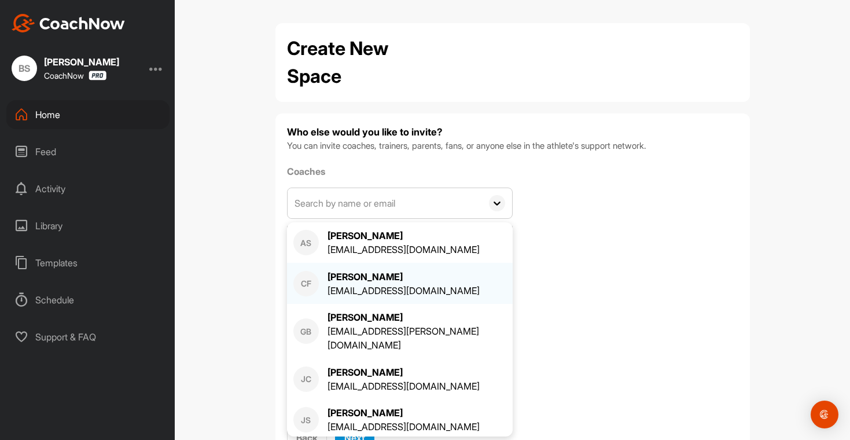
click at [385, 298] on div "CF [PERSON_NAME] [EMAIL_ADDRESS][DOMAIN_NAME]" at bounding box center [400, 283] width 226 height 41
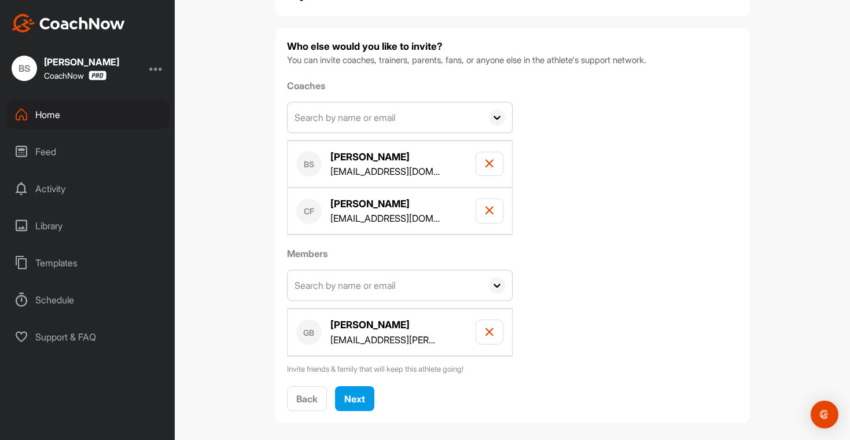
scroll to position [95, 0]
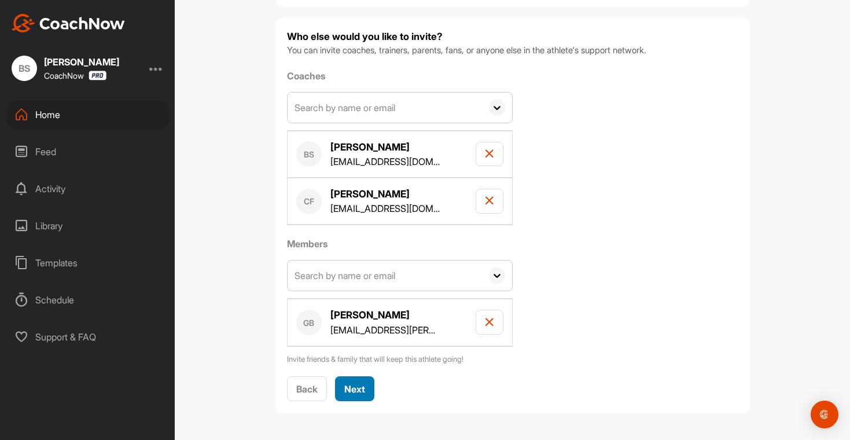
click at [363, 386] on button "Next" at bounding box center [354, 388] width 39 height 25
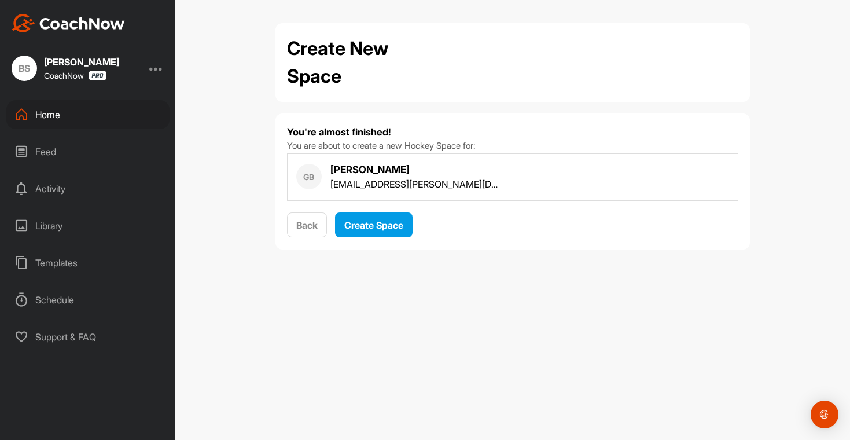
scroll to position [0, 0]
click at [387, 228] on span "Create Space" at bounding box center [373, 225] width 59 height 12
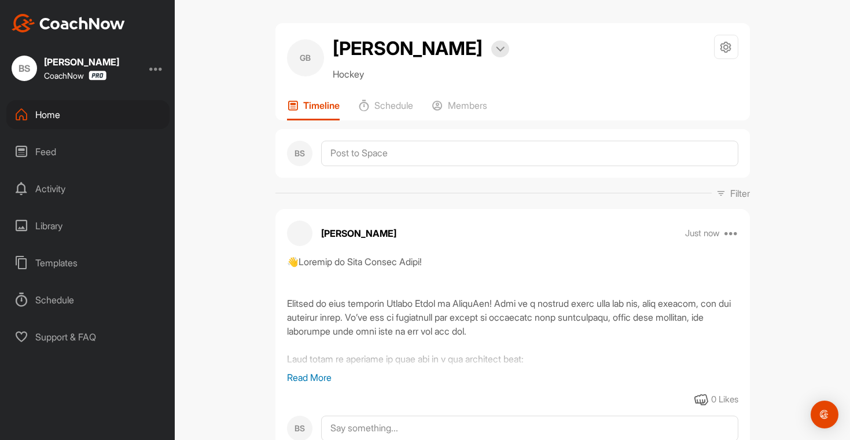
click at [58, 117] on div "Home" at bounding box center [87, 114] width 163 height 29
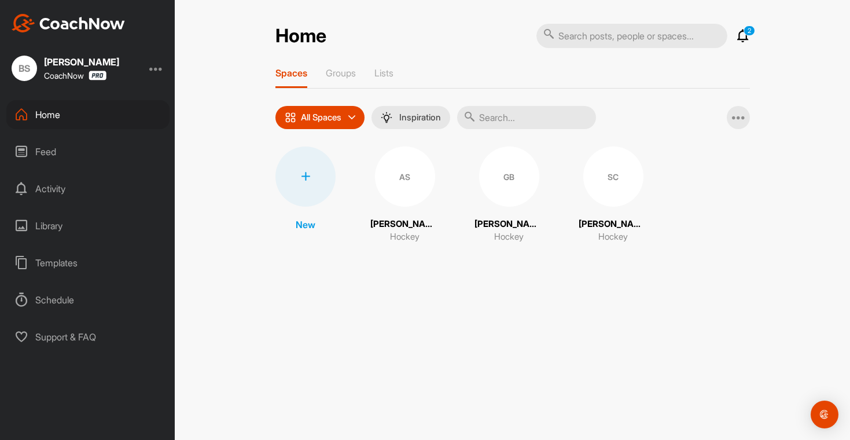
click at [309, 193] on div at bounding box center [305, 176] width 60 height 60
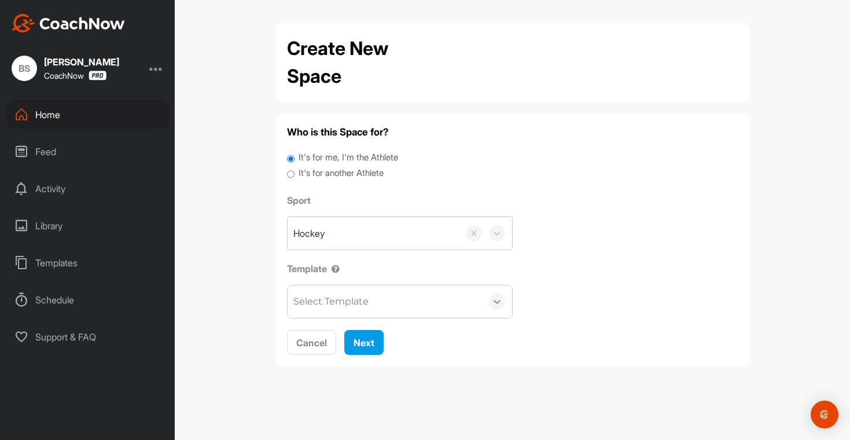
click at [491, 299] on icon at bounding box center [497, 302] width 12 height 12
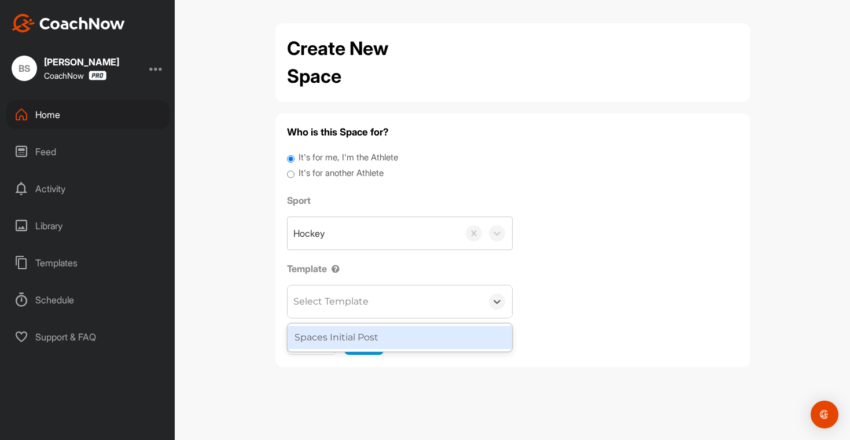
click at [438, 338] on div "Spaces Initial Post" at bounding box center [399, 337] width 224 height 23
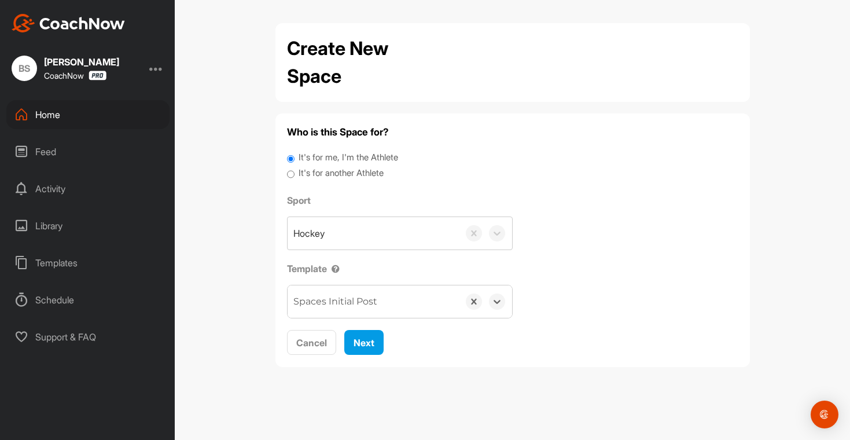
click at [348, 178] on label "It's for another Athlete" at bounding box center [340, 173] width 85 height 13
click at [294, 178] on input "It's for another Athlete" at bounding box center [291, 175] width 8 height 16
radio input "true"
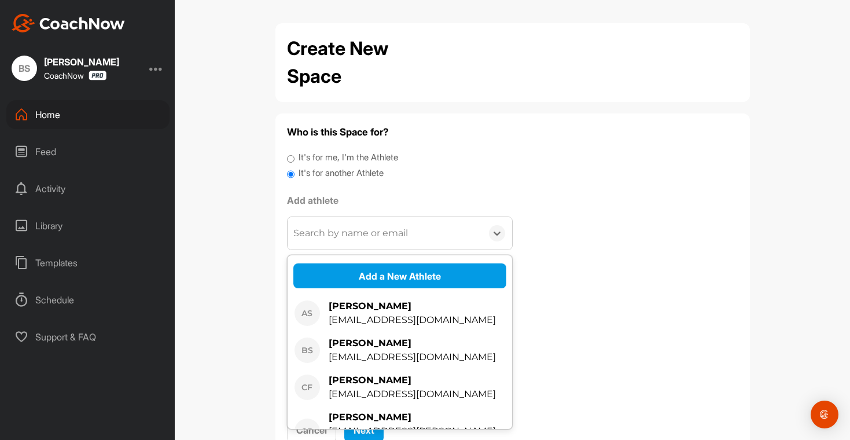
click at [356, 245] on div "Search by name or email" at bounding box center [384, 233] width 194 height 32
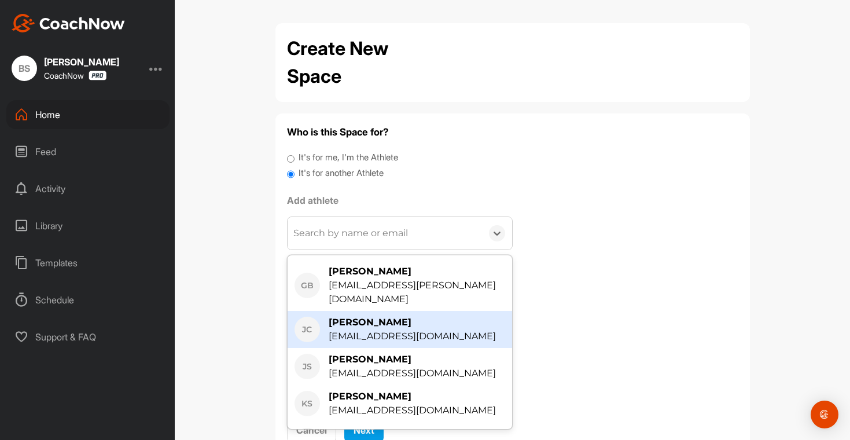
scroll to position [186, 0]
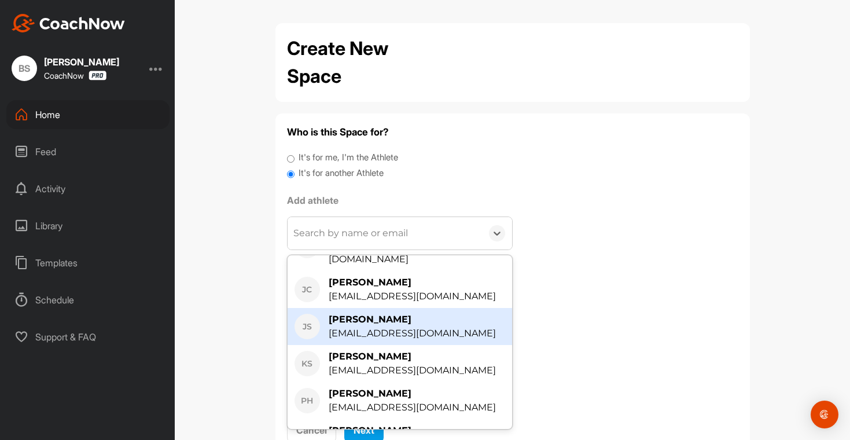
click at [380, 312] on div "[PERSON_NAME]" at bounding box center [411, 319] width 167 height 14
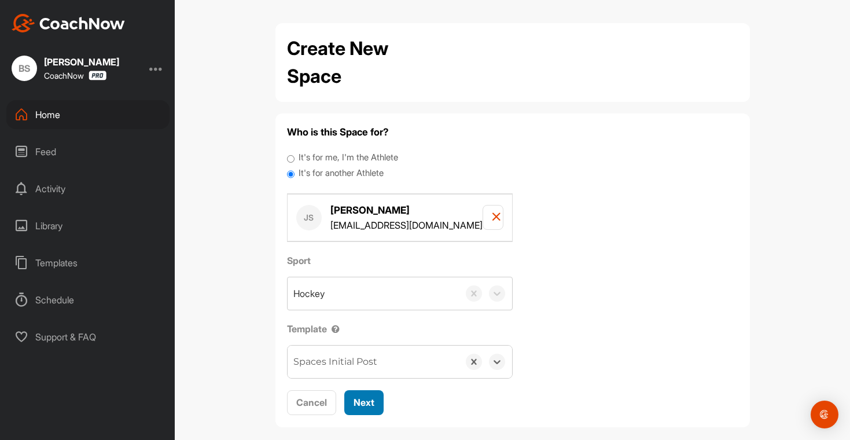
click at [366, 409] on button "Next" at bounding box center [363, 402] width 39 height 25
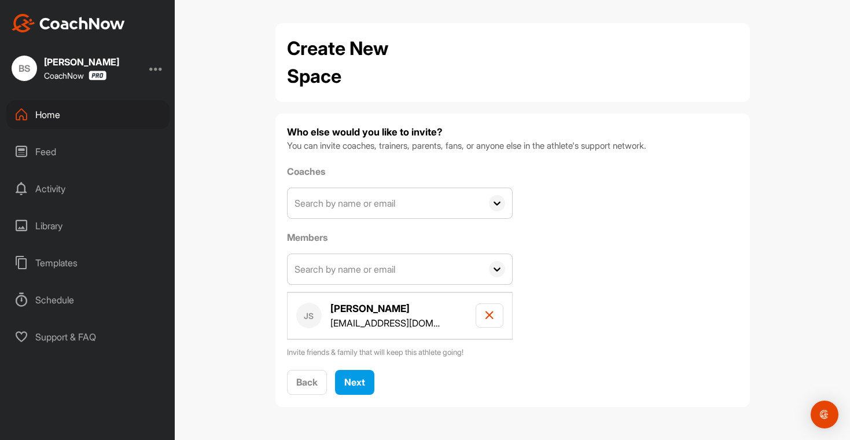
click at [358, 206] on input "text" at bounding box center [384, 203] width 194 height 30
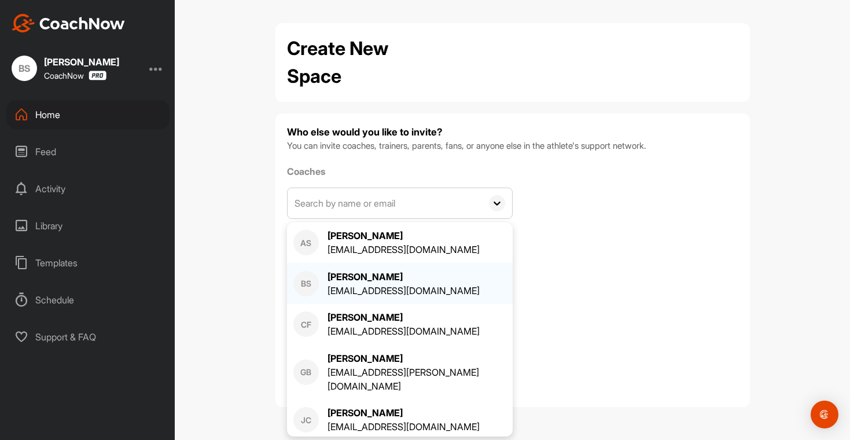
click at [319, 287] on div "BS [PERSON_NAME] [EMAIL_ADDRESS][DOMAIN_NAME]" at bounding box center [399, 284] width 213 height 28
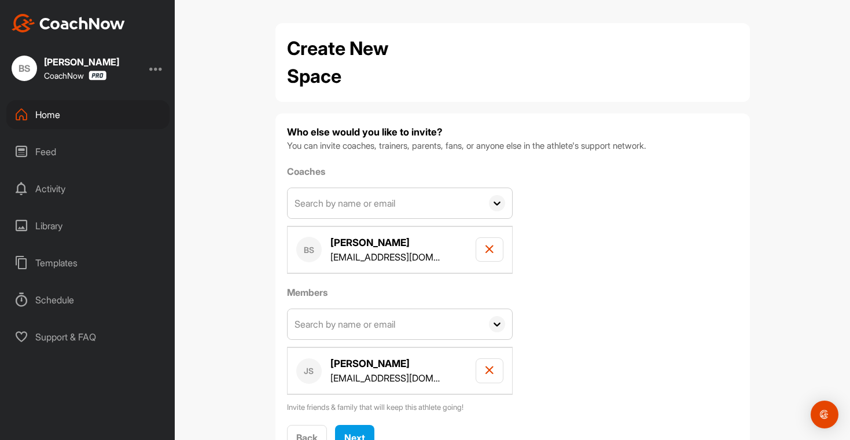
click at [342, 206] on input "text" at bounding box center [384, 203] width 194 height 30
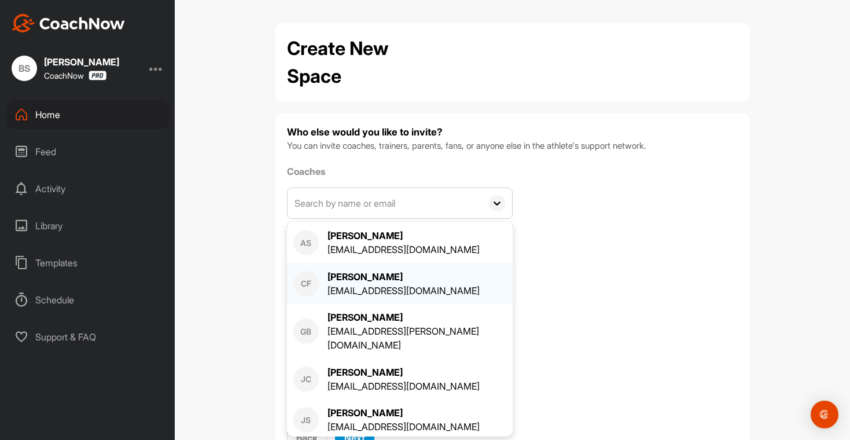
click at [339, 286] on div "[EMAIL_ADDRESS][DOMAIN_NAME]" at bounding box center [403, 290] width 152 height 14
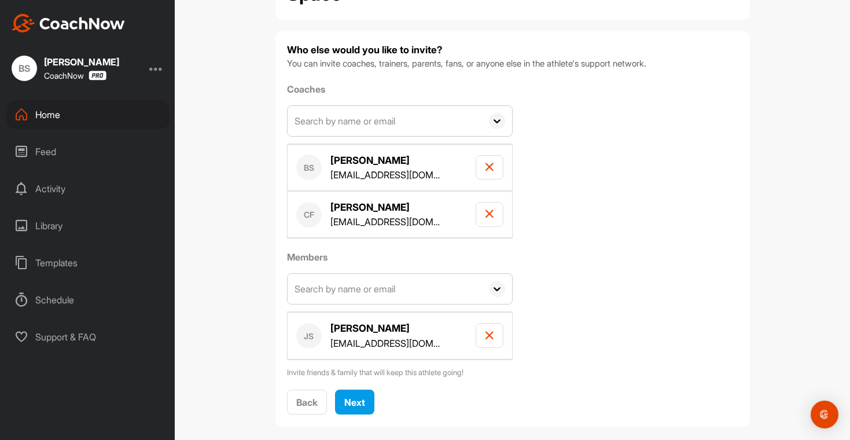
scroll to position [83, 0]
click at [356, 405] on span "Next" at bounding box center [354, 402] width 21 height 12
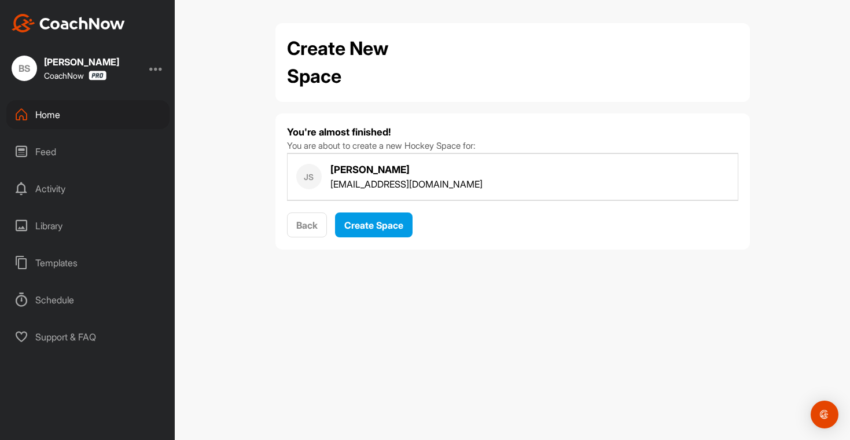
scroll to position [0, 0]
click at [383, 226] on span "Create Space" at bounding box center [373, 225] width 59 height 12
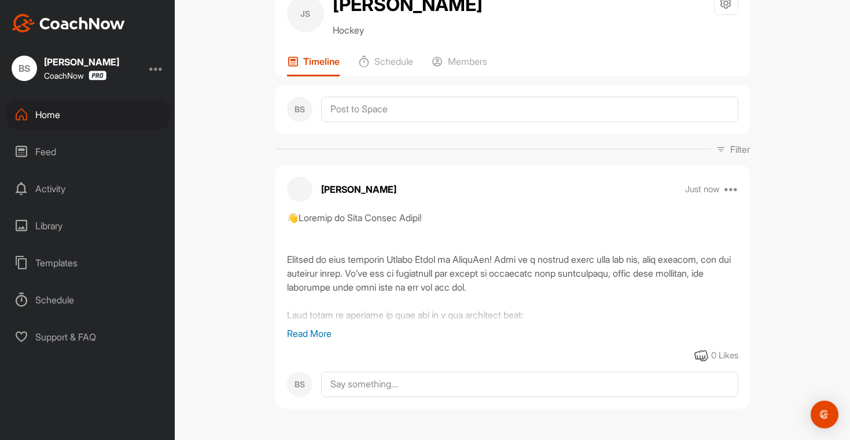
scroll to position [13, 0]
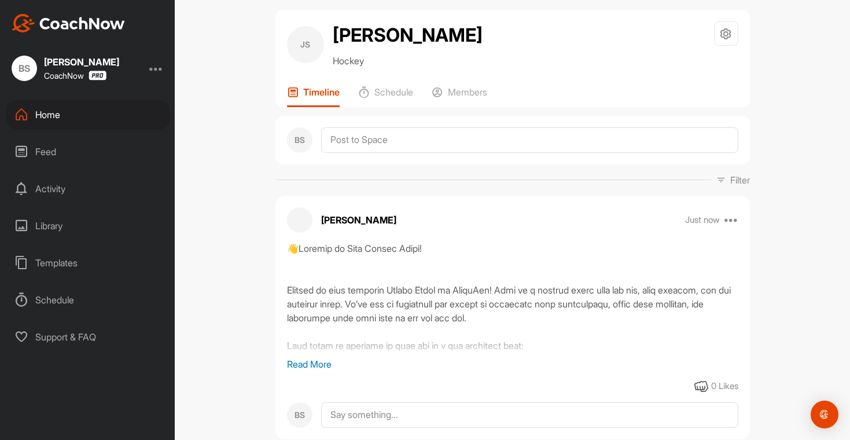
click at [79, 112] on div "Home" at bounding box center [87, 114] width 163 height 29
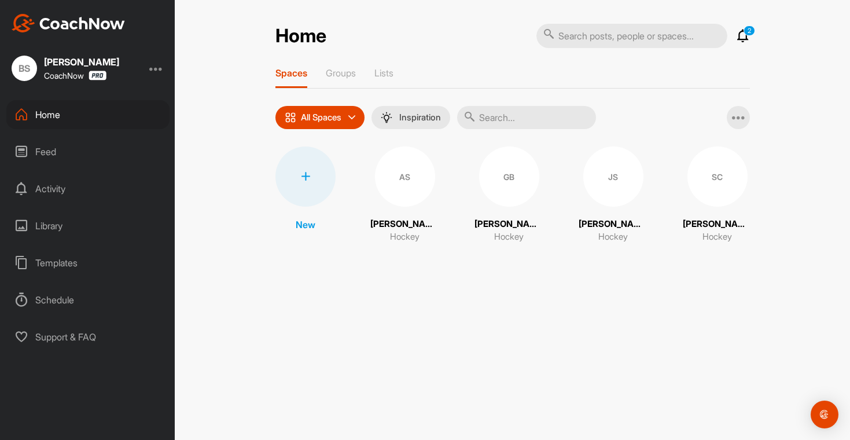
click at [310, 172] on icon at bounding box center [305, 176] width 9 height 9
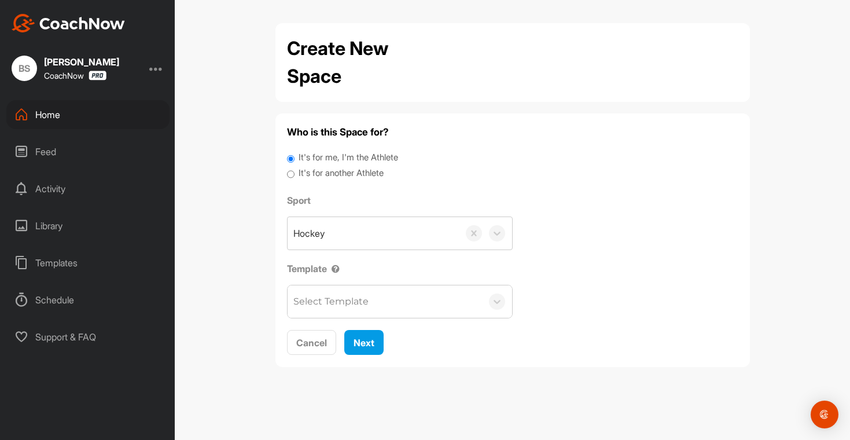
click at [336, 176] on label "It's for another Athlete" at bounding box center [340, 173] width 85 height 13
click at [294, 176] on input "It's for another Athlete" at bounding box center [291, 175] width 8 height 16
radio input "true"
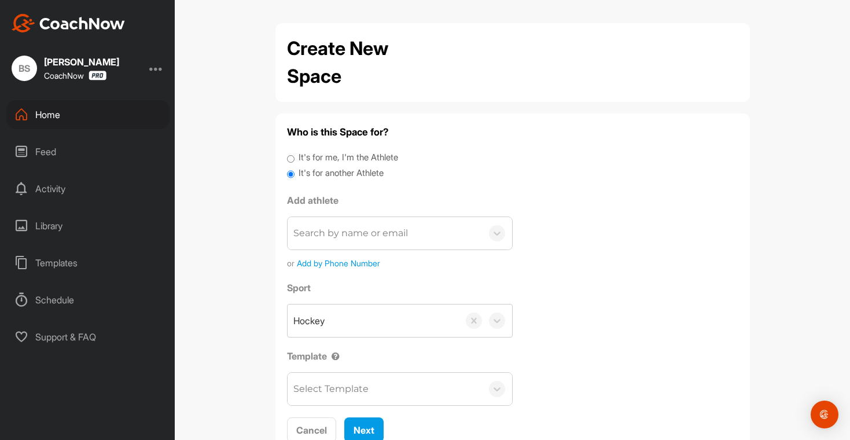
click at [409, 238] on div "Search by name or email" at bounding box center [384, 233] width 194 height 32
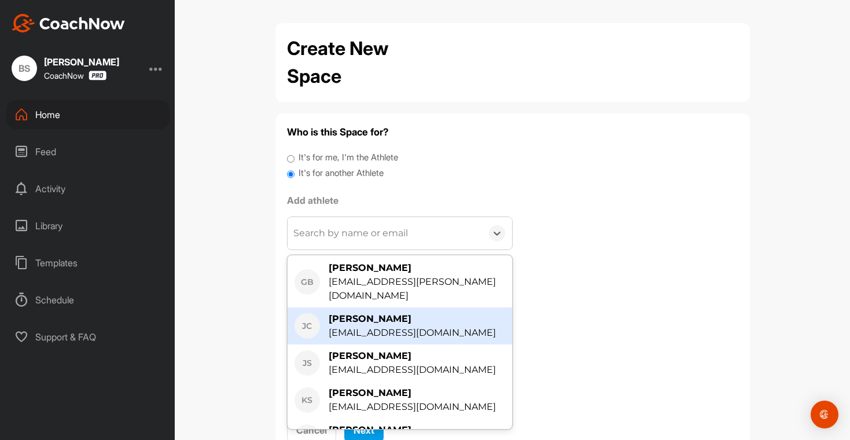
scroll to position [150, 0]
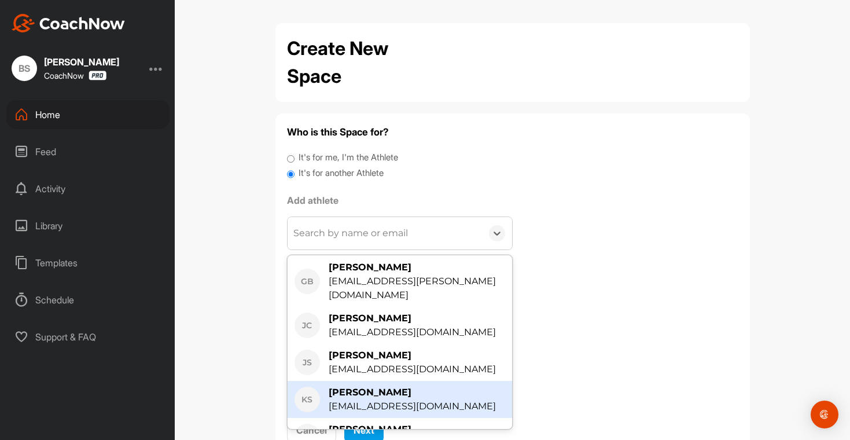
click at [378, 399] on div "[EMAIL_ADDRESS][DOMAIN_NAME]" at bounding box center [411, 406] width 167 height 14
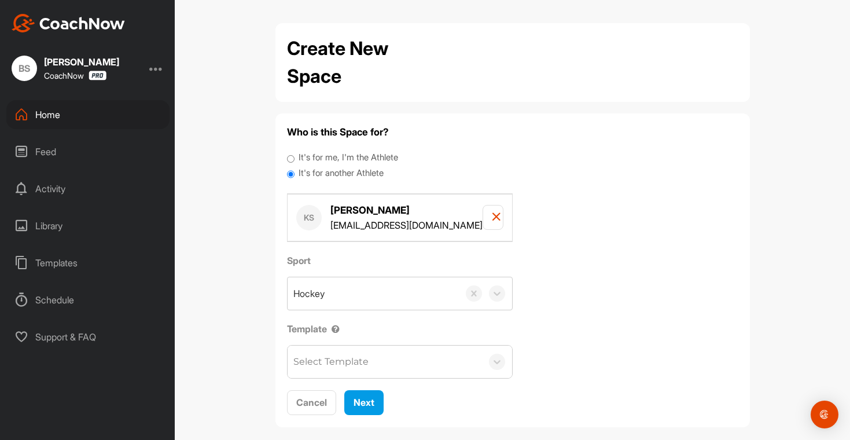
click at [361, 359] on div "Select Template" at bounding box center [330, 362] width 75 height 14
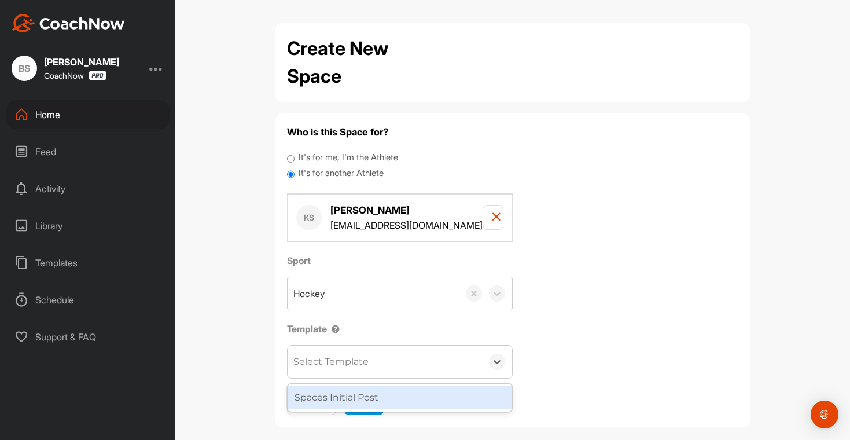
click at [348, 398] on div "Spaces Initial Post" at bounding box center [399, 397] width 224 height 23
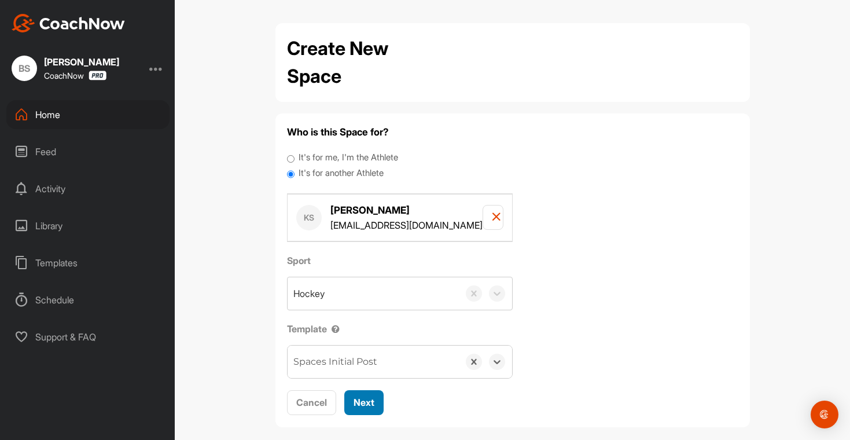
click at [353, 408] on div "Next" at bounding box center [363, 402] width 21 height 14
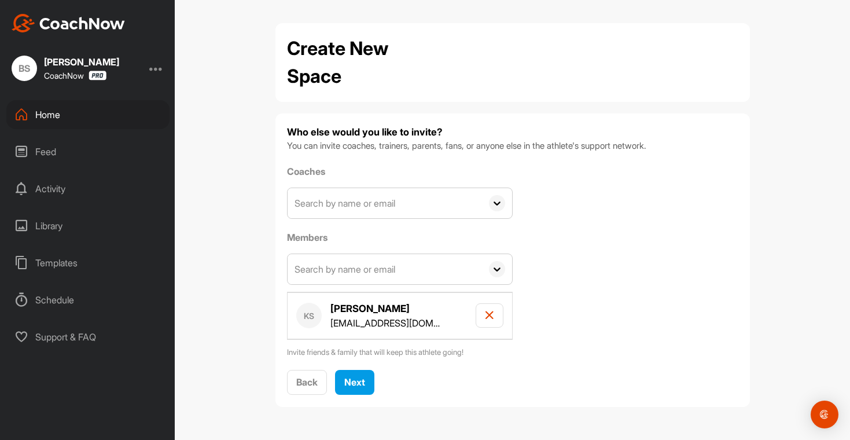
click at [382, 204] on input "text" at bounding box center [384, 203] width 194 height 30
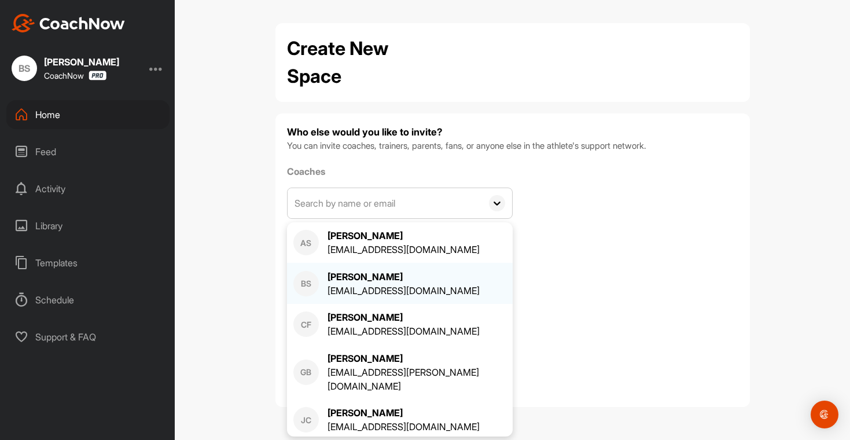
click at [325, 279] on div "BS [PERSON_NAME] [EMAIL_ADDRESS][DOMAIN_NAME]" at bounding box center [399, 284] width 213 height 28
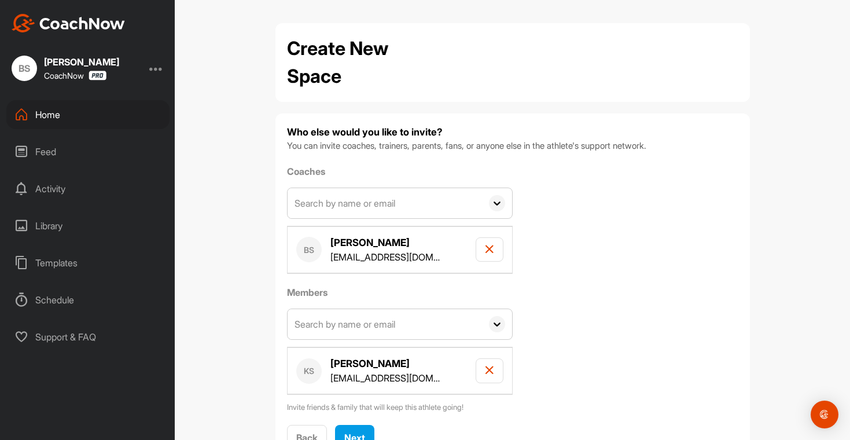
click at [349, 206] on input "text" at bounding box center [384, 203] width 194 height 30
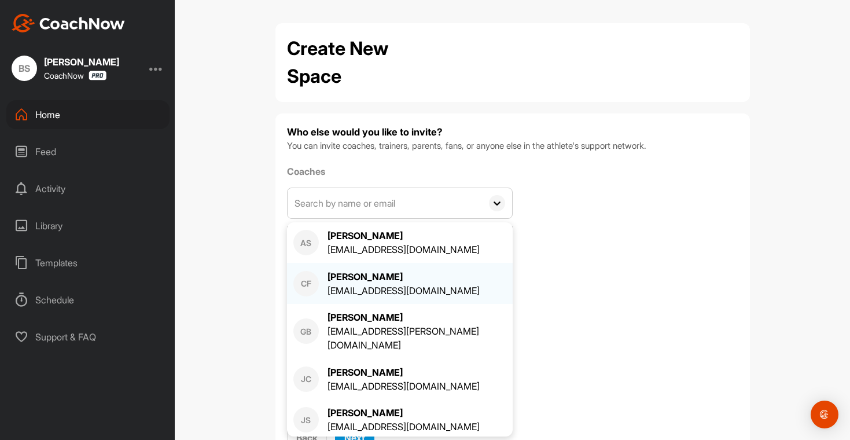
click at [348, 292] on div "[EMAIL_ADDRESS][DOMAIN_NAME]" at bounding box center [403, 290] width 152 height 14
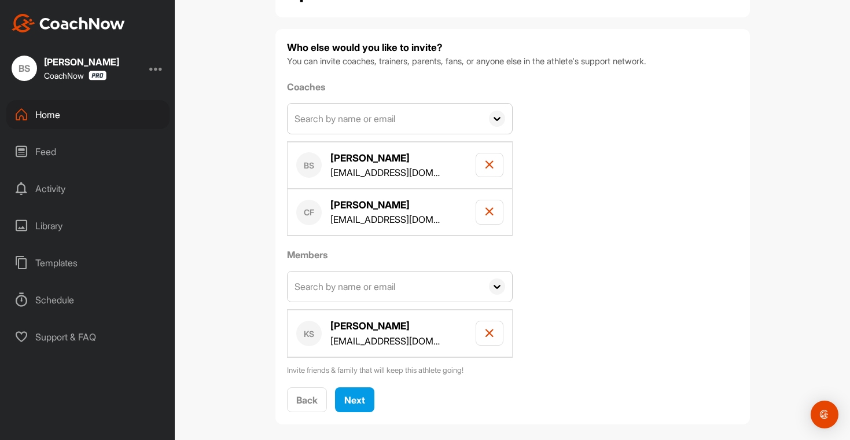
scroll to position [95, 0]
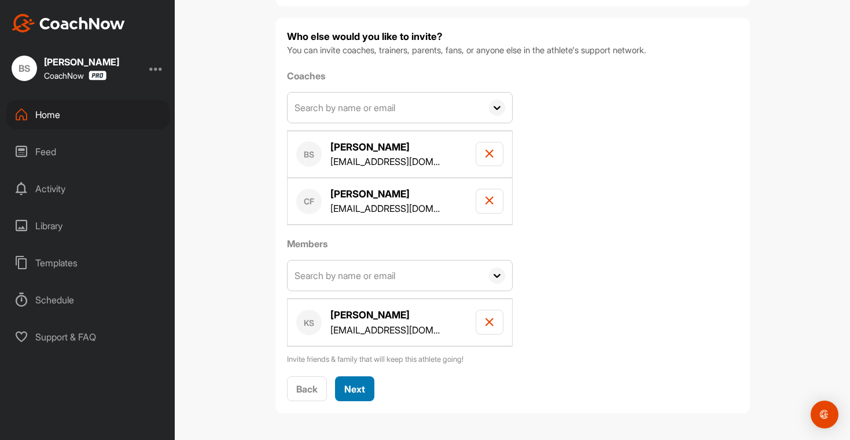
click at [356, 383] on span "Next" at bounding box center [354, 389] width 21 height 12
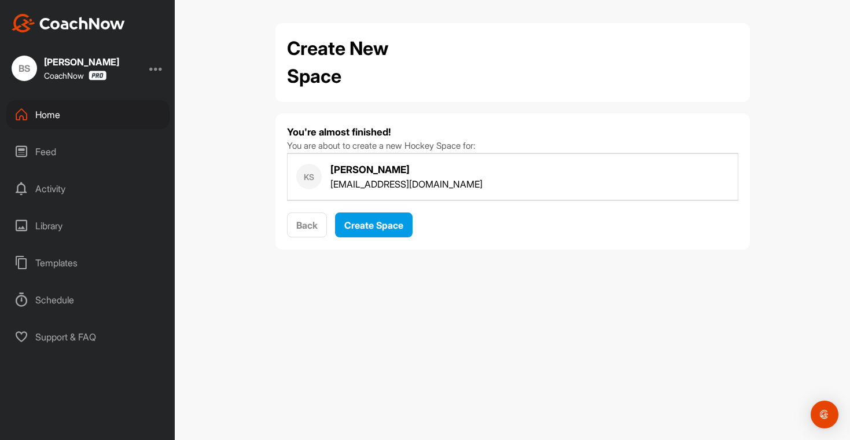
scroll to position [0, 0]
click at [385, 224] on span "Create Space" at bounding box center [373, 225] width 59 height 12
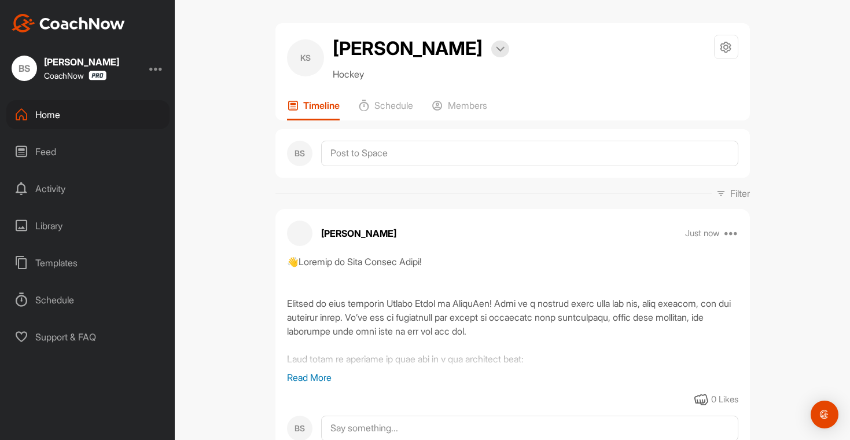
click at [47, 123] on div "Home" at bounding box center [87, 114] width 163 height 29
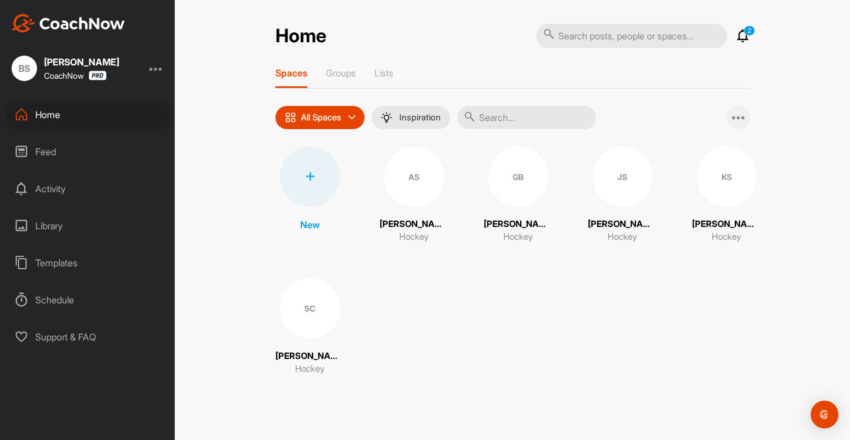
click at [748, 116] on div at bounding box center [737, 117] width 23 height 23
click at [580, 296] on div "New AS [PERSON_NAME] Hockey GB [PERSON_NAME] Hockey JS [PERSON_NAME] Hockey KS …" at bounding box center [512, 260] width 474 height 229
click at [304, 185] on div at bounding box center [310, 176] width 60 height 60
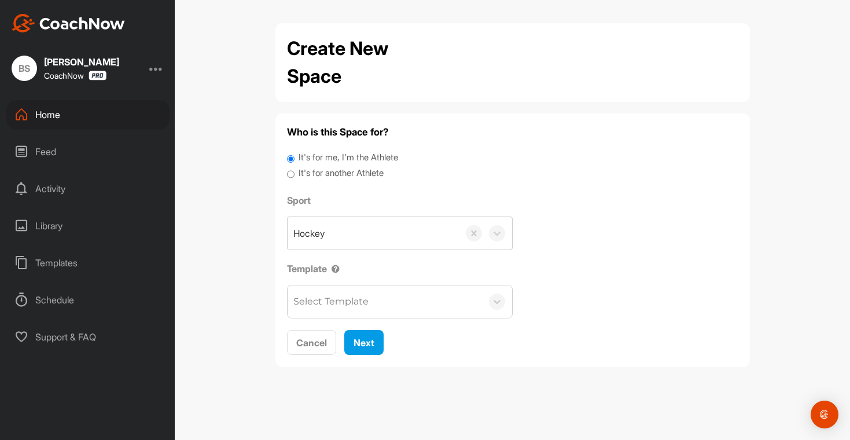
click at [349, 174] on label "It's for another Athlete" at bounding box center [340, 173] width 85 height 13
click at [294, 174] on input "It's for another Athlete" at bounding box center [291, 175] width 8 height 16
radio input "true"
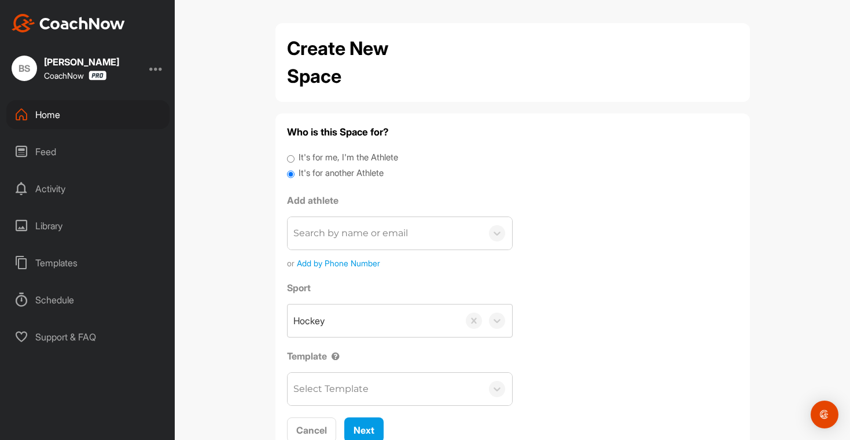
click at [374, 231] on div "Search by name or email" at bounding box center [350, 233] width 115 height 14
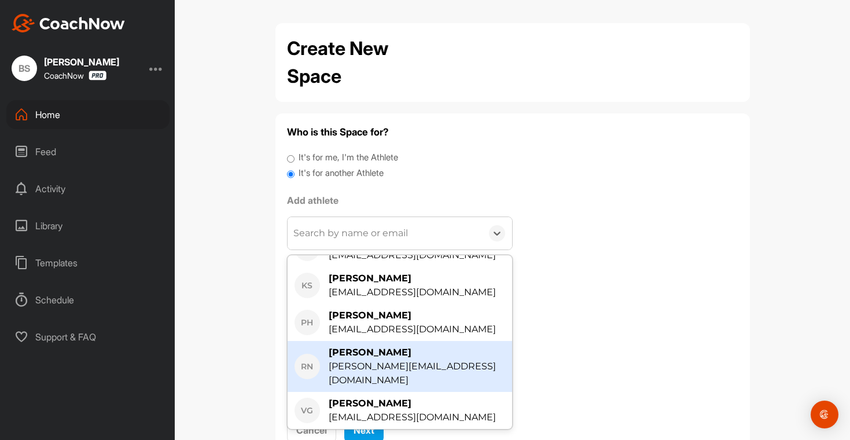
scroll to position [248, 0]
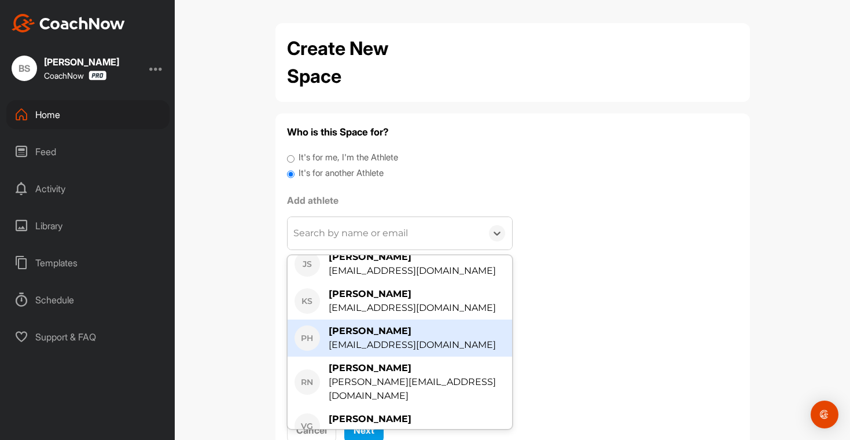
click at [399, 338] on div "[EMAIL_ADDRESS][DOMAIN_NAME]" at bounding box center [411, 345] width 167 height 14
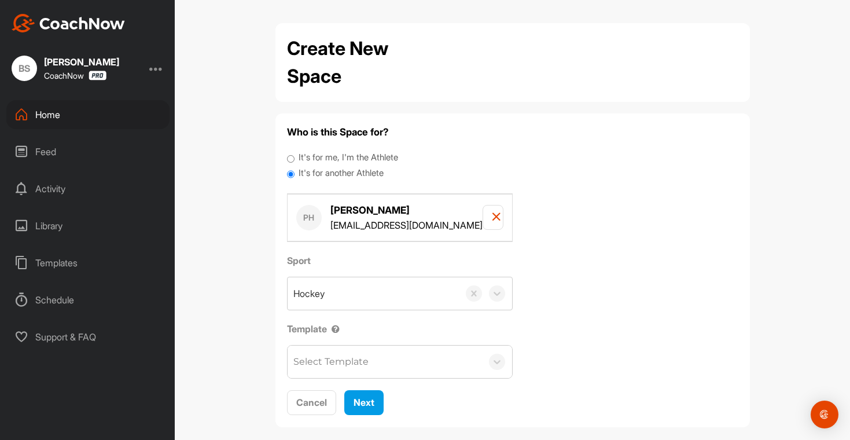
click at [342, 368] on div "Select Template" at bounding box center [384, 361] width 194 height 32
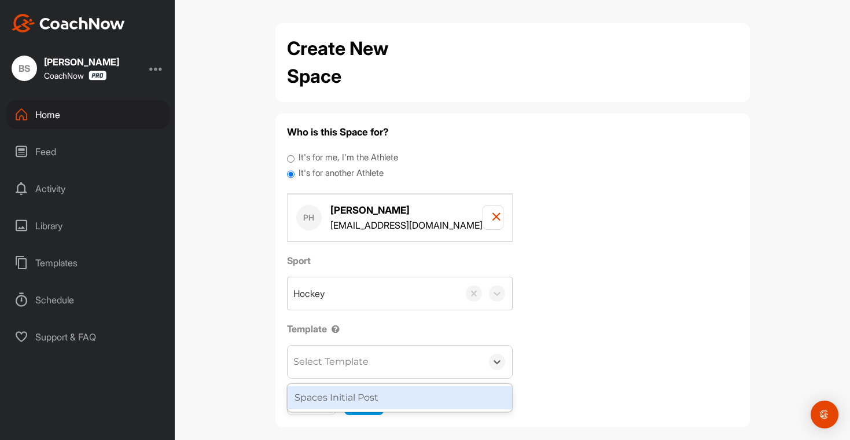
click at [348, 396] on div "Spaces Initial Post" at bounding box center [399, 397] width 224 height 23
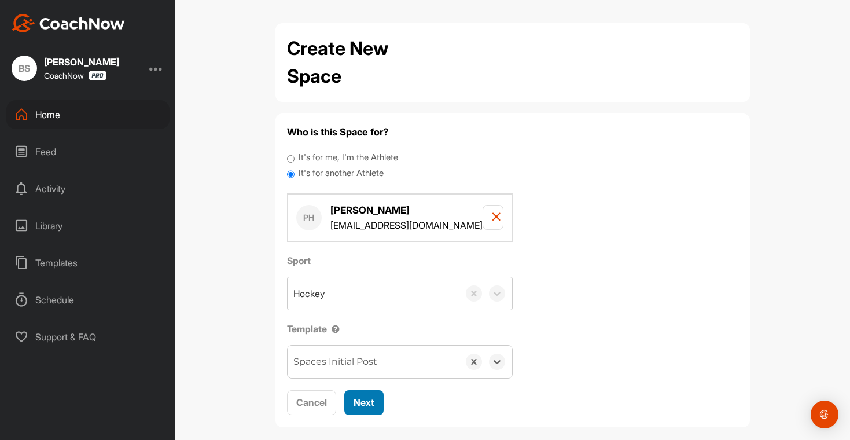
click at [368, 399] on span "Next" at bounding box center [363, 402] width 21 height 12
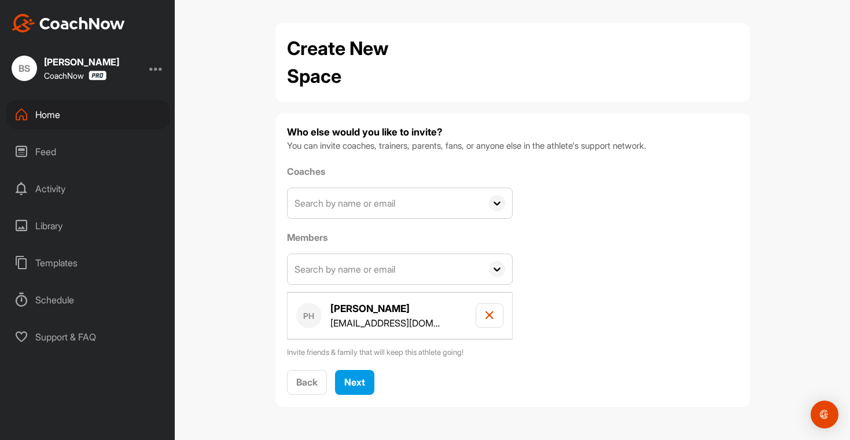
click at [348, 205] on input "text" at bounding box center [384, 203] width 194 height 30
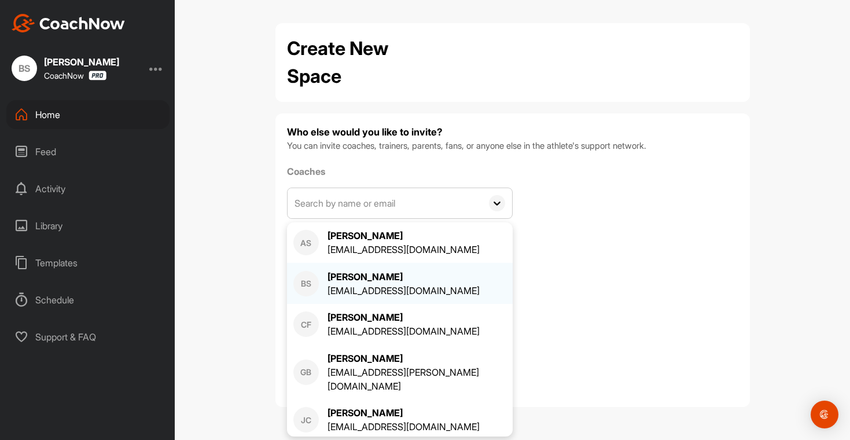
click at [334, 284] on div "[EMAIL_ADDRESS][DOMAIN_NAME]" at bounding box center [403, 290] width 152 height 14
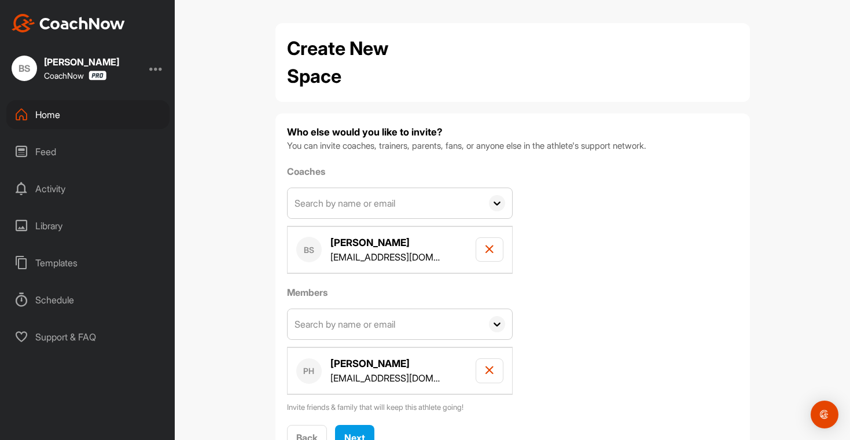
click at [353, 201] on input "text" at bounding box center [384, 203] width 194 height 30
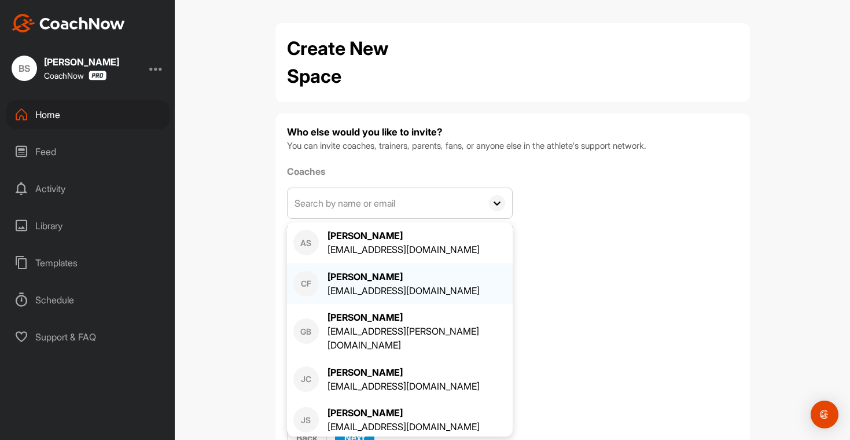
click at [329, 285] on div "[EMAIL_ADDRESS][DOMAIN_NAME]" at bounding box center [403, 290] width 152 height 14
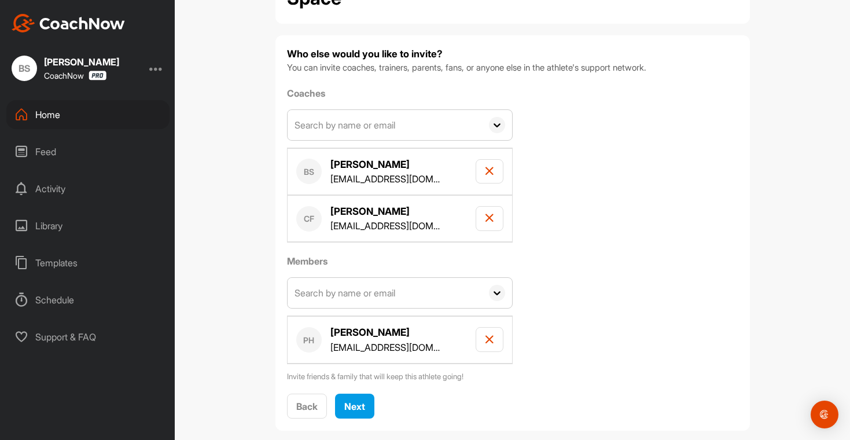
scroll to position [95, 0]
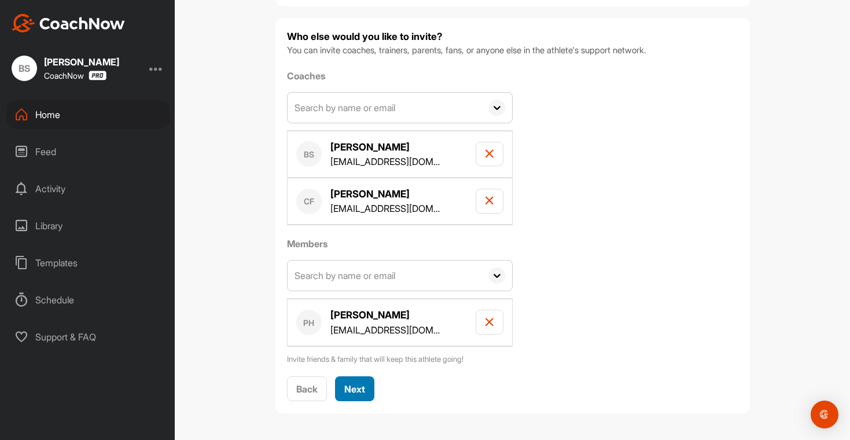
click at [360, 390] on span "Next" at bounding box center [354, 389] width 21 height 12
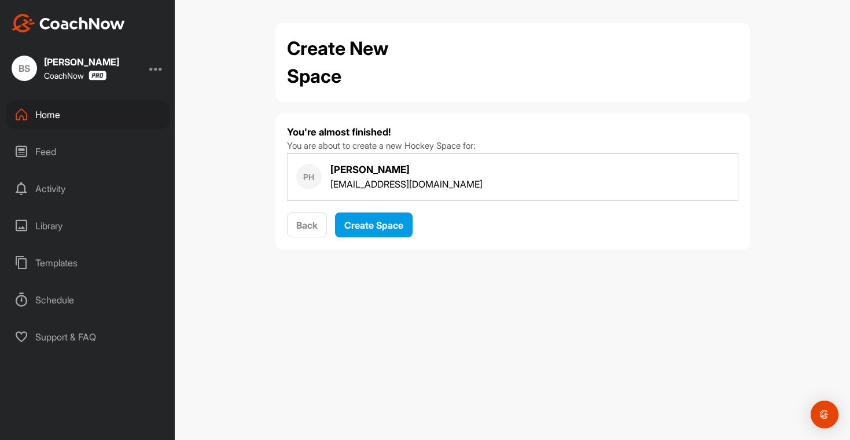
scroll to position [0, 0]
click at [382, 230] on span "Create Space" at bounding box center [373, 225] width 59 height 12
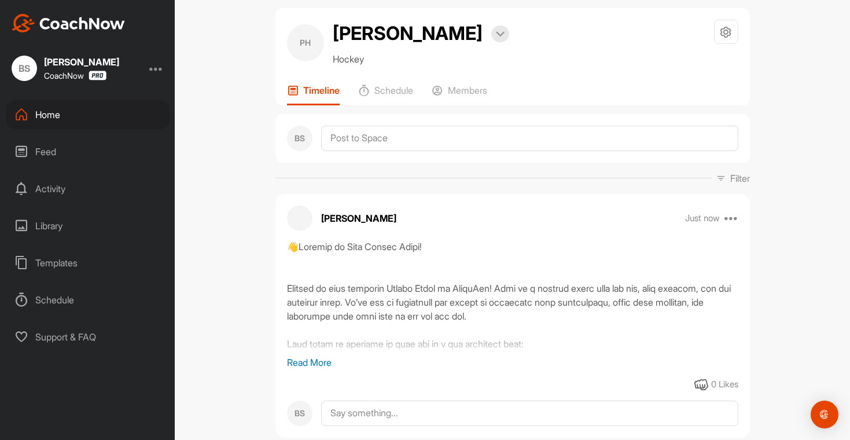
scroll to position [13, 0]
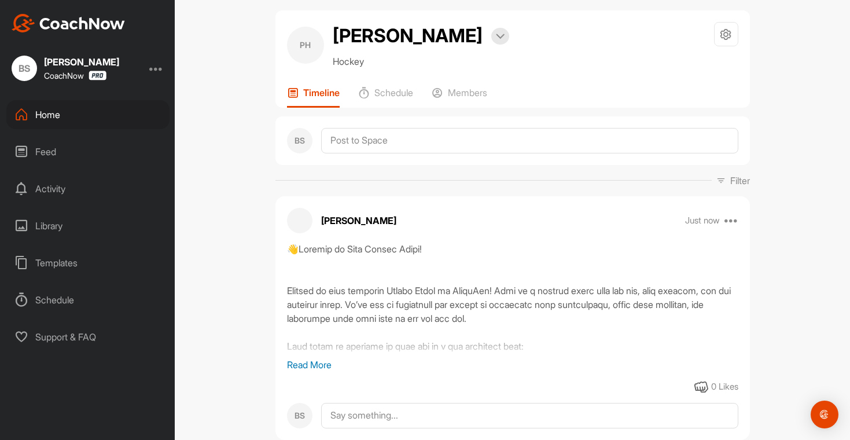
click at [61, 123] on div "Home" at bounding box center [87, 114] width 163 height 29
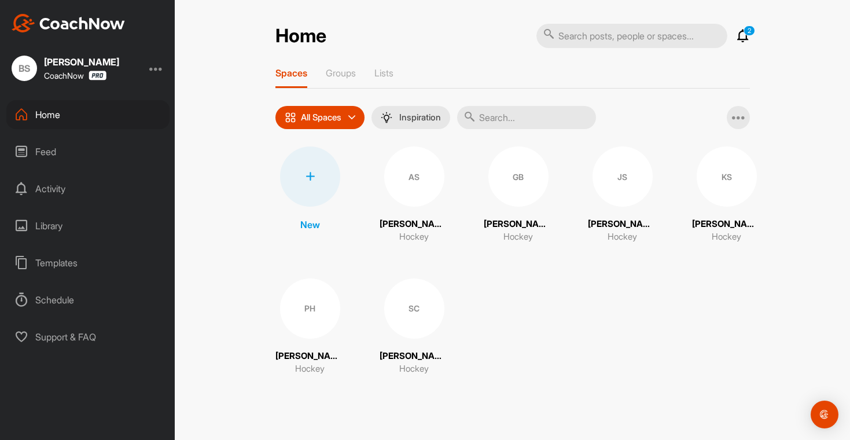
click at [327, 187] on div at bounding box center [310, 176] width 60 height 60
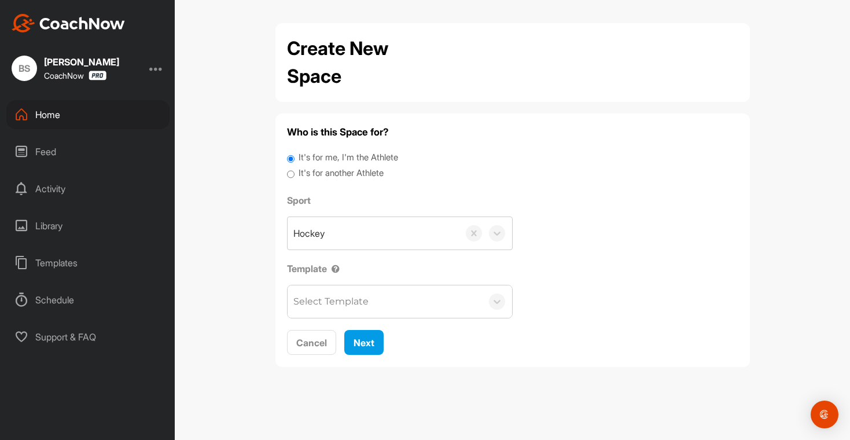
click at [336, 174] on label "It's for another Athlete" at bounding box center [340, 173] width 85 height 13
click at [294, 174] on input "It's for another Athlete" at bounding box center [291, 175] width 8 height 16
radio input "true"
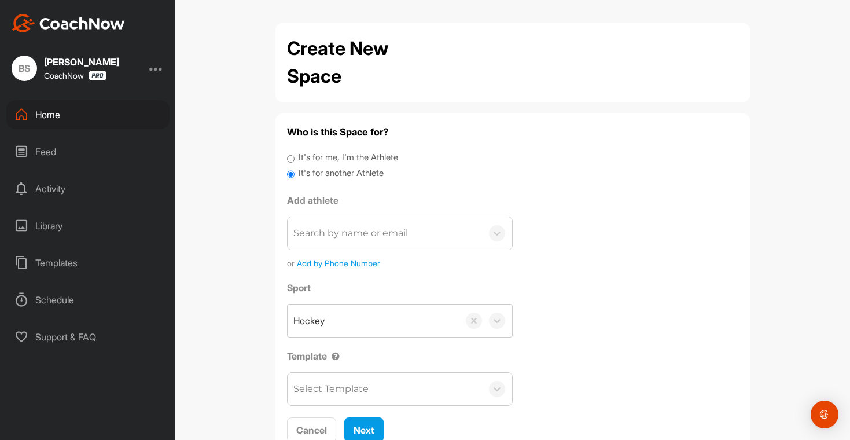
click at [344, 244] on div "Search by name or email" at bounding box center [384, 233] width 194 height 32
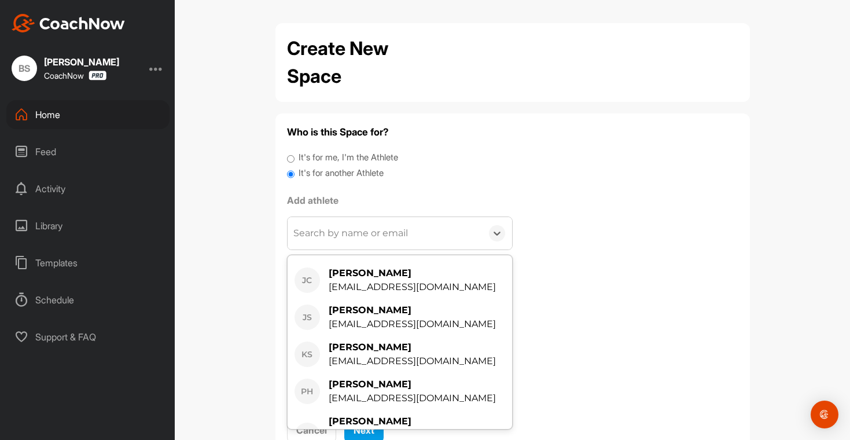
scroll to position [261, 0]
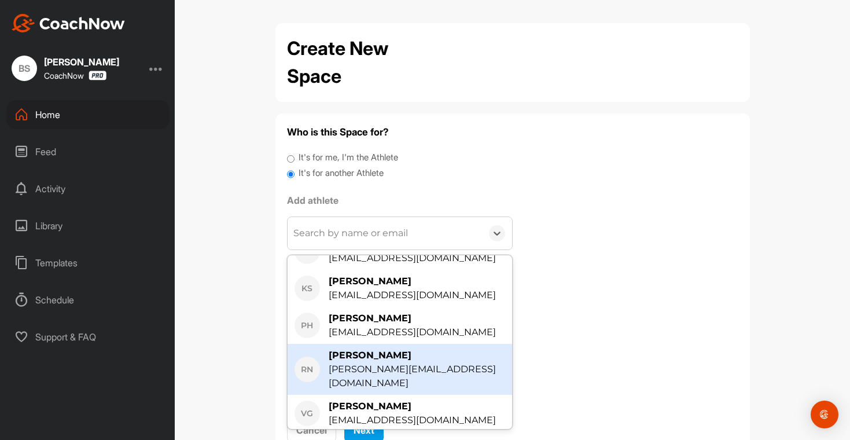
click at [383, 348] on div "[PERSON_NAME]" at bounding box center [416, 355] width 176 height 14
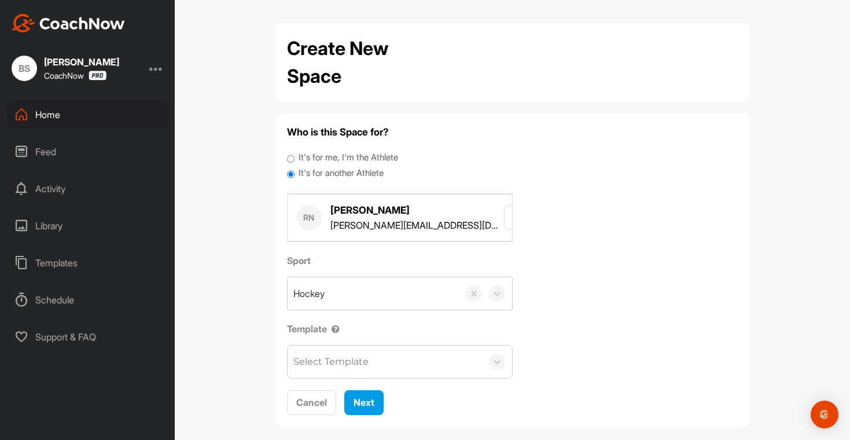
click at [350, 356] on div "Select Template" at bounding box center [330, 362] width 75 height 14
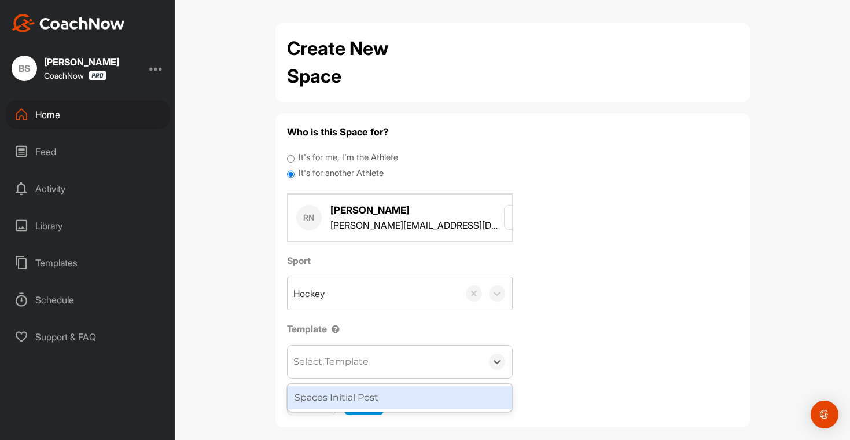
click at [341, 393] on div "Spaces Initial Post" at bounding box center [399, 397] width 224 height 23
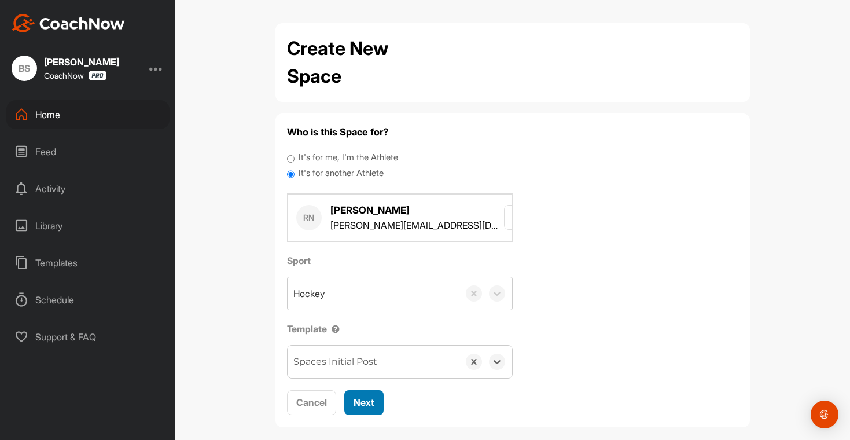
click at [372, 407] on button "Next" at bounding box center [363, 402] width 39 height 25
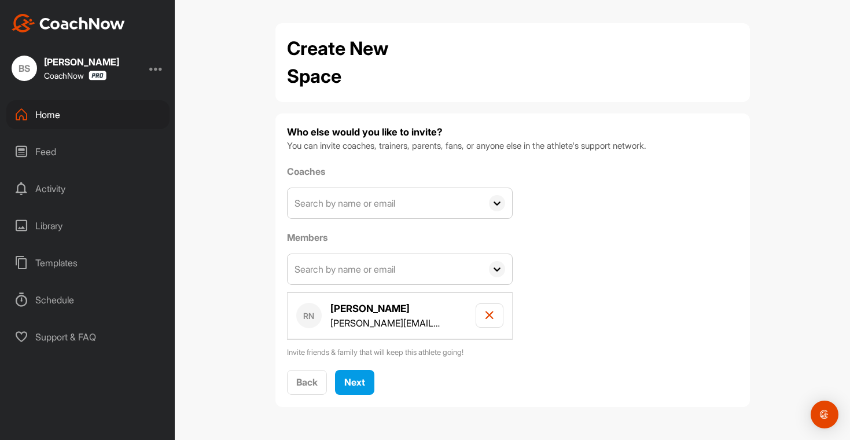
click at [341, 197] on input "text" at bounding box center [384, 203] width 194 height 30
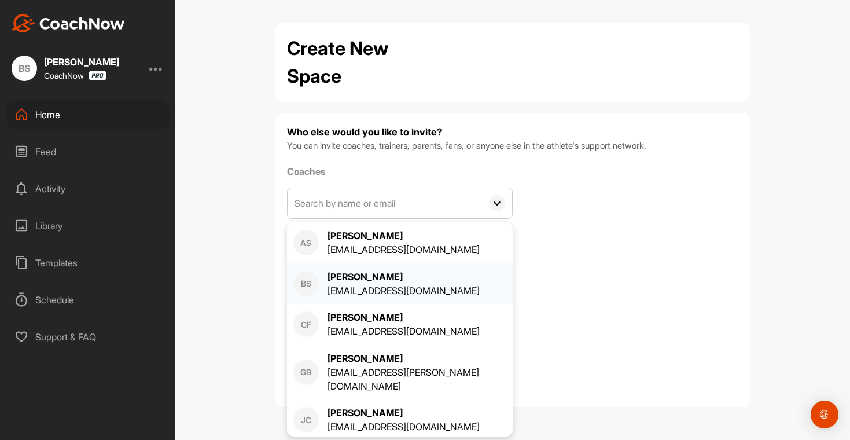
click at [333, 293] on div "[EMAIL_ADDRESS][DOMAIN_NAME]" at bounding box center [403, 290] width 152 height 14
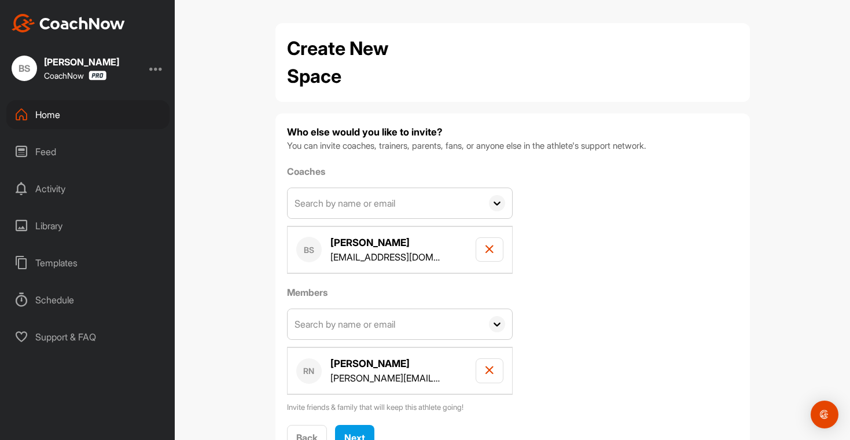
click at [343, 204] on input "text" at bounding box center [384, 203] width 194 height 30
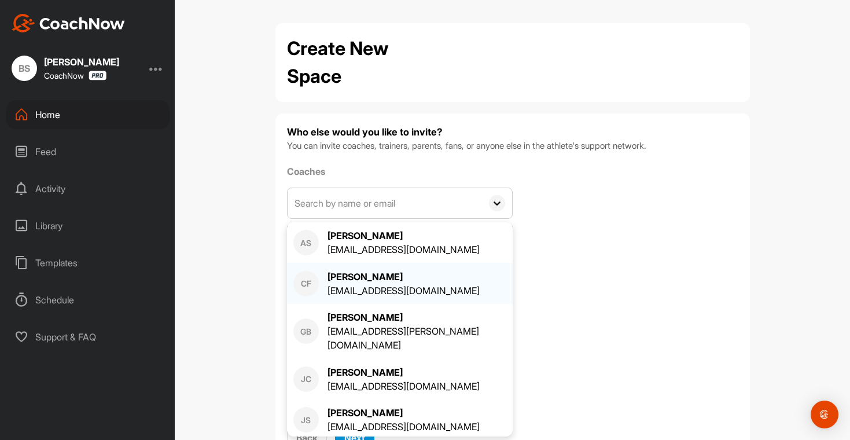
click at [339, 287] on div "[EMAIL_ADDRESS][DOMAIN_NAME]" at bounding box center [403, 290] width 152 height 14
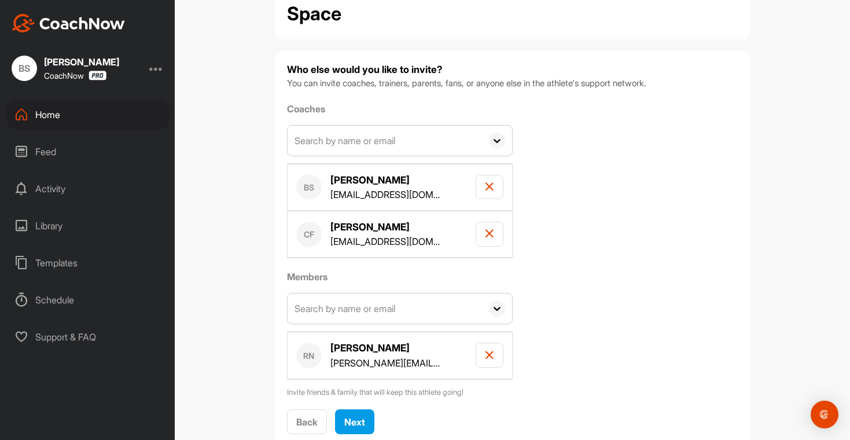
scroll to position [95, 0]
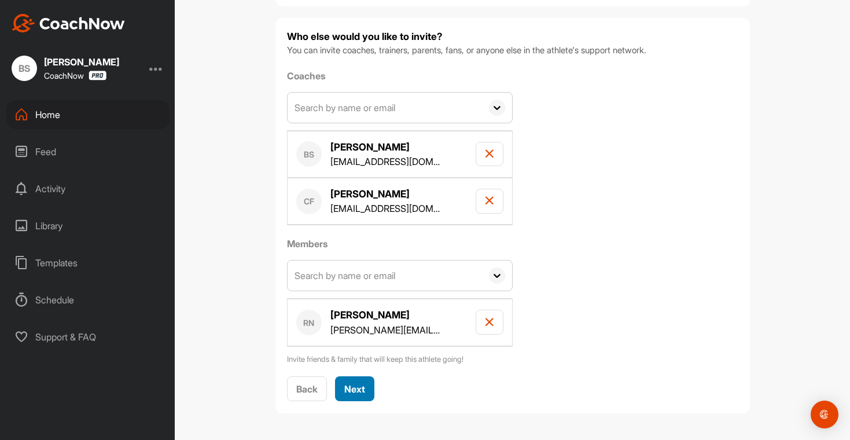
click at [355, 390] on span "Next" at bounding box center [354, 389] width 21 height 12
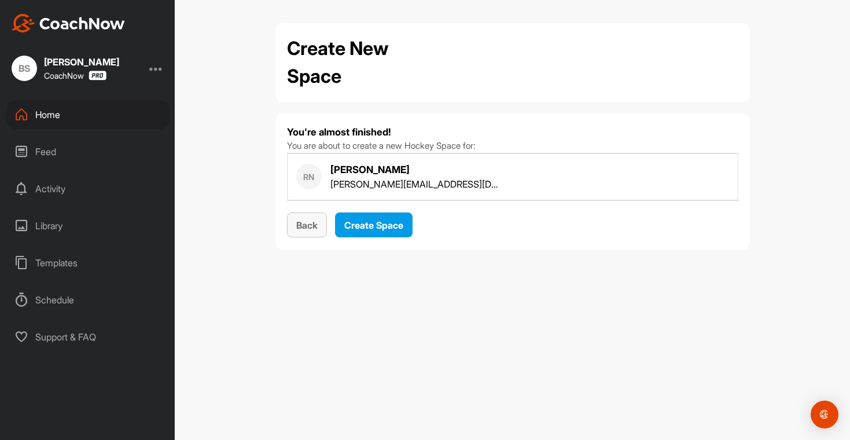
click at [296, 227] on span "Back" at bounding box center [306, 225] width 21 height 12
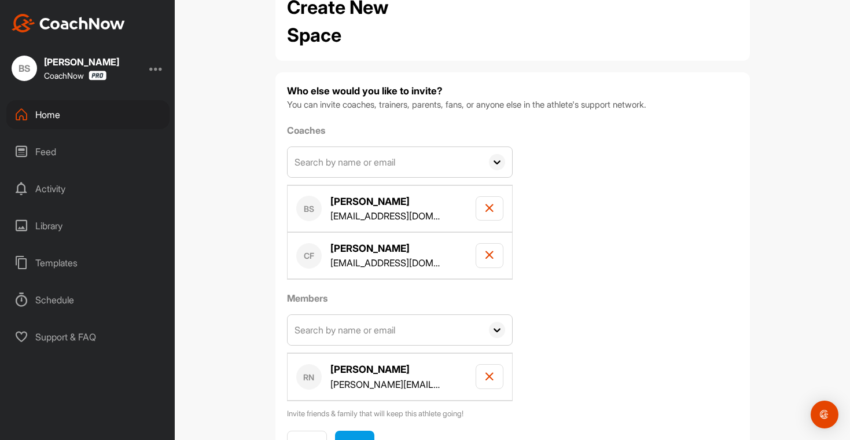
scroll to position [95, 0]
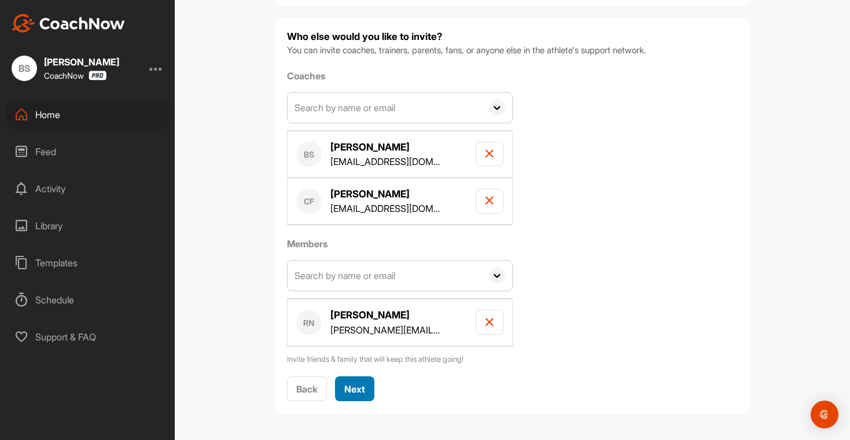
click at [359, 396] on button "Next" at bounding box center [354, 388] width 39 height 25
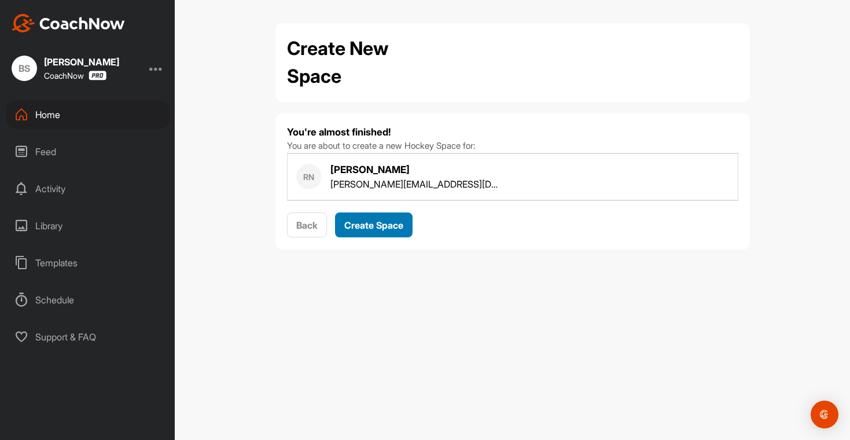
click at [368, 221] on span "Create Space" at bounding box center [373, 225] width 59 height 12
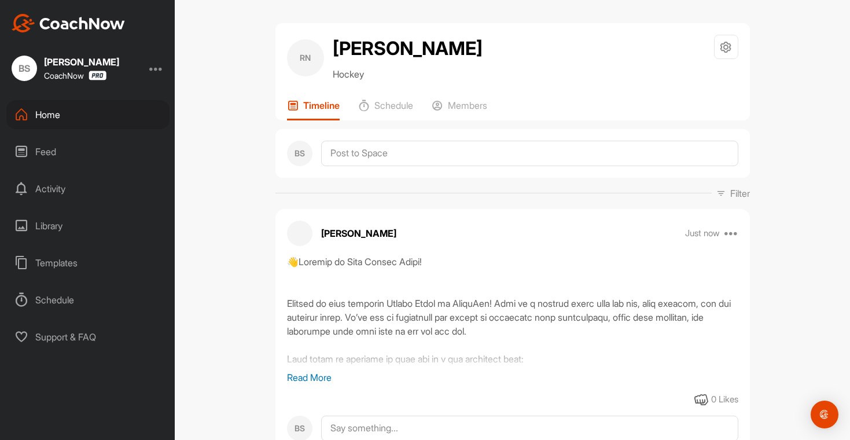
click at [52, 115] on div "Home" at bounding box center [87, 114] width 163 height 29
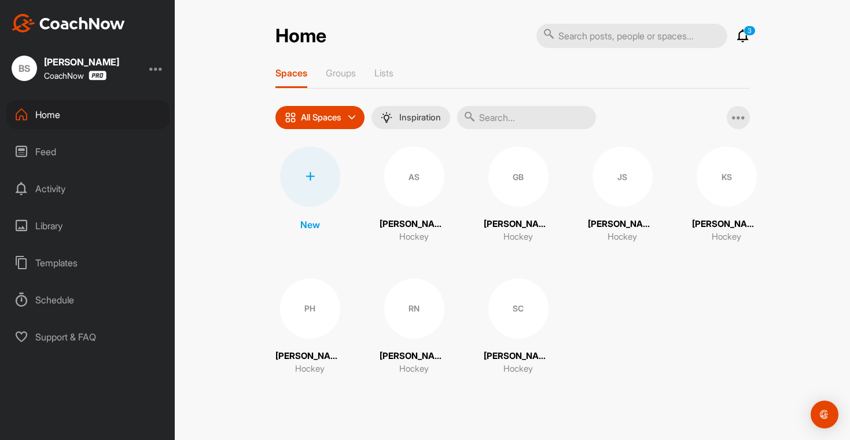
click at [309, 186] on div at bounding box center [310, 176] width 60 height 60
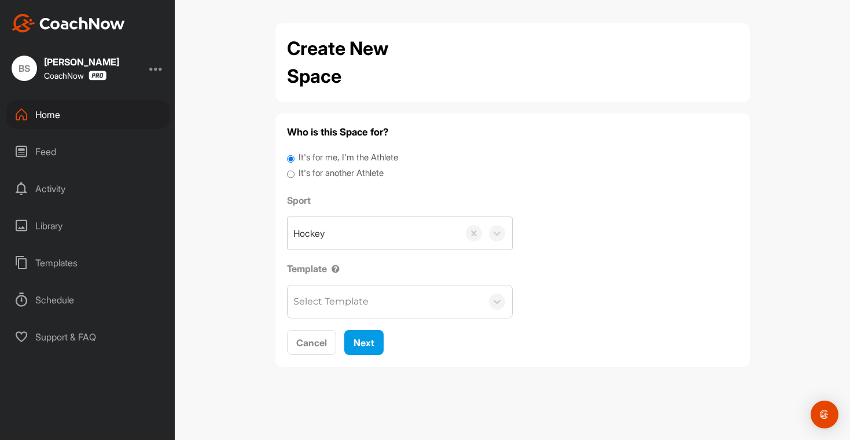
click at [341, 296] on div "Select Template" at bounding box center [330, 301] width 75 height 14
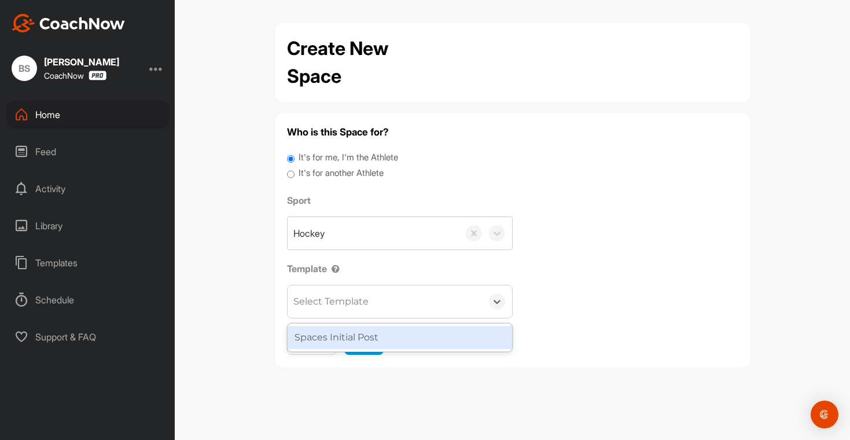
click at [347, 331] on div "Spaces Initial Post" at bounding box center [399, 337] width 224 height 23
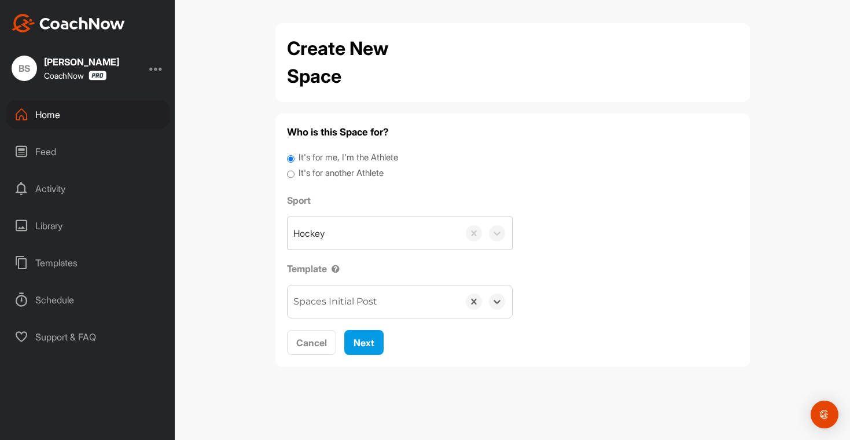
click at [352, 176] on label "It's for another Athlete" at bounding box center [340, 173] width 85 height 13
click at [294, 176] on input "It's for another Athlete" at bounding box center [291, 175] width 8 height 16
radio input "true"
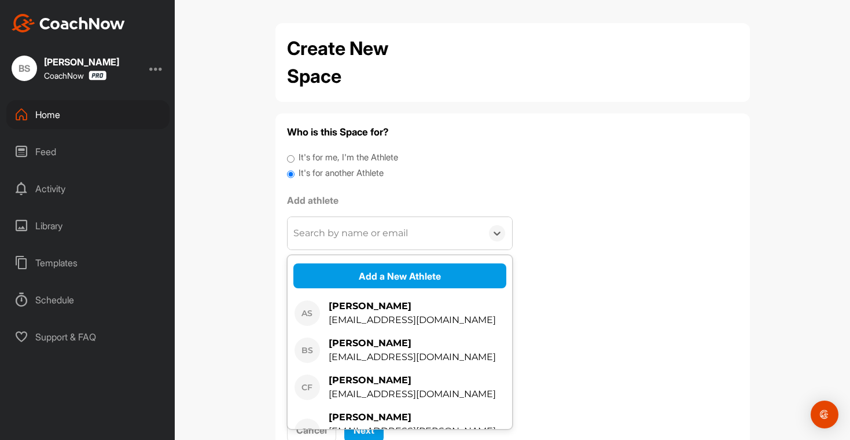
click at [339, 226] on div "Search by name or email" at bounding box center [384, 233] width 194 height 32
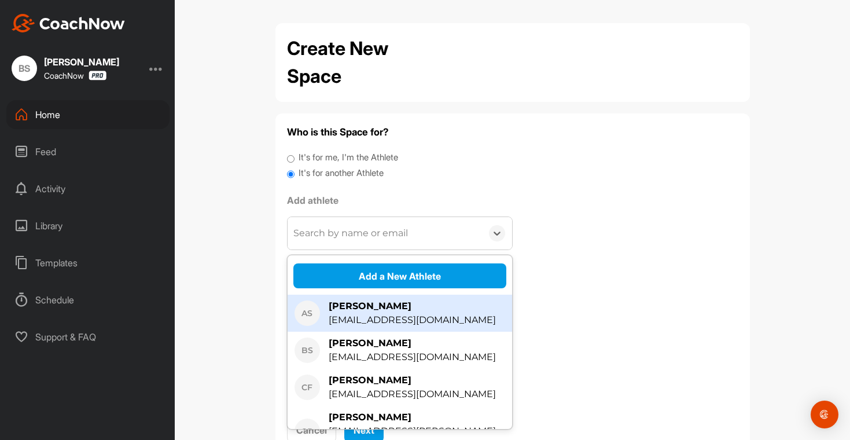
scroll to position [312, 0]
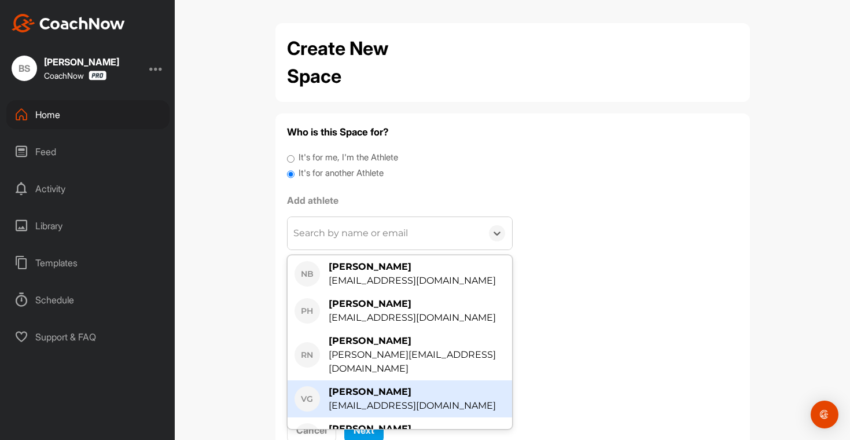
click at [368, 398] on div "[EMAIL_ADDRESS][DOMAIN_NAME]" at bounding box center [411, 405] width 167 height 14
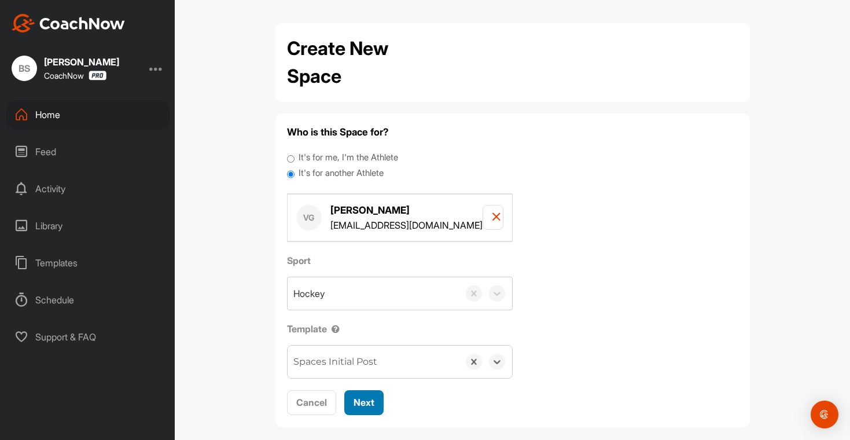
click at [361, 410] on button "Next" at bounding box center [363, 402] width 39 height 25
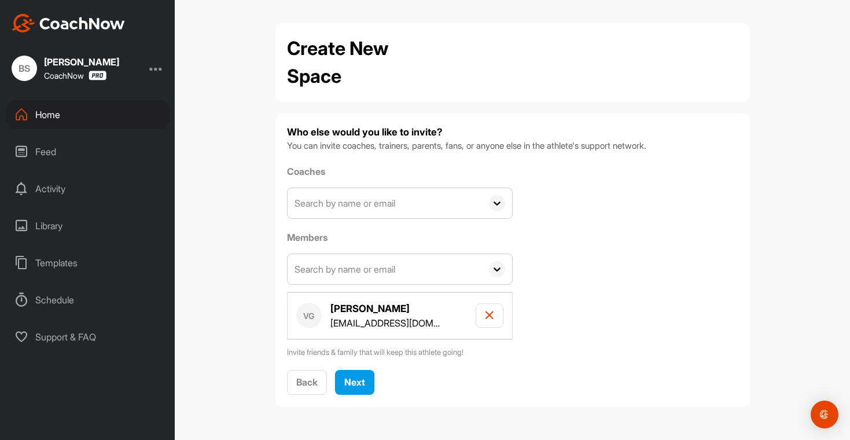
click at [358, 214] on input "text" at bounding box center [384, 203] width 194 height 30
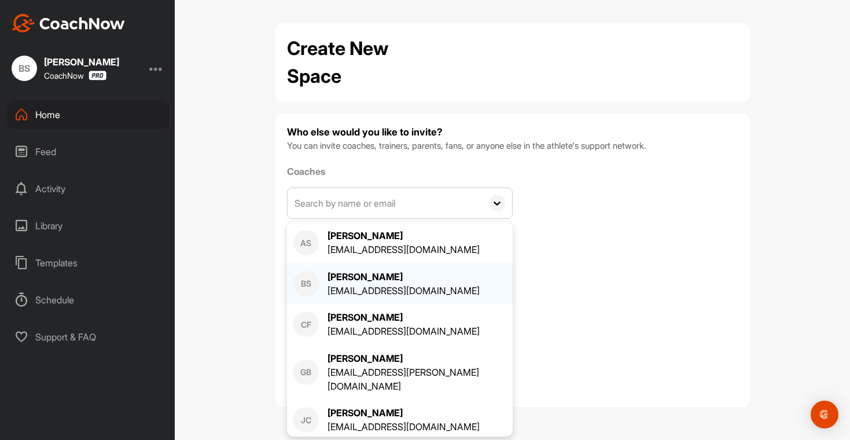
click at [337, 292] on div "[EMAIL_ADDRESS][DOMAIN_NAME]" at bounding box center [403, 290] width 152 height 14
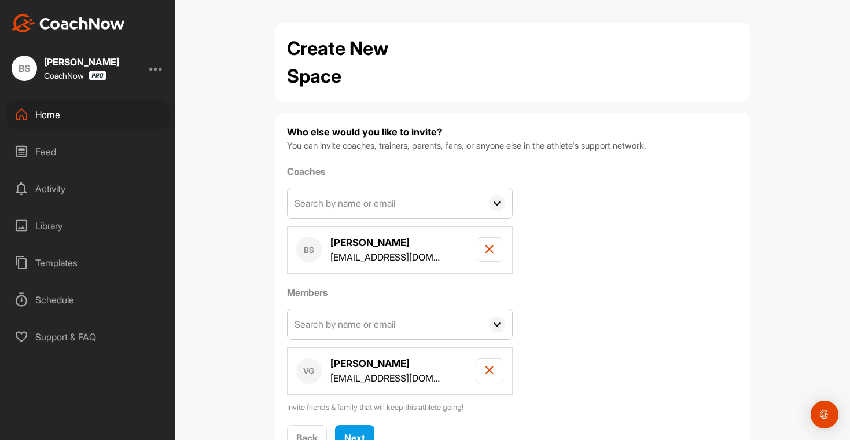
click at [341, 206] on input "text" at bounding box center [384, 203] width 194 height 30
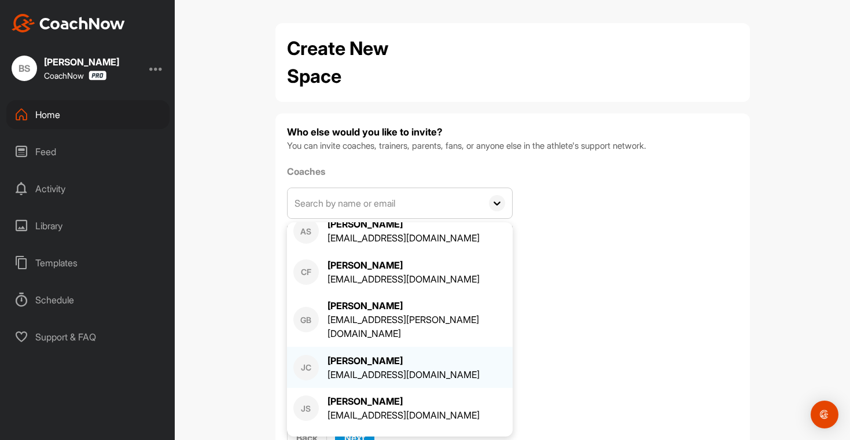
scroll to position [0, 0]
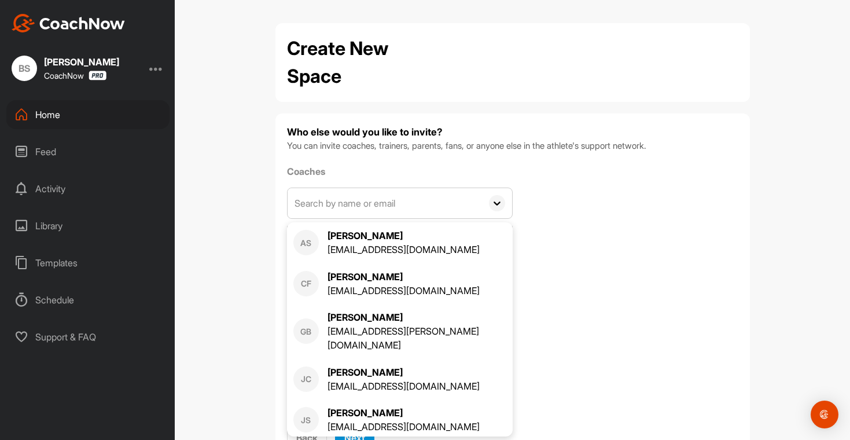
click at [645, 290] on div "Coaches AS [PERSON_NAME] [EMAIL_ADDRESS][DOMAIN_NAME] CF [PERSON_NAME] [EMAIL_A…" at bounding box center [512, 288] width 451 height 249
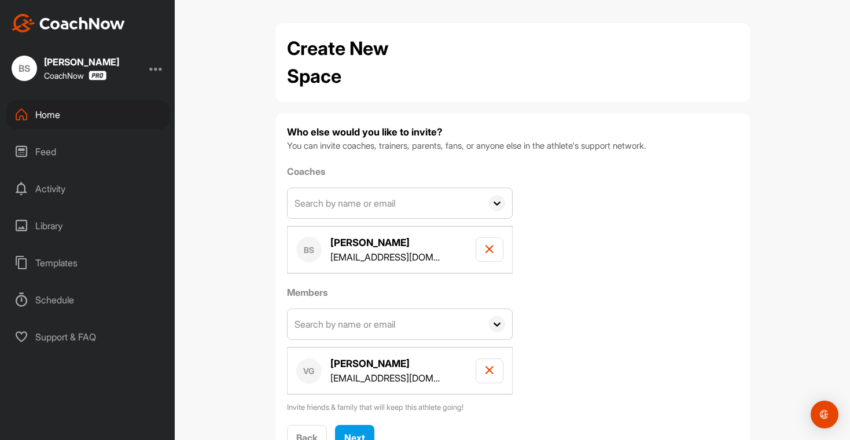
click at [408, 212] on input "text" at bounding box center [384, 203] width 194 height 30
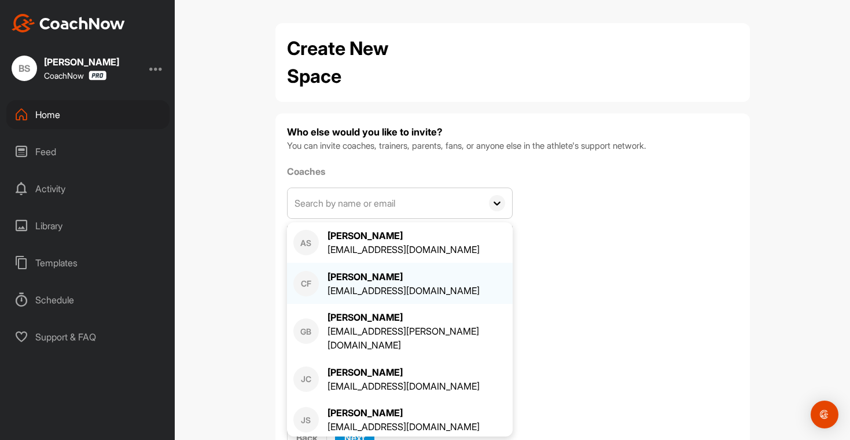
click at [349, 298] on div "CF [PERSON_NAME] [EMAIL_ADDRESS][DOMAIN_NAME]" at bounding box center [400, 283] width 226 height 41
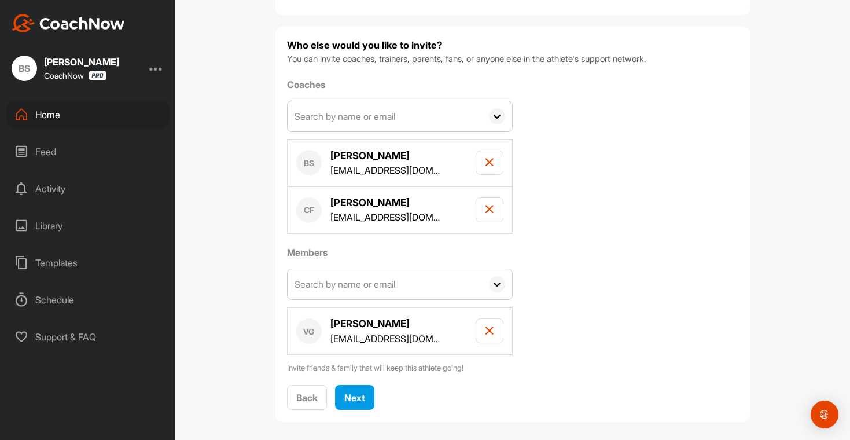
scroll to position [95, 0]
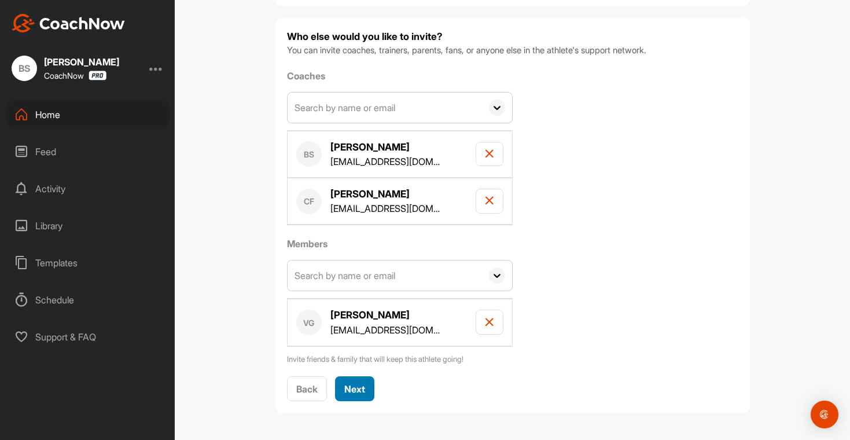
click at [344, 383] on span "Next" at bounding box center [354, 389] width 21 height 12
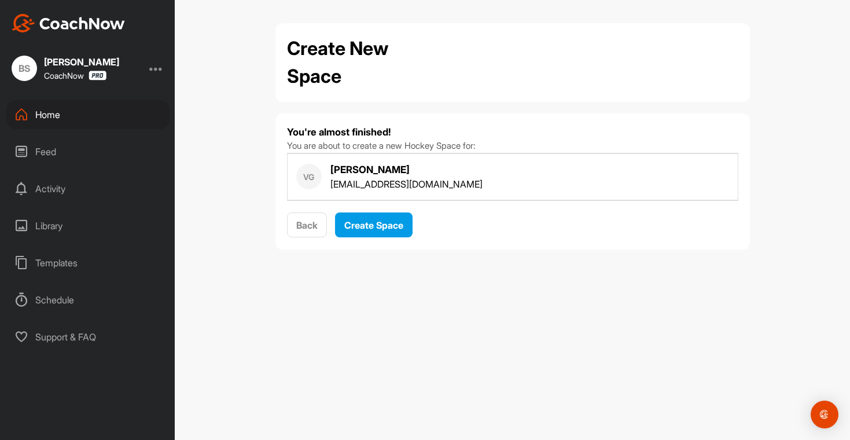
scroll to position [0, 0]
click at [372, 228] on span "Create Space" at bounding box center [373, 225] width 59 height 12
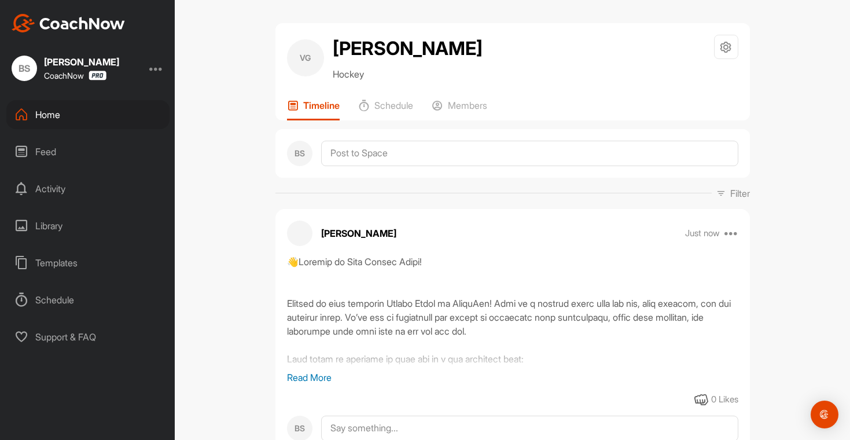
click at [55, 122] on div "Home" at bounding box center [87, 114] width 163 height 29
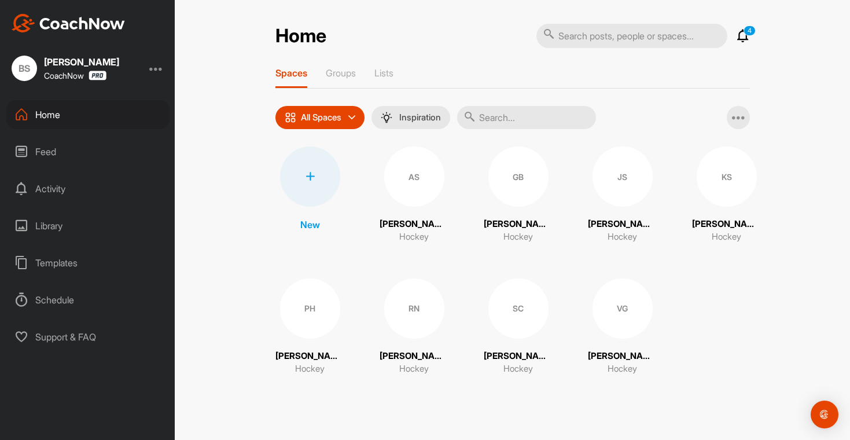
click at [309, 187] on div at bounding box center [310, 176] width 60 height 60
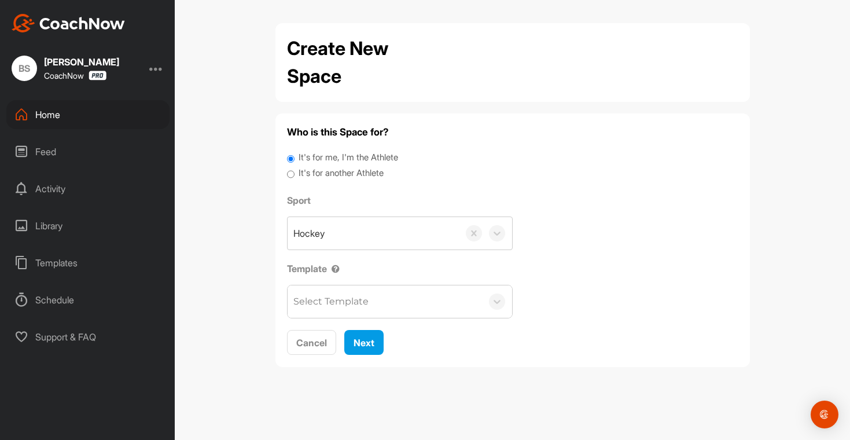
click at [327, 176] on label "It's for another Athlete" at bounding box center [340, 173] width 85 height 13
click at [294, 176] on input "It's for another Athlete" at bounding box center [291, 175] width 8 height 16
radio input "true"
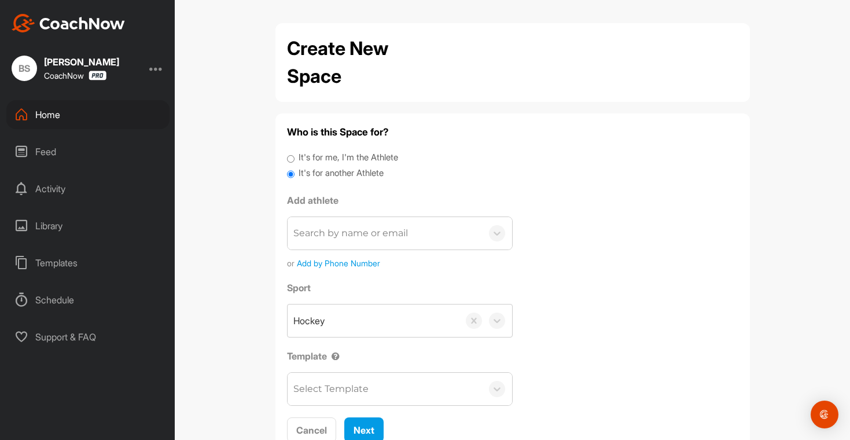
click at [362, 236] on div "Search by name or email" at bounding box center [350, 233] width 115 height 14
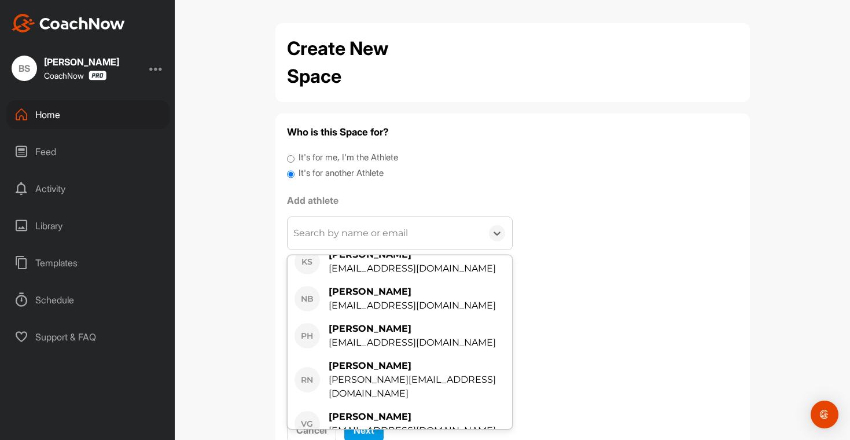
scroll to position [349, 0]
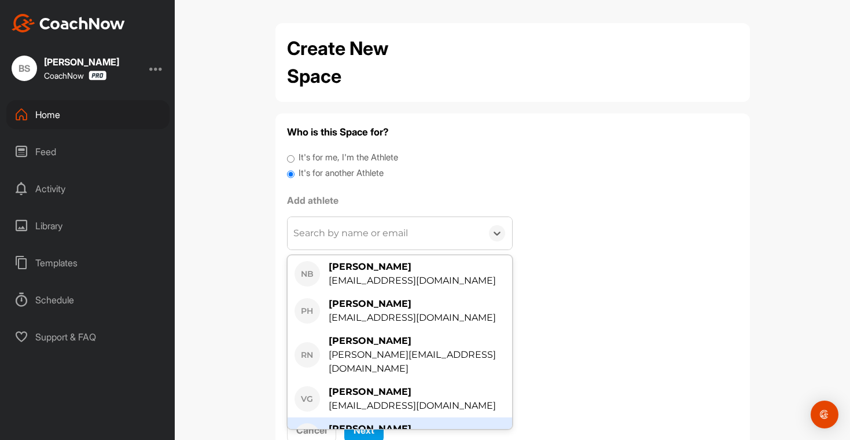
click at [402, 435] on div "[EMAIL_ADDRESS][DOMAIN_NAME]" at bounding box center [411, 442] width 167 height 14
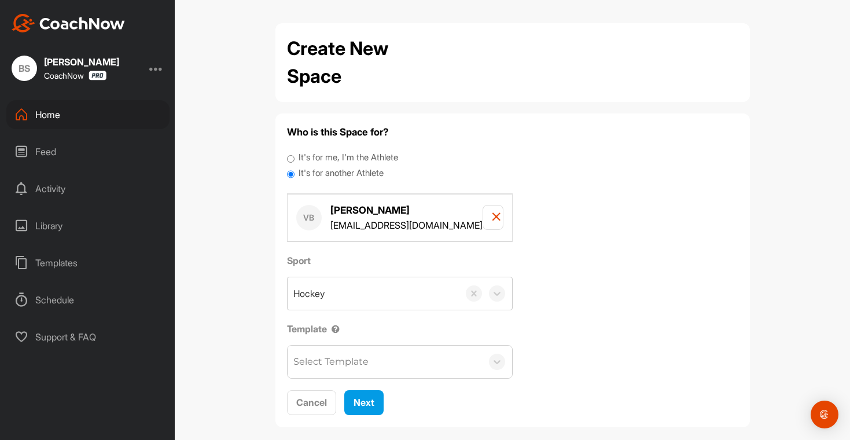
click at [375, 355] on div "Select Template" at bounding box center [384, 361] width 194 height 32
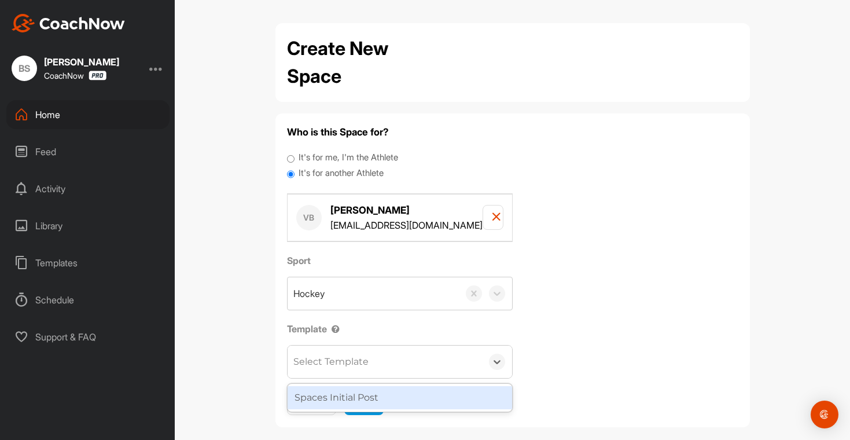
click at [378, 391] on div "Spaces Initial Post" at bounding box center [399, 397] width 224 height 23
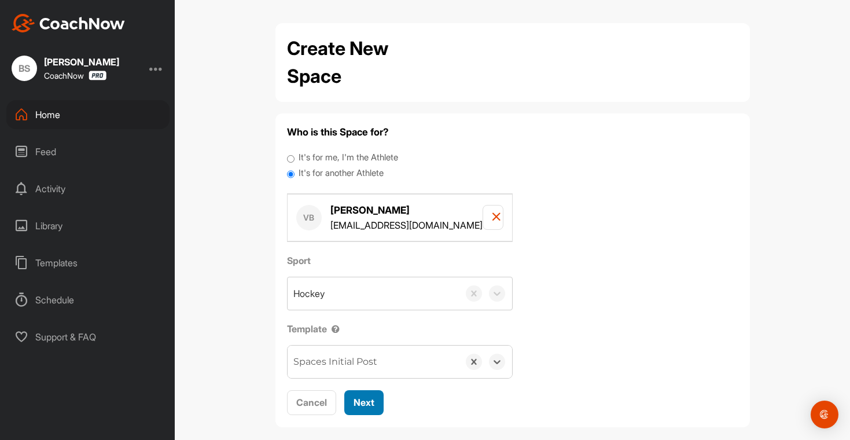
click at [354, 401] on span "Next" at bounding box center [363, 402] width 21 height 12
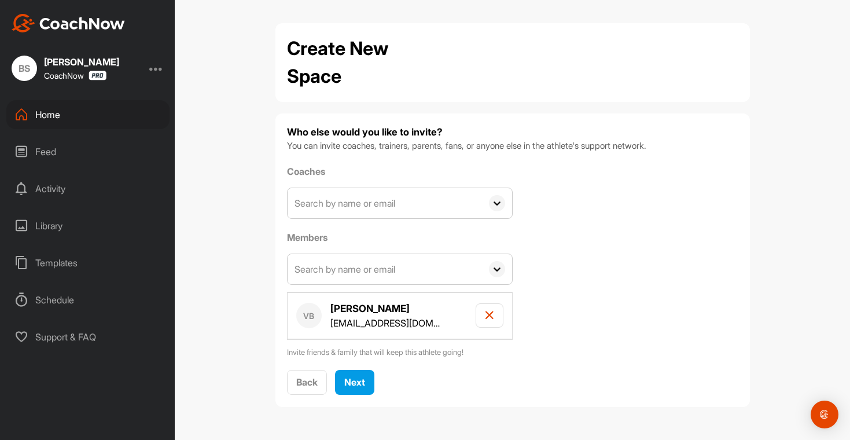
click at [361, 211] on input "text" at bounding box center [384, 203] width 194 height 30
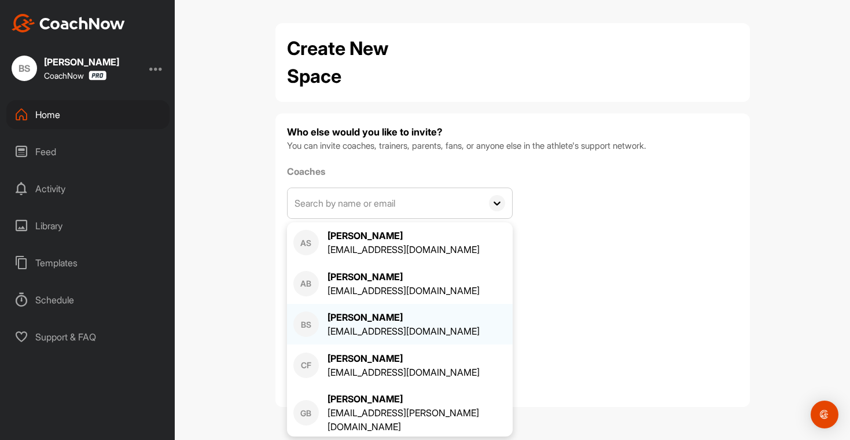
click at [352, 328] on div "[EMAIL_ADDRESS][DOMAIN_NAME]" at bounding box center [403, 331] width 152 height 14
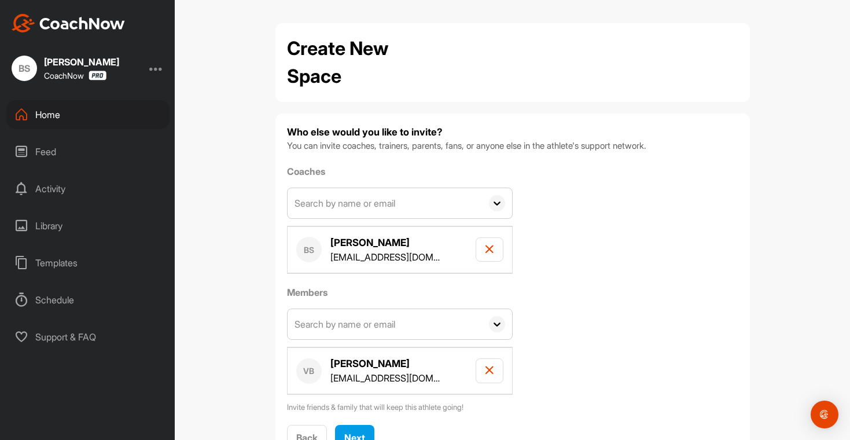
click at [307, 194] on input "text" at bounding box center [384, 203] width 194 height 30
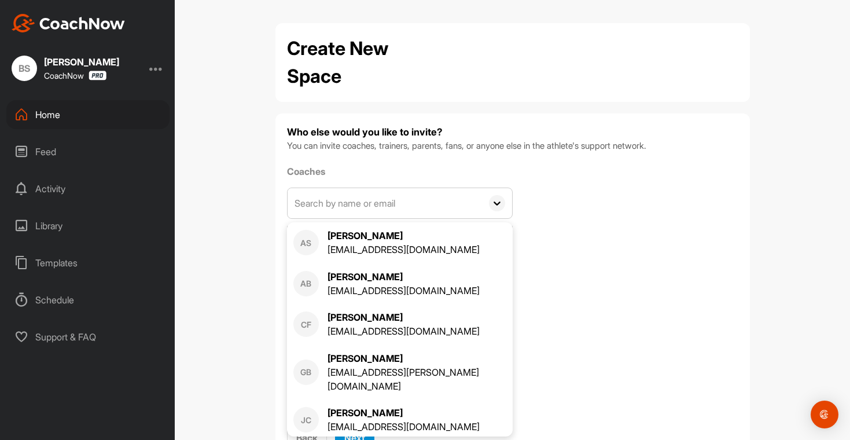
click at [563, 305] on div "Coaches AS [PERSON_NAME] [EMAIL_ADDRESS][DOMAIN_NAME] AB [PERSON_NAME] [EMAIL_A…" at bounding box center [512, 288] width 451 height 249
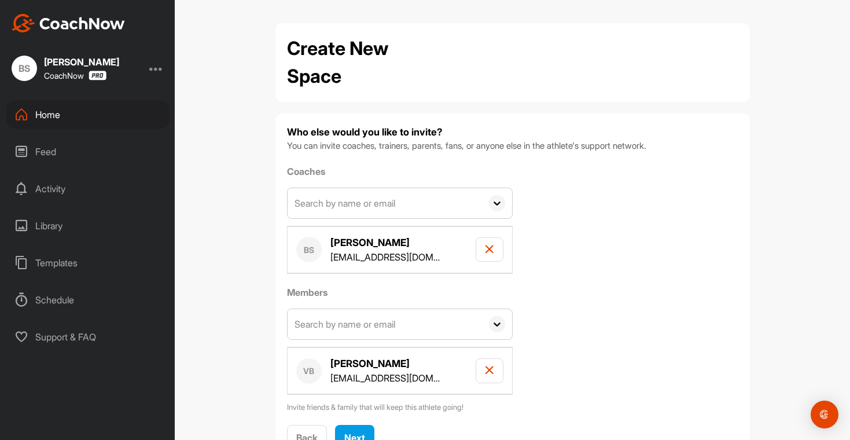
click at [447, 325] on input "text" at bounding box center [384, 324] width 194 height 30
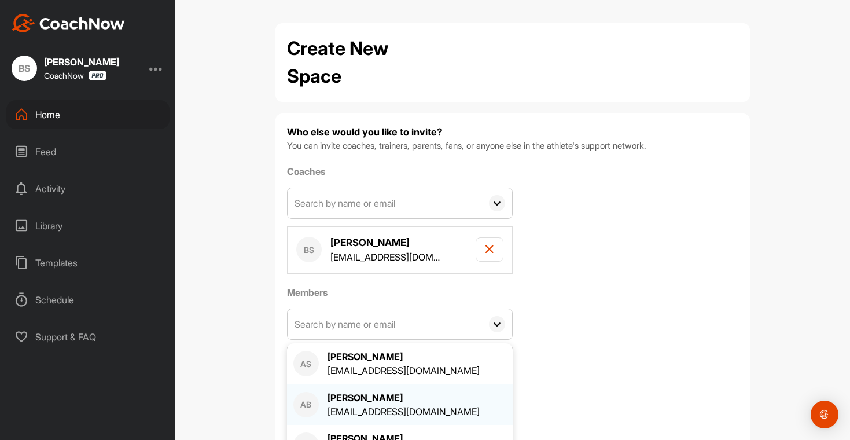
click at [398, 413] on div "[EMAIL_ADDRESS][DOMAIN_NAME]" at bounding box center [403, 411] width 152 height 14
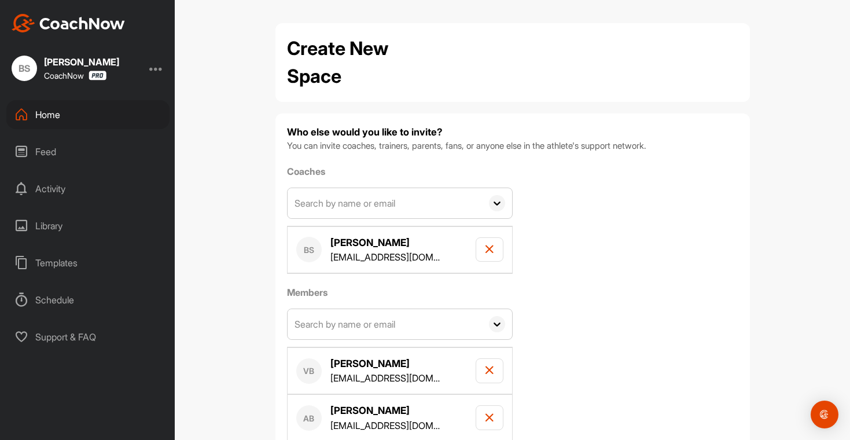
click at [346, 198] on input "text" at bounding box center [384, 203] width 194 height 30
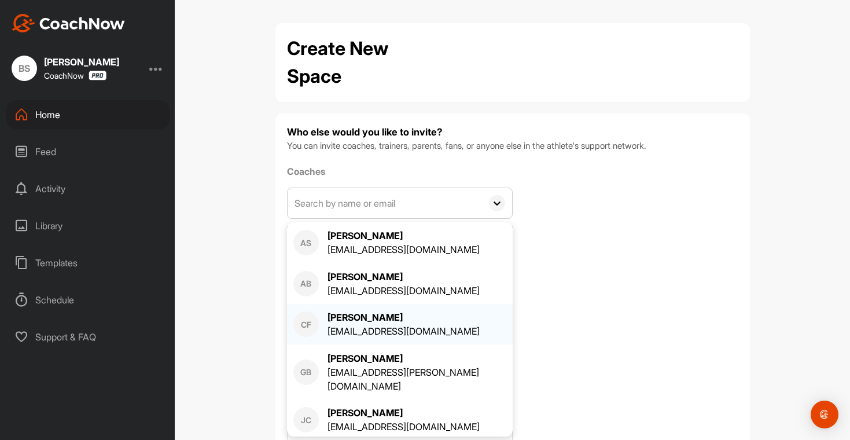
click at [363, 323] on div "[PERSON_NAME]" at bounding box center [403, 317] width 152 height 14
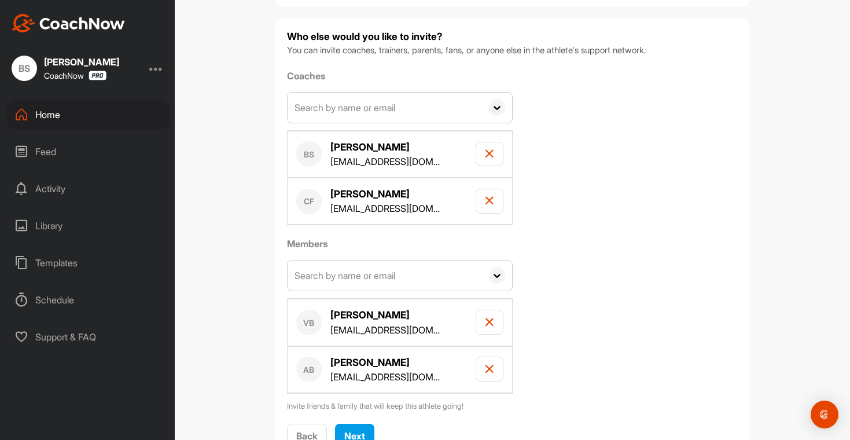
scroll to position [143, 0]
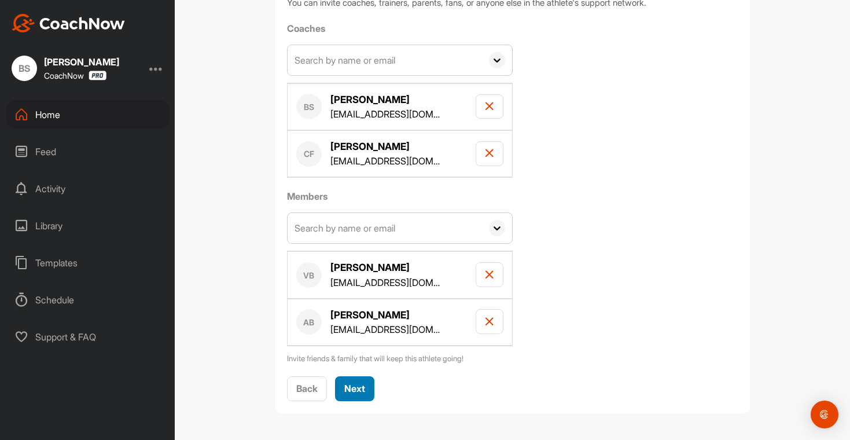
click at [363, 389] on button "Next" at bounding box center [354, 388] width 39 height 25
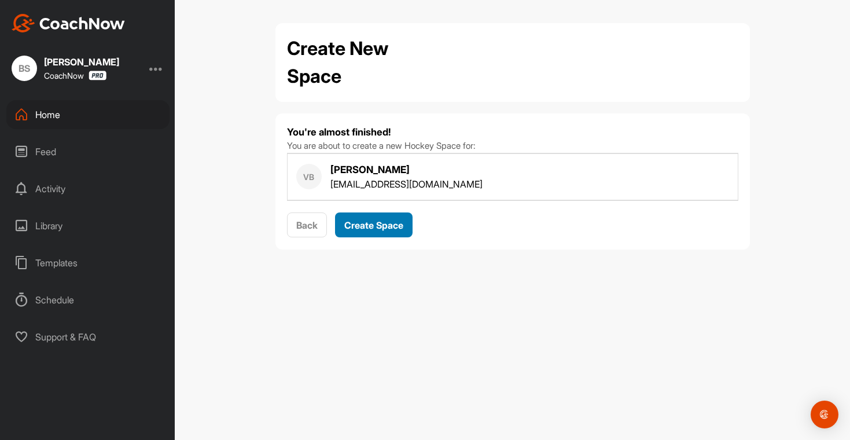
click at [358, 225] on span "Create Space" at bounding box center [373, 225] width 59 height 12
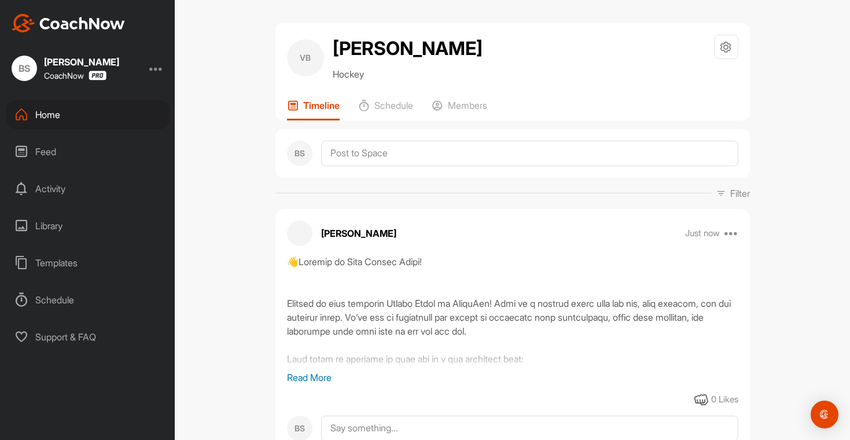
click at [35, 113] on div "Home" at bounding box center [87, 114] width 163 height 29
